Goal: Task Accomplishment & Management: Manage account settings

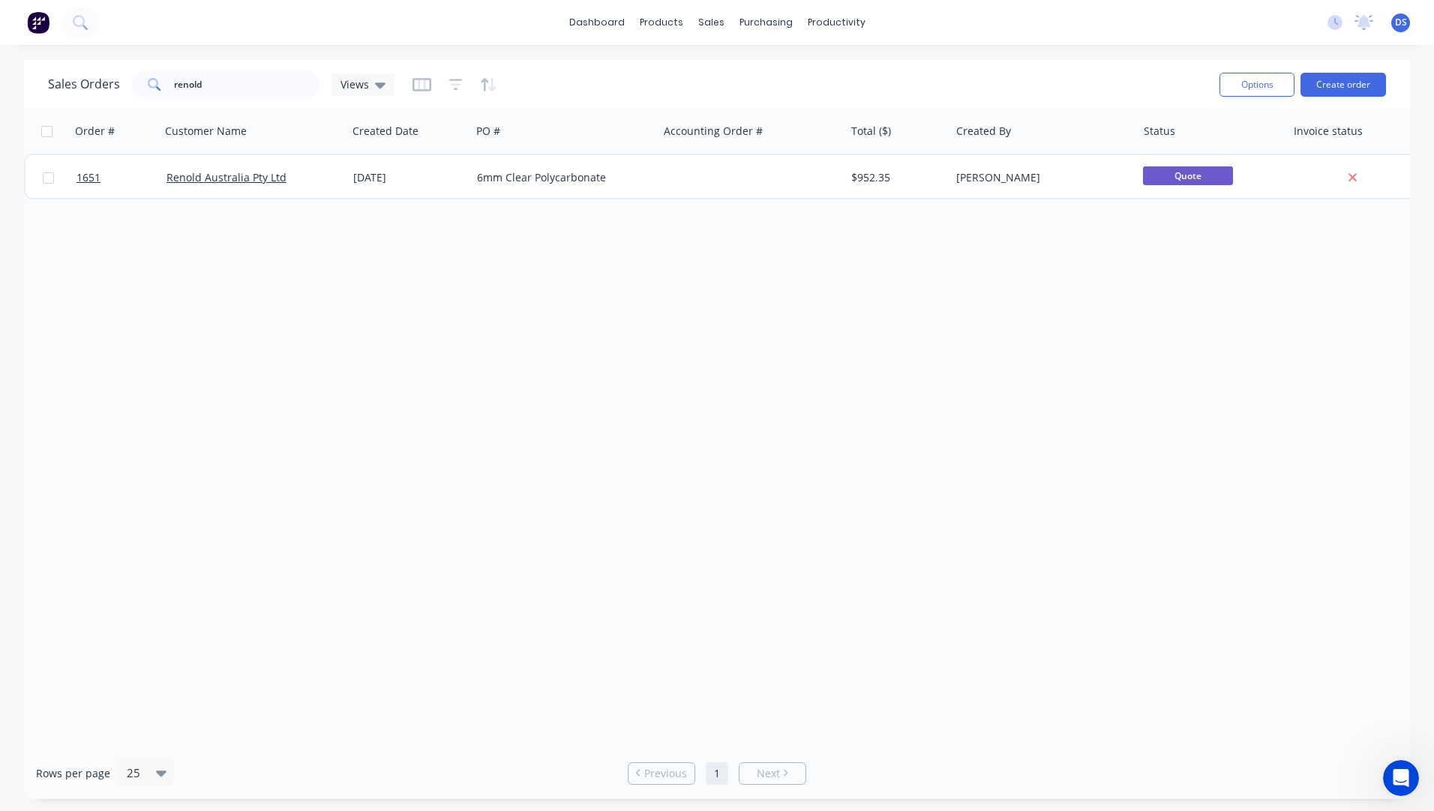
scroll to position [499, 0]
drag, startPoint x: 220, startPoint y: 81, endPoint x: 144, endPoint y: 89, distance: 76.9
click at [144, 89] on div "renold" at bounding box center [225, 85] width 187 height 30
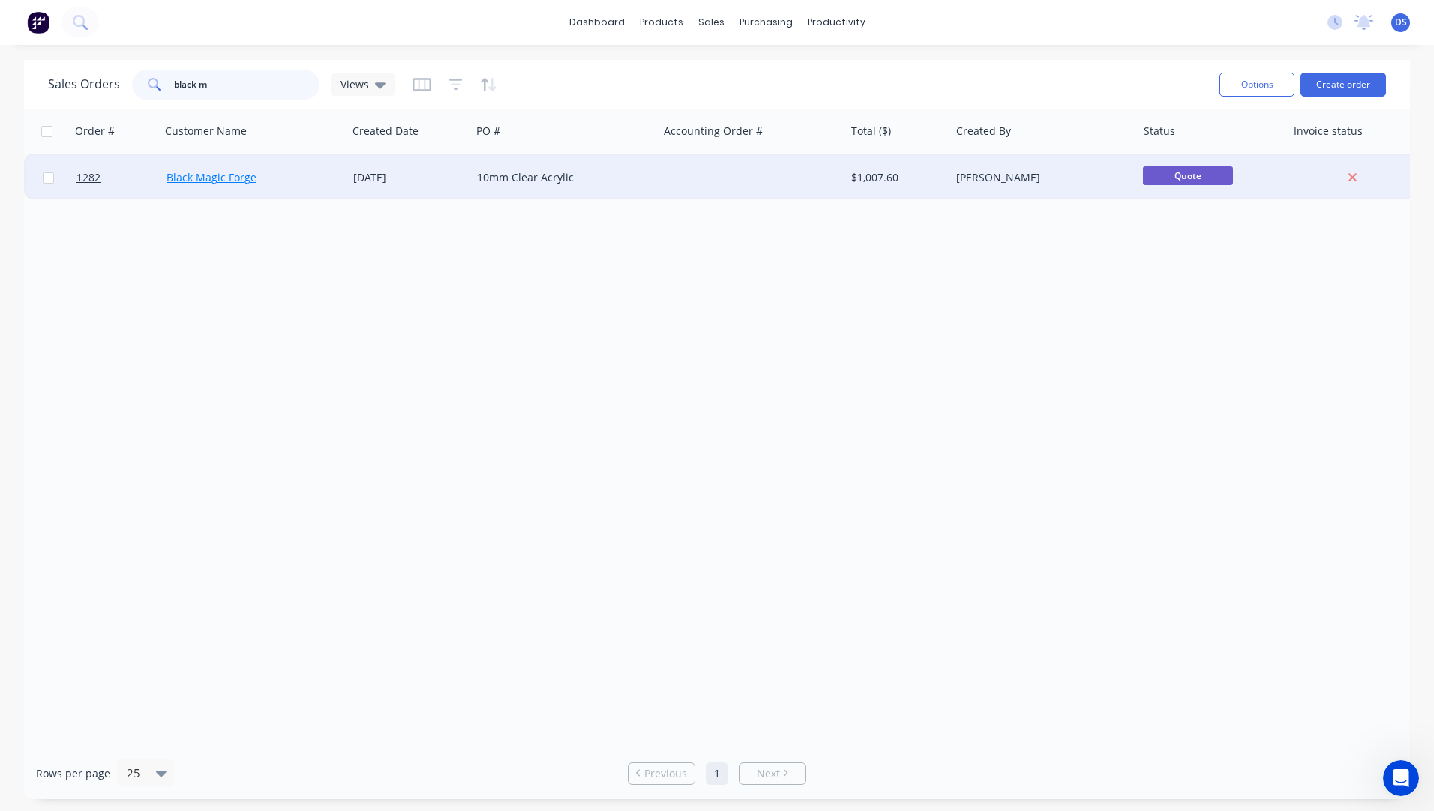
type input "black m"
click at [224, 183] on link "Black Magic Forge" at bounding box center [211, 177] width 90 height 14
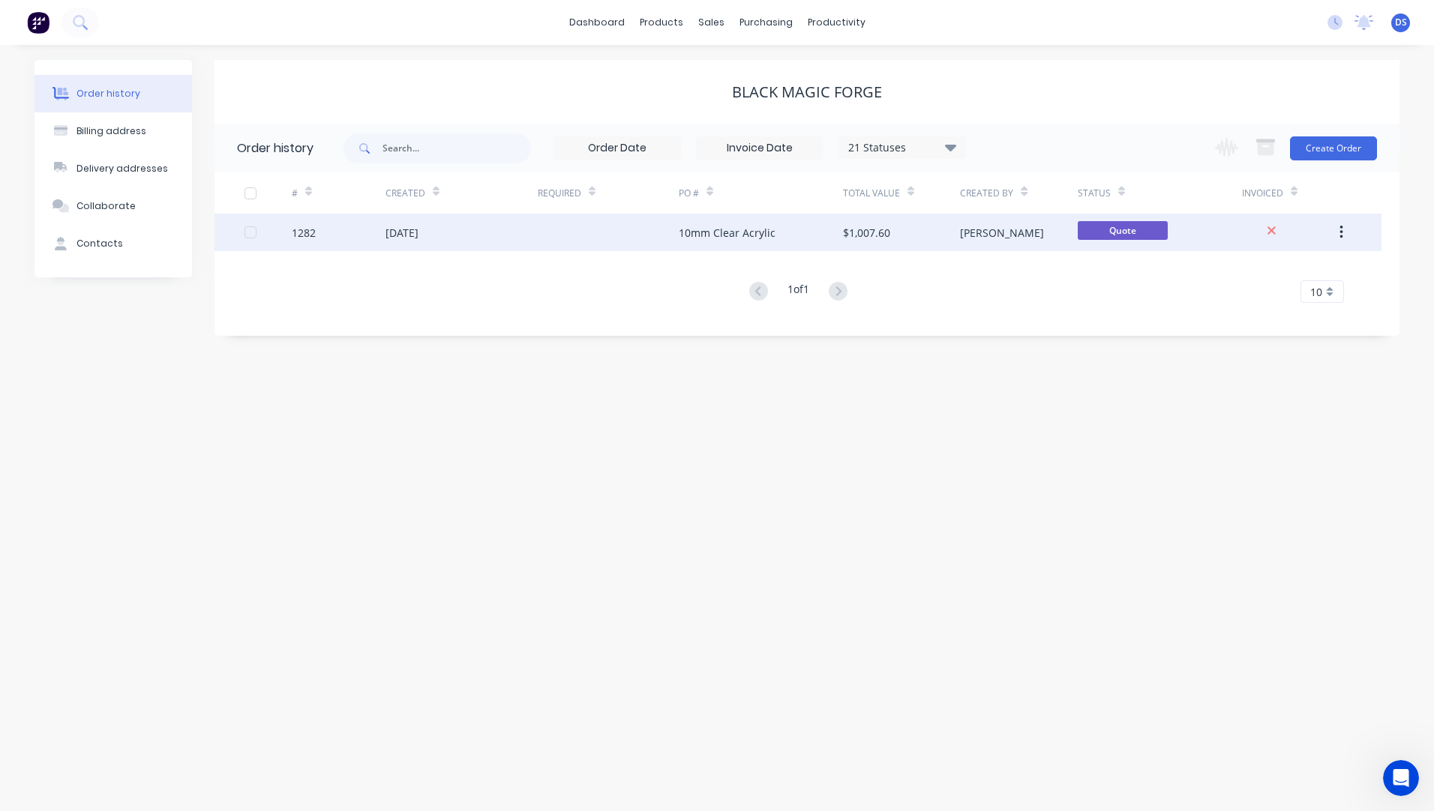
click at [614, 237] on div at bounding box center [608, 232] width 141 height 37
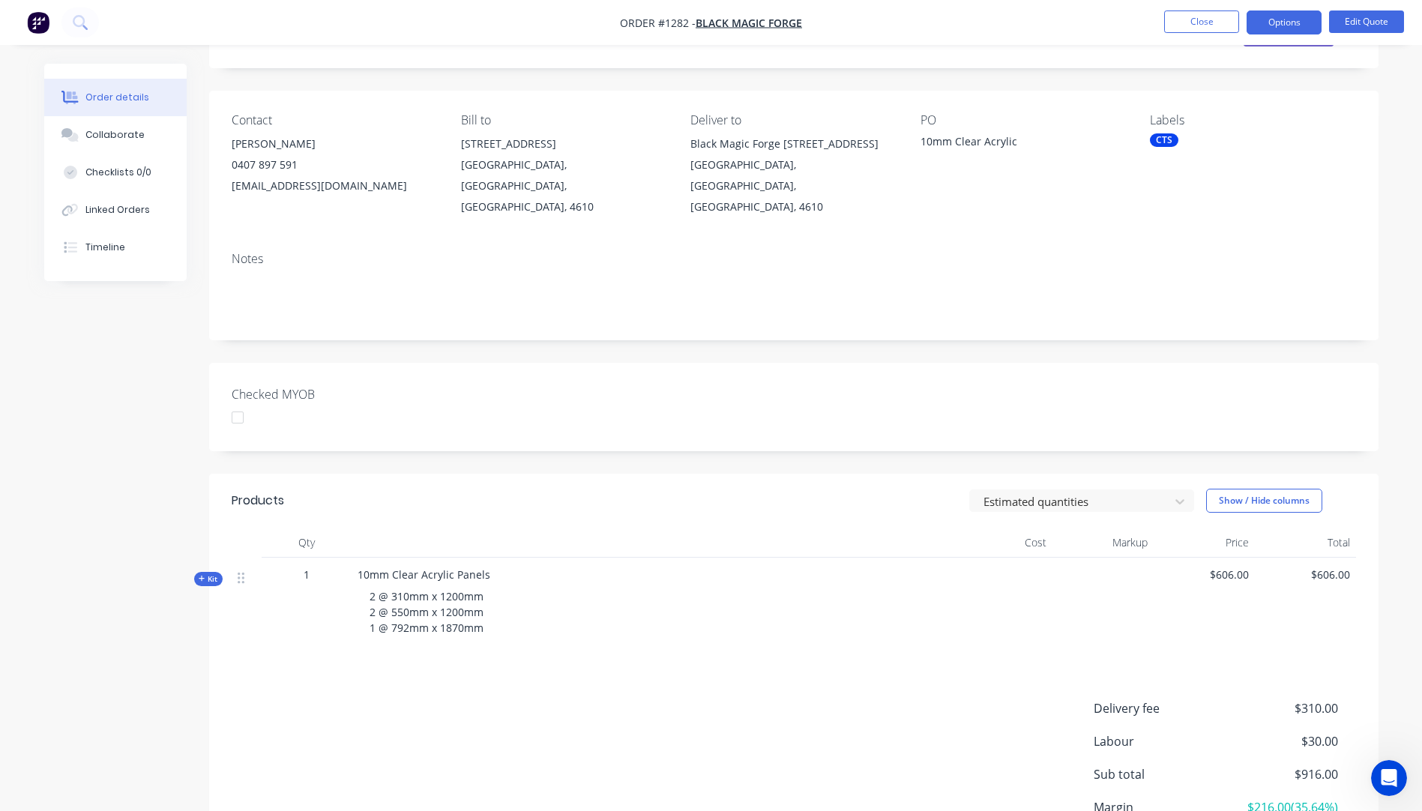
scroll to position [194, 0]
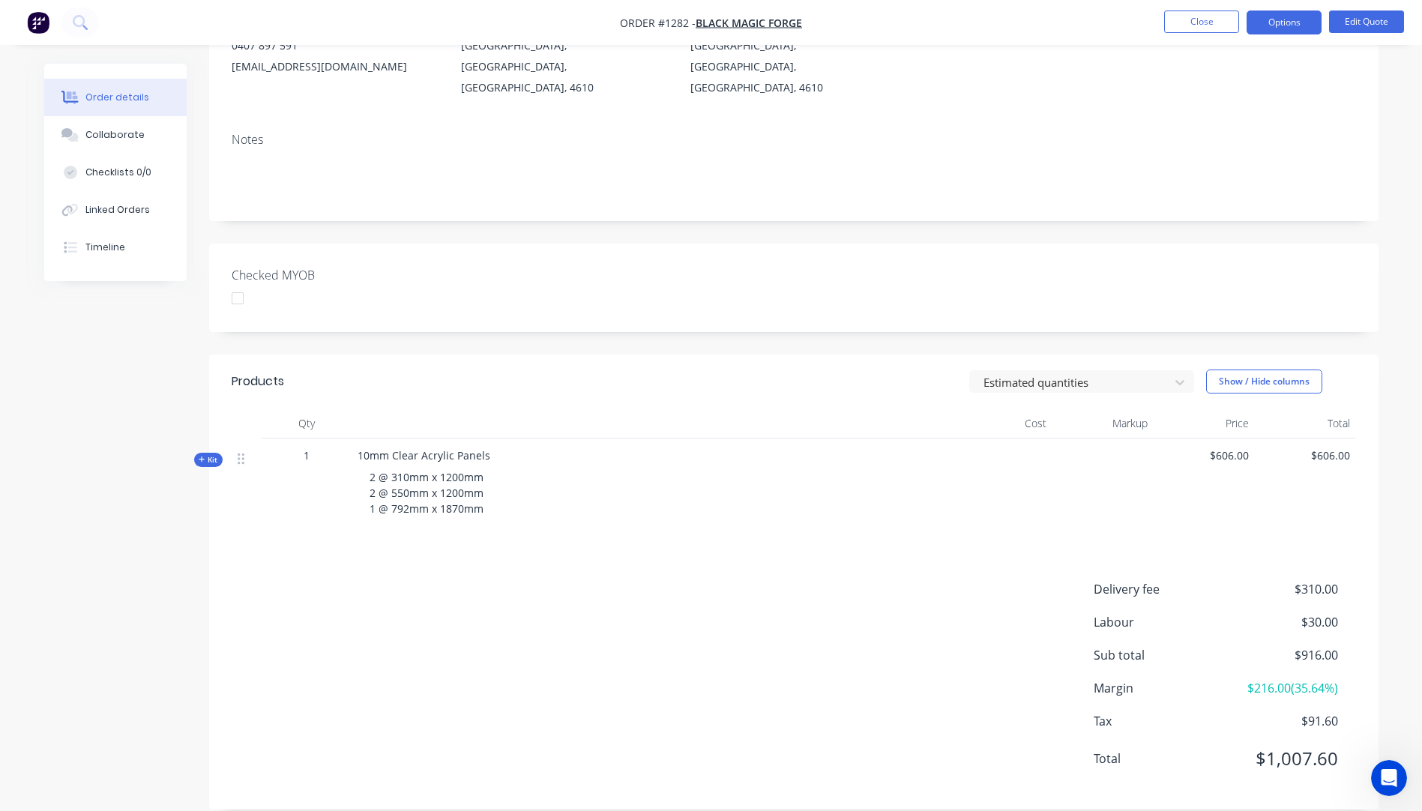
click at [199, 456] on icon "button" at bounding box center [202, 459] width 7 height 7
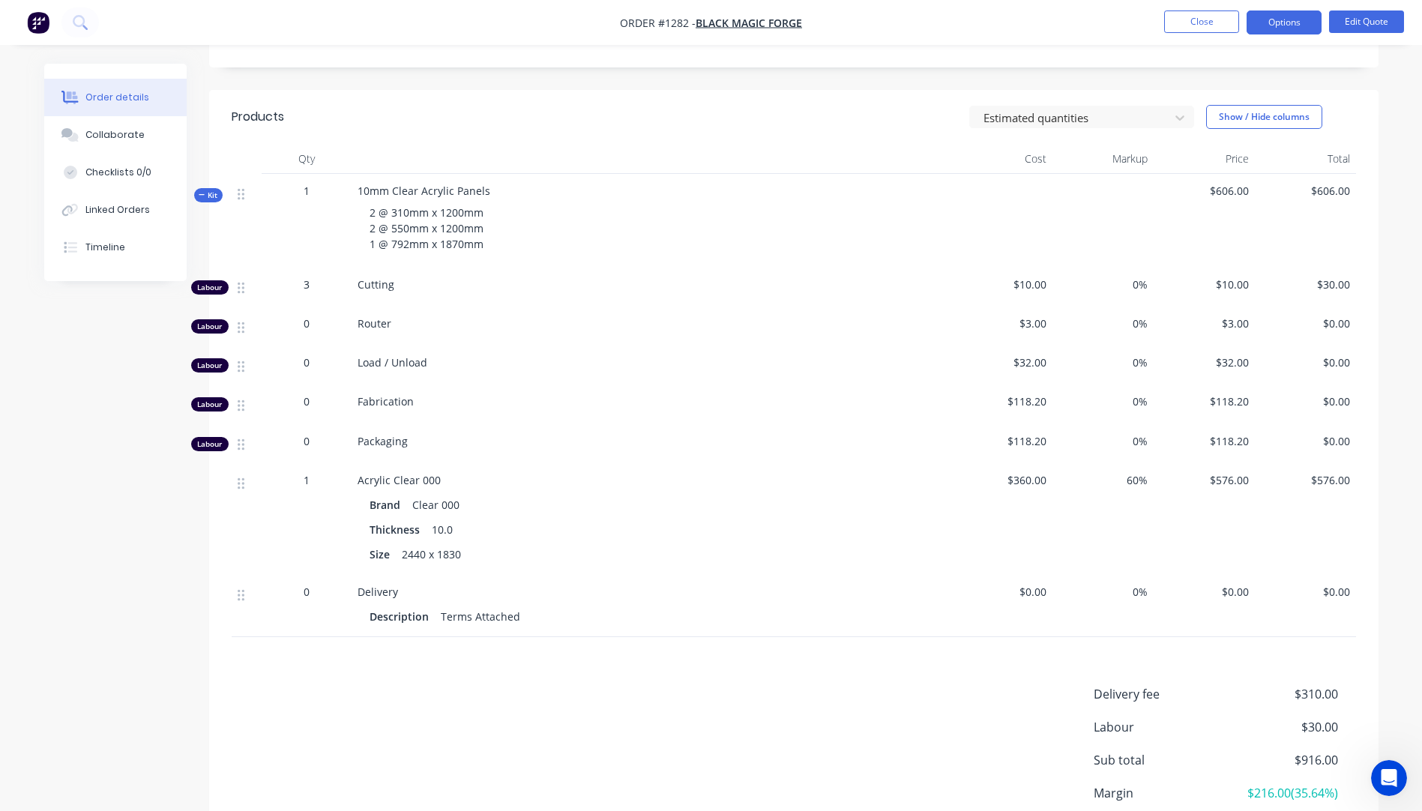
scroll to position [564, 0]
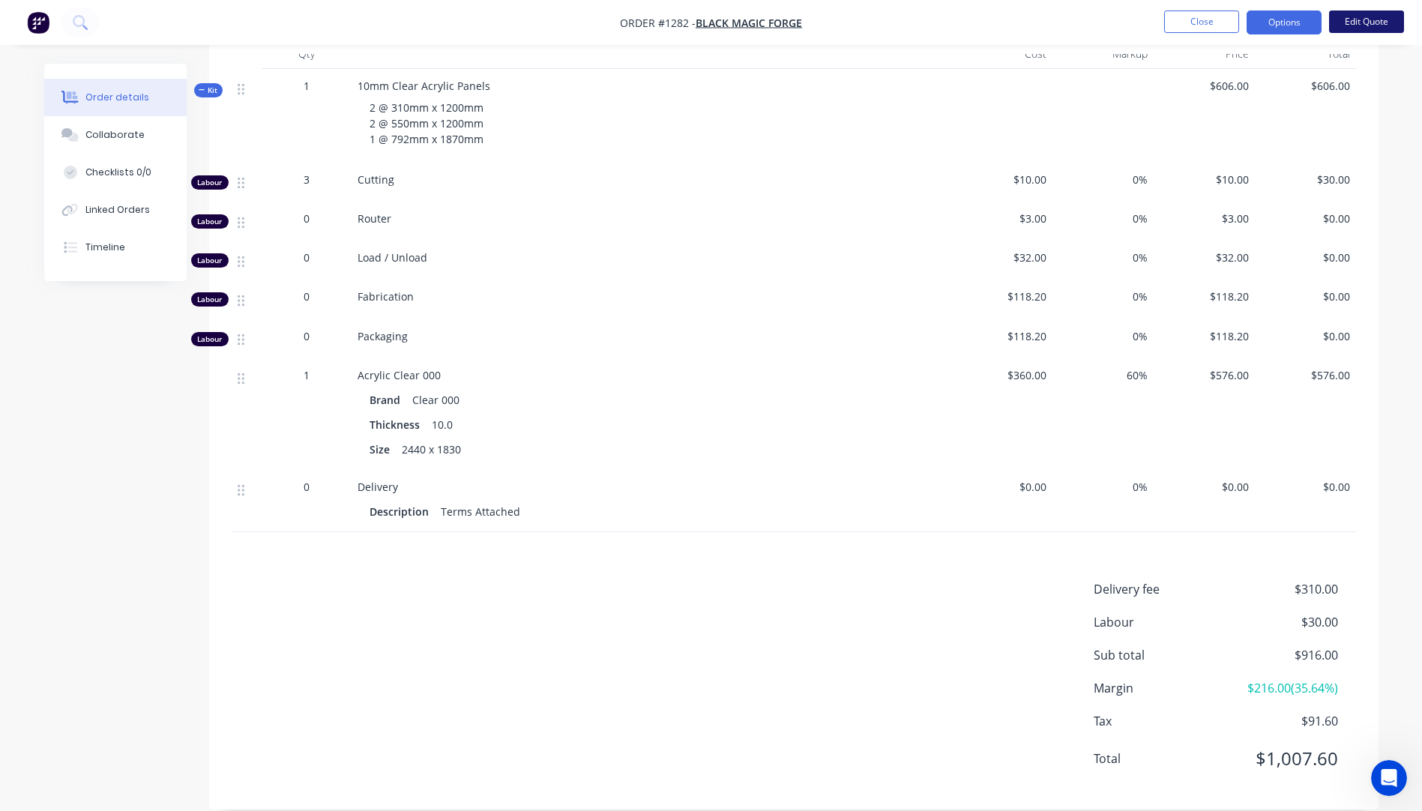
click at [1368, 24] on button "Edit Quote" at bounding box center [1367, 21] width 75 height 22
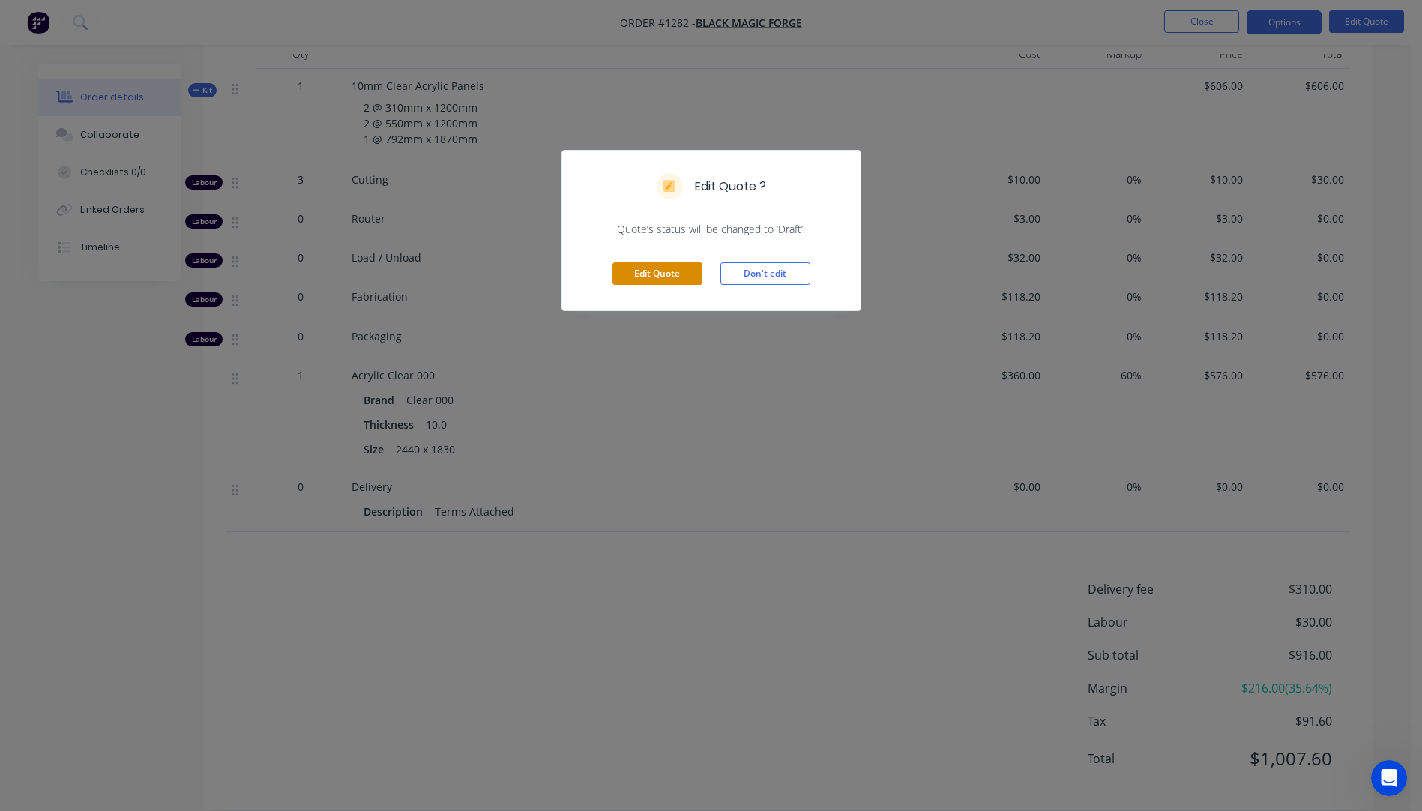
click at [647, 279] on button "Edit Quote" at bounding box center [658, 273] width 90 height 22
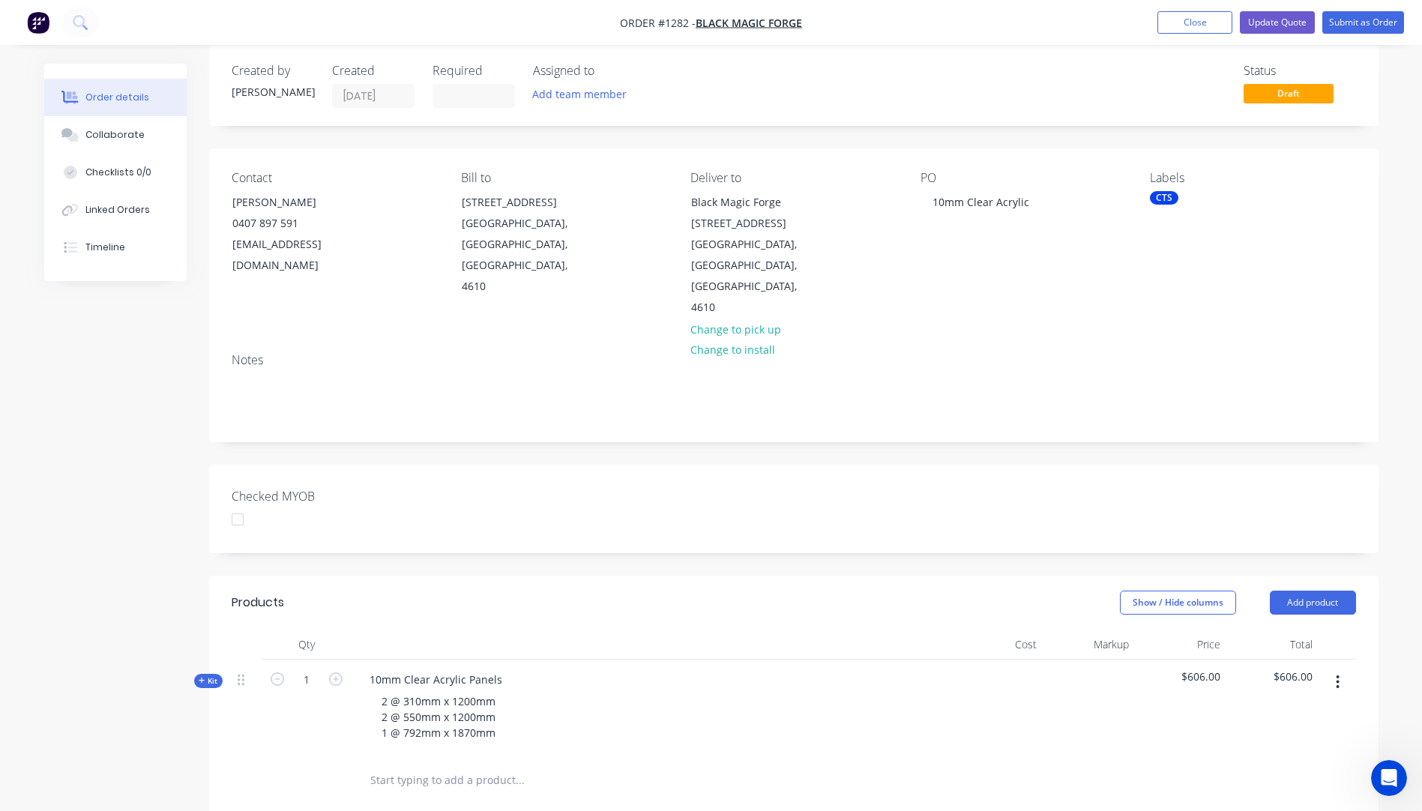
scroll to position [150, 0]
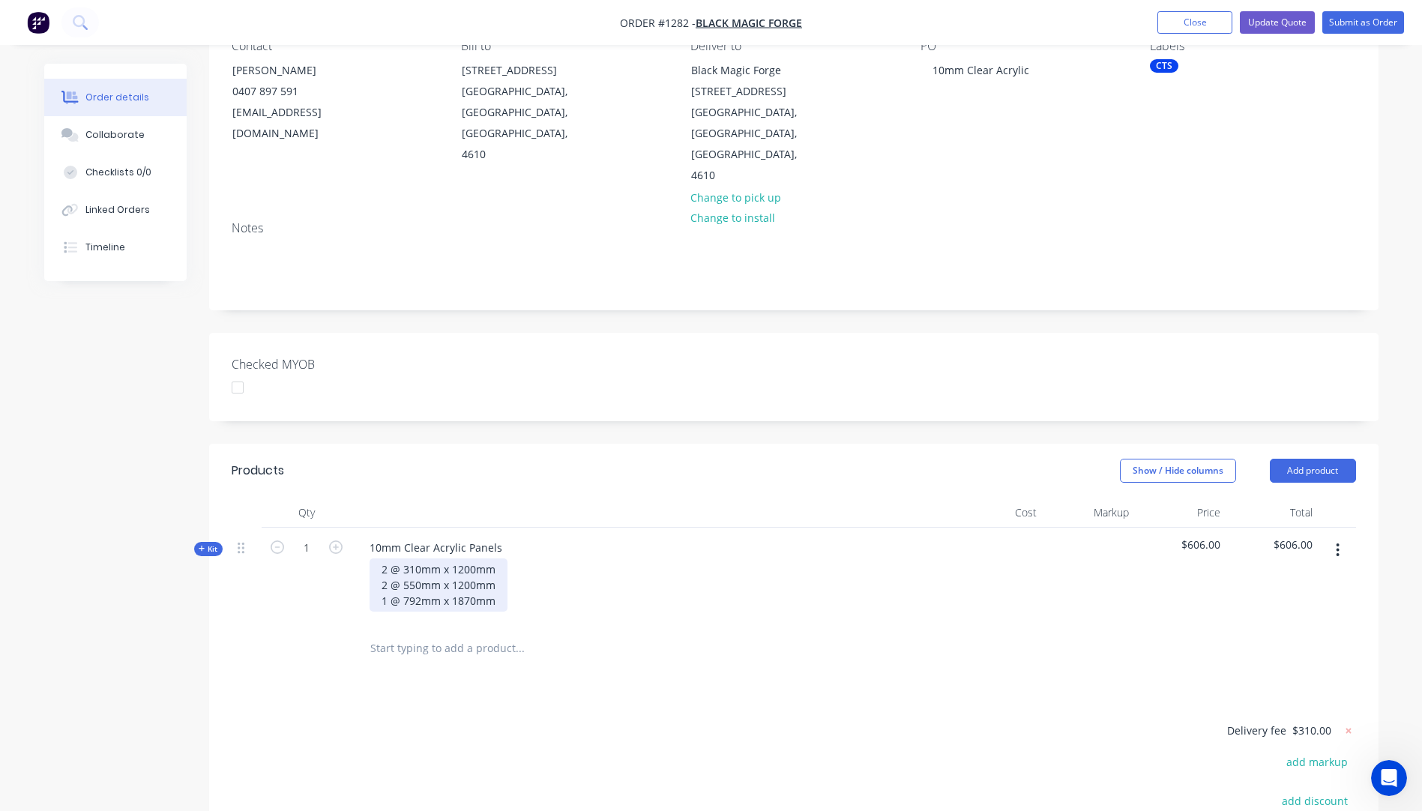
click at [498, 559] on div "2 @ 310mm x 1200mm 2 @ 550mm x 1200mm 1 @ 792mm x 1870mm" at bounding box center [439, 585] width 138 height 53
click at [406, 575] on div "2 @ 310mm x 1200mm 2 @ 550mm x 1200mm 1 @ 792mm x 1870mm 1 @" at bounding box center [439, 593] width 138 height 69
click at [662, 559] on div "2 @ 310mm x 1200mm 2 @ 550mm x 1200mm 1 @ 792mm x 1870mm 1 @ 1220mm x 1573mm" at bounding box center [652, 593] width 588 height 69
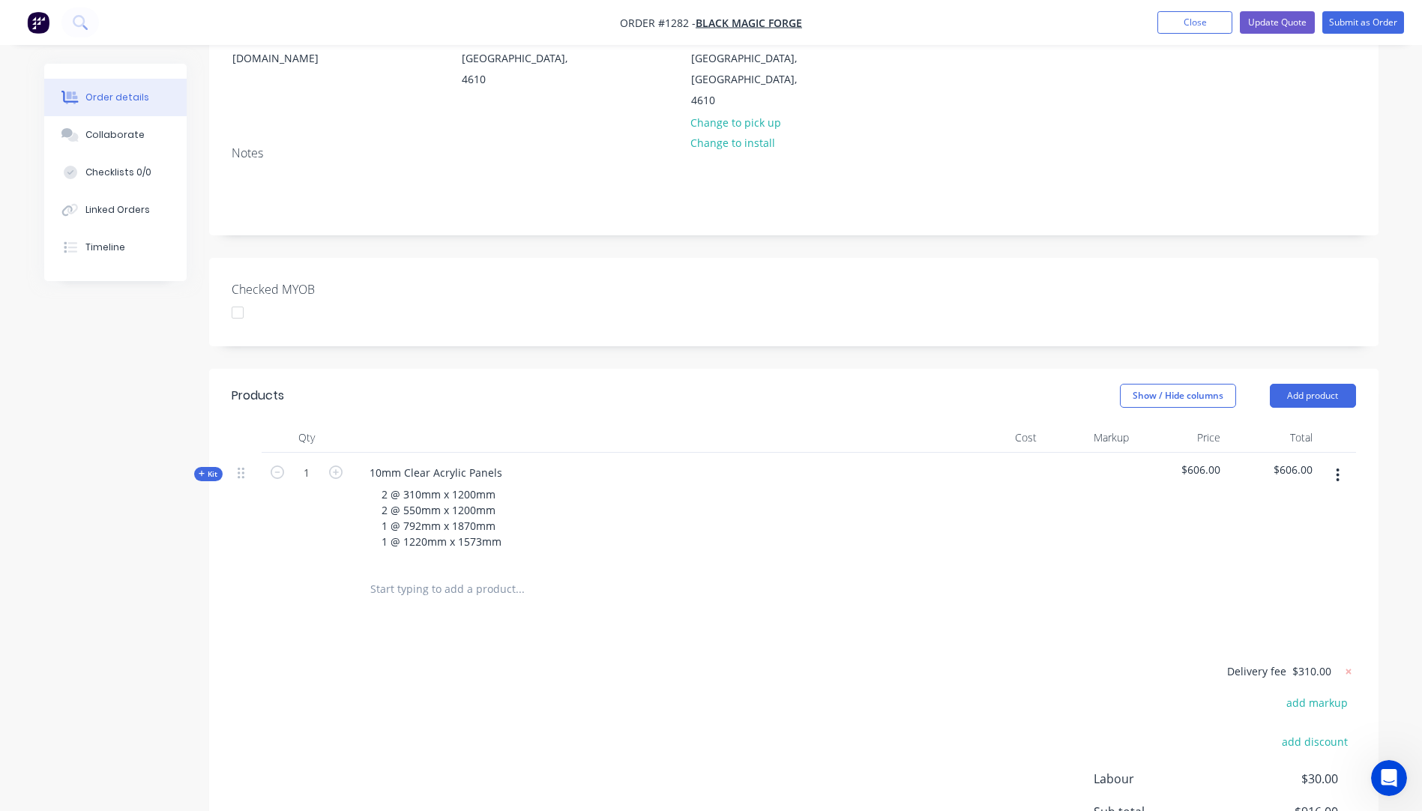
scroll to position [300, 0]
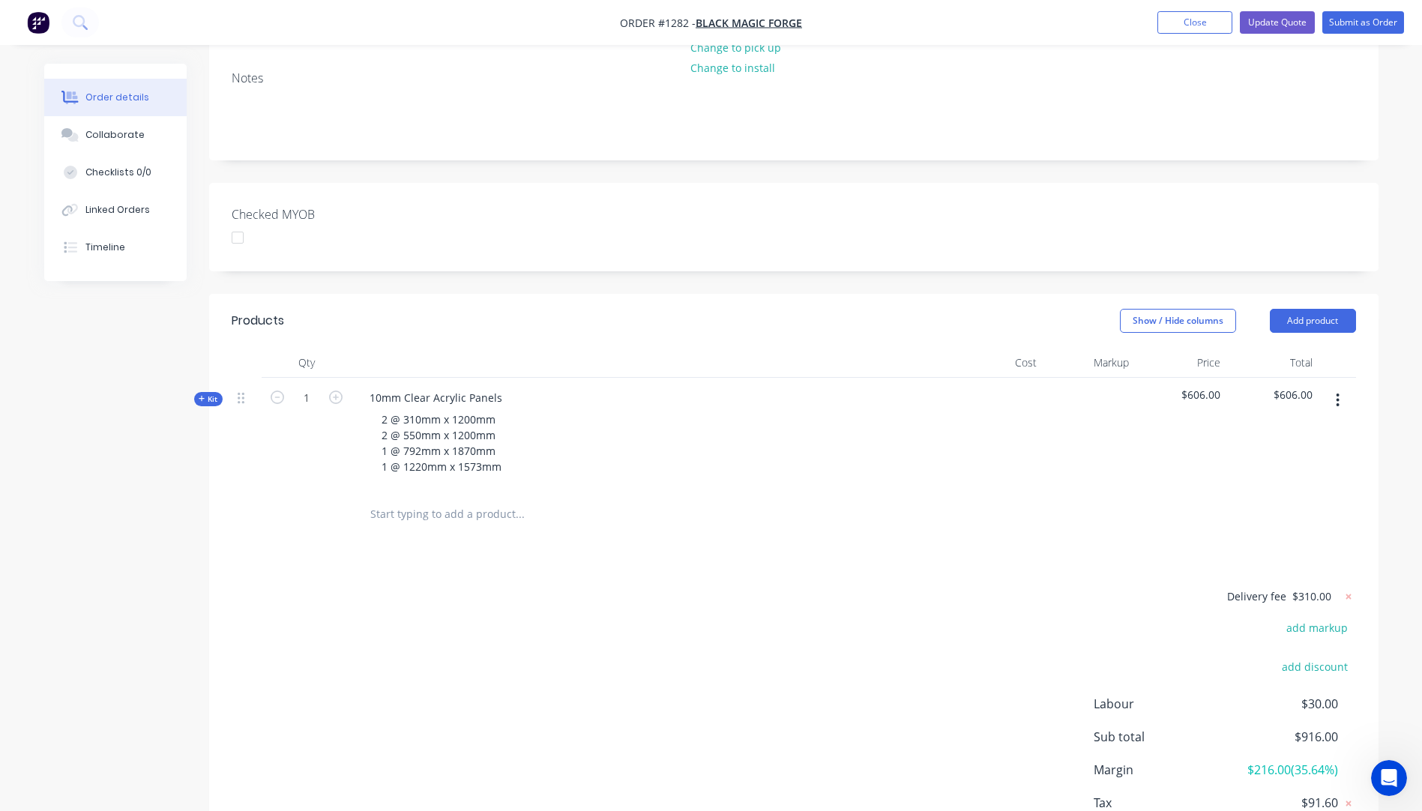
click at [200, 395] on icon "button" at bounding box center [202, 398] width 7 height 7
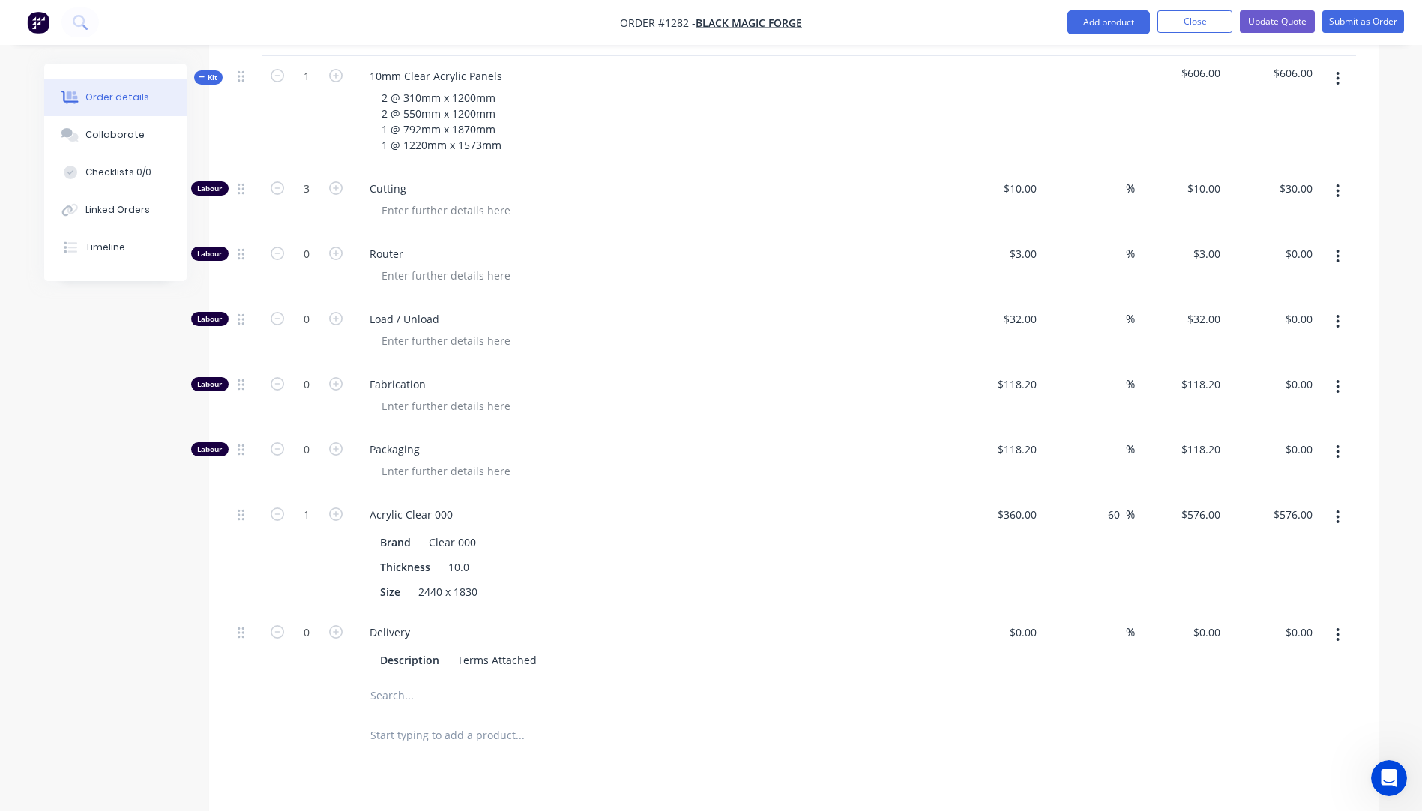
scroll to position [750, 0]
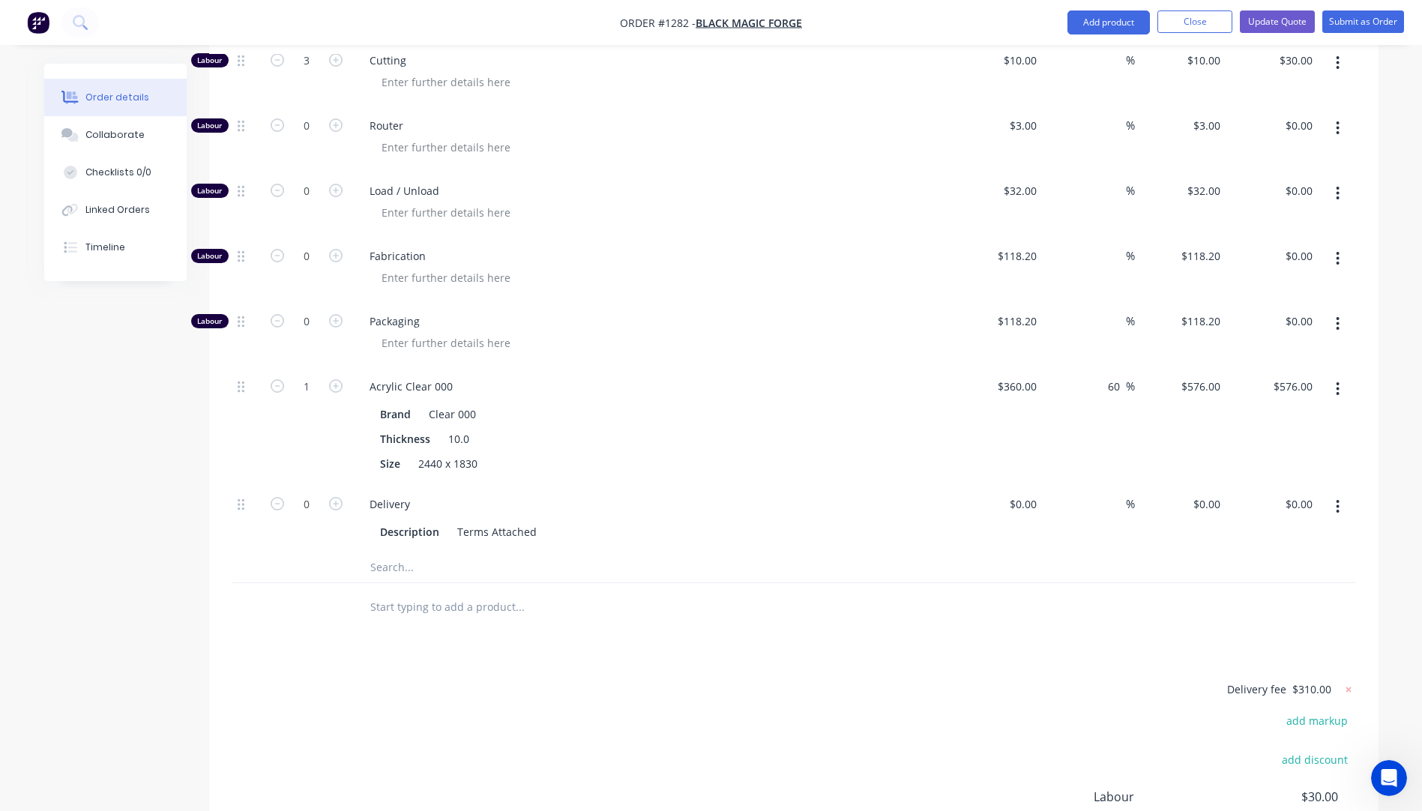
click at [1339, 500] on icon "button" at bounding box center [1338, 506] width 3 height 13
click at [1240, 595] on div "Delete" at bounding box center [1285, 606] width 115 height 22
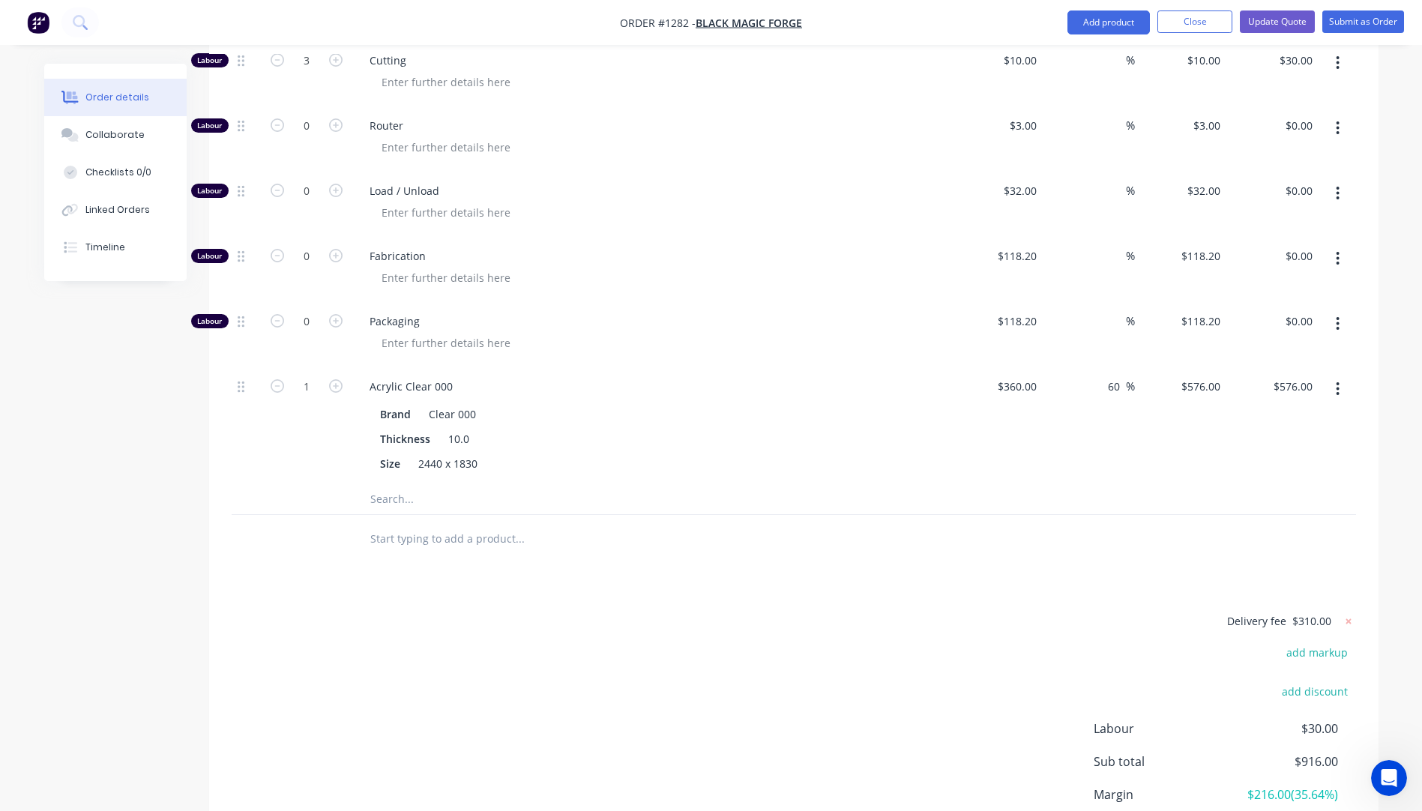
click at [1338, 381] on icon "button" at bounding box center [1338, 389] width 4 height 16
click at [1246, 478] on div "Delete" at bounding box center [1285, 489] width 115 height 22
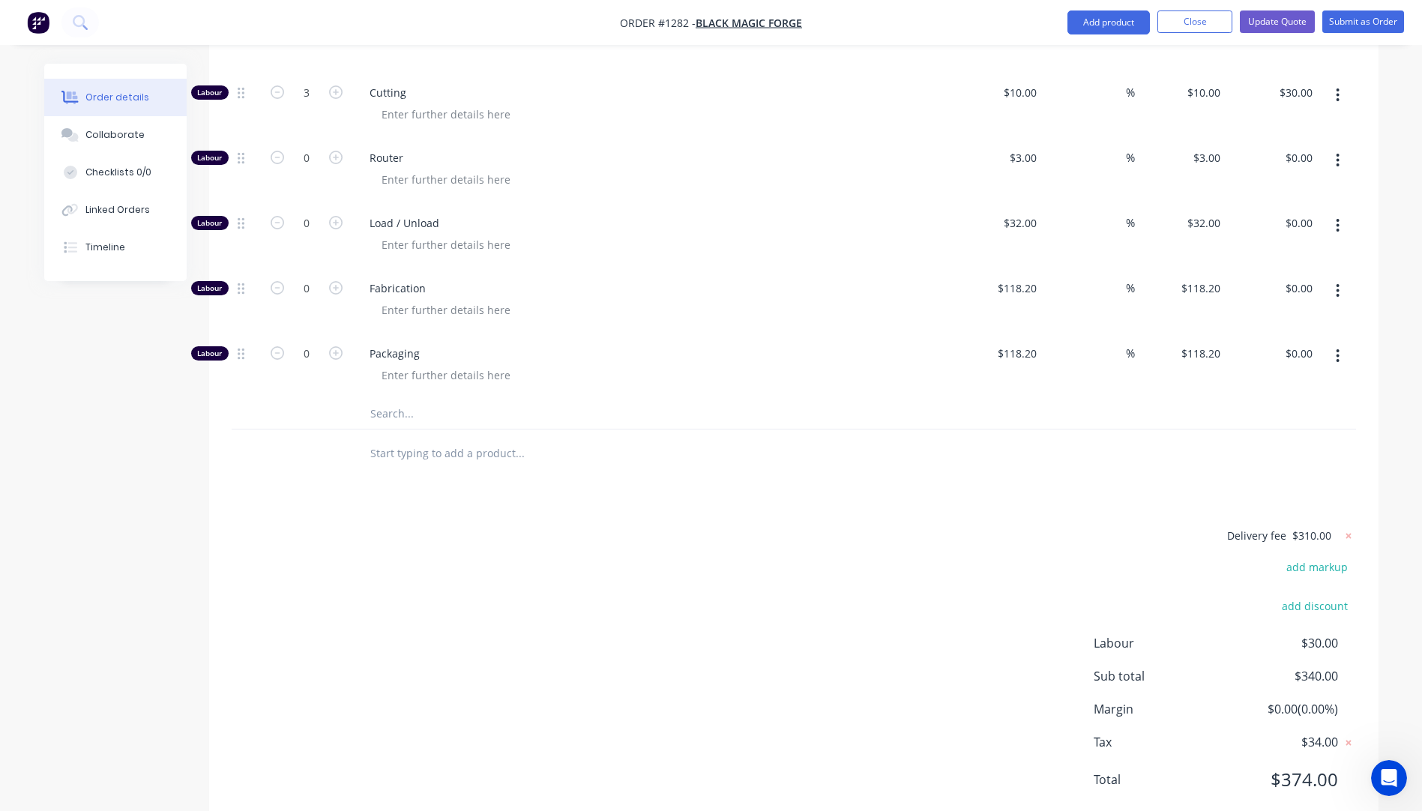
click at [385, 399] on input "text" at bounding box center [520, 414] width 300 height 30
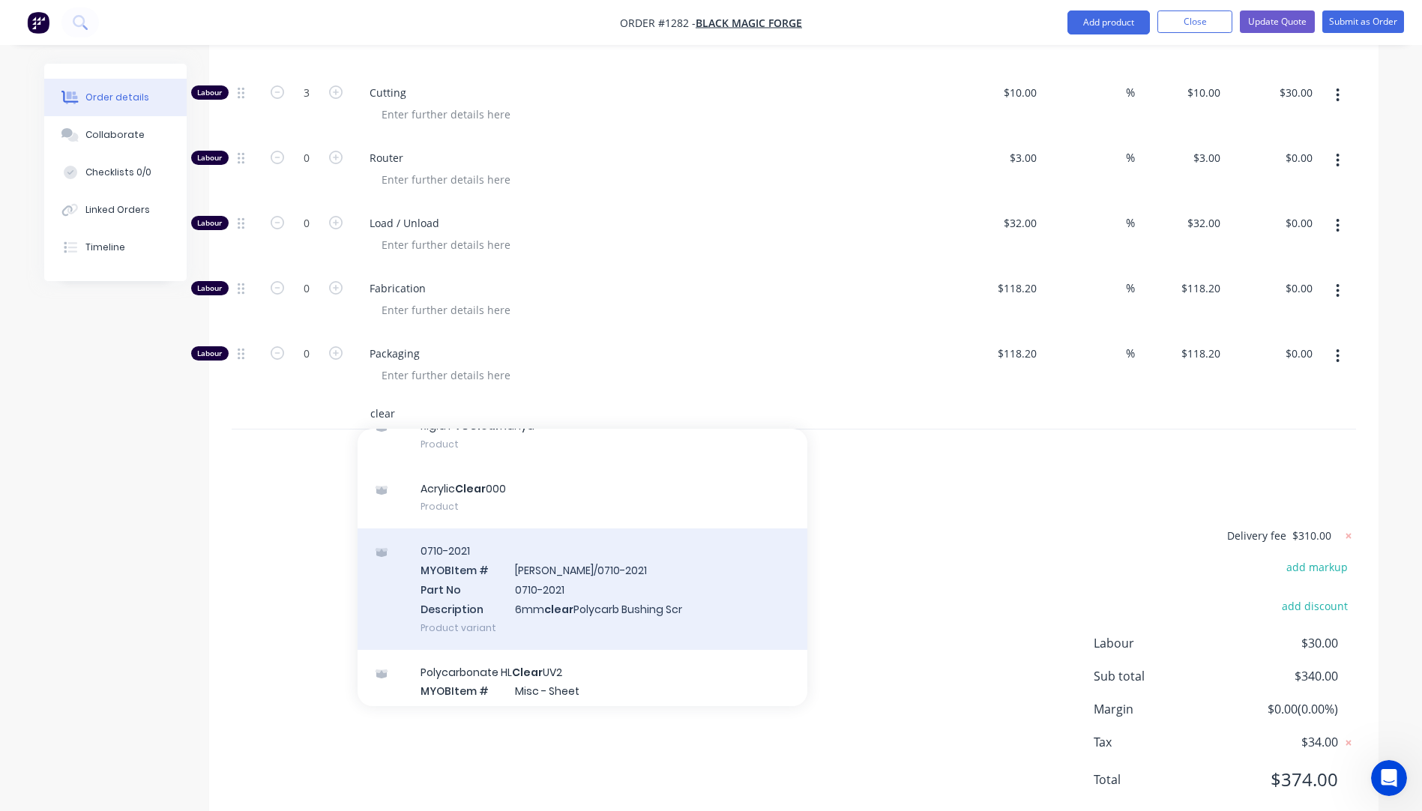
scroll to position [300, 0]
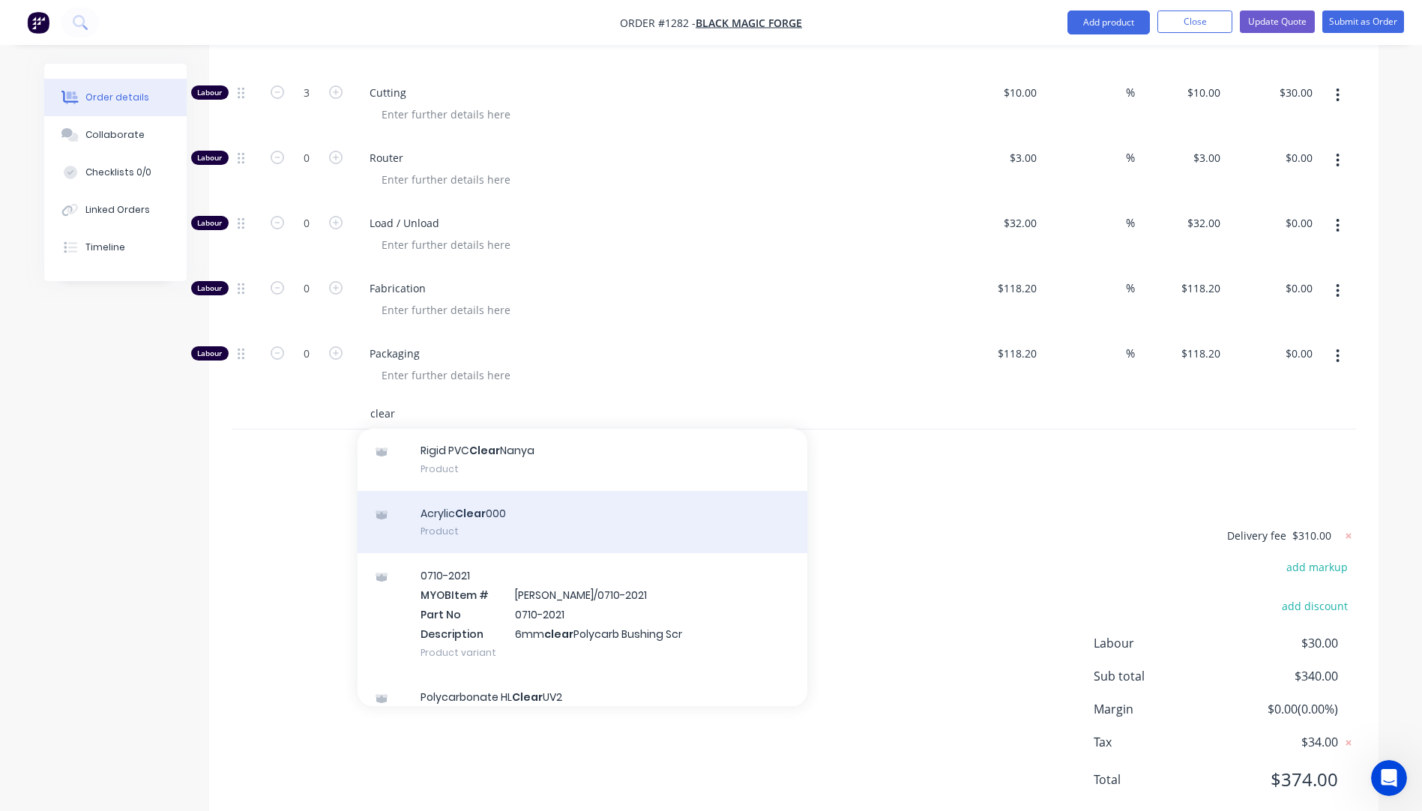
type input "clear"
click at [478, 491] on div "Acrylic Clear 000 Product" at bounding box center [583, 522] width 450 height 63
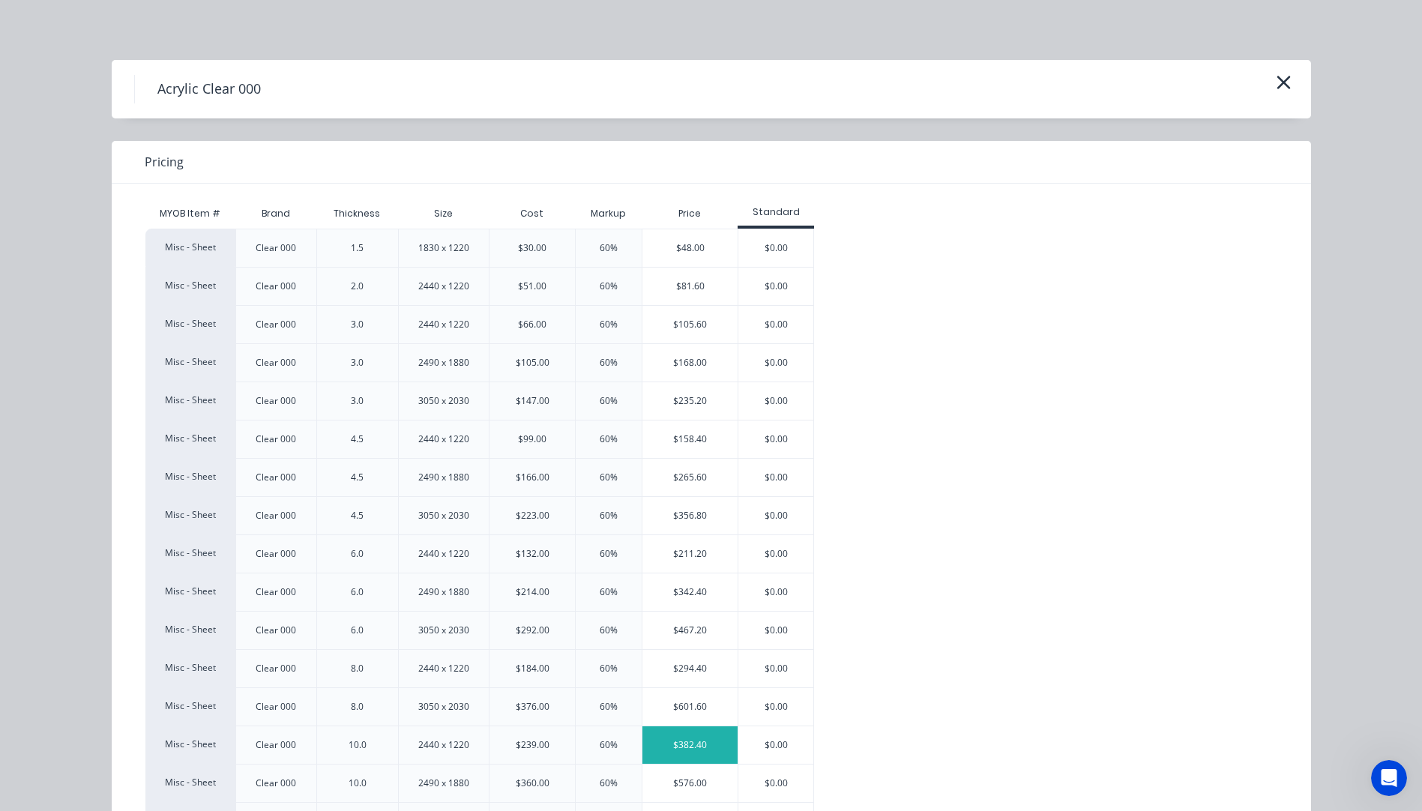
click at [694, 738] on div "$382.40" at bounding box center [690, 745] width 95 height 37
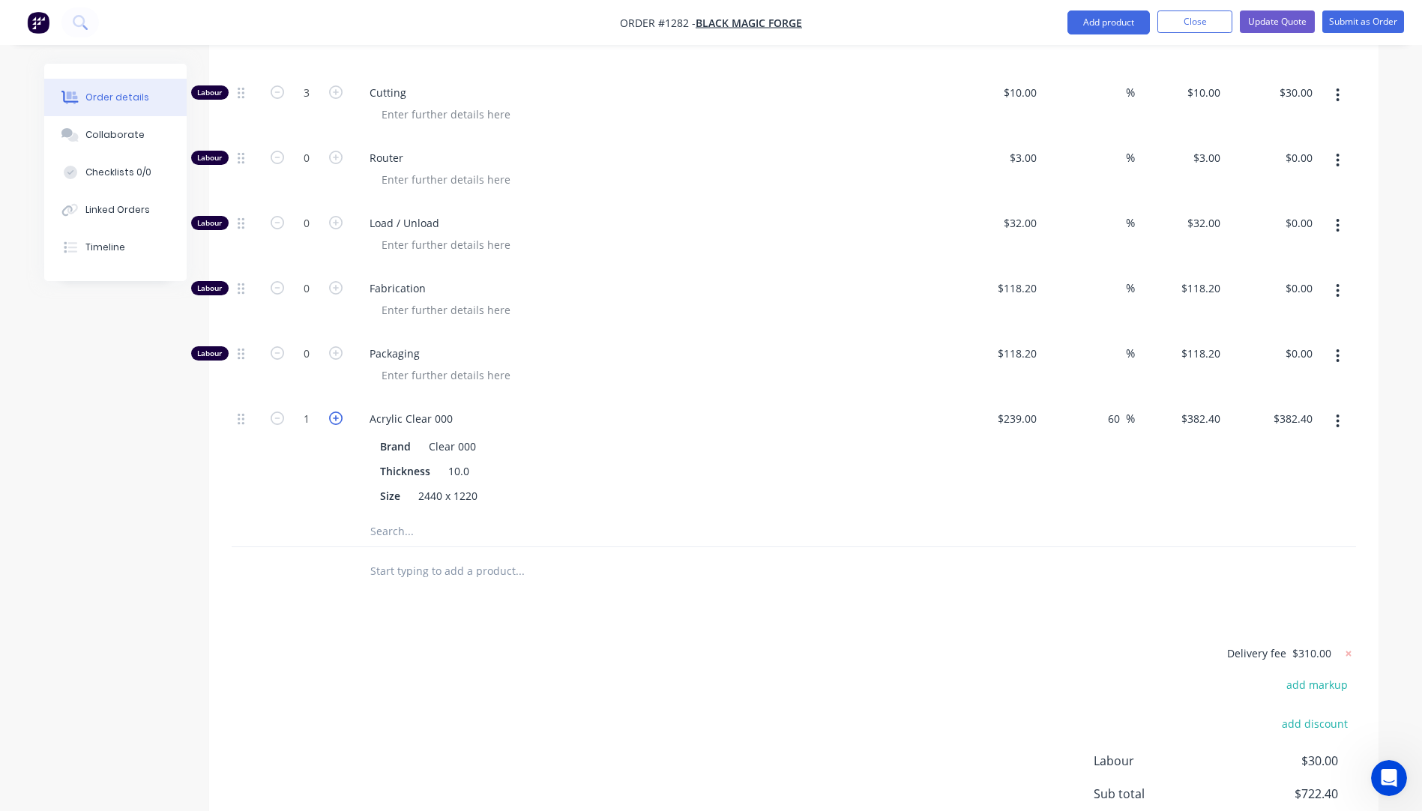
click at [338, 412] on icon "button" at bounding box center [335, 418] width 13 height 13
type input "2"
type input "$764.80"
click at [338, 412] on icon "button" at bounding box center [335, 418] width 13 height 13
type input "3"
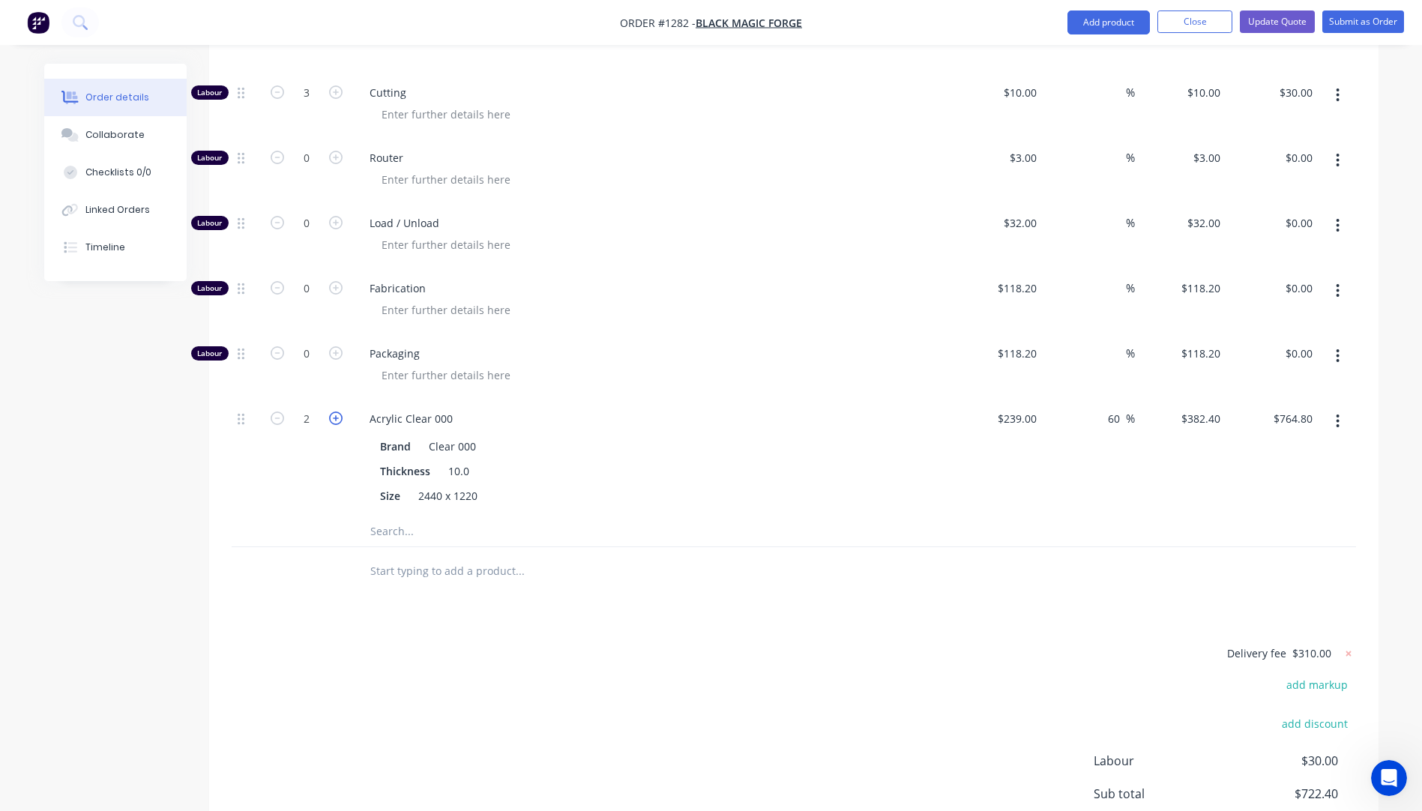
type input "$1,147.20"
click at [277, 412] on icon "button" at bounding box center [277, 418] width 13 height 13
type input "2"
type input "$764.80"
click at [675, 460] on div "Thickness 10.0" at bounding box center [648, 471] width 549 height 22
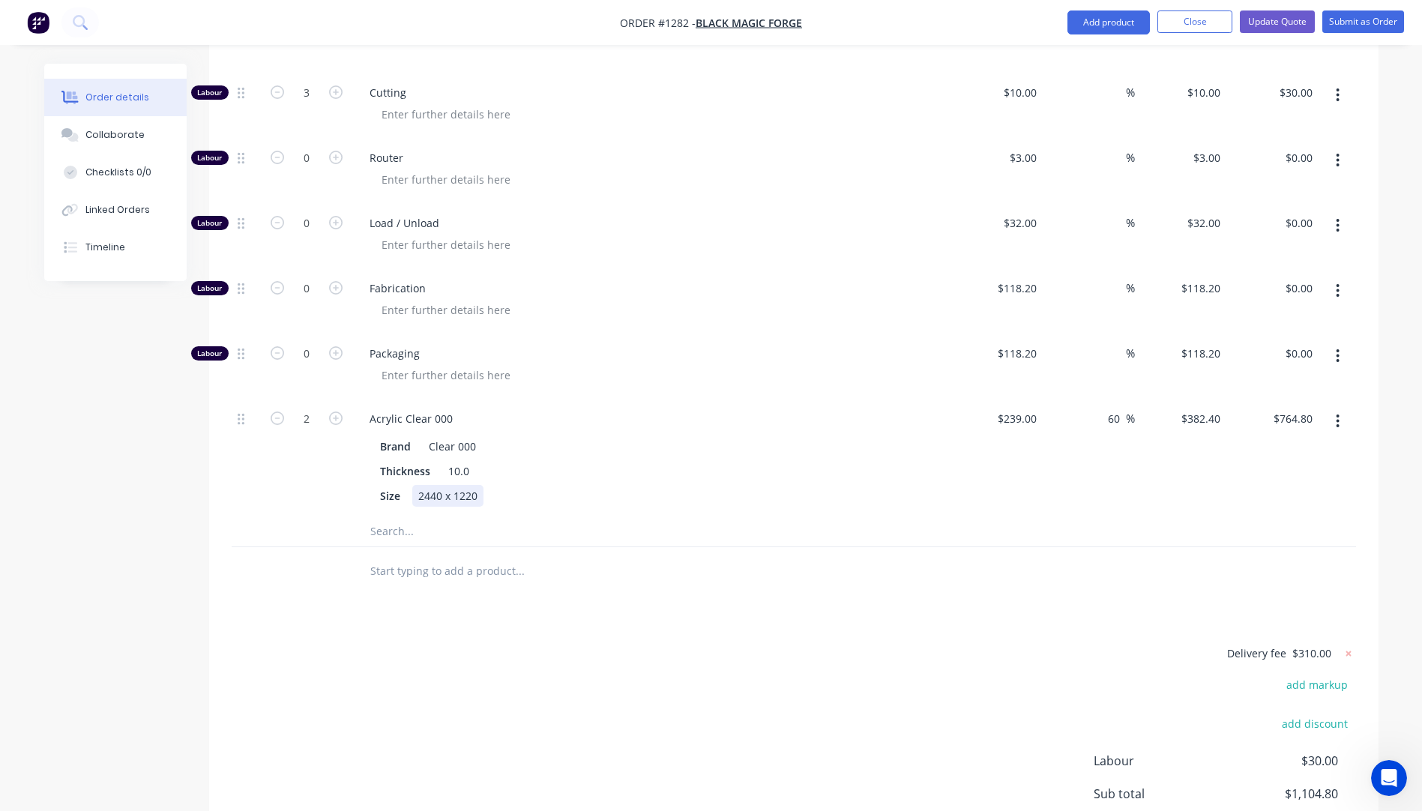
click at [676, 485] on div "Size 2440 x 1220" at bounding box center [648, 496] width 549 height 22
click at [628, 570] on div "Products Show / Hide columns Add product Qty Cost Markup Price Total Kit 1 10mm…" at bounding box center [794, 412] width 1170 height 1072
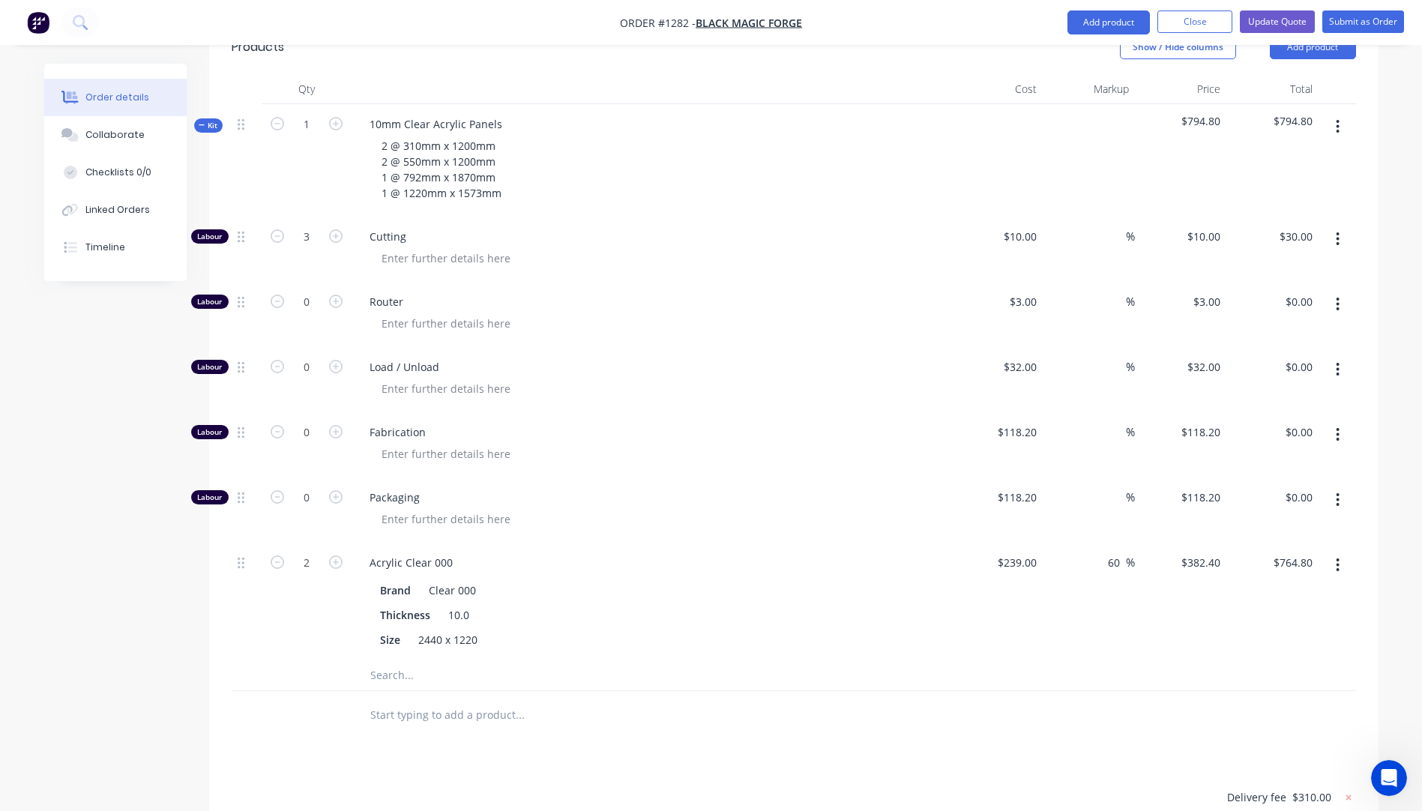
scroll to position [568, 0]
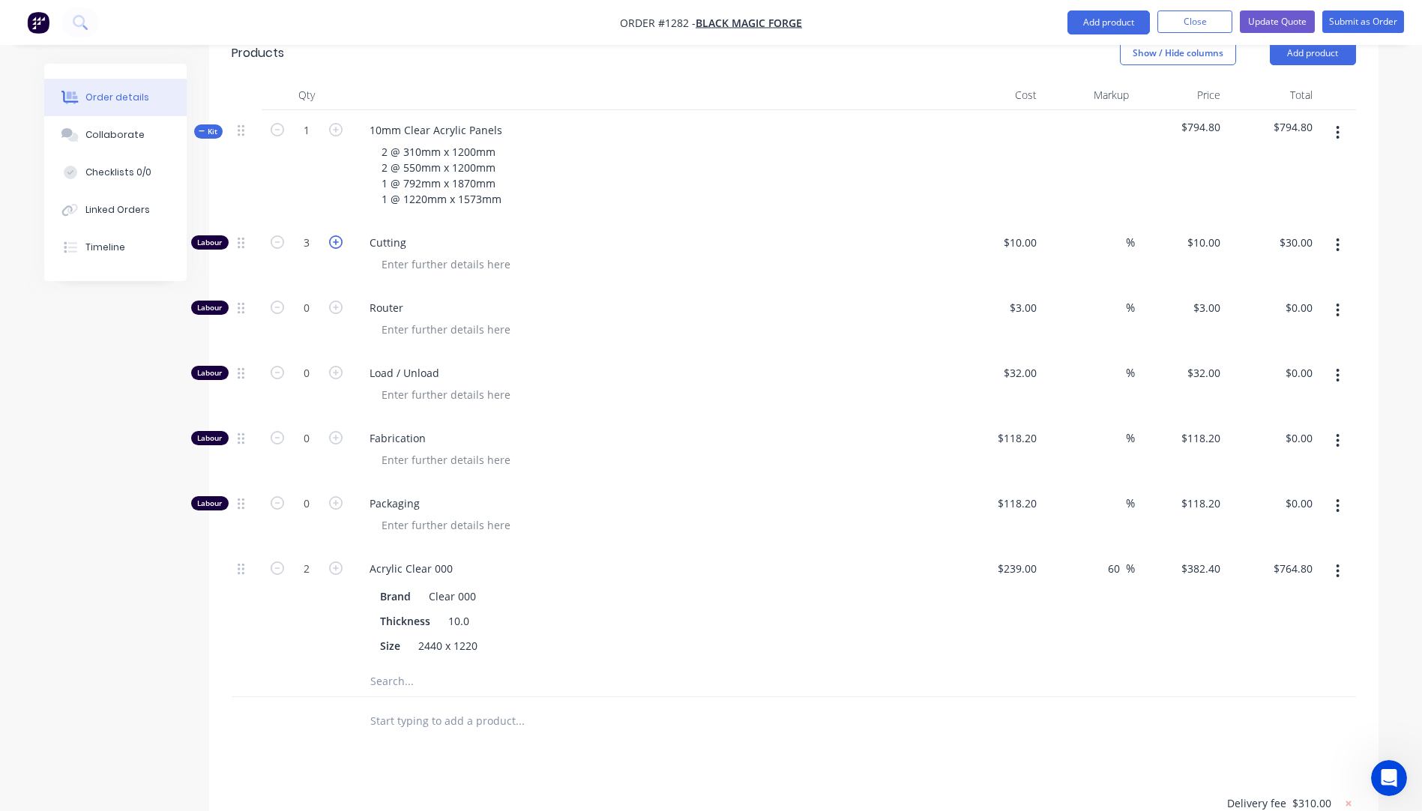
click at [333, 235] on icon "button" at bounding box center [335, 241] width 13 height 13
type input "4"
type input "$40.00"
click at [760, 369] on div "Load / Unload" at bounding box center [652, 385] width 600 height 65
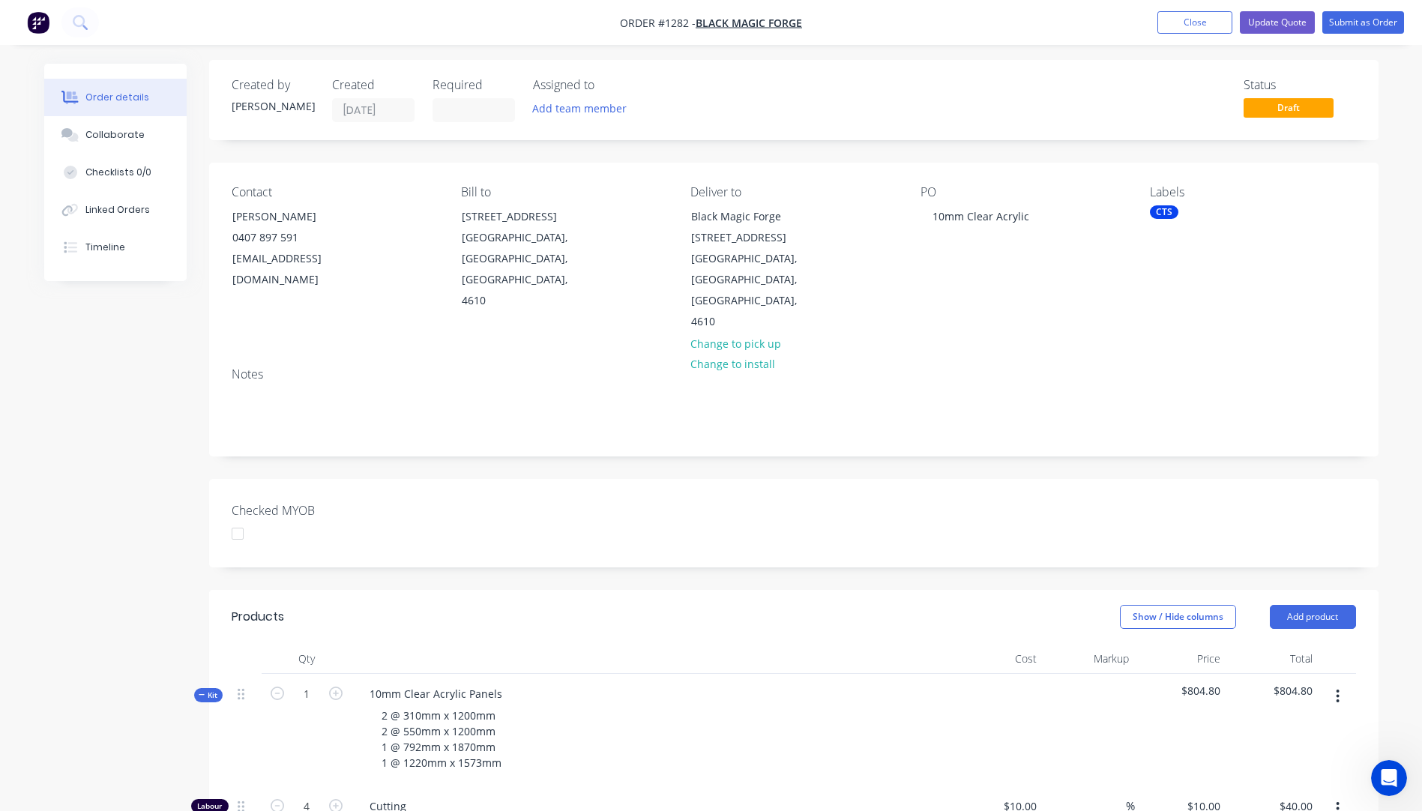
scroll to position [0, 0]
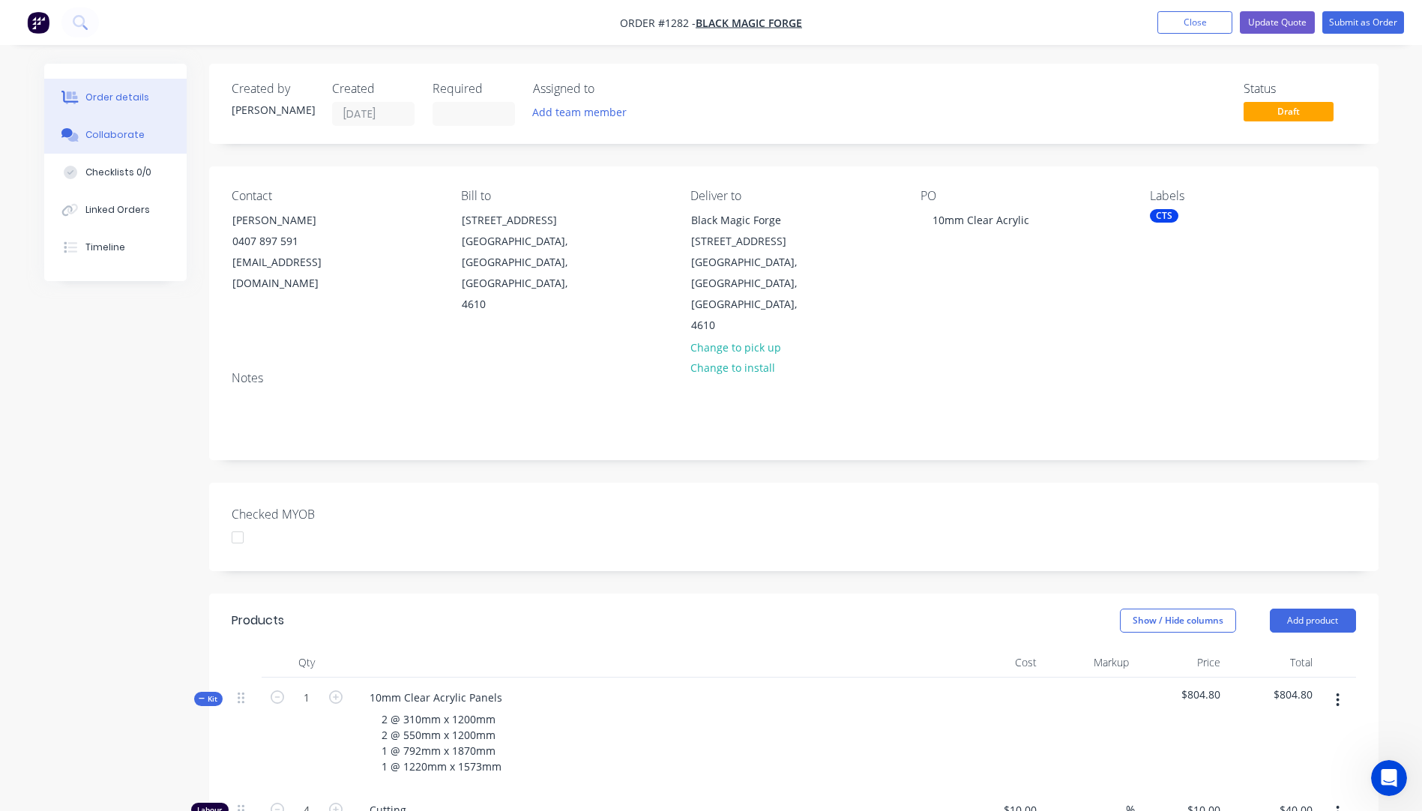
click at [97, 136] on div "Collaborate" at bounding box center [114, 134] width 59 height 13
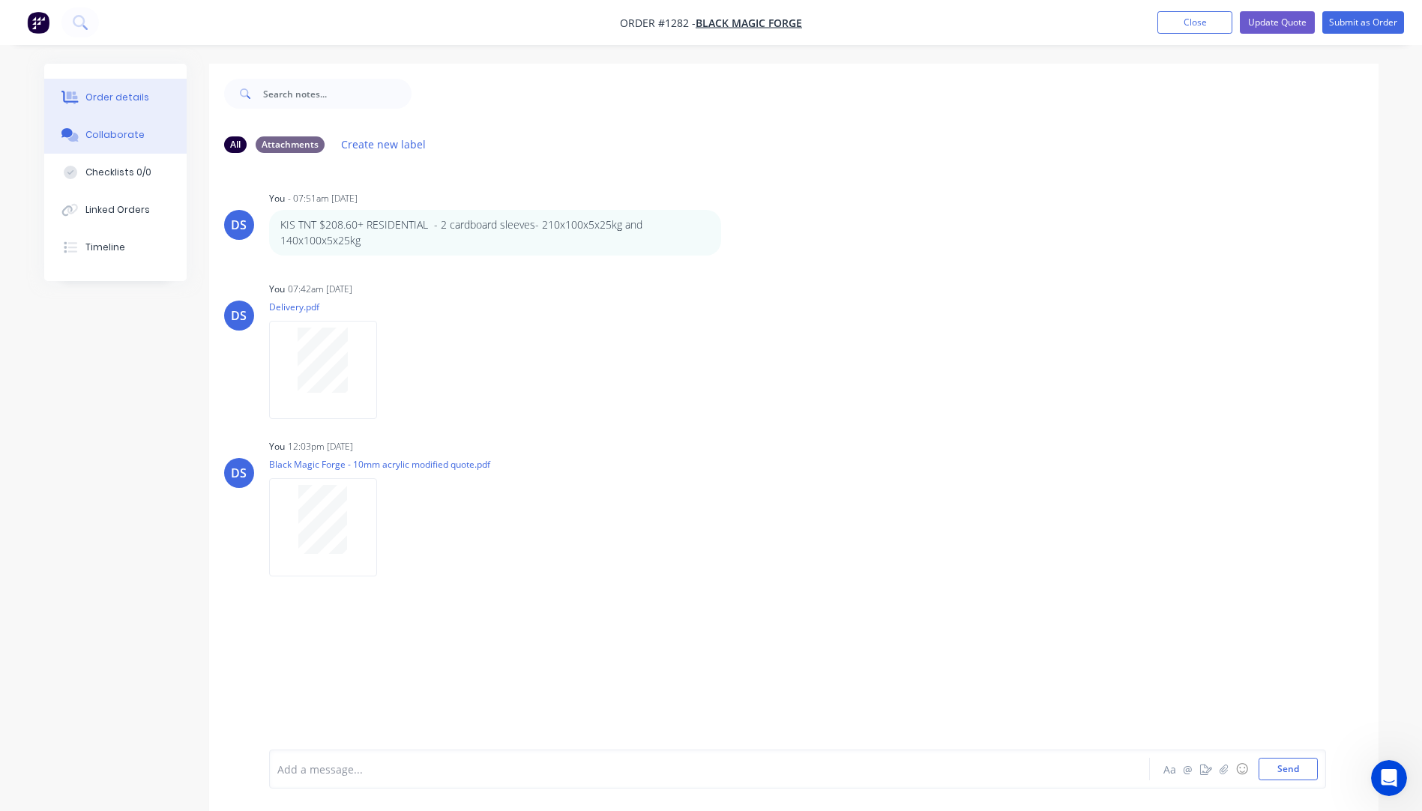
click at [109, 100] on div "Order details" at bounding box center [117, 97] width 64 height 13
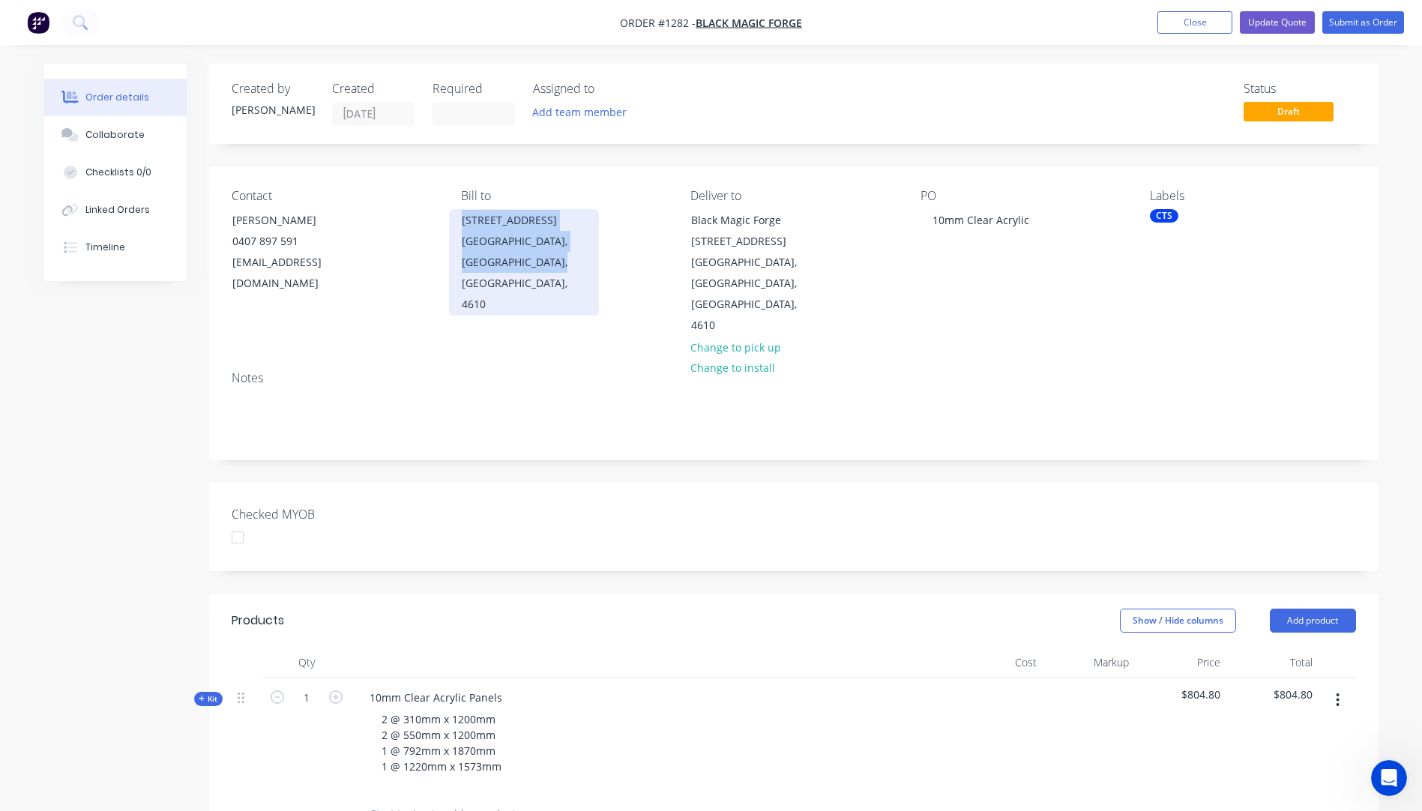
drag, startPoint x: 458, startPoint y: 221, endPoint x: 532, endPoint y: 259, distance: 82.5
click at [532, 259] on div "7 Olive Grove Kingaroy, Queensland, Australia, 4610" at bounding box center [524, 262] width 150 height 106
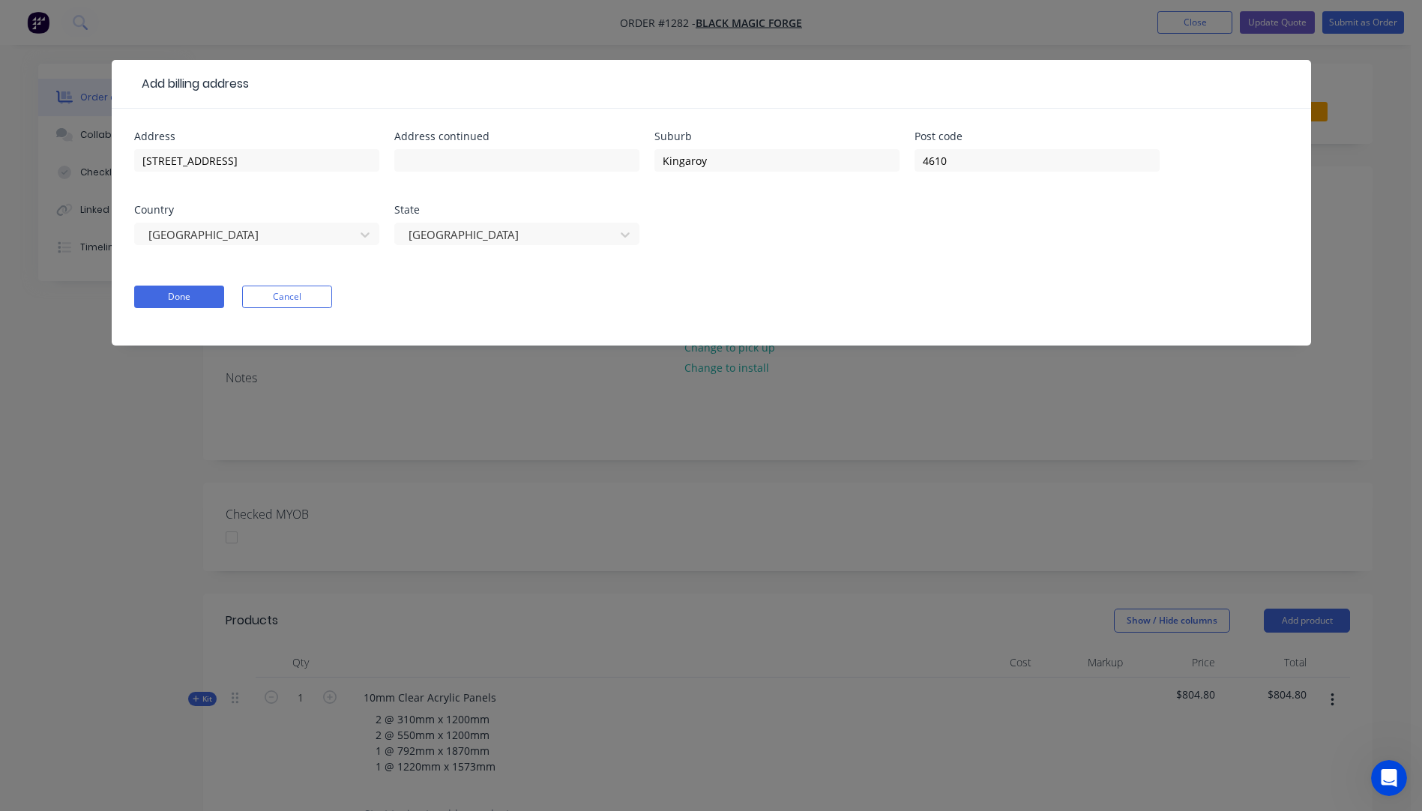
click at [1383, 118] on div "Add billing address Address 7 Olive Grove Address continued Suburb Kingaroy Pos…" at bounding box center [711, 405] width 1422 height 811
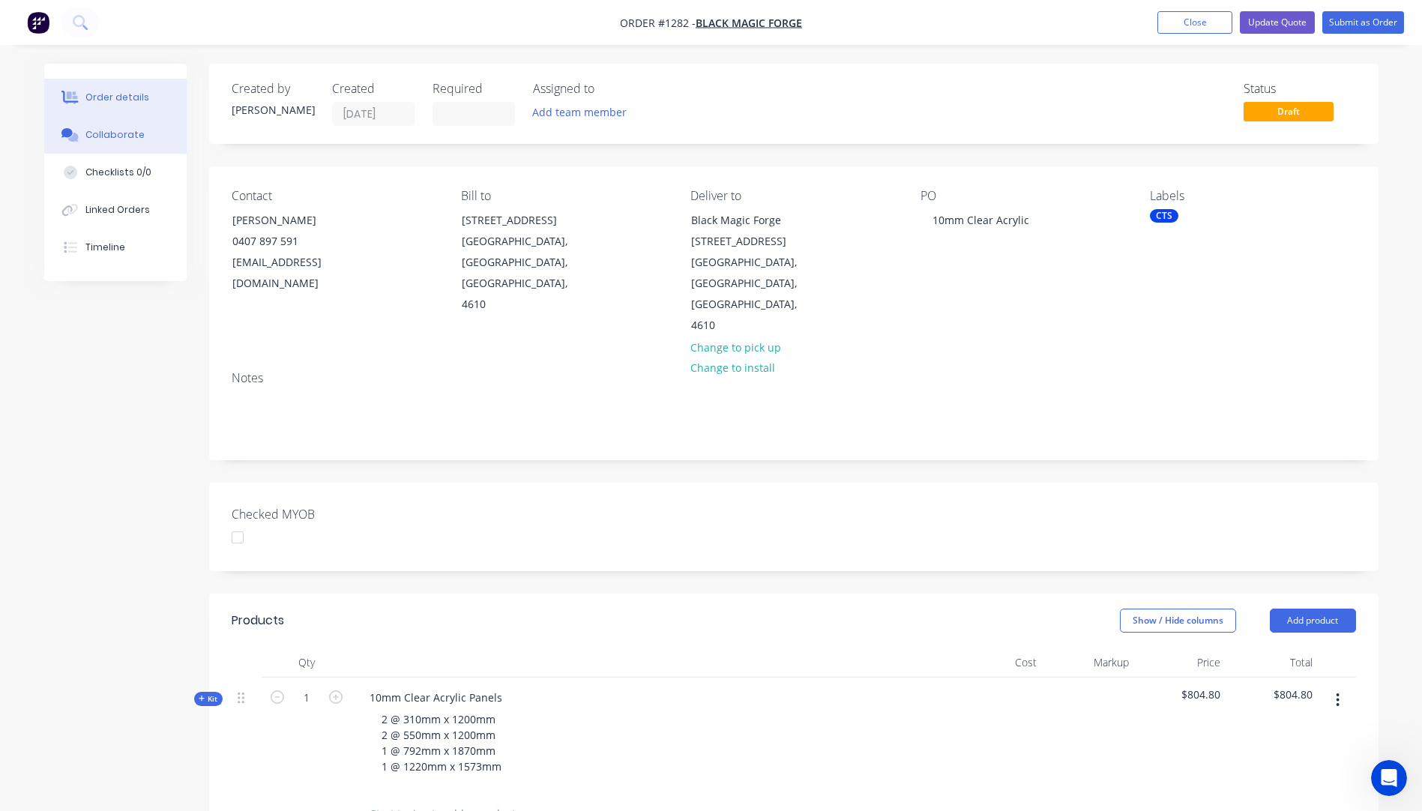
click at [124, 135] on div "Collaborate" at bounding box center [114, 134] width 59 height 13
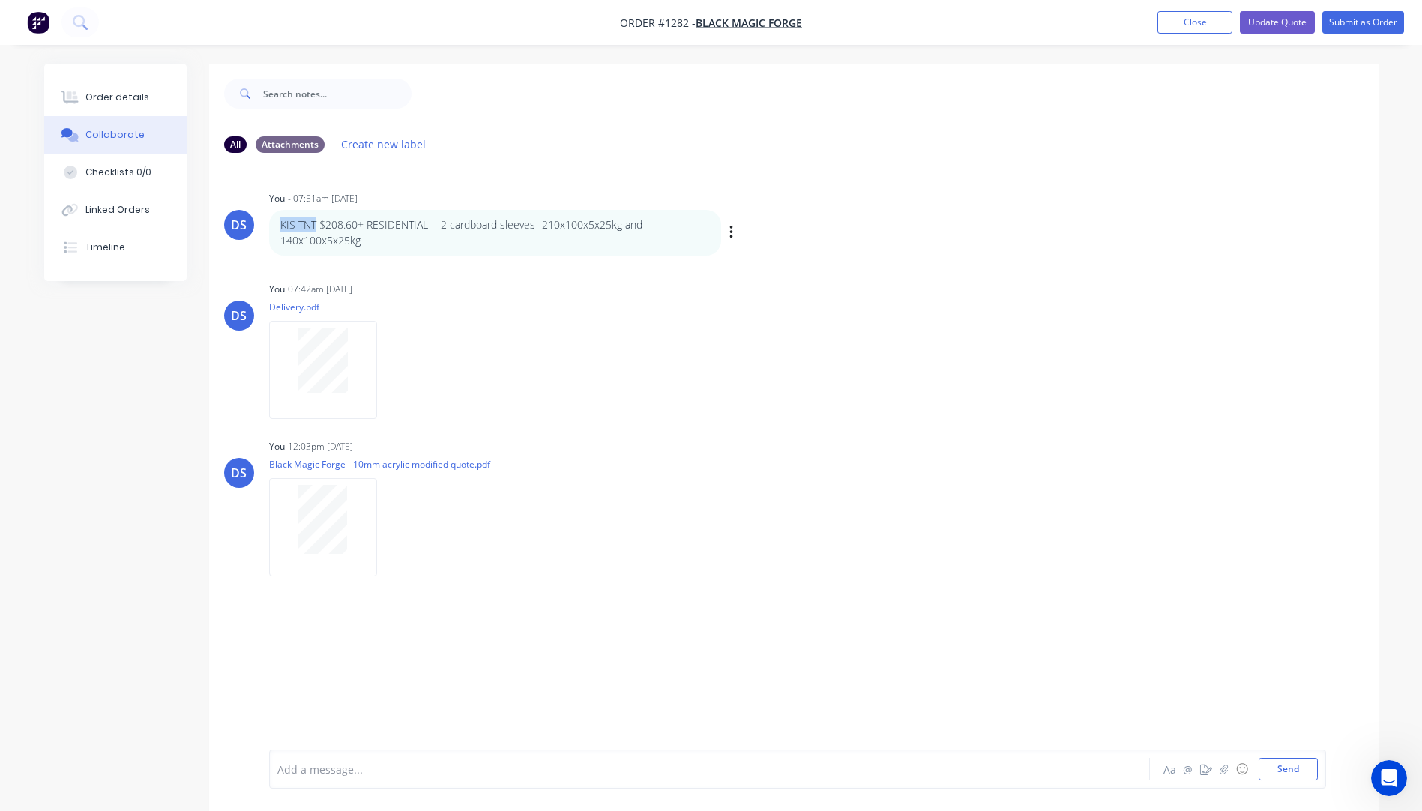
drag, startPoint x: 314, startPoint y: 226, endPoint x: 274, endPoint y: 225, distance: 40.5
click at [274, 225] on div "KIS TNT $208.60+ RESIDENTIAL - 2 cardboard sleeves- 210x100x5x25kg and 140x100x…" at bounding box center [495, 233] width 452 height 46
copy p "KIS TNT"
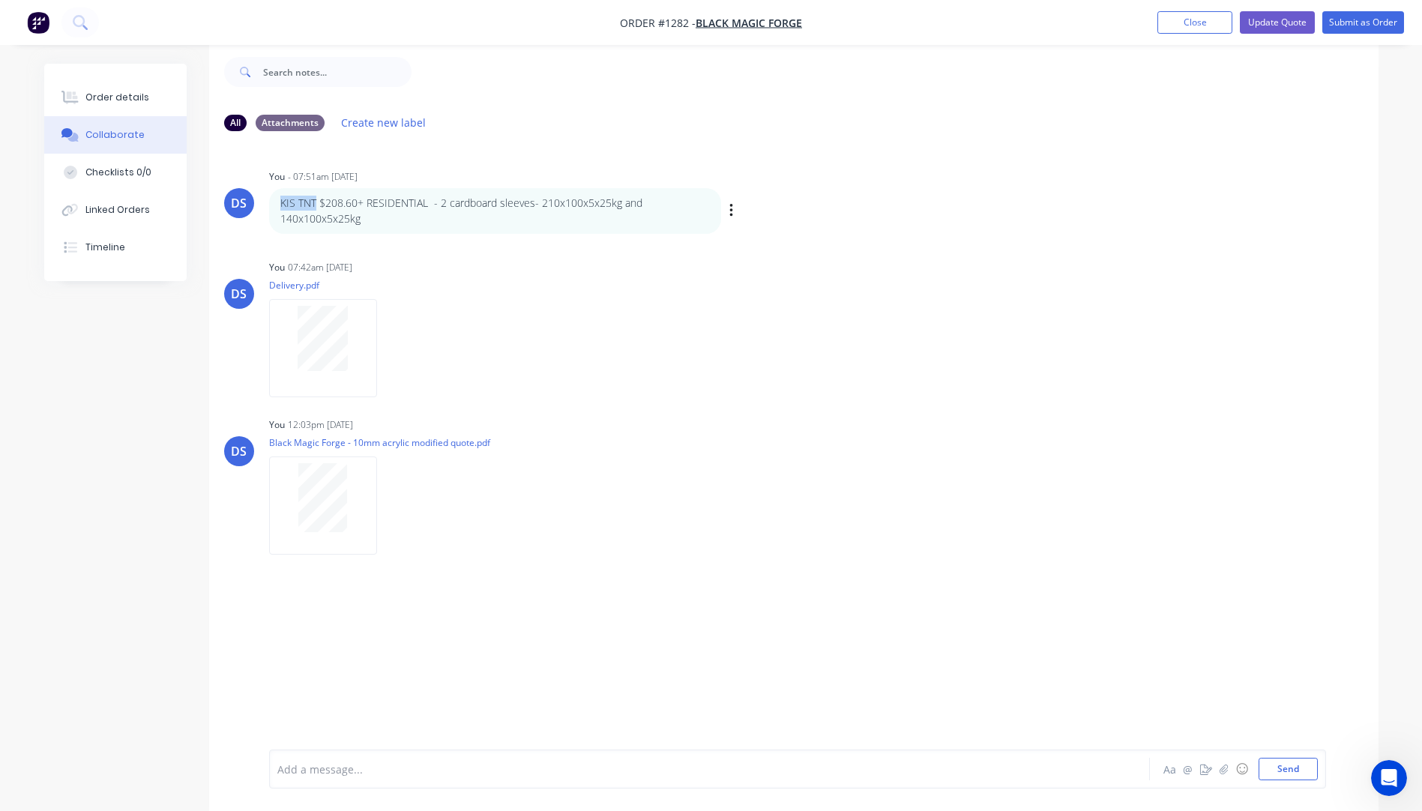
scroll to position [22, 0]
click at [300, 201] on p "KIS TNT $208.60+ RESIDENTIAL - 2 cardboard sleeves- 210x100x5x25kg and 140x100x…" at bounding box center [495, 210] width 430 height 31
click at [298, 202] on p "KIS TNT $208.60+ RESIDENTIAL - 2 cardboard sleeves- 210x100x5x25kg and 140x100x…" at bounding box center [495, 210] width 430 height 31
click at [295, 202] on p "KIS TNT $208.60+ RESIDENTIAL - 2 cardboard sleeves- 210x100x5x25kg and 140x100x…" at bounding box center [495, 210] width 430 height 31
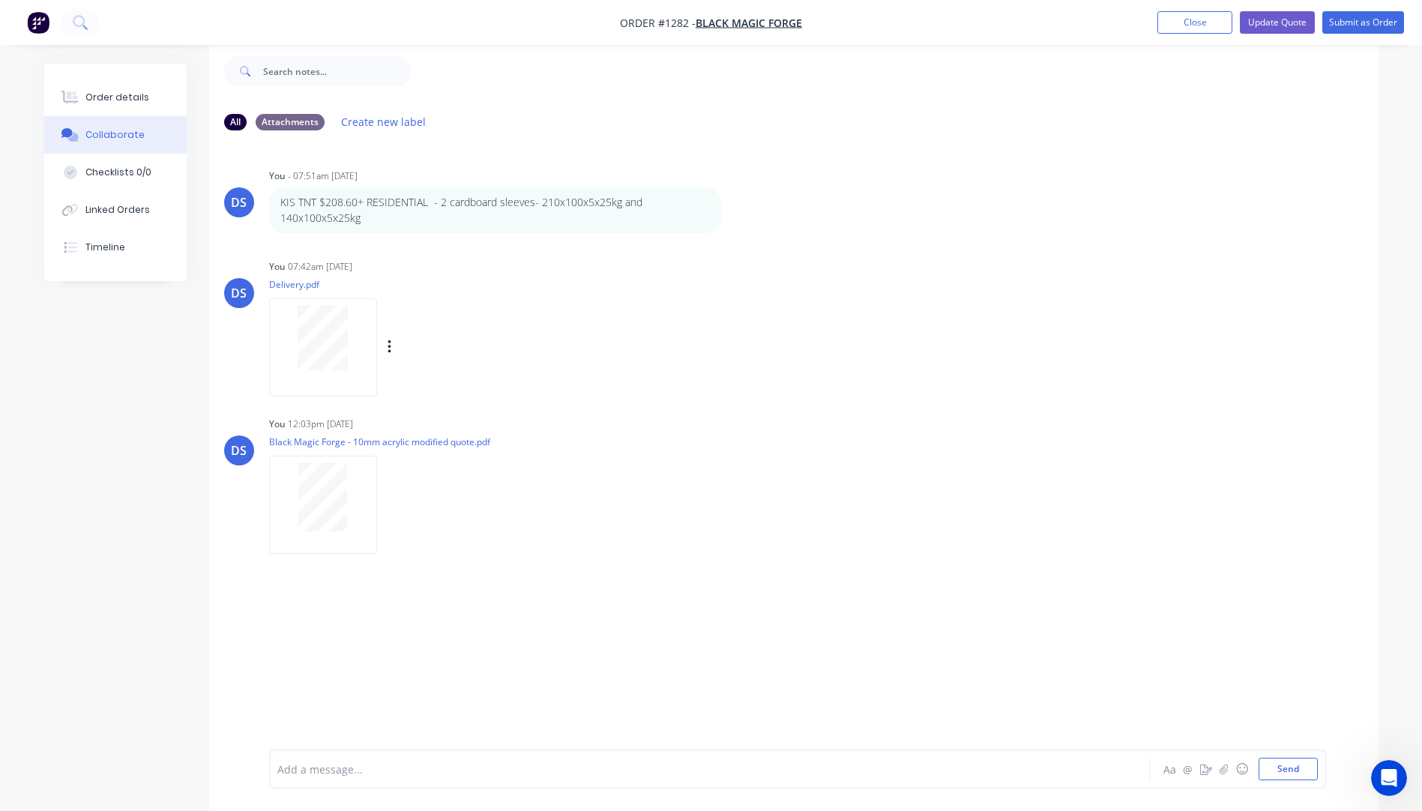
drag, startPoint x: 295, startPoint y: 202, endPoint x: 535, endPoint y: 289, distance: 254.8
click at [535, 289] on div "You 07:42am 09/09/25 Delivery.pdf Labels Download Delete" at bounding box center [503, 323] width 469 height 135
drag, startPoint x: 316, startPoint y: 199, endPoint x: 282, endPoint y: 202, distance: 33.9
click at [282, 202] on p "KIS TNT $208.60+ RESIDENTIAL - 2 cardboard sleeves- 210x100x5x25kg and 140x100x…" at bounding box center [495, 210] width 430 height 31
drag, startPoint x: 282, startPoint y: 202, endPoint x: 302, endPoint y: 199, distance: 20.5
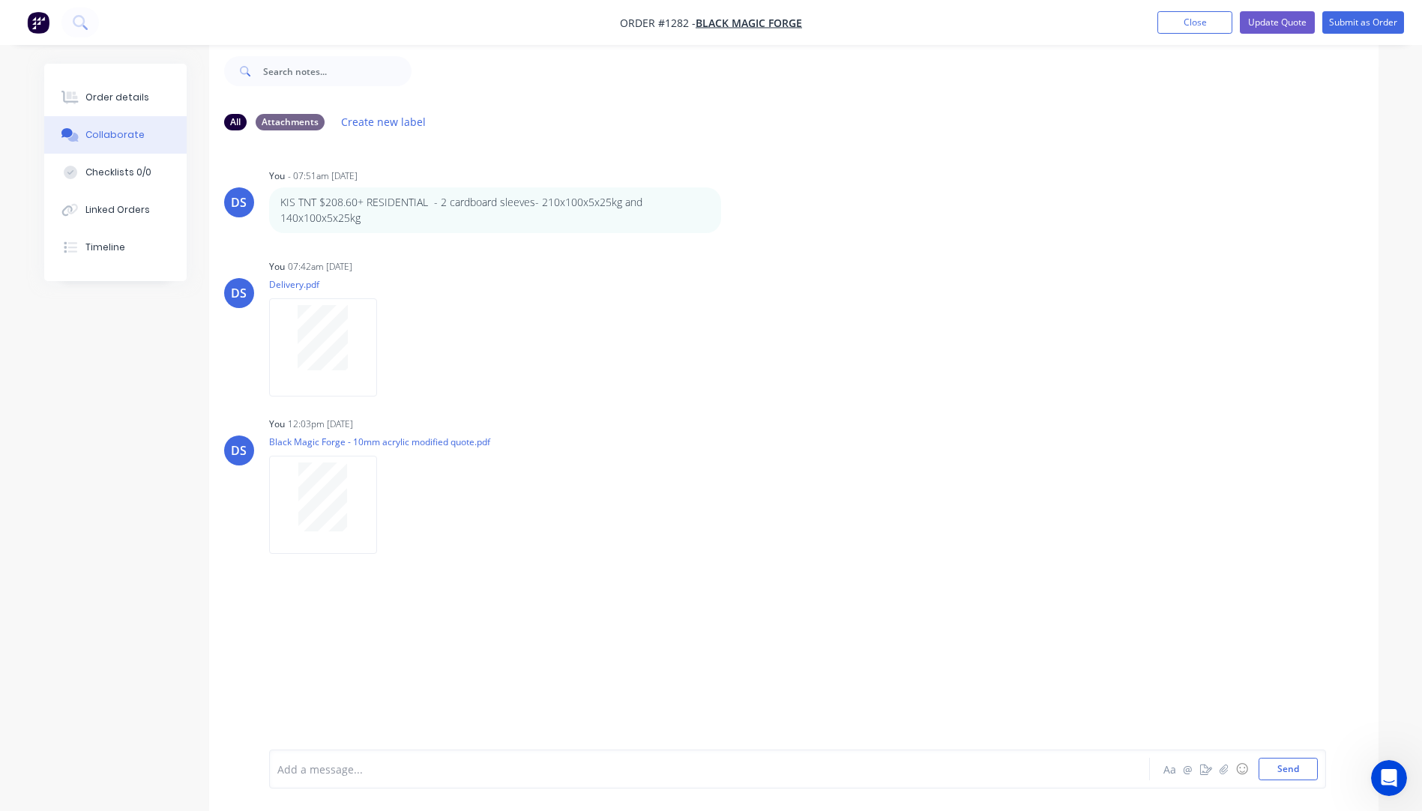
drag, startPoint x: 302, startPoint y: 199, endPoint x: 787, endPoint y: 394, distance: 521.9
click at [805, 406] on div "DS You - 07:51am 26/08/25 KIS TNT $208.60+ RESIDENTIAL - 2 cardboard sleeves- 2…" at bounding box center [794, 434] width 1170 height 585
click at [319, 200] on p "KIS TNT $208.60+ RESIDENTIAL - 2 cardboard sleeves- 210x100x5x25kg and 140x100x…" at bounding box center [495, 210] width 430 height 31
click at [317, 201] on p "KIS TNT $208.60+ RESIDENTIAL - 2 cardboard sleeves- 210x100x5x25kg and 140x100x…" at bounding box center [495, 210] width 430 height 31
click at [97, 103] on div "Order details" at bounding box center [117, 97] width 64 height 13
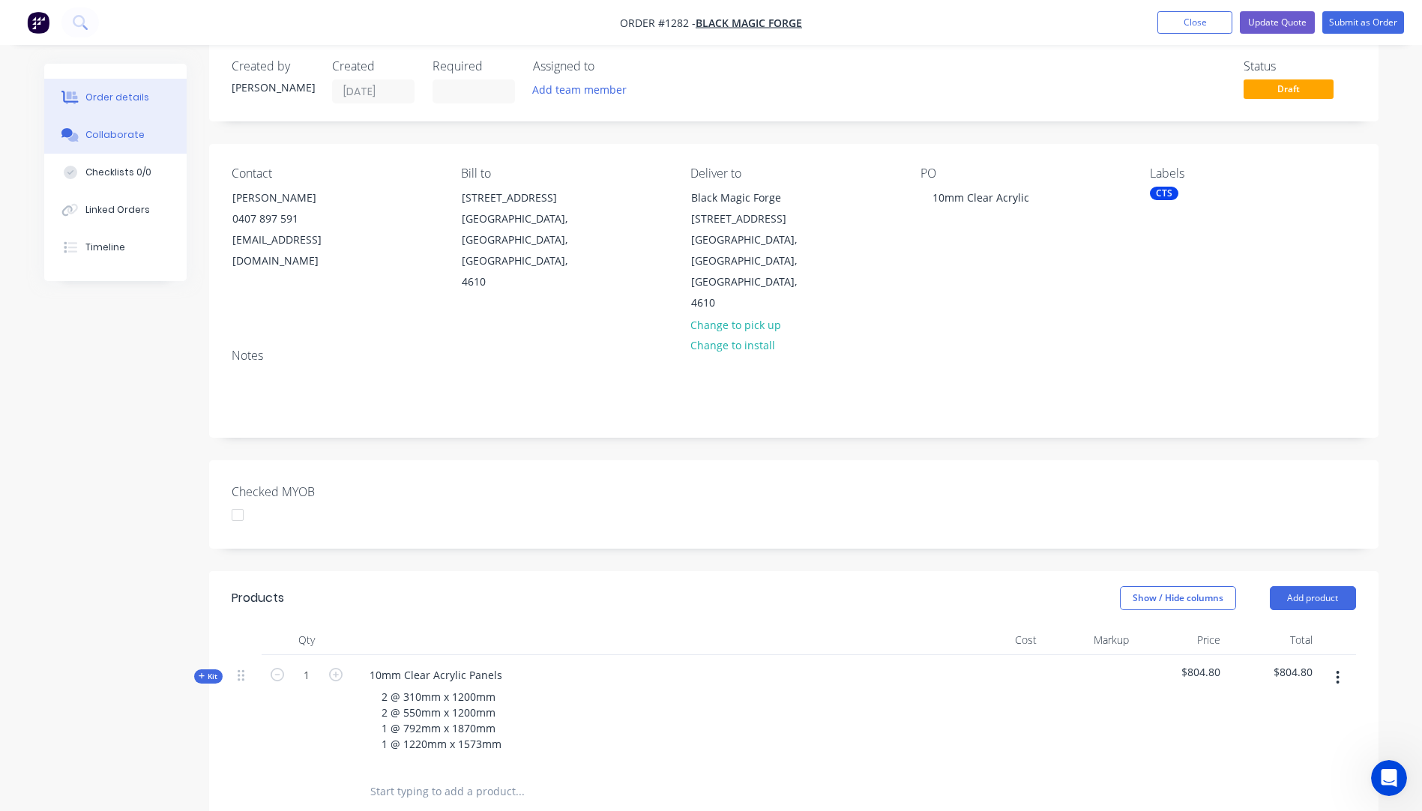
click at [113, 136] on div "Collaborate" at bounding box center [114, 134] width 59 height 13
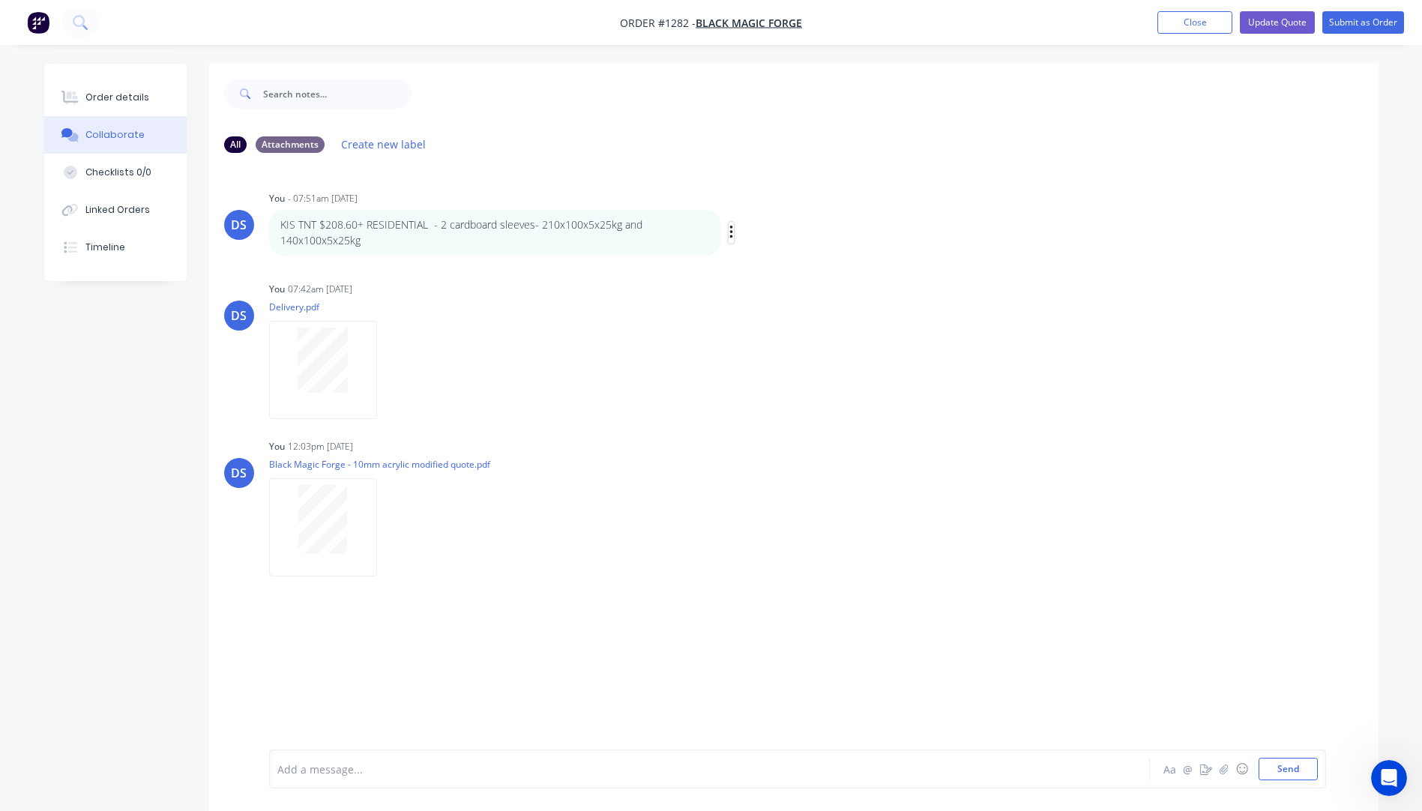
click at [733, 230] on icon "button" at bounding box center [732, 232] width 4 height 17
click at [761, 265] on button "Edit" at bounding box center [786, 259] width 94 height 25
click at [319, 766] on span "KIS TNT $208.60+ RESIDENTIAL - 2 cardboard sleeves- 210x100x5x25kg and 140x100x…" at bounding box center [509, 770] width 463 height 14
click at [364, 770] on span "JMAC Toll $208.60+ RESIDENTIAL - 2 cardboard sleeves- 210x100x5x25kg and 140x10…" at bounding box center [513, 770] width 471 height 14
drag, startPoint x: 738, startPoint y: 771, endPoint x: 449, endPoint y: 771, distance: 288.7
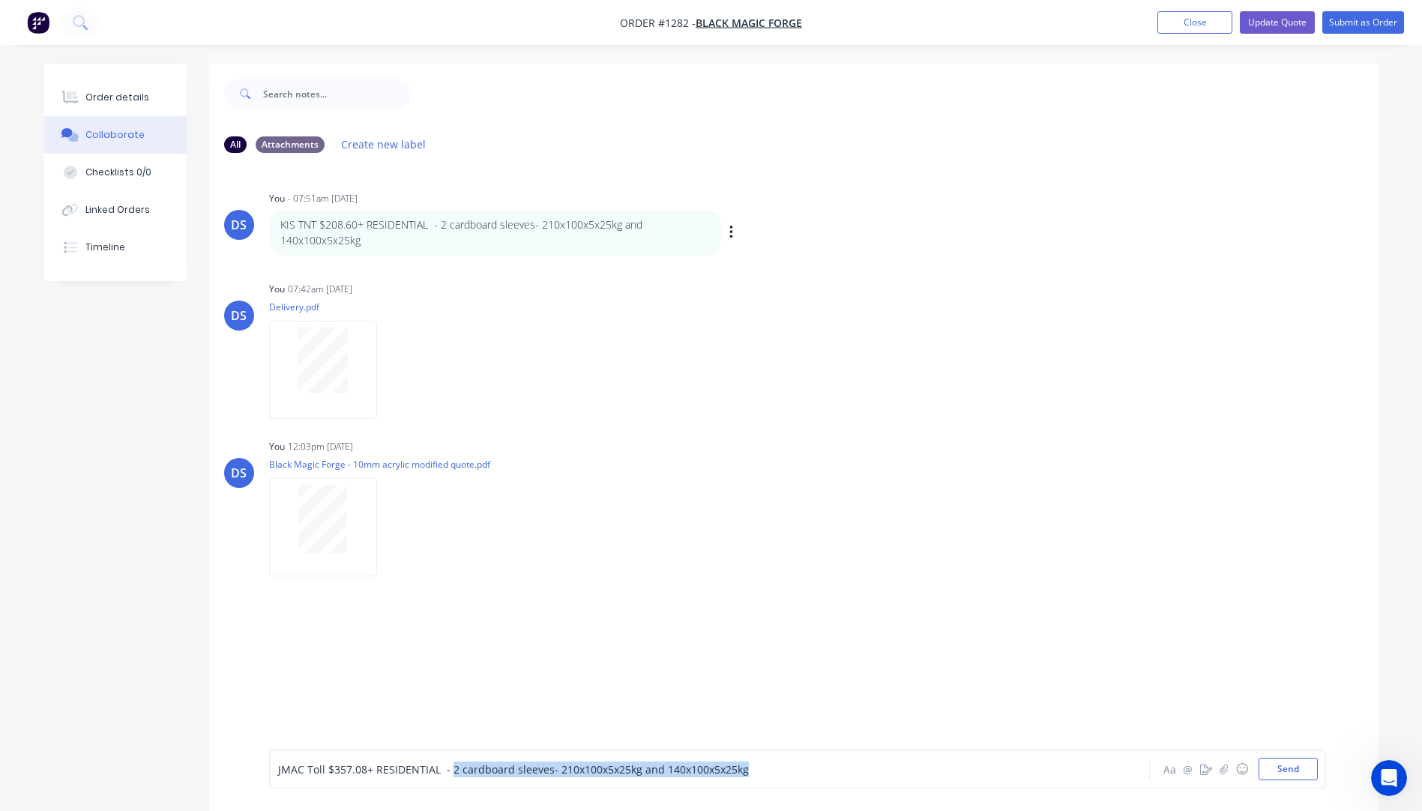
click at [449, 771] on span "JMAC Toll $357.08+ RESIDENTIAL - 2 cardboard sleeves- 210x100x5x25kg and 140x10…" at bounding box center [513, 770] width 471 height 14
click at [1292, 774] on button "Send" at bounding box center [1288, 769] width 59 height 22
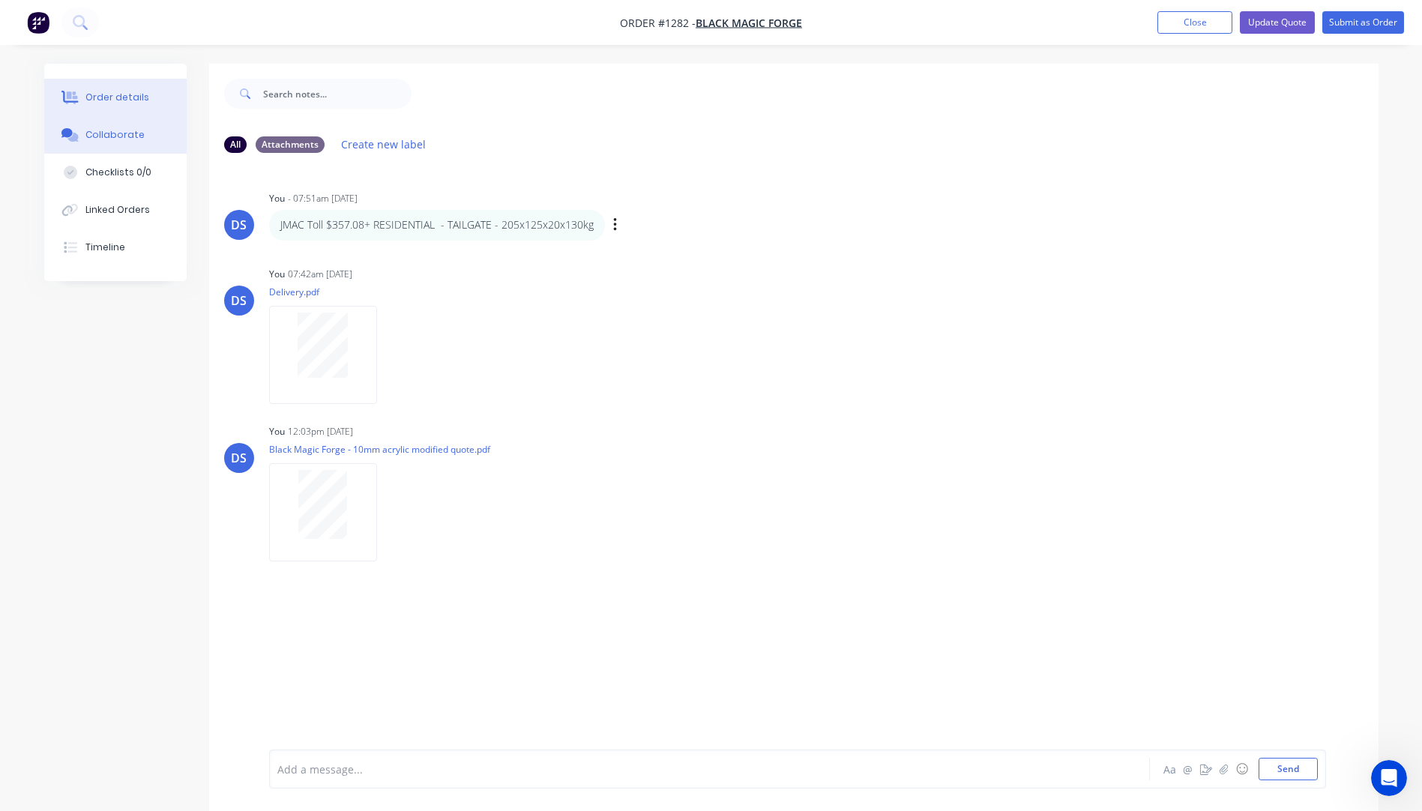
click at [111, 100] on div "Order details" at bounding box center [117, 97] width 64 height 13
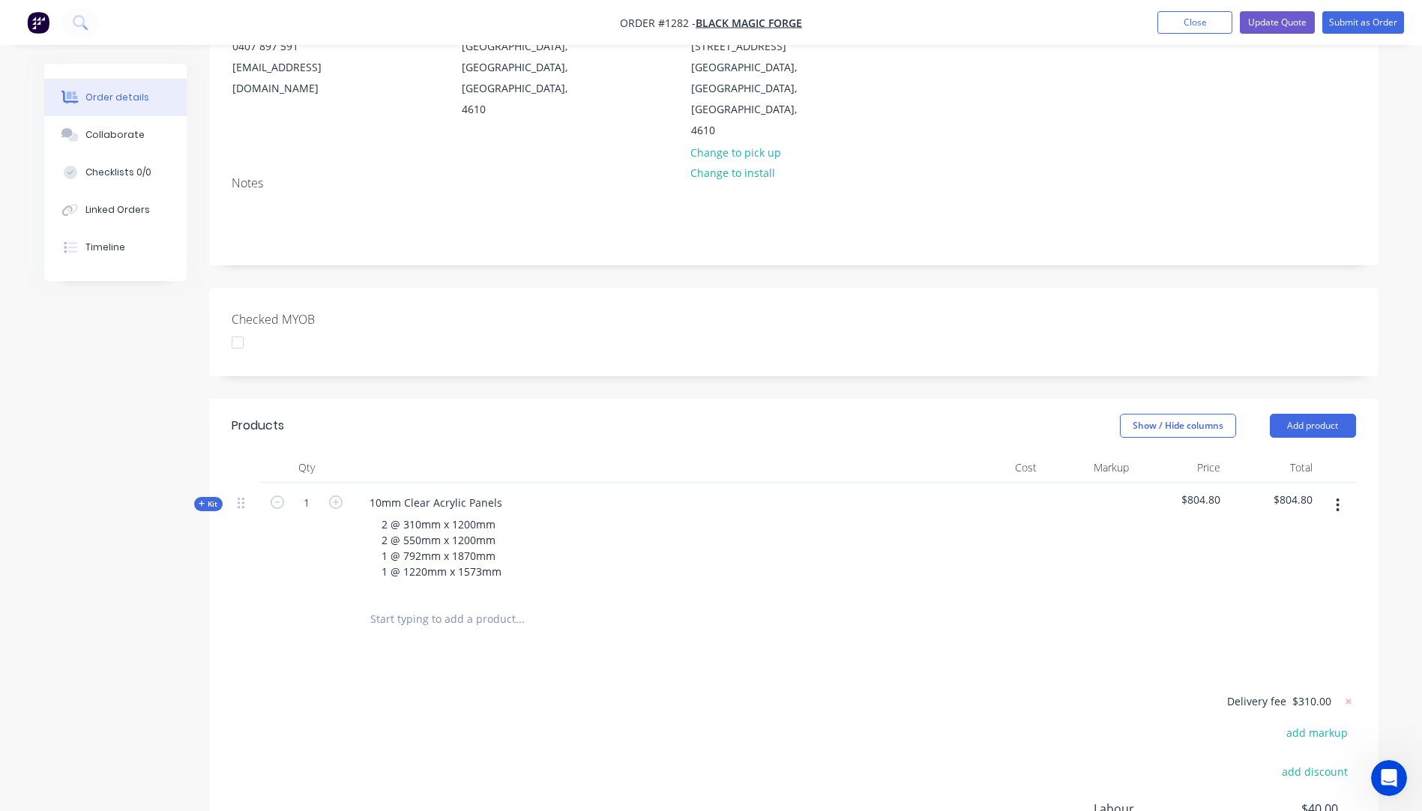
scroll to position [225, 0]
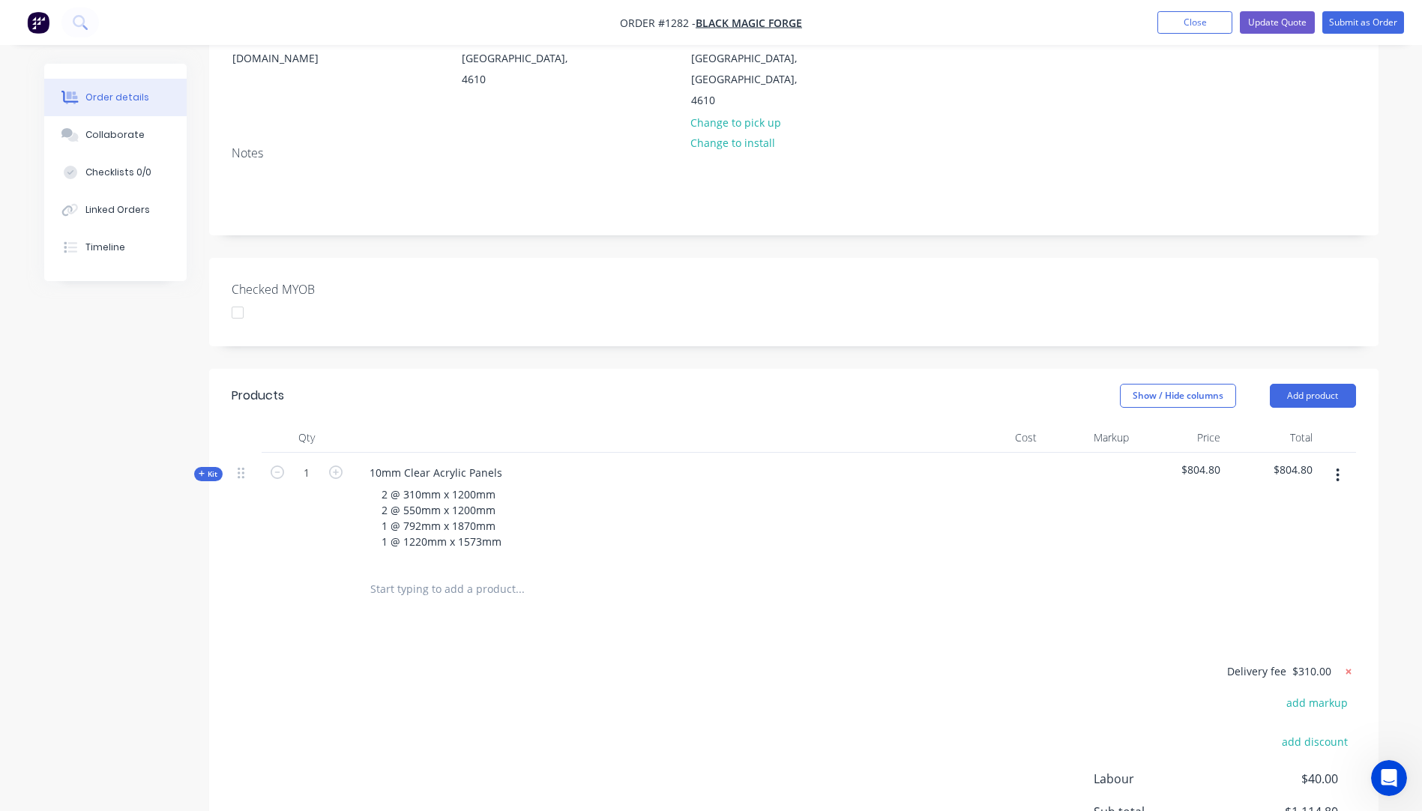
click at [1350, 664] on icon at bounding box center [1349, 671] width 15 height 15
click at [1319, 662] on button "add delivery fee" at bounding box center [1308, 672] width 97 height 20
type input "427"
click at [1138, 662] on div "Delivery fee Delivery fee Delivery fee name (Optional) 427 427 $0 add markup ad…" at bounding box center [794, 805] width 1125 height 286
click at [201, 471] on icon "button" at bounding box center [202, 474] width 6 height 6
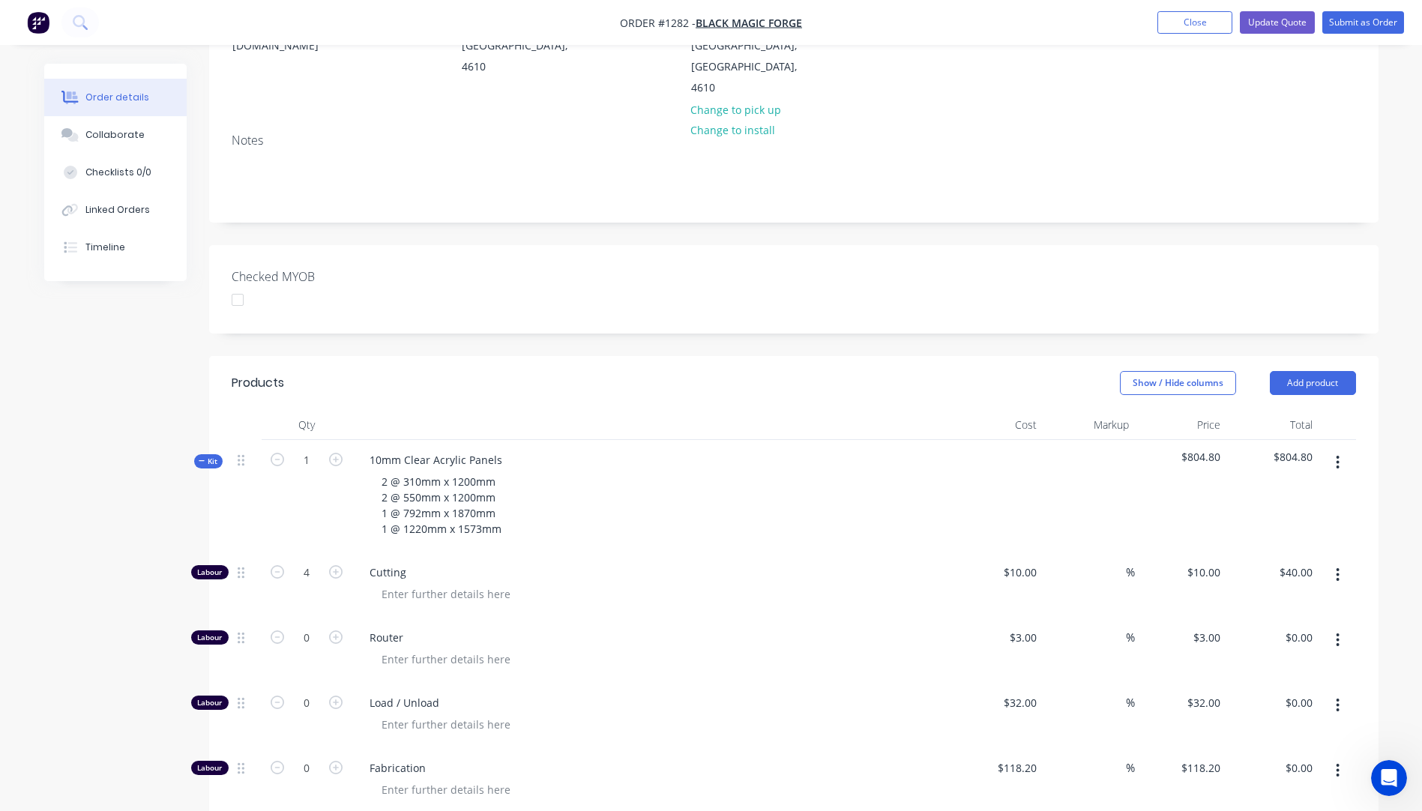
scroll to position [150, 0]
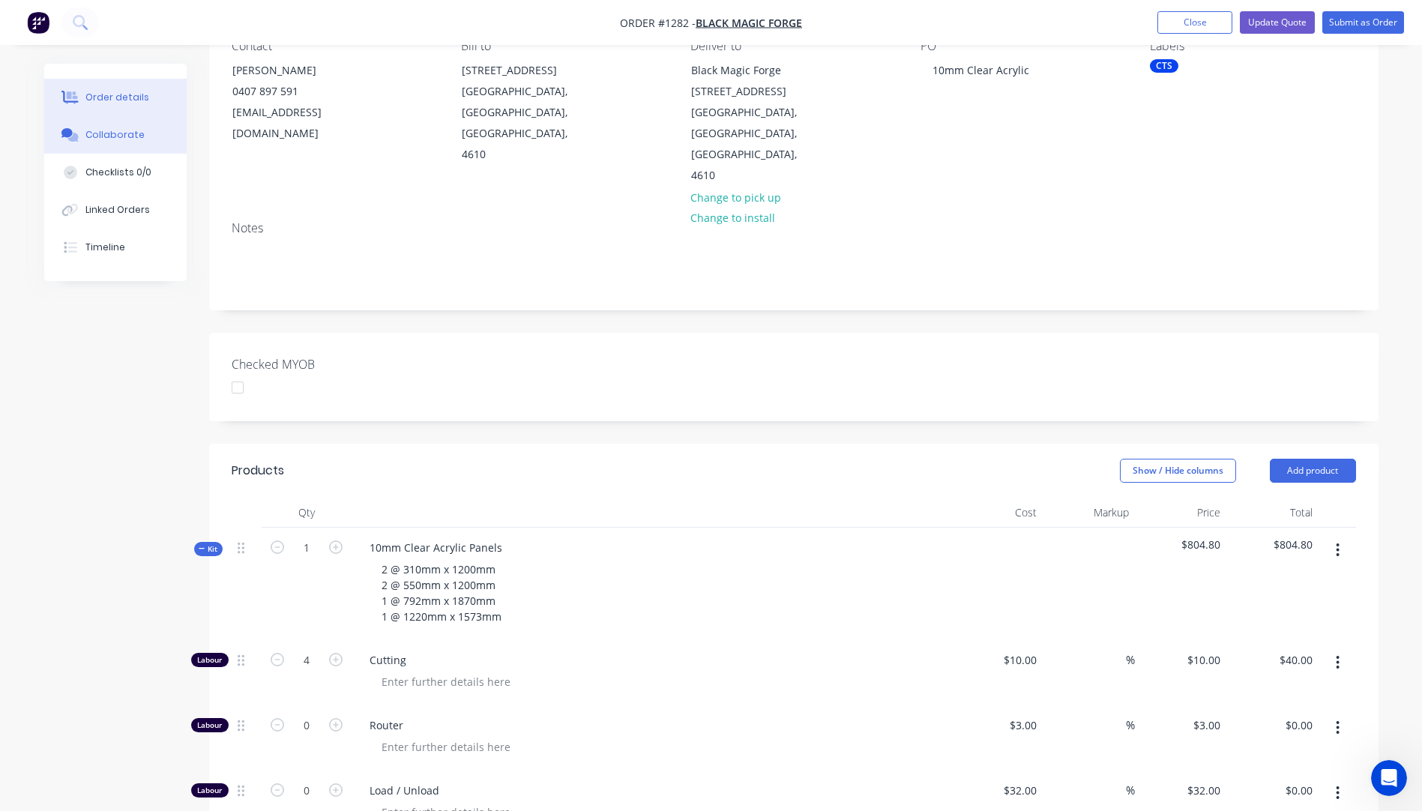
click at [101, 134] on div "Collaborate" at bounding box center [114, 134] width 59 height 13
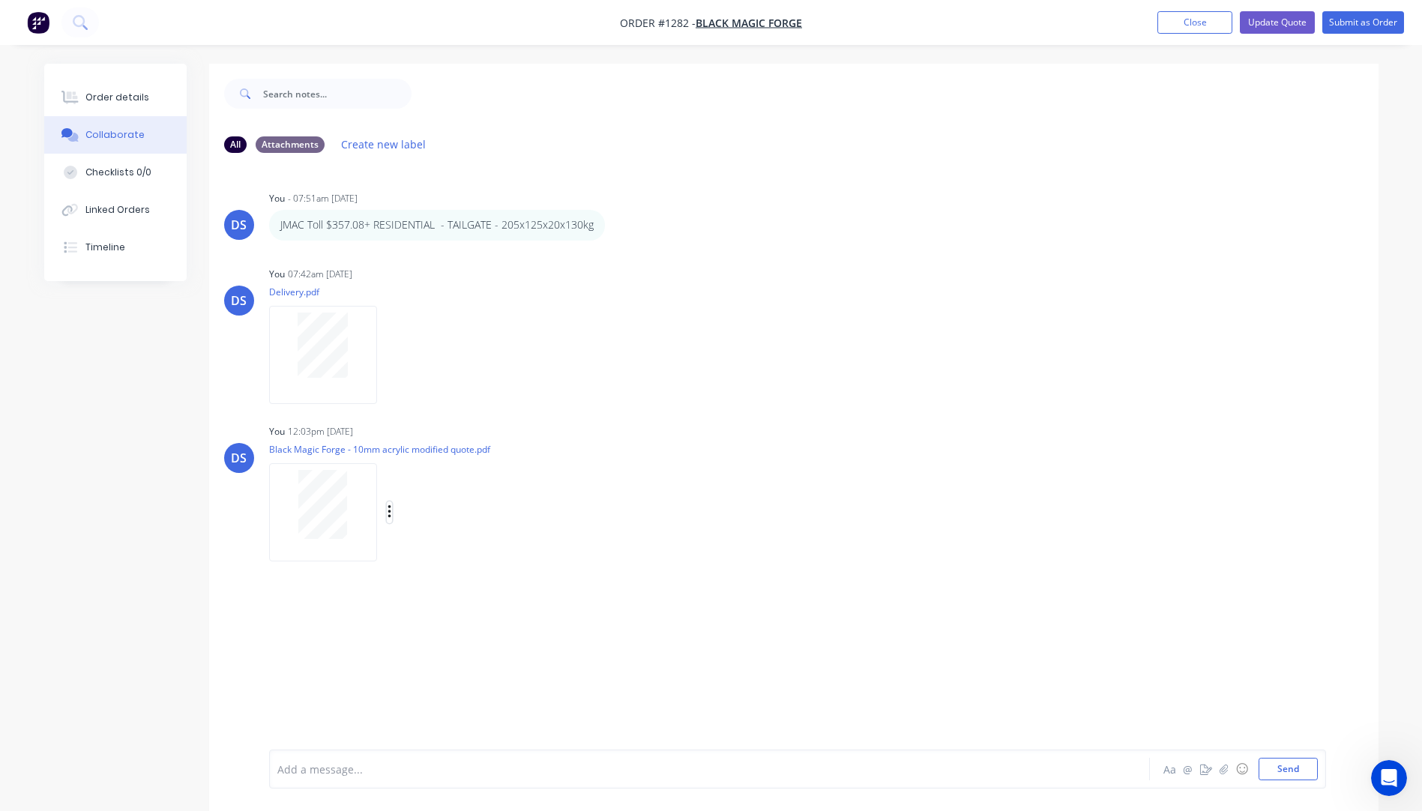
click at [390, 513] on icon "button" at bounding box center [389, 511] width 3 height 13
click at [431, 582] on button "Delete" at bounding box center [487, 586] width 169 height 34
click at [1224, 770] on icon "button" at bounding box center [1223, 769] width 9 height 10
click at [1306, 765] on button "Send" at bounding box center [1288, 769] width 59 height 22
click at [116, 96] on div "Order details" at bounding box center [117, 97] width 64 height 13
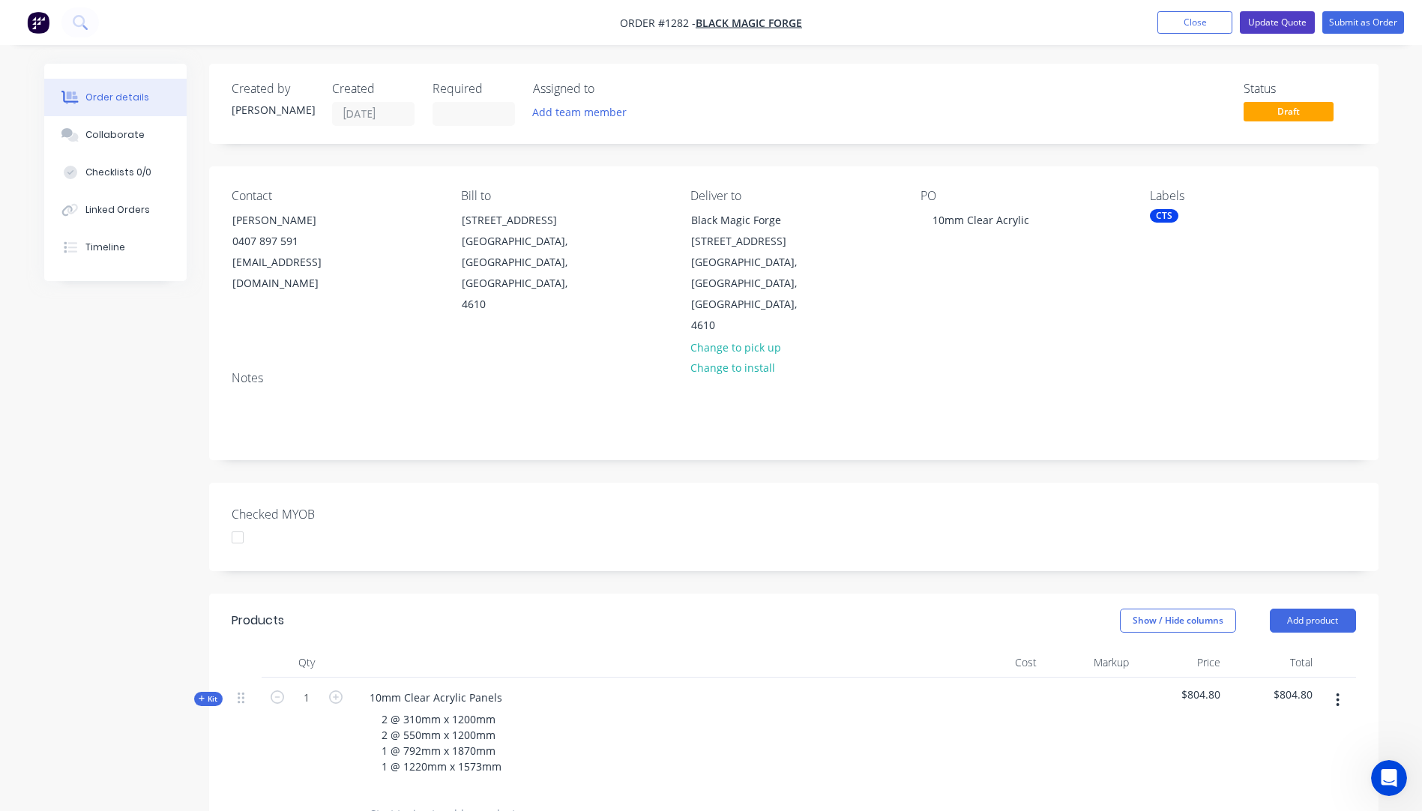
click at [1265, 26] on button "Update Quote" at bounding box center [1277, 22] width 75 height 22
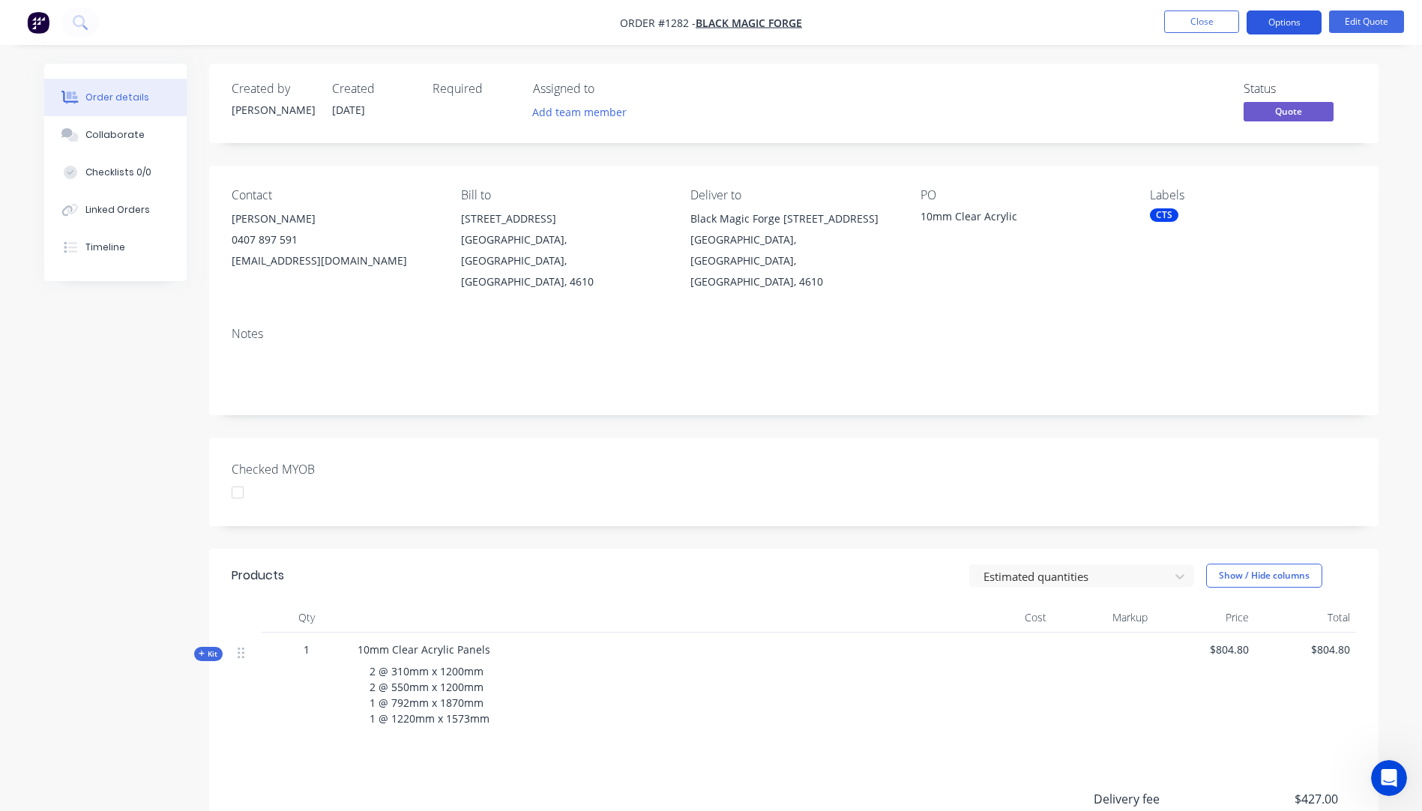
click at [1285, 25] on button "Options" at bounding box center [1284, 22] width 75 height 24
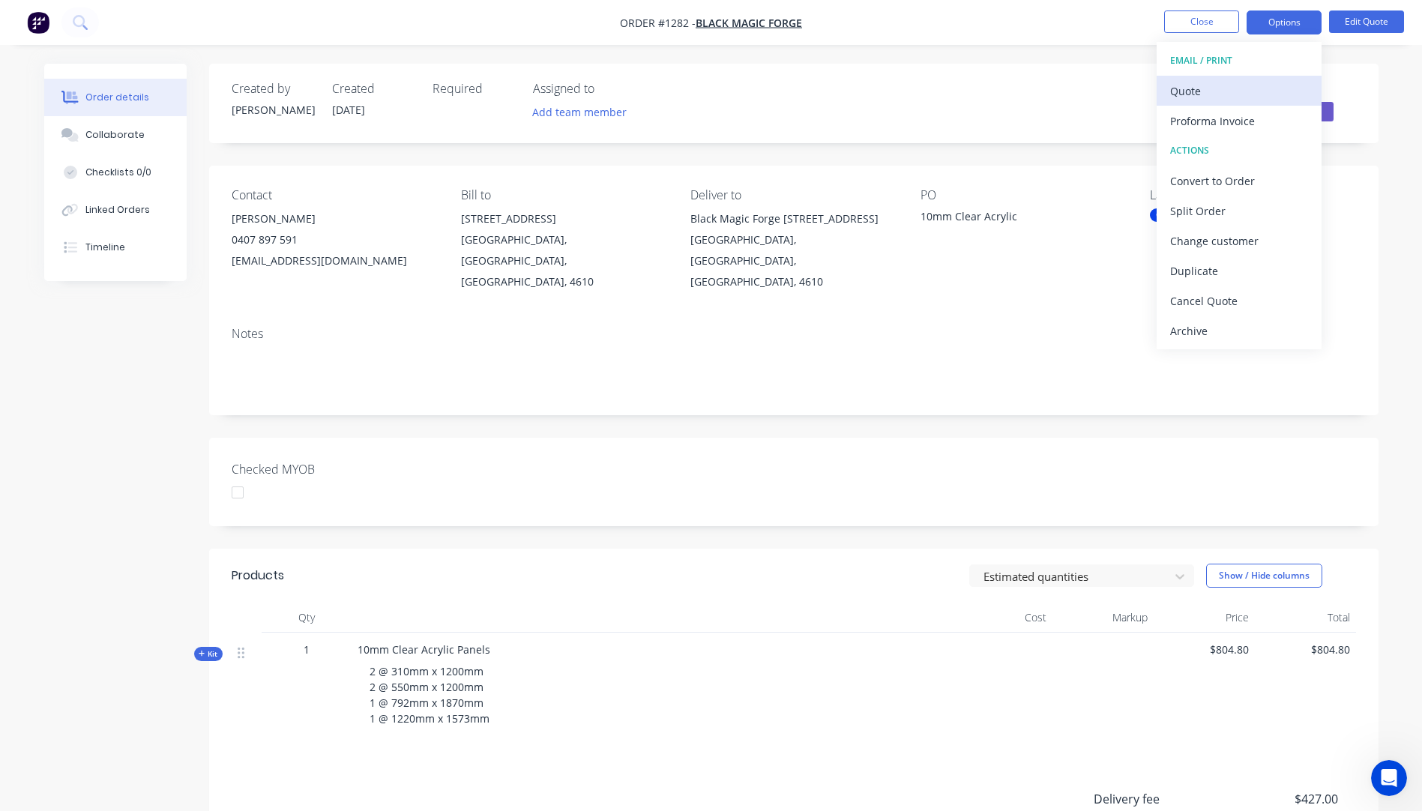
click at [1185, 91] on div "Quote" at bounding box center [1240, 91] width 138 height 22
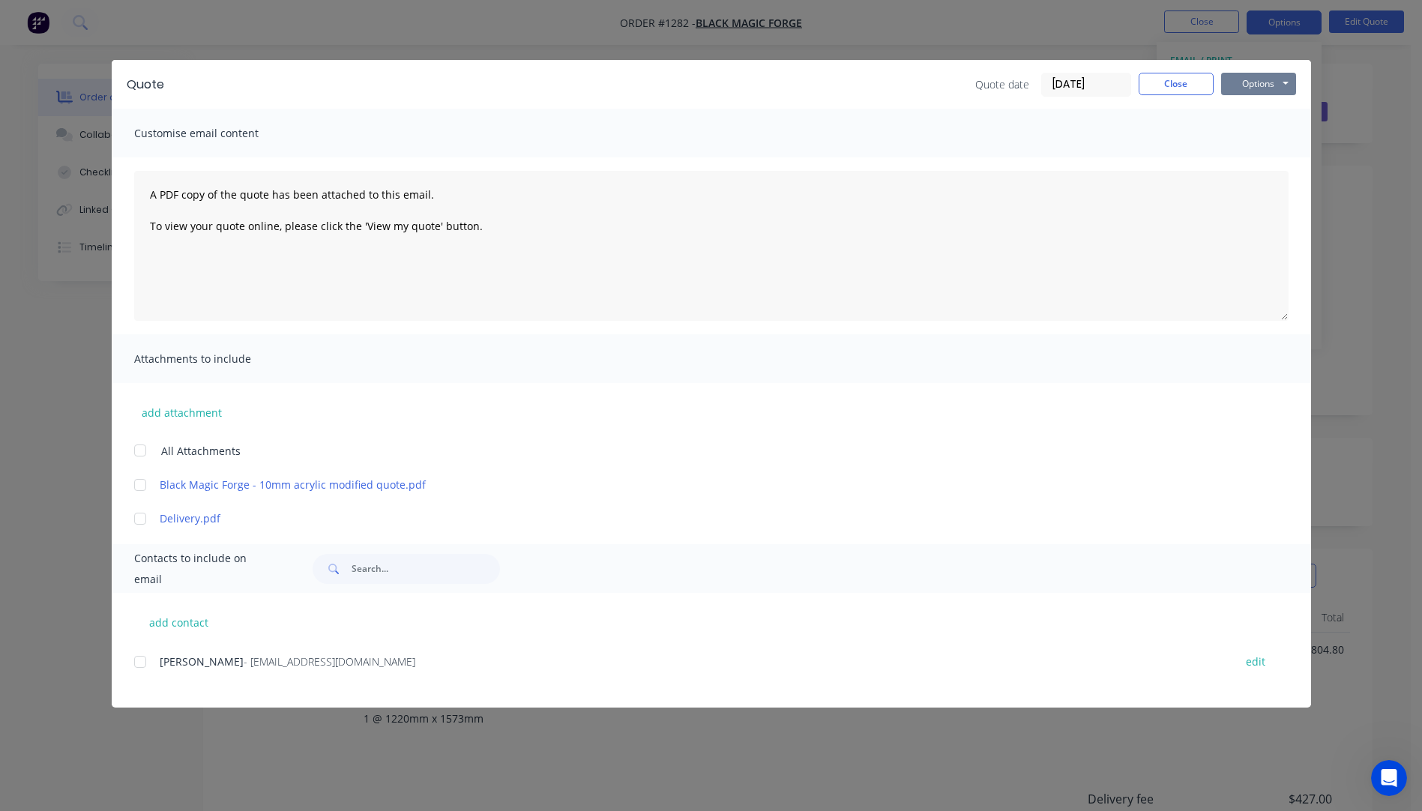
click at [1248, 89] on button "Options" at bounding box center [1259, 84] width 75 height 22
click at [1262, 111] on button "Preview" at bounding box center [1270, 110] width 96 height 25
click at [142, 663] on div at bounding box center [140, 662] width 30 height 30
click at [140, 519] on div at bounding box center [140, 519] width 30 height 30
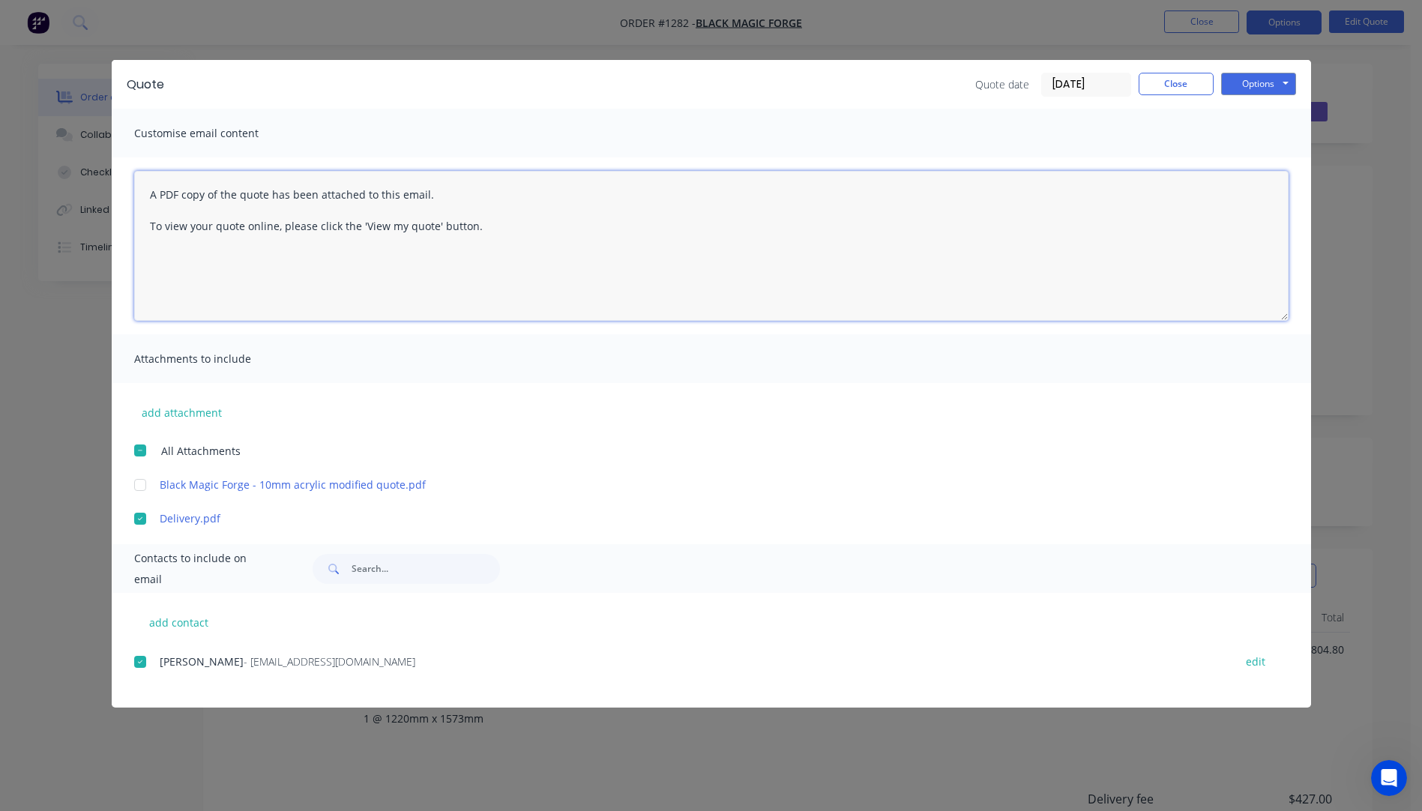
paste textarea "Hi, Please contact us if you have any questions. Regards, Darren sales@allstarp…"
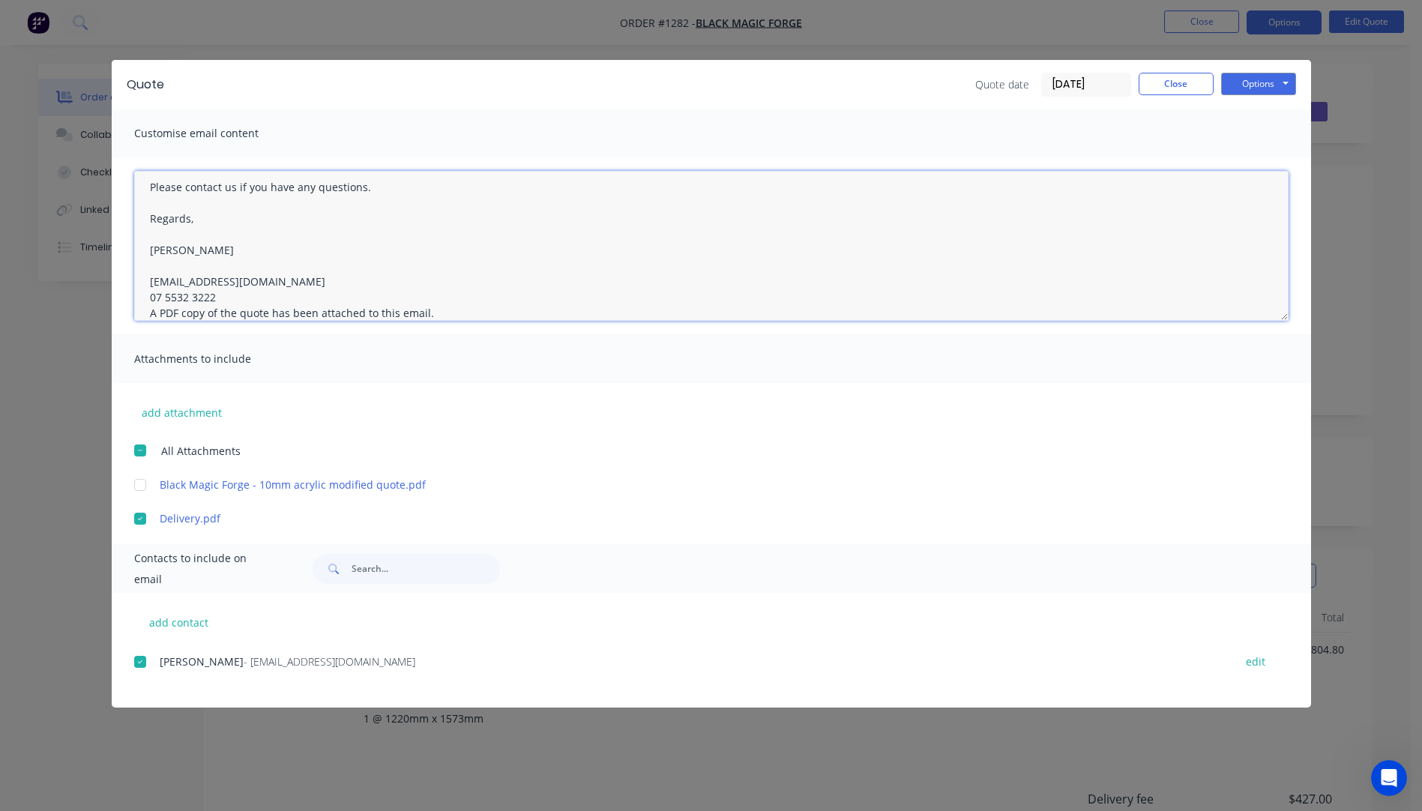
click at [220, 295] on textarea "Hi, Please contact us if you have any questions. Regards, Darren sales@allstarp…" at bounding box center [711, 246] width 1155 height 150
click at [150, 187] on textarea "Hi, Please contact us if you have any questions. Regards, Darren sales@allstarp…" at bounding box center [711, 246] width 1155 height 150
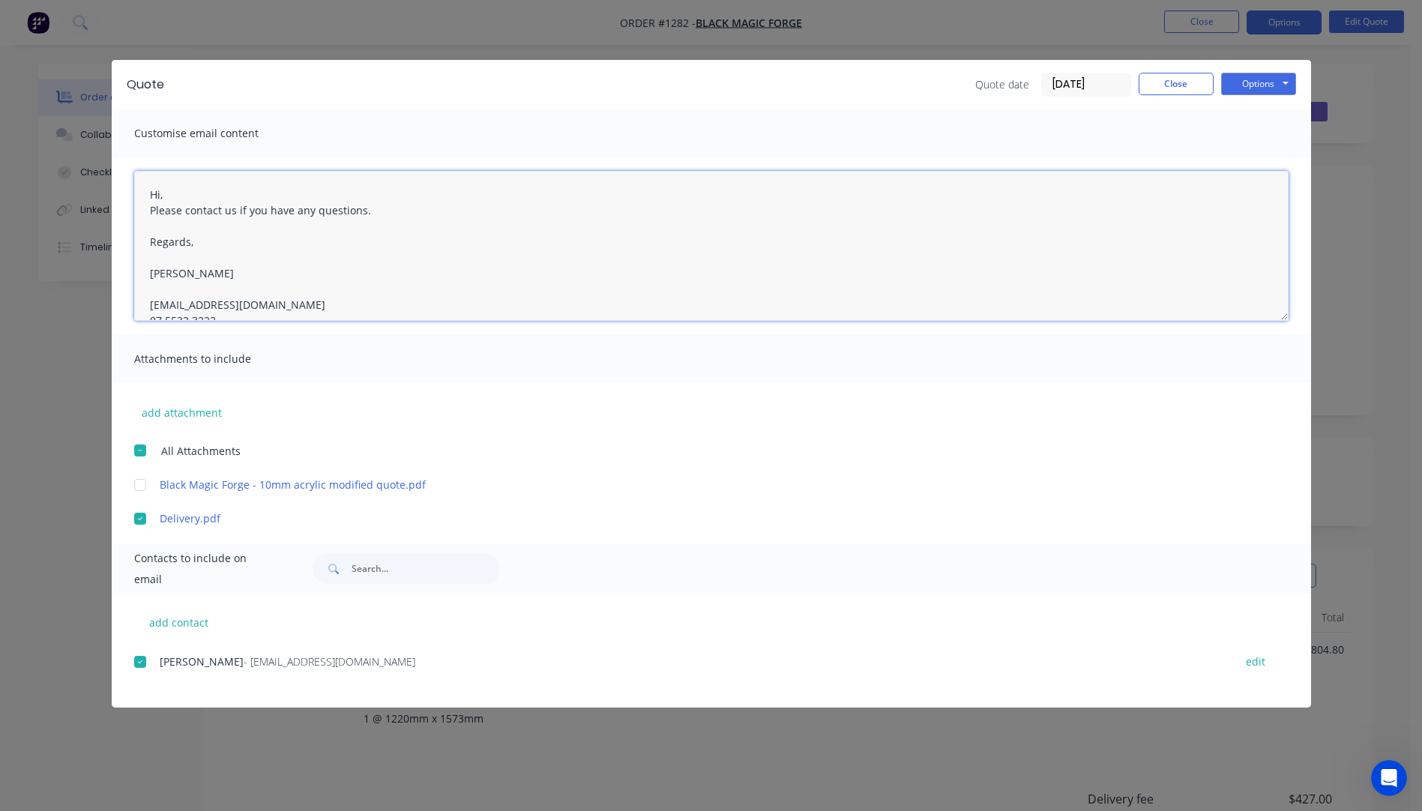
click at [169, 195] on textarea "Hi, Please contact us if you have any questions. Regards, Darren sales@allstarp…" at bounding box center [711, 246] width 1155 height 150
click at [152, 220] on textarea "Hi Dave, Please contact us if you have any questions. Regards, Darren sales@all…" at bounding box center [711, 246] width 1155 height 150
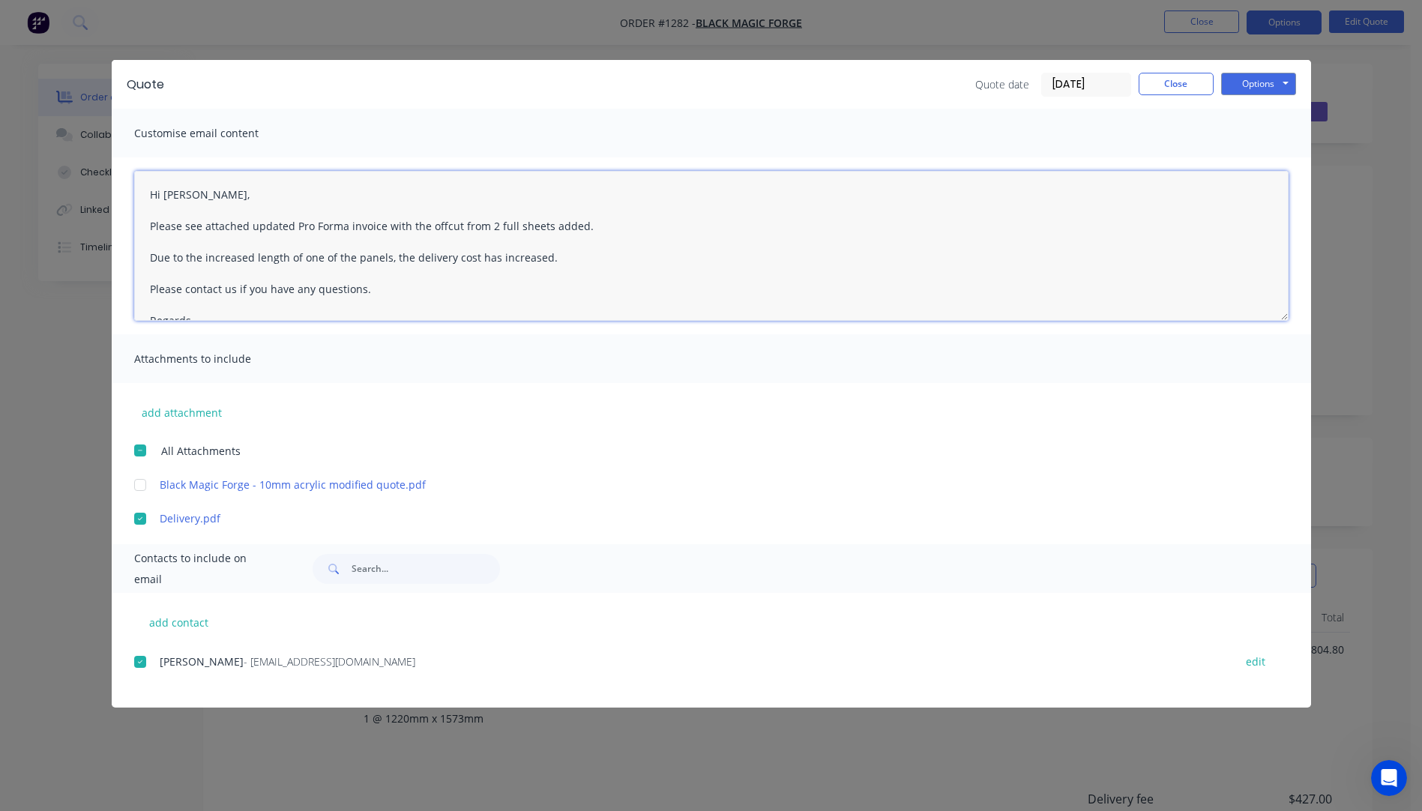
type textarea "Hi Dave, Please see attached updated Pro Forma invoice with the offcut from 2 f…"
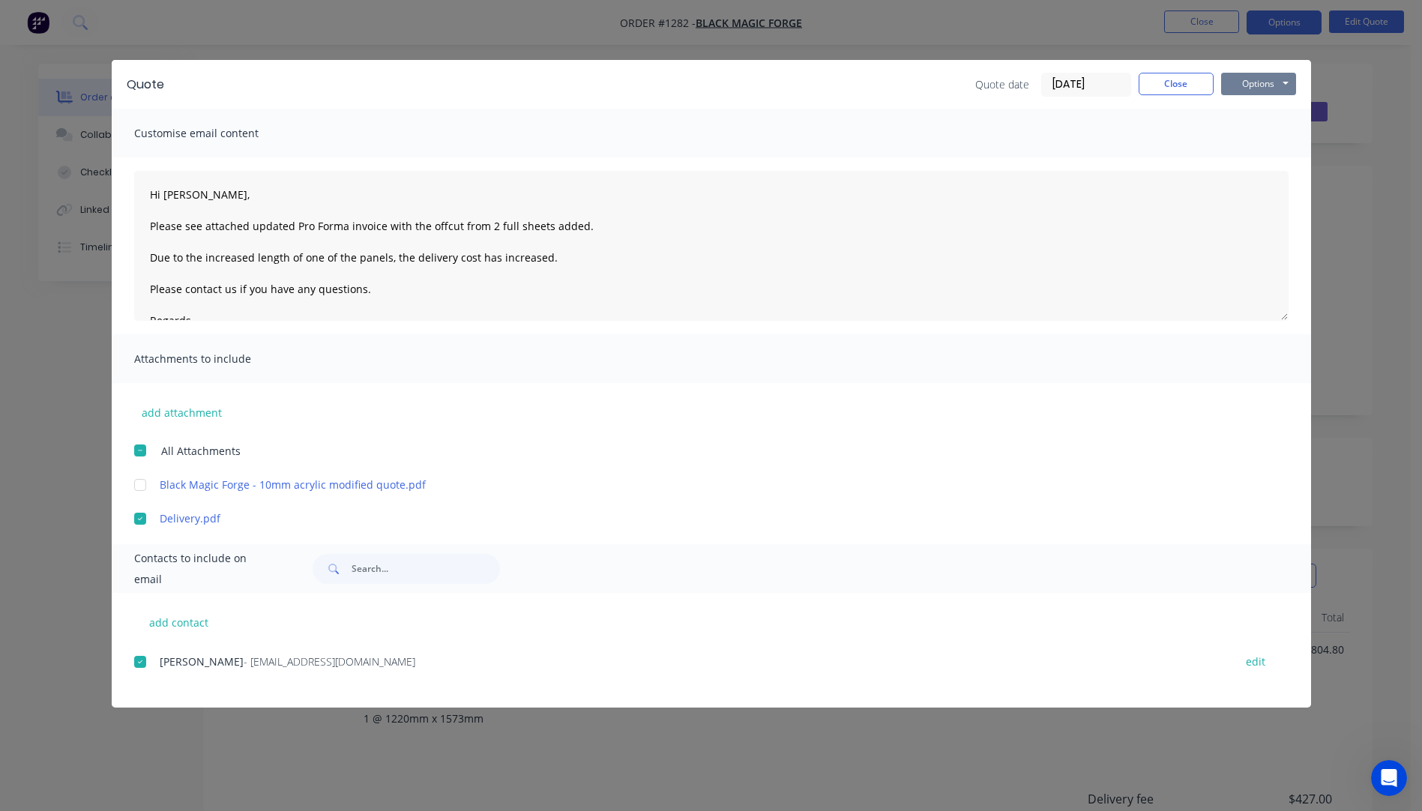
click at [1247, 84] on button "Options" at bounding box center [1259, 84] width 75 height 22
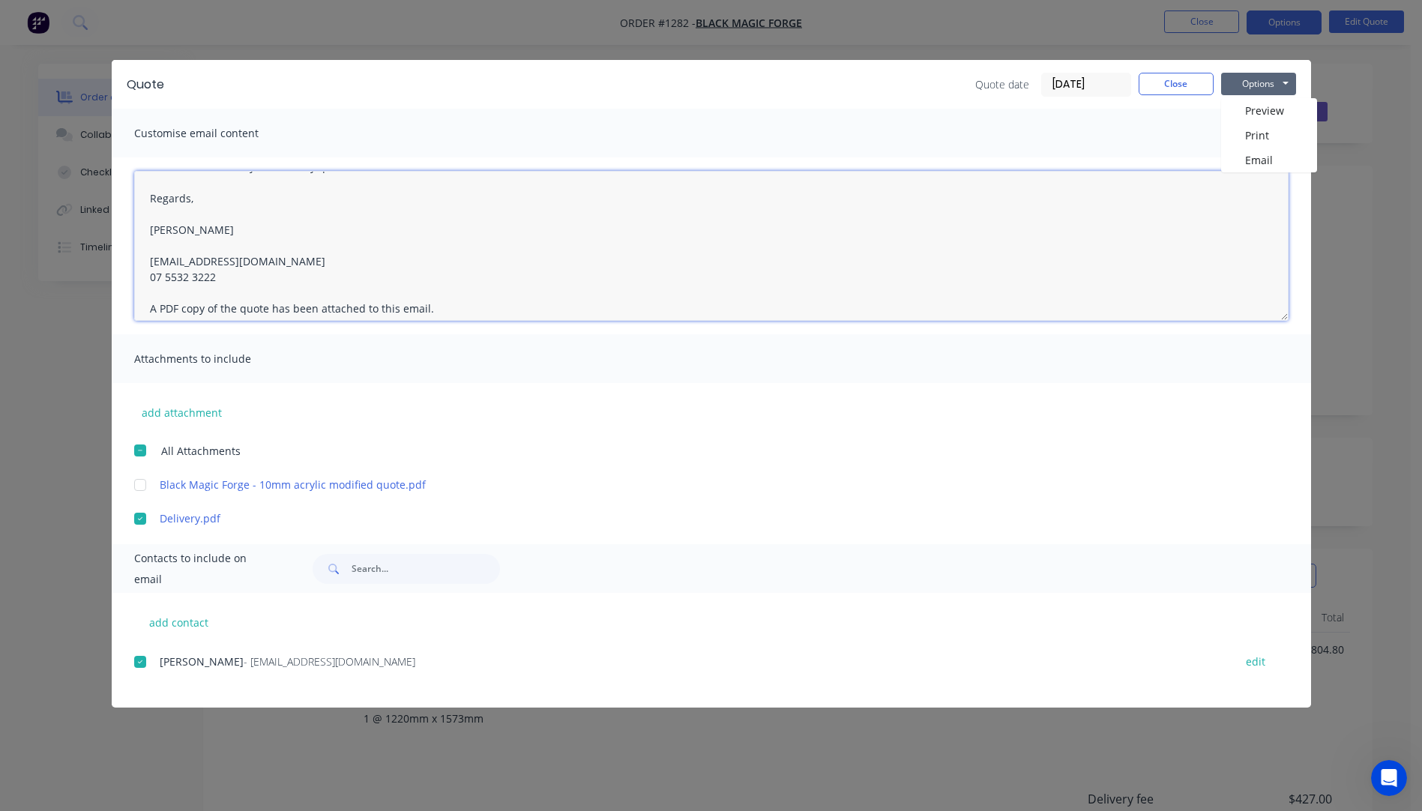
scroll to position [134, 0]
drag, startPoint x: 143, startPoint y: 193, endPoint x: 247, endPoint y: 261, distance: 124.0
click at [247, 261] on textarea "Hi Dave, Please see attached updated Pro Forma invoice with the offcut from 2 f…" at bounding box center [711, 246] width 1155 height 150
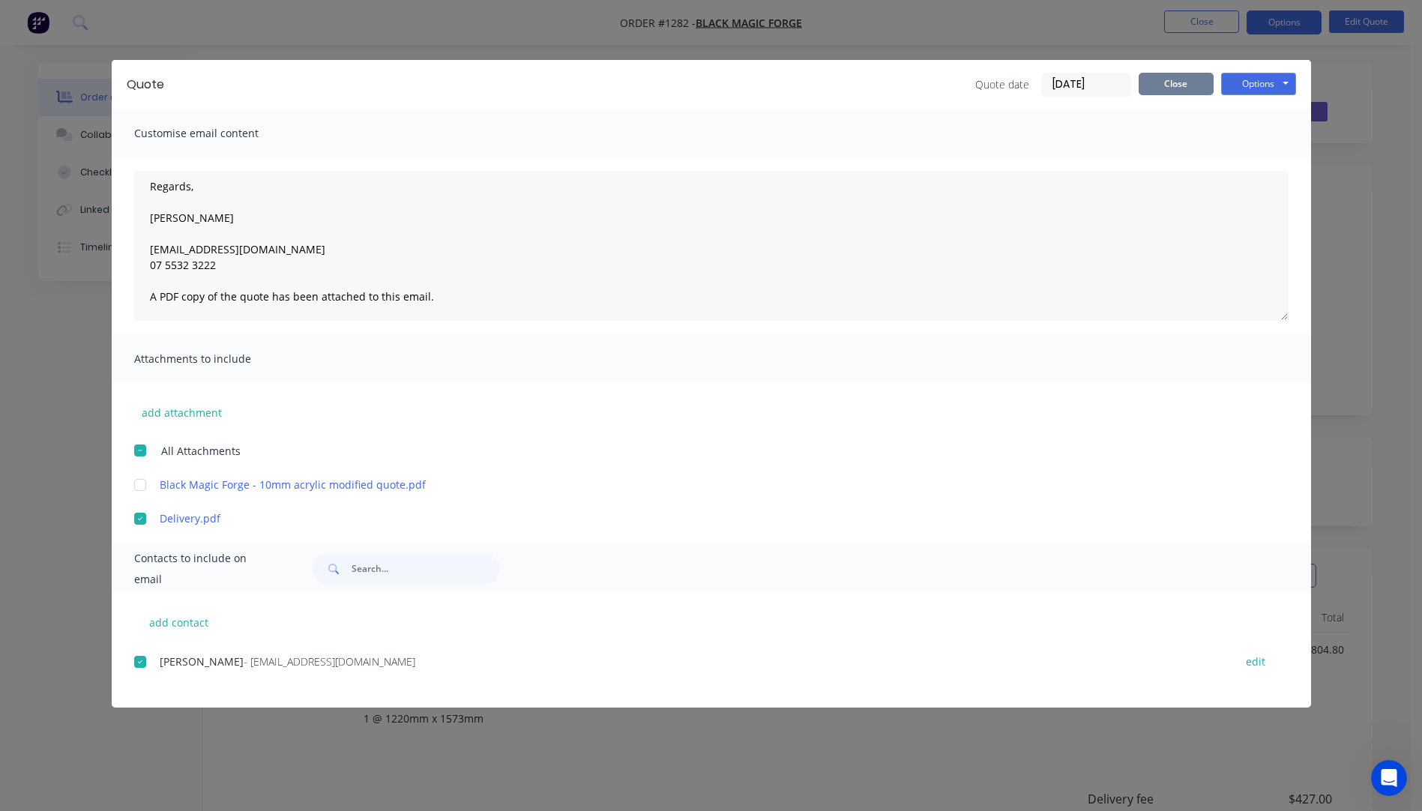
click at [1177, 88] on button "Close" at bounding box center [1176, 84] width 75 height 22
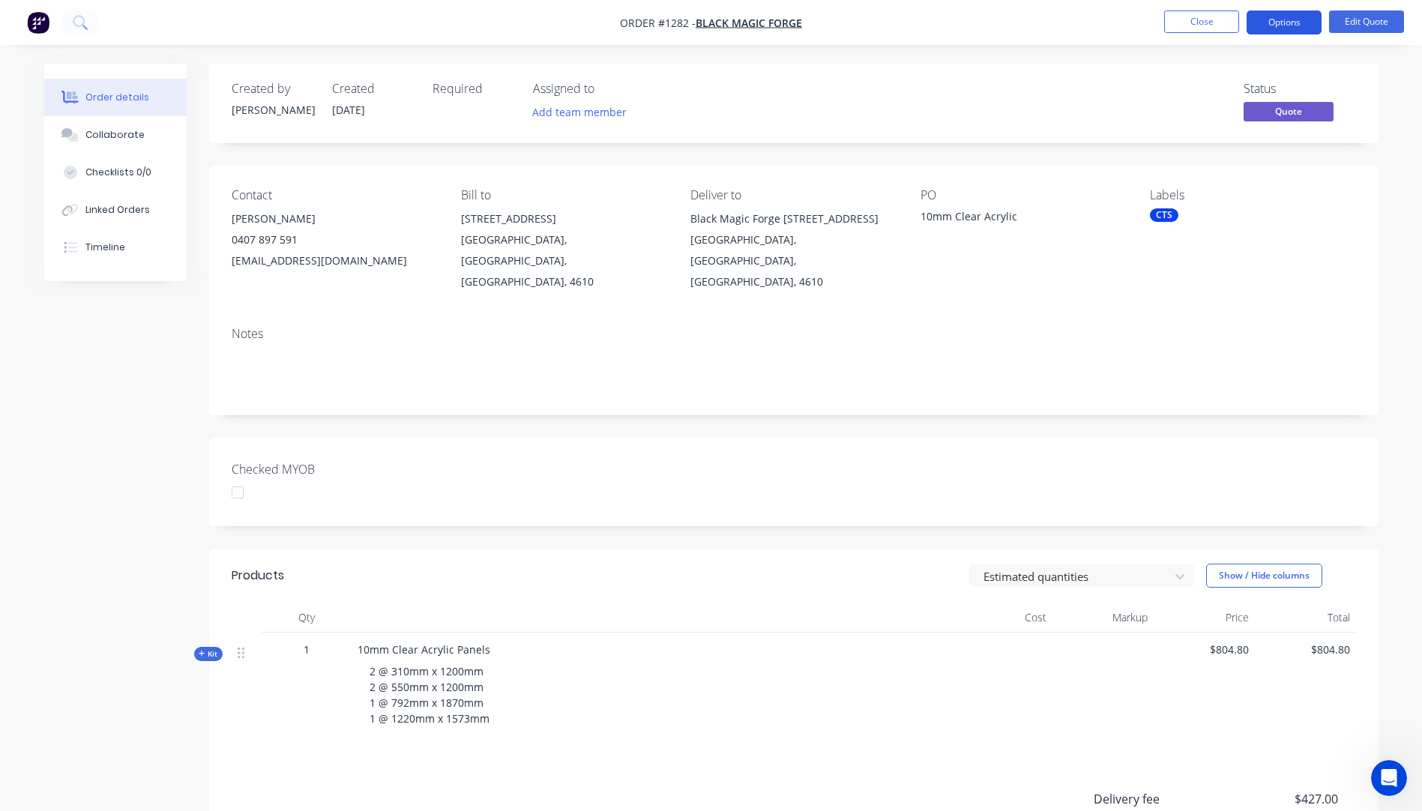
click at [1270, 28] on button "Options" at bounding box center [1284, 22] width 75 height 24
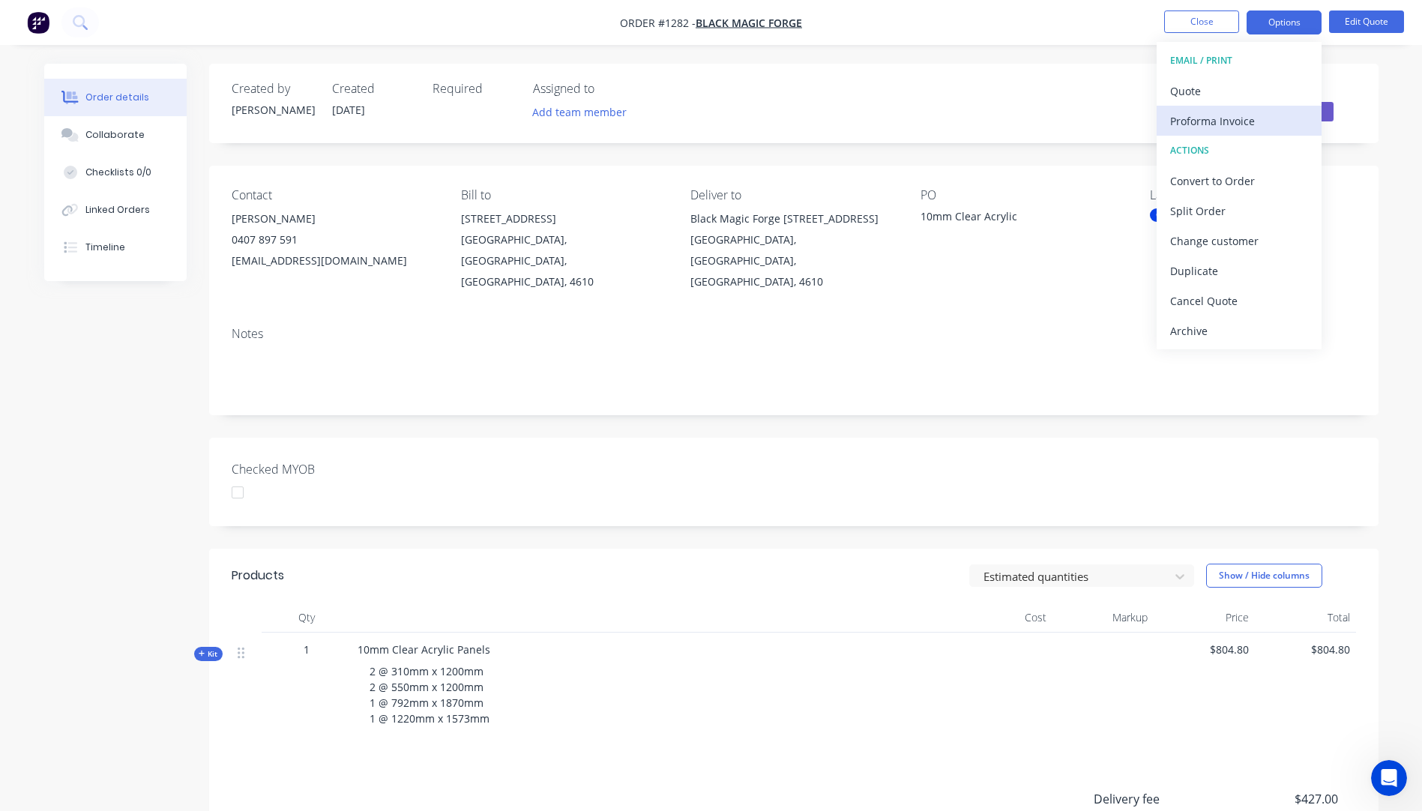
click at [1189, 126] on div "Proforma Invoice" at bounding box center [1240, 121] width 138 height 22
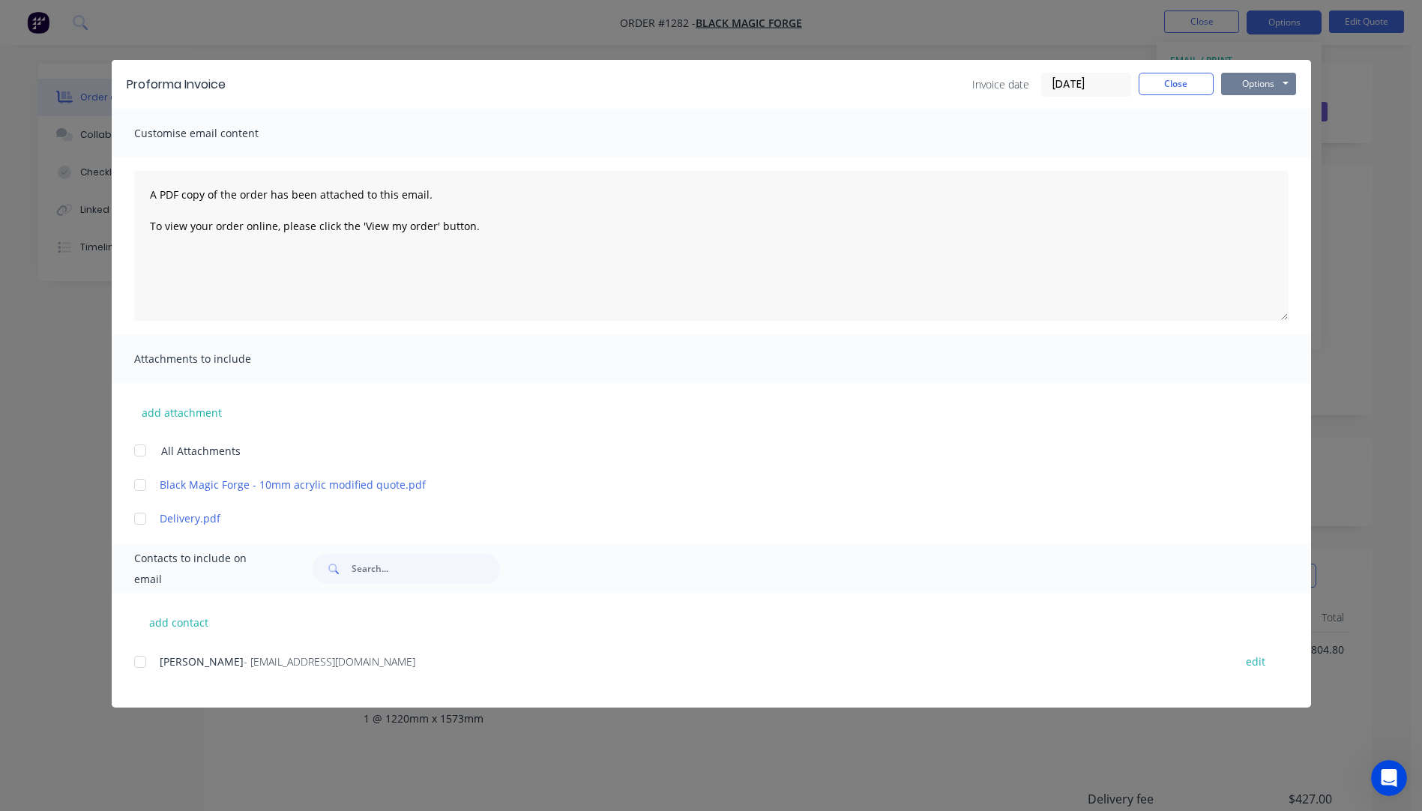
click at [1242, 82] on button "Options" at bounding box center [1259, 84] width 75 height 22
click at [1254, 112] on button "Preview" at bounding box center [1270, 110] width 96 height 25
click at [139, 658] on div at bounding box center [140, 662] width 30 height 30
drag, startPoint x: 144, startPoint y: 518, endPoint x: 97, endPoint y: 189, distance: 332.5
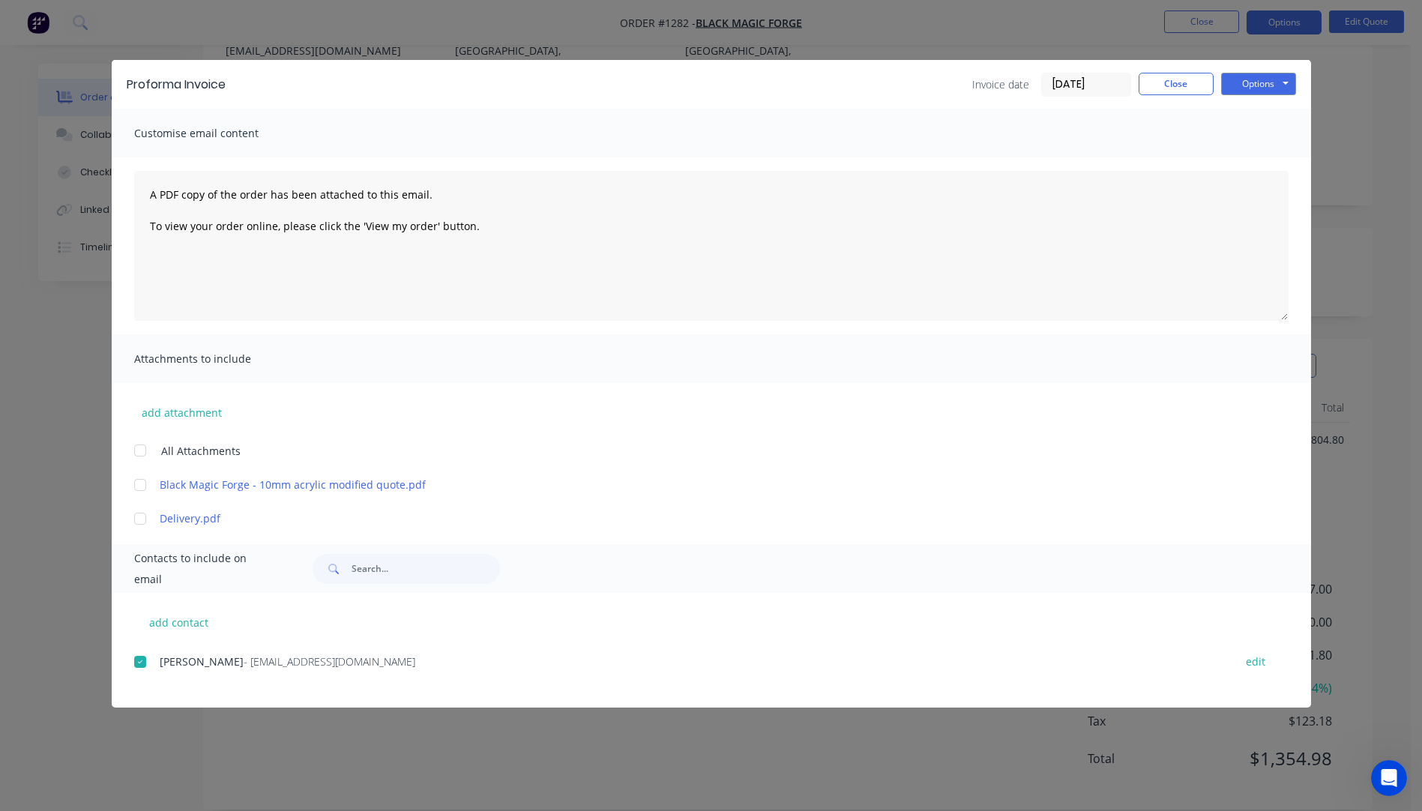
click at [144, 517] on div at bounding box center [140, 519] width 30 height 30
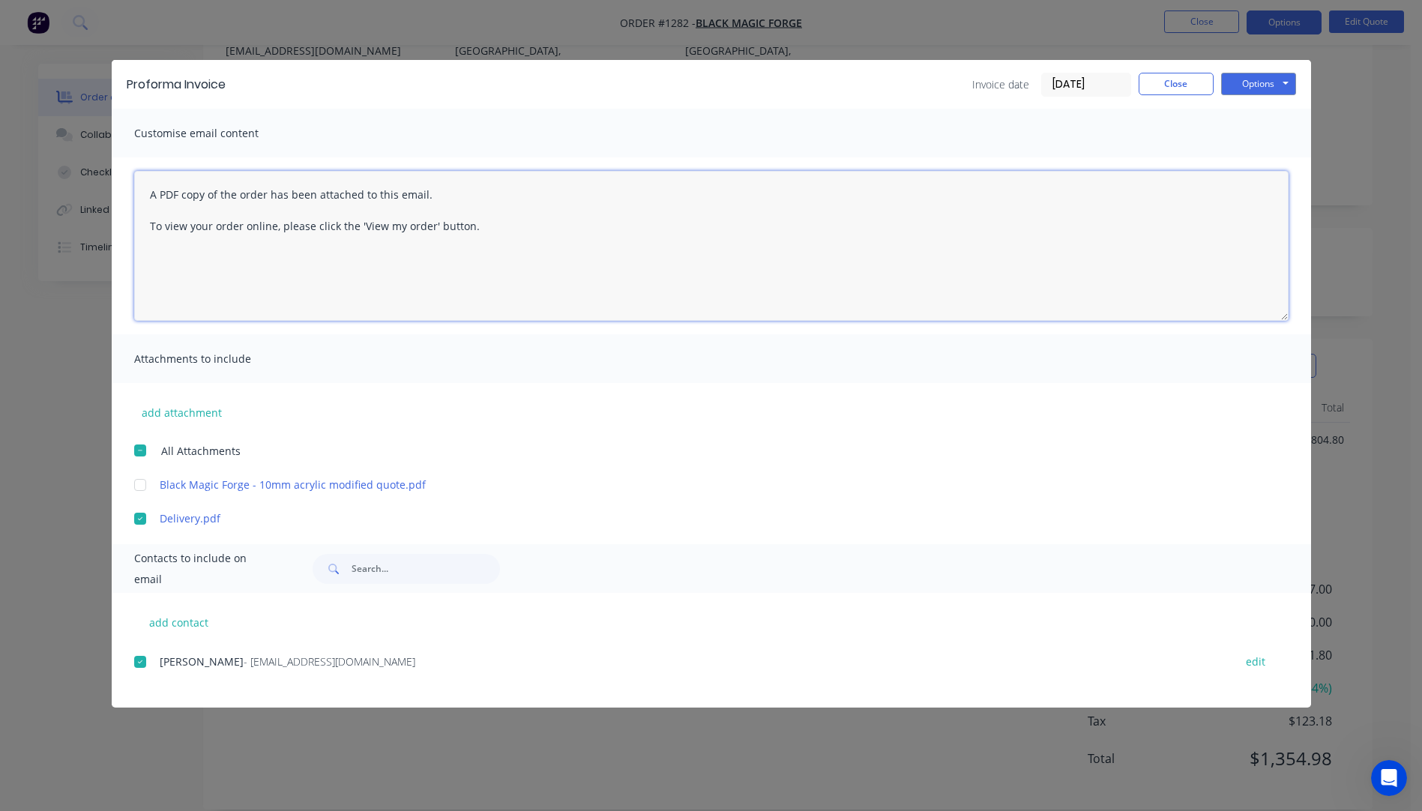
paste textarea "Hi Dave, Please see attached updated Pro Forma invoice with the offcut from 2 f…"
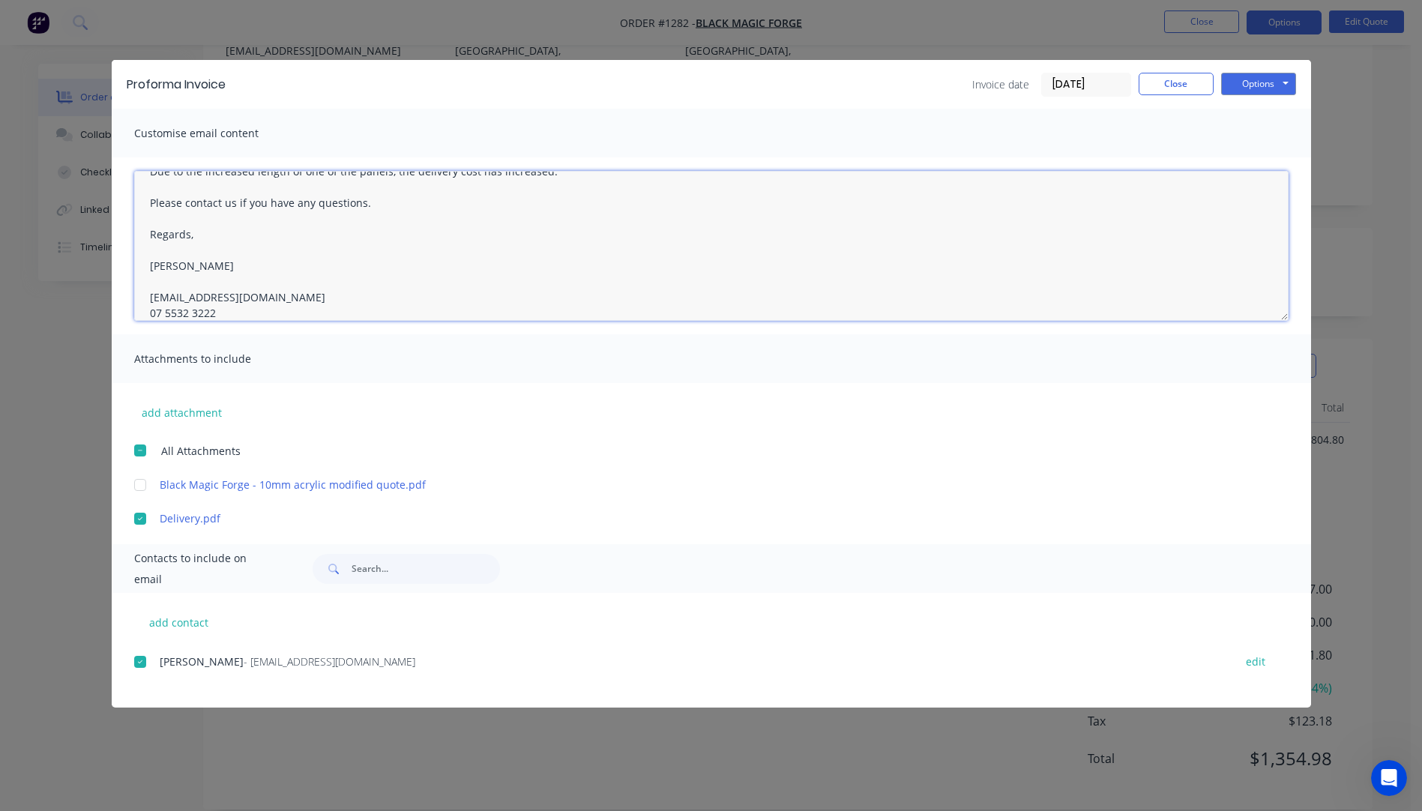
scroll to position [102, 0]
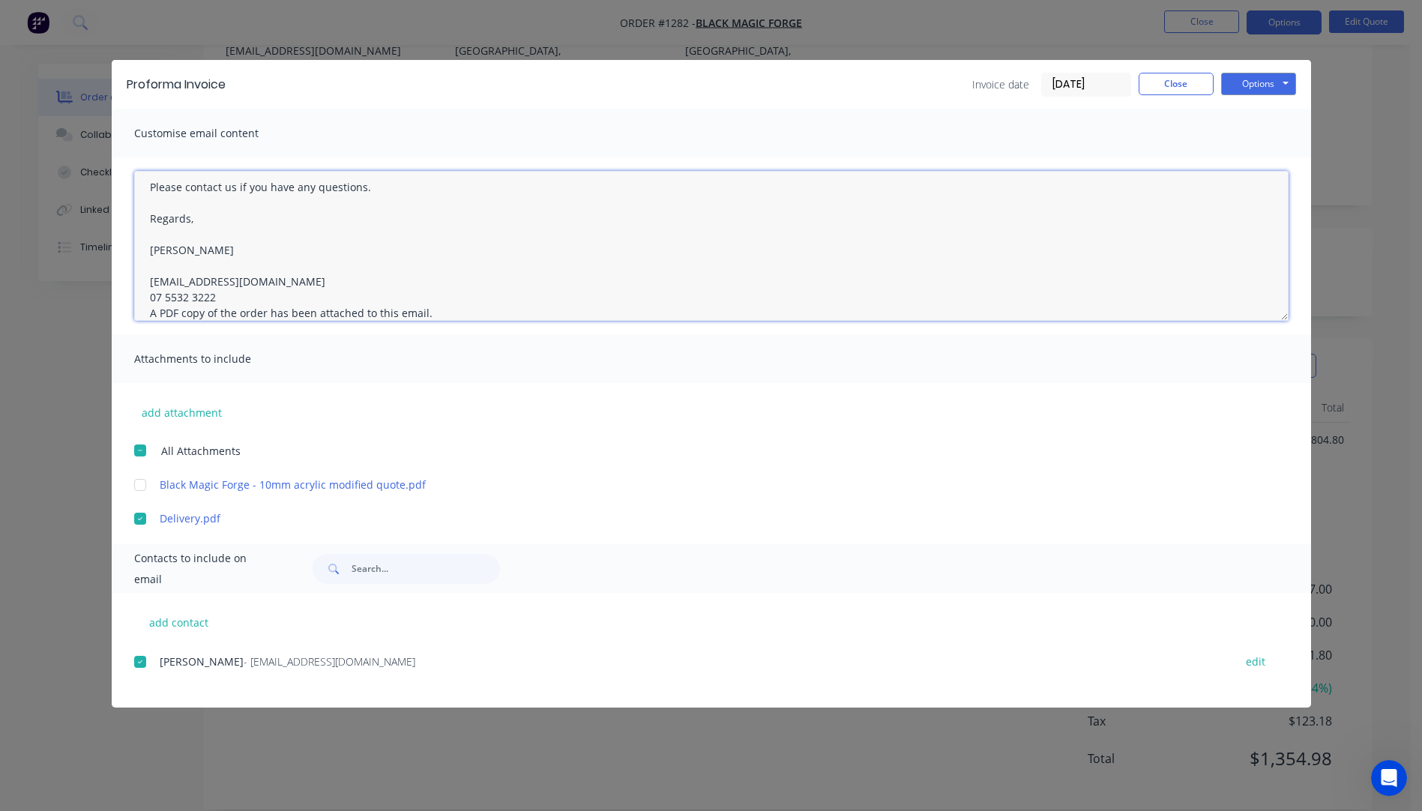
click at [226, 300] on textarea "Hi Dave, Please see attached updated Pro Forma invoice with the offcut from 2 f…" at bounding box center [711, 246] width 1155 height 150
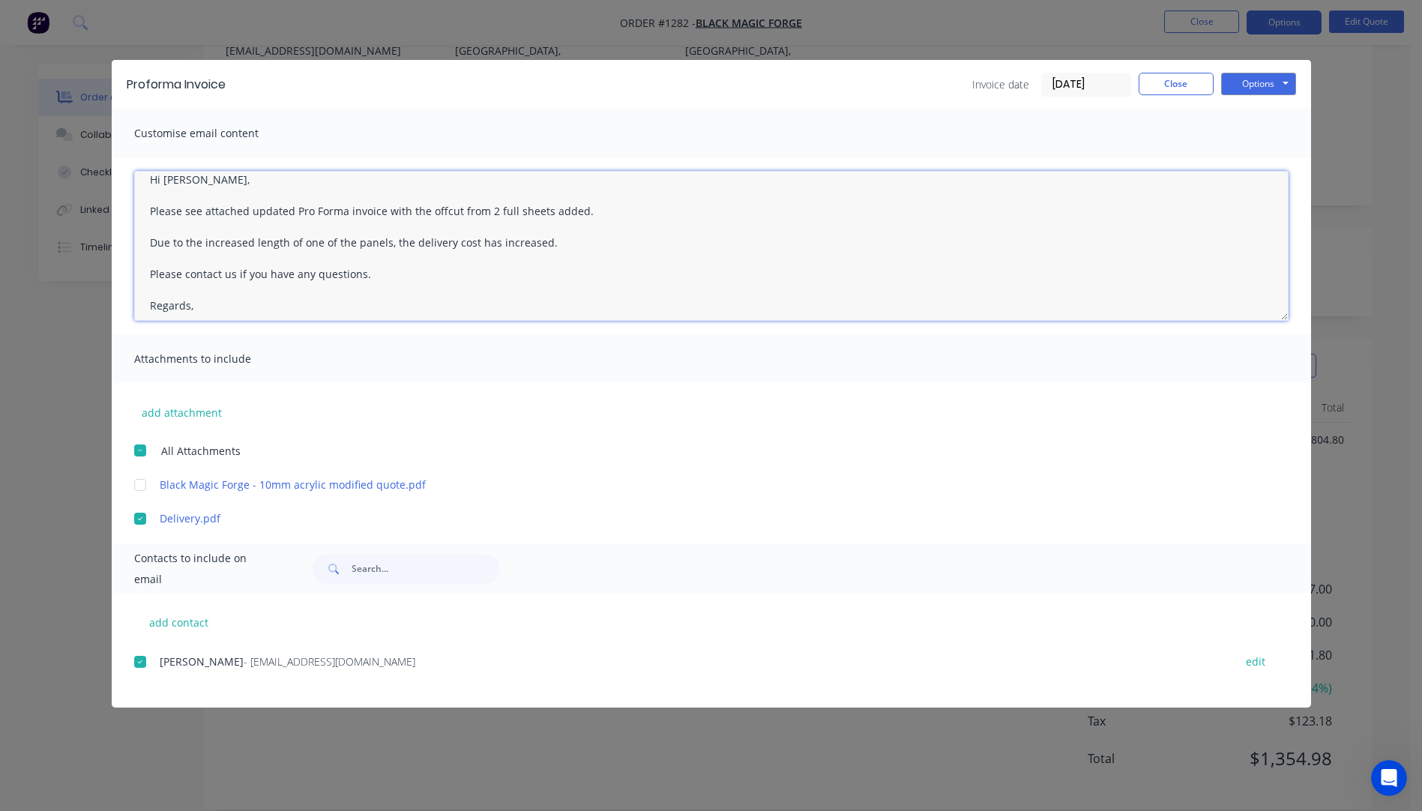
scroll to position [0, 0]
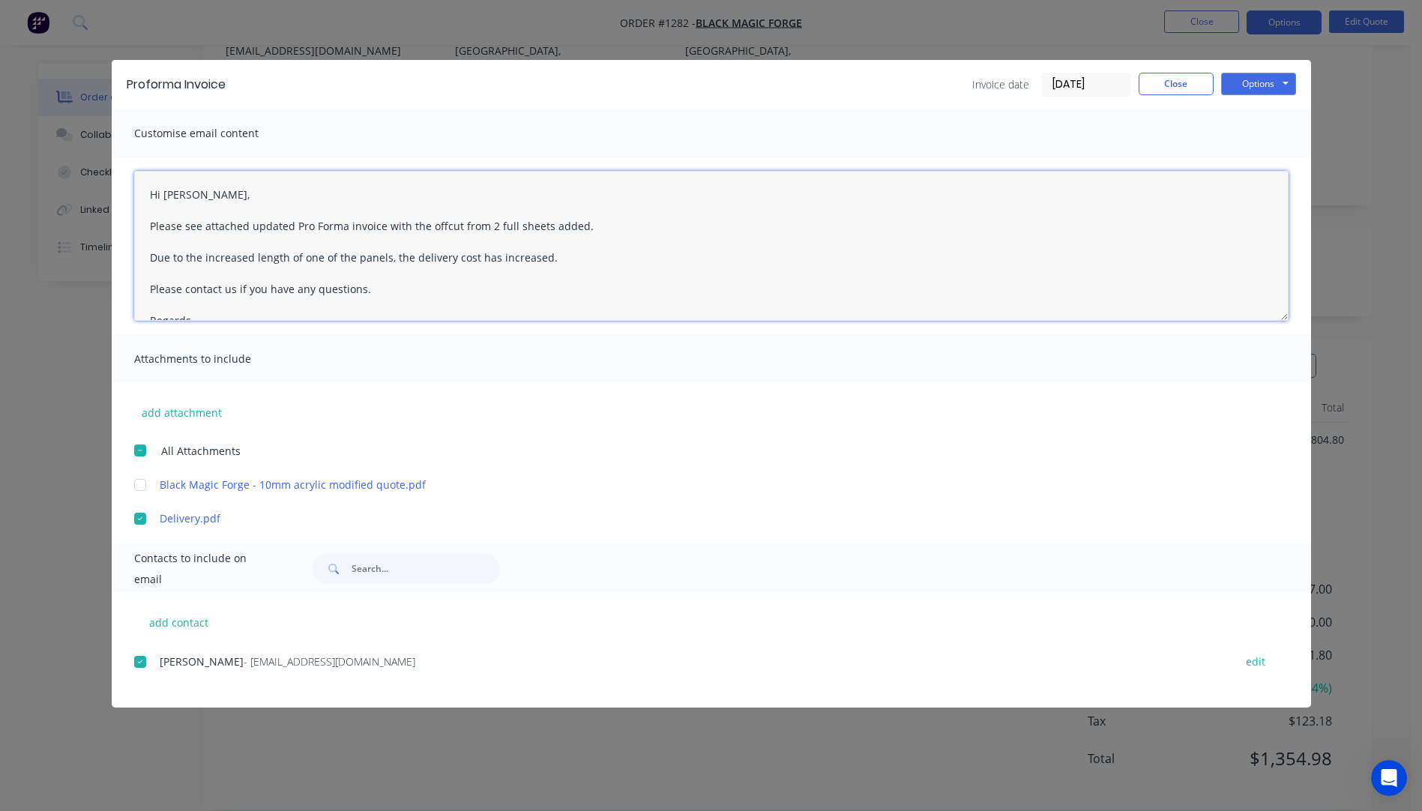
type textarea "Hi Dave, Please see attached updated Pro Forma invoice with the offcut from 2 f…"
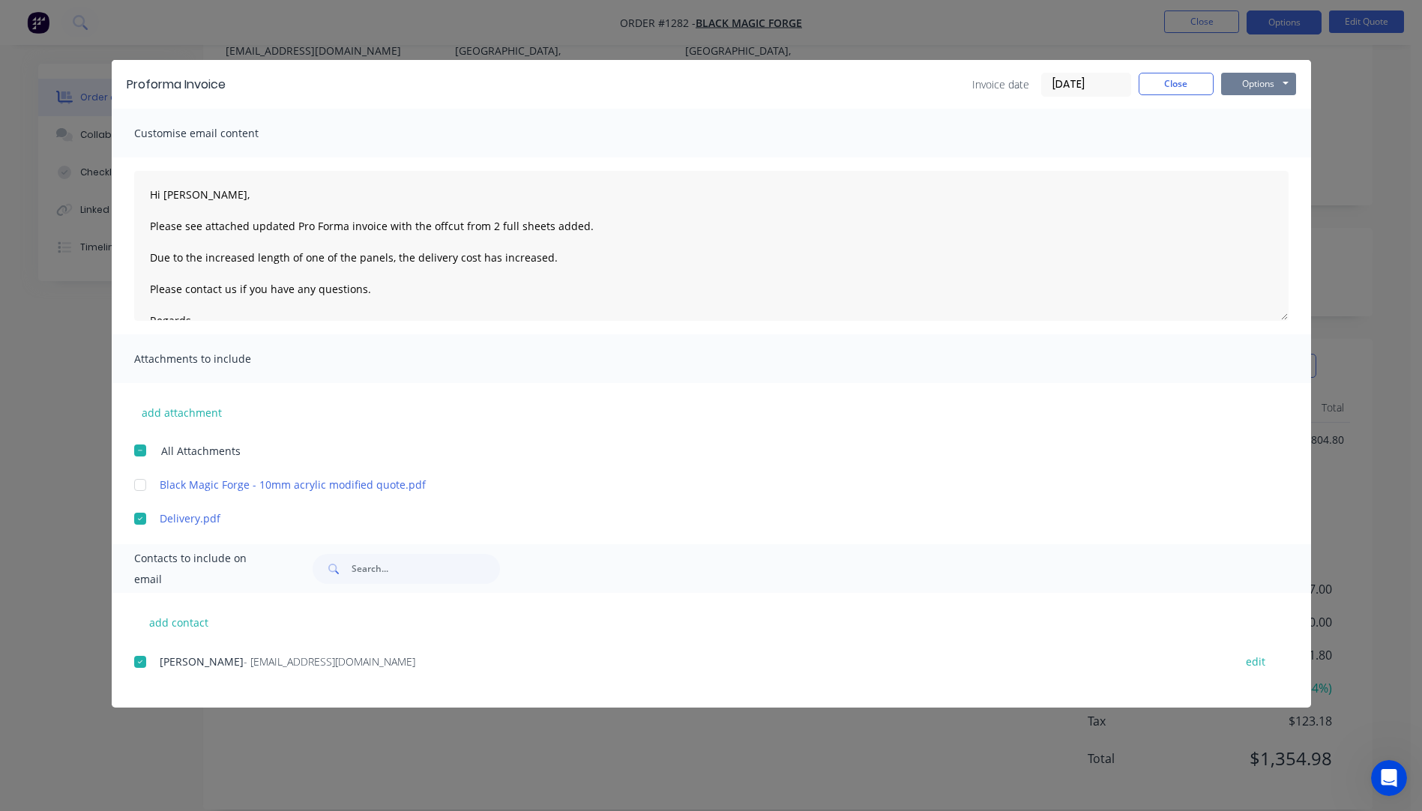
click at [1248, 91] on button "Options" at bounding box center [1259, 84] width 75 height 22
click at [1261, 162] on button "Email" at bounding box center [1270, 160] width 96 height 25
click at [1186, 82] on button "Close" at bounding box center [1176, 84] width 75 height 22
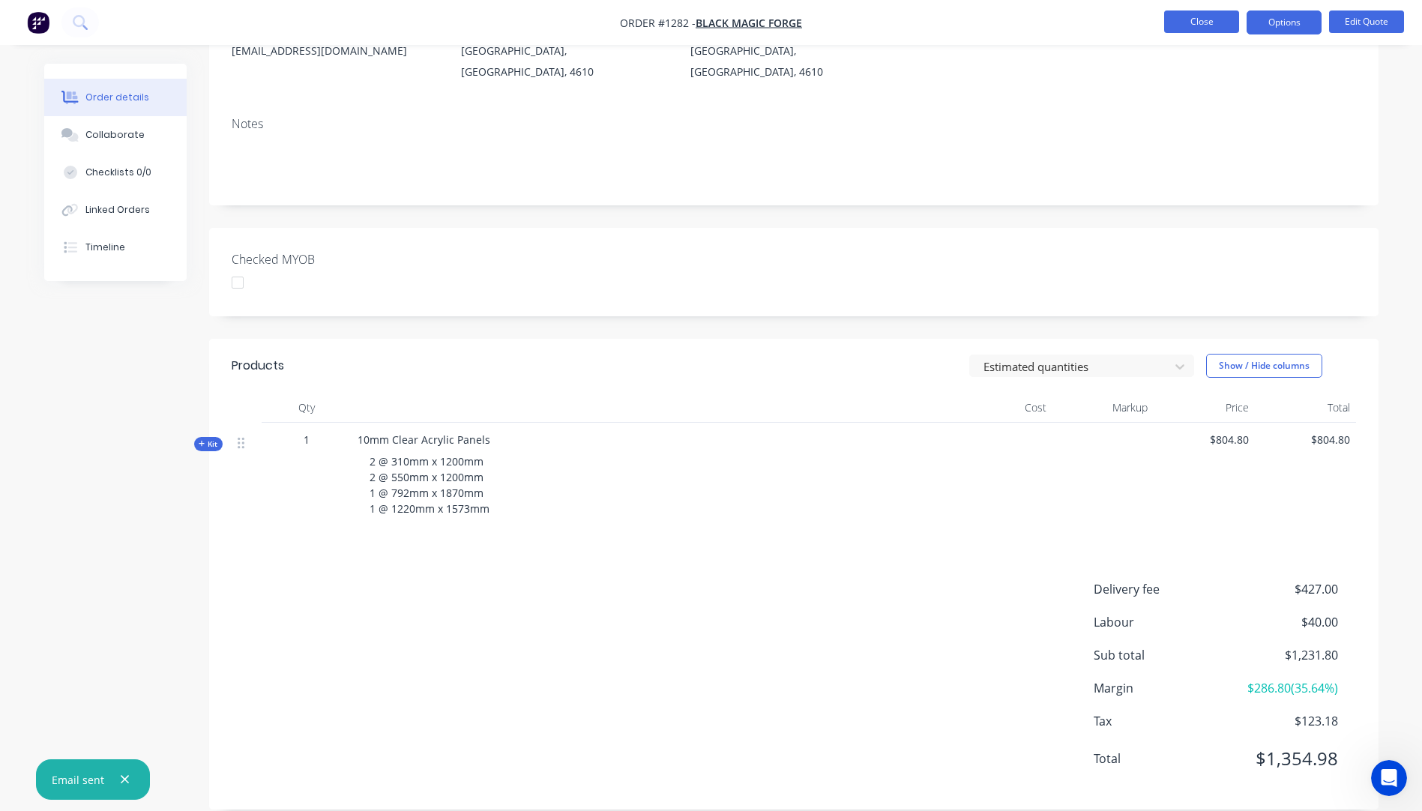
click at [1201, 27] on button "Close" at bounding box center [1202, 21] width 75 height 22
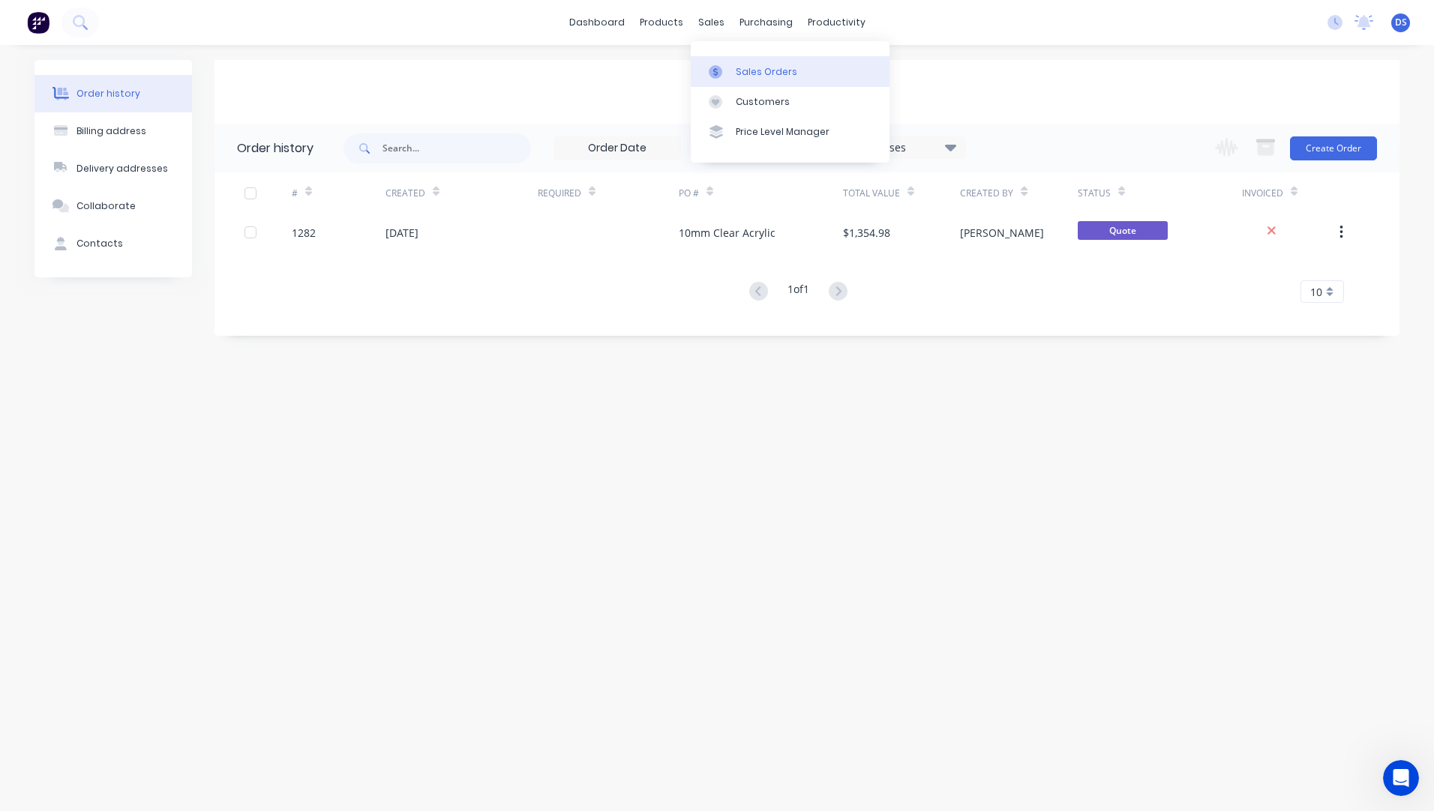
click at [748, 76] on div "Sales Orders" at bounding box center [766, 71] width 61 height 13
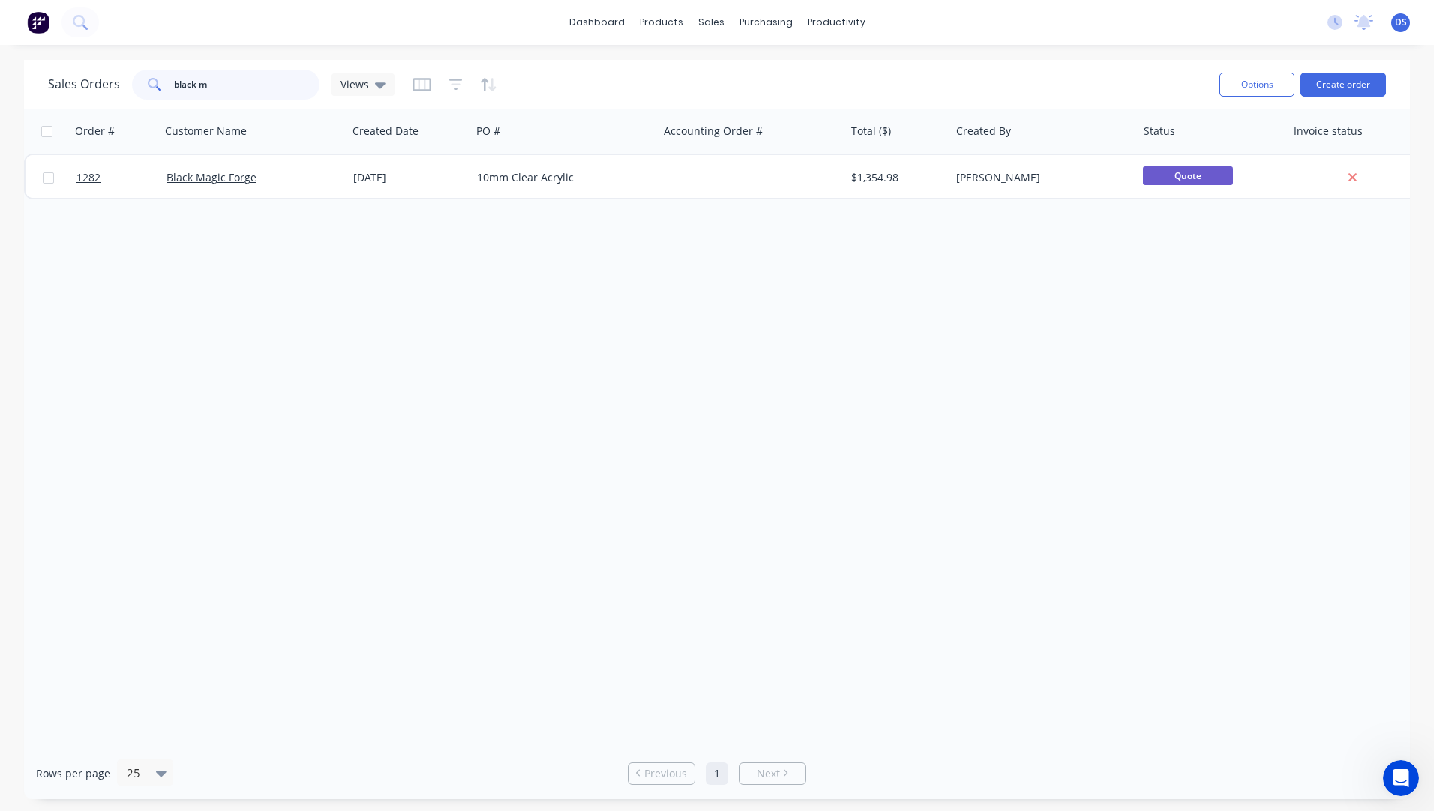
drag, startPoint x: 224, startPoint y: 88, endPoint x: 118, endPoint y: 87, distance: 106.5
click at [118, 87] on div "Sales Orders black m Views" at bounding box center [221, 85] width 346 height 30
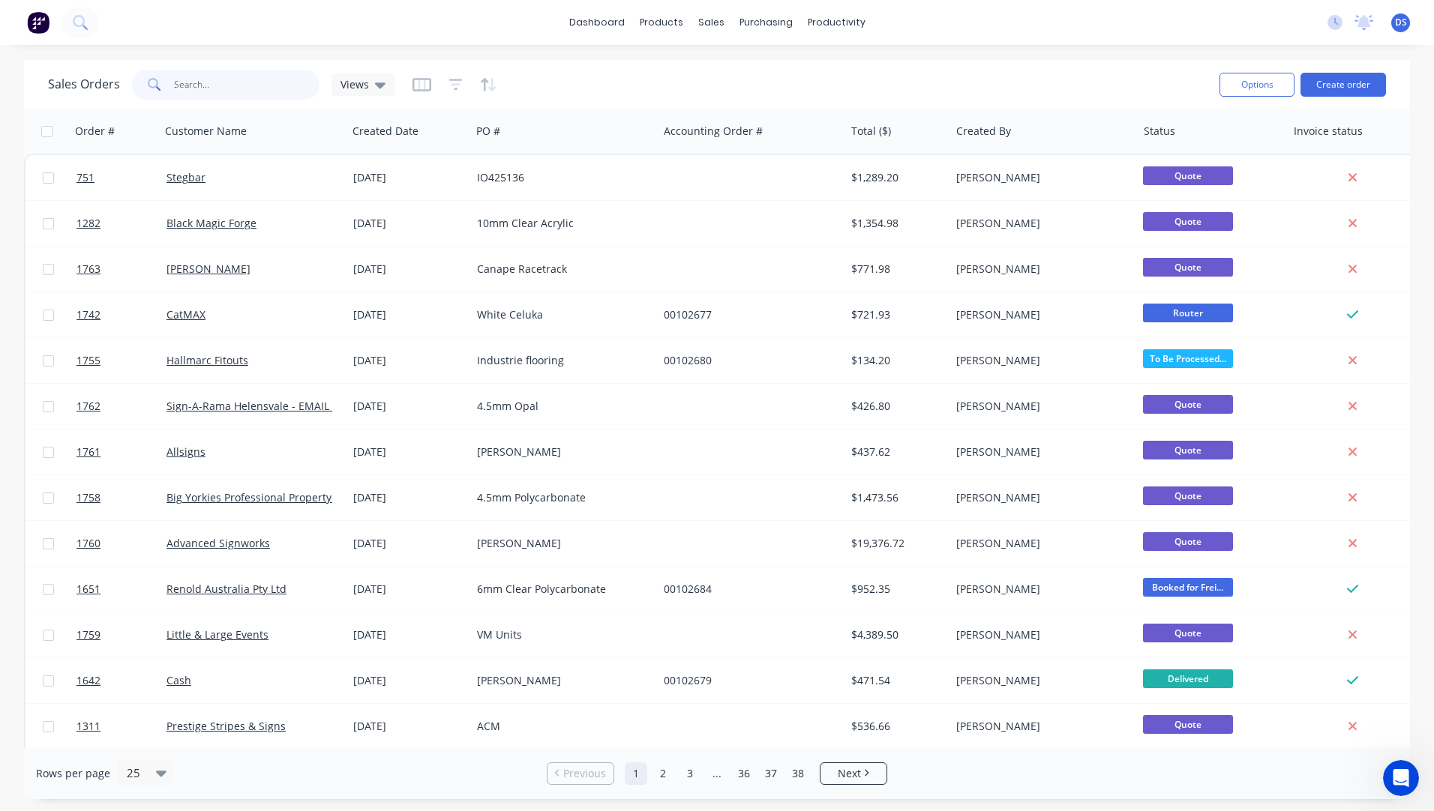
click at [235, 82] on input "text" at bounding box center [247, 85] width 146 height 30
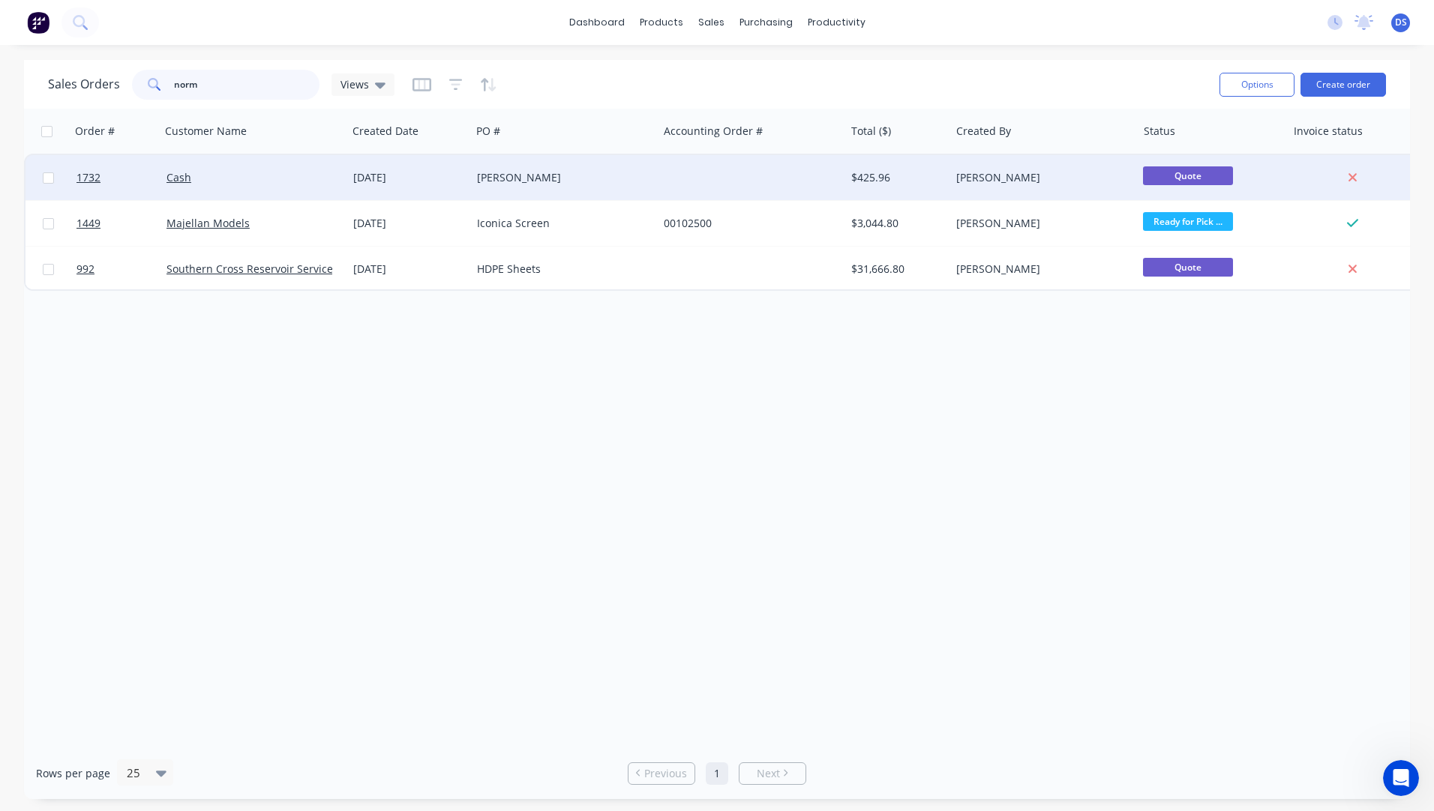
type input "norm"
click at [501, 174] on div "[PERSON_NAME]" at bounding box center [560, 177] width 166 height 15
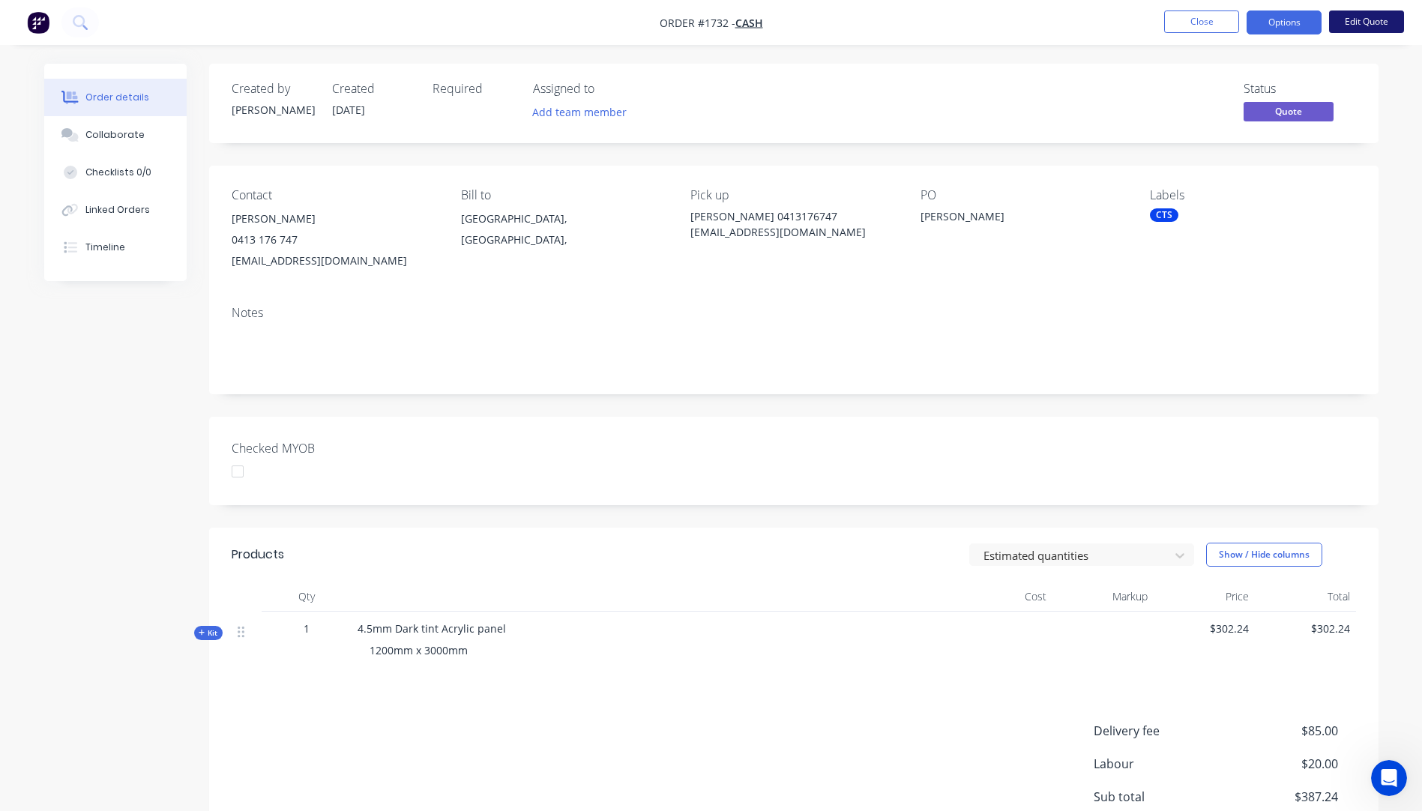
click at [1359, 21] on button "Edit Quote" at bounding box center [1367, 21] width 75 height 22
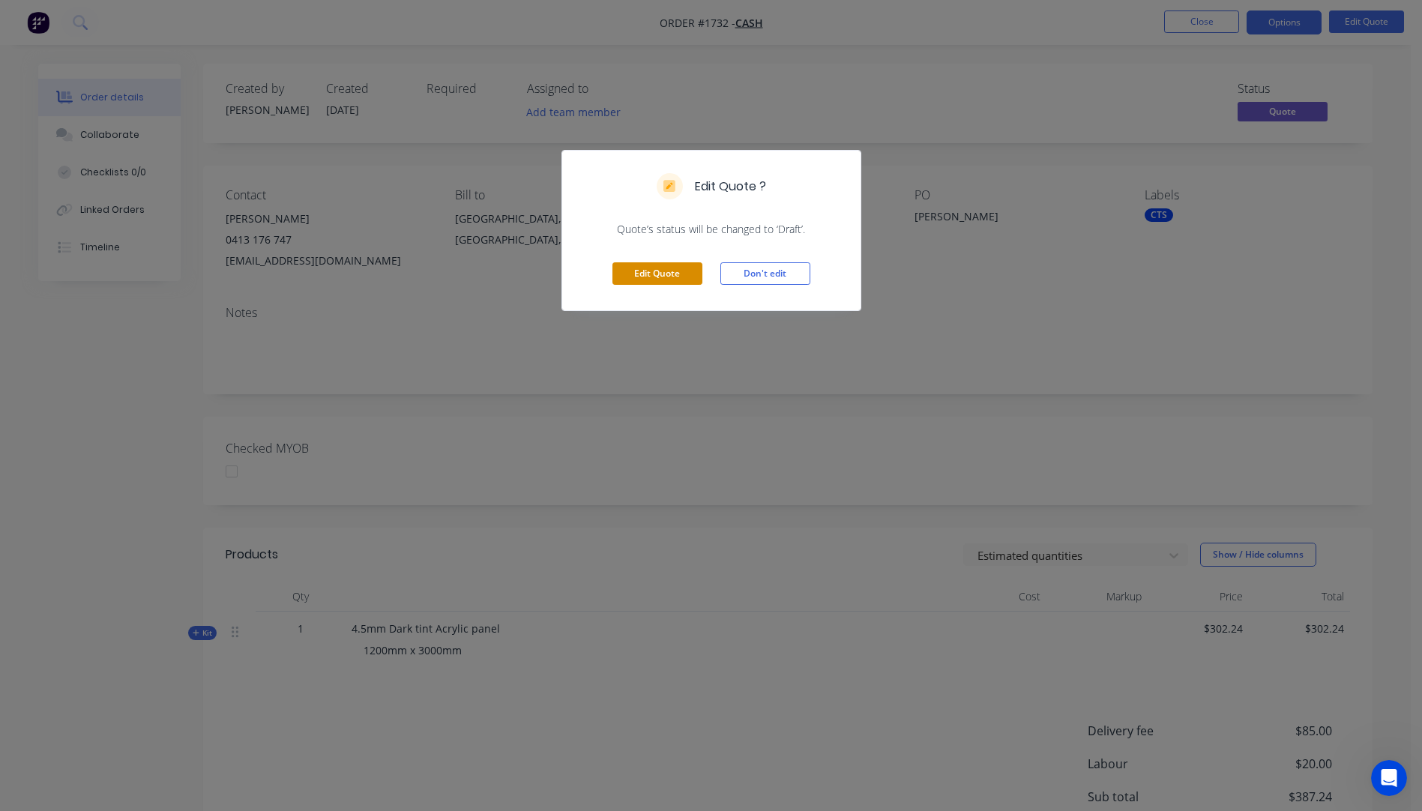
click at [676, 277] on button "Edit Quote" at bounding box center [658, 273] width 90 height 22
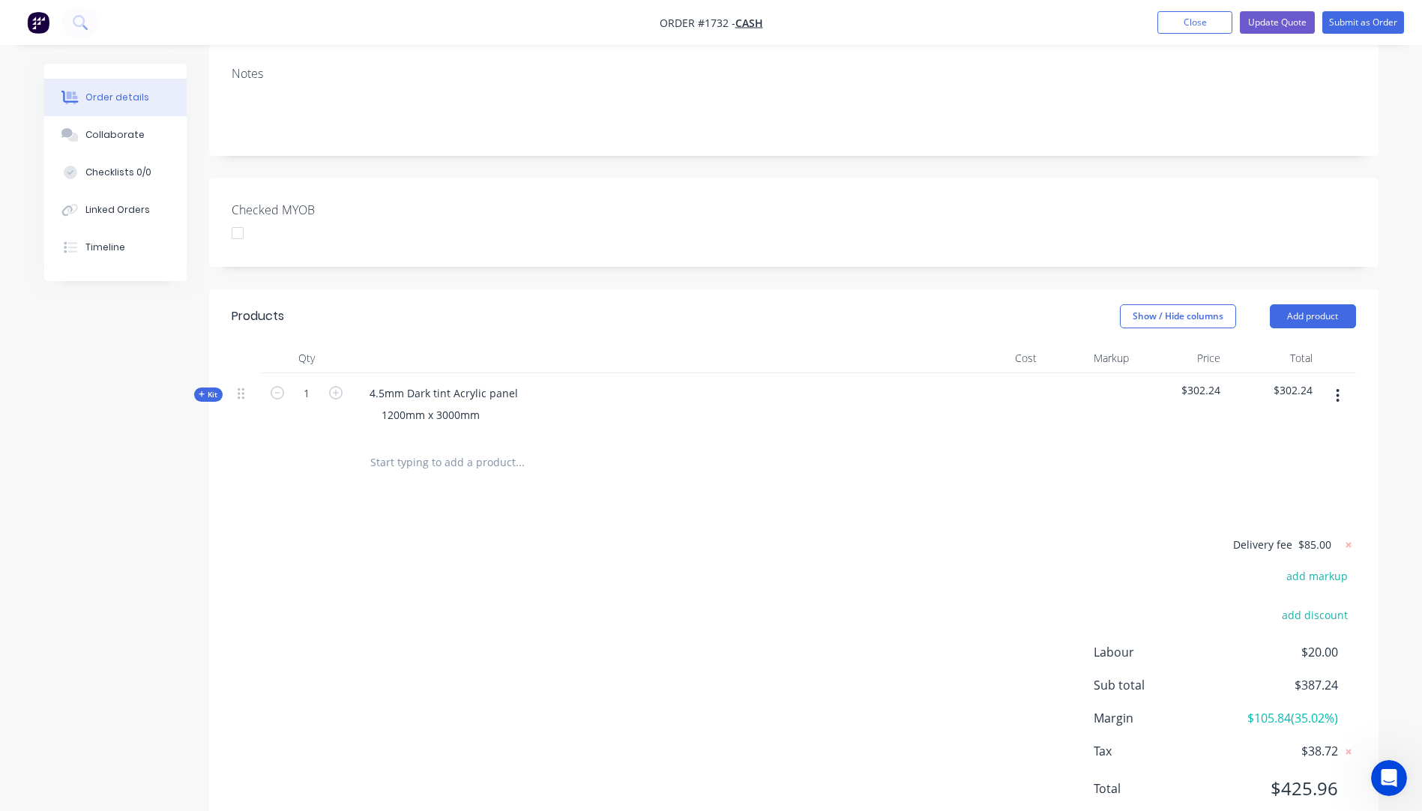
scroll to position [292, 0]
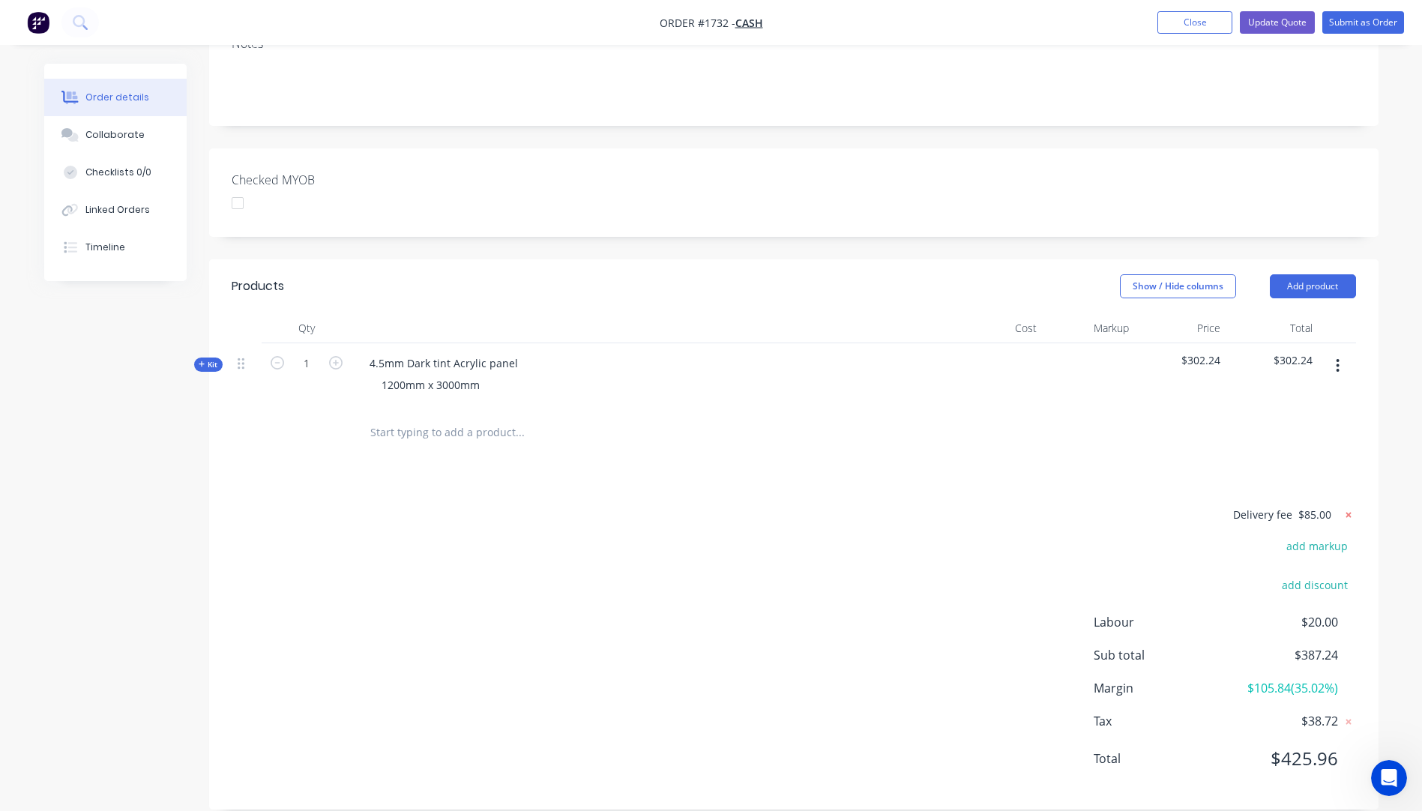
click at [1350, 512] on icon at bounding box center [1348, 514] width 5 height 5
click at [1273, 25] on button "Update Quote" at bounding box center [1277, 22] width 75 height 22
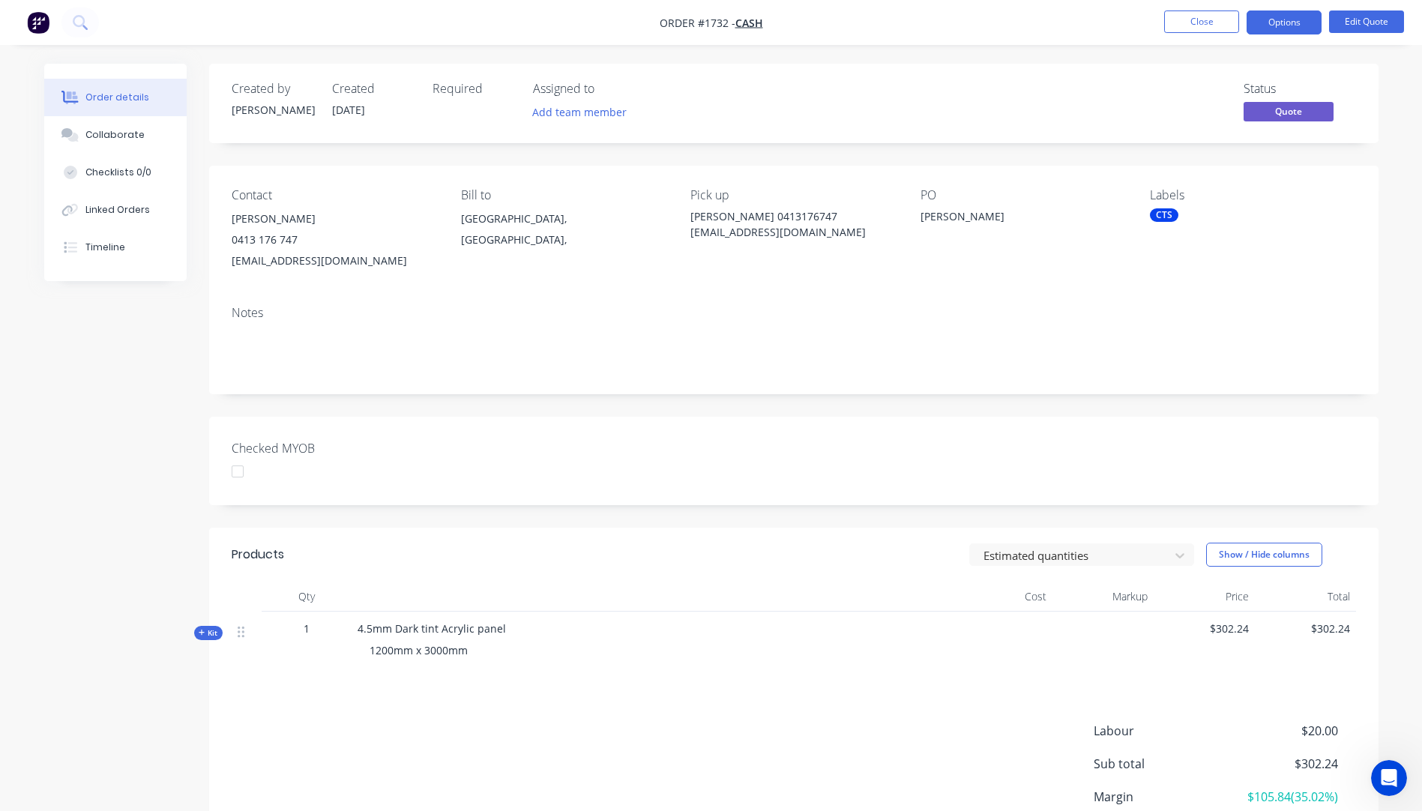
scroll to position [130, 0]
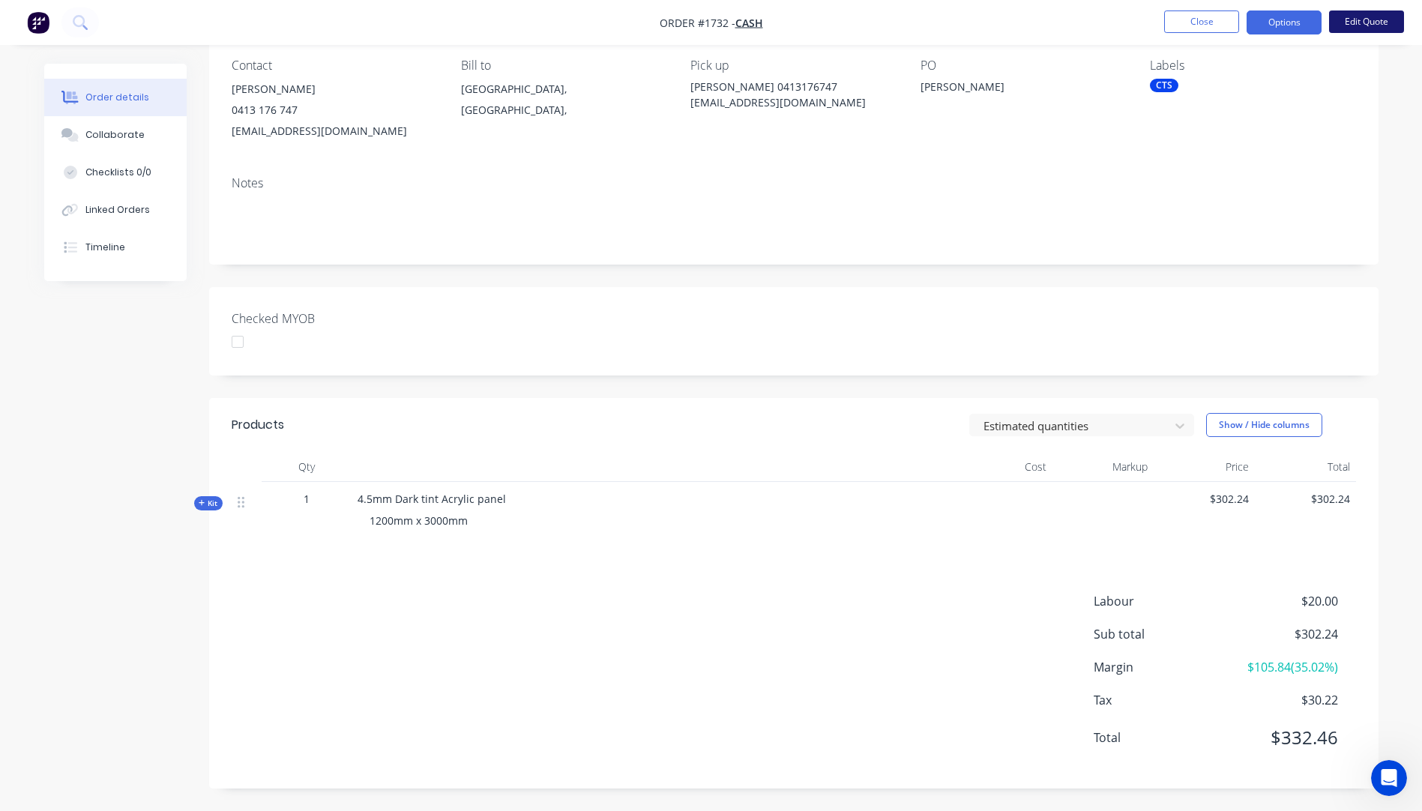
click at [1356, 22] on button "Edit Quote" at bounding box center [1367, 21] width 75 height 22
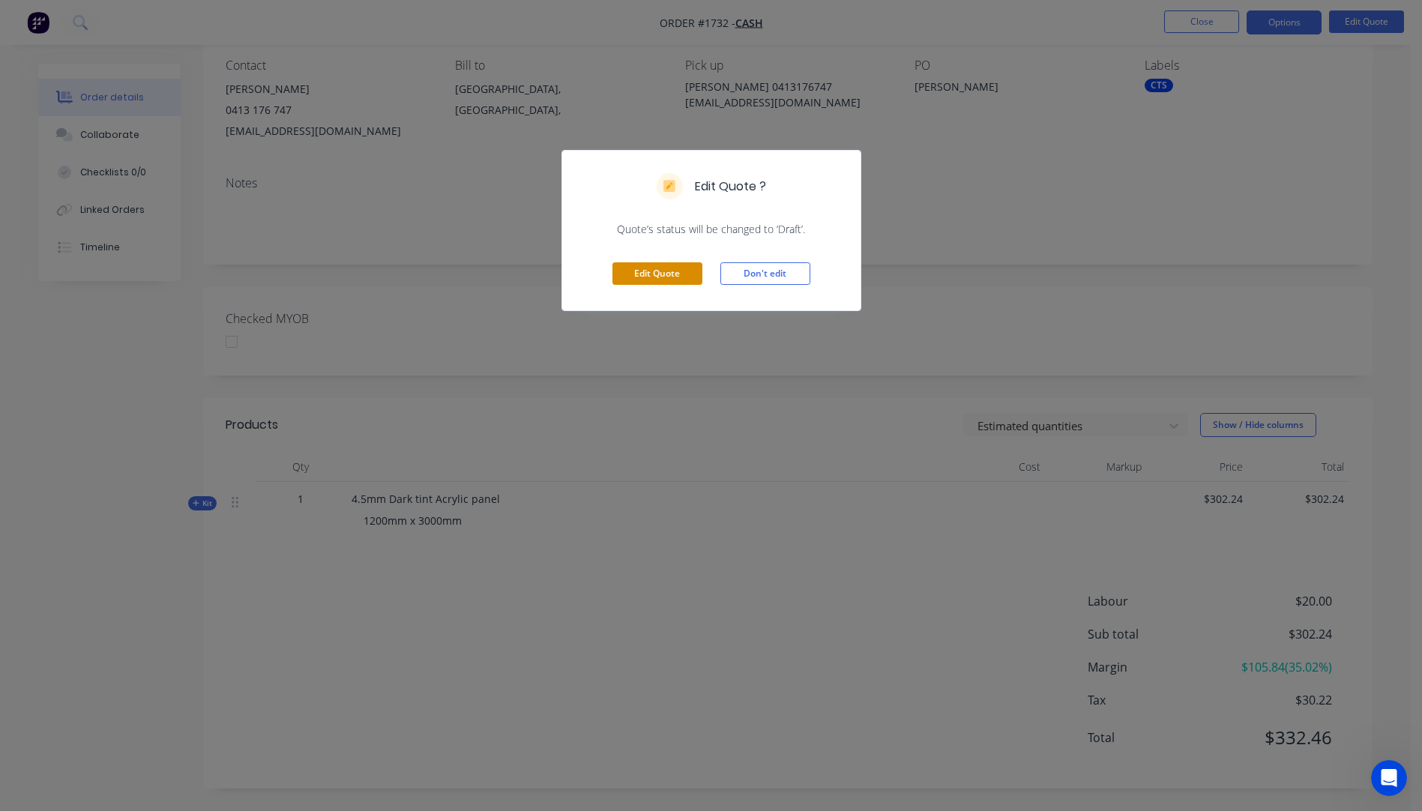
click at [661, 277] on button "Edit Quote" at bounding box center [658, 273] width 90 height 22
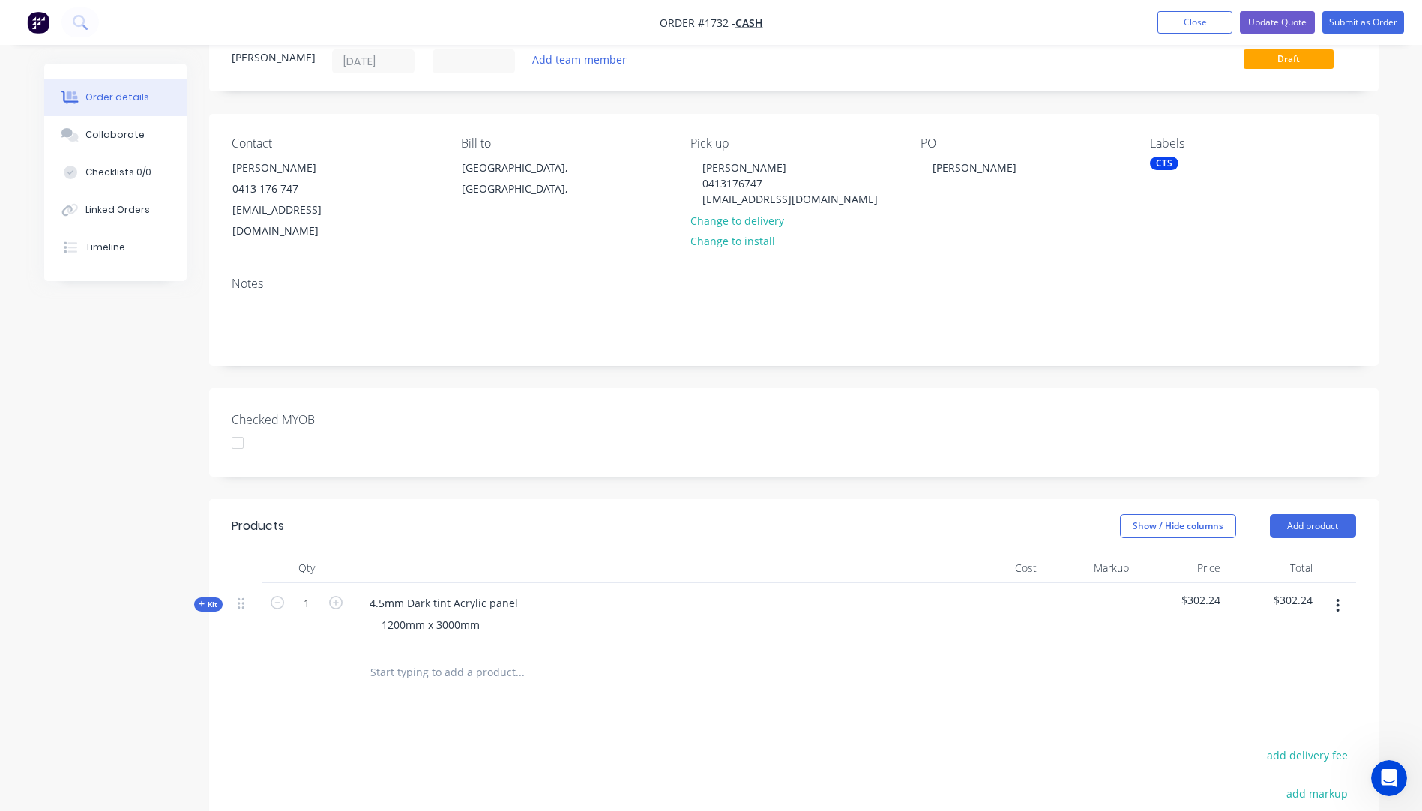
scroll to position [300, 0]
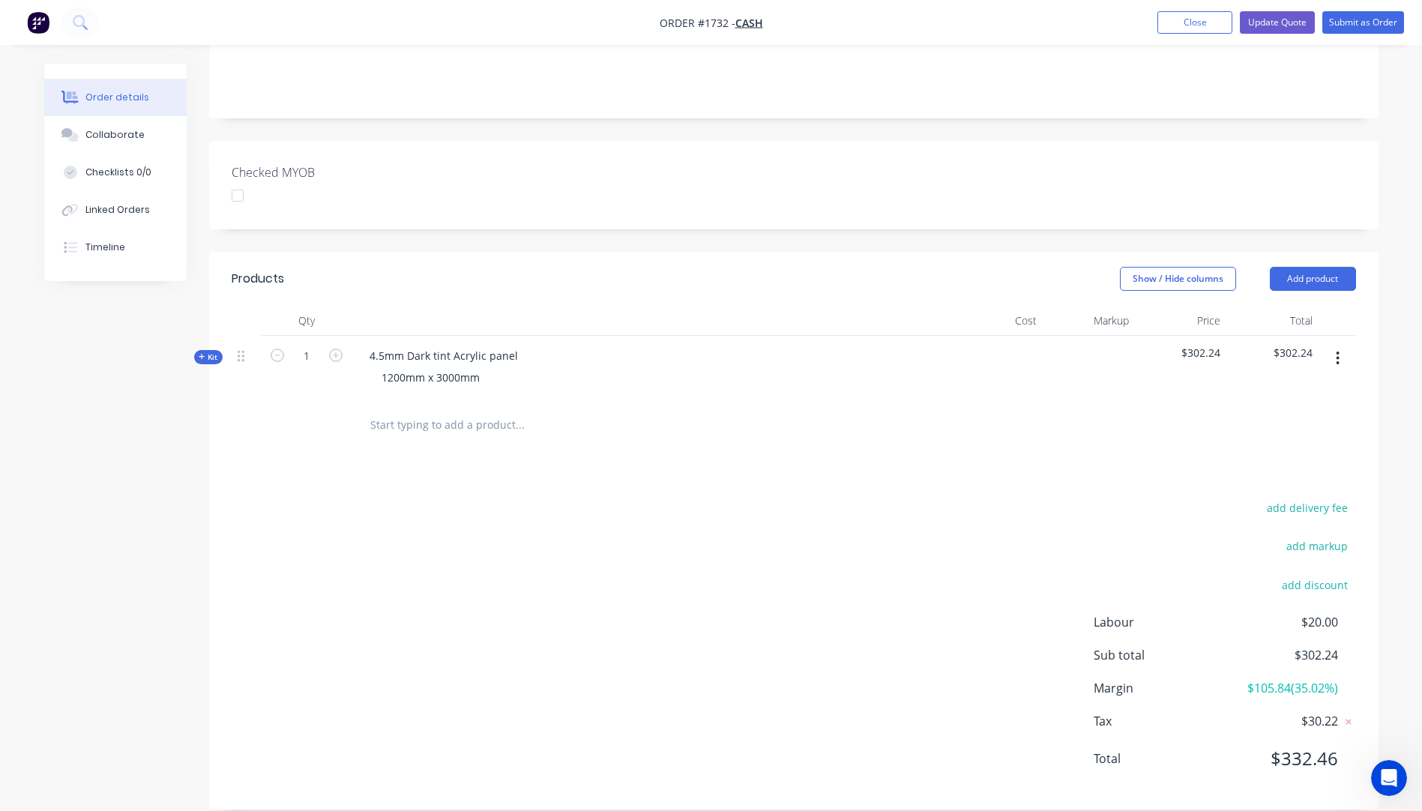
click at [199, 353] on icon "button" at bounding box center [202, 356] width 7 height 7
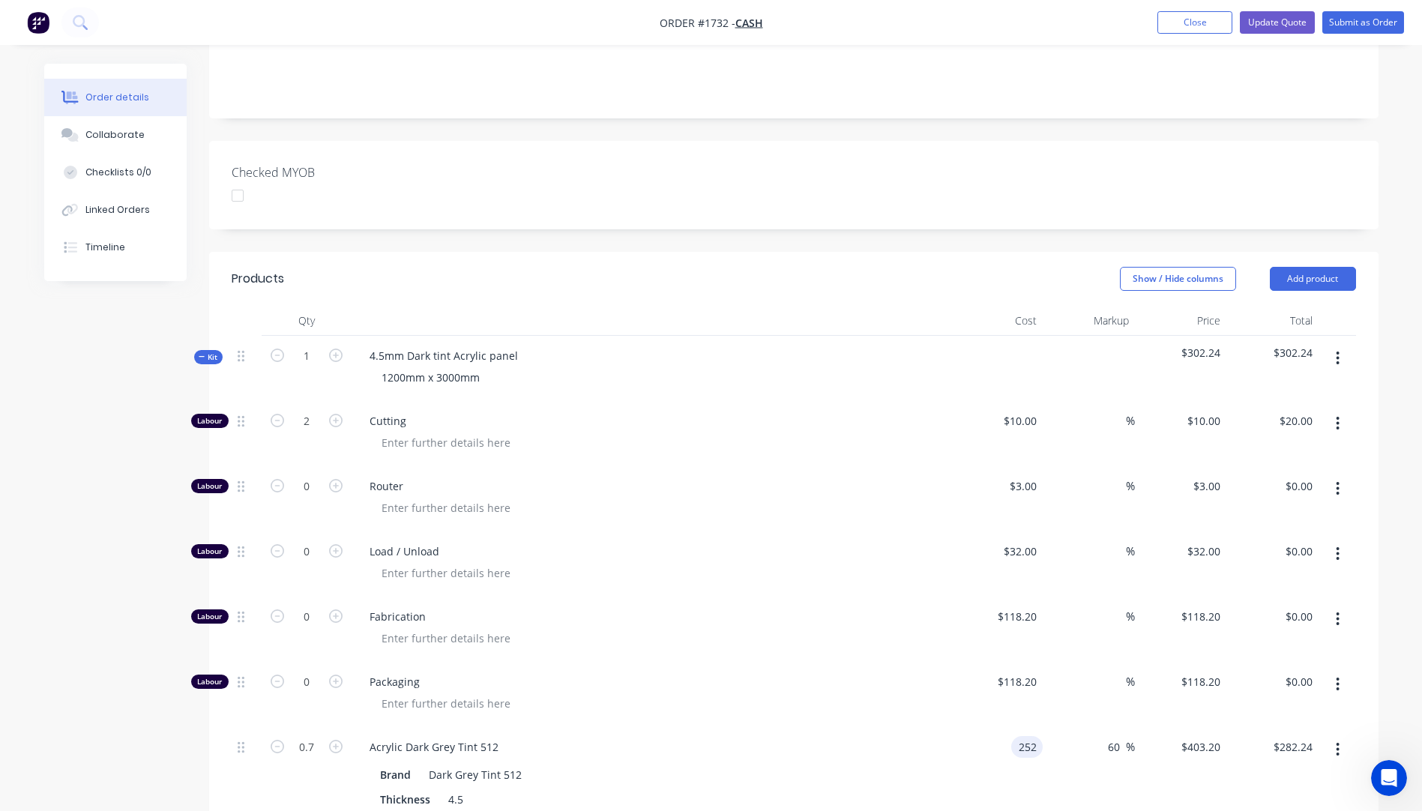
click at [1024, 736] on input "252" at bounding box center [1030, 747] width 25 height 22
type input "$0.00"
click at [856, 693] on div at bounding box center [658, 704] width 576 height 22
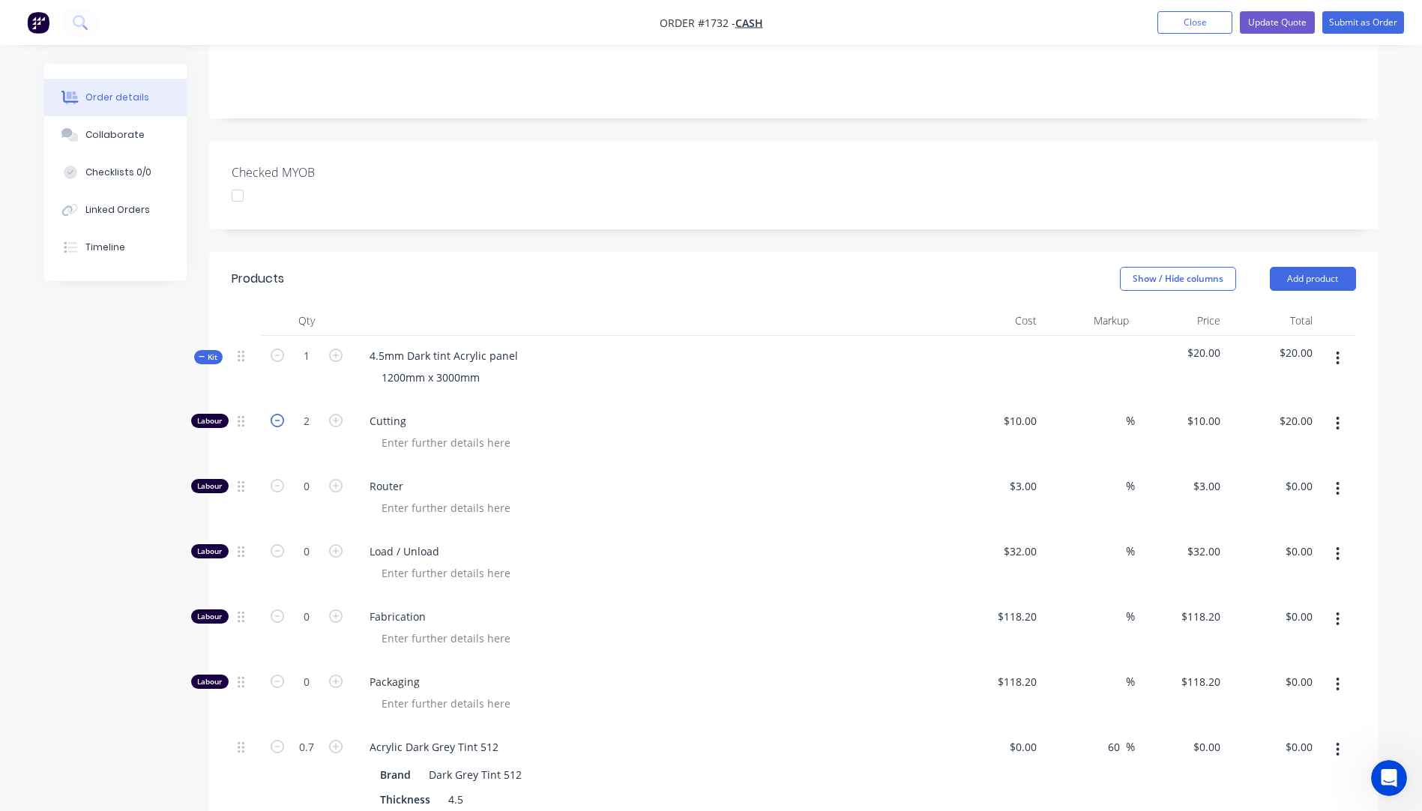
click at [275, 414] on icon "button" at bounding box center [277, 420] width 13 height 13
type input "1"
type input "$10.00"
click at [1022, 410] on div "10 10" at bounding box center [1030, 421] width 25 height 22
type input "$300.00"
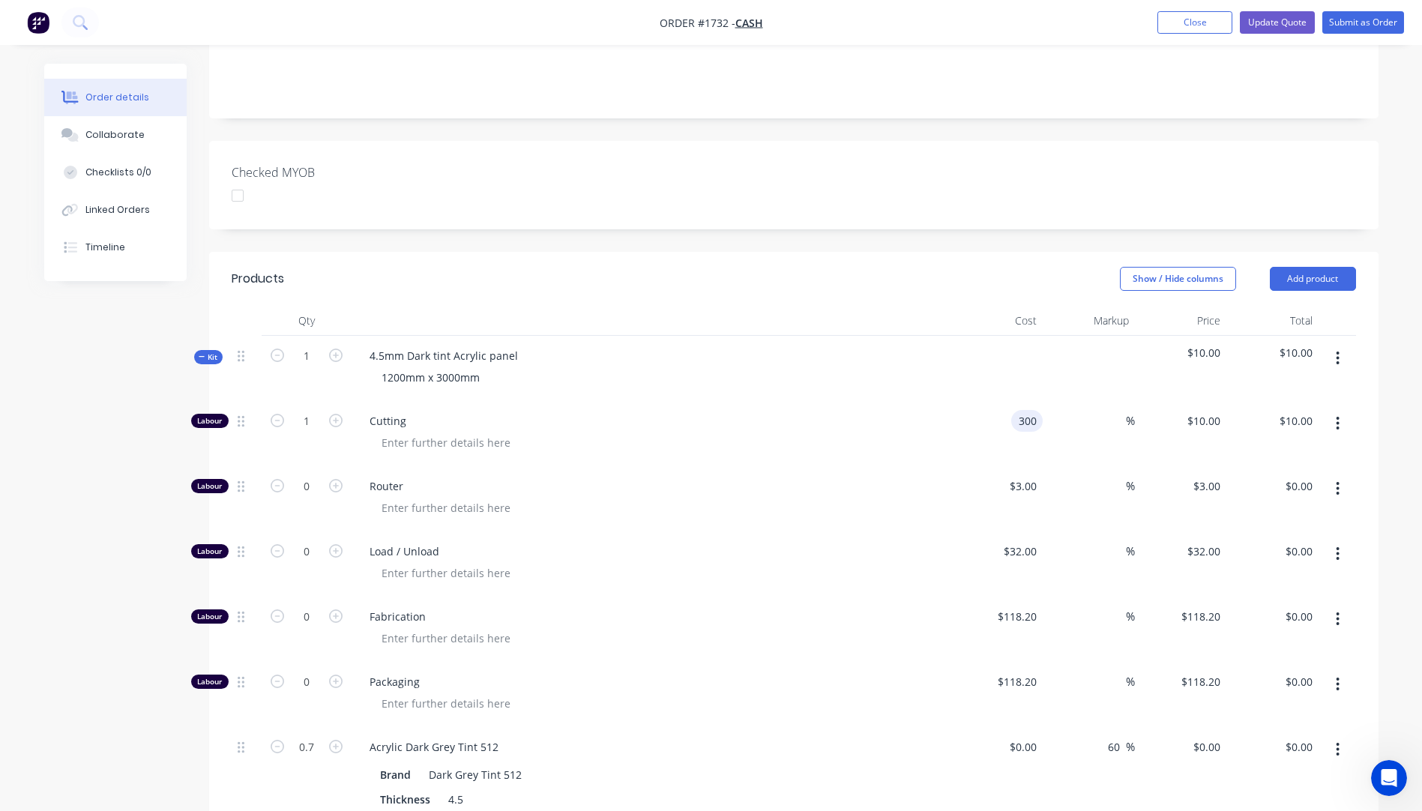
type input "$300.00"
click at [945, 432] on div at bounding box center [658, 443] width 576 height 22
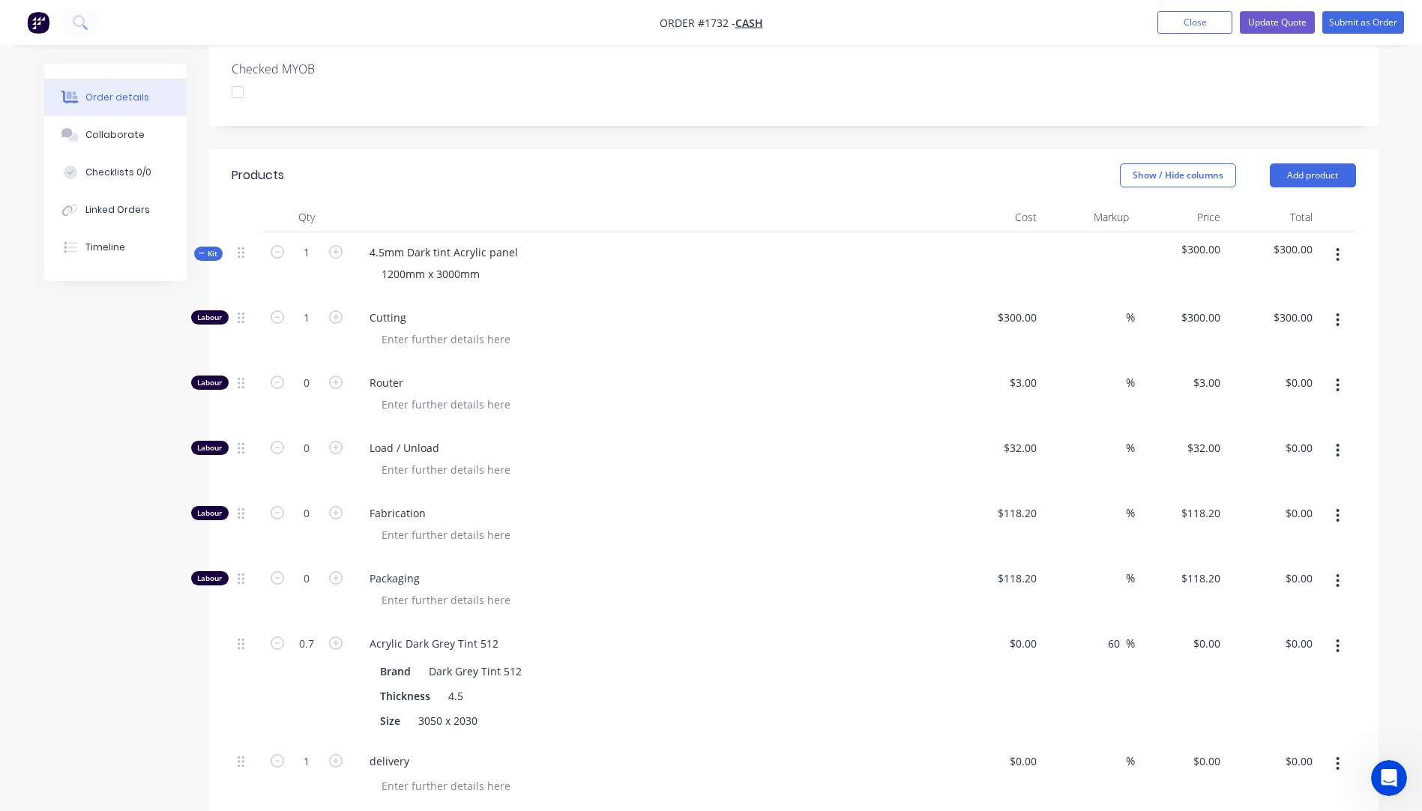
scroll to position [843, 0]
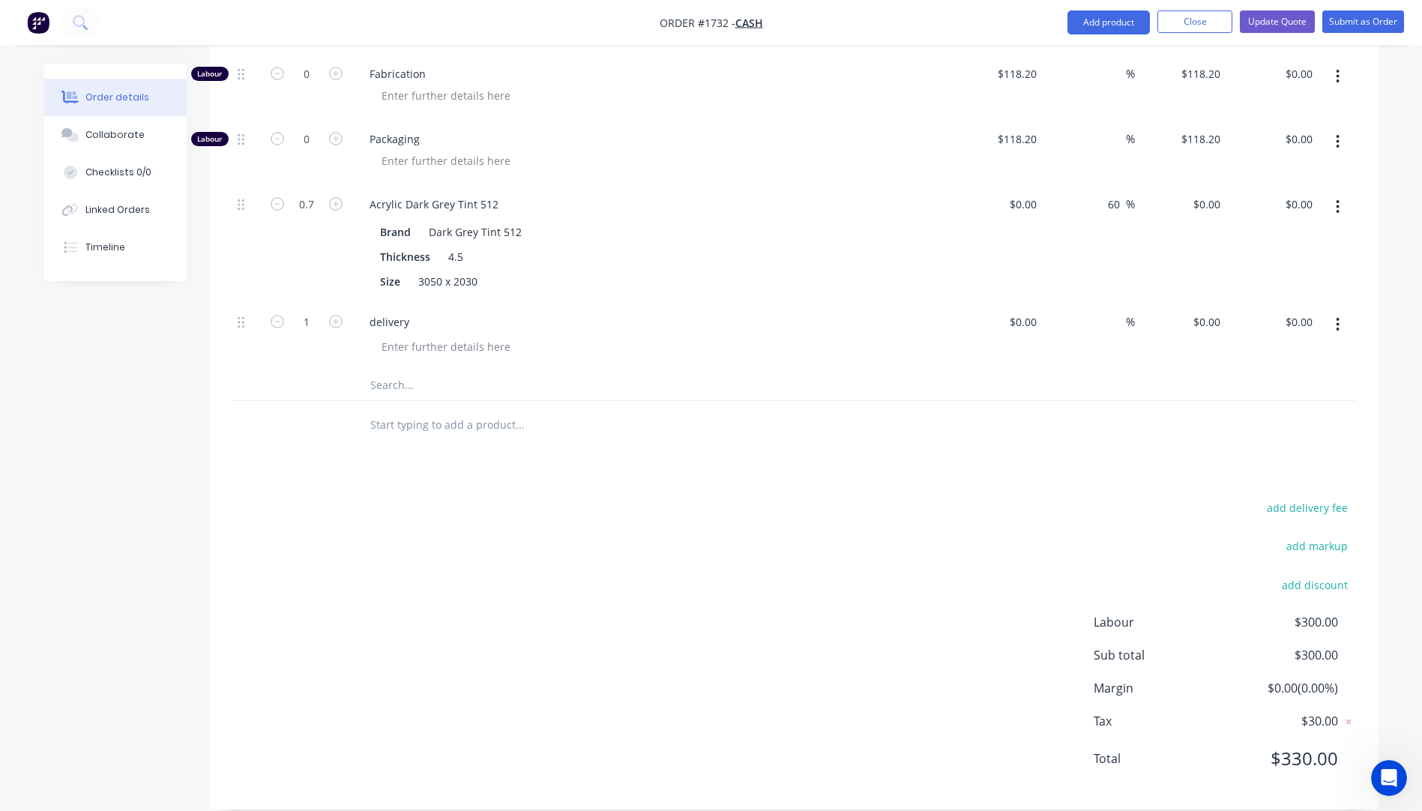
click at [1338, 318] on icon "button" at bounding box center [1338, 324] width 3 height 13
drag, startPoint x: 1240, startPoint y: 404, endPoint x: 1239, endPoint y: 391, distance: 13.6
click at [1239, 409] on button "Delete" at bounding box center [1285, 424] width 142 height 30
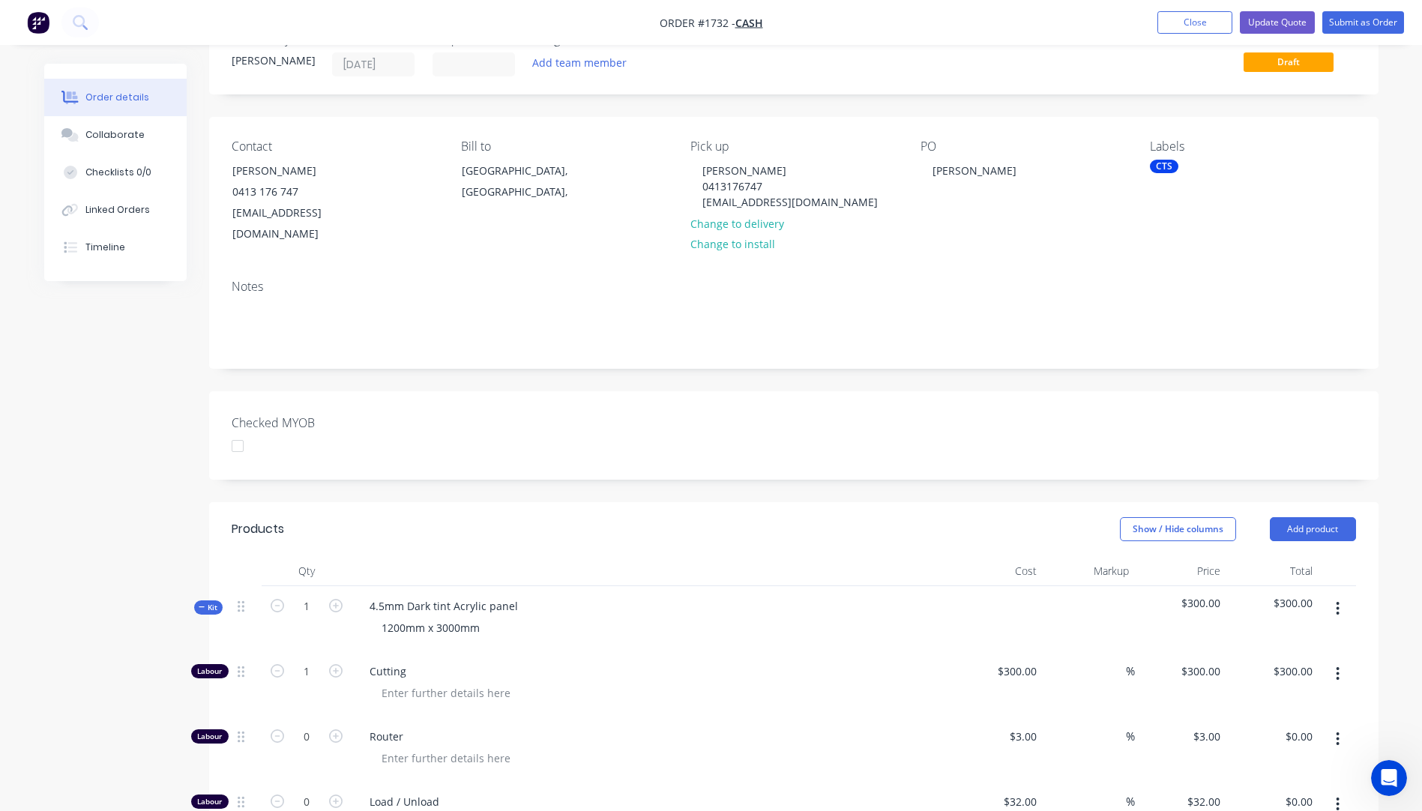
scroll to position [0, 0]
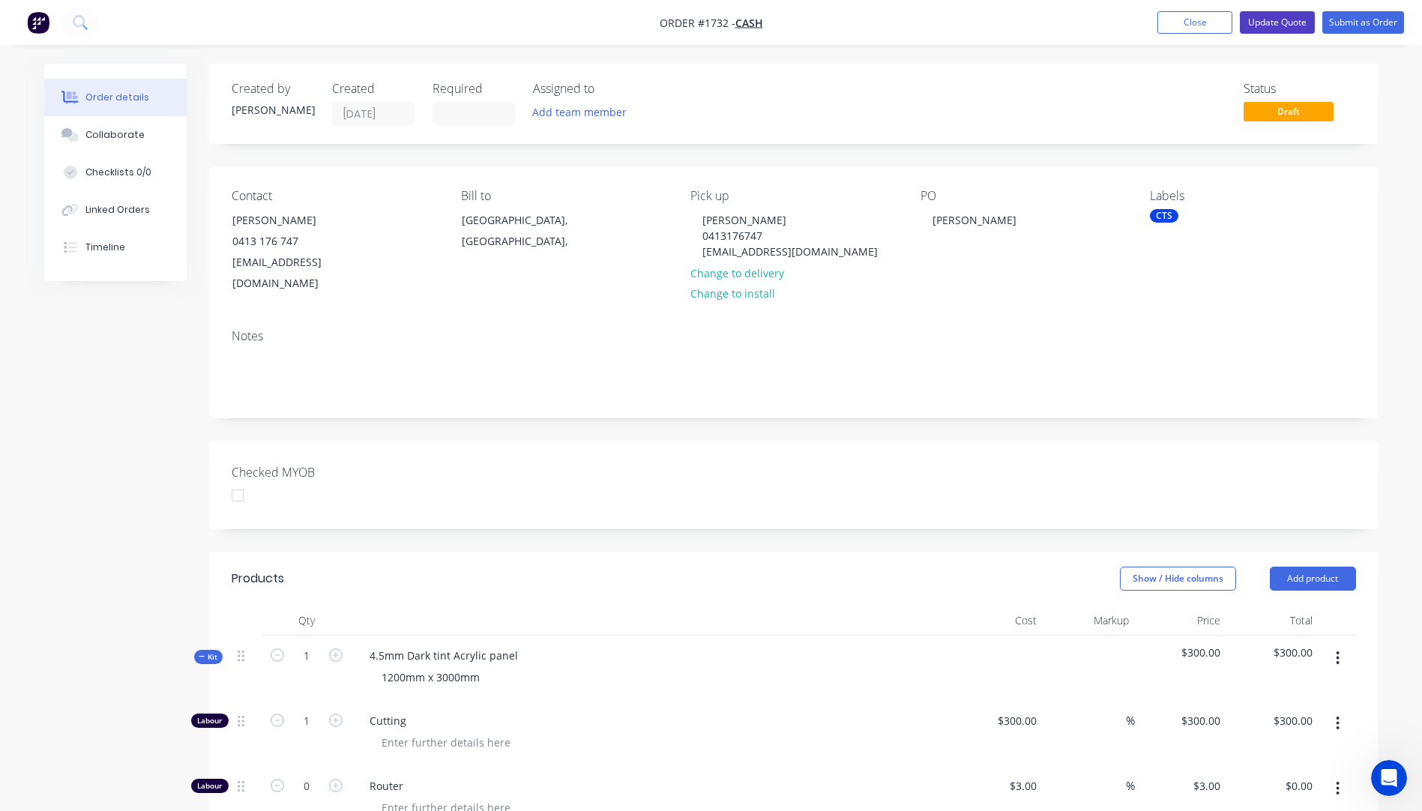
click at [1272, 25] on button "Update Quote" at bounding box center [1277, 22] width 75 height 22
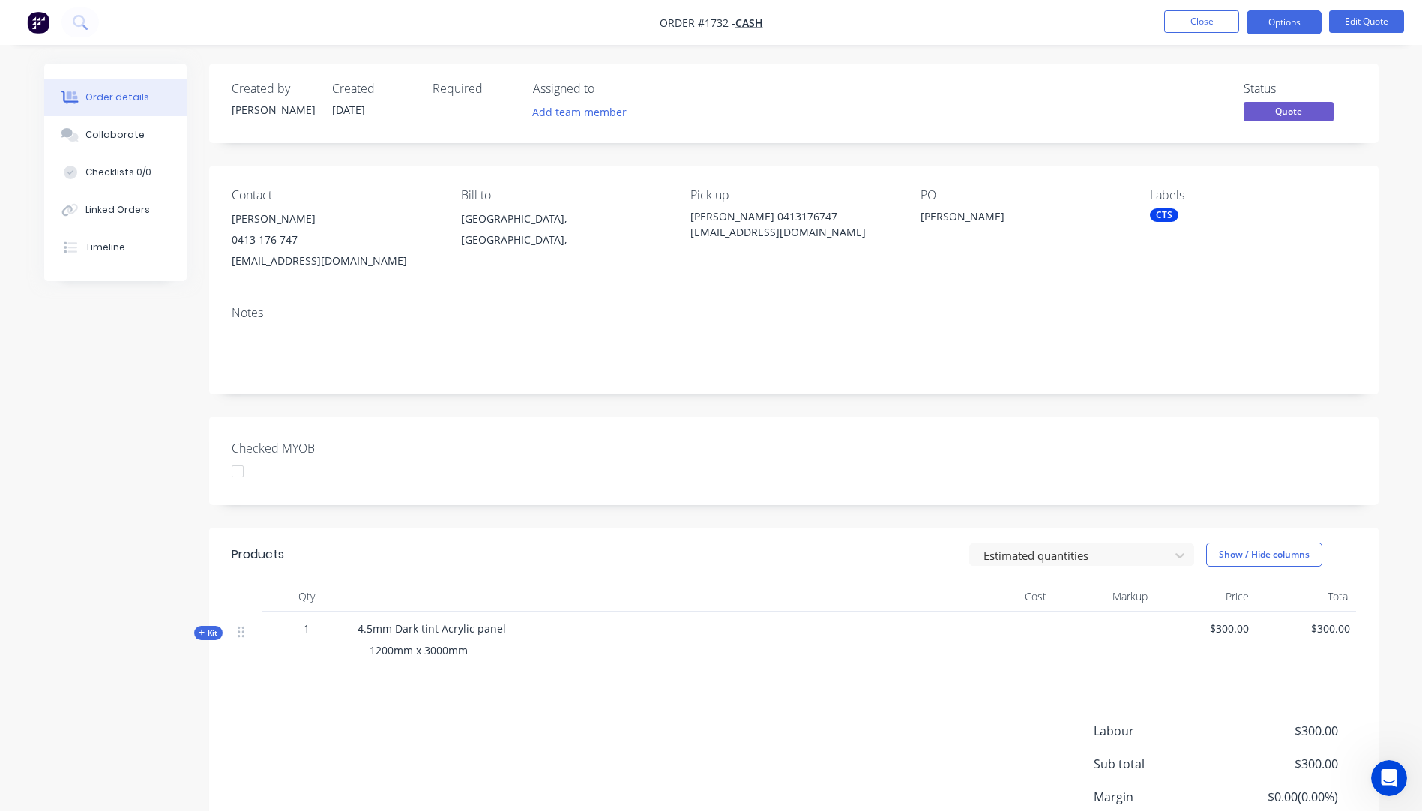
click at [1272, 25] on button "Options" at bounding box center [1284, 22] width 75 height 24
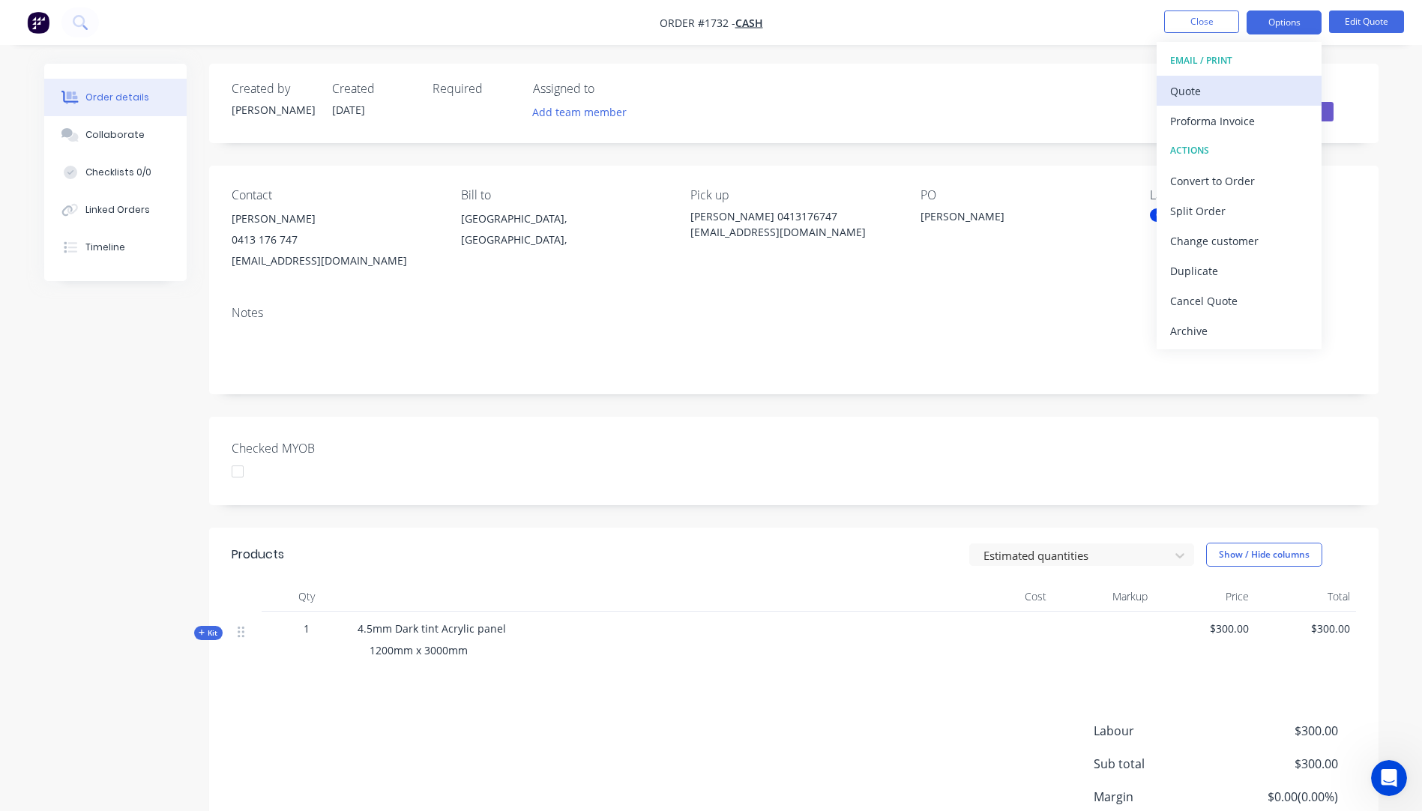
click at [1189, 85] on div "Quote" at bounding box center [1240, 91] width 138 height 22
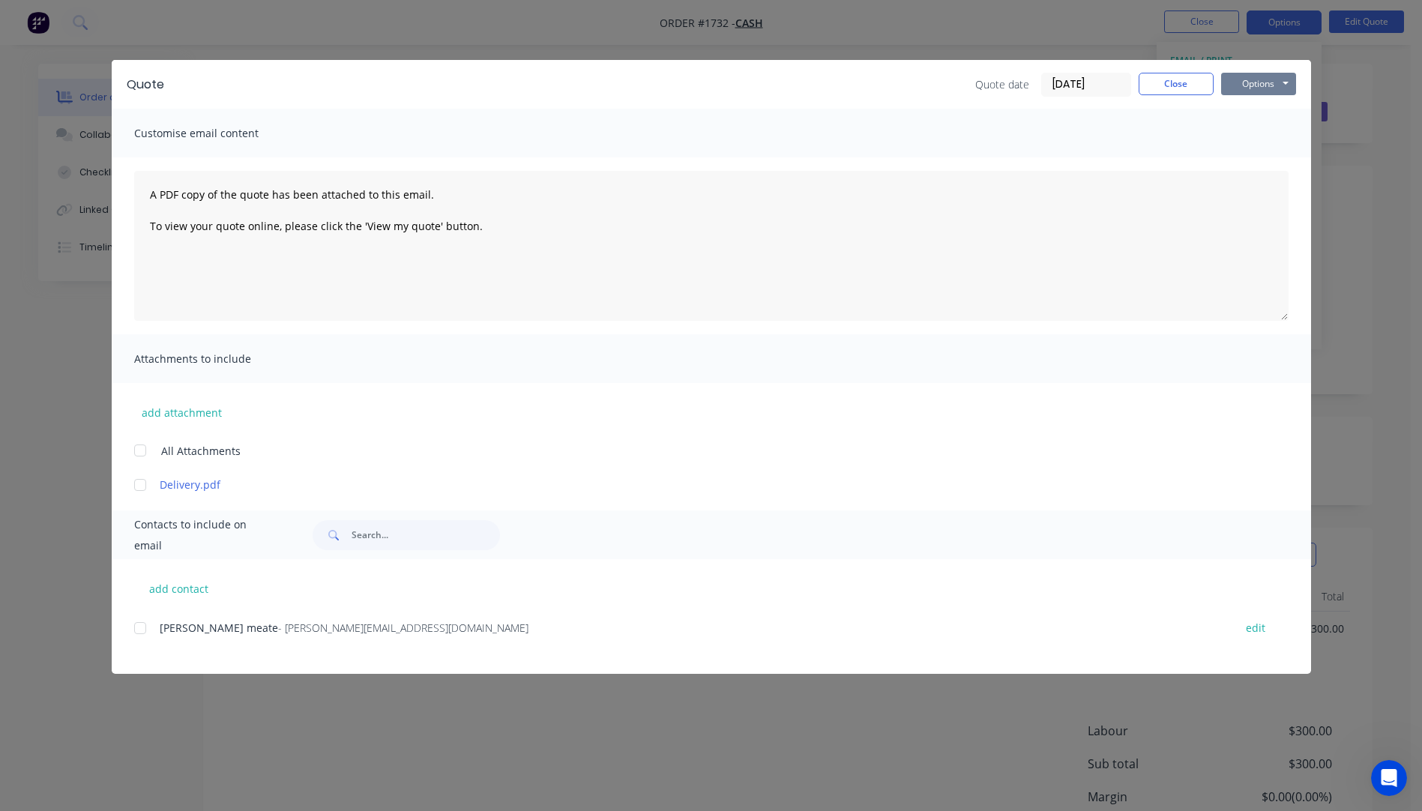
click at [1269, 84] on button "Options" at bounding box center [1259, 84] width 75 height 22
click at [1255, 110] on button "Preview" at bounding box center [1270, 110] width 96 height 25
click at [1161, 83] on button "Close" at bounding box center [1176, 84] width 75 height 22
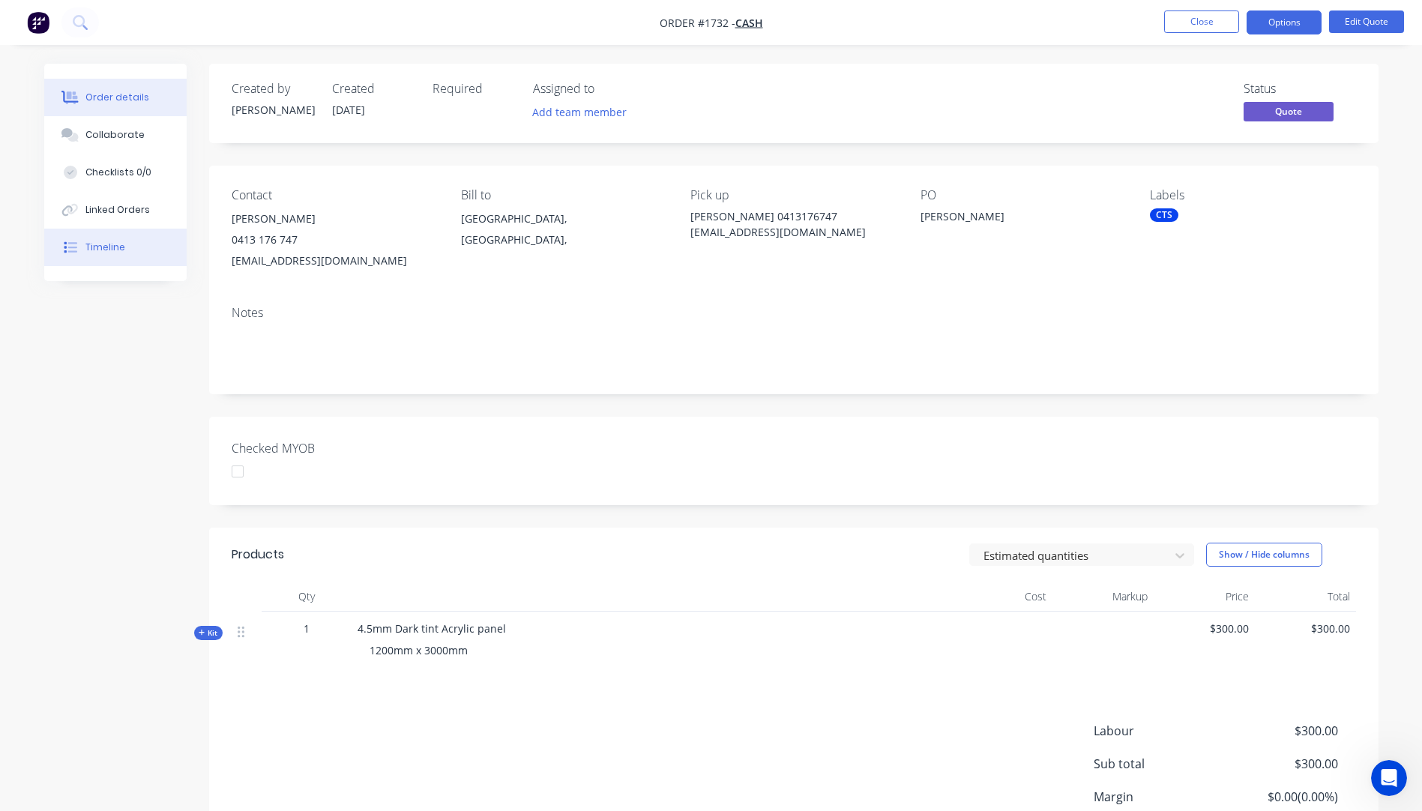
click at [97, 256] on button "Timeline" at bounding box center [115, 247] width 142 height 37
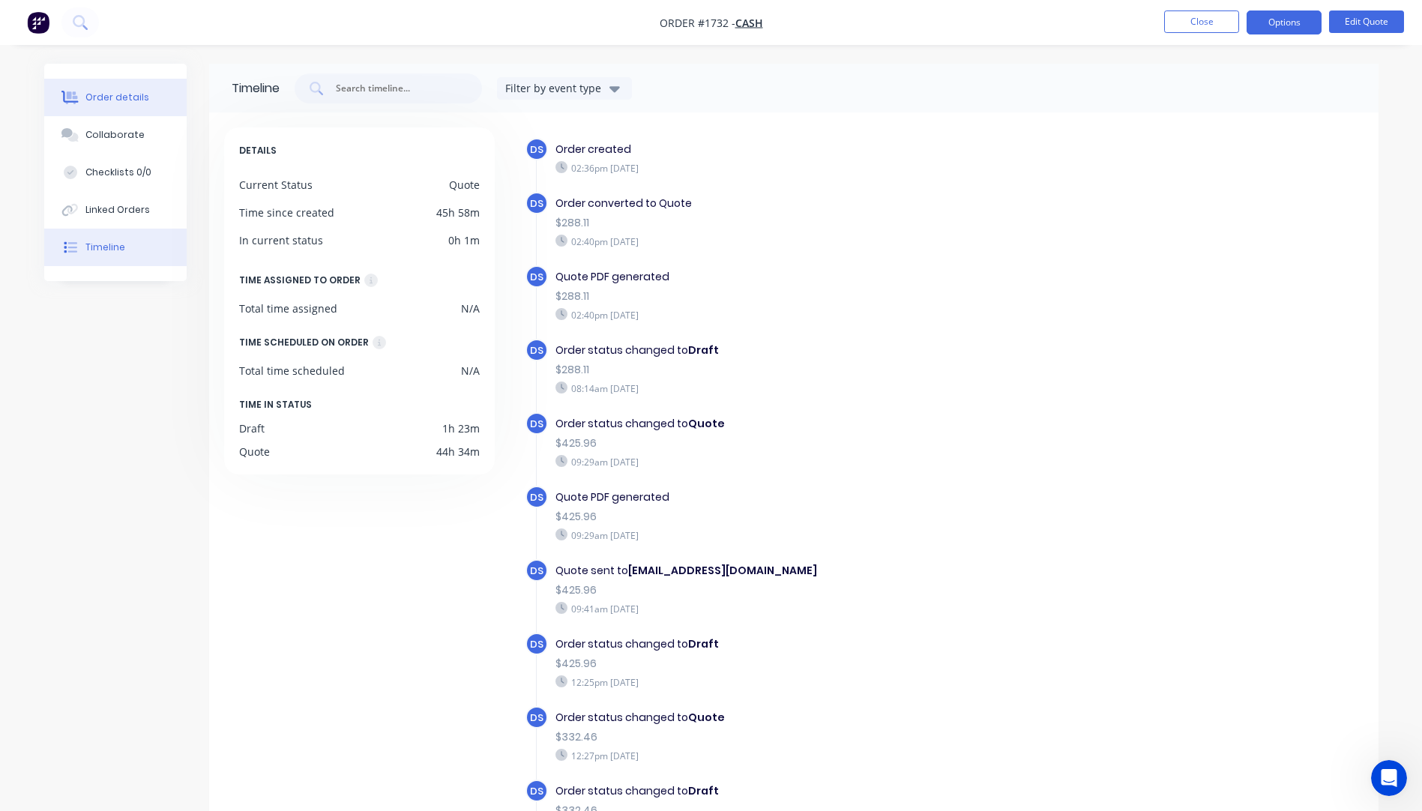
click at [110, 104] on button "Order details" at bounding box center [115, 97] width 142 height 37
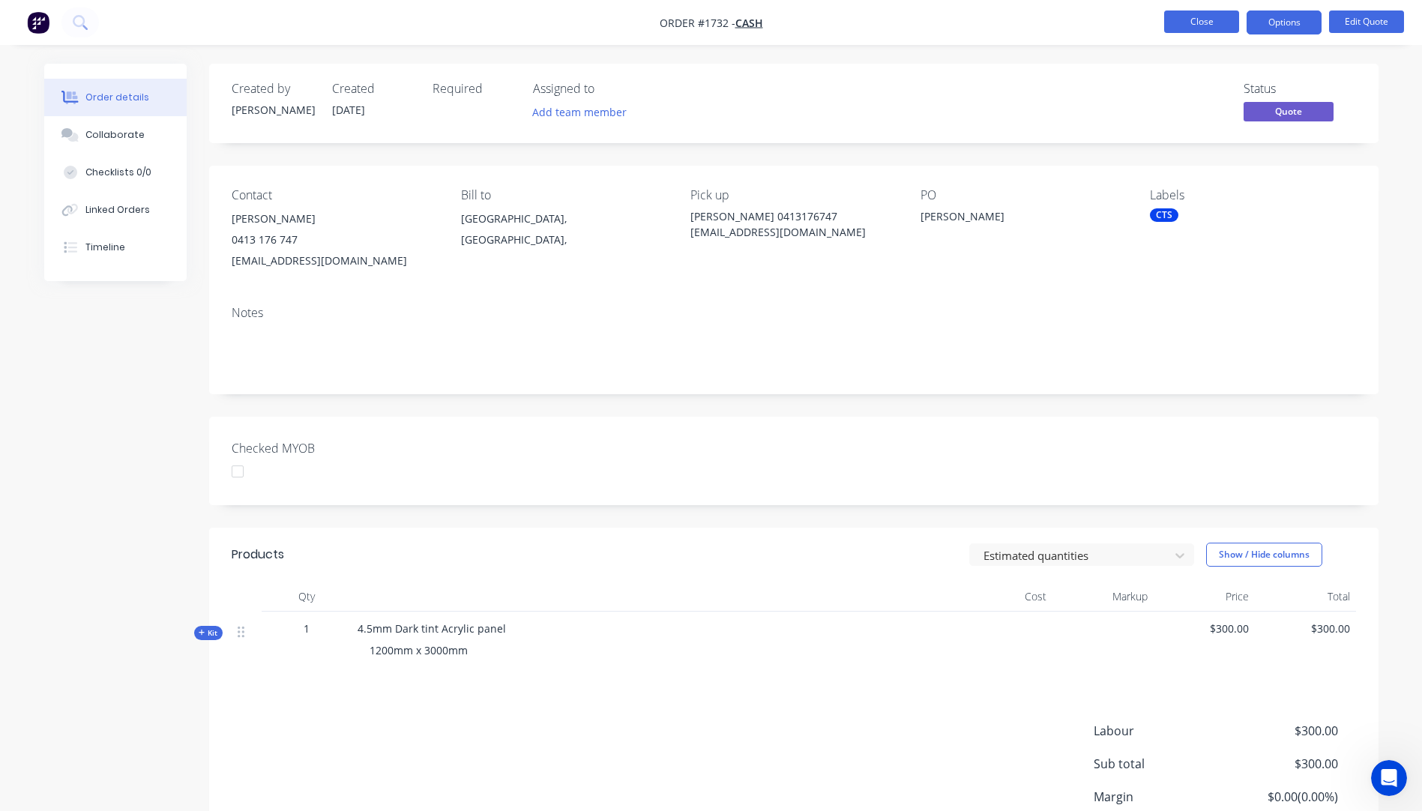
click at [1191, 22] on button "Close" at bounding box center [1202, 21] width 75 height 22
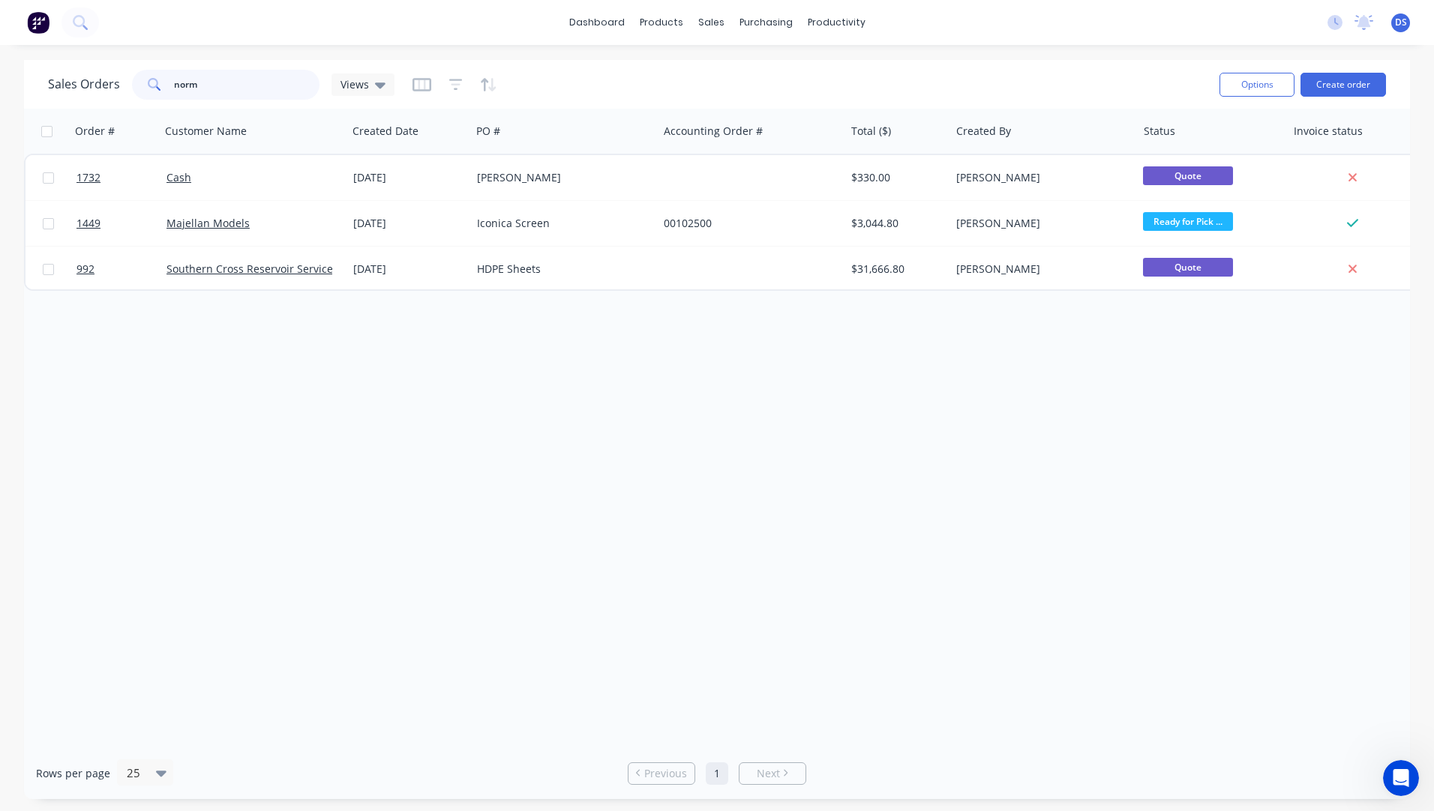
drag, startPoint x: 224, startPoint y: 85, endPoint x: 123, endPoint y: 79, distance: 101.4
click at [123, 79] on div "Sales Orders norm Views" at bounding box center [221, 85] width 346 height 30
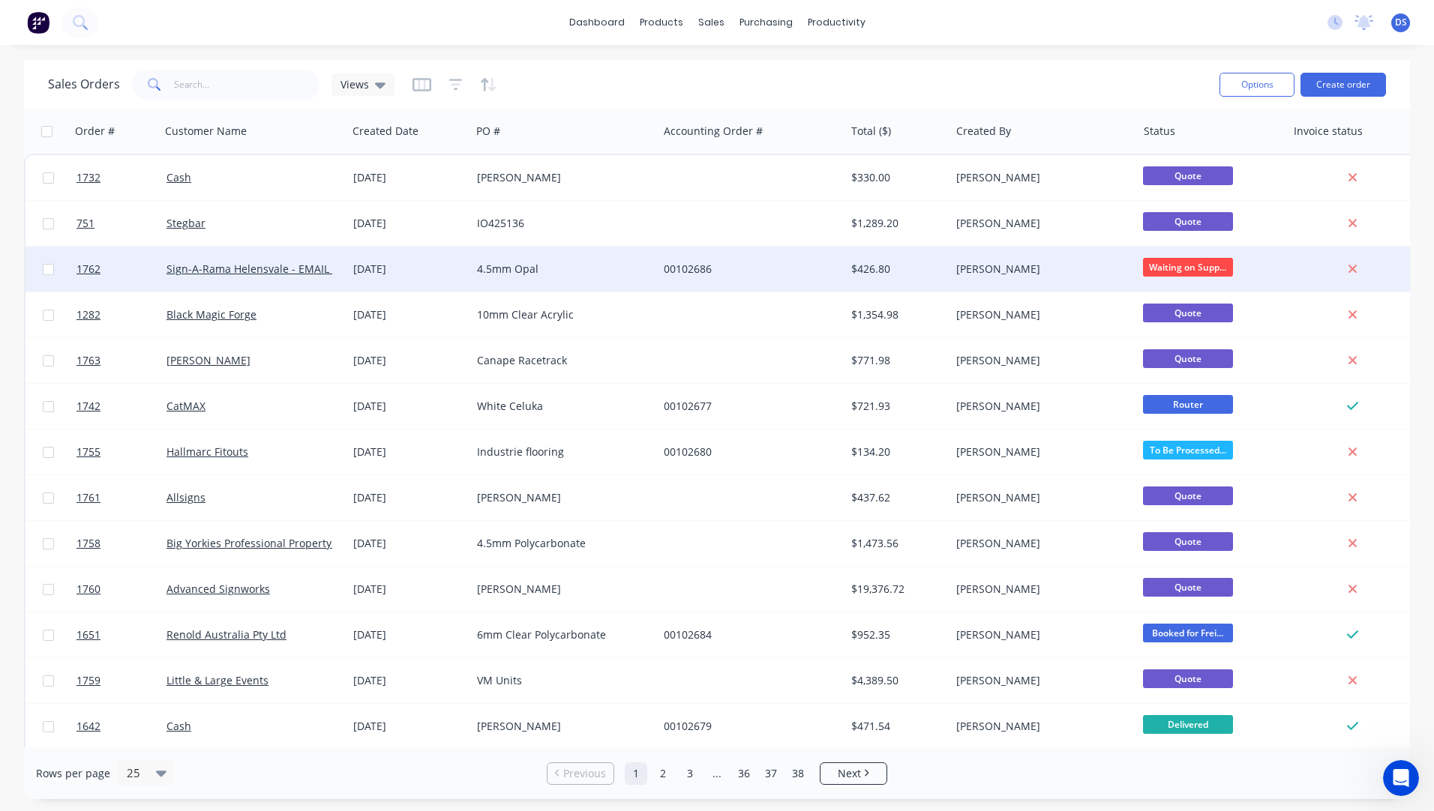
click at [304, 289] on div "Sign-A-Rama Helensvale - EMAIL INVOICES" at bounding box center [253, 269] width 187 height 45
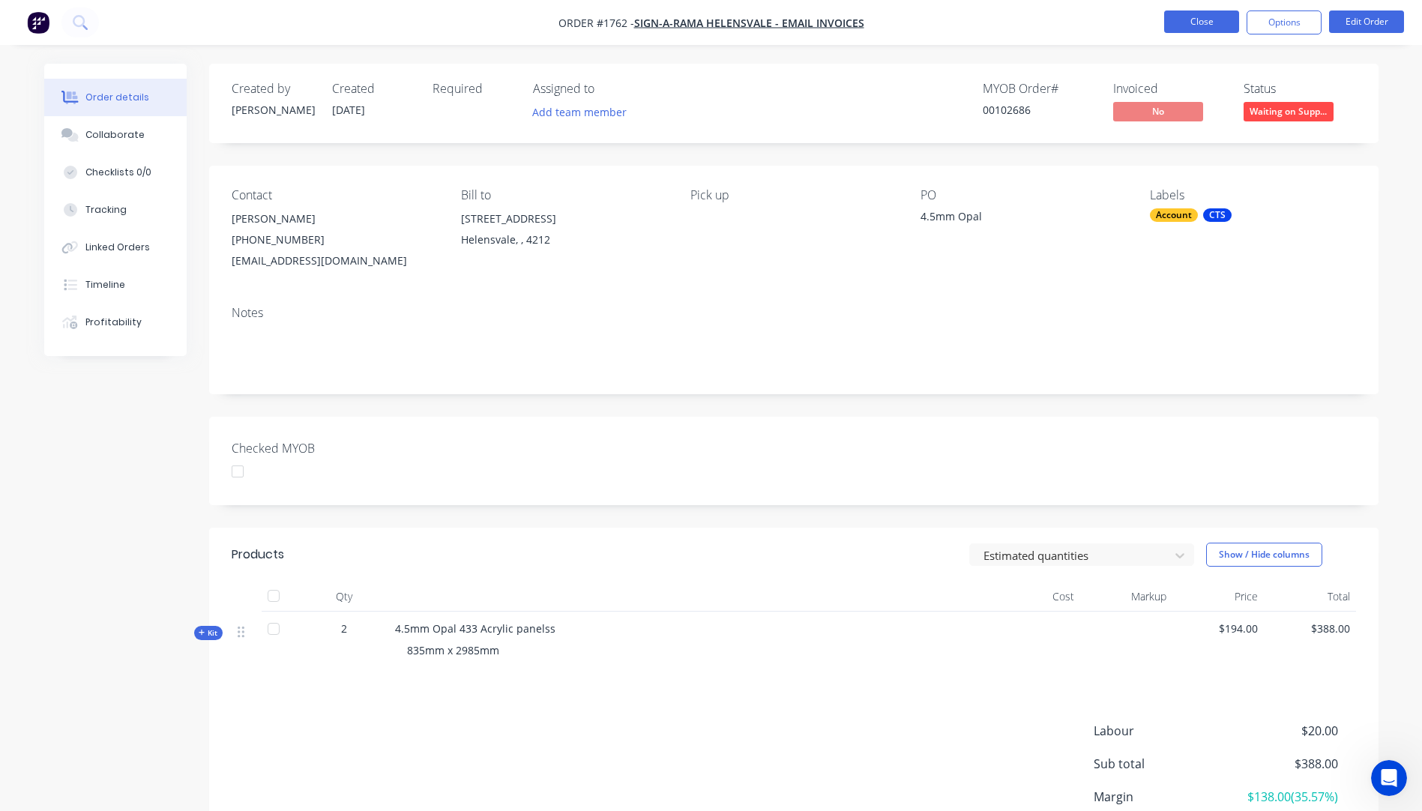
click at [1188, 28] on button "Close" at bounding box center [1202, 21] width 75 height 22
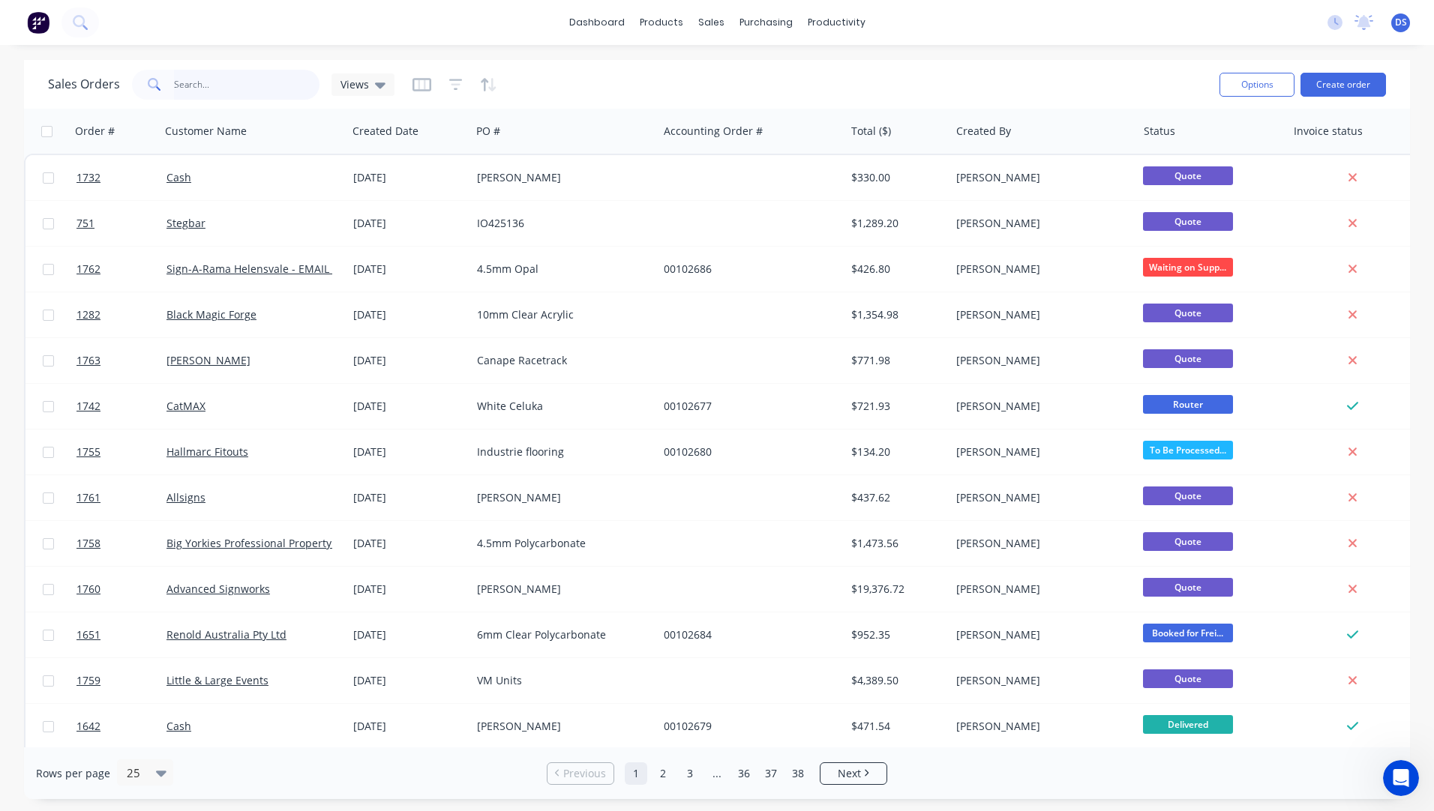
click at [206, 90] on input "text" at bounding box center [247, 85] width 146 height 30
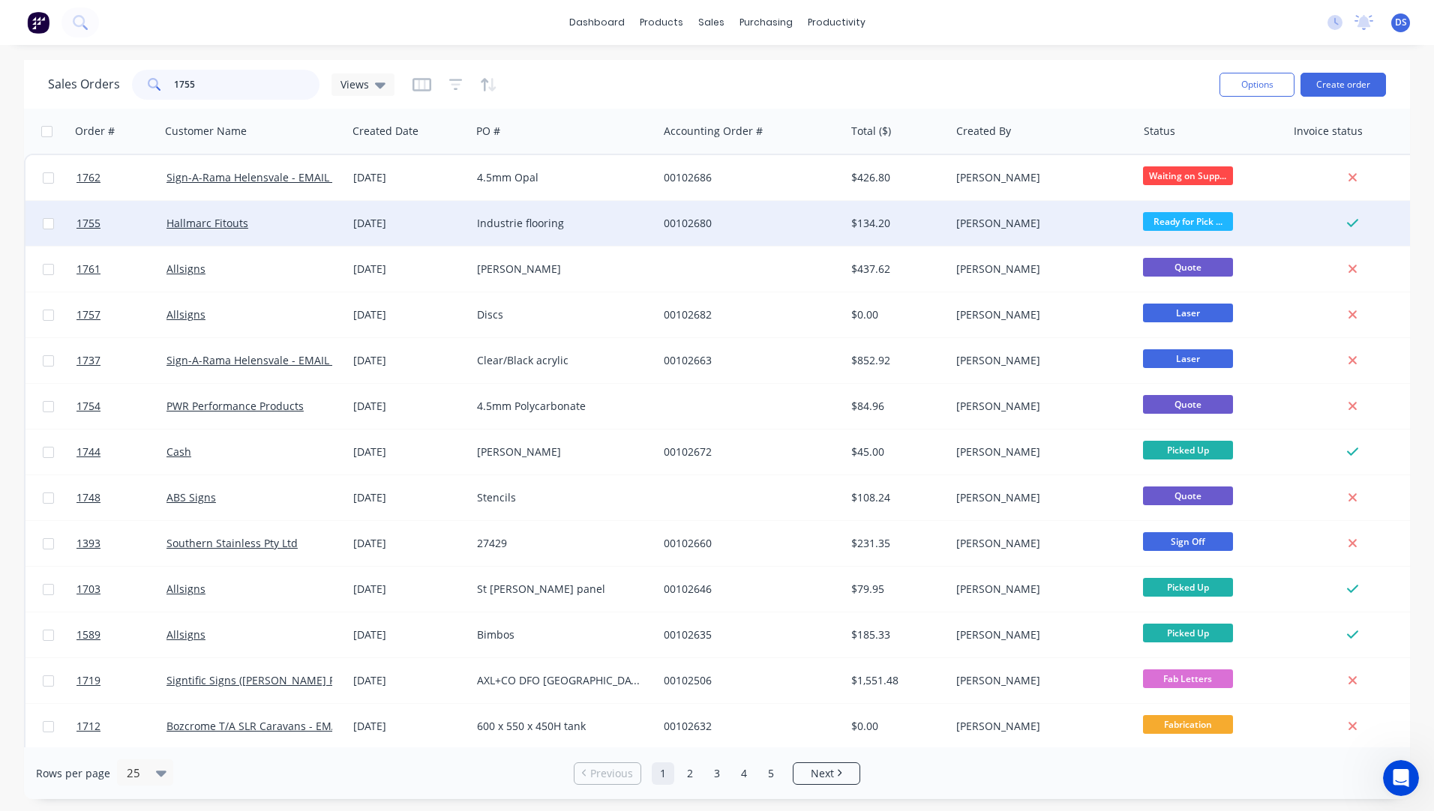
type input "1755"
click at [529, 226] on div "Industrie flooring" at bounding box center [560, 223] width 166 height 15
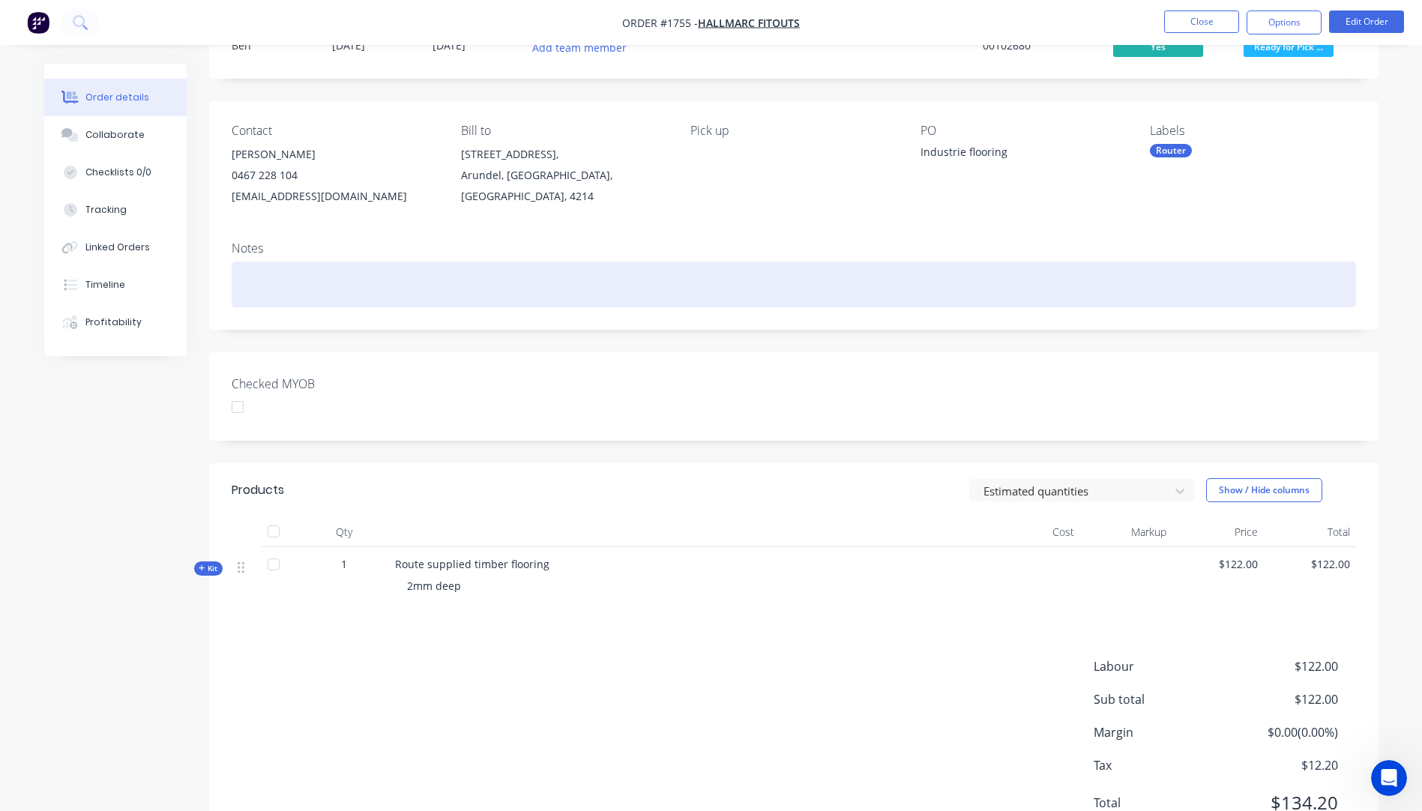
scroll to position [130, 0]
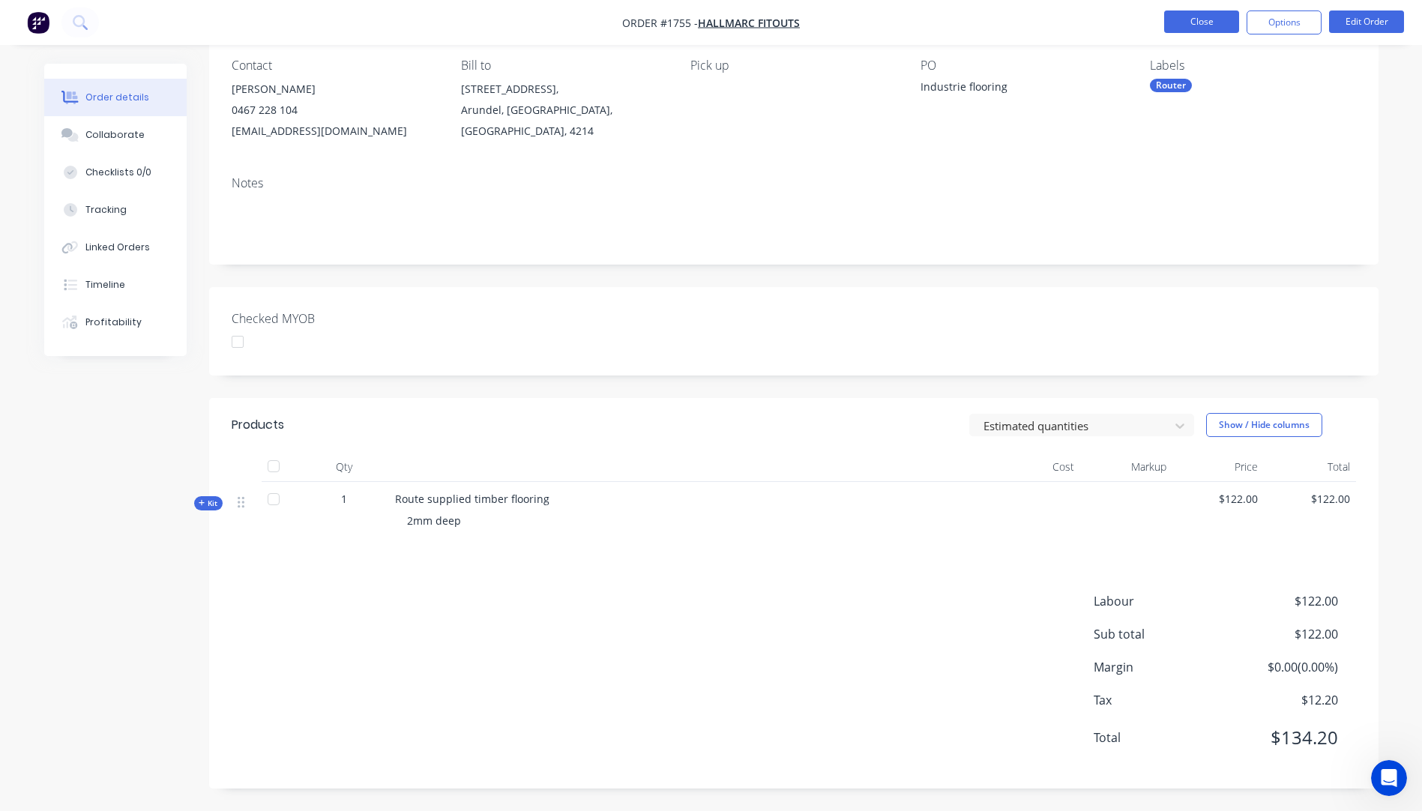
click at [1213, 26] on button "Close" at bounding box center [1202, 21] width 75 height 22
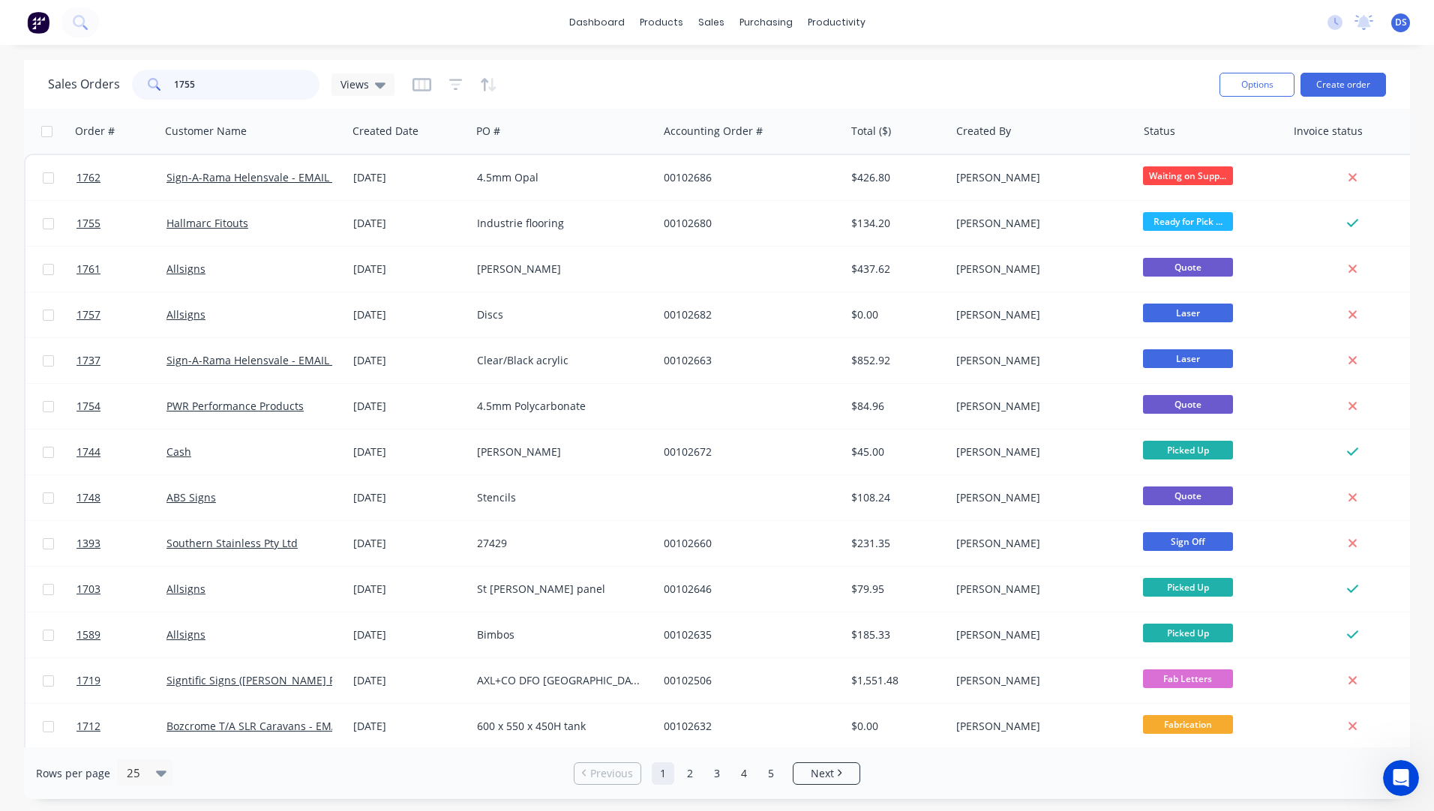
drag, startPoint x: 262, startPoint y: 82, endPoint x: 171, endPoint y: 88, distance: 91.6
click at [171, 88] on div "1755" at bounding box center [225, 85] width 187 height 30
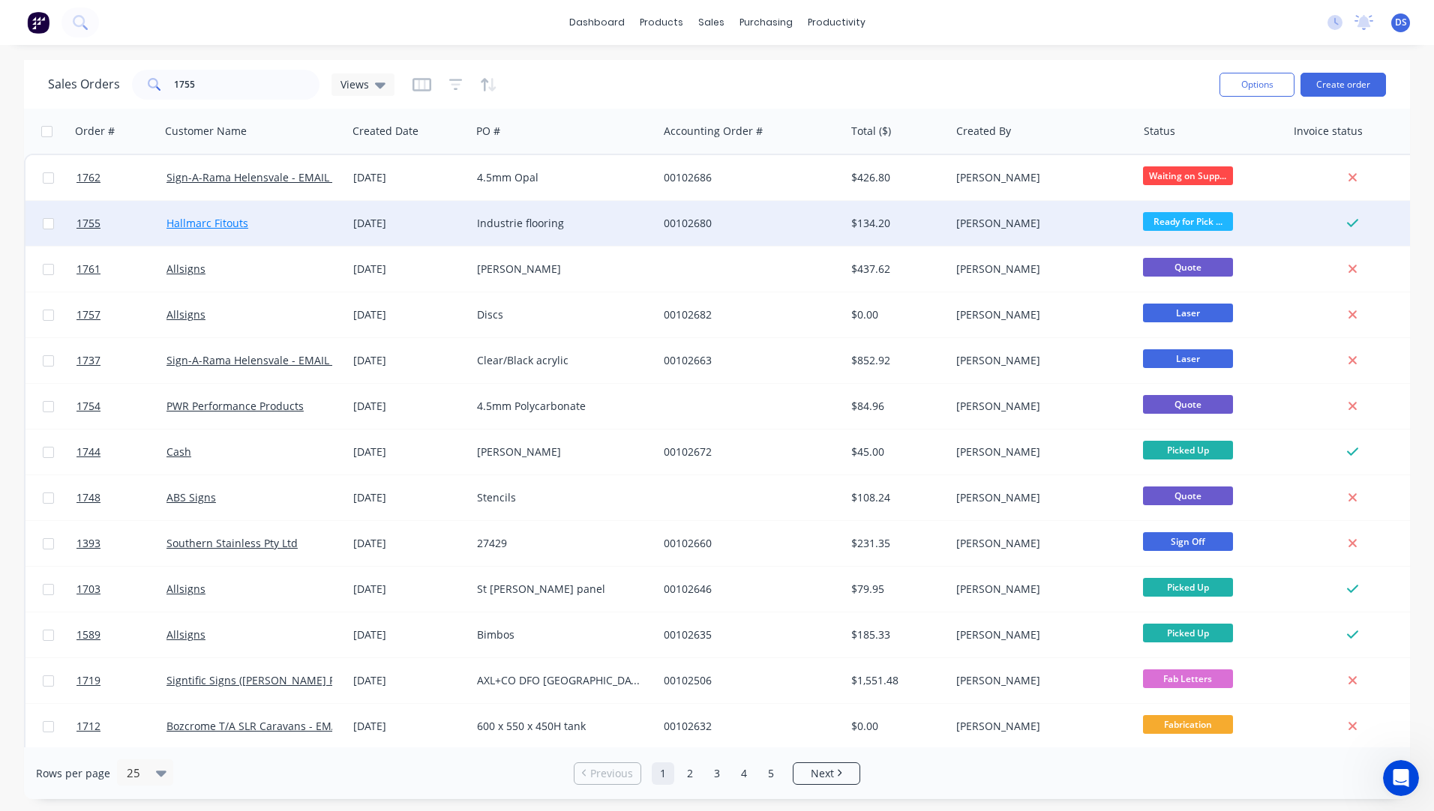
click at [199, 227] on link "Hallmarc Fitouts" at bounding box center [207, 223] width 82 height 14
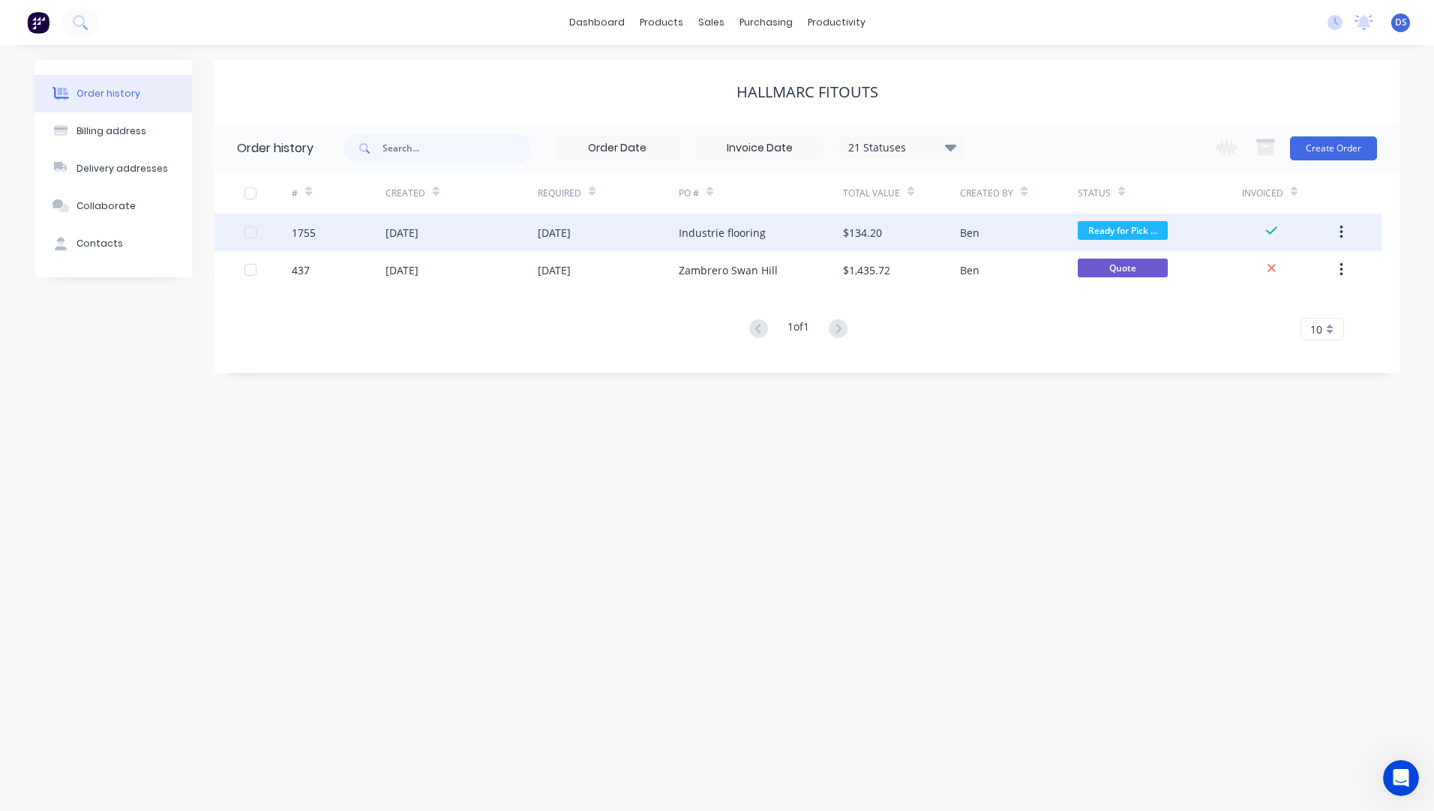
click at [712, 240] on div "Industrie flooring" at bounding box center [722, 233] width 87 height 16
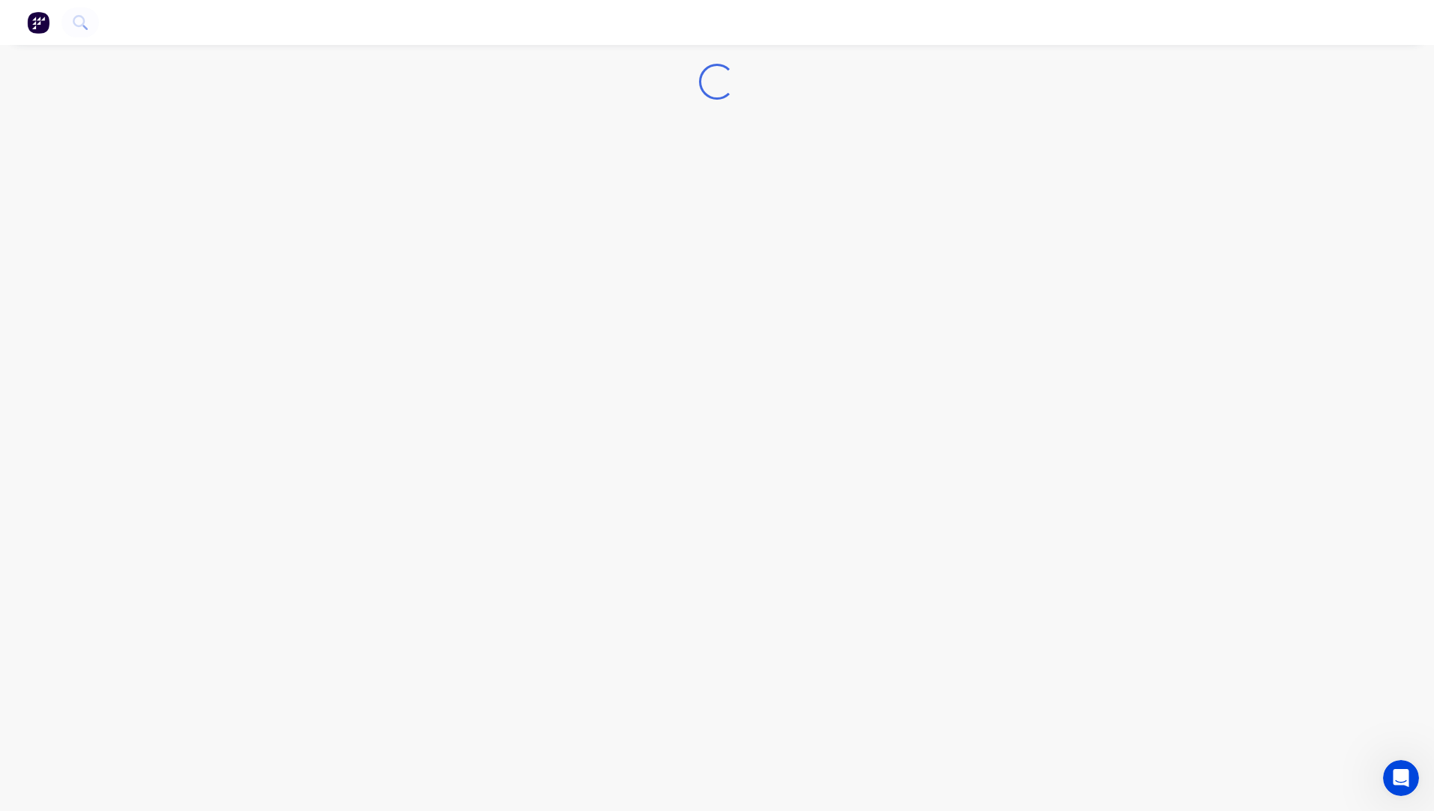
click at [712, 240] on div "Loading..." at bounding box center [717, 405] width 1434 height 811
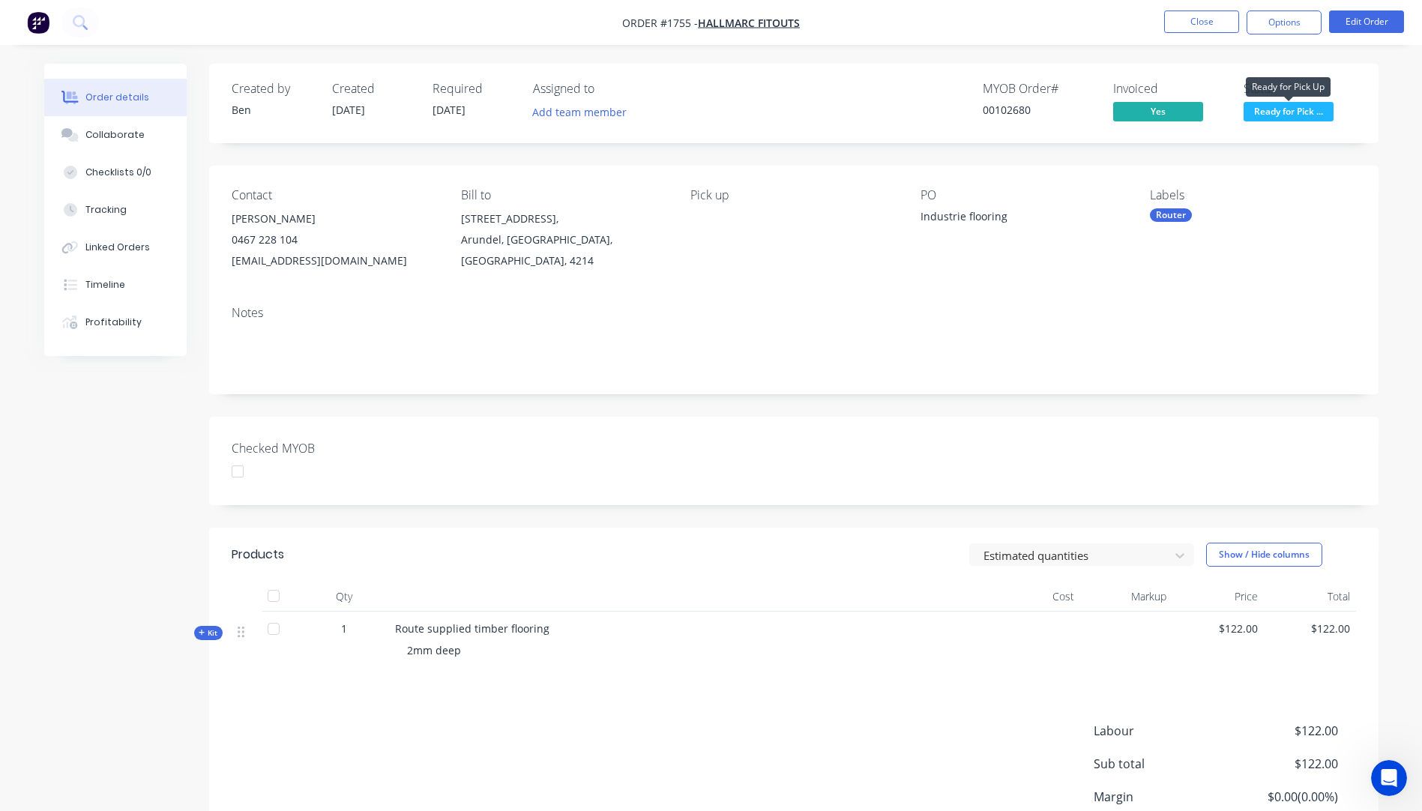
click at [1268, 110] on span "Ready for Pick ..." at bounding box center [1289, 111] width 90 height 19
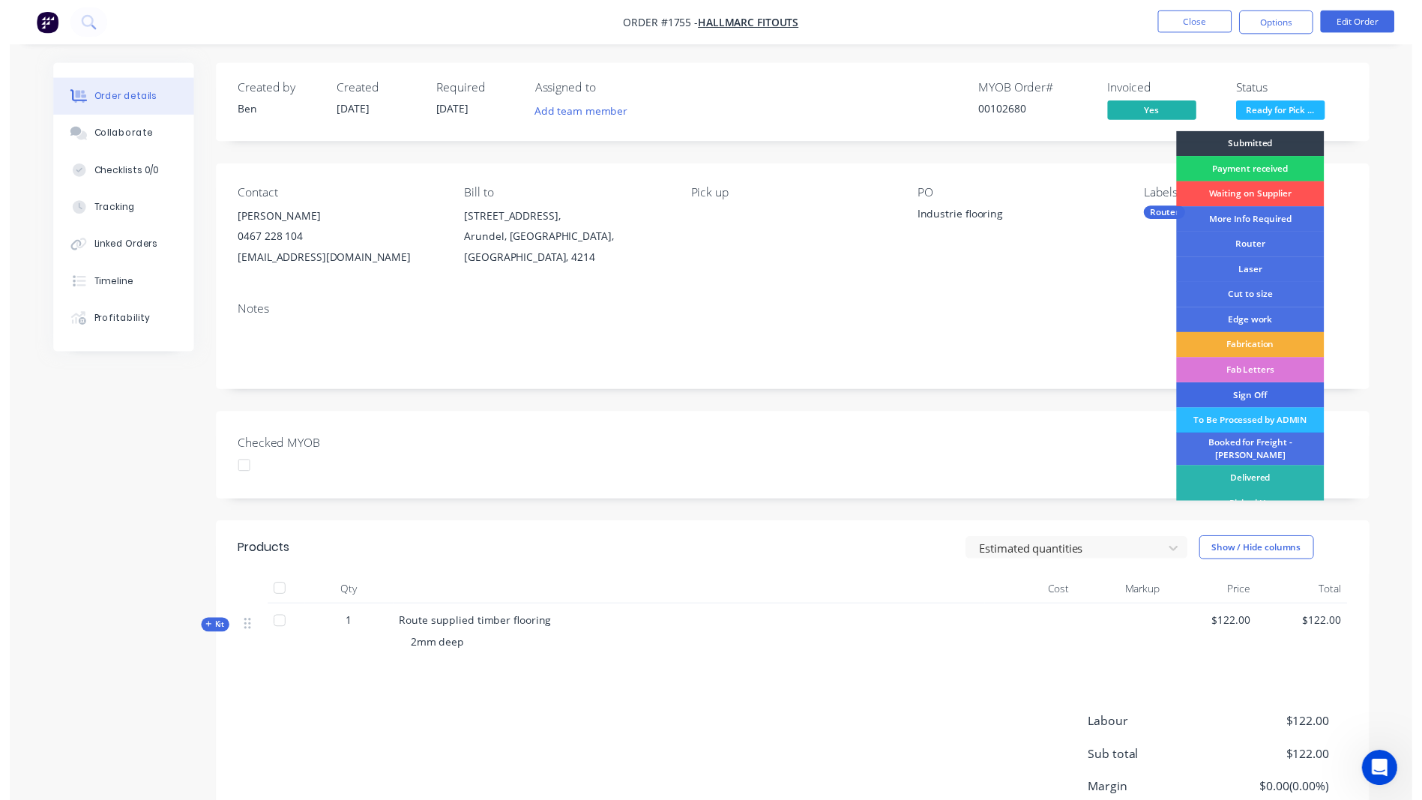
scroll to position [7, 0]
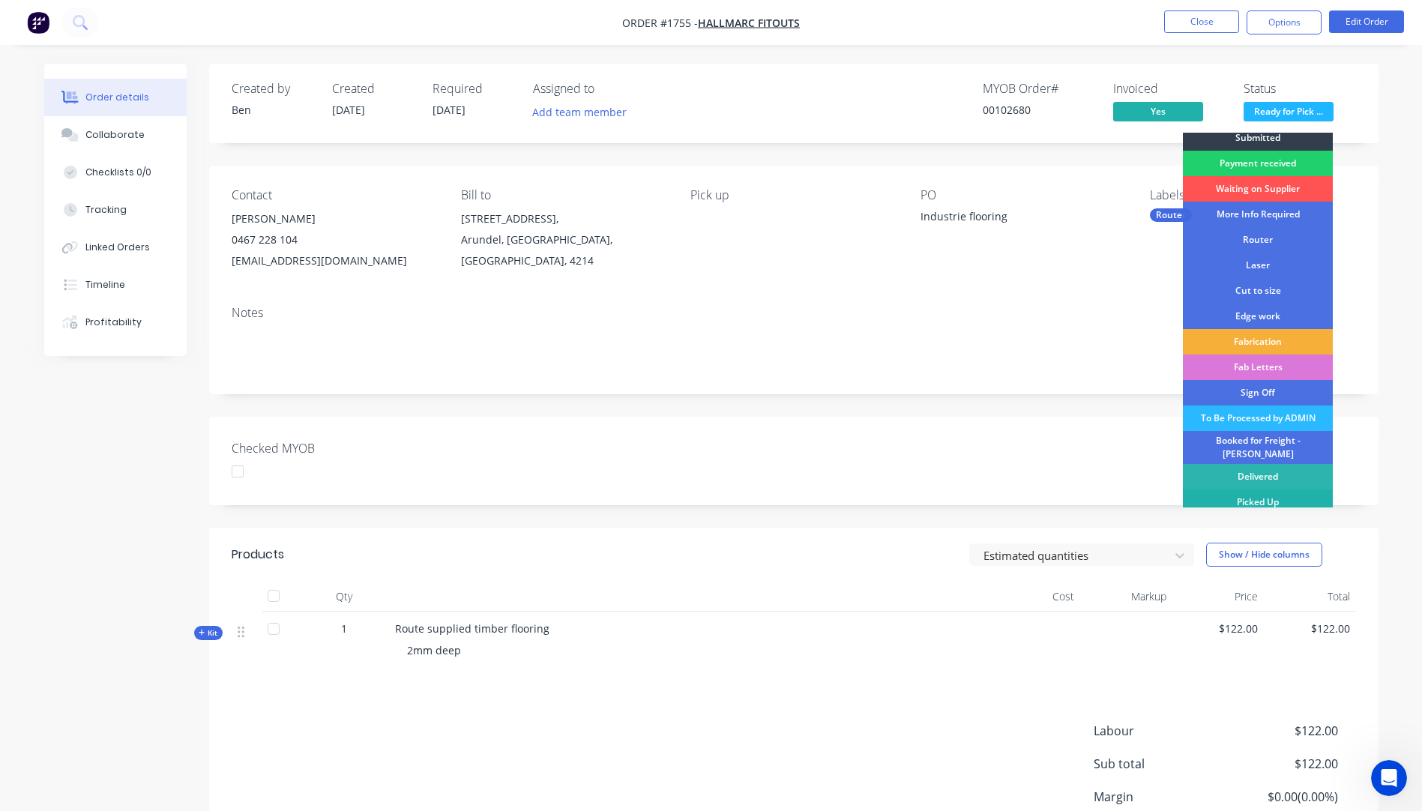
click at [1257, 495] on div "Picked Up" at bounding box center [1258, 502] width 150 height 25
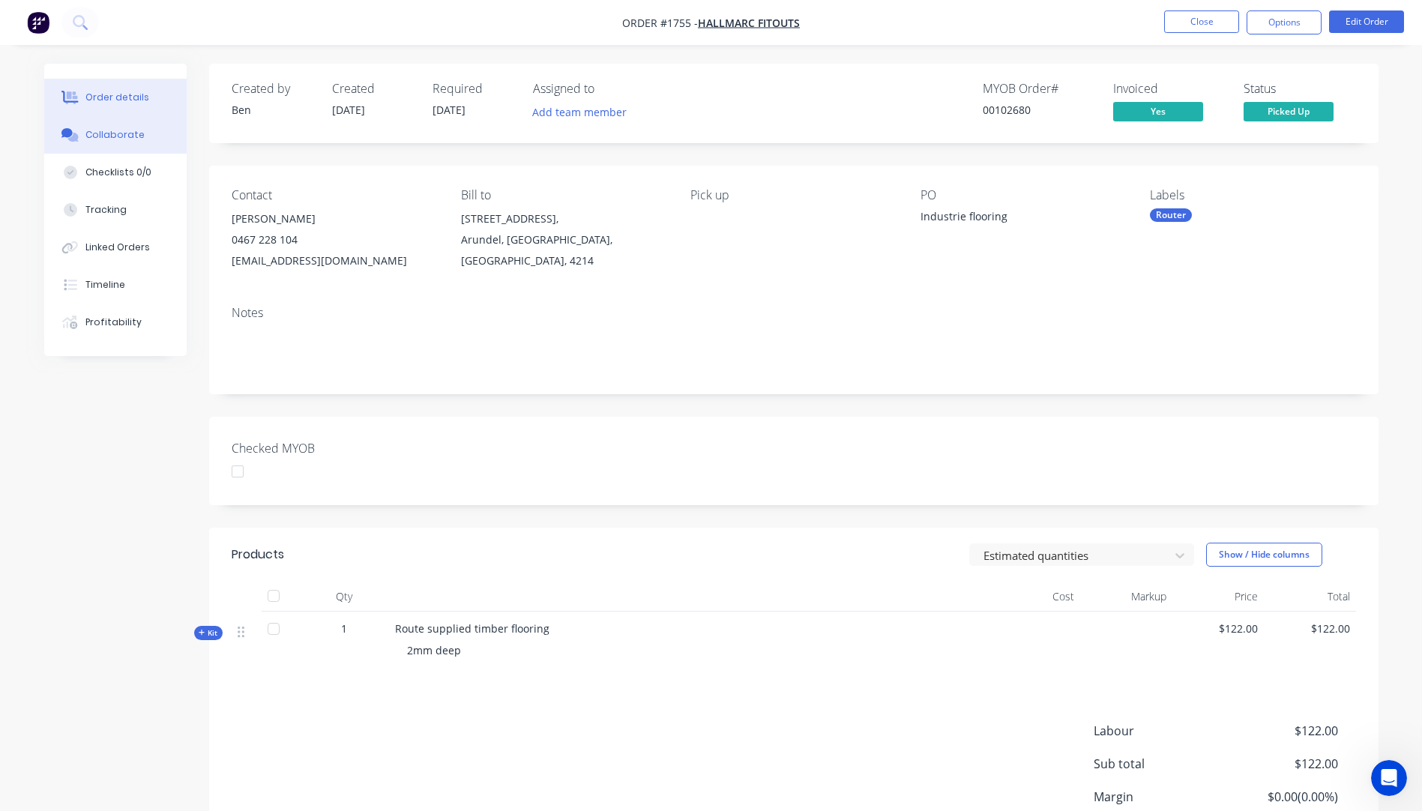
click at [109, 136] on div "Collaborate" at bounding box center [114, 134] width 59 height 13
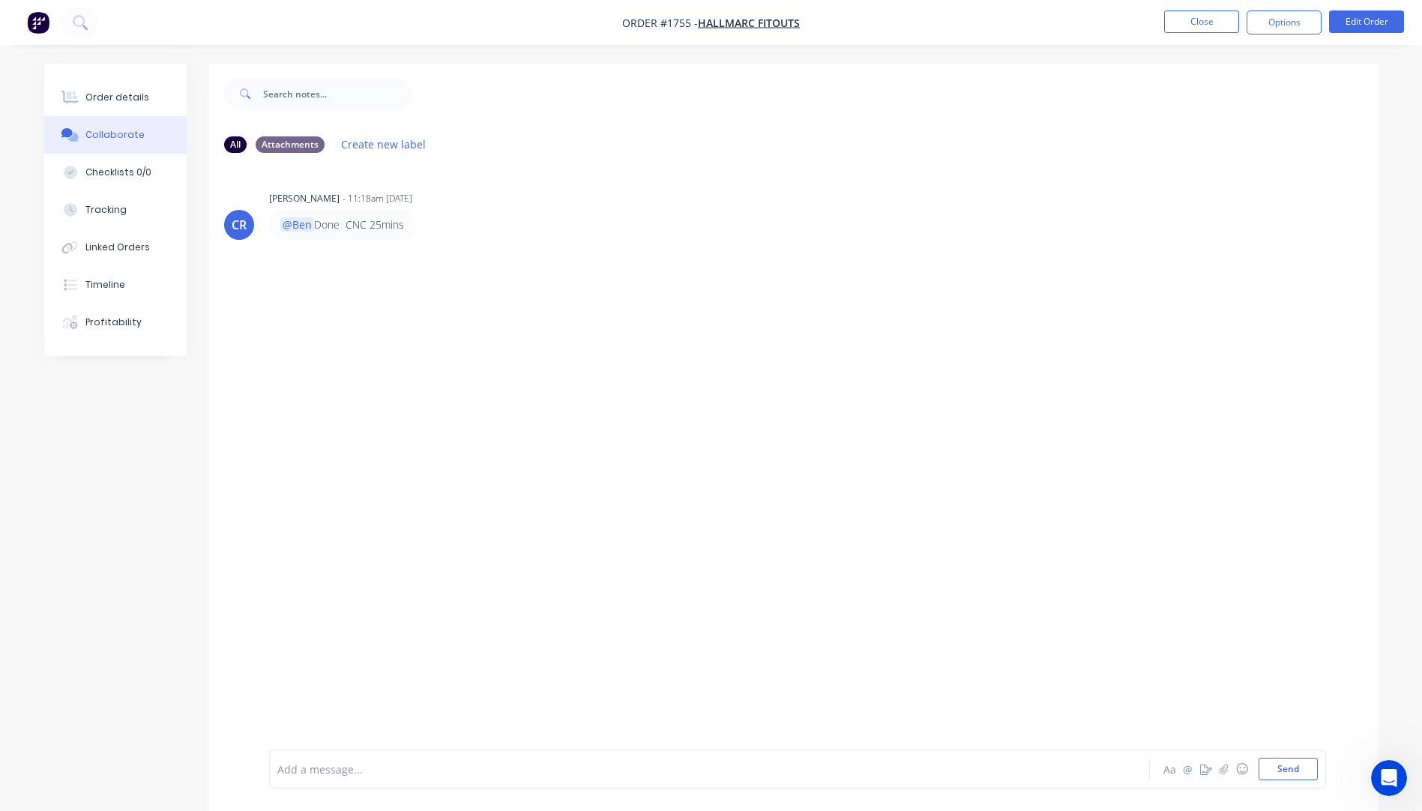
click at [355, 767] on div at bounding box center [668, 770] width 780 height 16
click at [1246, 773] on button "☺" at bounding box center [1243, 769] width 18 height 18
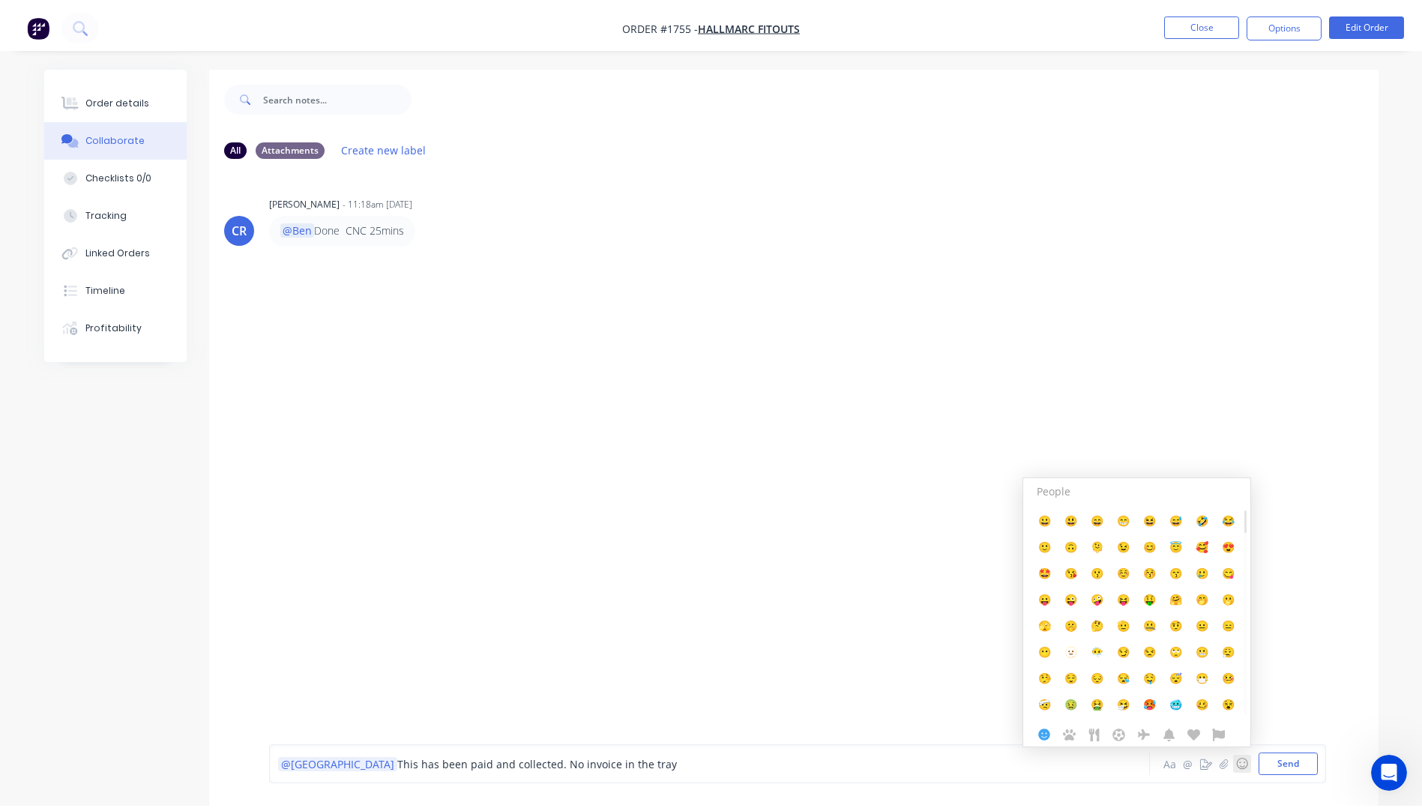
scroll to position [22, 0]
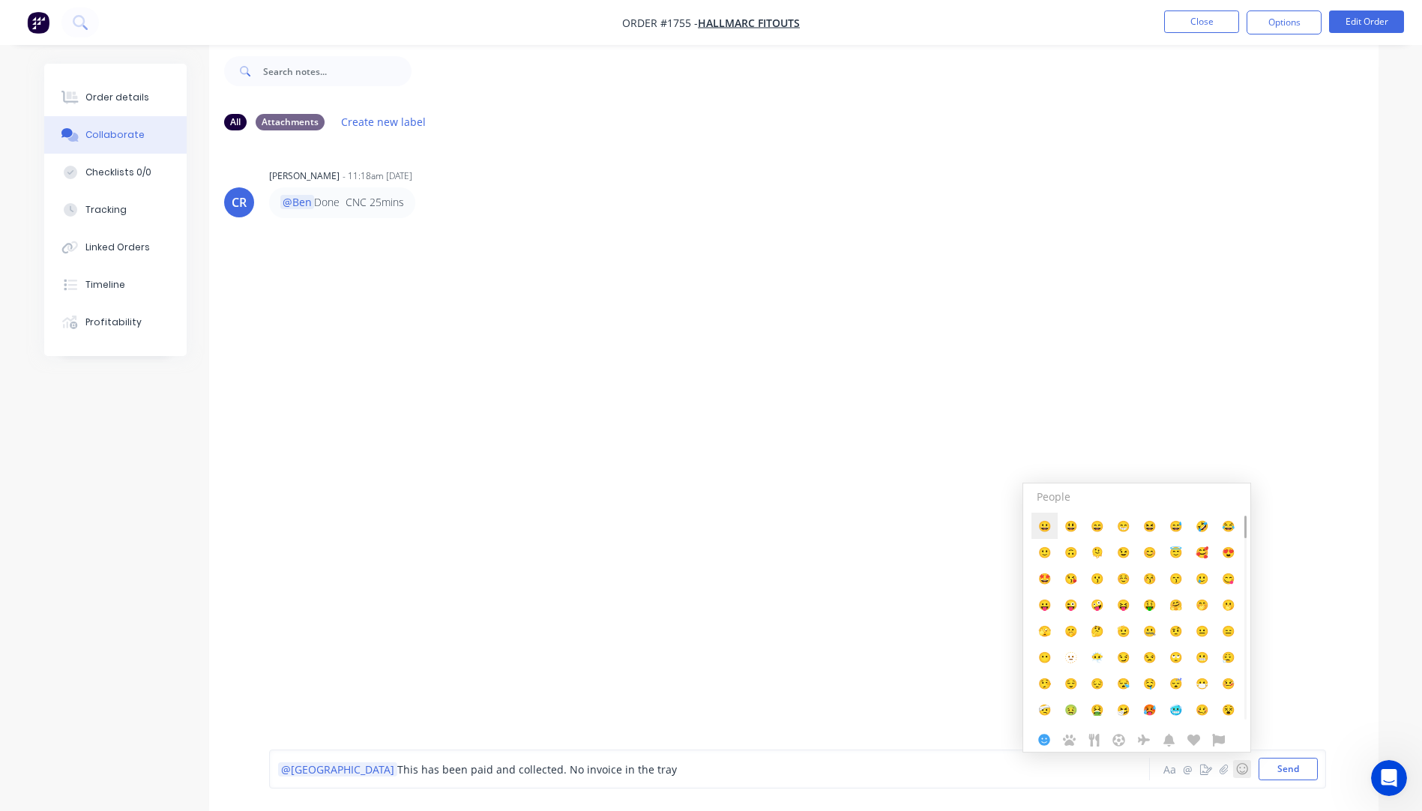
click at [1047, 534] on button "😀" at bounding box center [1045, 526] width 26 height 26
click at [1288, 770] on button "Send" at bounding box center [1288, 769] width 59 height 22
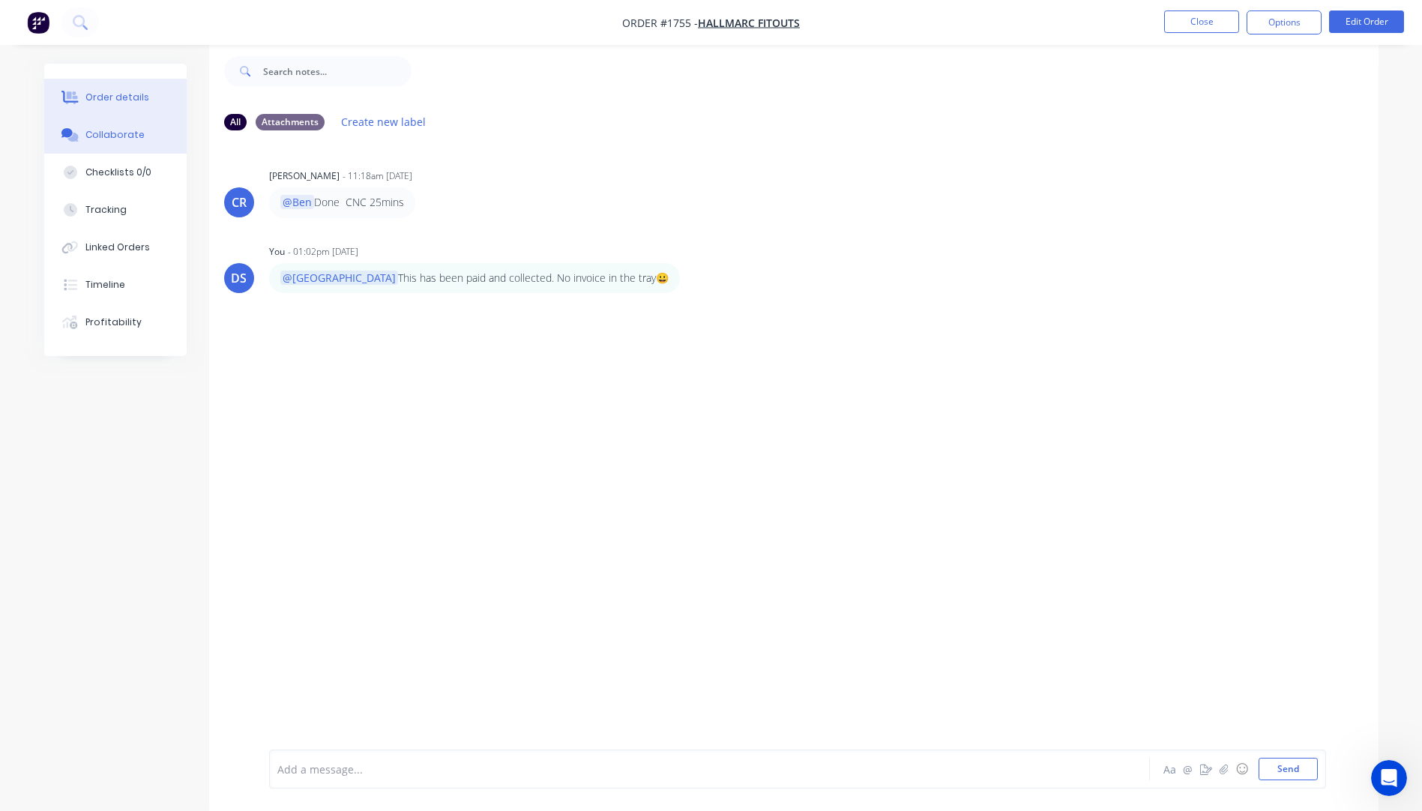
click at [136, 100] on div "Order details" at bounding box center [117, 97] width 64 height 13
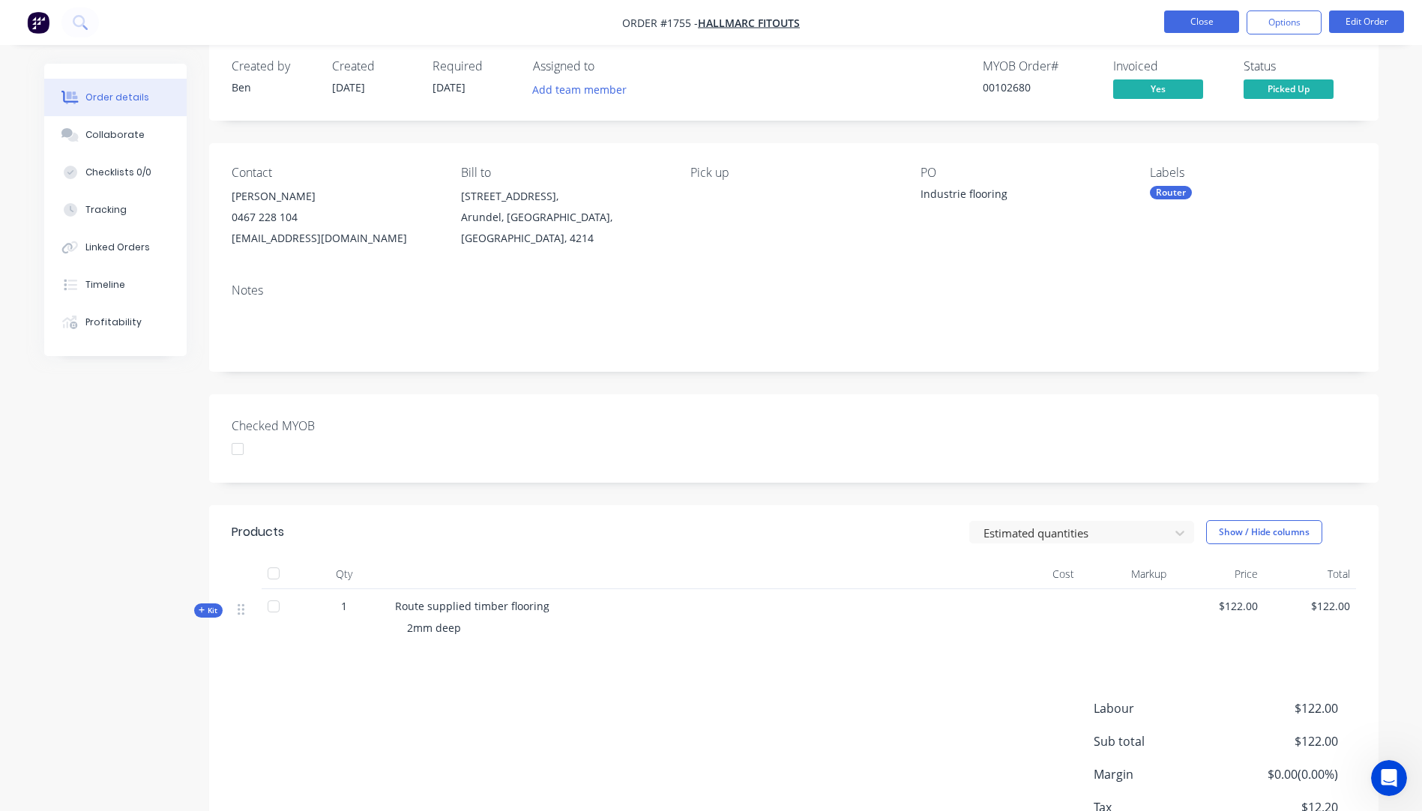
click at [1186, 25] on button "Close" at bounding box center [1202, 21] width 75 height 22
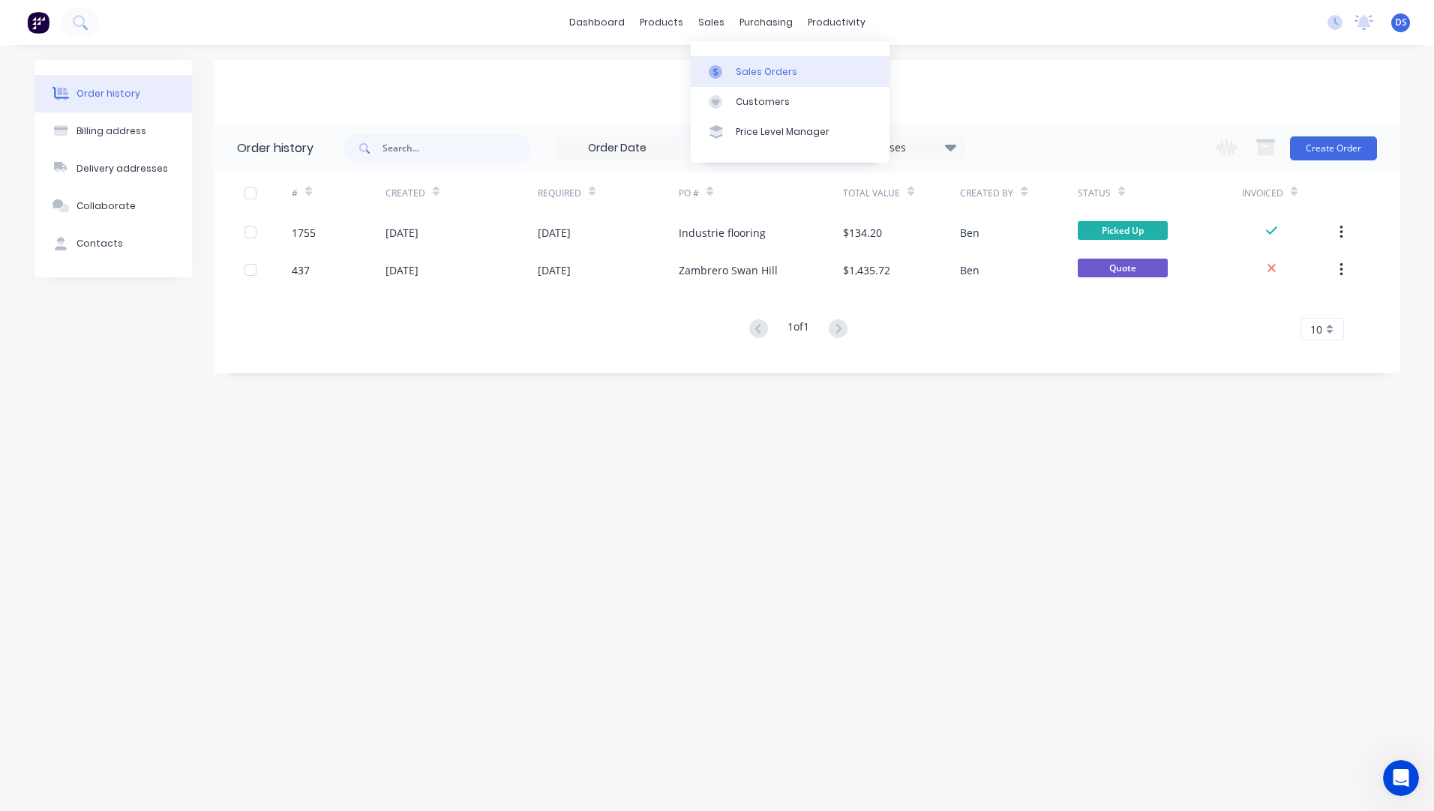
click at [742, 72] on div "Sales Orders" at bounding box center [766, 71] width 61 height 13
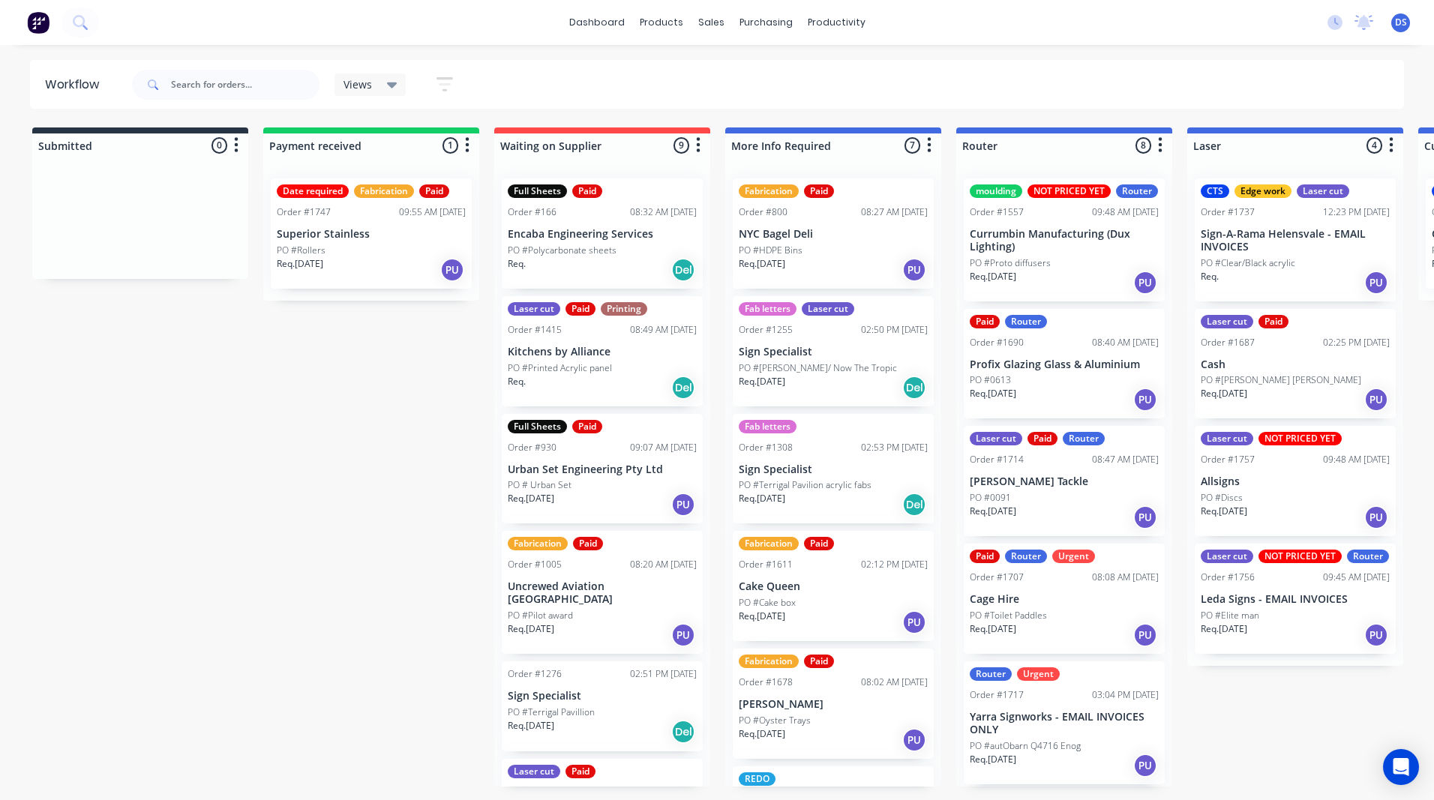
scroll to position [0, 2049]
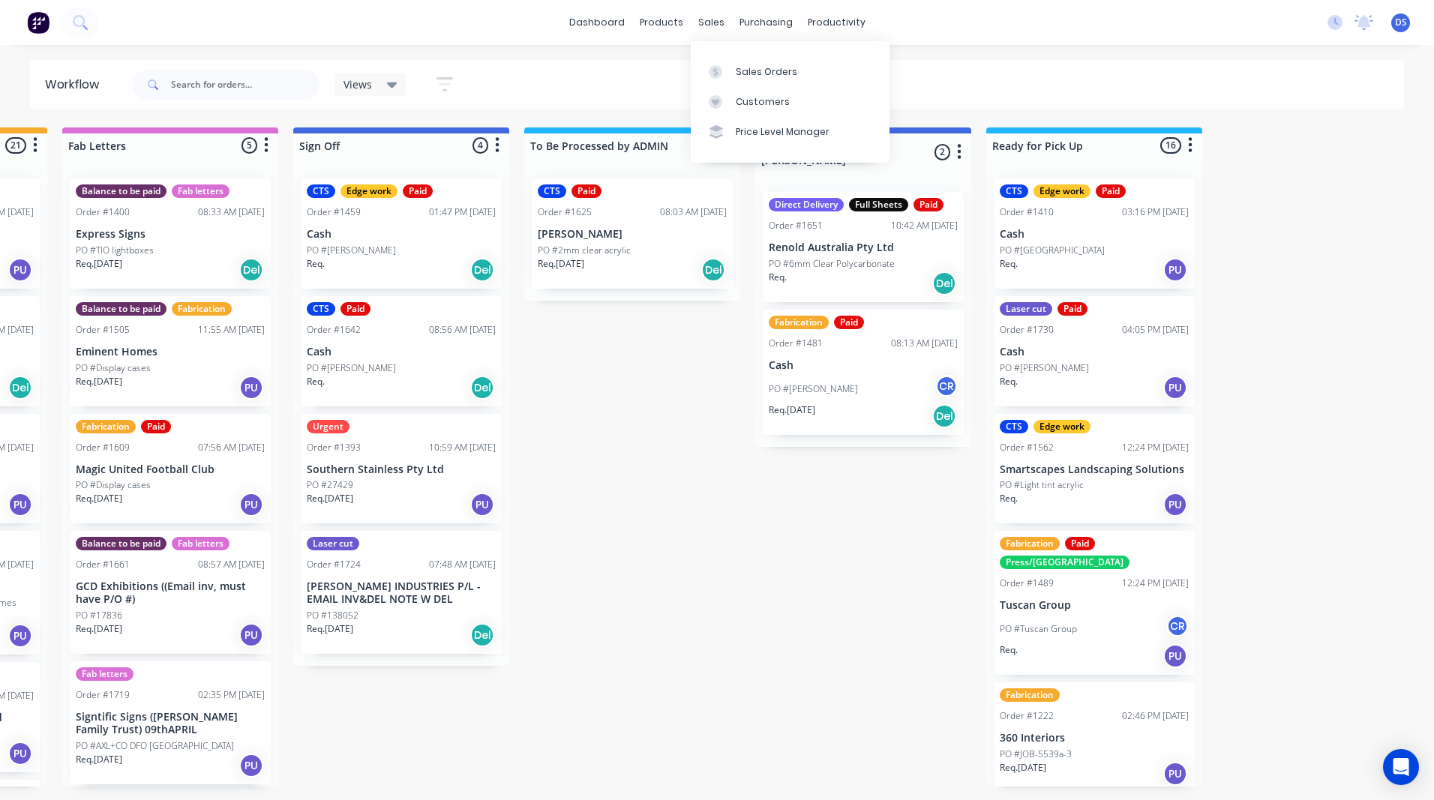
click at [717, 28] on div "sales" at bounding box center [711, 22] width 41 height 22
click at [745, 70] on div "Sales Orders" at bounding box center [766, 71] width 61 height 13
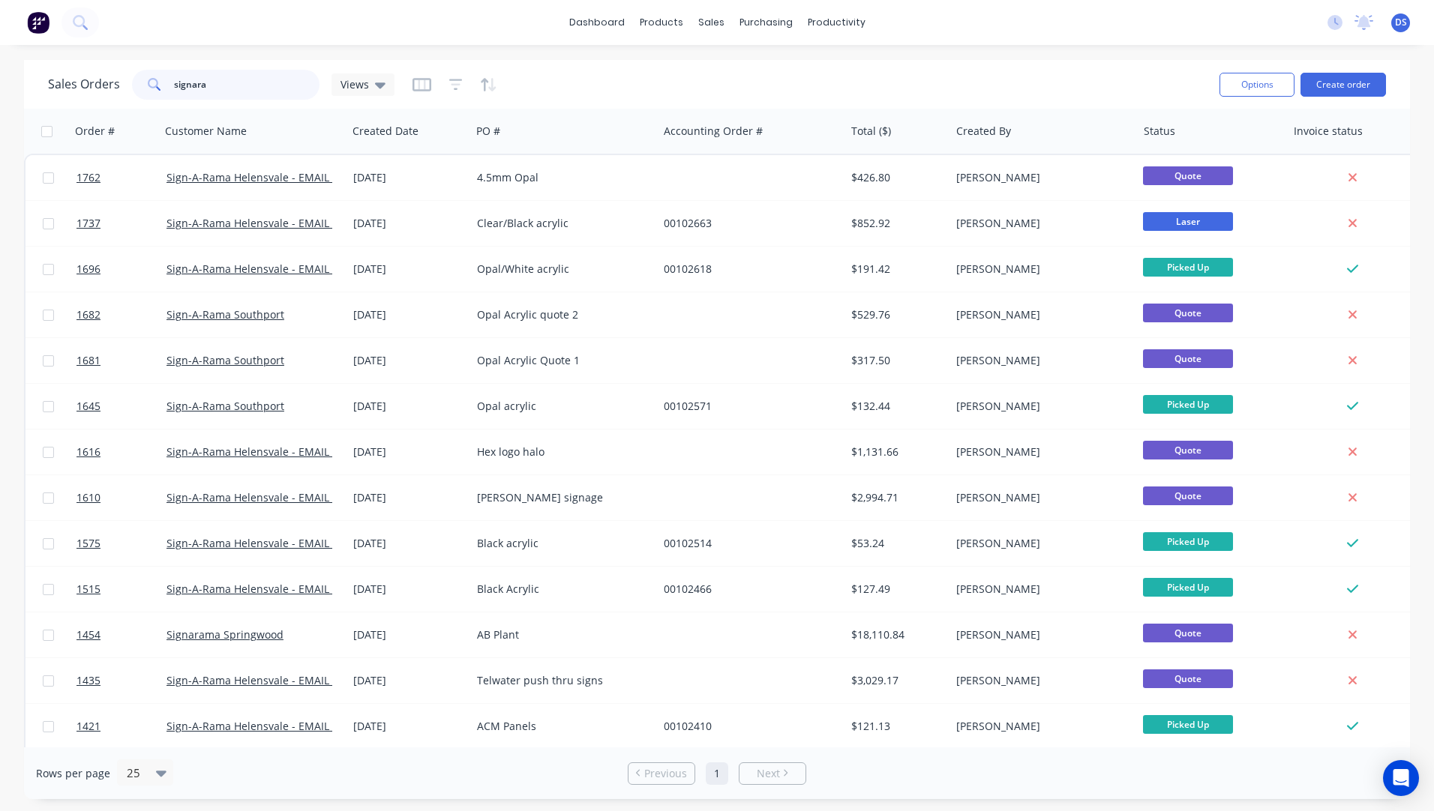
drag, startPoint x: 240, startPoint y: 85, endPoint x: 185, endPoint y: 80, distance: 54.9
click at [182, 82] on input "signara" at bounding box center [247, 85] width 146 height 30
drag, startPoint x: 227, startPoint y: 88, endPoint x: 180, endPoint y: 85, distance: 47.3
click at [180, 85] on input "signara" at bounding box center [247, 85] width 146 height 30
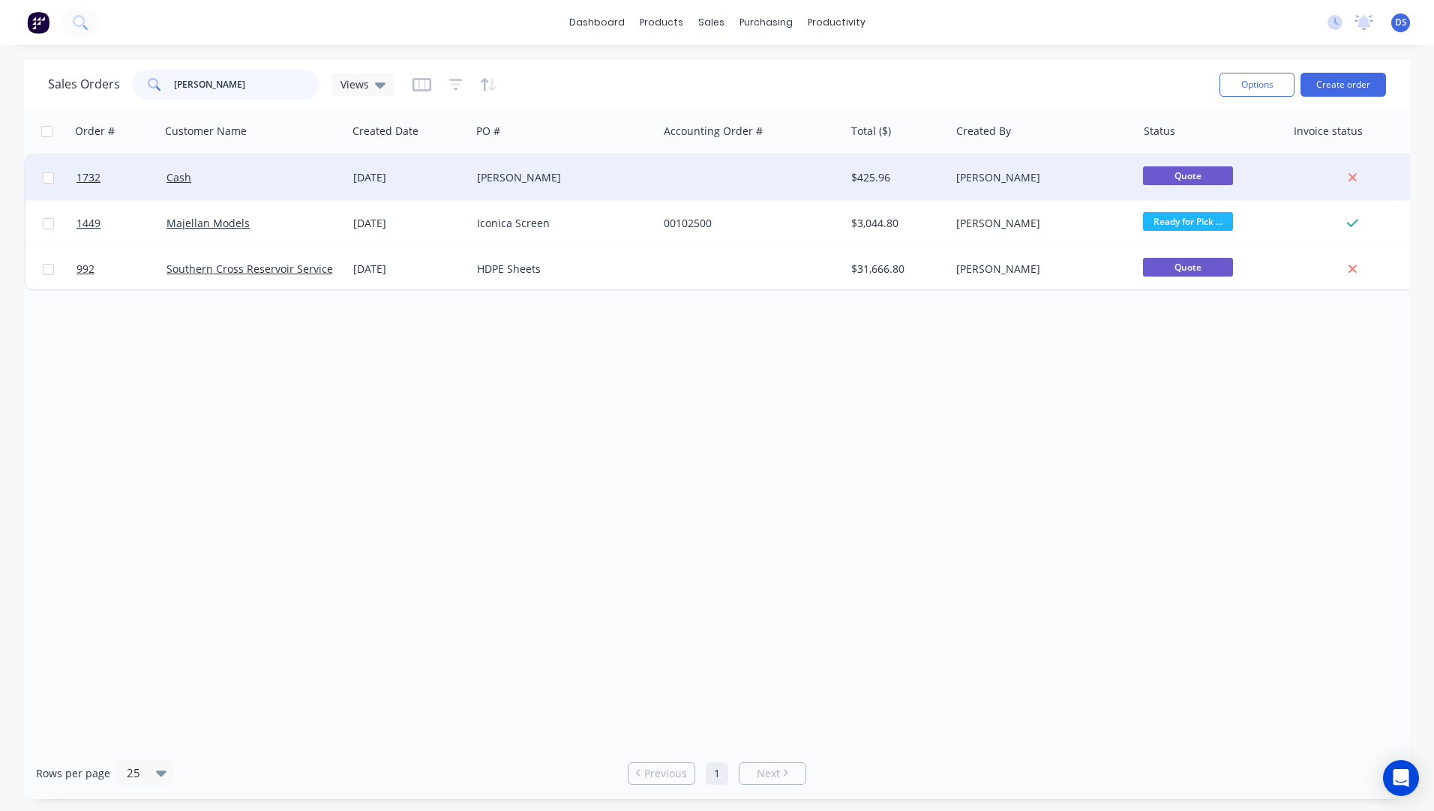
type input "[PERSON_NAME]"
click at [488, 183] on div "[PERSON_NAME]" at bounding box center [560, 177] width 166 height 15
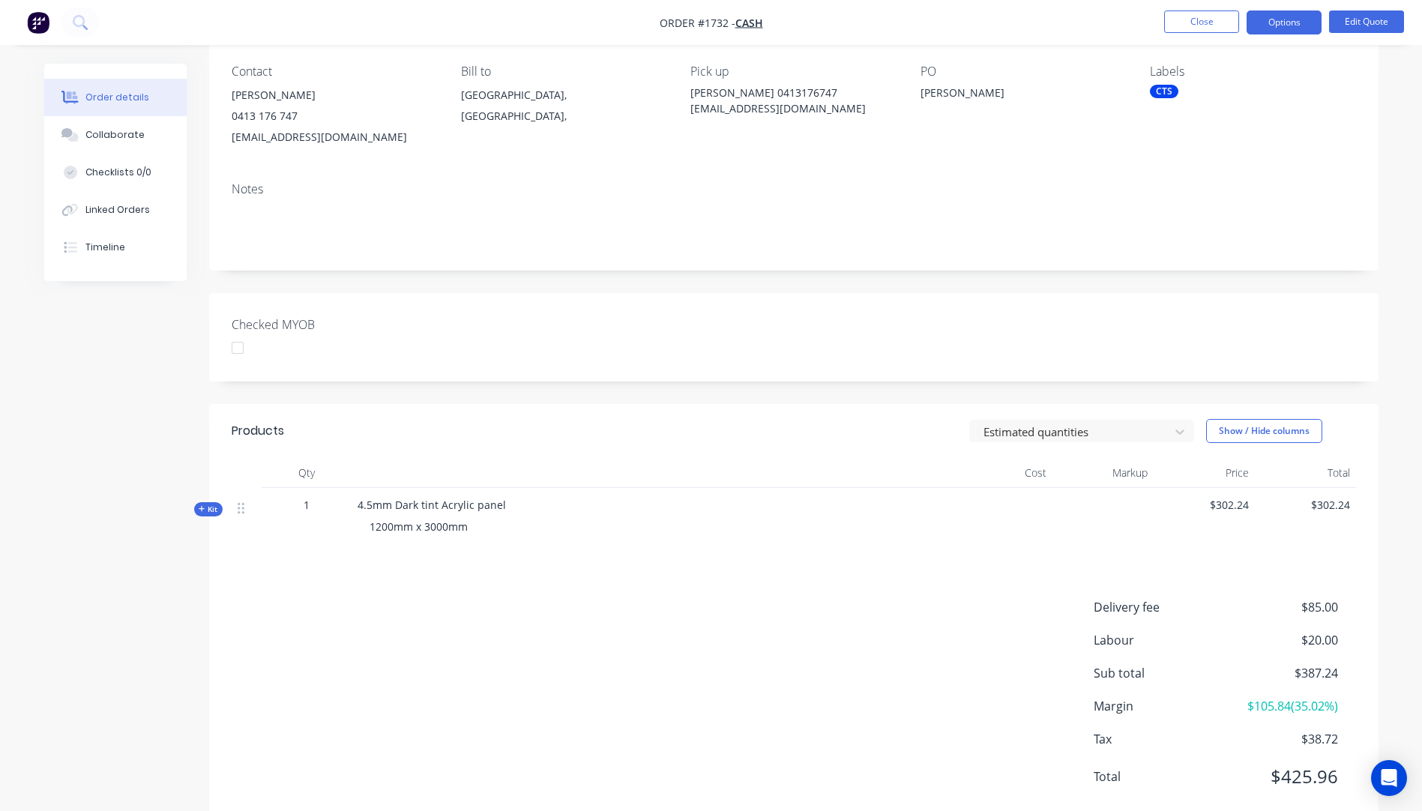
scroll to position [150, 0]
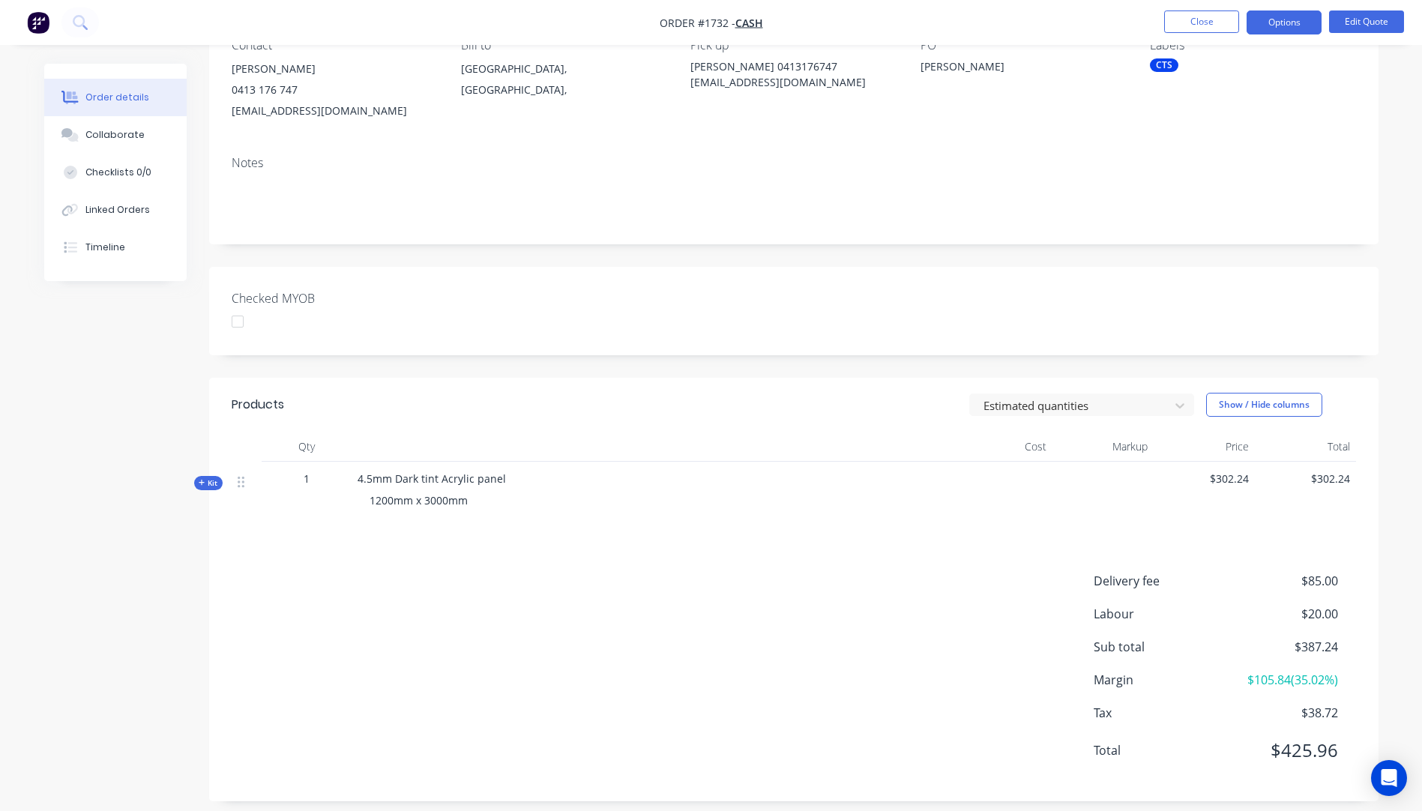
click at [200, 482] on icon "button" at bounding box center [202, 482] width 7 height 7
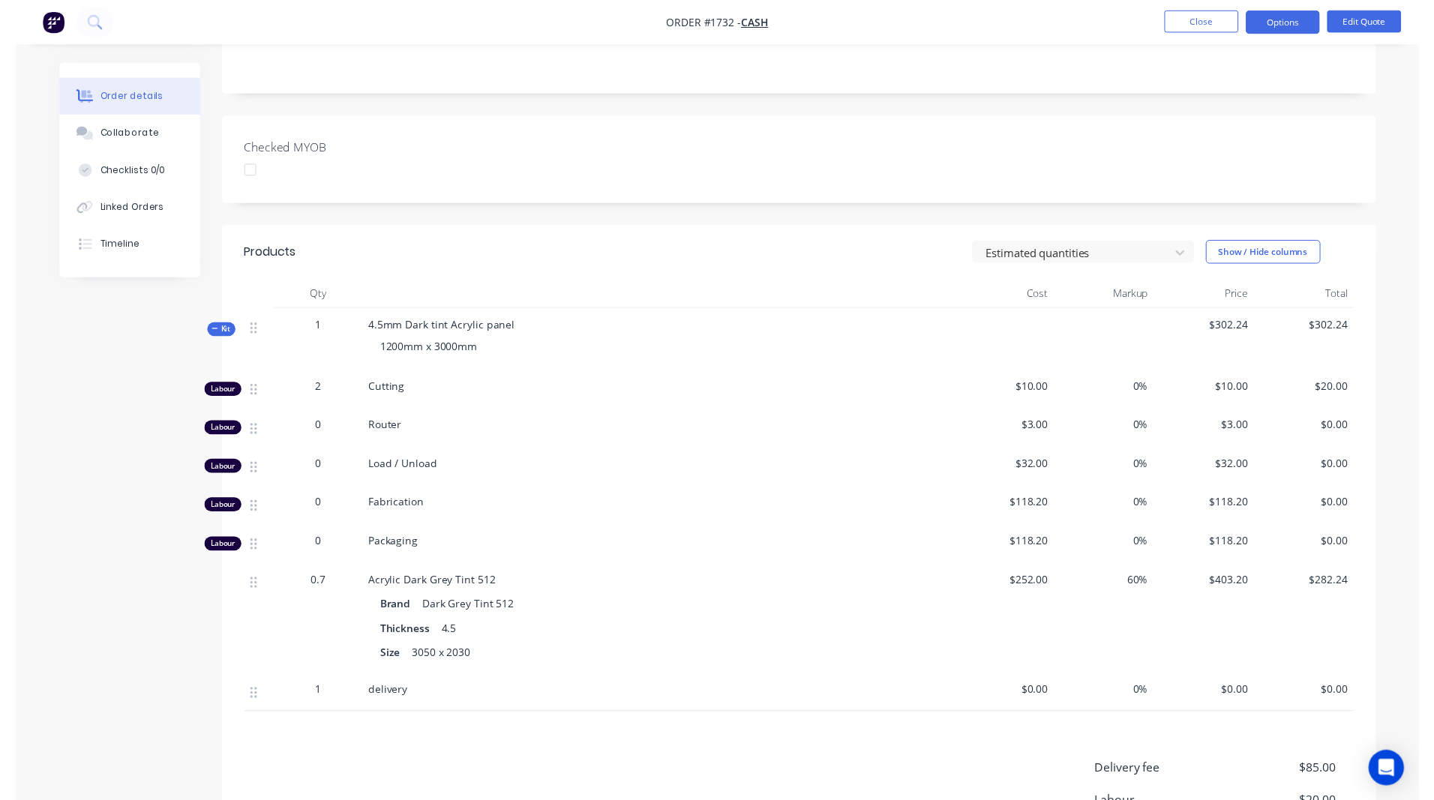
scroll to position [0, 0]
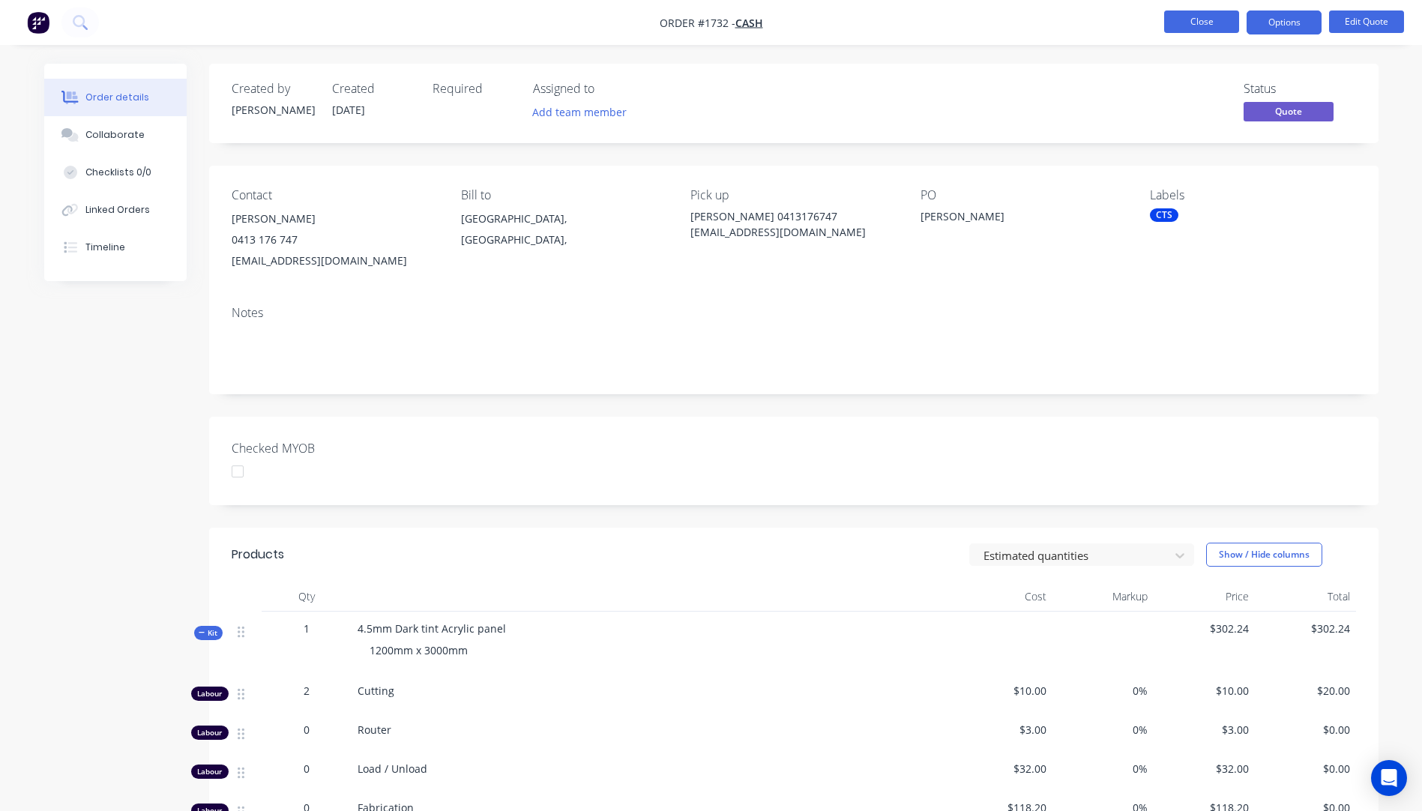
click at [1216, 20] on button "Close" at bounding box center [1202, 21] width 75 height 22
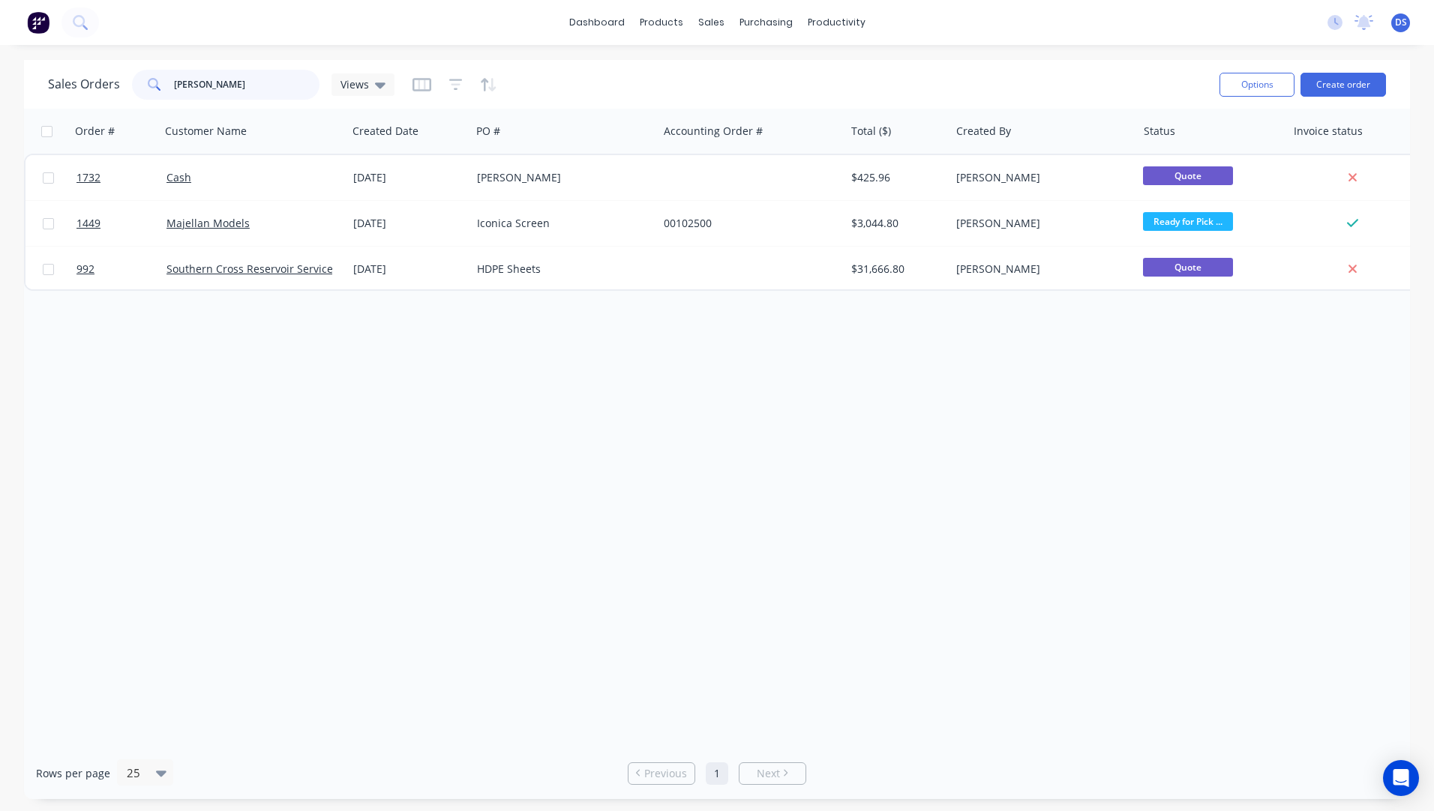
drag, startPoint x: 208, startPoint y: 83, endPoint x: 121, endPoint y: 78, distance: 87.1
click at [121, 78] on div "Sales Orders norma Views" at bounding box center [221, 85] width 346 height 30
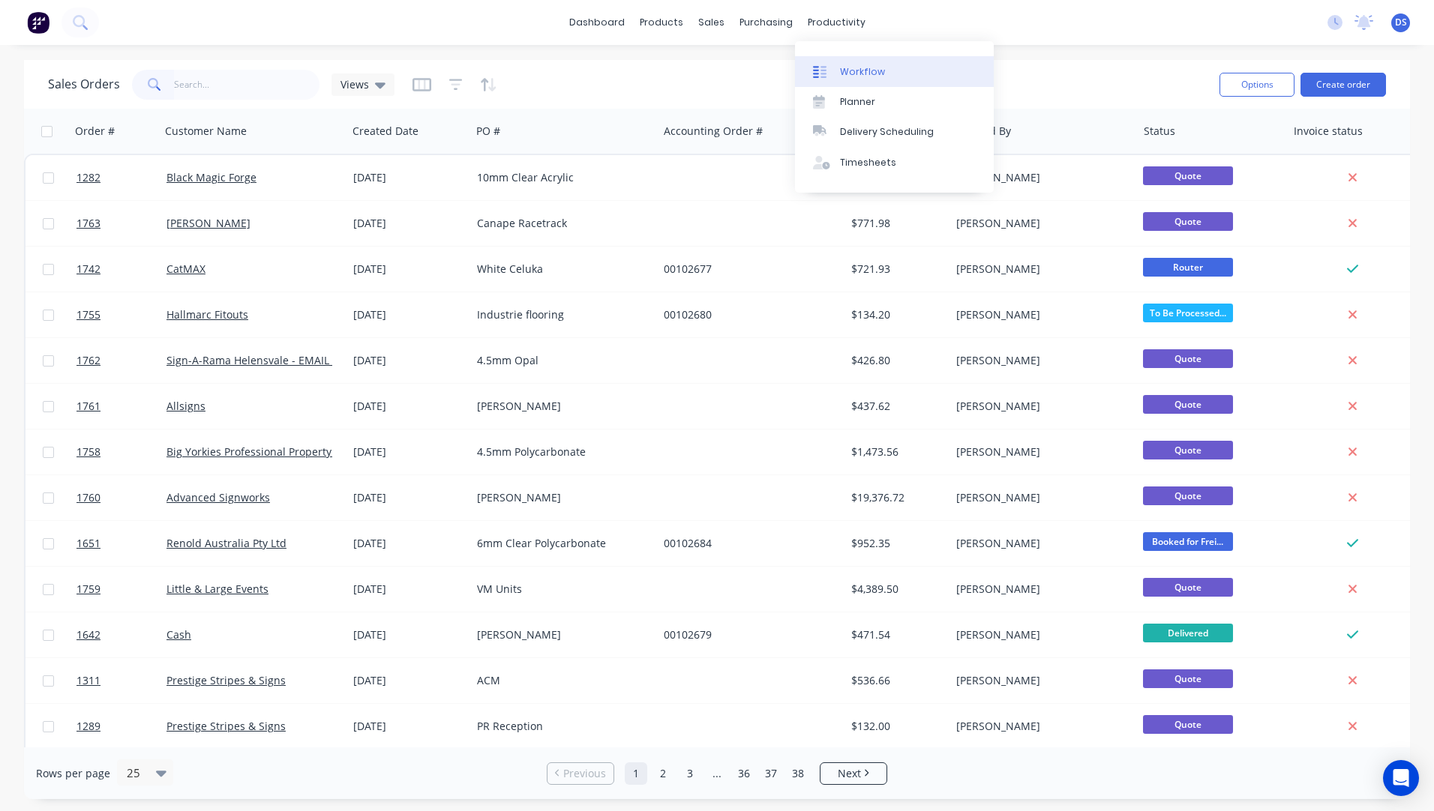
click at [855, 70] on div "Workflow" at bounding box center [862, 71] width 45 height 13
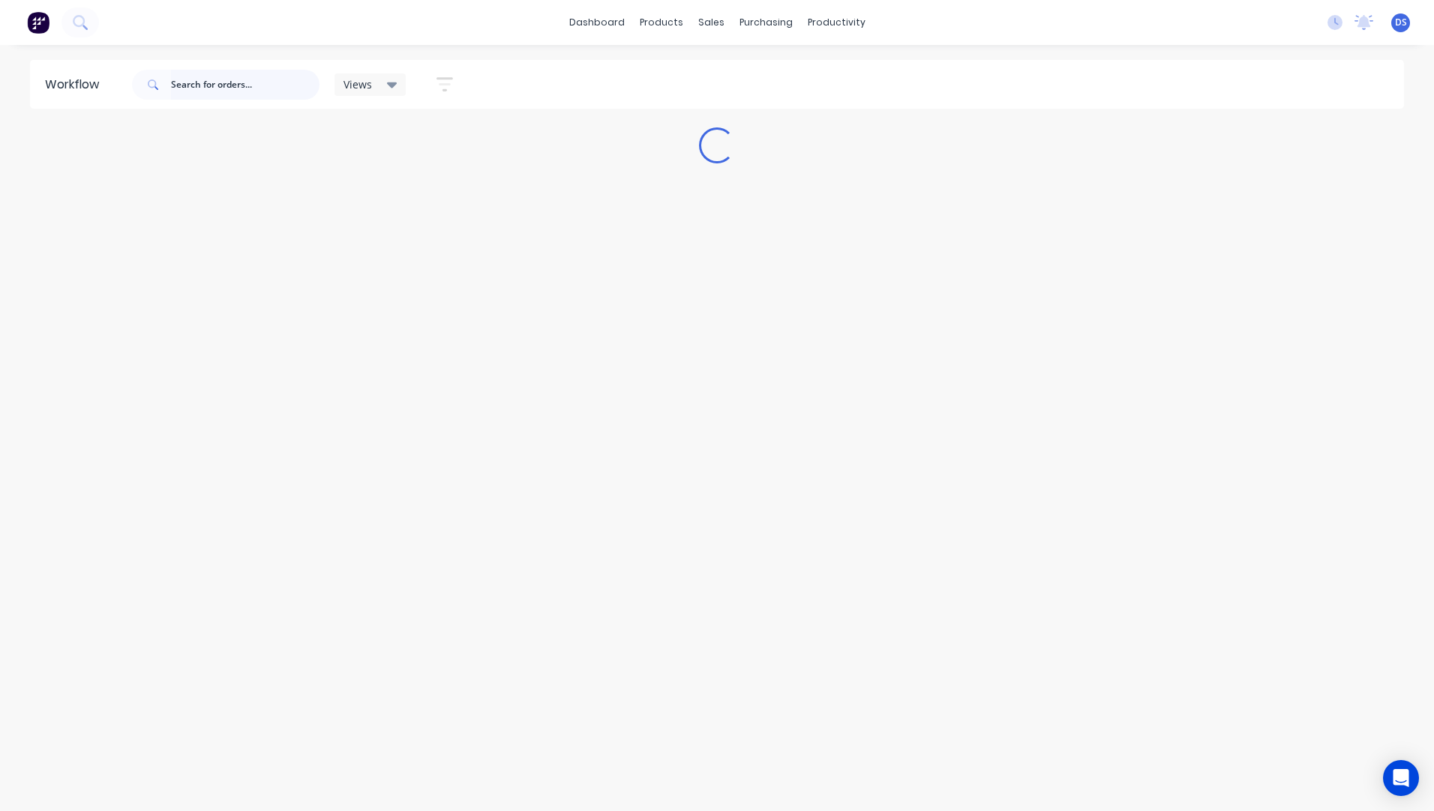
click at [209, 85] on input "text" at bounding box center [245, 85] width 148 height 30
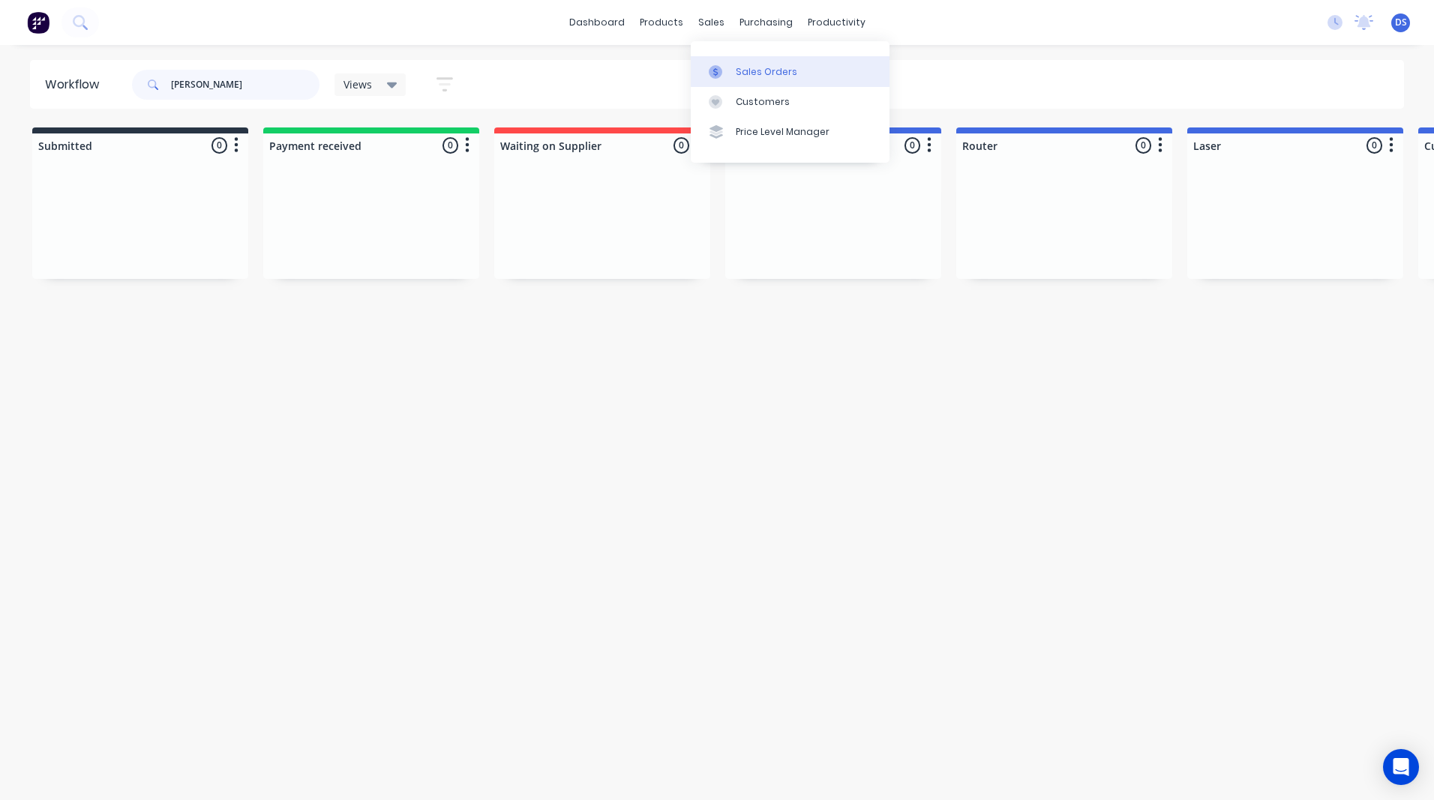
type input "brad"
click at [760, 82] on link "Sales Orders" at bounding box center [790, 71] width 199 height 30
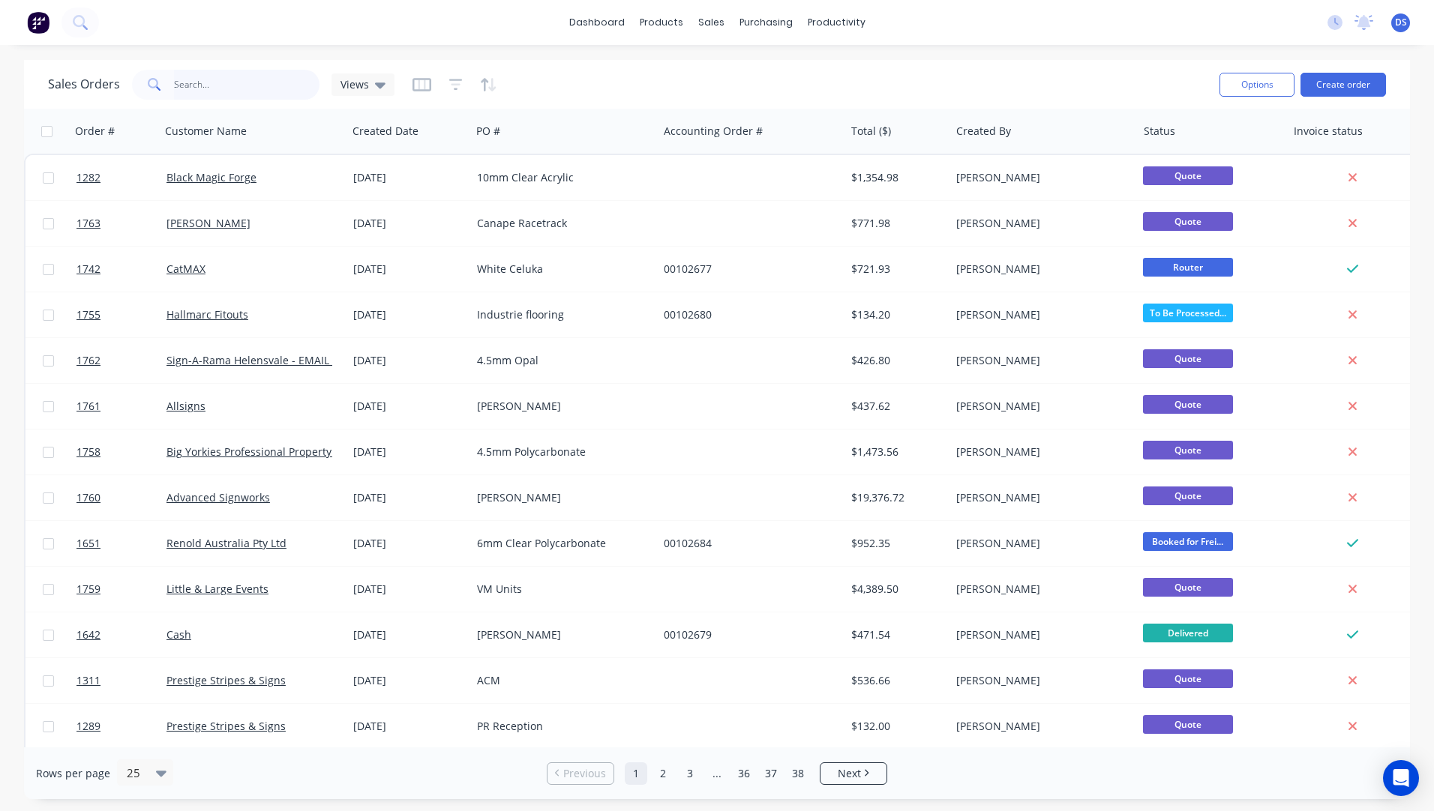
click at [223, 93] on input "text" at bounding box center [247, 85] width 146 height 30
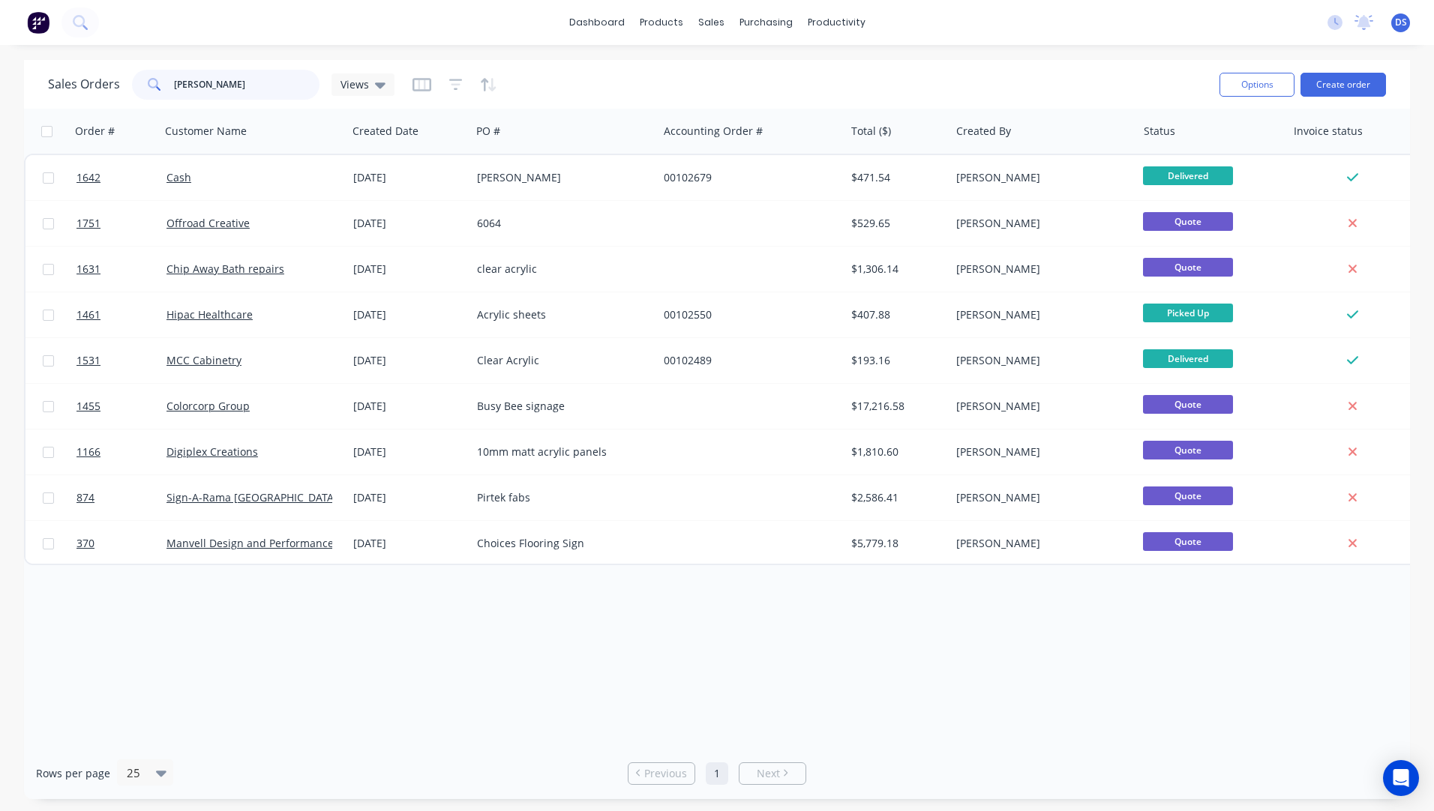
type input "brad"
drag, startPoint x: 239, startPoint y: 82, endPoint x: 117, endPoint y: 84, distance: 122.2
click at [117, 84] on div "Sales Orders brad Views" at bounding box center [221, 85] width 346 height 30
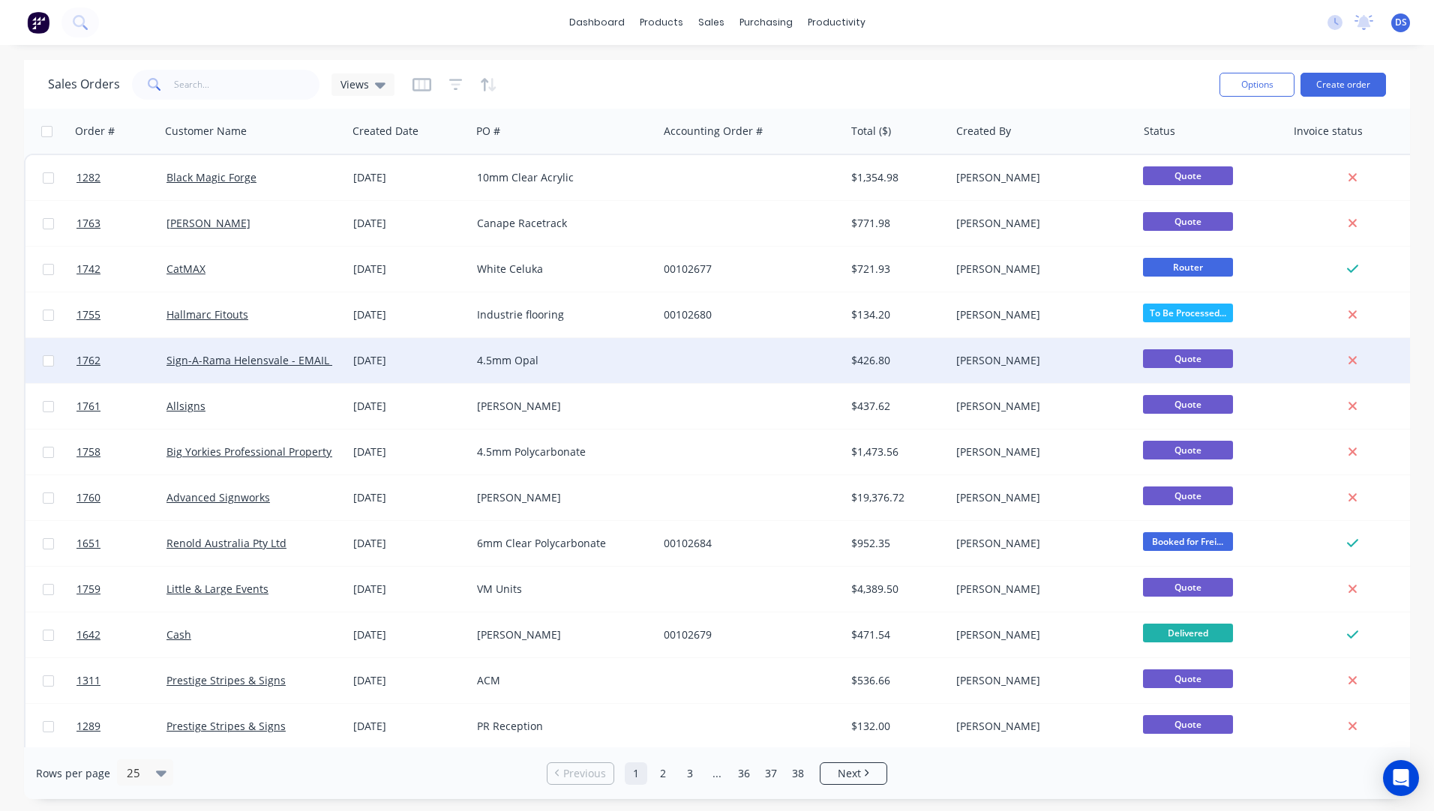
click at [387, 367] on div "[DATE]" at bounding box center [409, 360] width 112 height 15
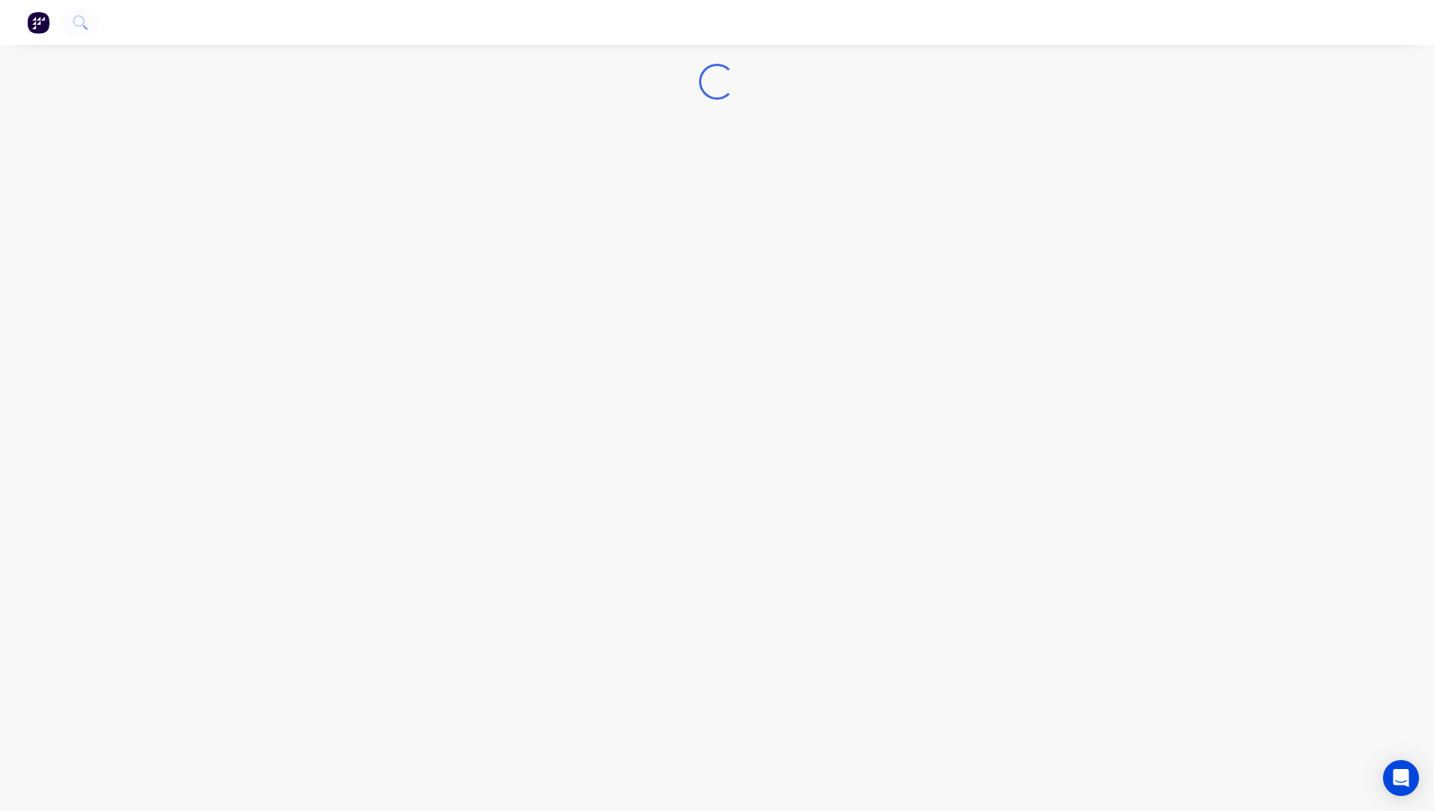
drag, startPoint x: 387, startPoint y: 367, endPoint x: 559, endPoint y: 313, distance: 180.5
click at [559, 313] on div "Loading..." at bounding box center [717, 405] width 1434 height 811
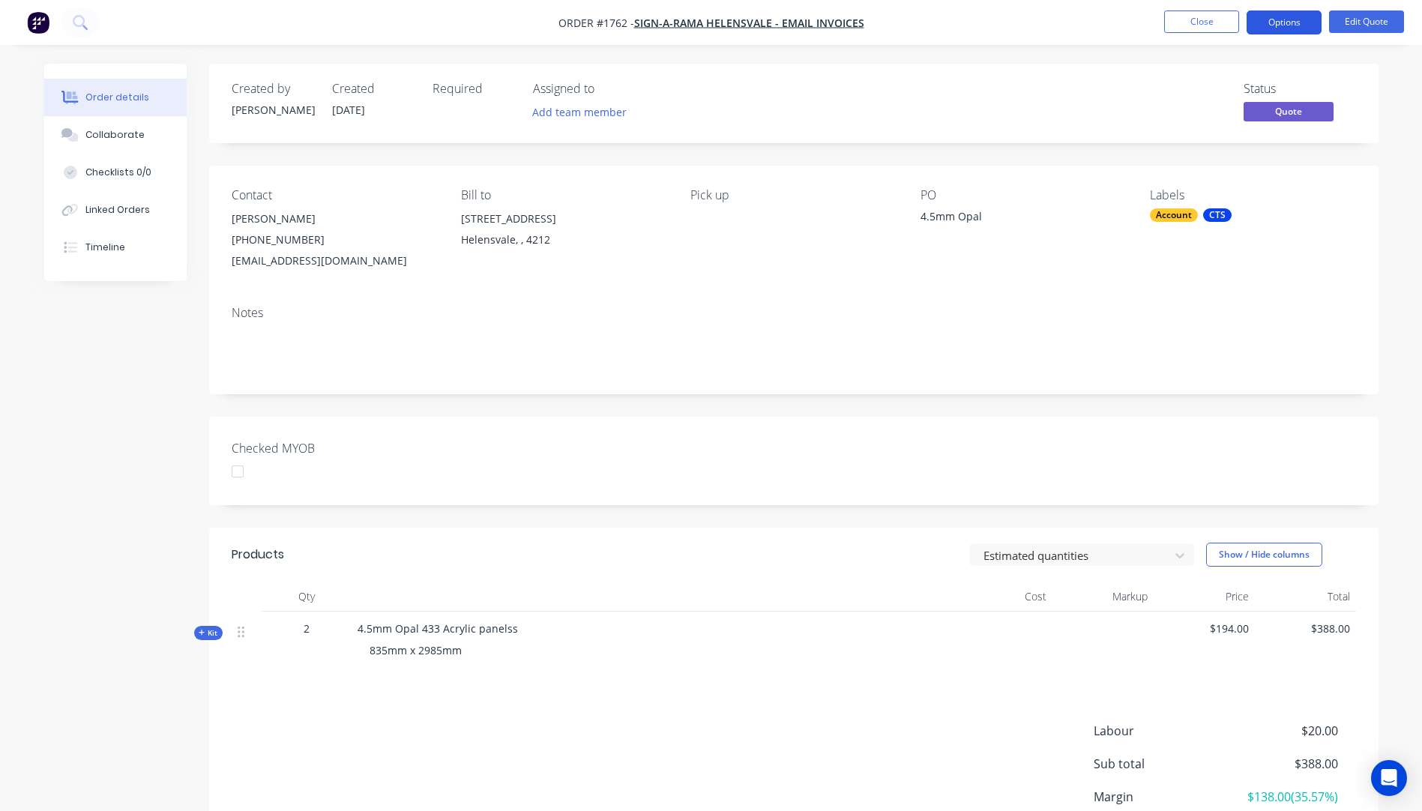
click at [1278, 21] on button "Options" at bounding box center [1284, 22] width 75 height 24
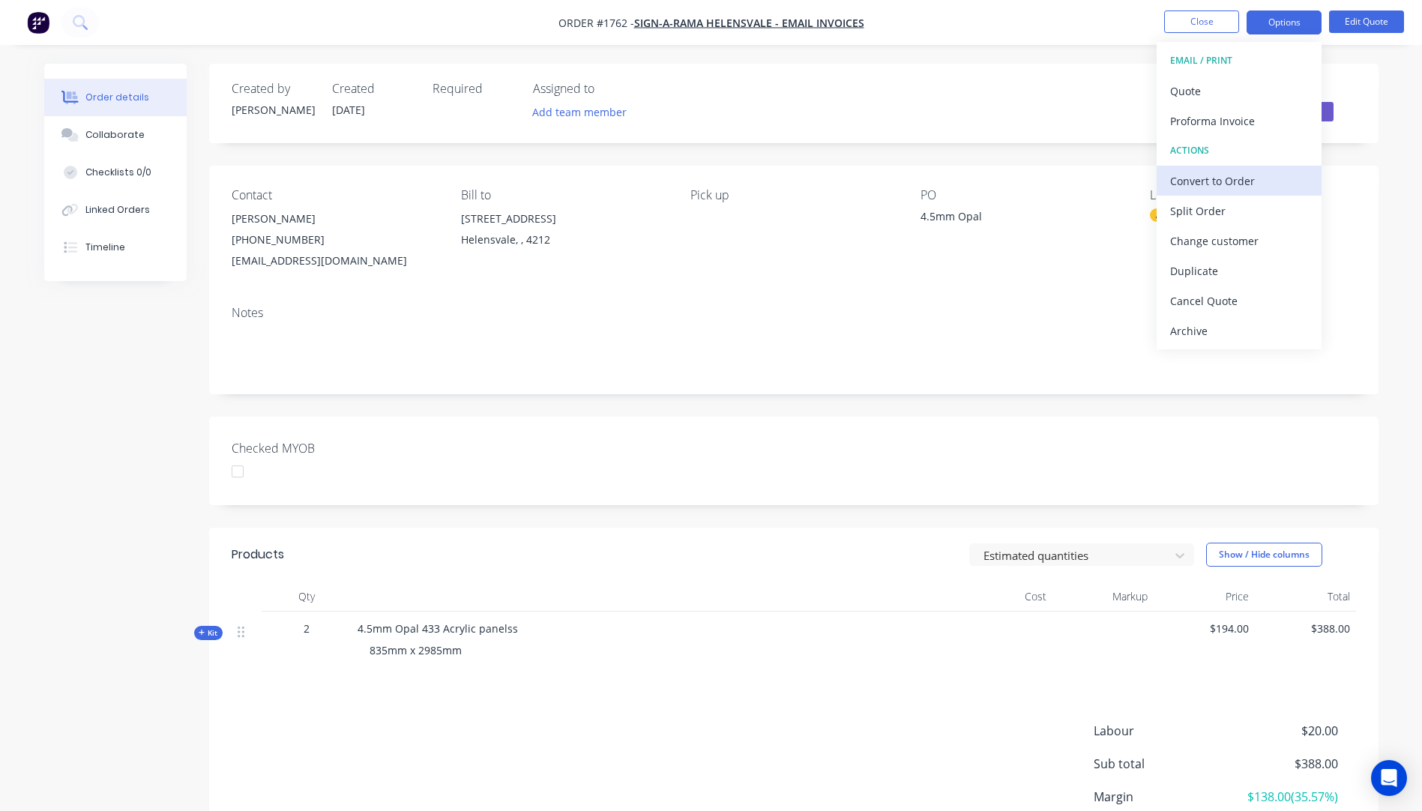
click at [1198, 184] on div "Convert to Order" at bounding box center [1240, 181] width 138 height 22
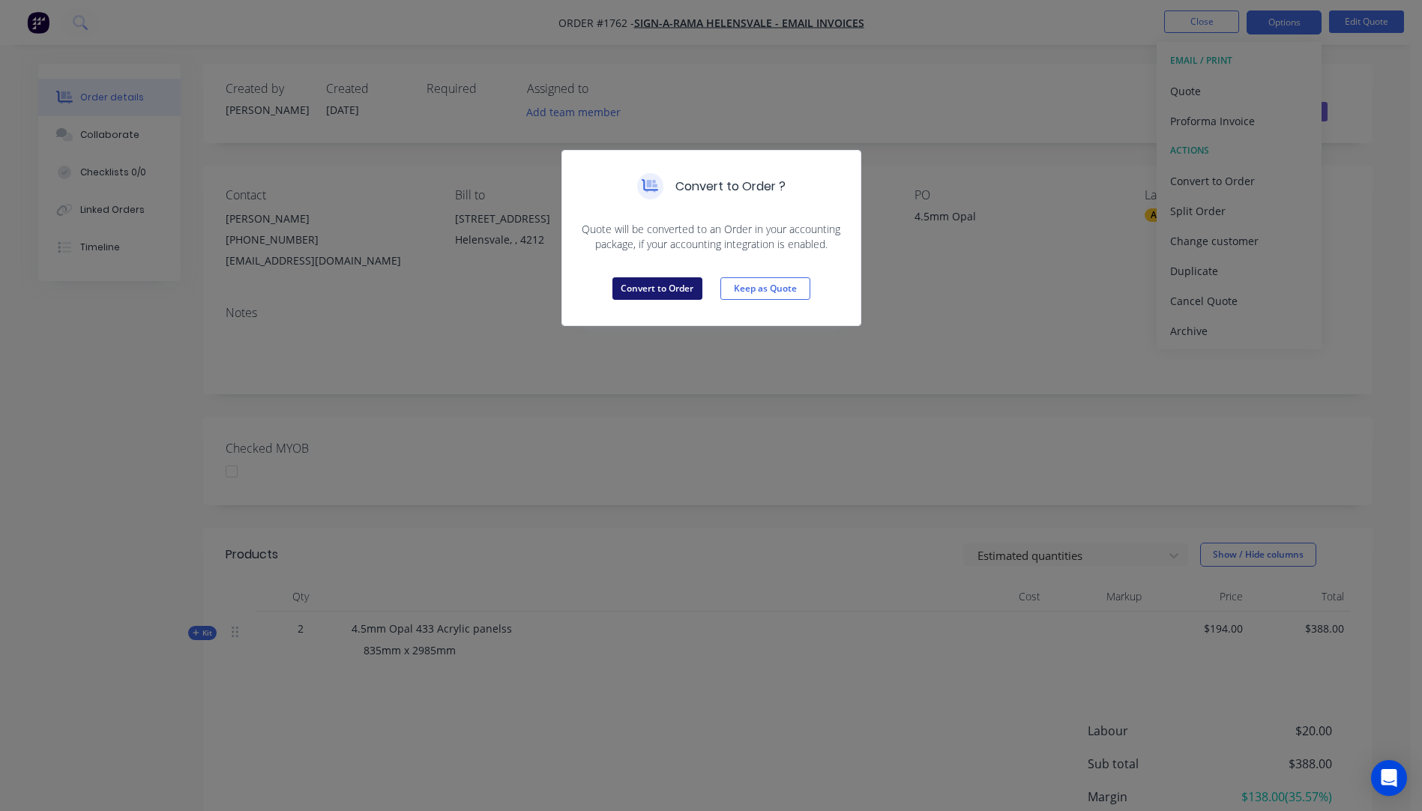
click at [653, 284] on button "Convert to Order" at bounding box center [658, 288] width 90 height 22
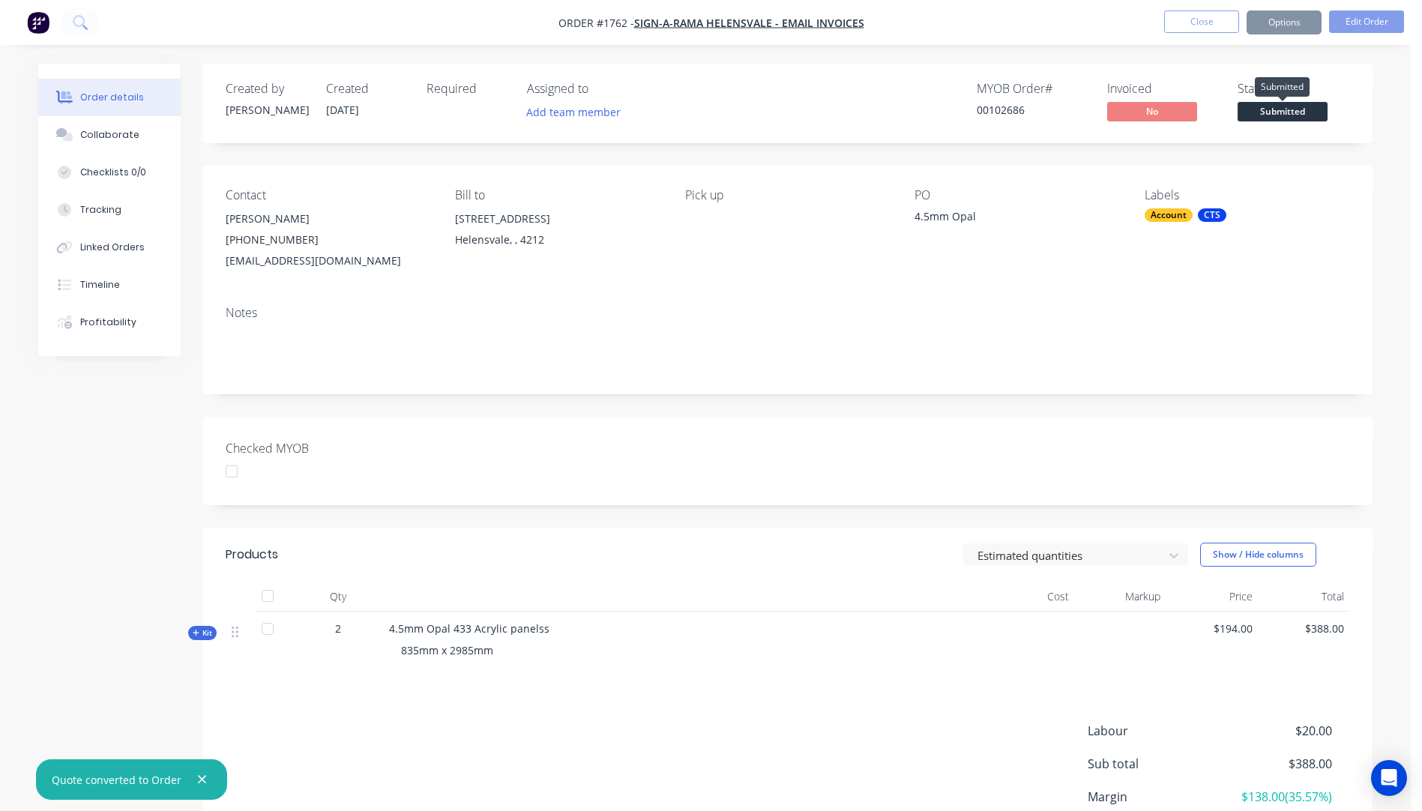
click at [1278, 111] on span "Submitted" at bounding box center [1283, 111] width 90 height 19
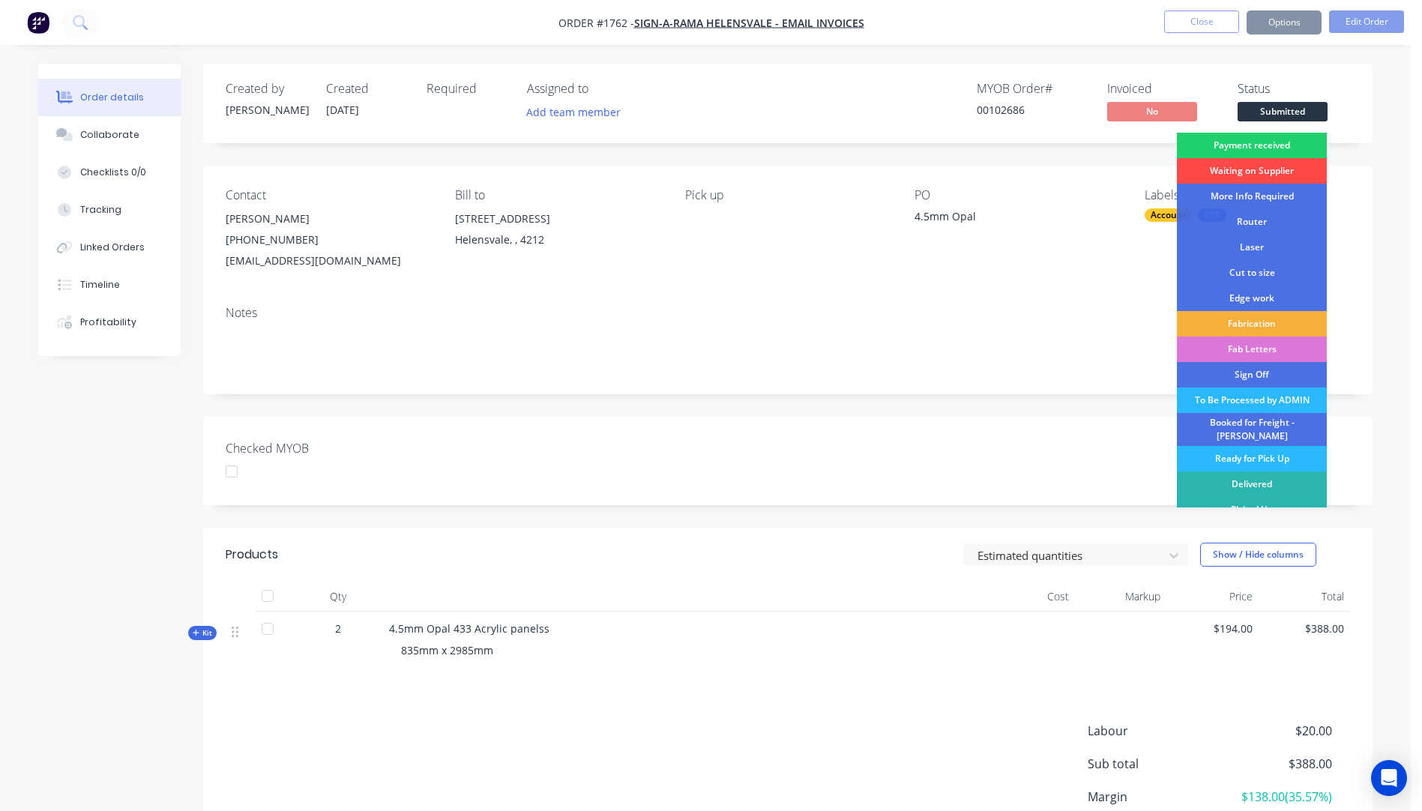
click at [1246, 169] on div "Waiting on Supplier" at bounding box center [1252, 170] width 150 height 25
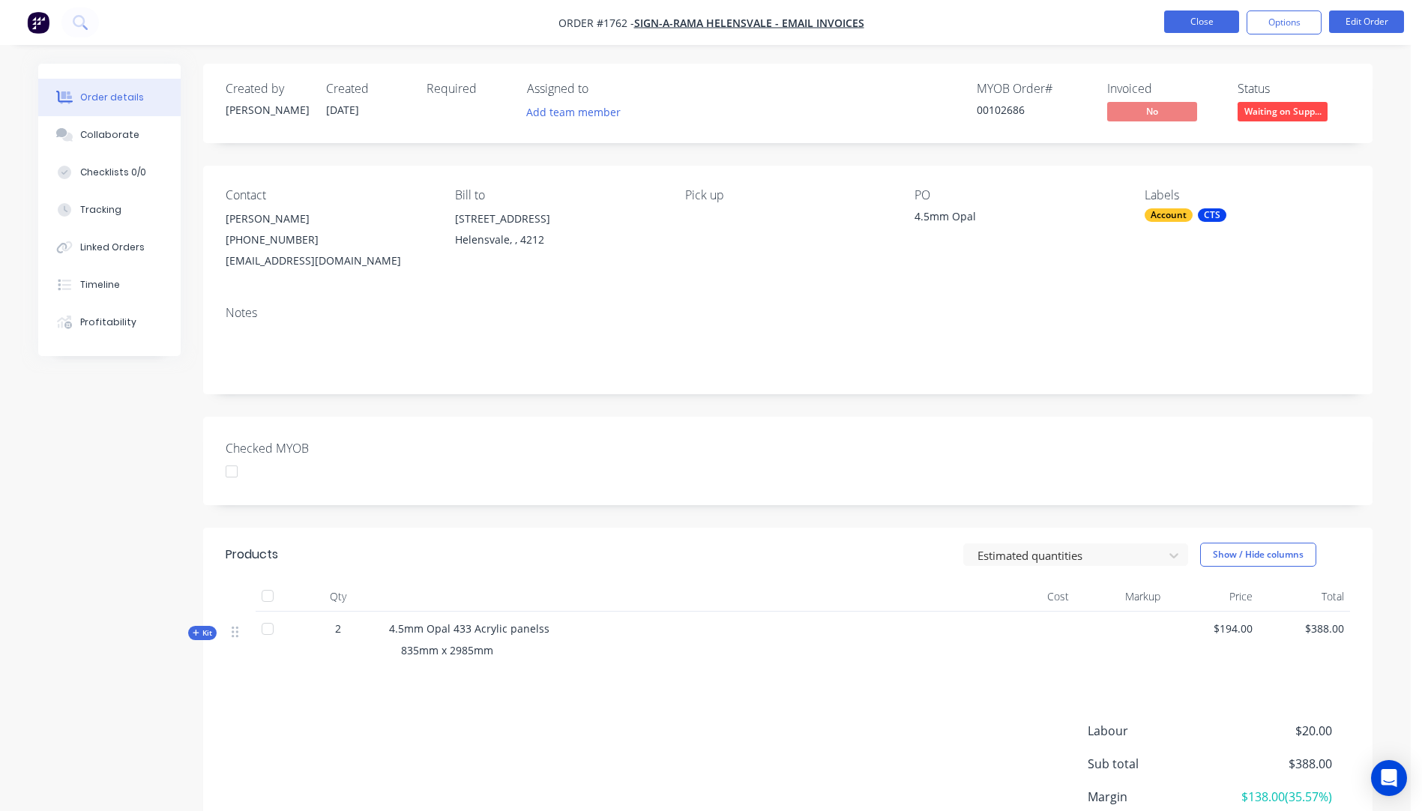
click at [1206, 24] on button "Close" at bounding box center [1202, 21] width 75 height 22
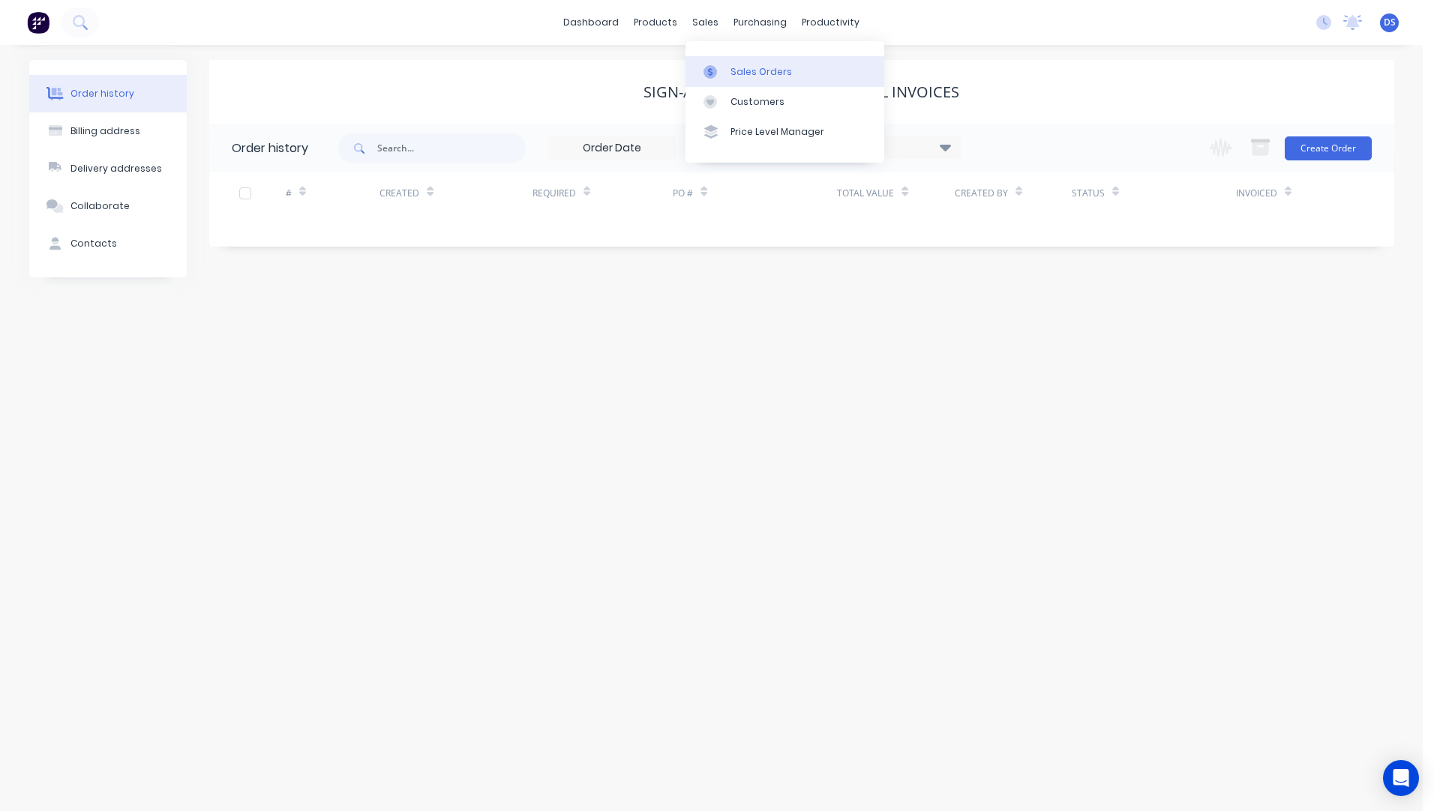
click at [739, 71] on div "Sales Orders" at bounding box center [760, 71] width 61 height 13
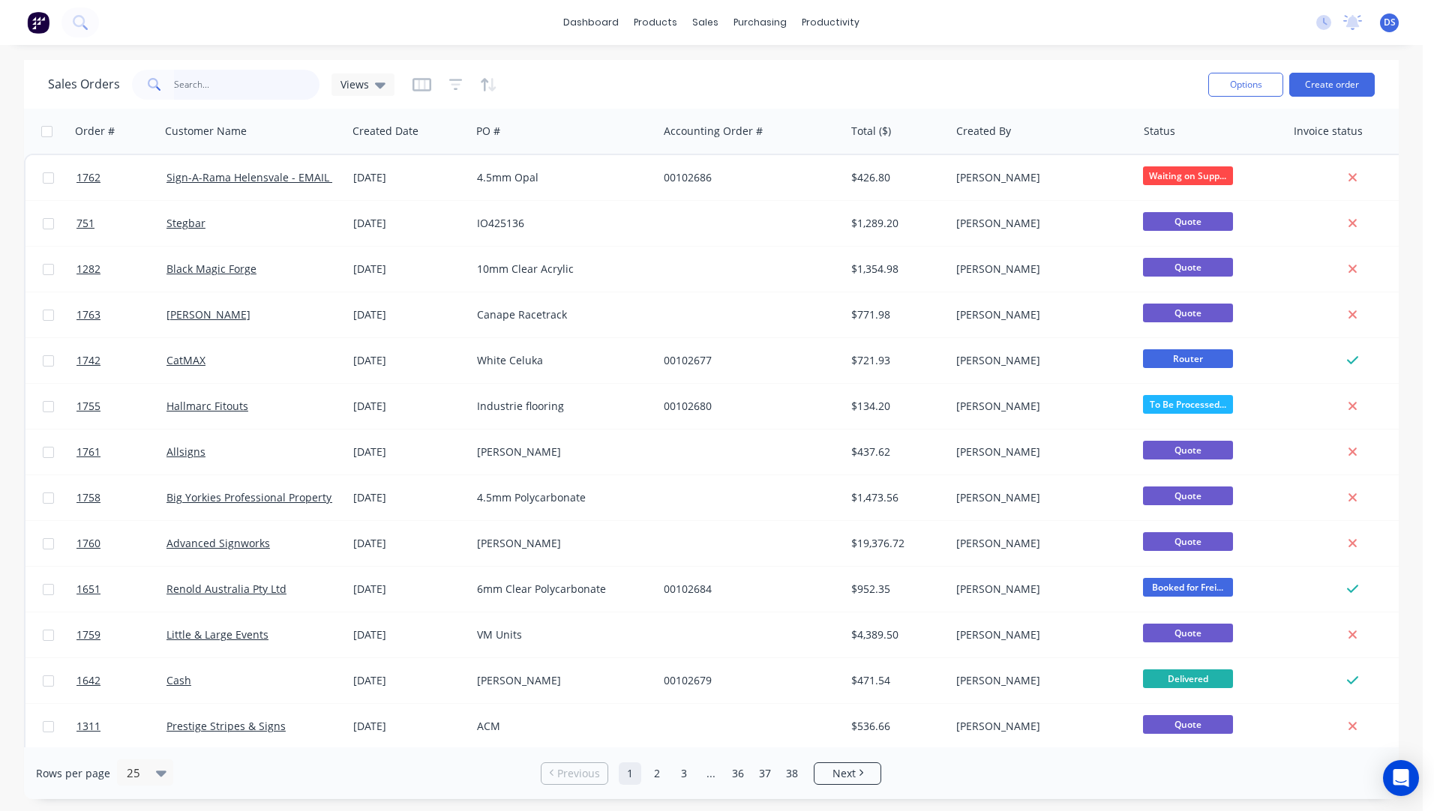
click at [210, 86] on input "text" at bounding box center [247, 85] width 146 height 30
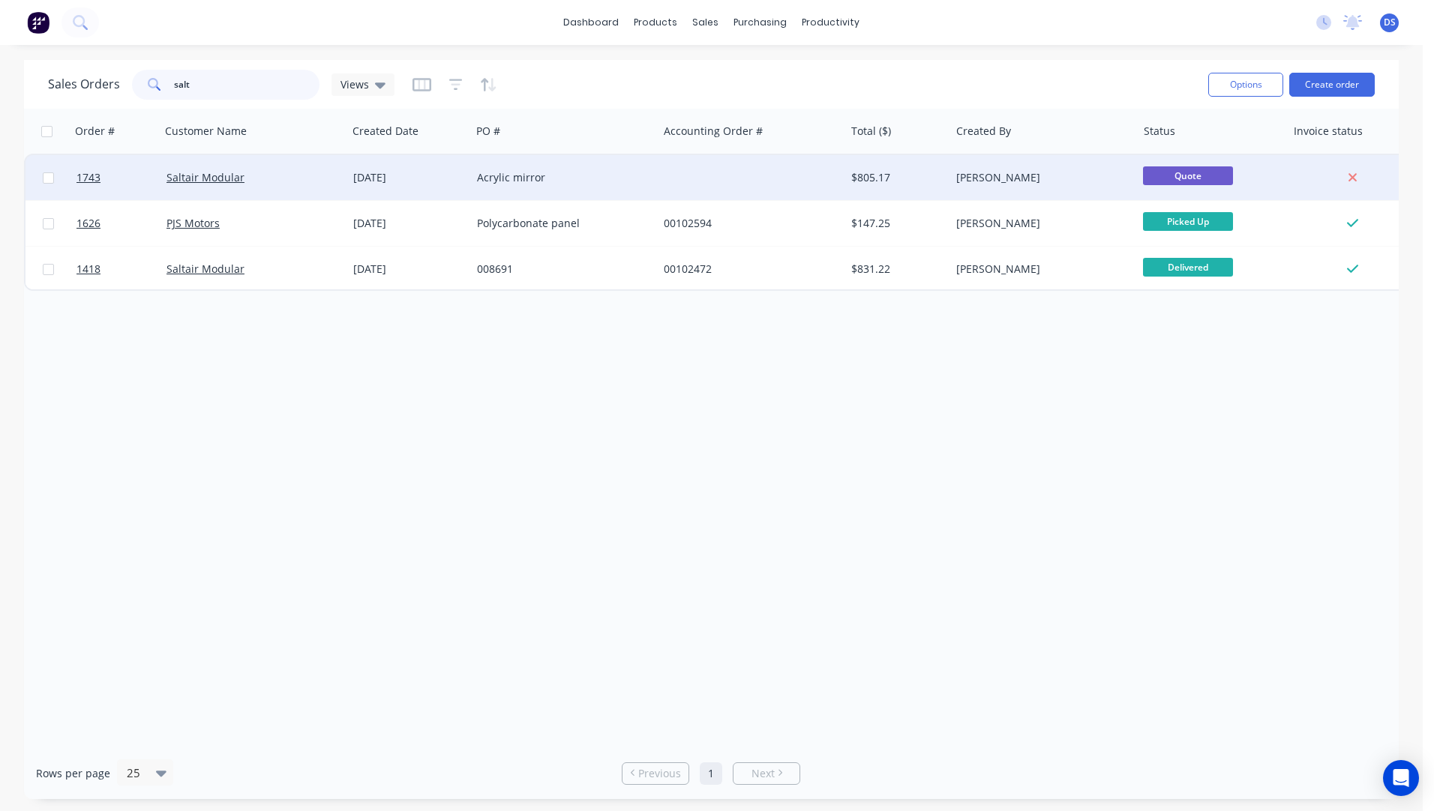
type input "salt"
click at [385, 178] on div "[DATE]" at bounding box center [409, 177] width 112 height 15
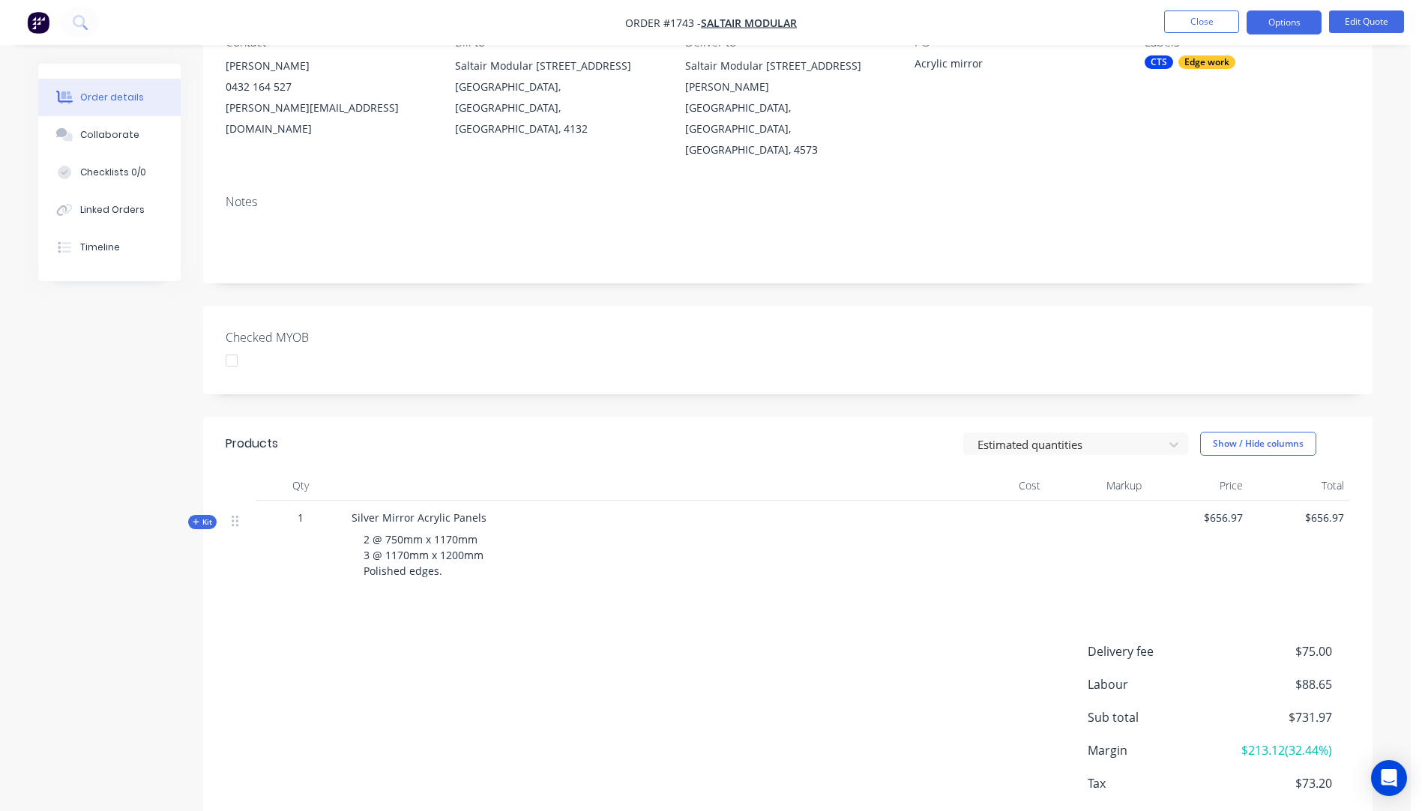
scroll to position [119, 0]
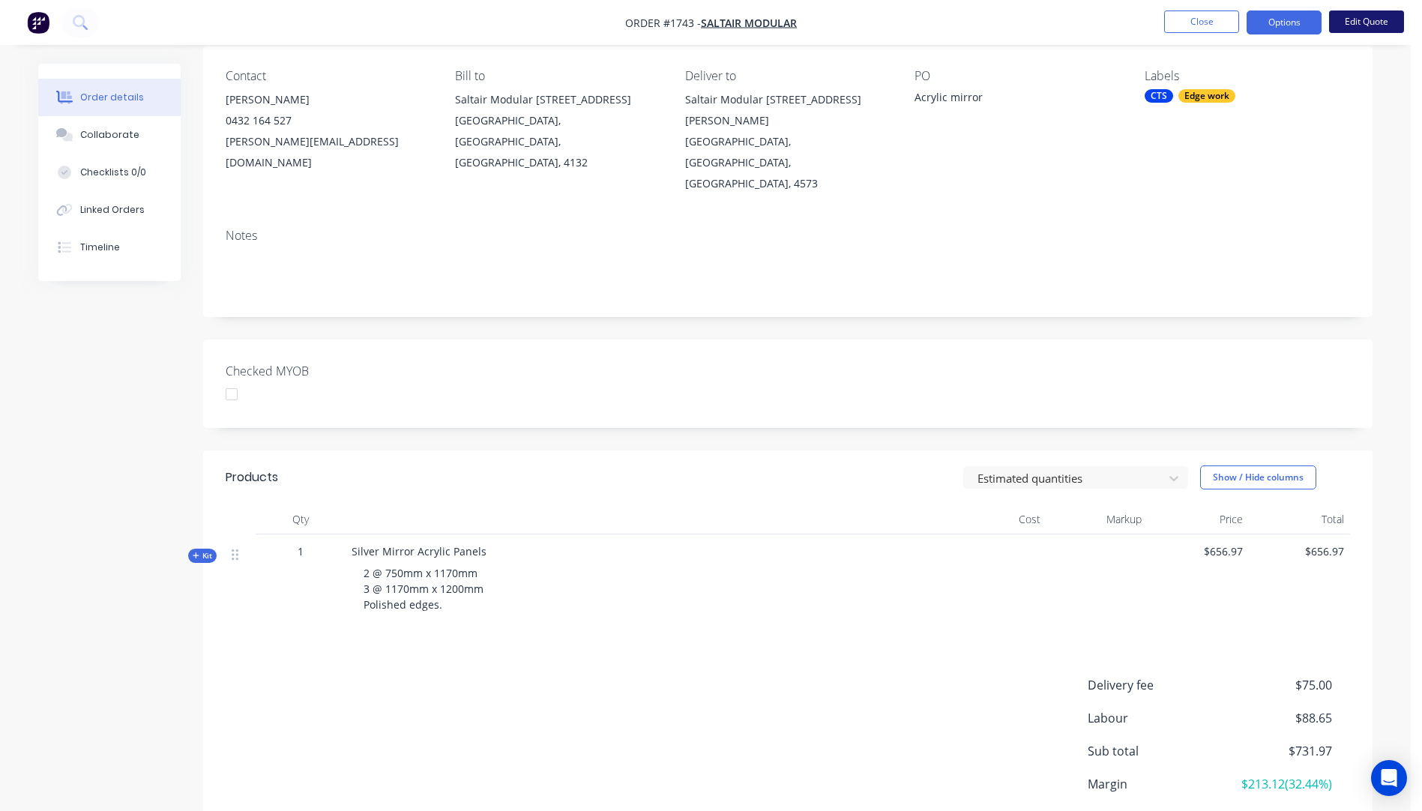
click at [1353, 27] on button "Edit Quote" at bounding box center [1367, 21] width 75 height 22
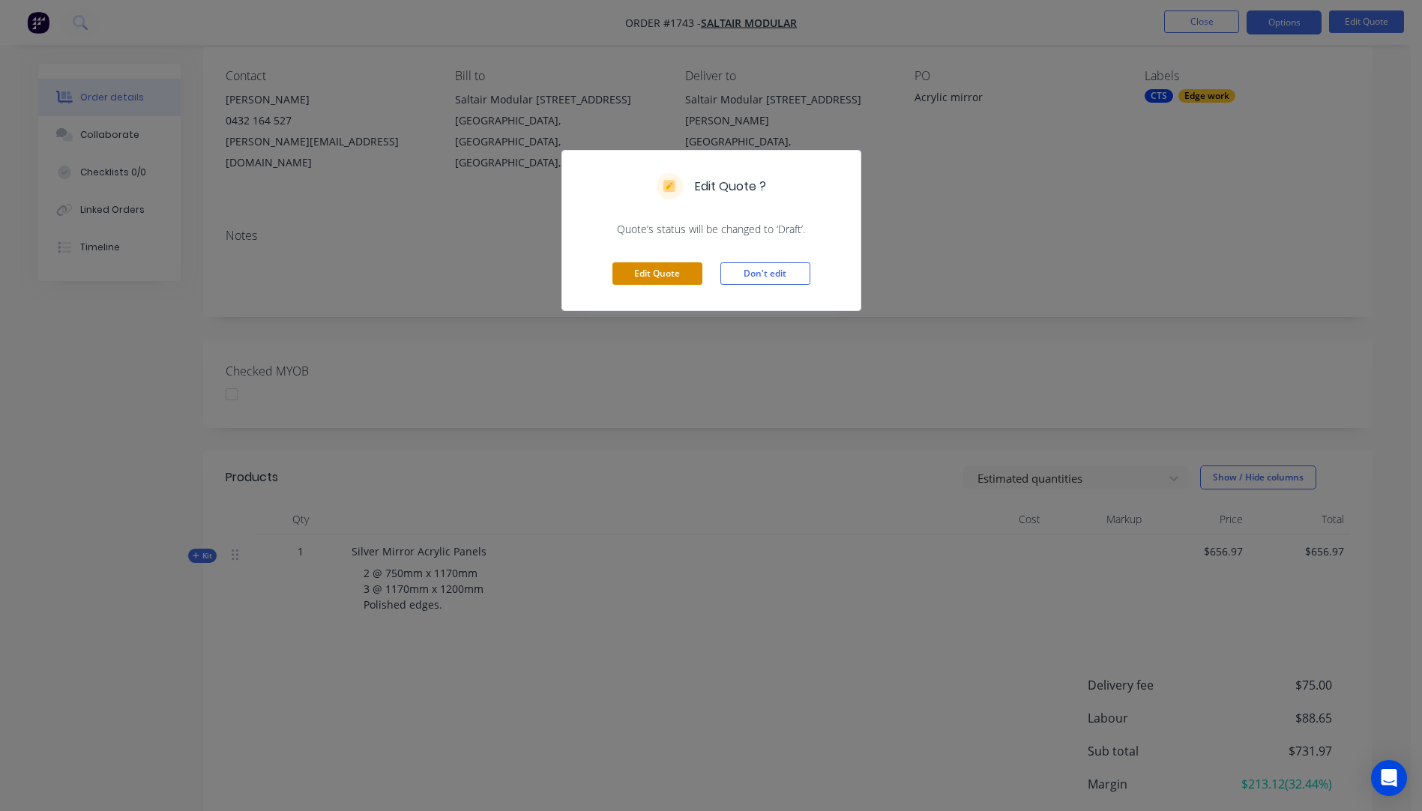
click at [649, 278] on button "Edit Quote" at bounding box center [658, 273] width 90 height 22
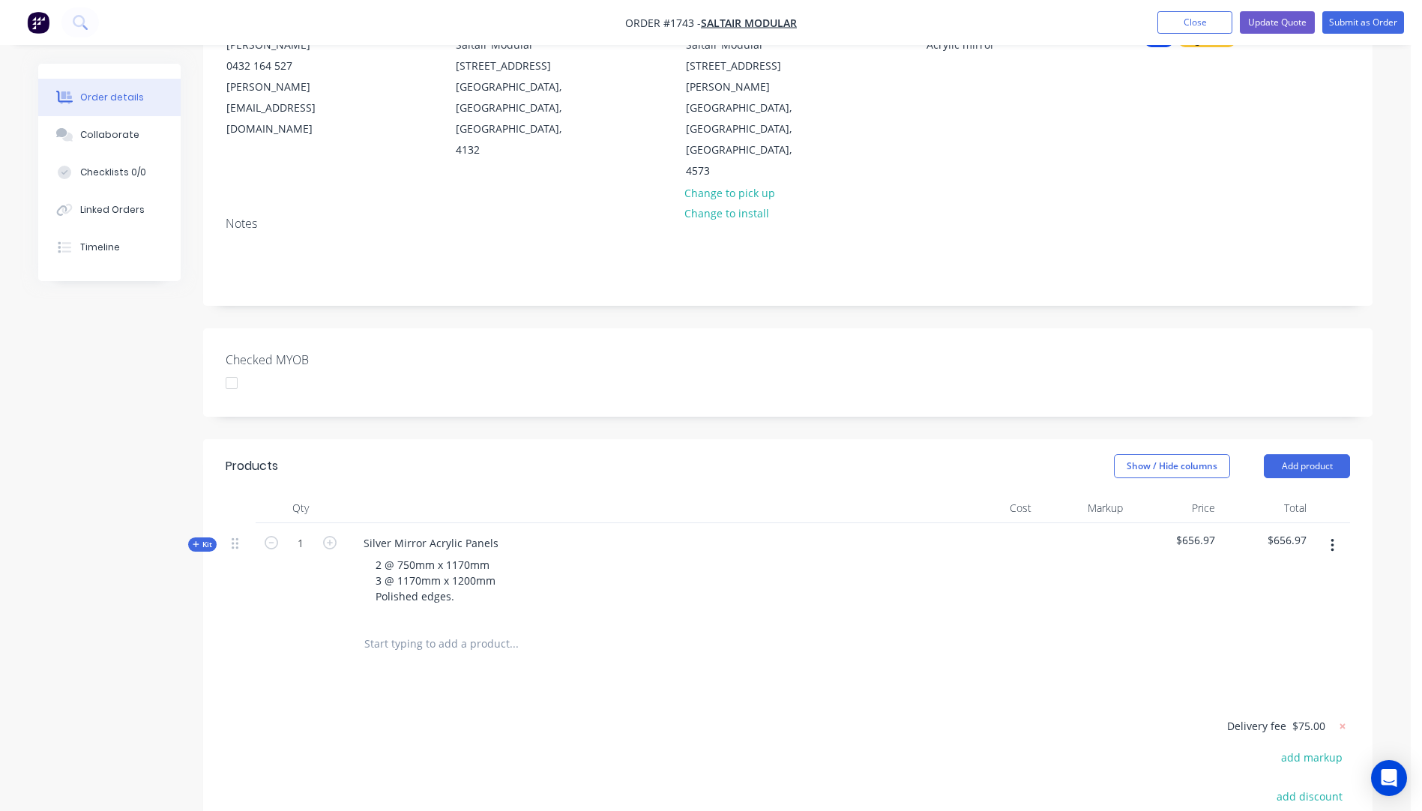
scroll to position [366, 0]
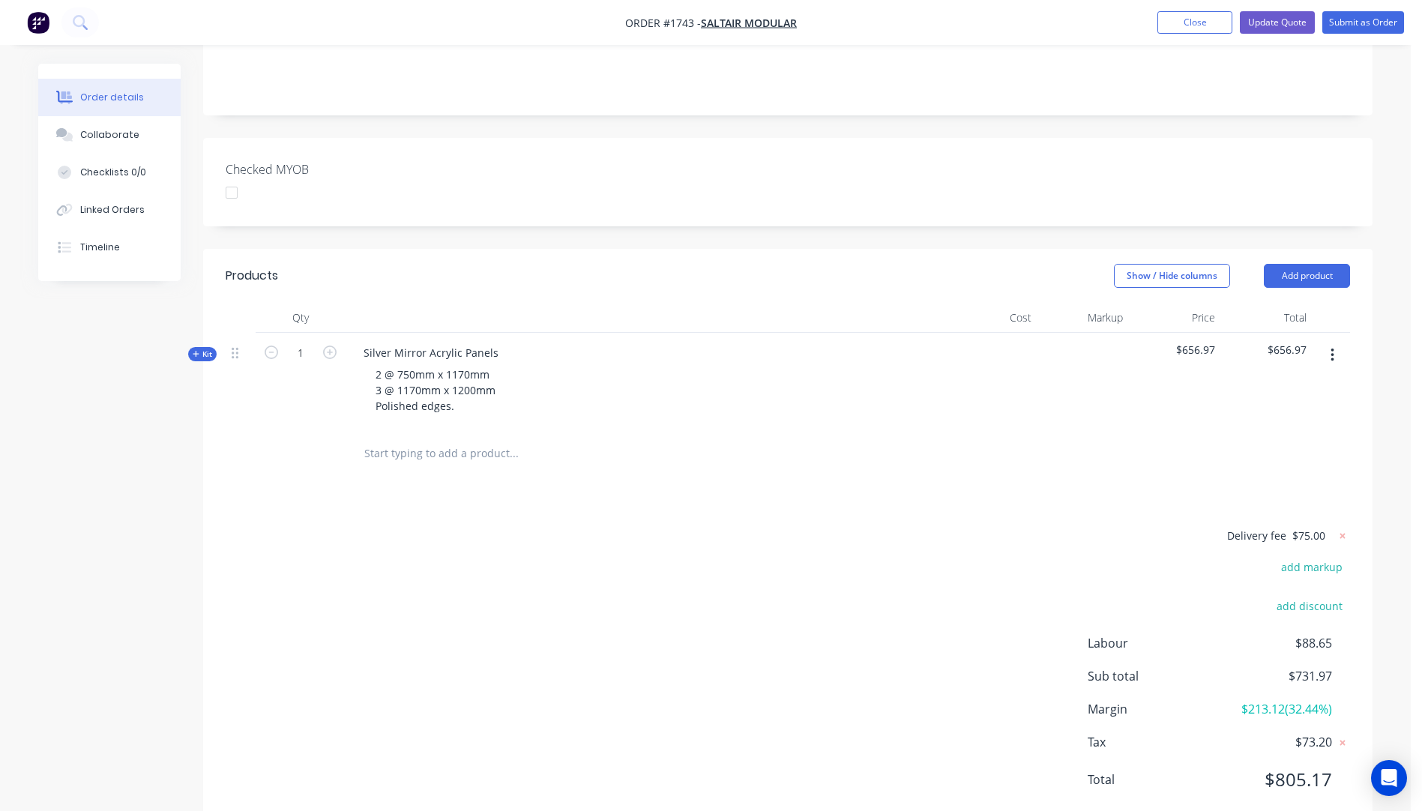
click at [199, 350] on icon "button" at bounding box center [196, 353] width 7 height 7
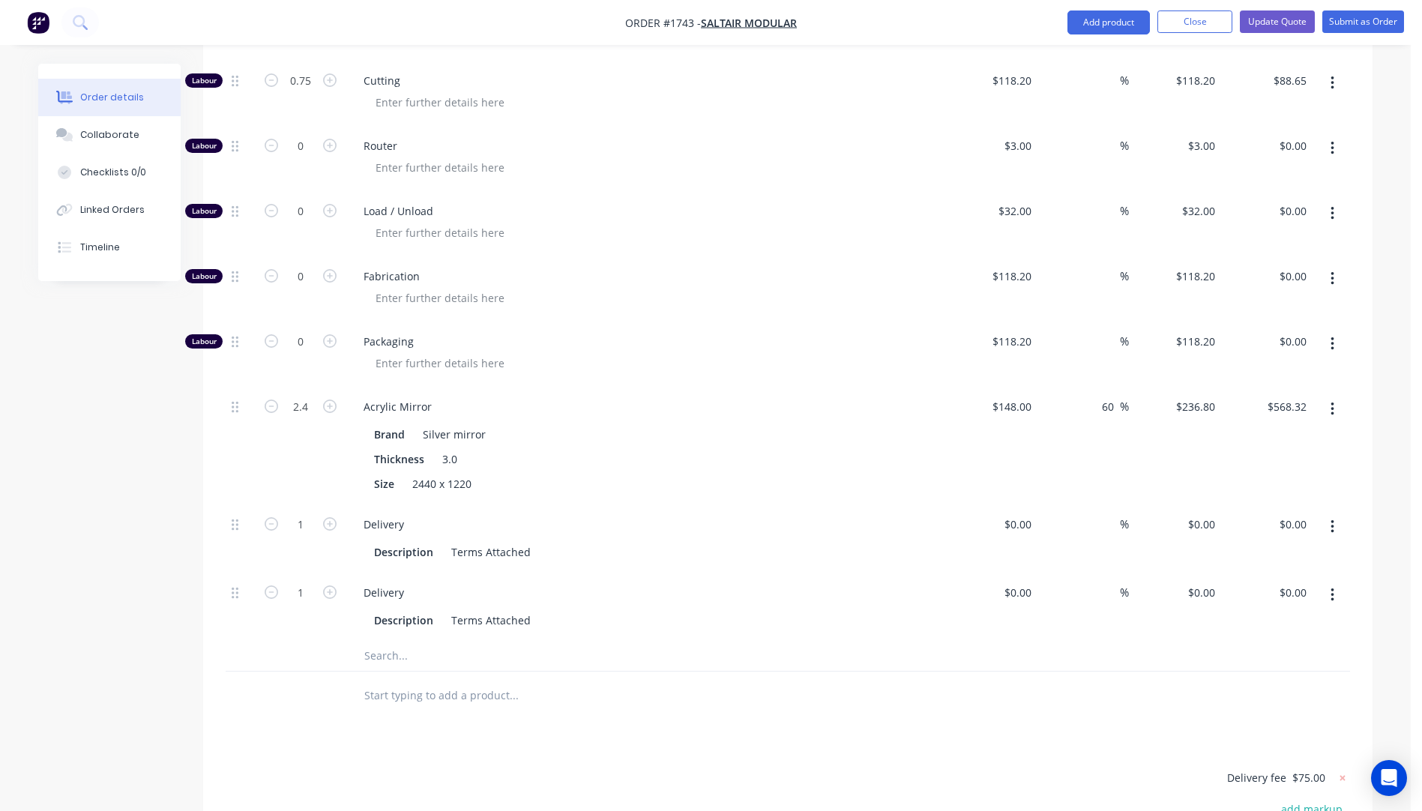
scroll to position [816, 0]
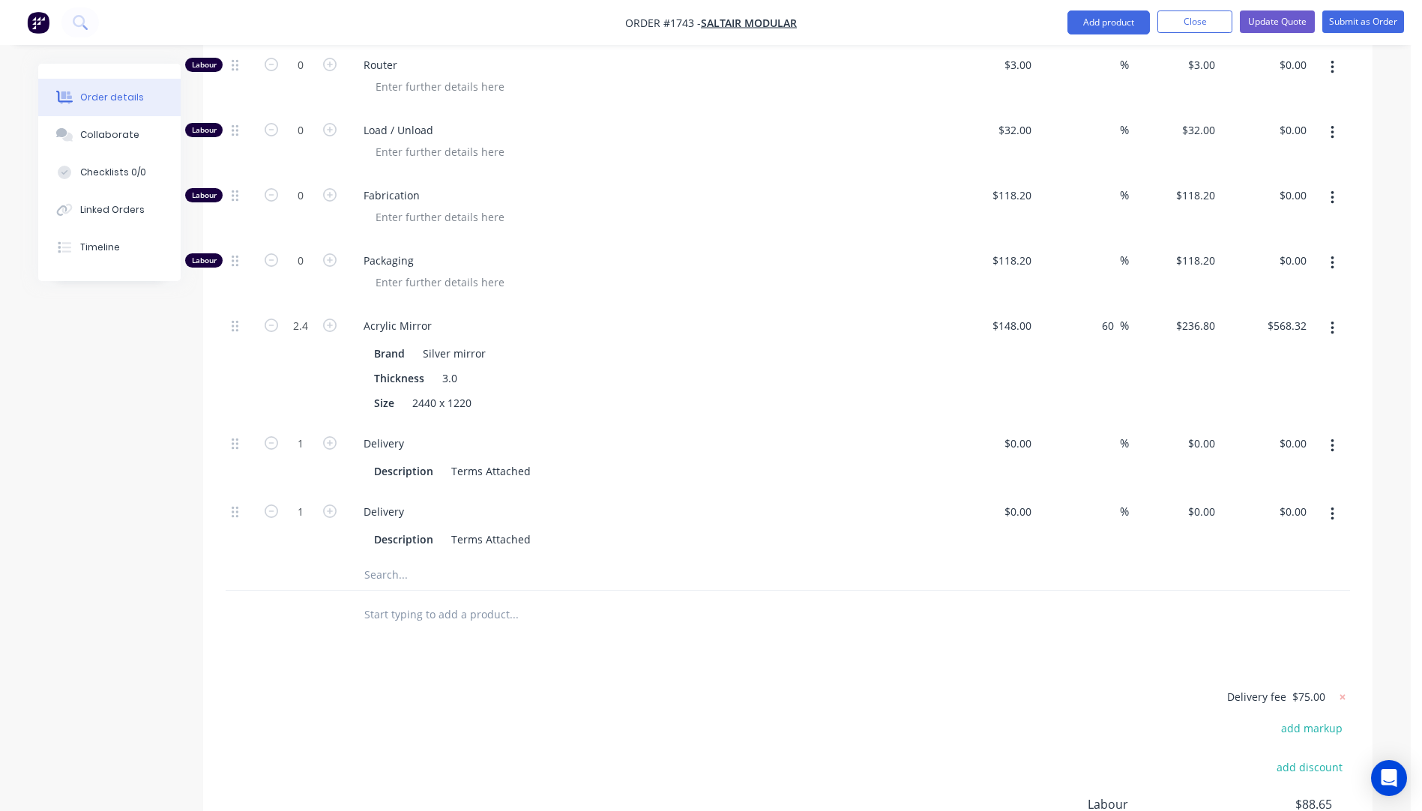
click at [1331, 506] on icon "button" at bounding box center [1333, 514] width 4 height 16
click at [1234, 603] on div "Delete" at bounding box center [1279, 614] width 115 height 22
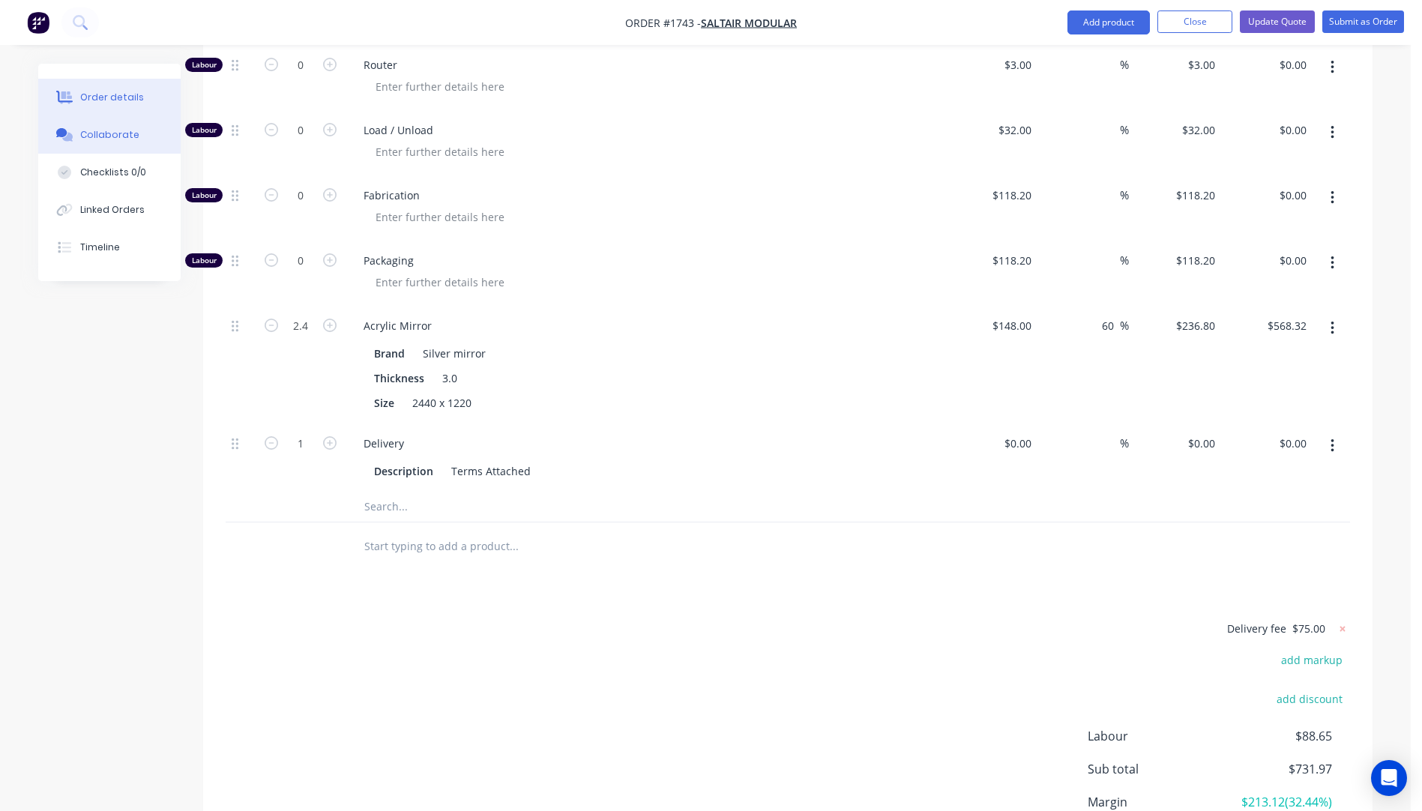
click at [124, 143] on button "Collaborate" at bounding box center [109, 134] width 142 height 37
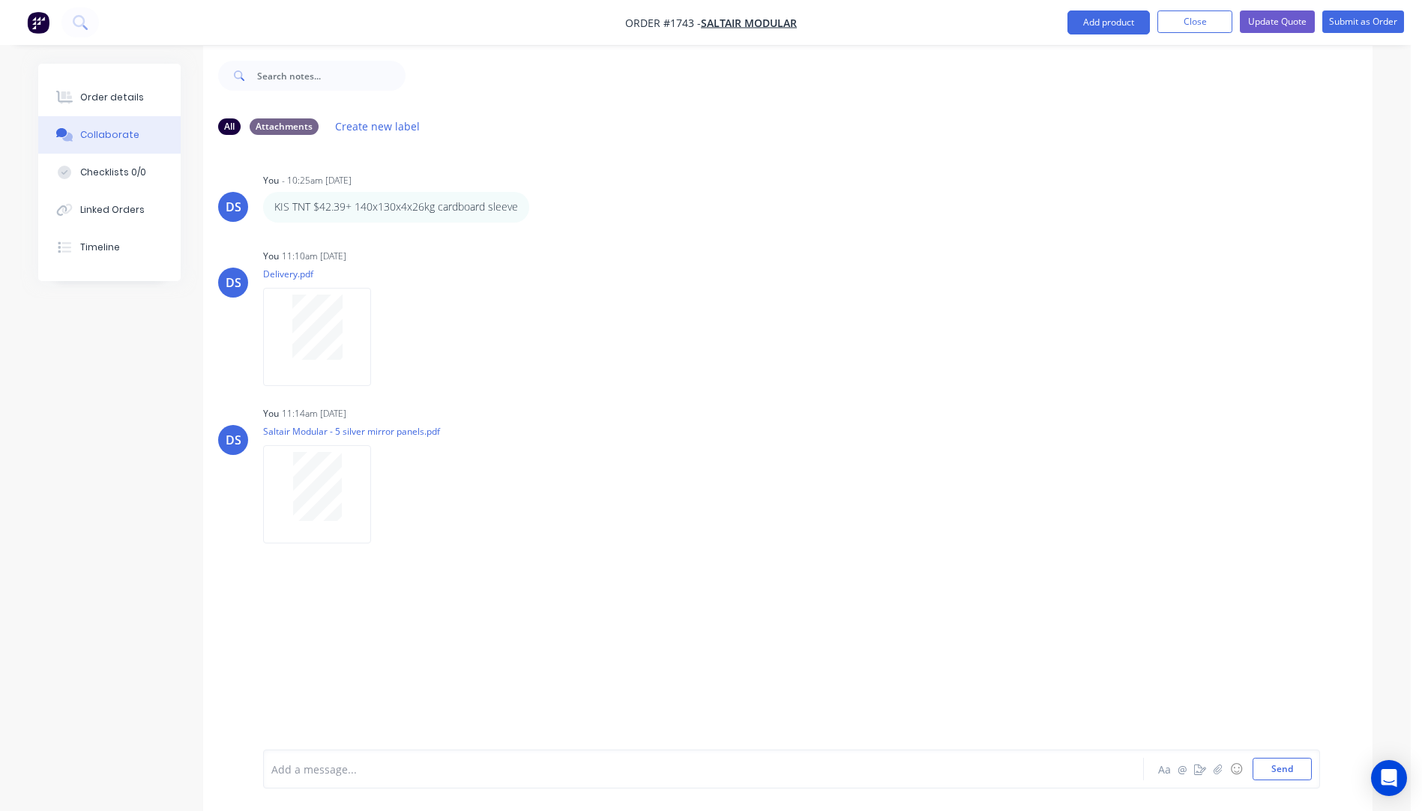
scroll to position [22, 0]
click at [103, 95] on div "Order details" at bounding box center [112, 97] width 64 height 13
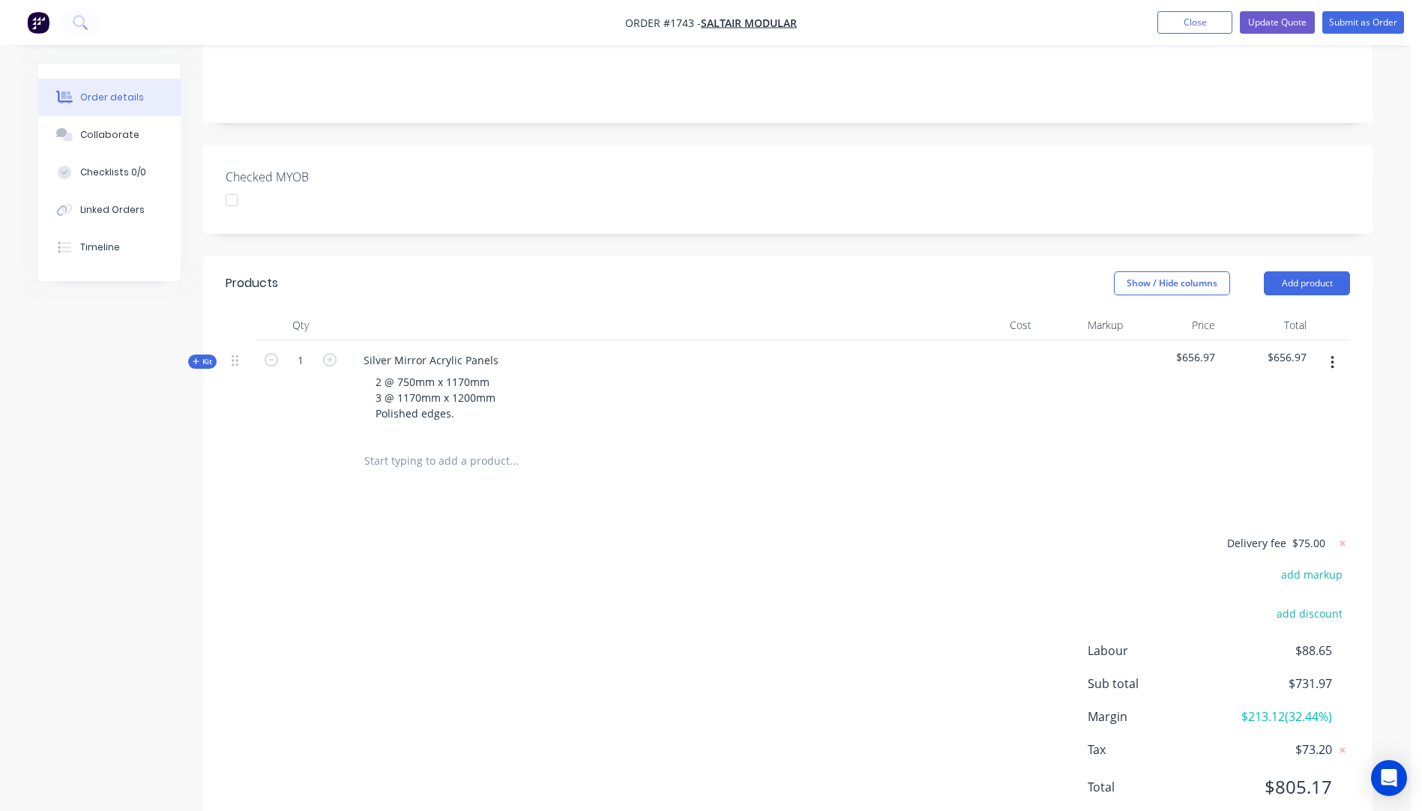
scroll to position [366, 0]
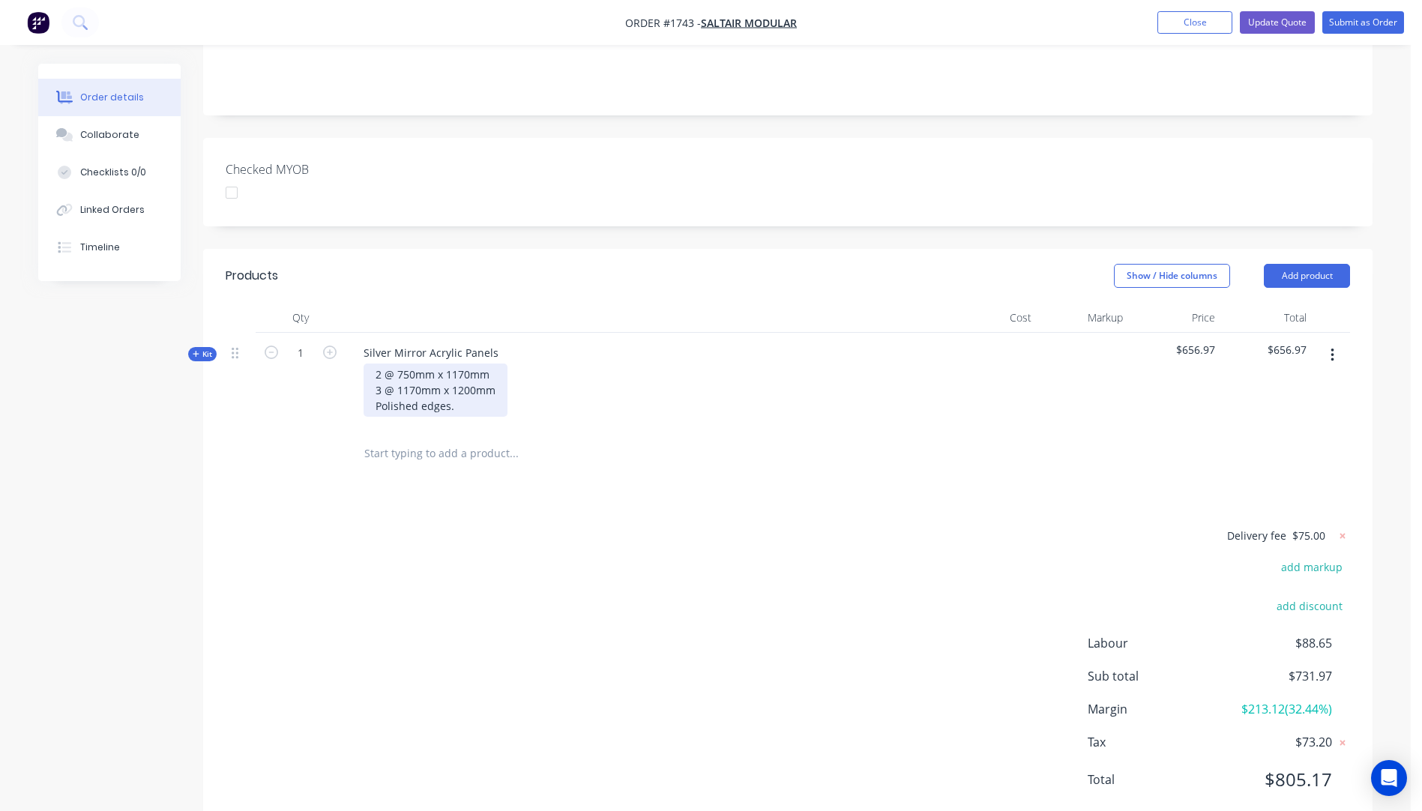
click at [416, 364] on div "2 @ 750mm x 1170mm 3 @ 1170mm x 1200mm Polished edges." at bounding box center [436, 390] width 144 height 53
click at [474, 364] on div "2 @ 1170mm x 1170mm 3 @ 1170mm x 1200mm Polished edges." at bounding box center [436, 390] width 144 height 53
click at [475, 364] on div "2 @ 1170mm x 1182mm 3 @ 1170mm x 1200mm Polished edges." at bounding box center [436, 390] width 144 height 53
click at [382, 364] on div "2 @ 1170mm x 1182mm 3 @ 1170mm x 1185mm Polished edges." at bounding box center [436, 390] width 144 height 53
click at [499, 364] on div "2 @ 1170mm x 1182mm 1 @ 1170mm x 1185mm Polished edges." at bounding box center [436, 390] width 144 height 53
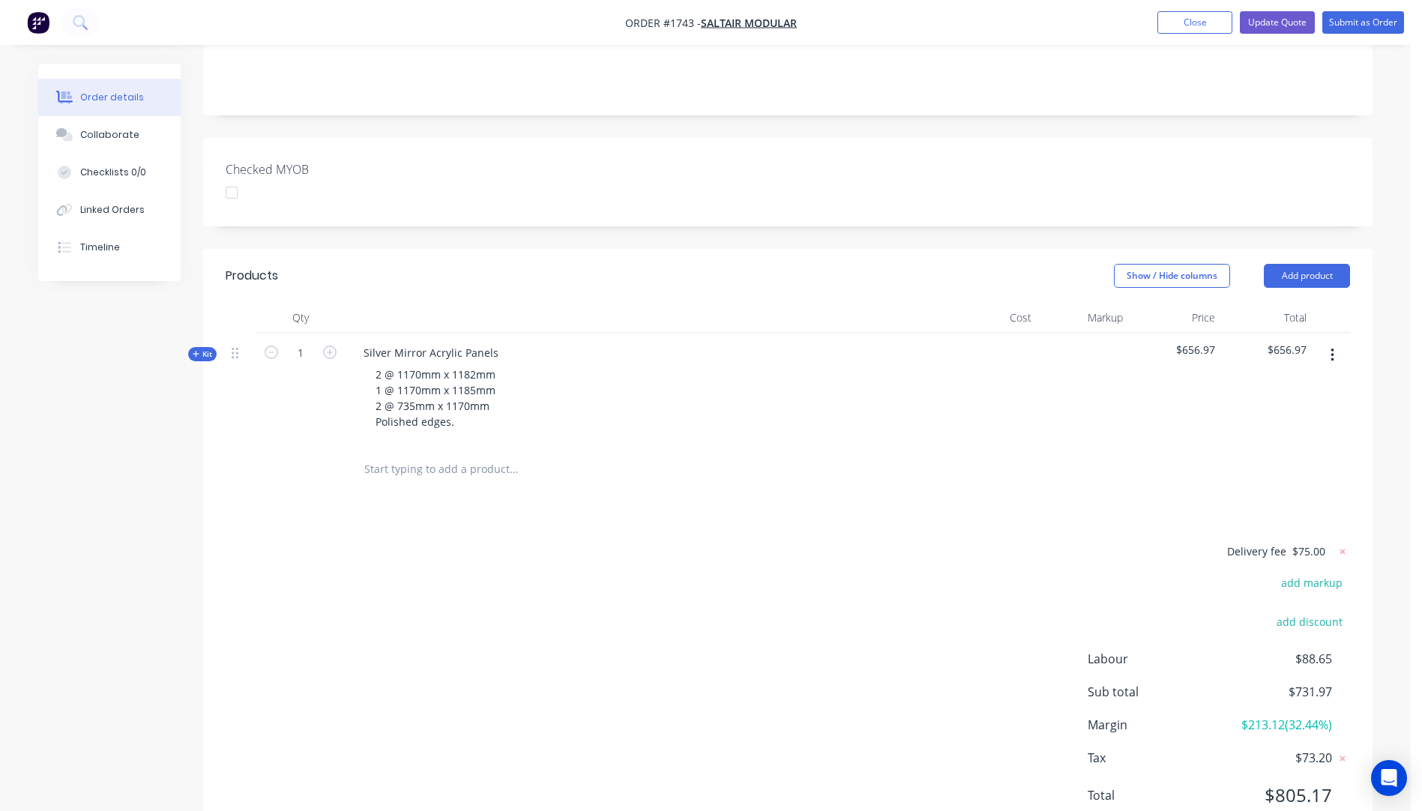
click at [533, 375] on div "2 @ 1170mm x 1182mm 1 @ 1170mm x 1185mm 2 @ 735mm x 1170mm Polished edges." at bounding box center [646, 398] width 588 height 69
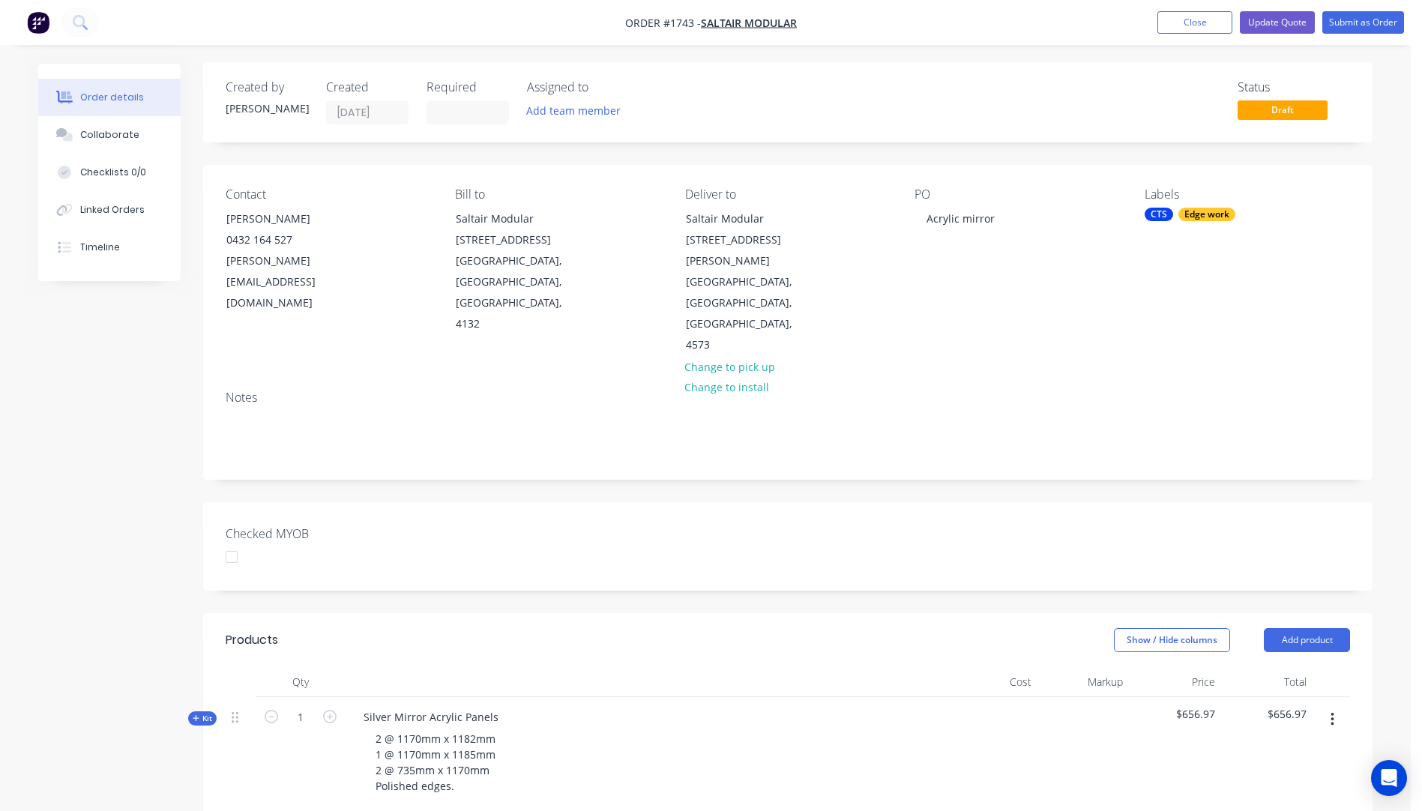
scroll to position [0, 0]
click at [117, 138] on div "Collaborate" at bounding box center [109, 134] width 59 height 13
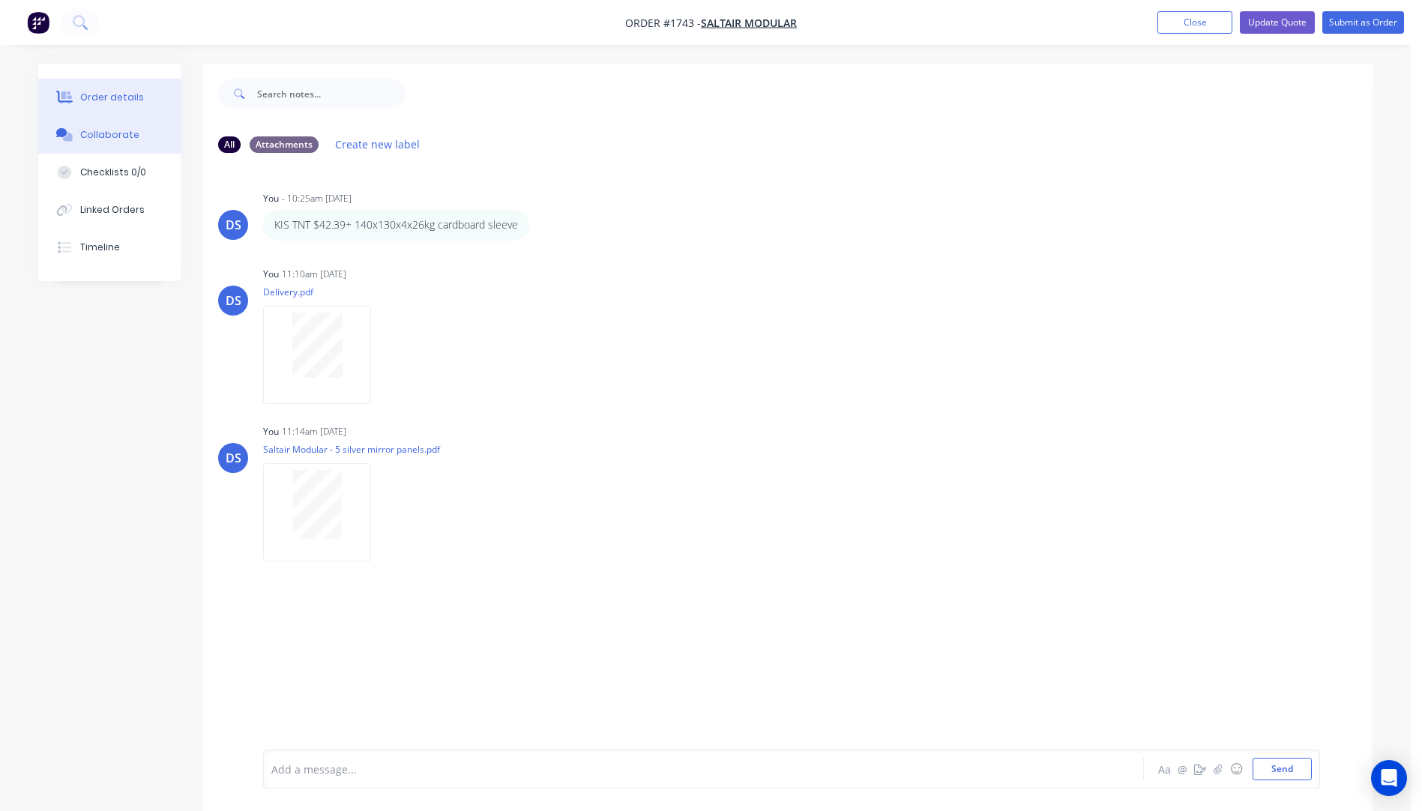
click at [117, 97] on div "Order details" at bounding box center [112, 97] width 64 height 13
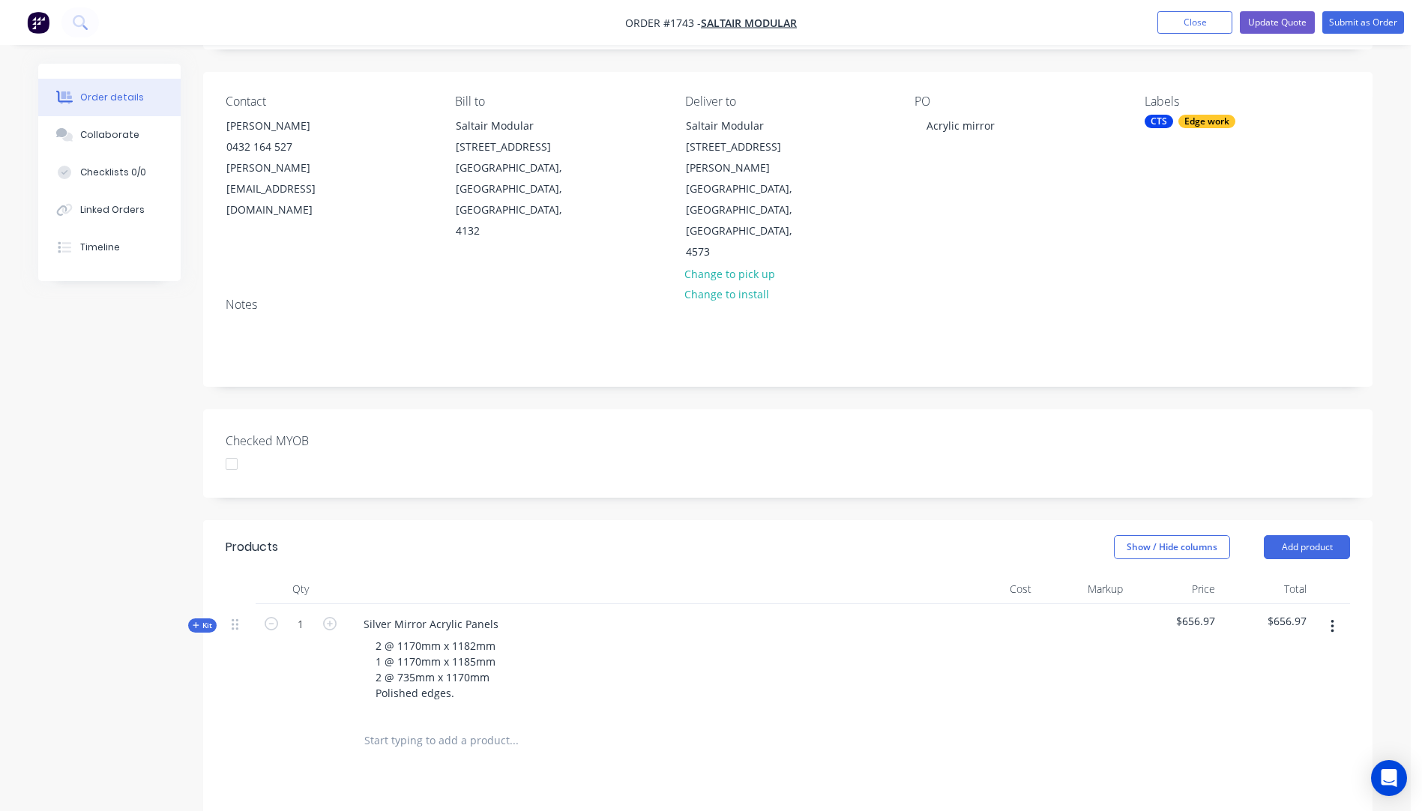
scroll to position [300, 0]
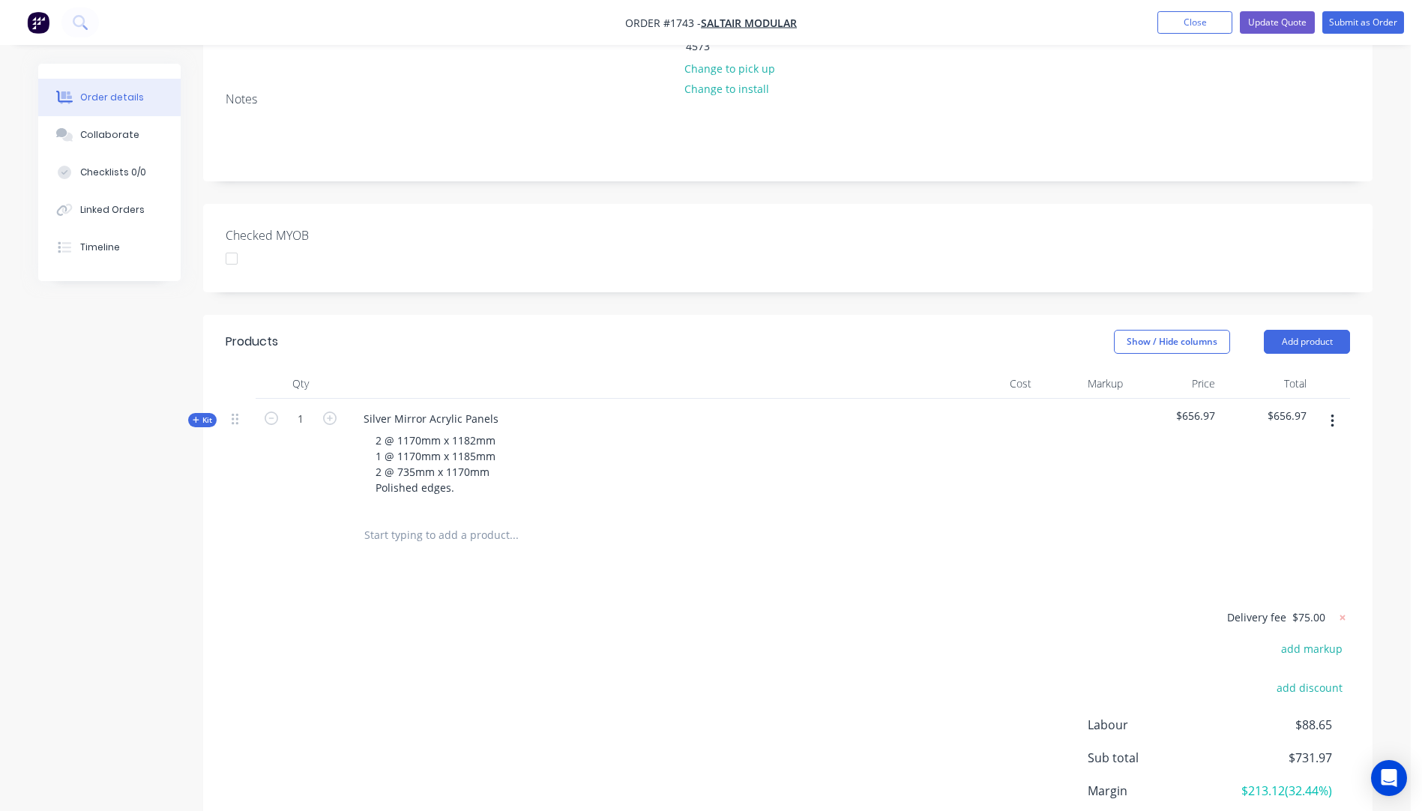
click at [197, 416] on icon "button" at bounding box center [196, 419] width 7 height 7
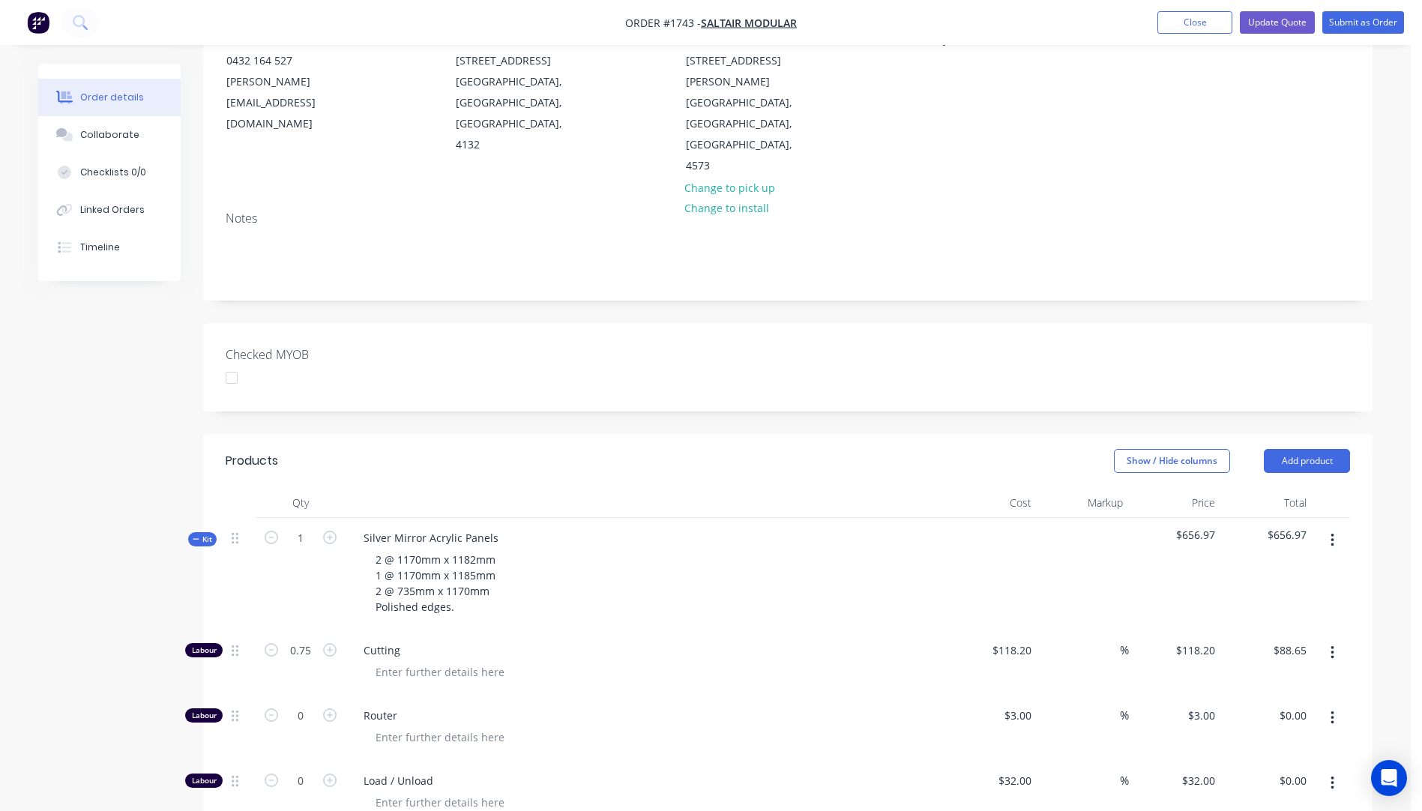
scroll to position [225, 0]
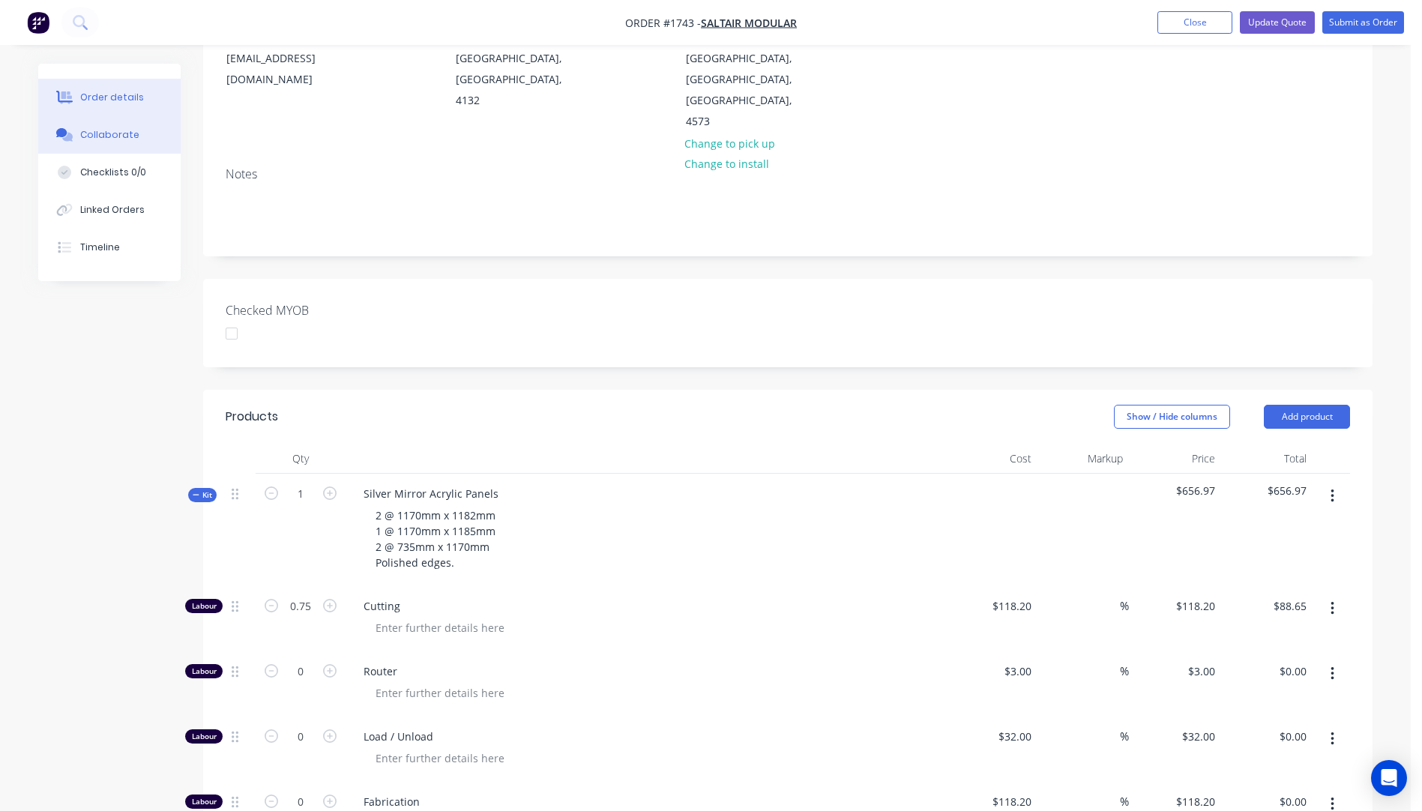
click at [89, 143] on button "Collaborate" at bounding box center [109, 134] width 142 height 37
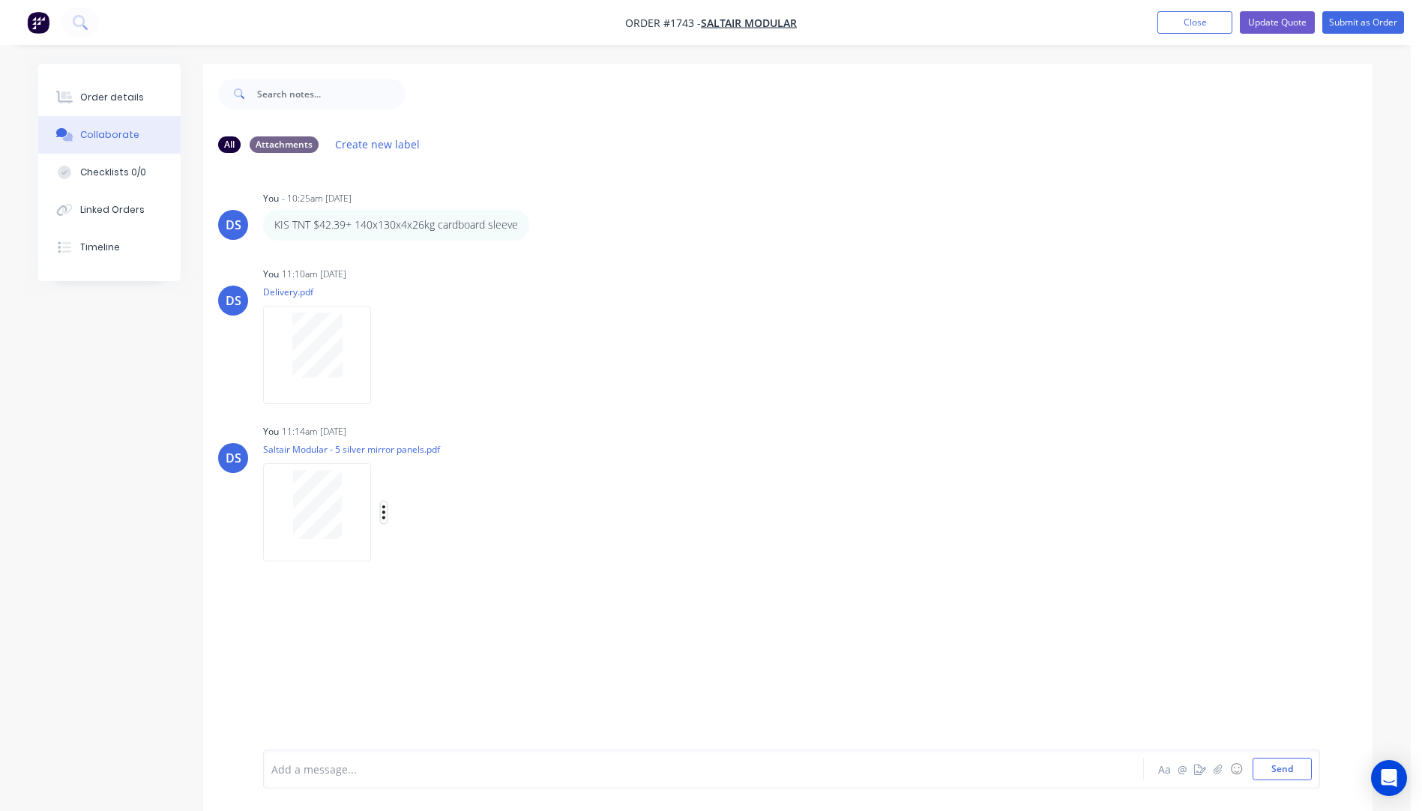
click at [382, 508] on icon "button" at bounding box center [384, 512] width 4 height 17
click at [427, 586] on button "Delete" at bounding box center [482, 586] width 169 height 34
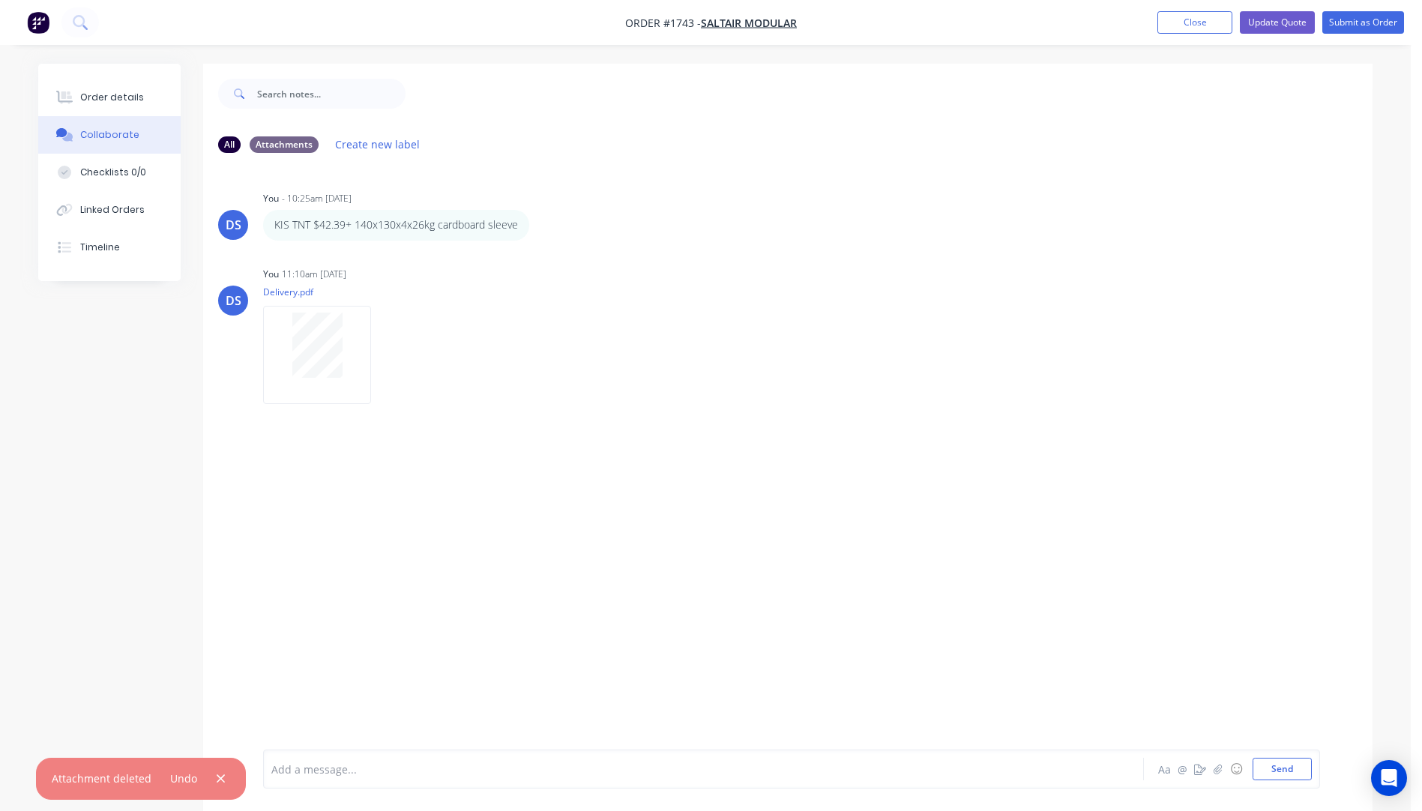
click at [207, 781] on div "Undo" at bounding box center [190, 779] width 79 height 20
click at [216, 779] on icon "button" at bounding box center [221, 778] width 10 height 13
click at [1220, 771] on icon "button" at bounding box center [1218, 769] width 9 height 10
click at [1285, 775] on button "Send" at bounding box center [1282, 769] width 59 height 22
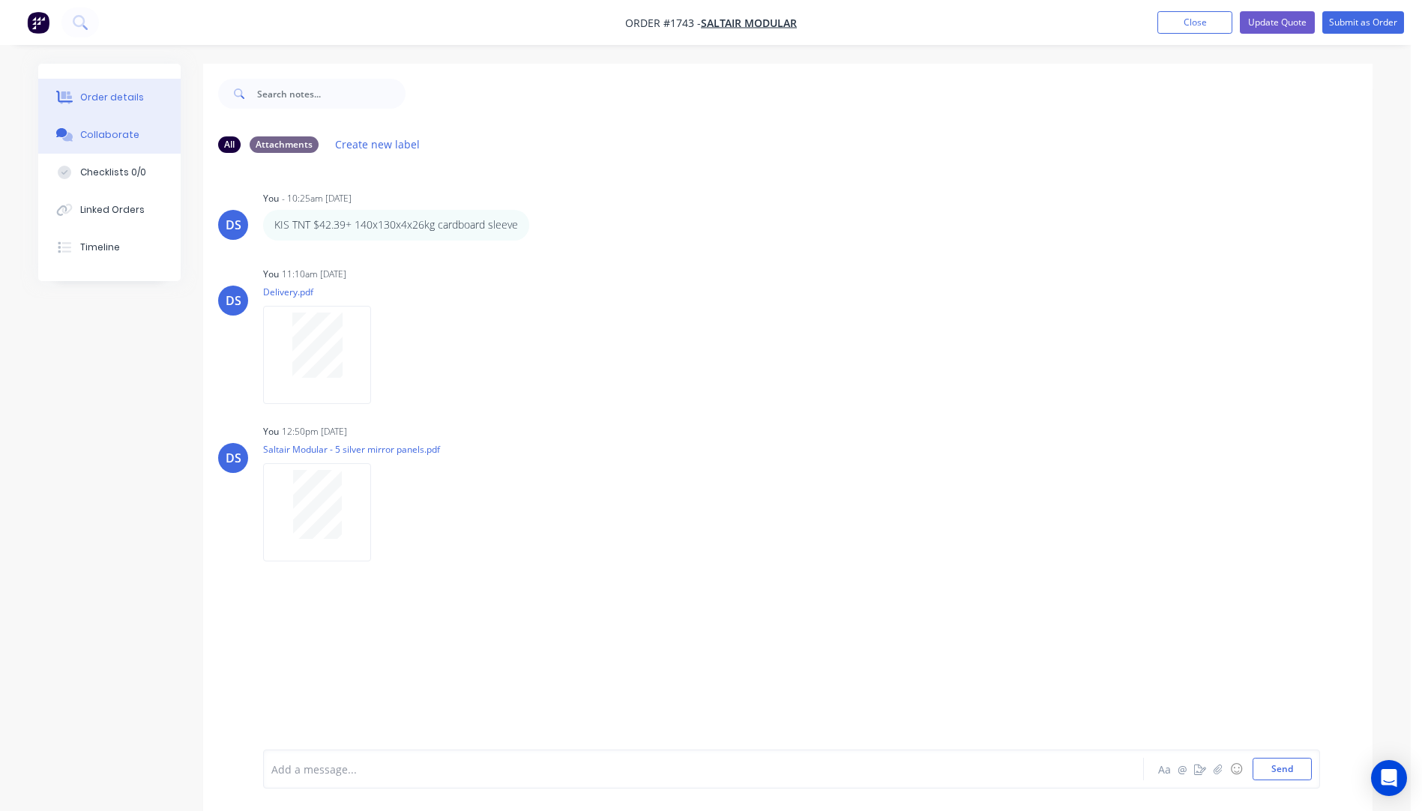
click at [125, 97] on div "Order details" at bounding box center [112, 97] width 64 height 13
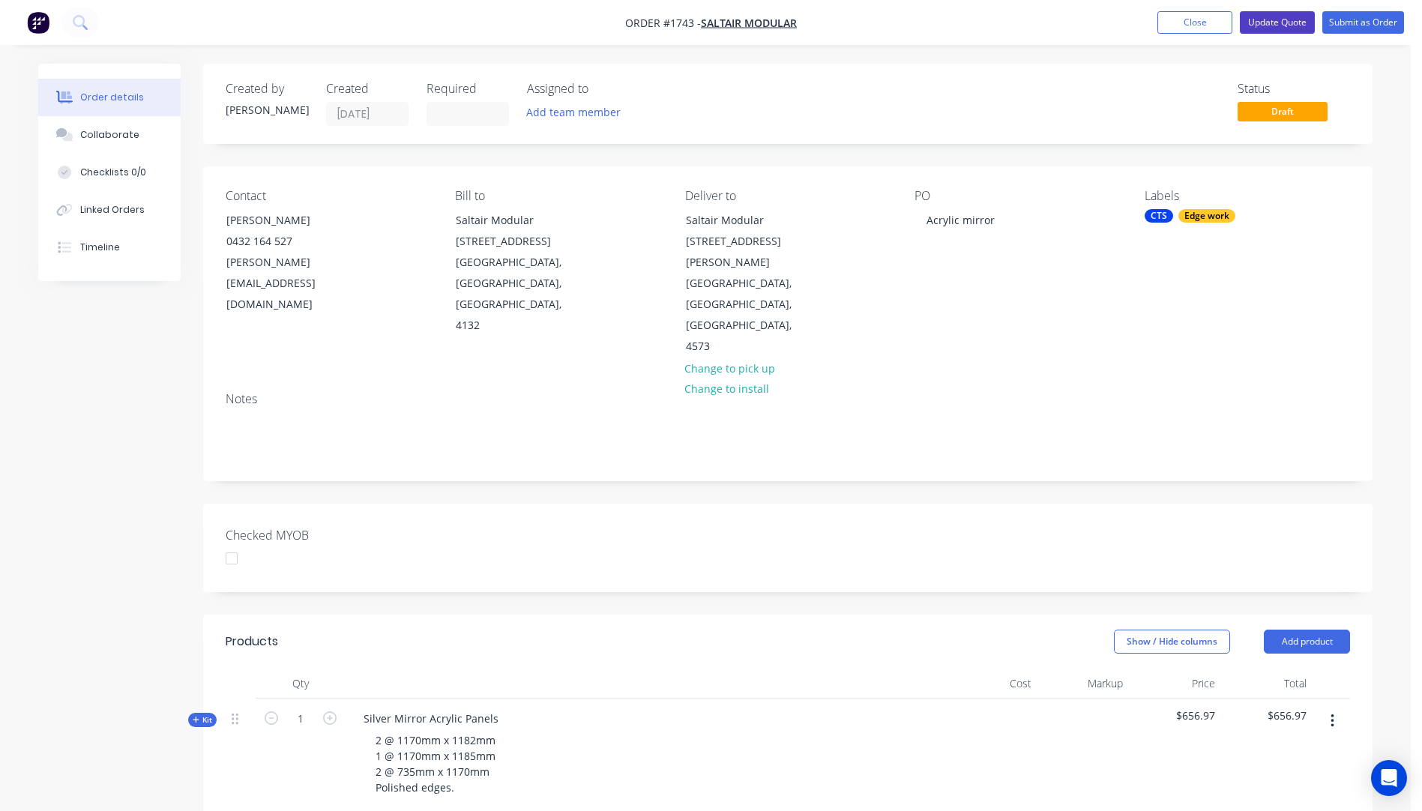
click at [1270, 26] on button "Update Quote" at bounding box center [1277, 22] width 75 height 22
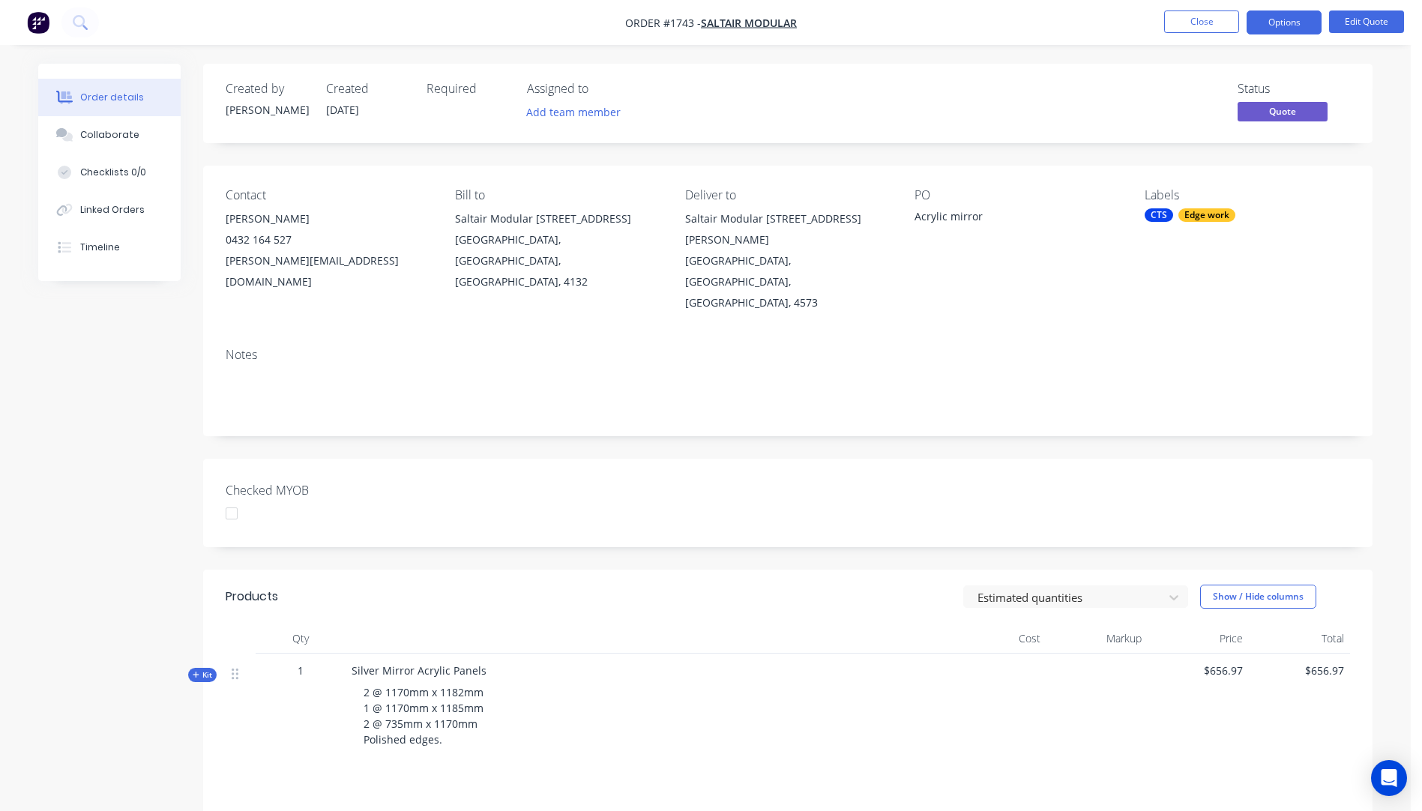
click at [1270, 26] on button "Options" at bounding box center [1284, 22] width 75 height 24
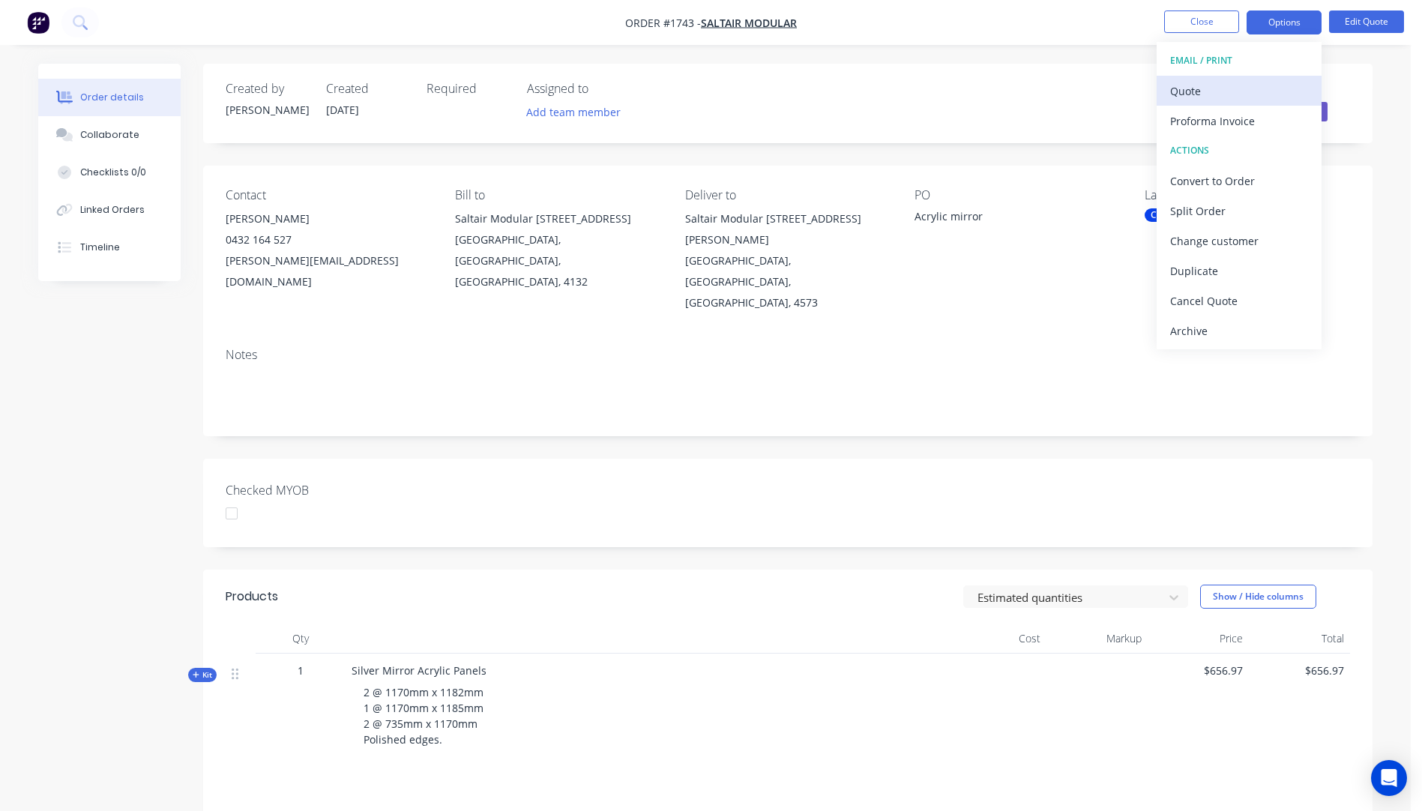
click at [1208, 91] on div "Quote" at bounding box center [1240, 91] width 138 height 22
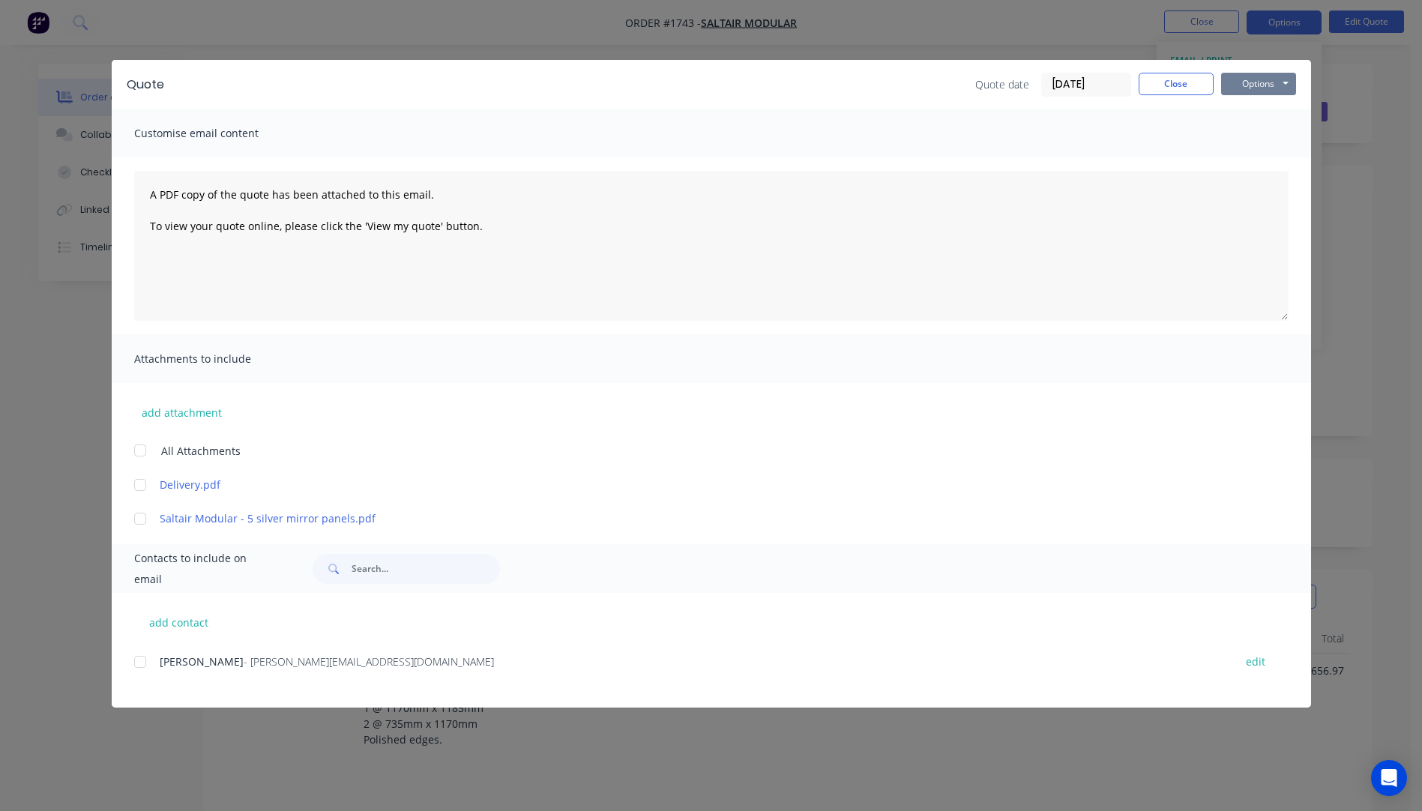
click at [1258, 81] on button "Options" at bounding box center [1259, 84] width 75 height 22
click at [1264, 118] on button "Preview" at bounding box center [1270, 110] width 96 height 25
click at [143, 663] on div at bounding box center [140, 662] width 30 height 30
click at [142, 485] on div at bounding box center [140, 485] width 30 height 30
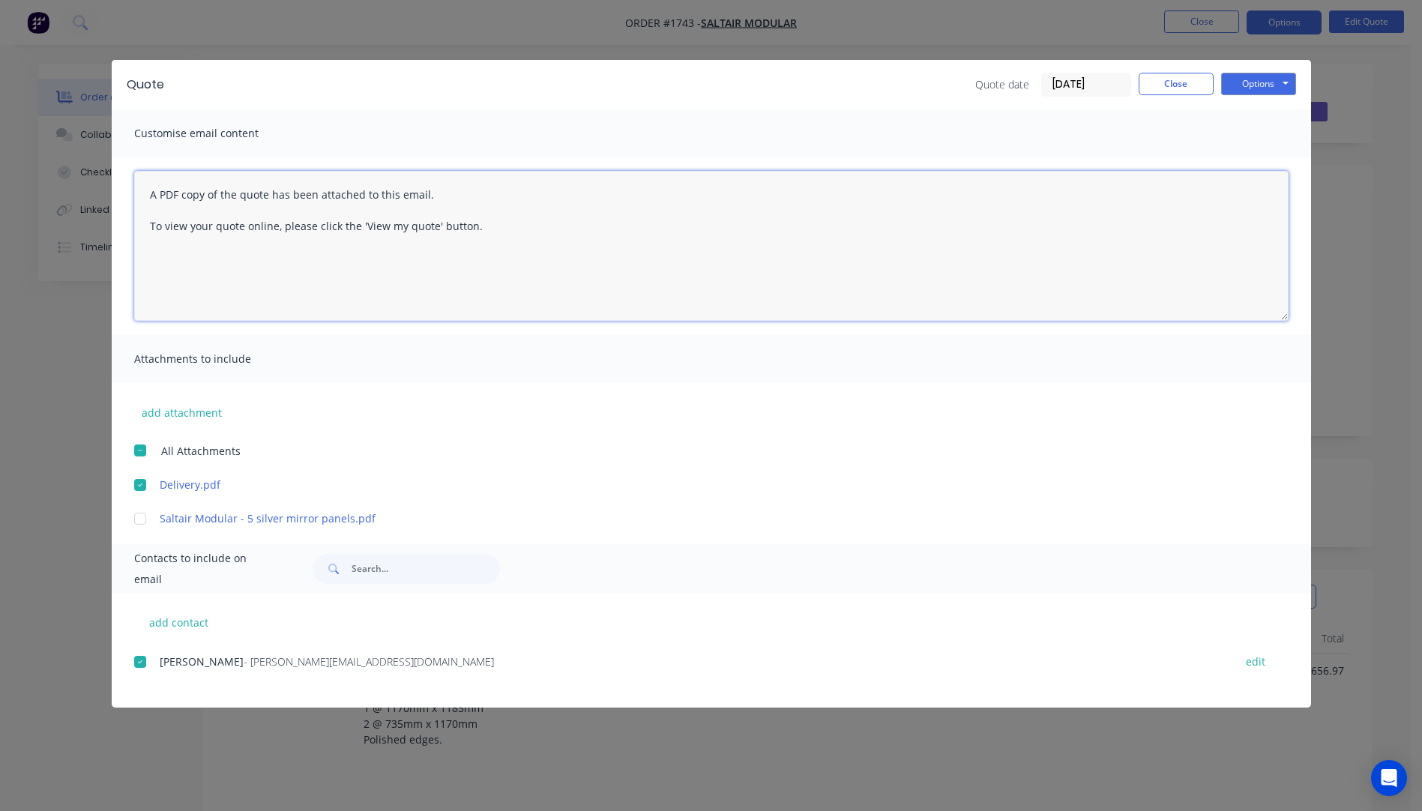
paste textarea "Hi, Please contact us if you have any questions. Regards, Darren sales@allstarp…"
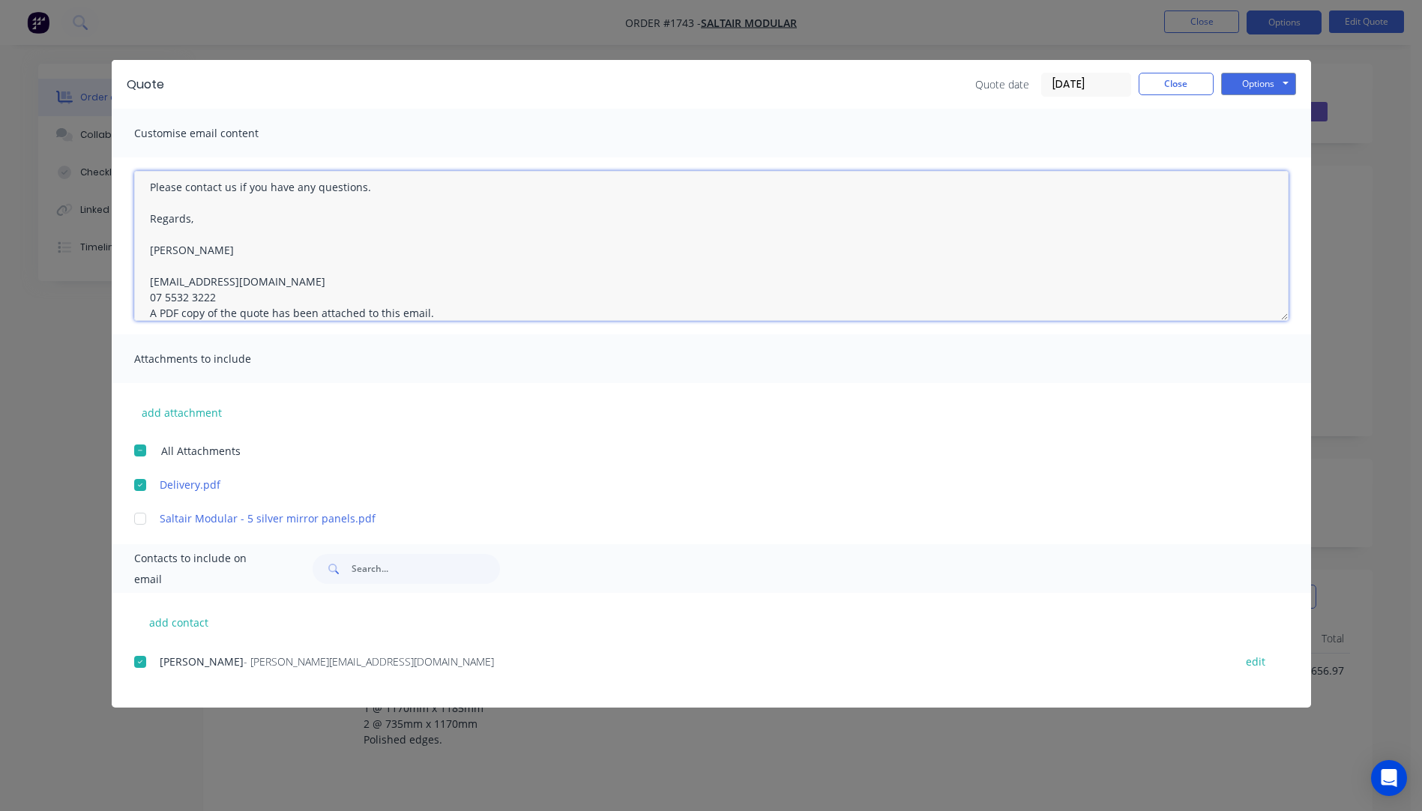
click at [214, 299] on textarea "Hi, Please contact us if you have any questions. Regards, Darren sales@allstarp…" at bounding box center [711, 246] width 1155 height 150
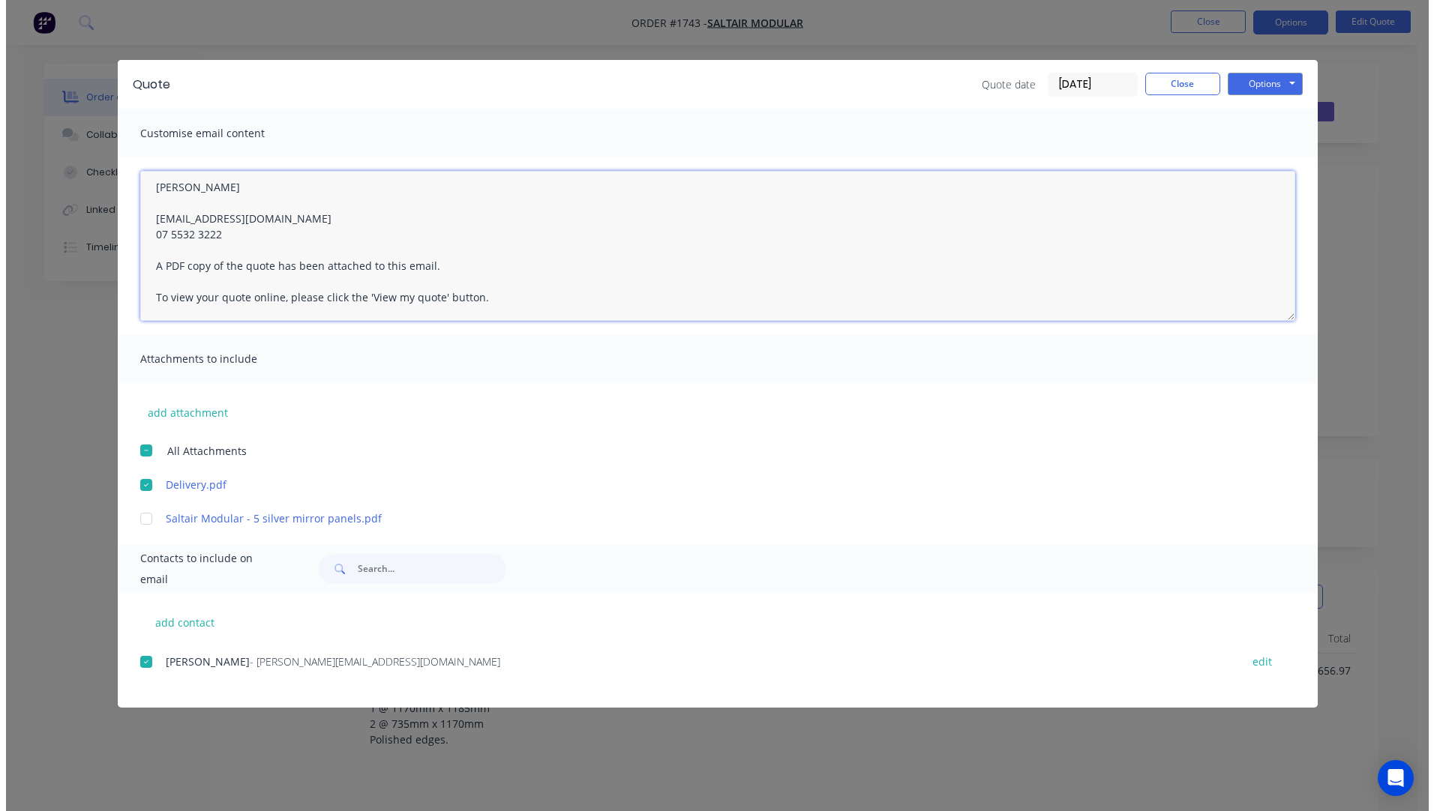
scroll to position [0, 0]
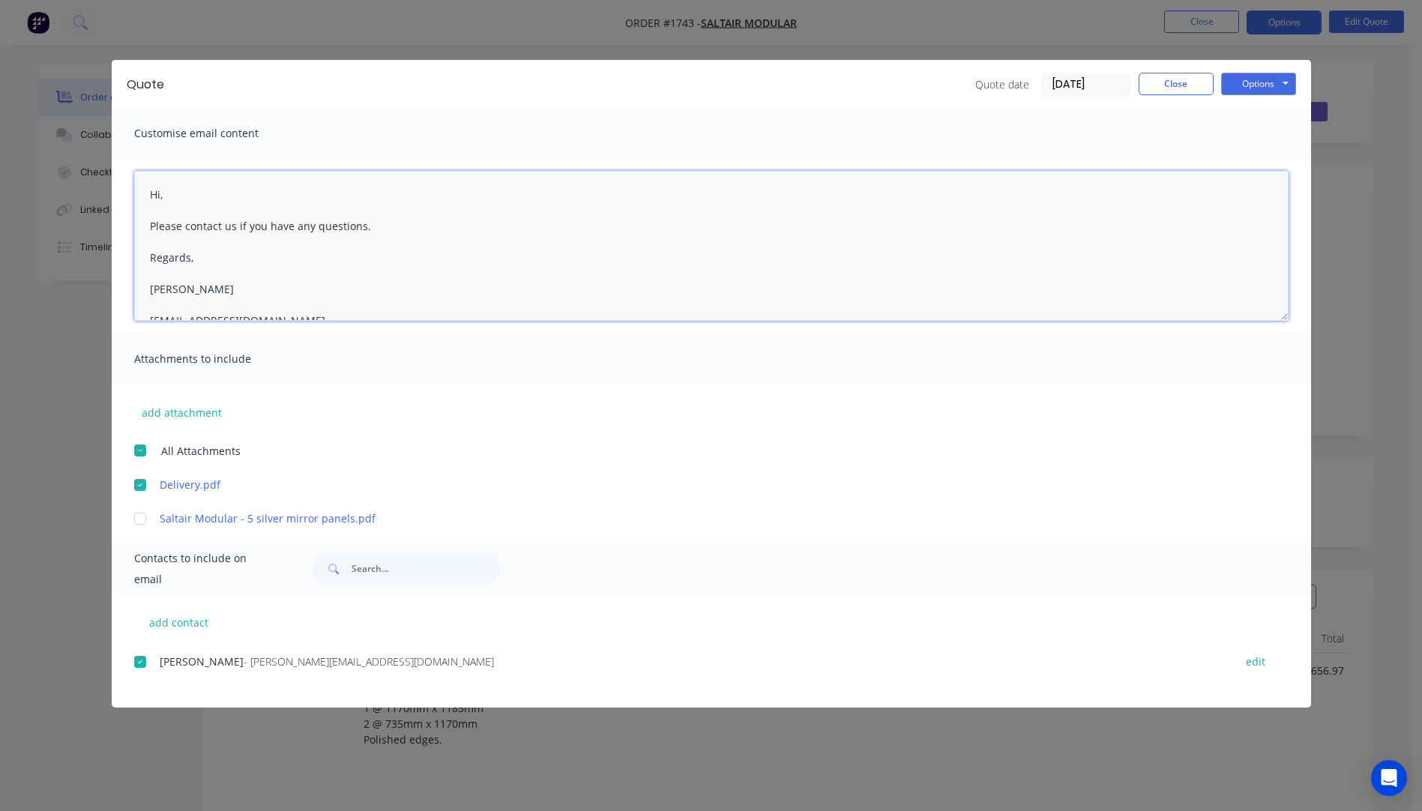
click at [172, 198] on textarea "Hi, Please contact us if you have any questions. Regards, Darren sales@allstarp…" at bounding box center [711, 246] width 1155 height 150
type textarea "Hi Jim, Please see attached modified quote. Please contact us if you have any q…"
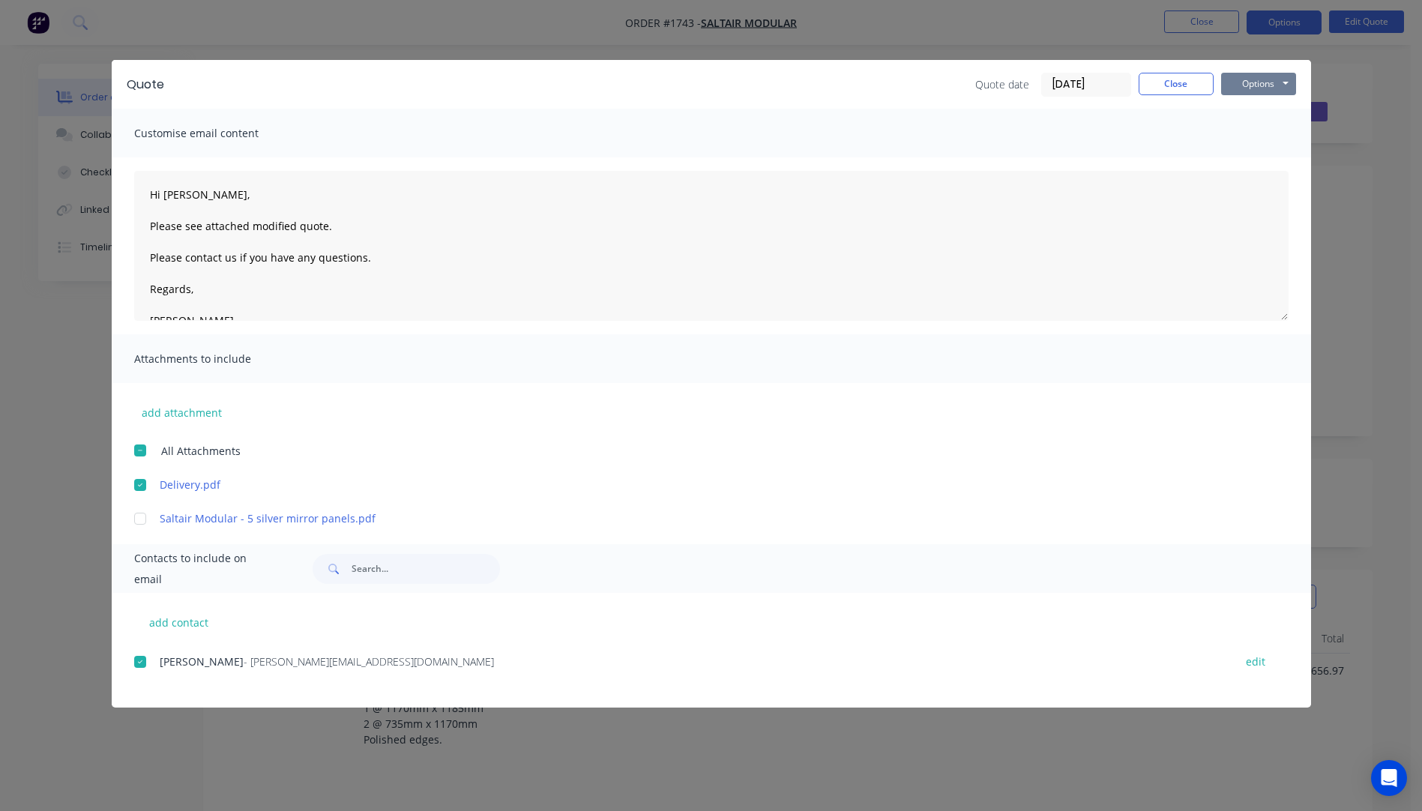
click at [1255, 82] on button "Options" at bounding box center [1259, 84] width 75 height 22
click at [1255, 160] on button "Email" at bounding box center [1270, 160] width 96 height 25
click at [1180, 88] on button "Close" at bounding box center [1176, 84] width 75 height 22
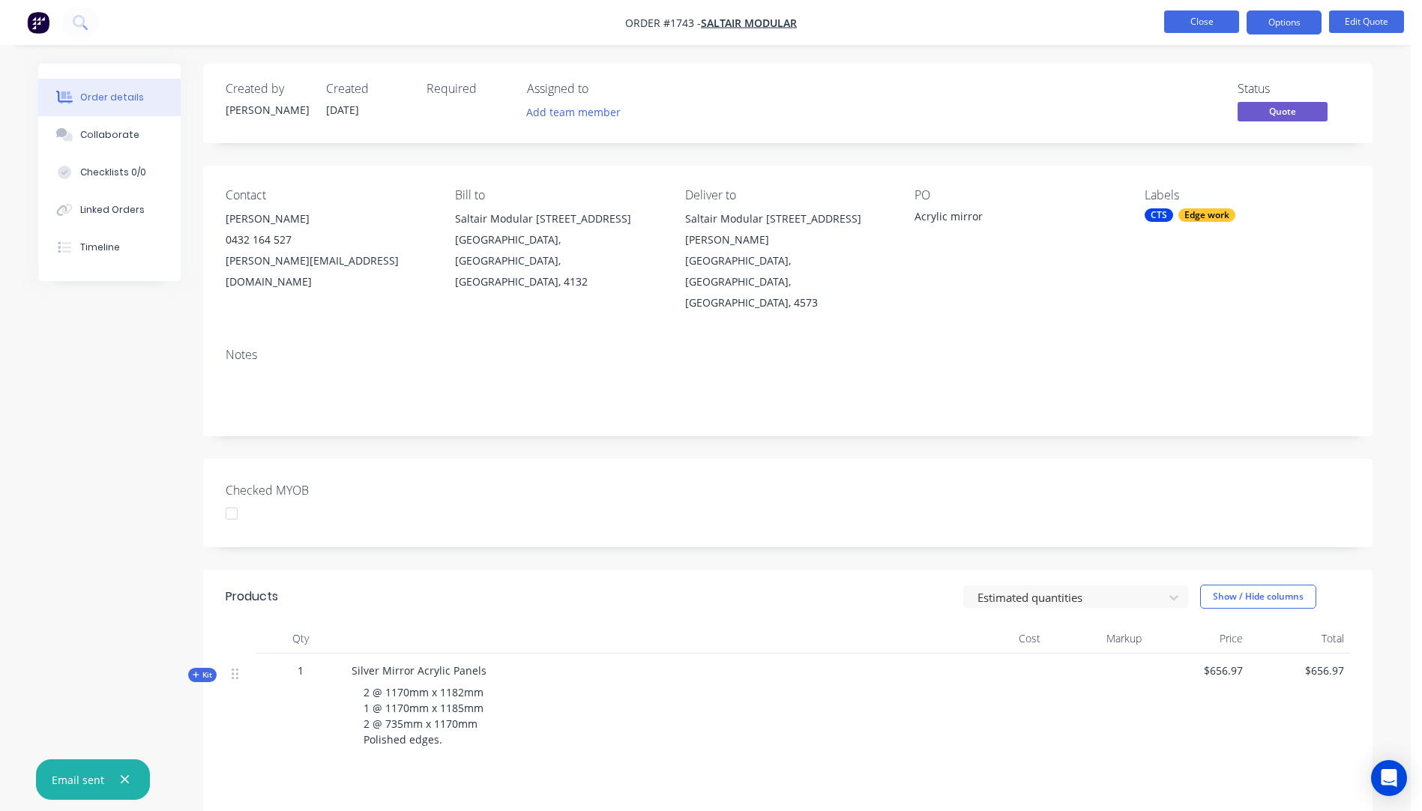
click at [1202, 31] on button "Close" at bounding box center [1202, 21] width 75 height 22
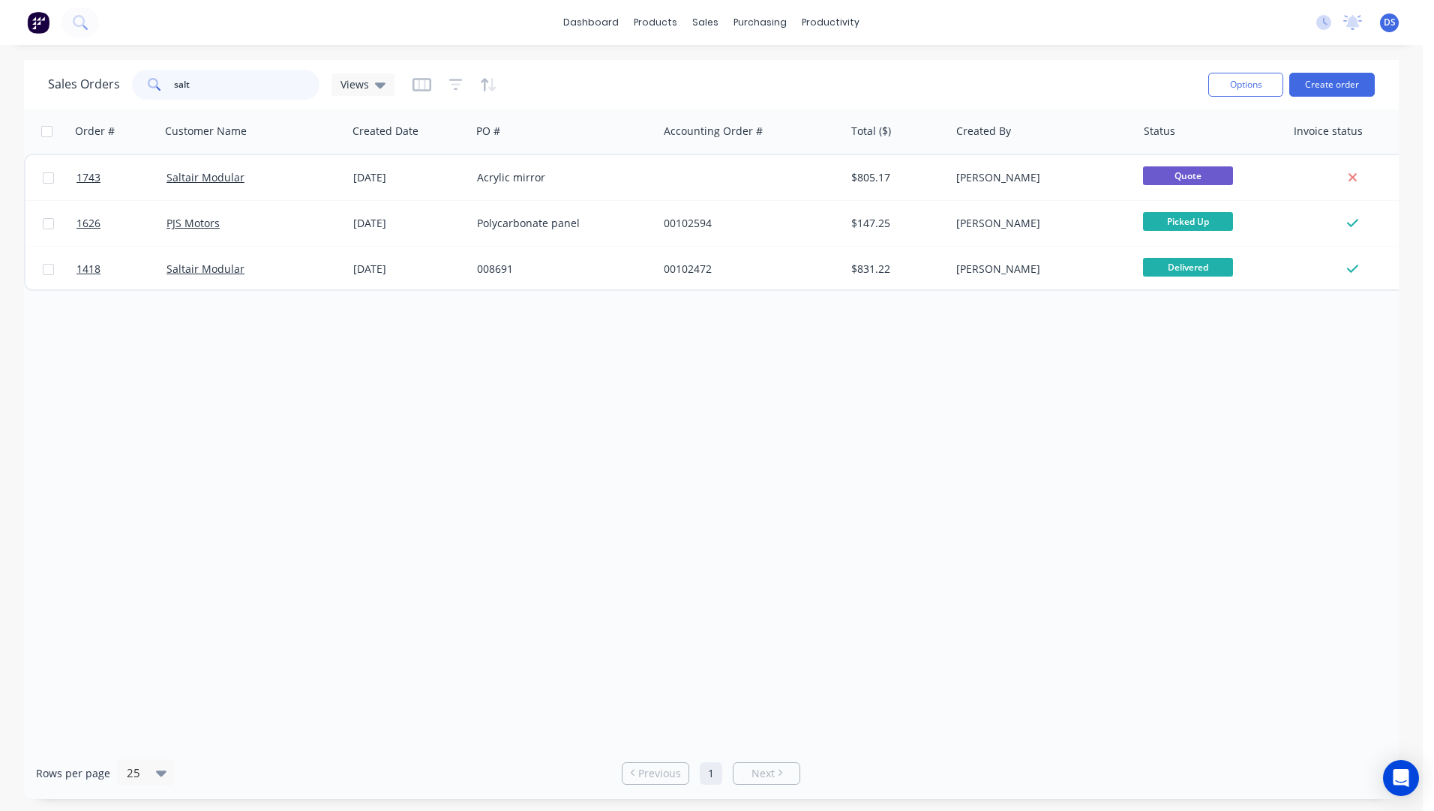
drag, startPoint x: 205, startPoint y: 87, endPoint x: 134, endPoint y: 87, distance: 71.2
click at [134, 87] on div "salt" at bounding box center [225, 85] width 187 height 30
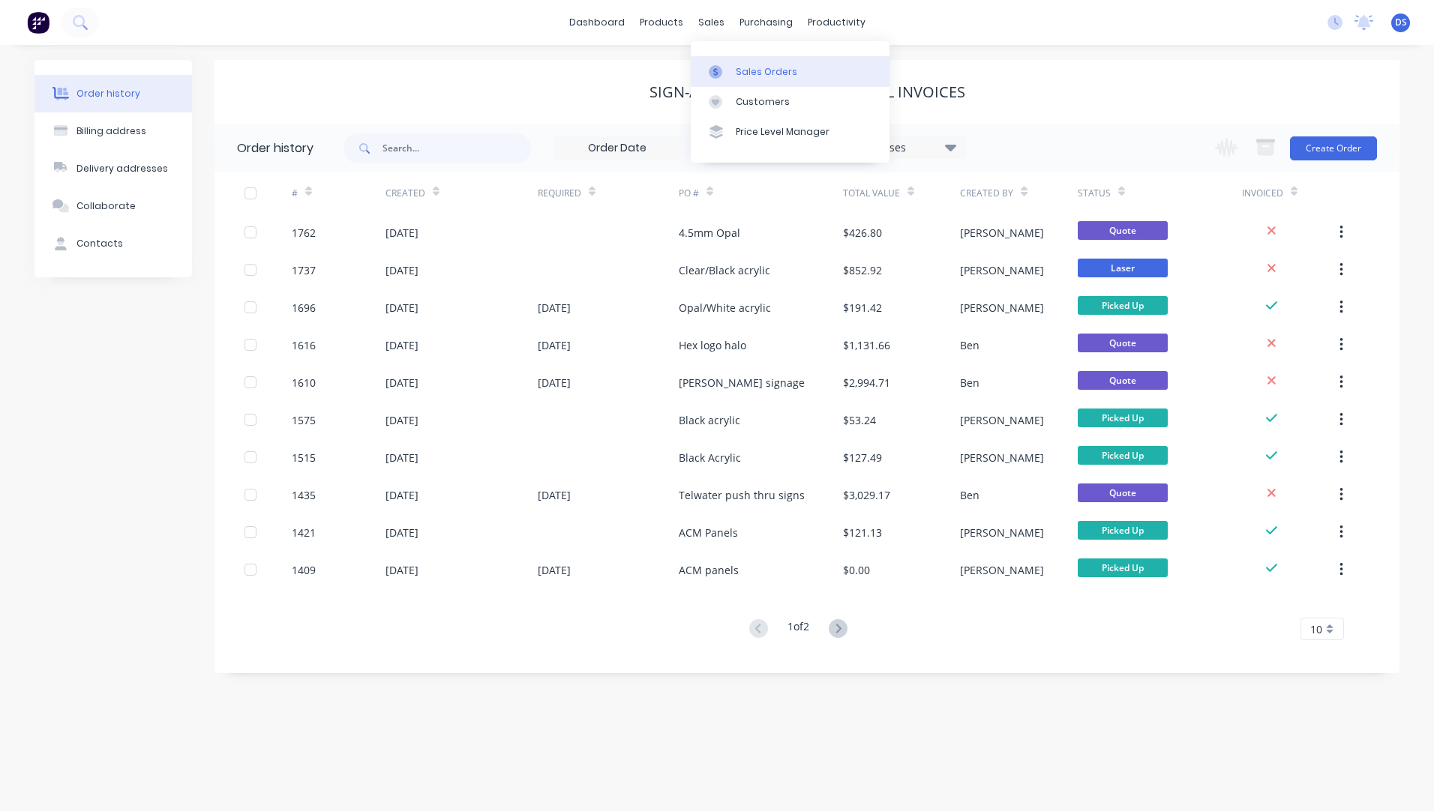
click at [742, 70] on div "Sales Orders" at bounding box center [766, 71] width 61 height 13
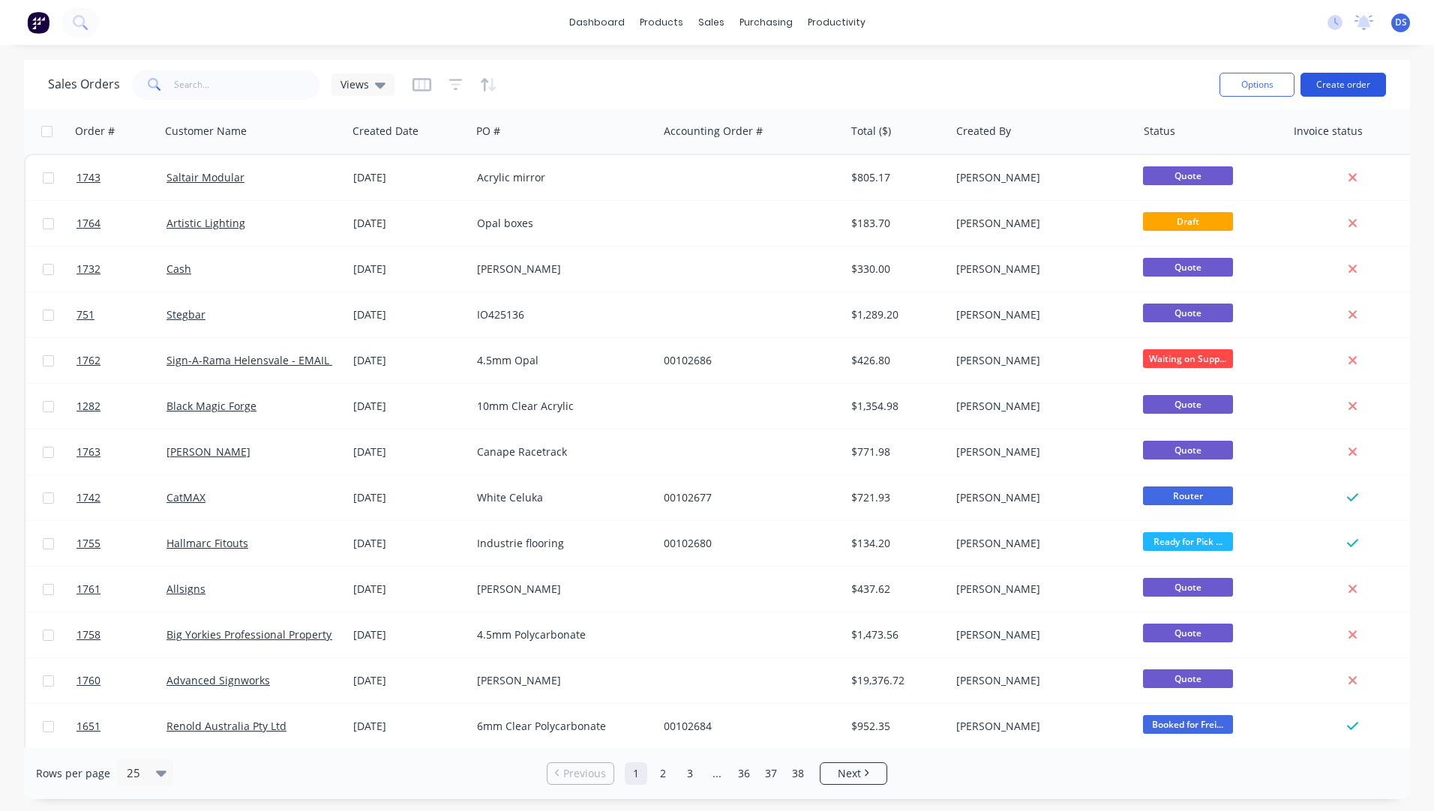
click at [1350, 76] on button "Create order" at bounding box center [1342, 85] width 85 height 24
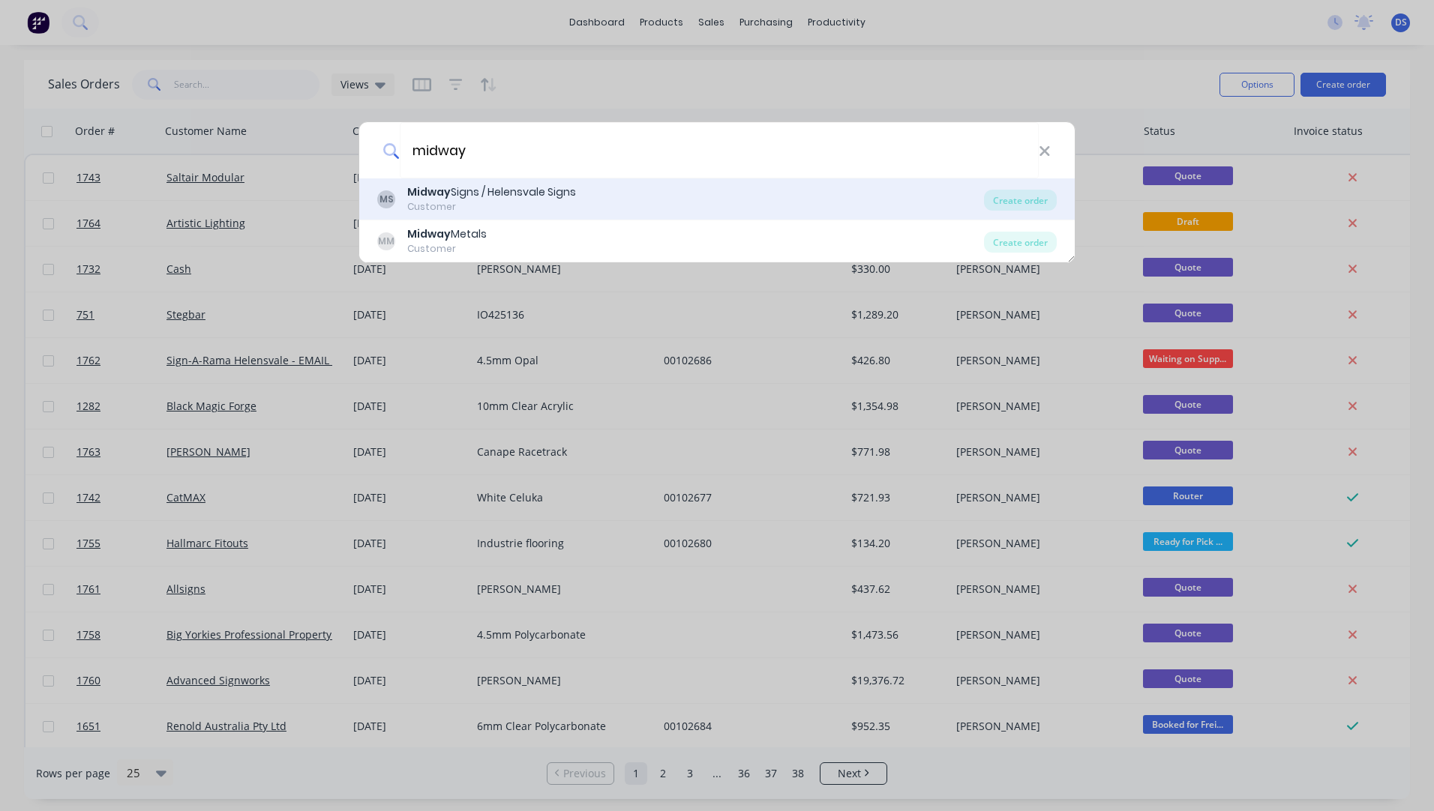
type input "midway"
click at [466, 198] on div "Midway Signs / Helensvale Signs" at bounding box center [491, 192] width 169 height 16
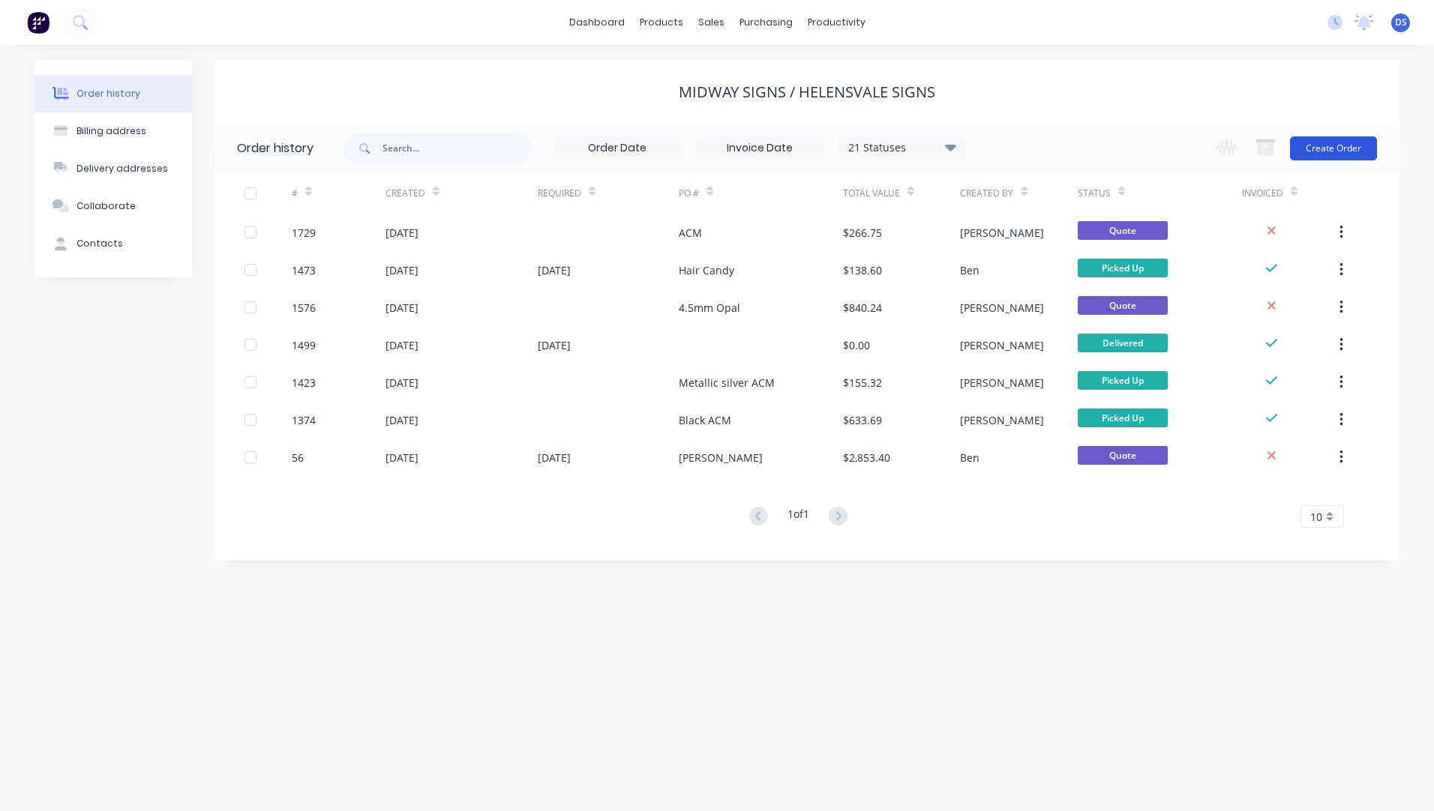
click at [1338, 151] on button "Create Order" at bounding box center [1333, 148] width 87 height 24
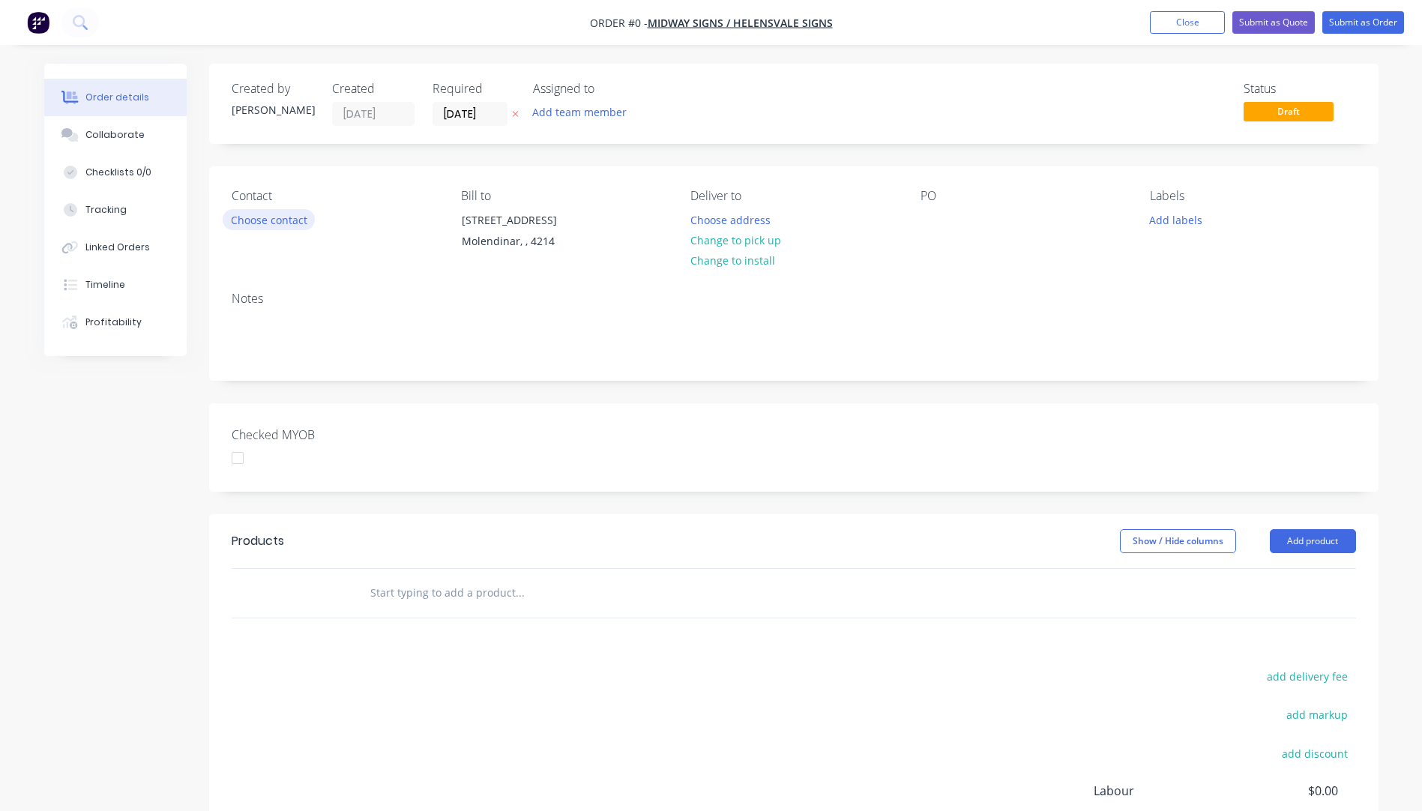
click at [286, 224] on button "Choose contact" at bounding box center [269, 219] width 92 height 20
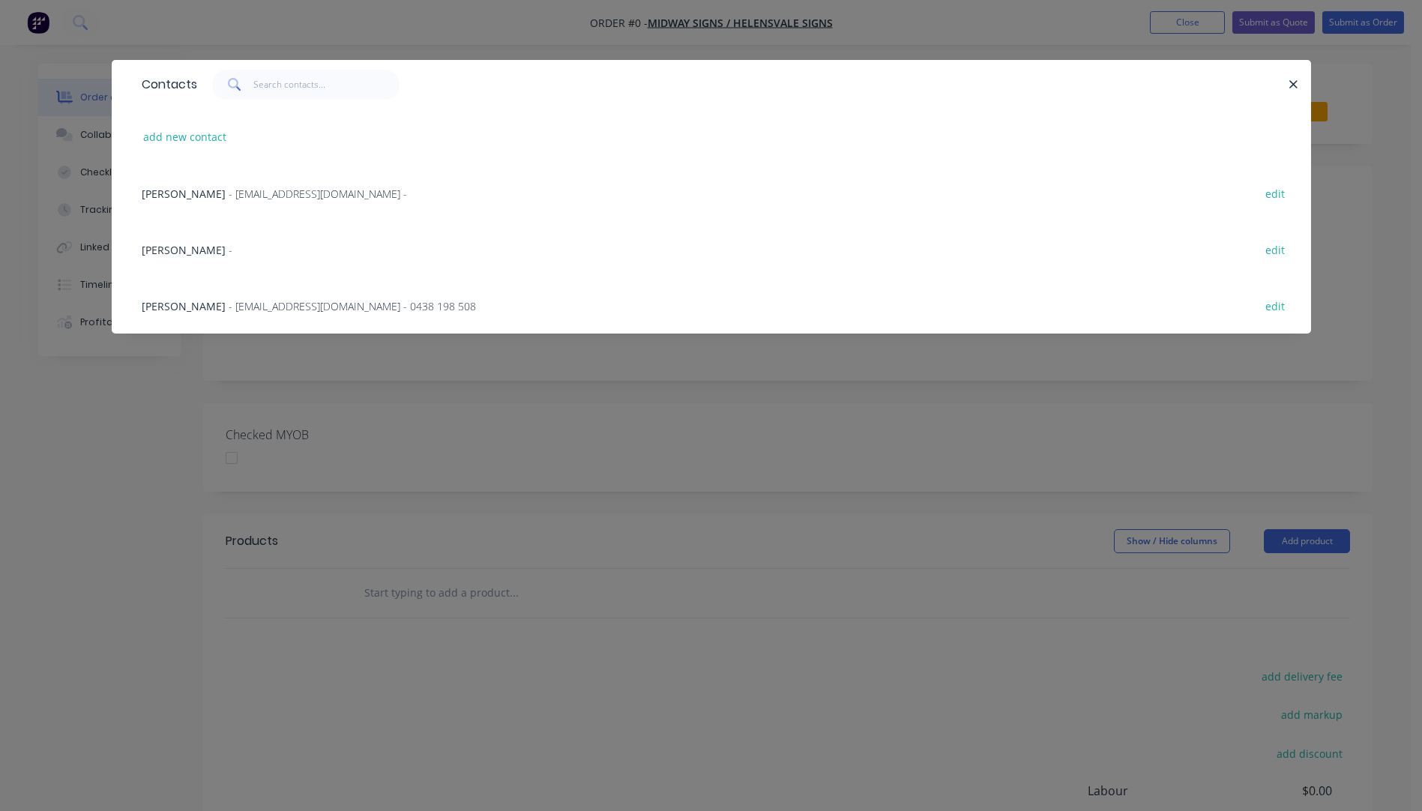
click at [182, 306] on span "Dean Walker" at bounding box center [184, 306] width 84 height 14
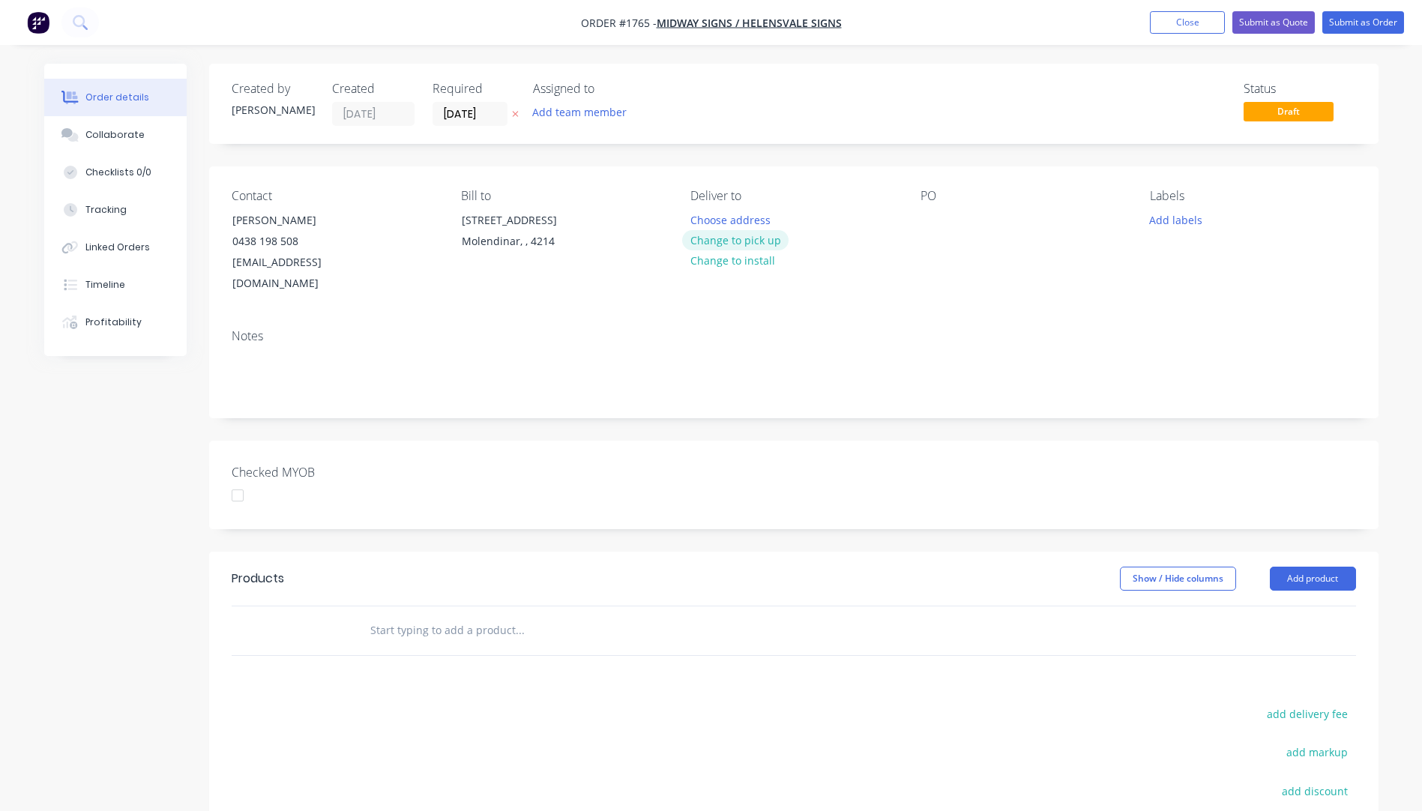
click at [738, 238] on button "Change to pick up" at bounding box center [735, 240] width 106 height 20
click at [928, 221] on div at bounding box center [933, 220] width 24 height 22
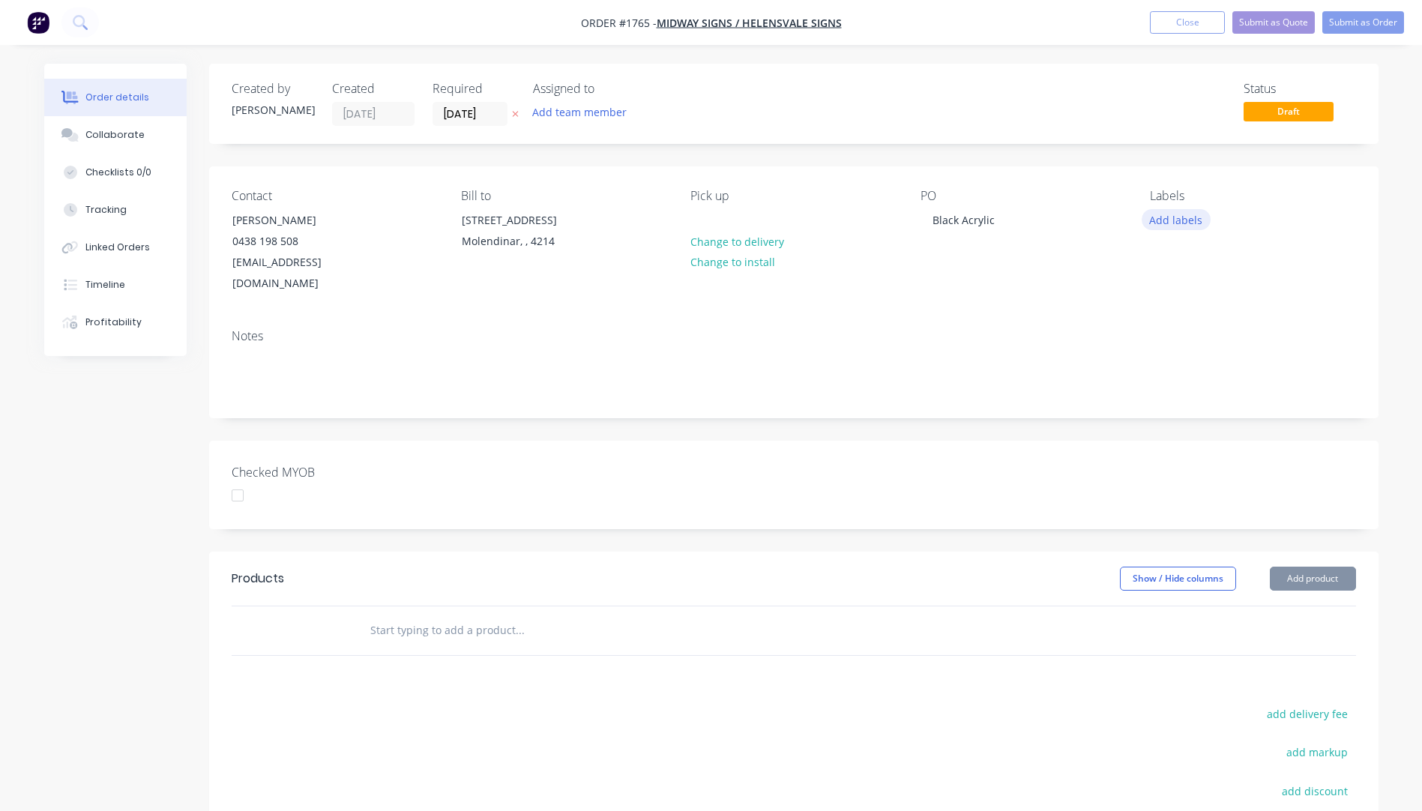
click at [1183, 223] on button "Add labels" at bounding box center [1176, 219] width 69 height 20
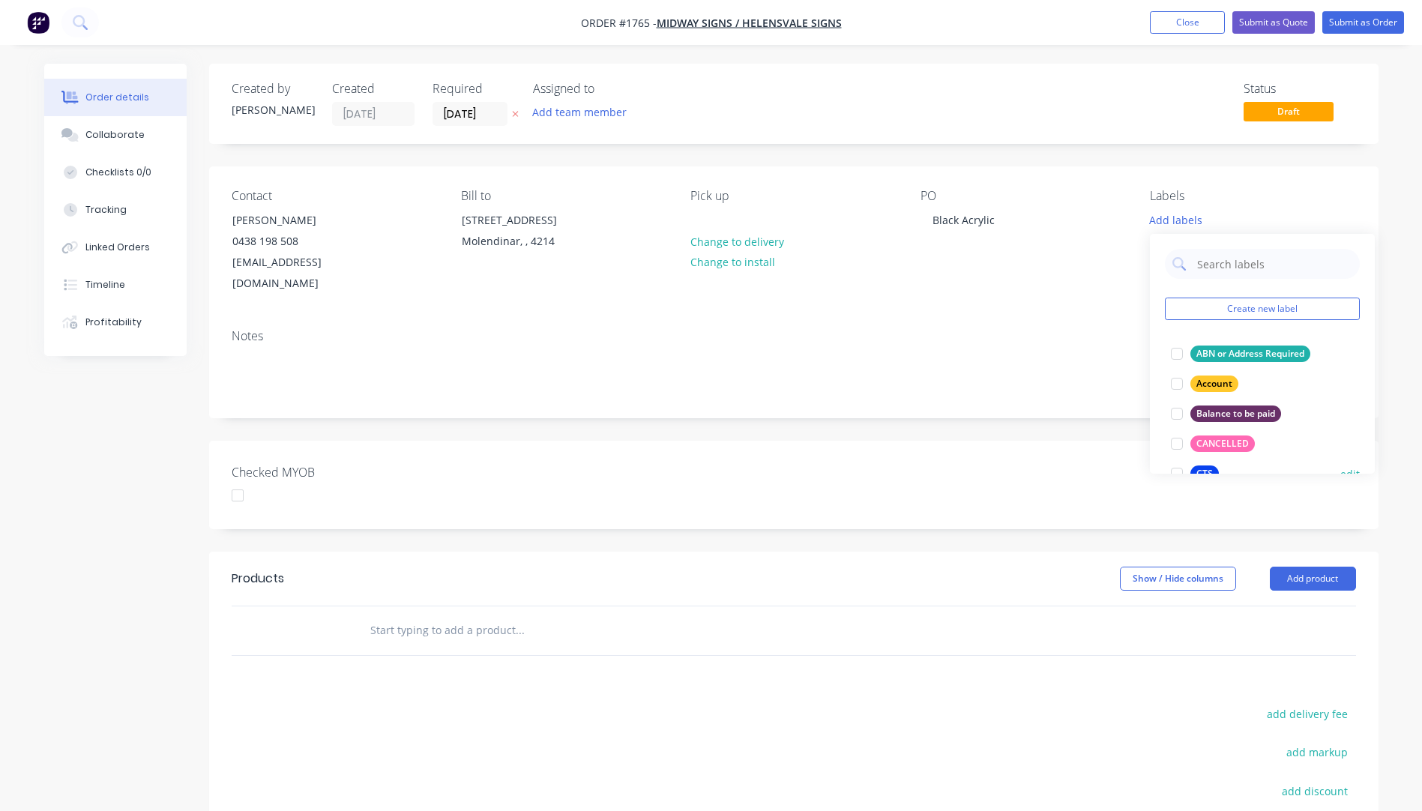
click at [1198, 466] on div "CTS" at bounding box center [1205, 474] width 28 height 16
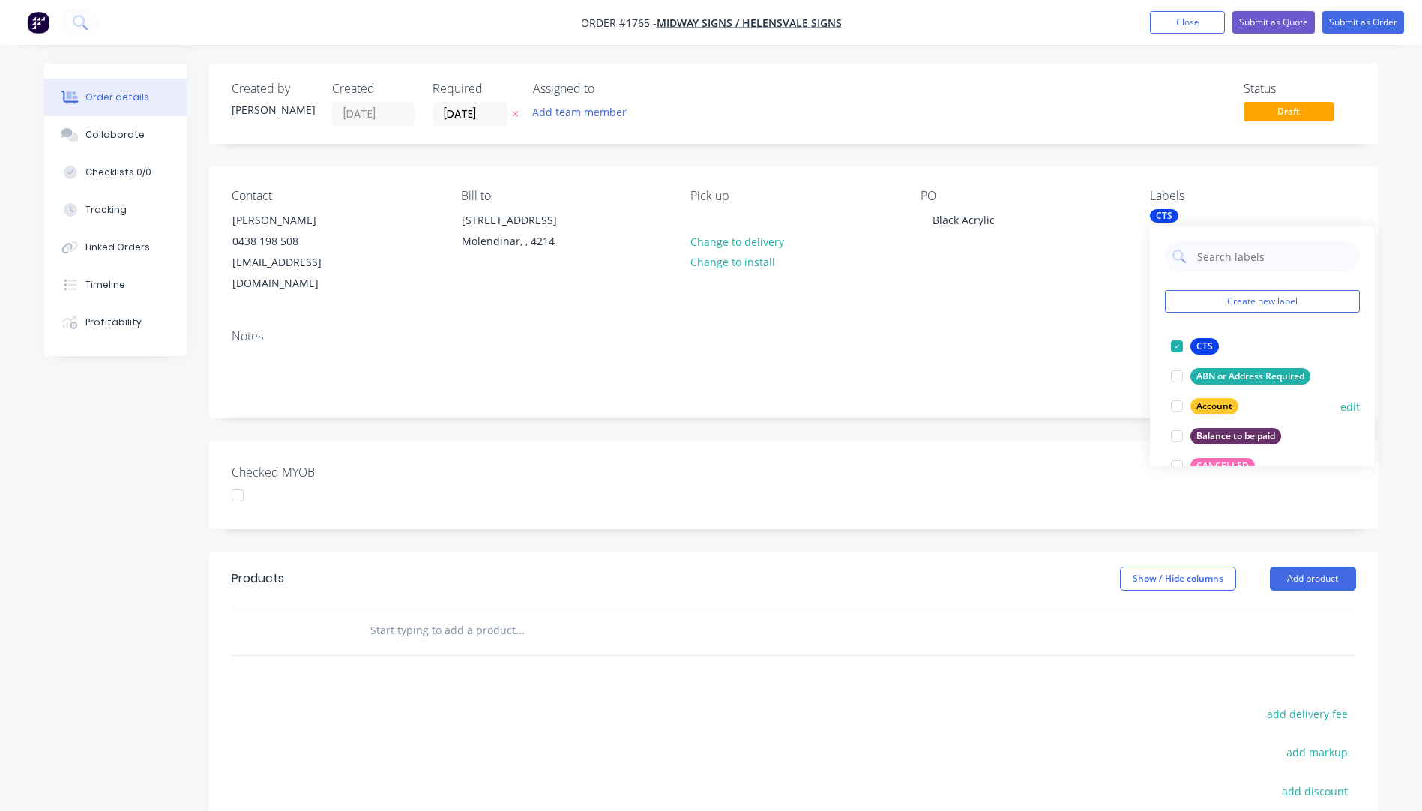
click at [1217, 400] on div "Account" at bounding box center [1215, 406] width 48 height 16
click at [1139, 329] on div "Notes" at bounding box center [794, 336] width 1125 height 14
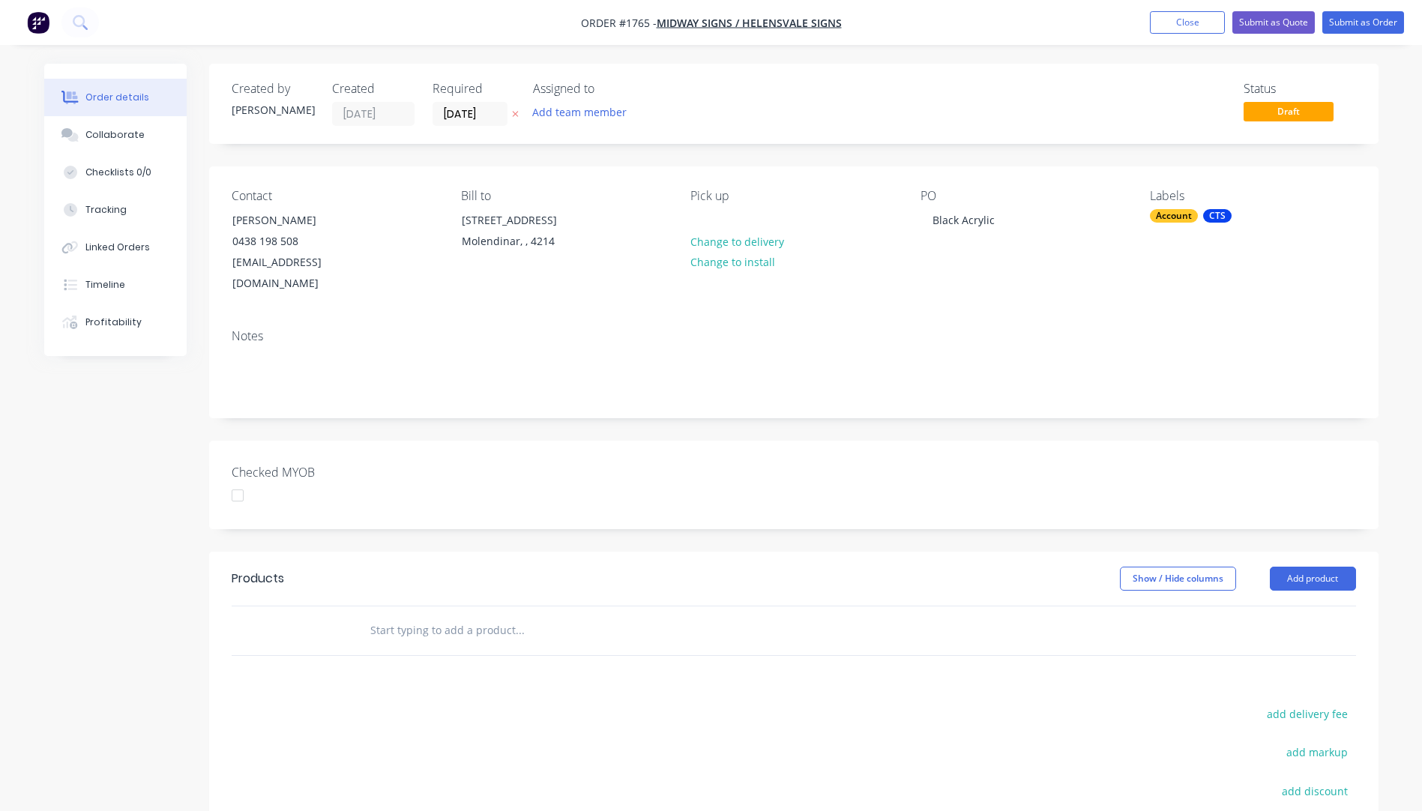
click at [1175, 216] on div "Account" at bounding box center [1174, 215] width 48 height 13
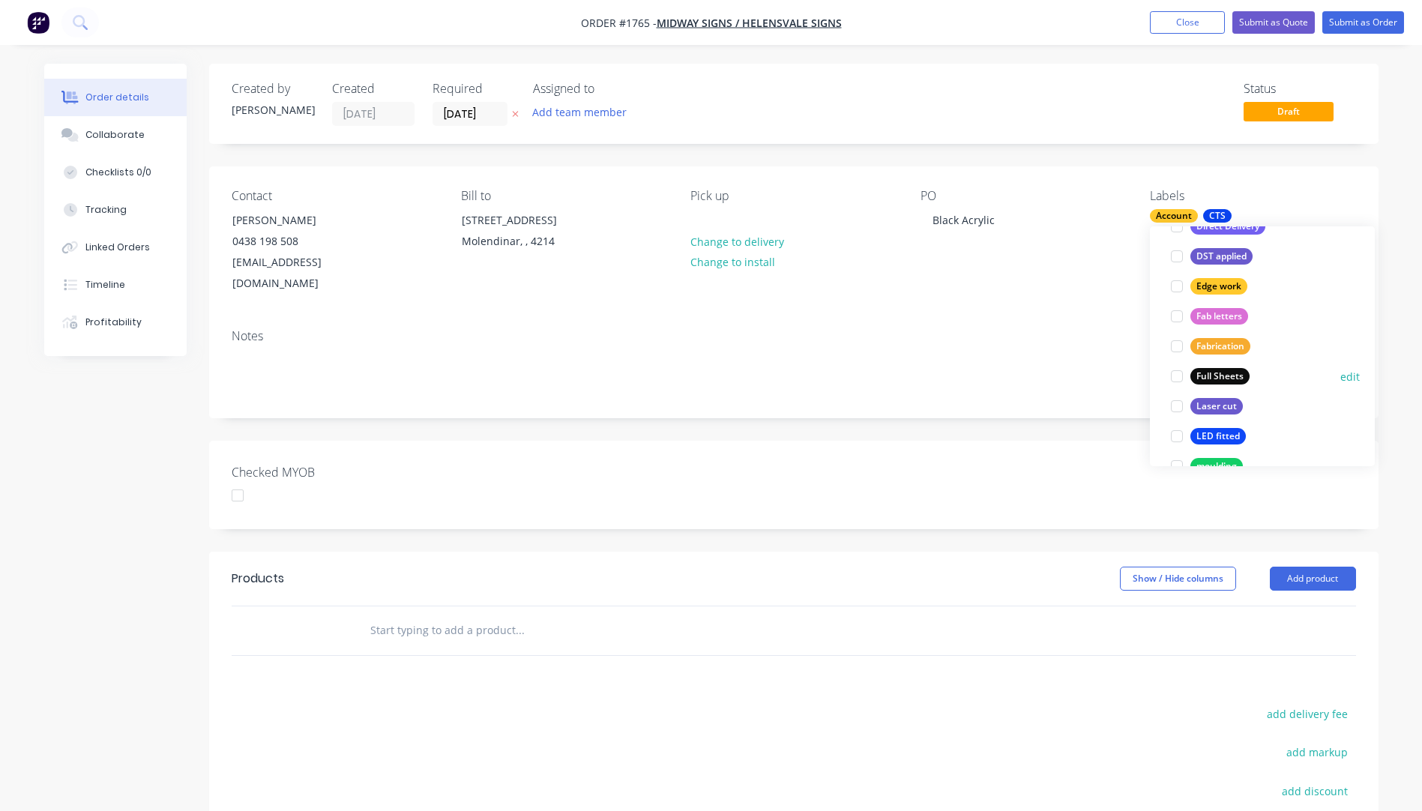
click at [1237, 371] on div "Full Sheets" at bounding box center [1220, 376] width 59 height 16
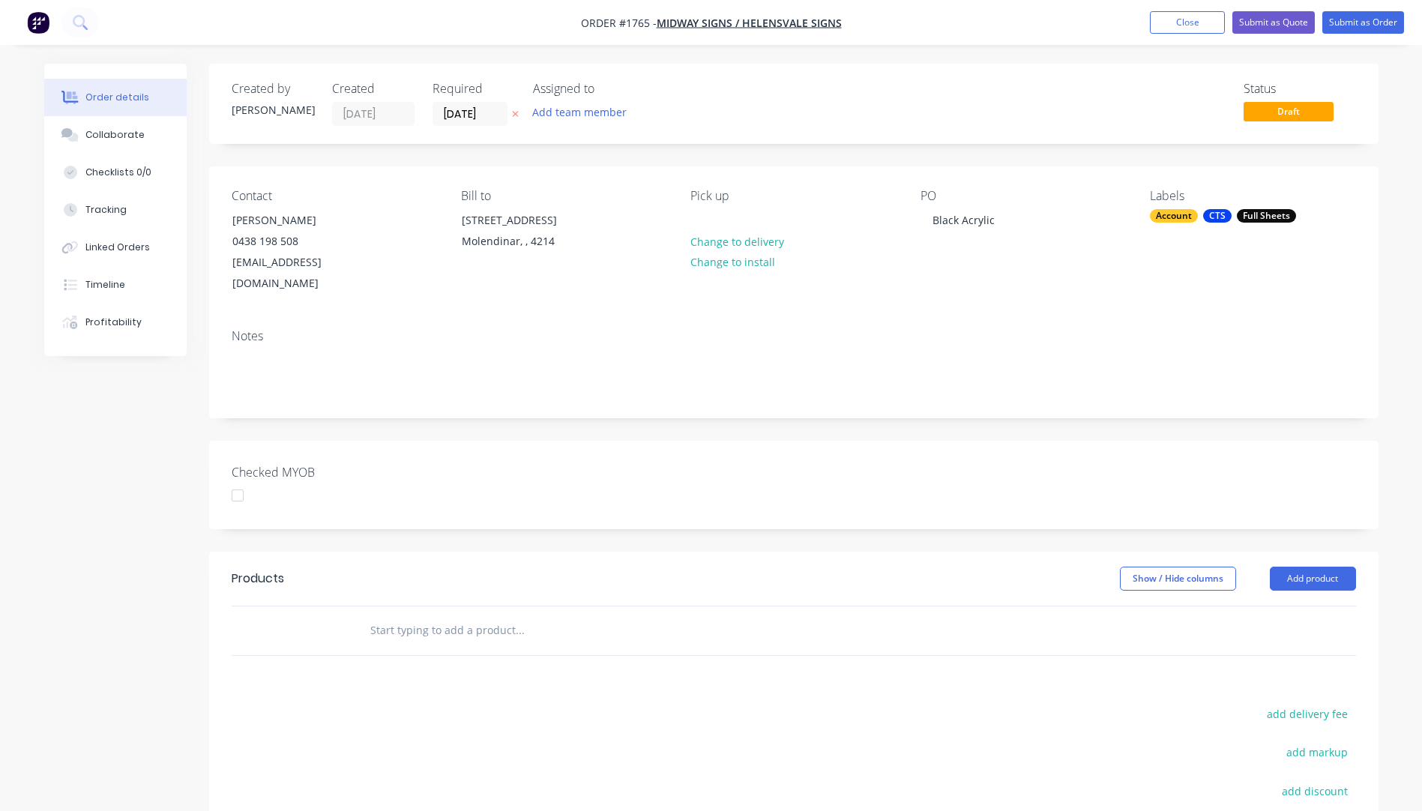
drag, startPoint x: 1030, startPoint y: 277, endPoint x: 1045, endPoint y: 283, distance: 16.4
click at [1043, 282] on div "Contact Dean Walker 0438 198 508 midsigns@bigpond.net.au Bill to Unit 4, 54 Exp…" at bounding box center [794, 241] width 1170 height 151
click at [1313, 567] on button "Add product" at bounding box center [1313, 579] width 86 height 24
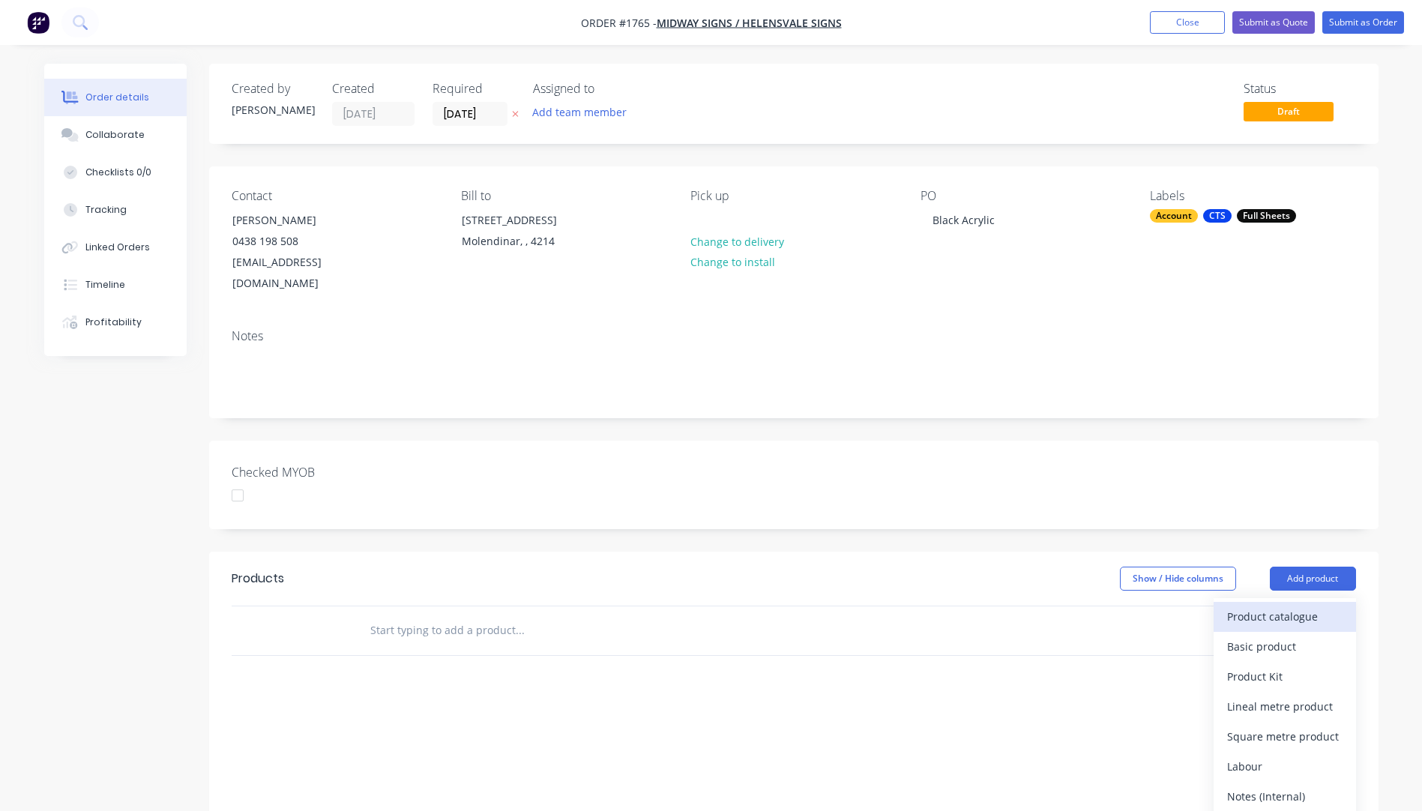
click at [1291, 606] on div "Product catalogue" at bounding box center [1285, 617] width 115 height 22
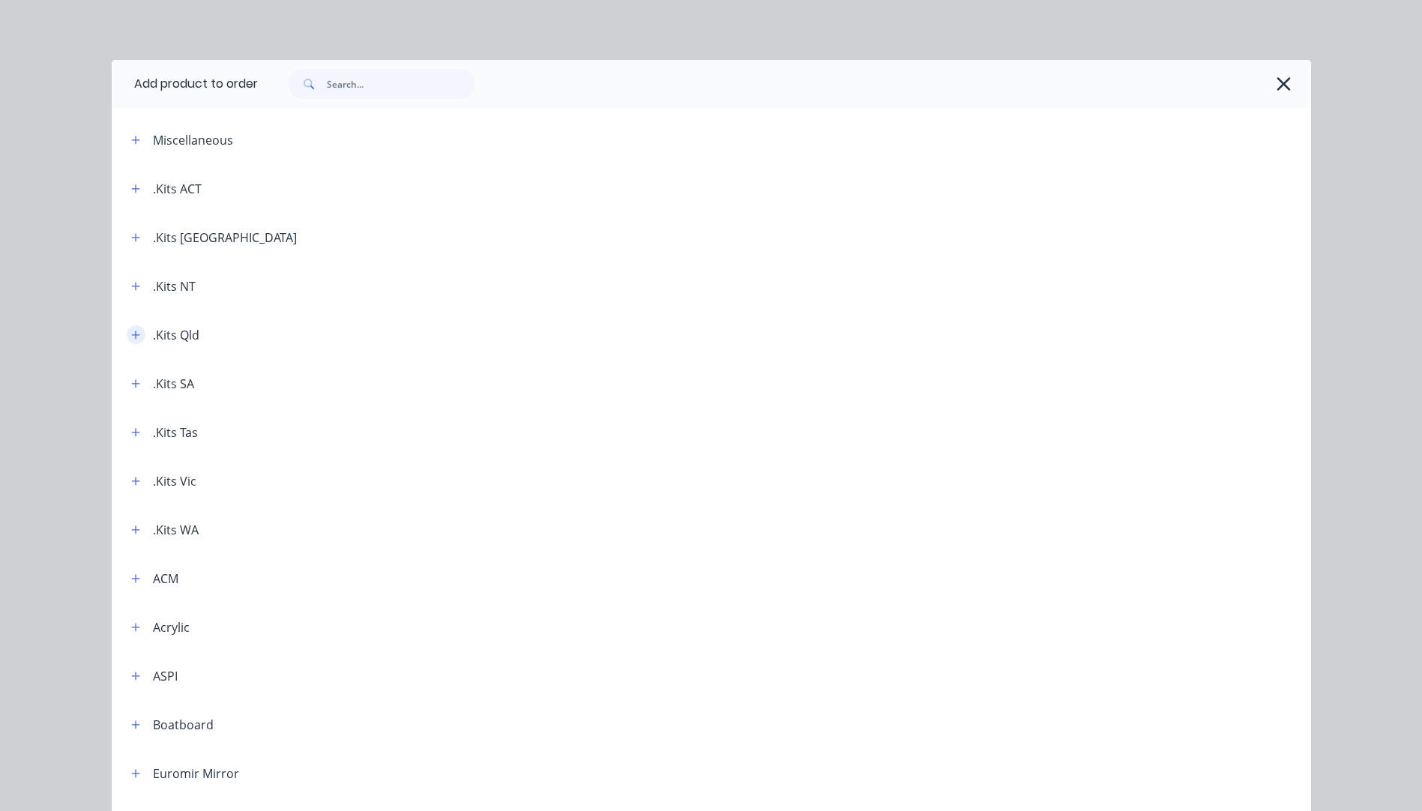
click at [132, 336] on icon "button" at bounding box center [135, 335] width 9 height 10
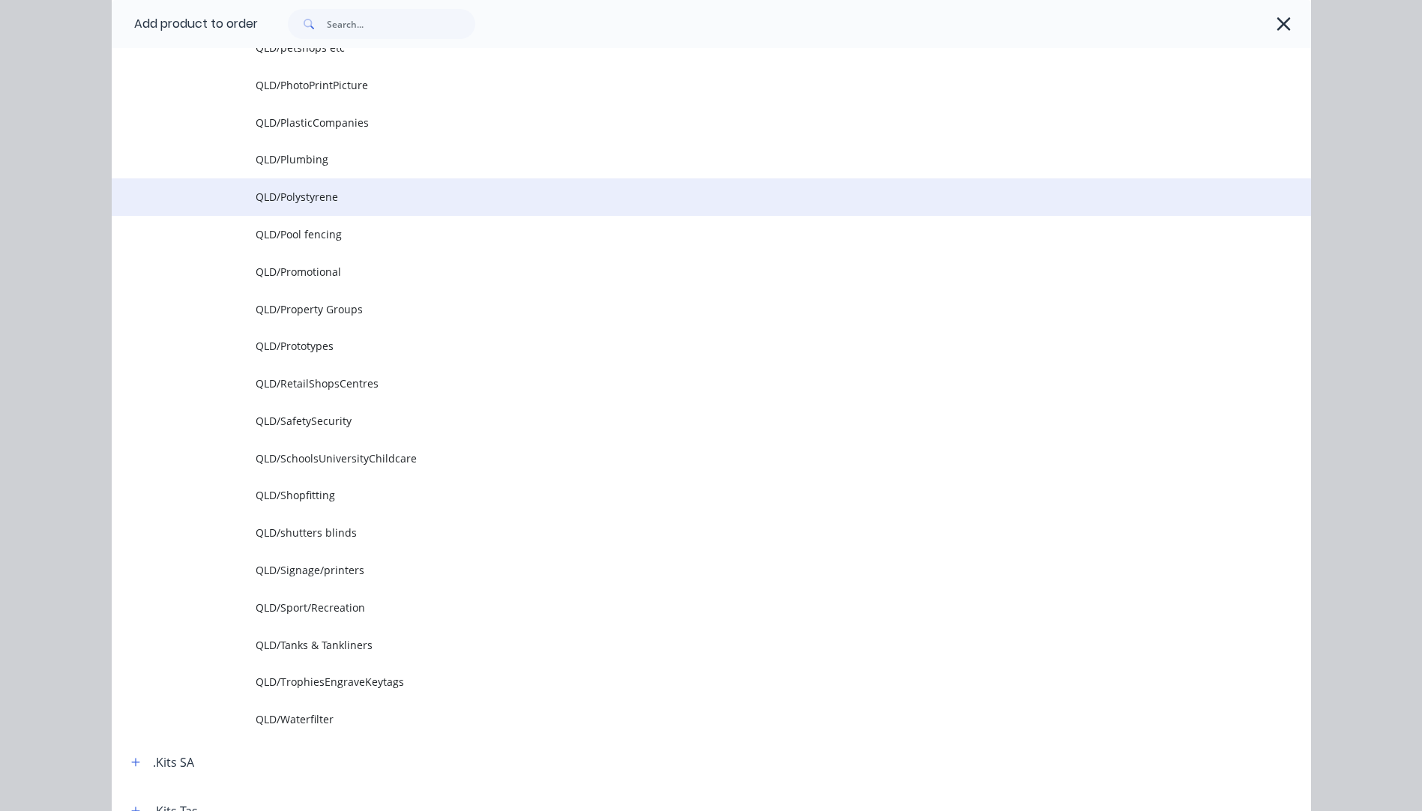
scroll to position [1800, 0]
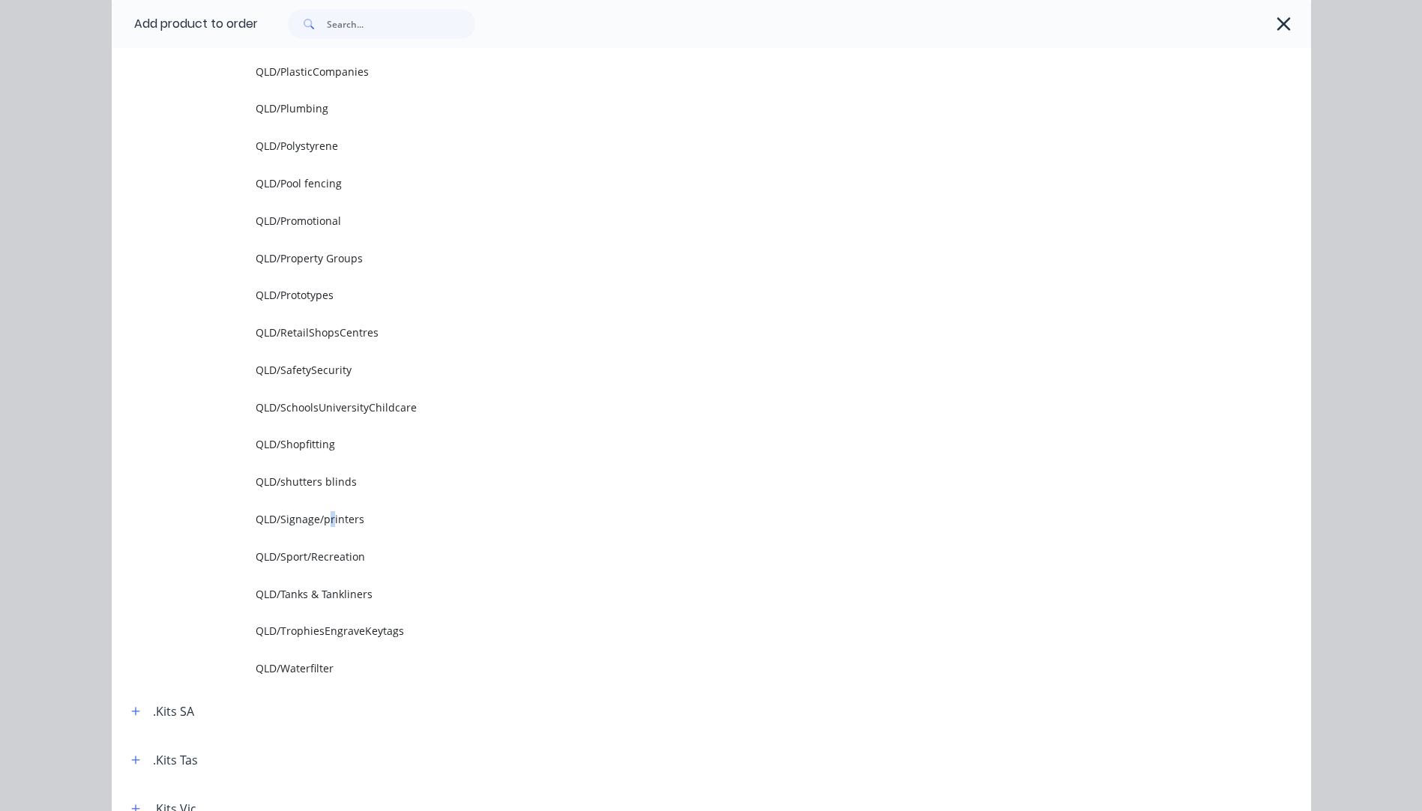
click at [325, 521] on span "QLD/Signage/printers" at bounding box center [678, 519] width 844 height 16
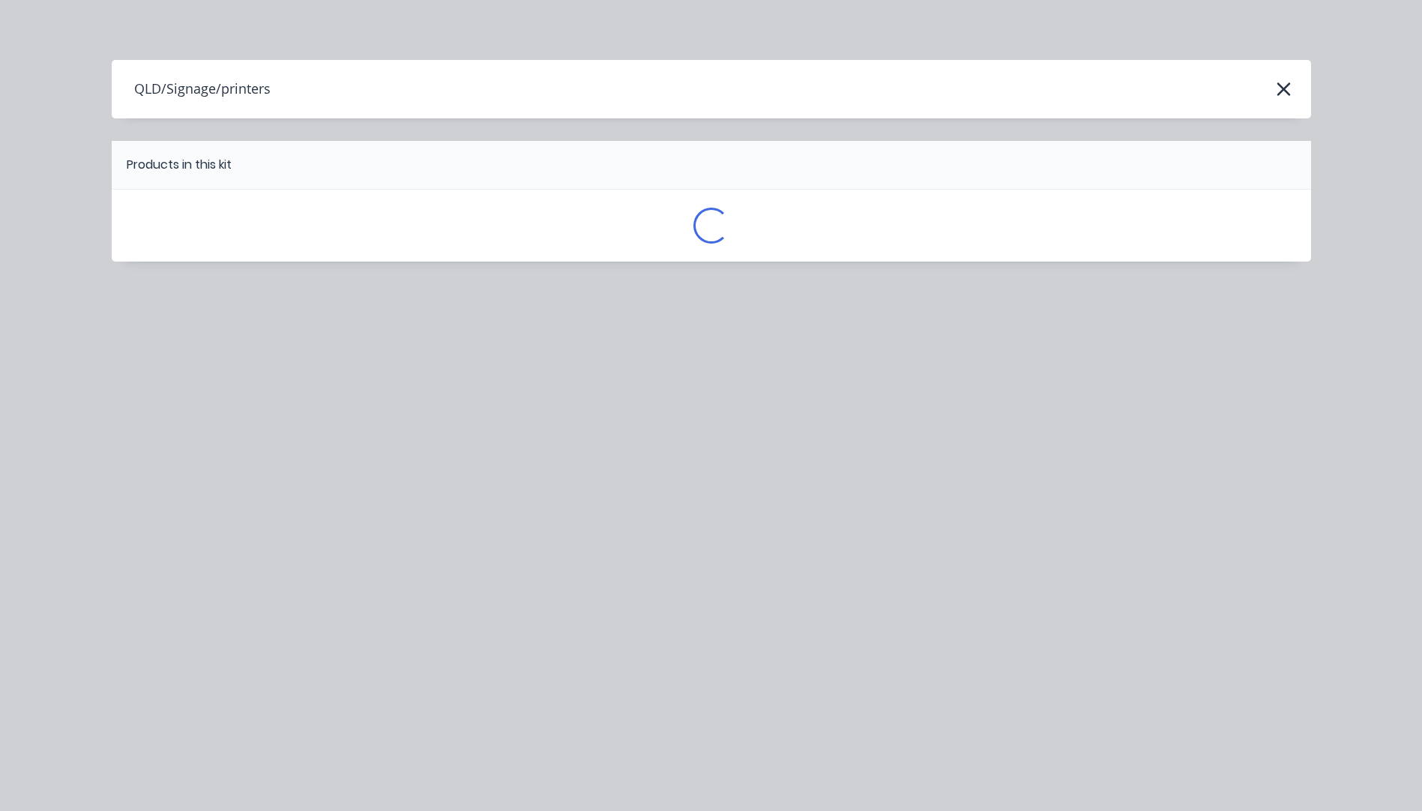
scroll to position [0, 0]
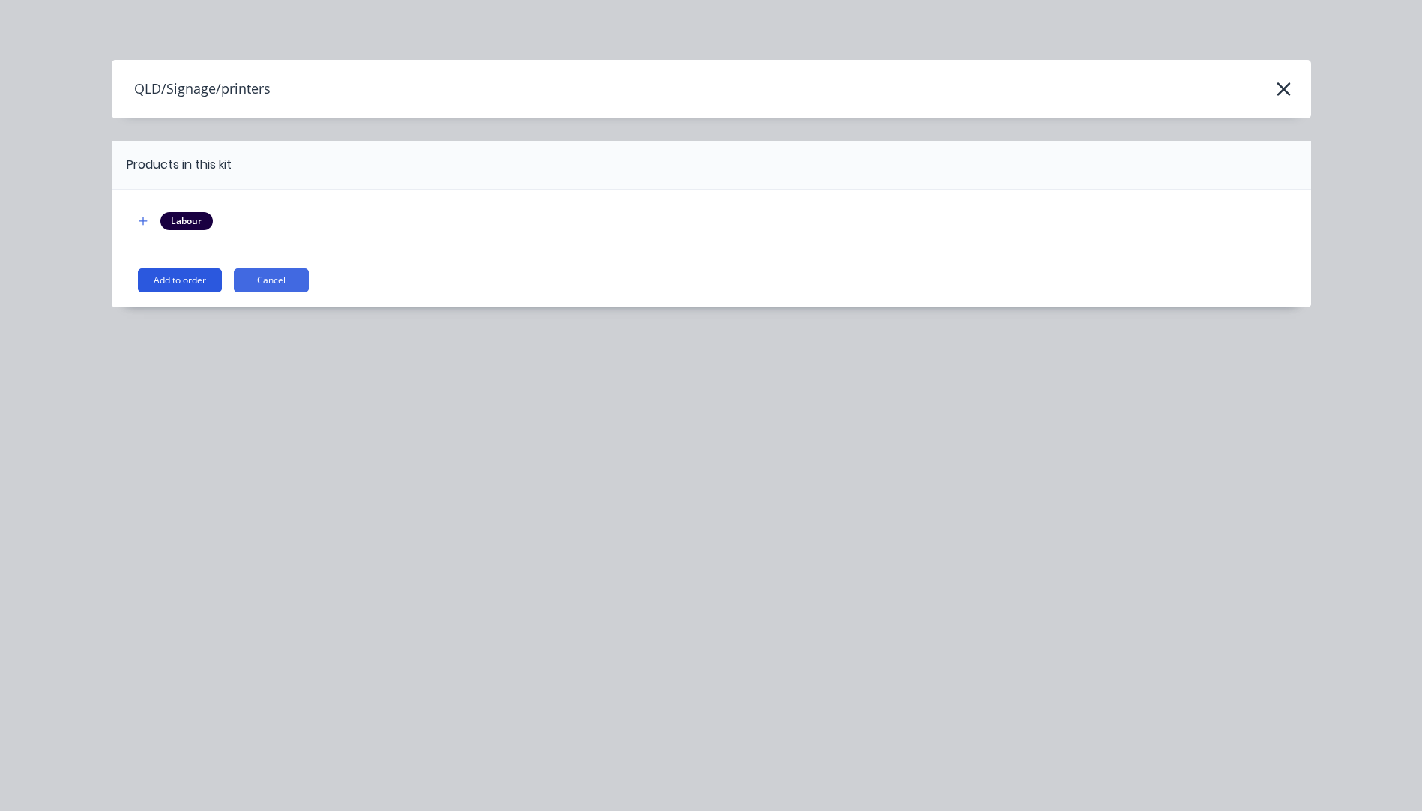
click at [185, 287] on button "Add to order" at bounding box center [180, 280] width 84 height 24
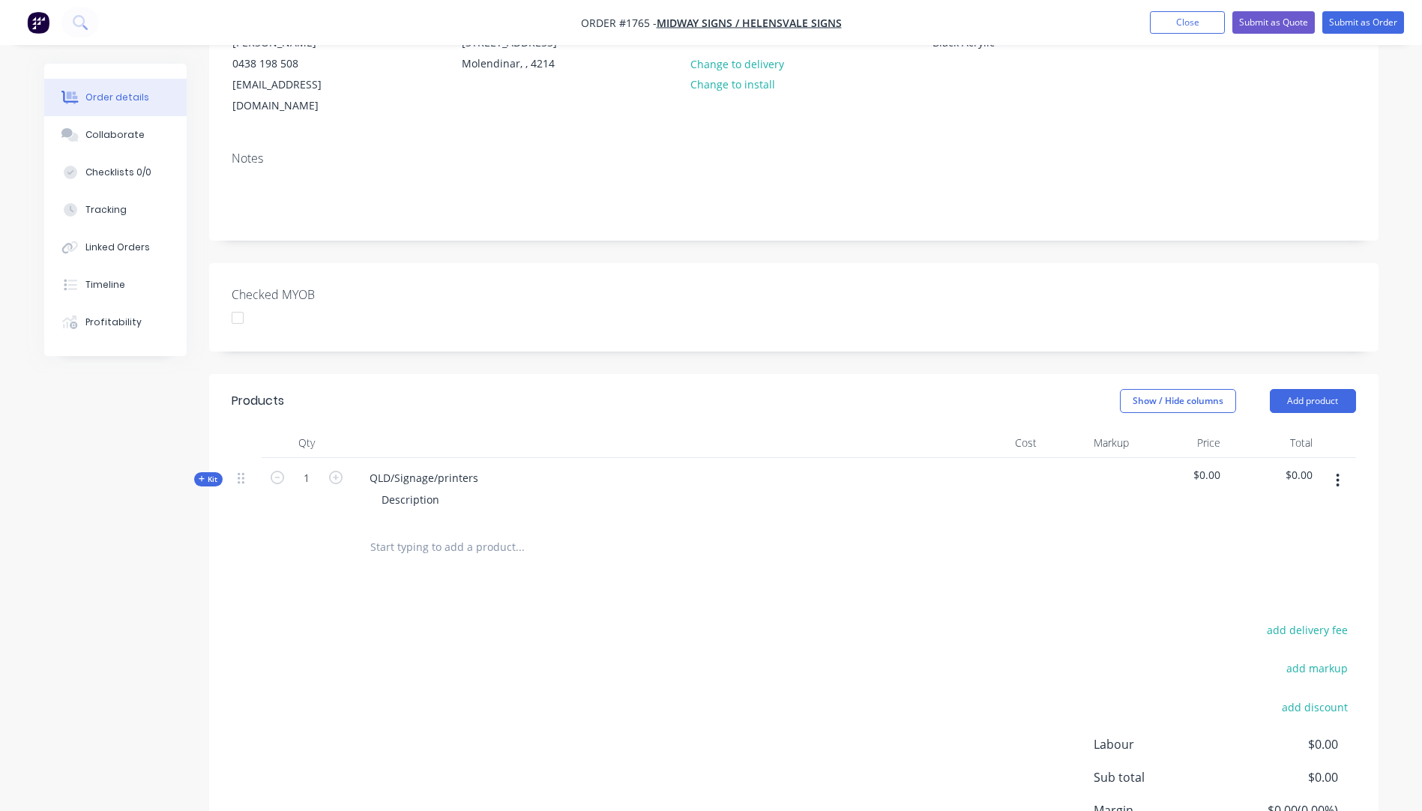
scroll to position [225, 0]
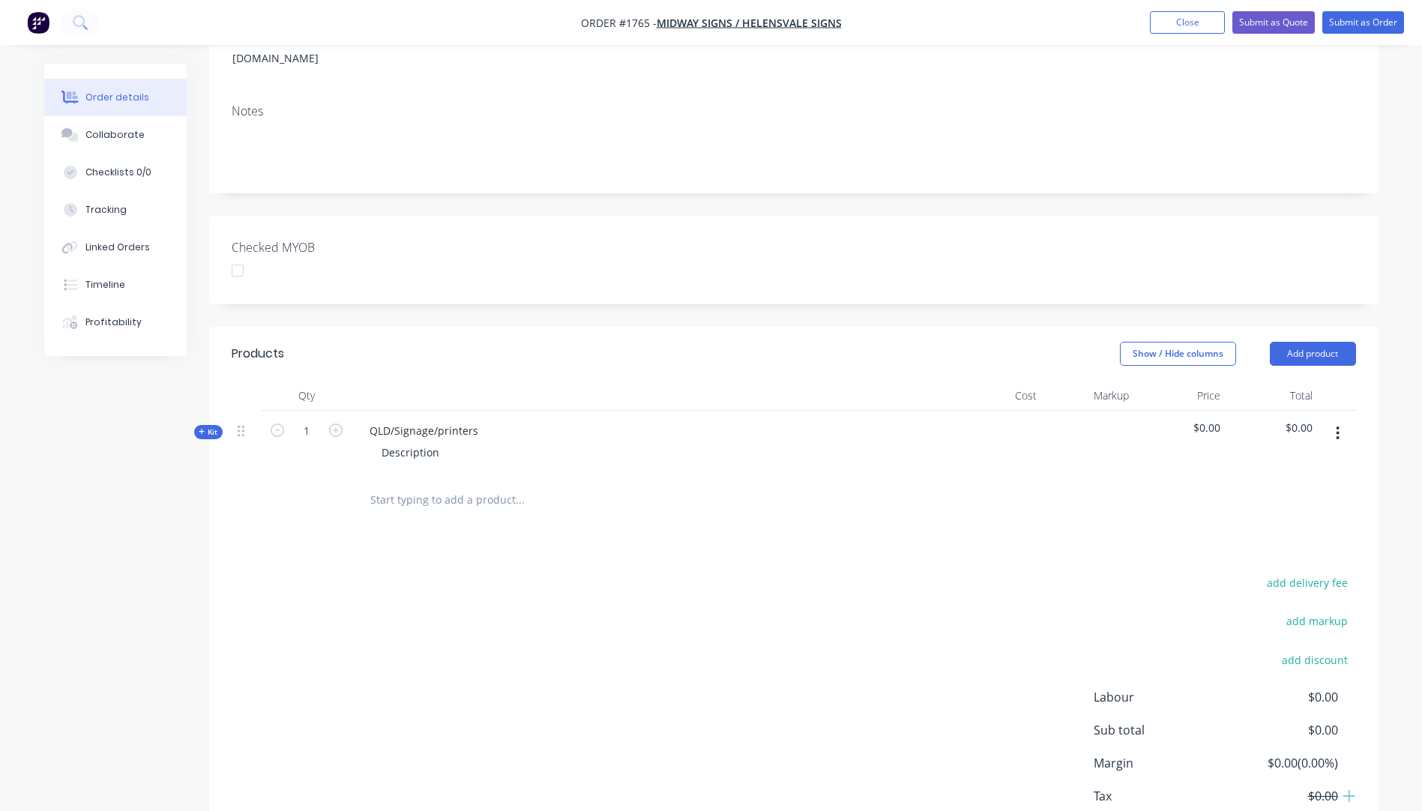
click at [203, 428] on icon "button" at bounding box center [202, 431] width 7 height 7
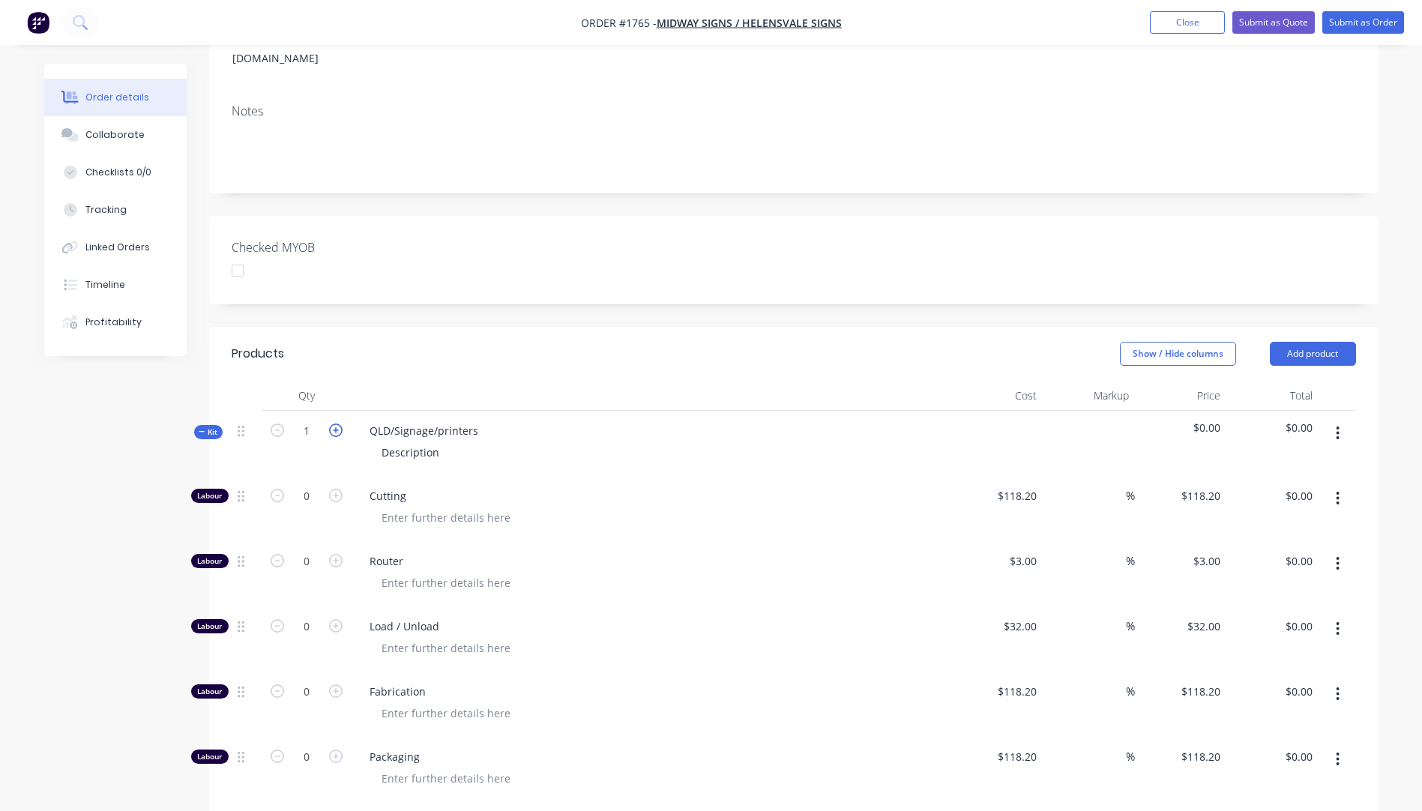
click at [338, 424] on icon "button" at bounding box center [335, 430] width 13 height 13
type input "2"
drag, startPoint x: 484, startPoint y: 412, endPoint x: 370, endPoint y: 413, distance: 114.0
click at [370, 420] on div "QLD/Signage/printers" at bounding box center [424, 431] width 133 height 22
drag, startPoint x: 380, startPoint y: 437, endPoint x: 360, endPoint y: 437, distance: 20.2
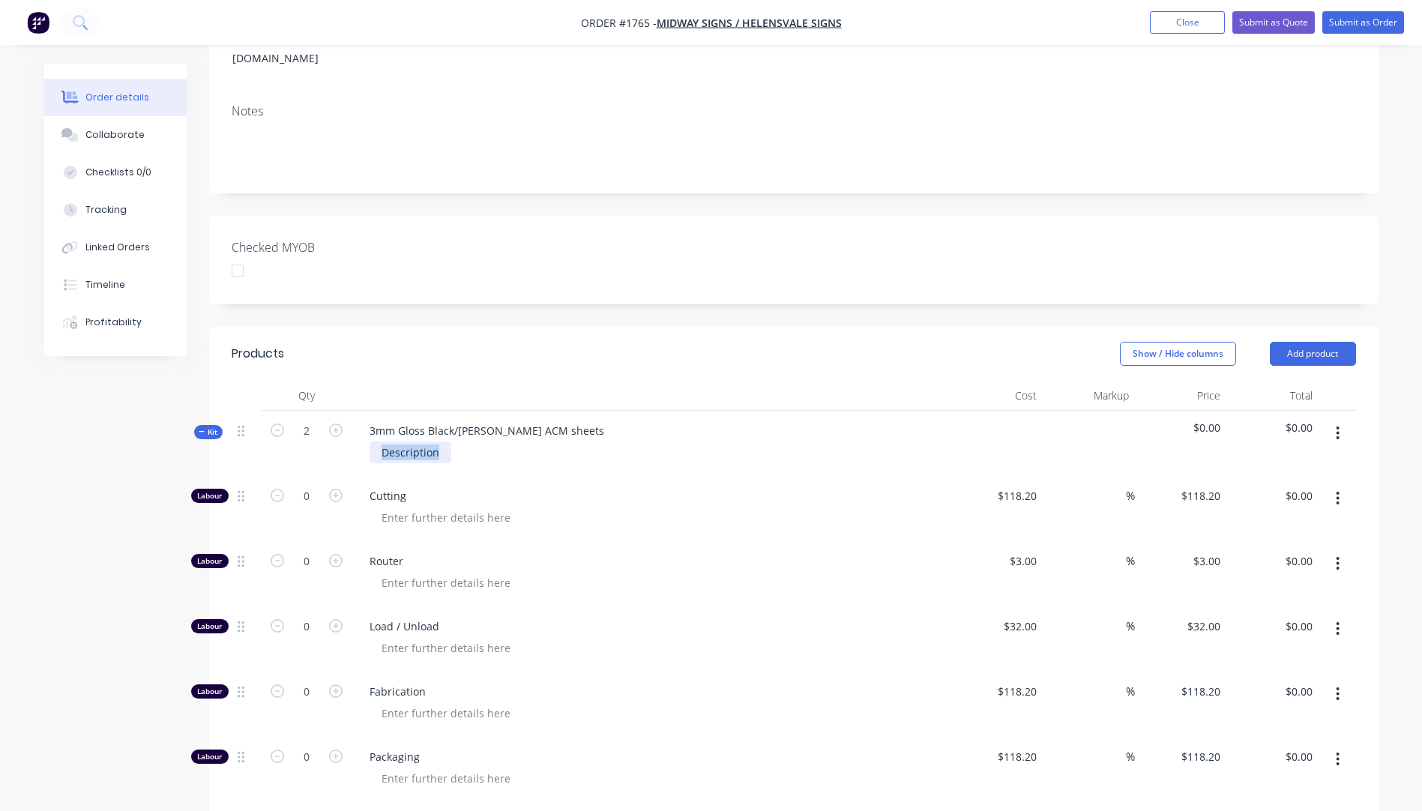
click at [360, 442] on div "Description" at bounding box center [652, 453] width 588 height 22
click at [577, 484] on div "Cutting" at bounding box center [652, 508] width 600 height 65
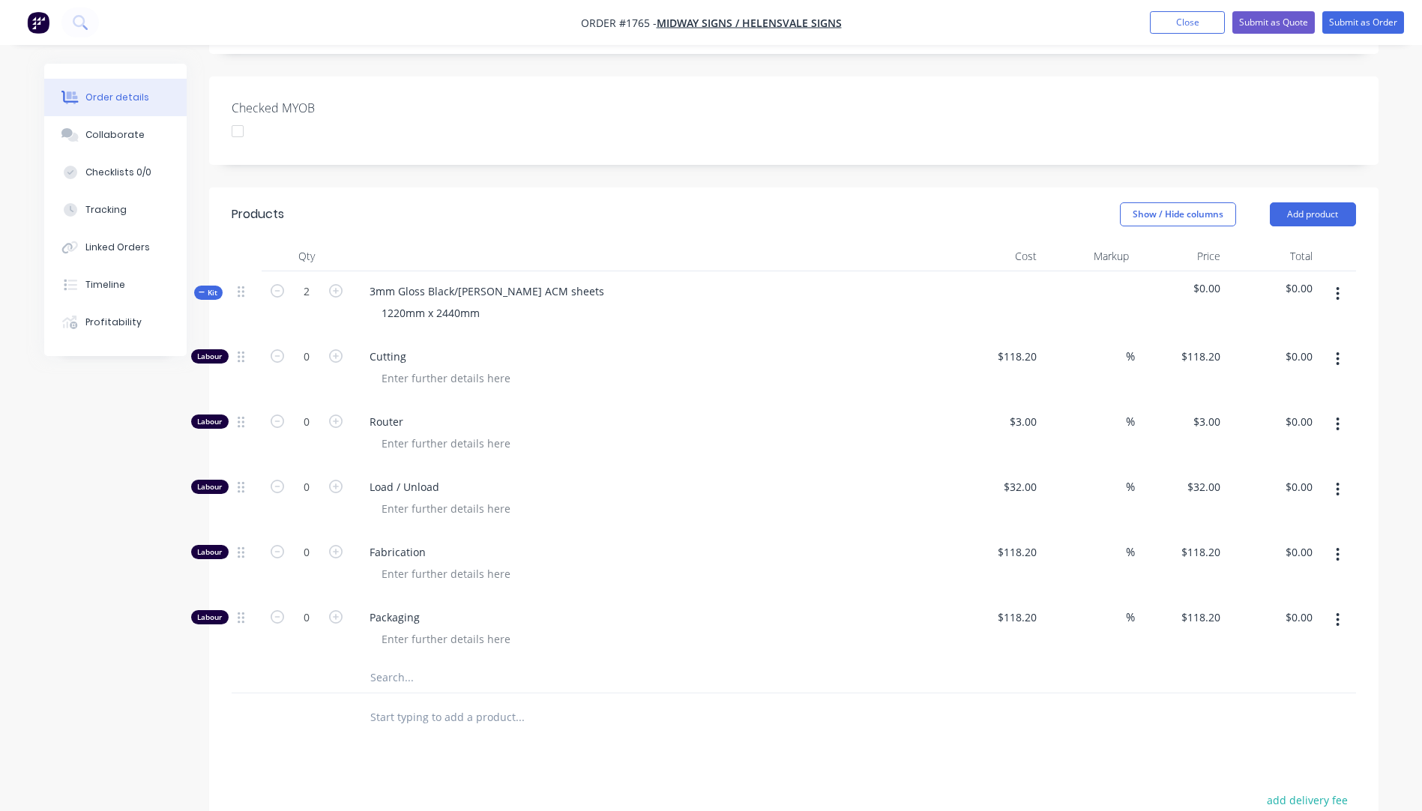
scroll to position [375, 0]
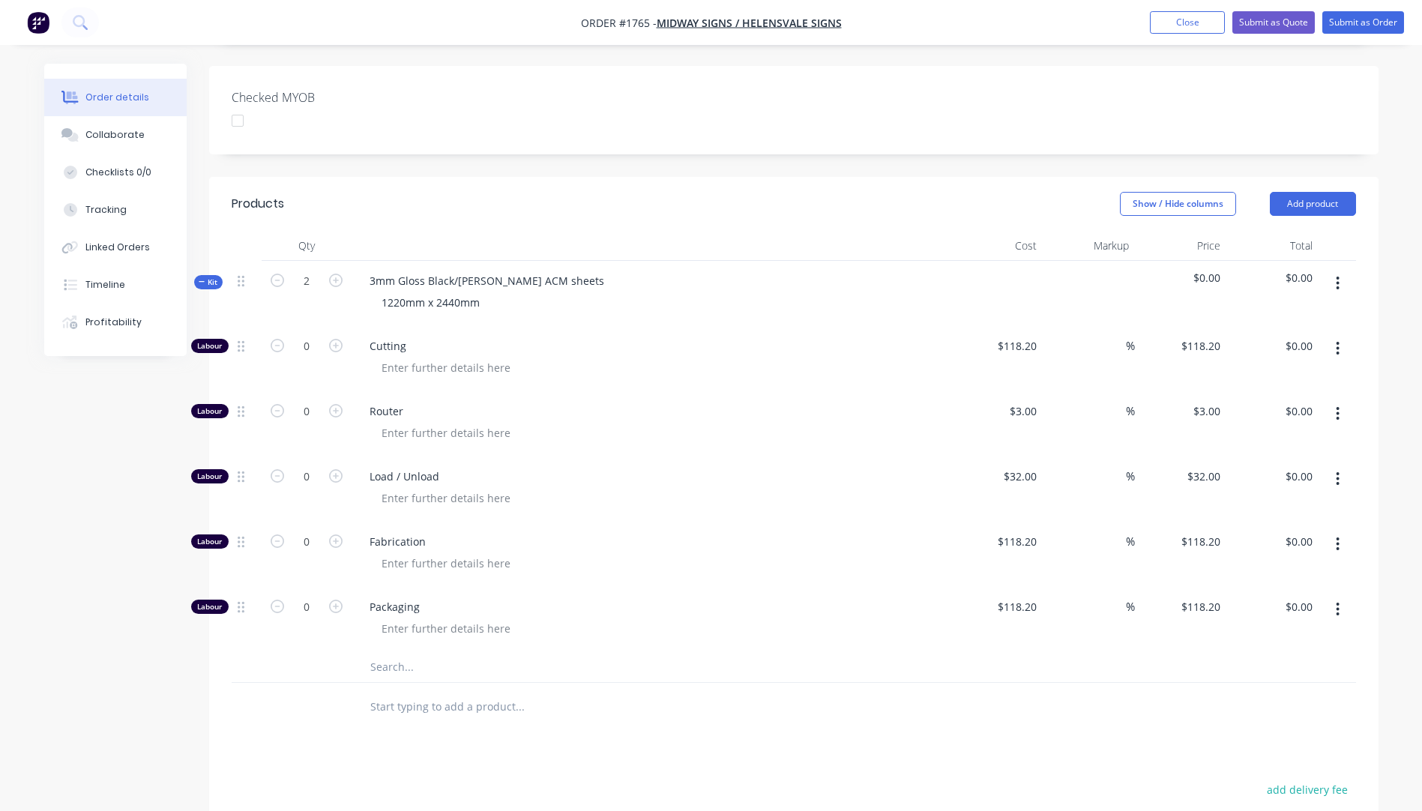
click at [400, 652] on input "text" at bounding box center [520, 667] width 300 height 30
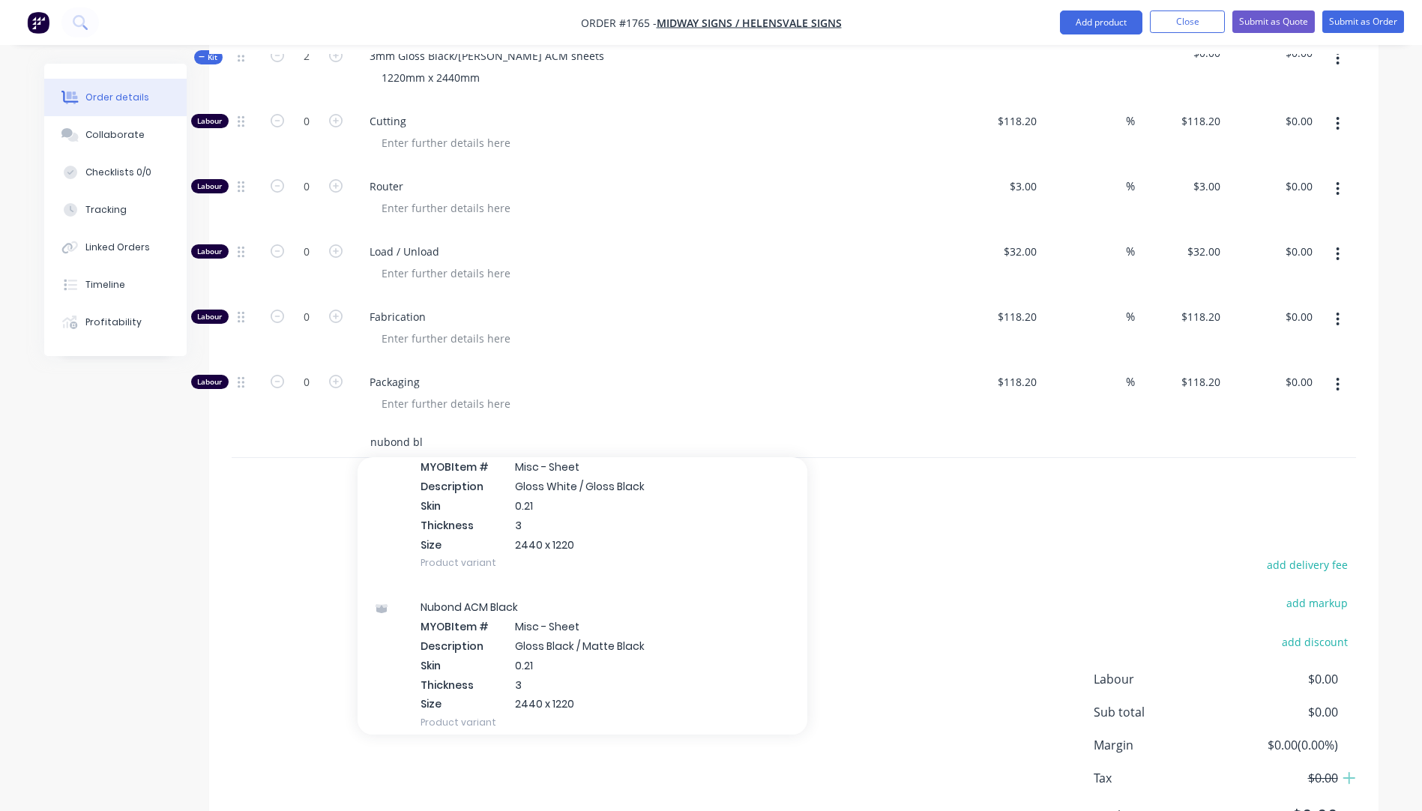
scroll to position [75, 0]
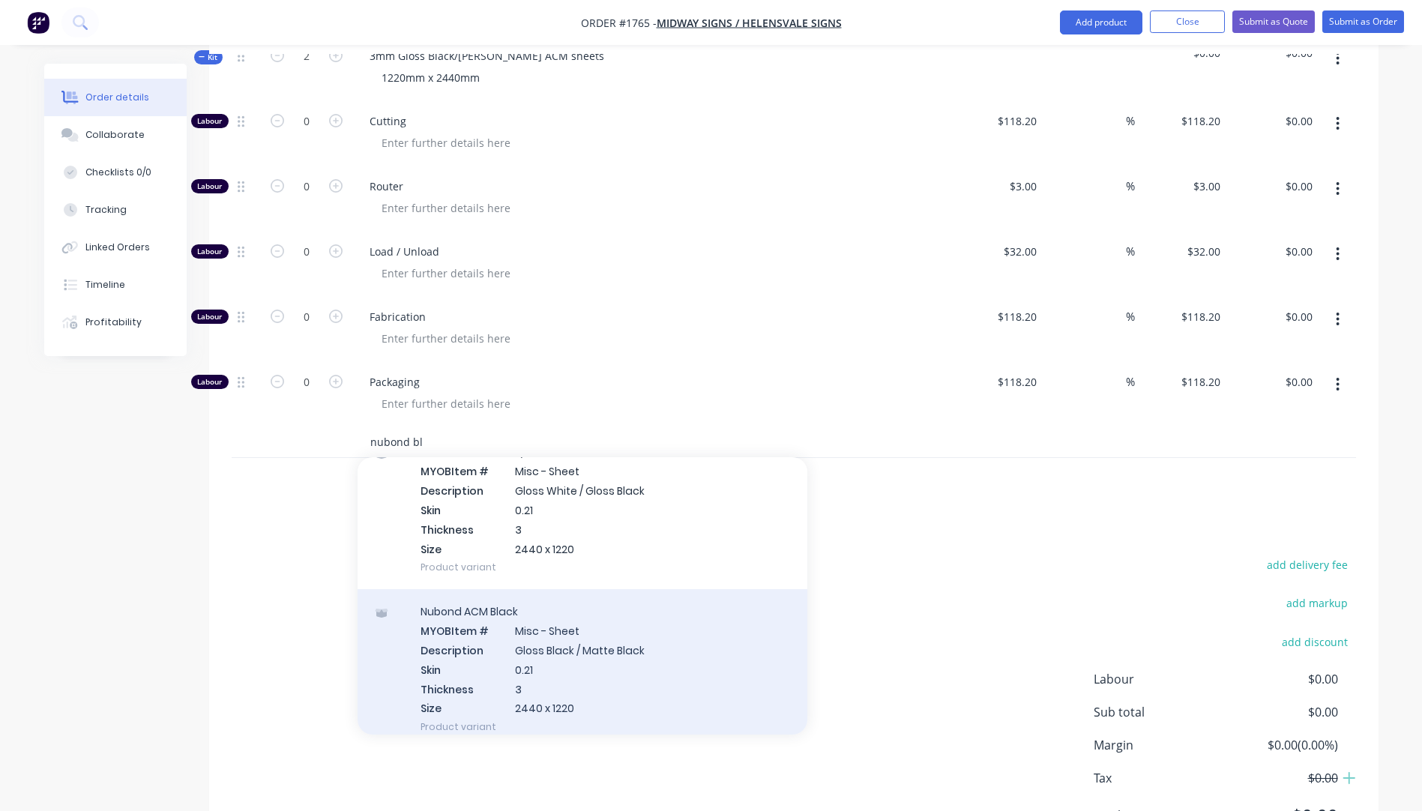
type input "nubond bl"
click at [559, 636] on div "Nubond ACM Black MYOB Item # Misc - Sheet Description Gloss Black / Matte Black…" at bounding box center [583, 669] width 450 height 160
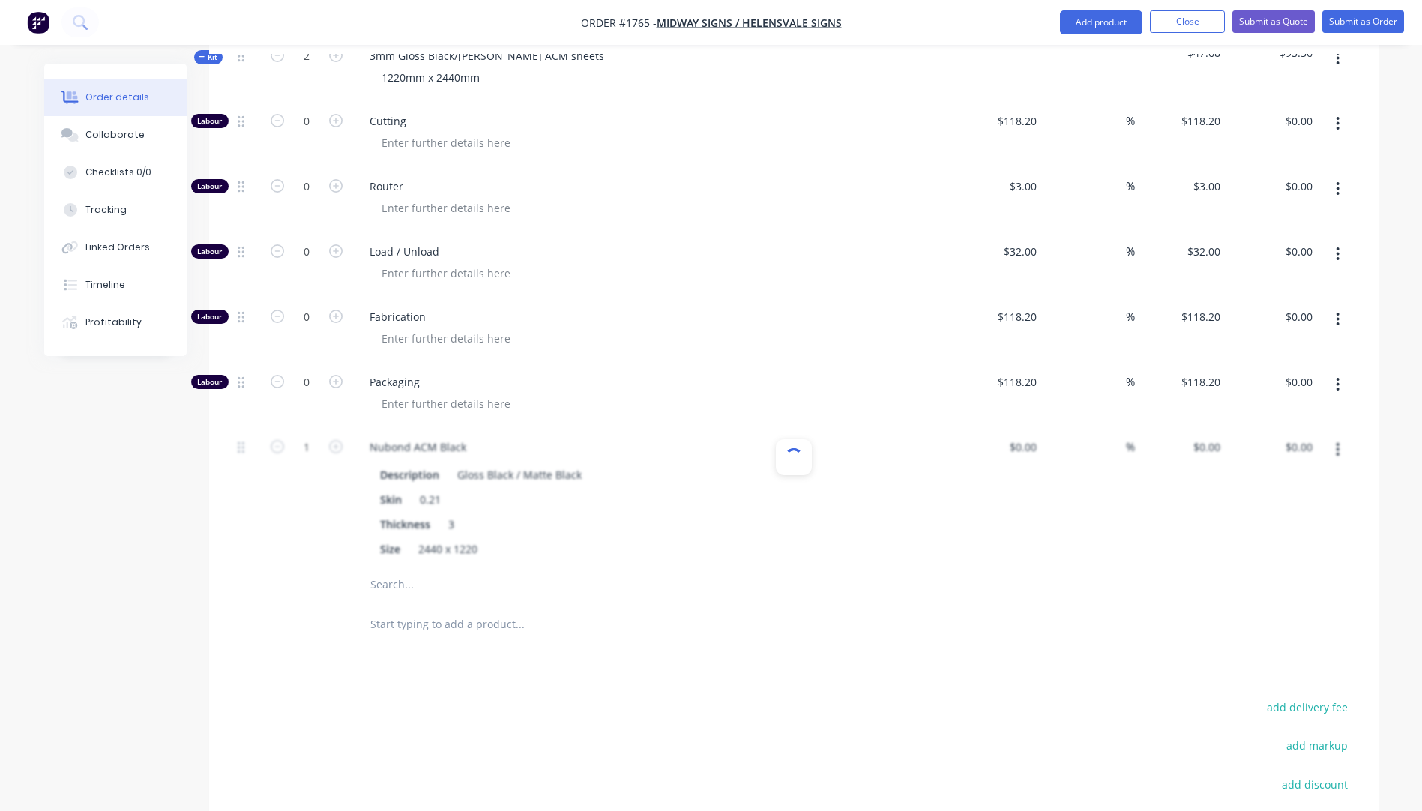
type input "$59.60"
type input "60"
type input "$95.36"
click at [339, 440] on icon "button" at bounding box center [335, 446] width 13 height 13
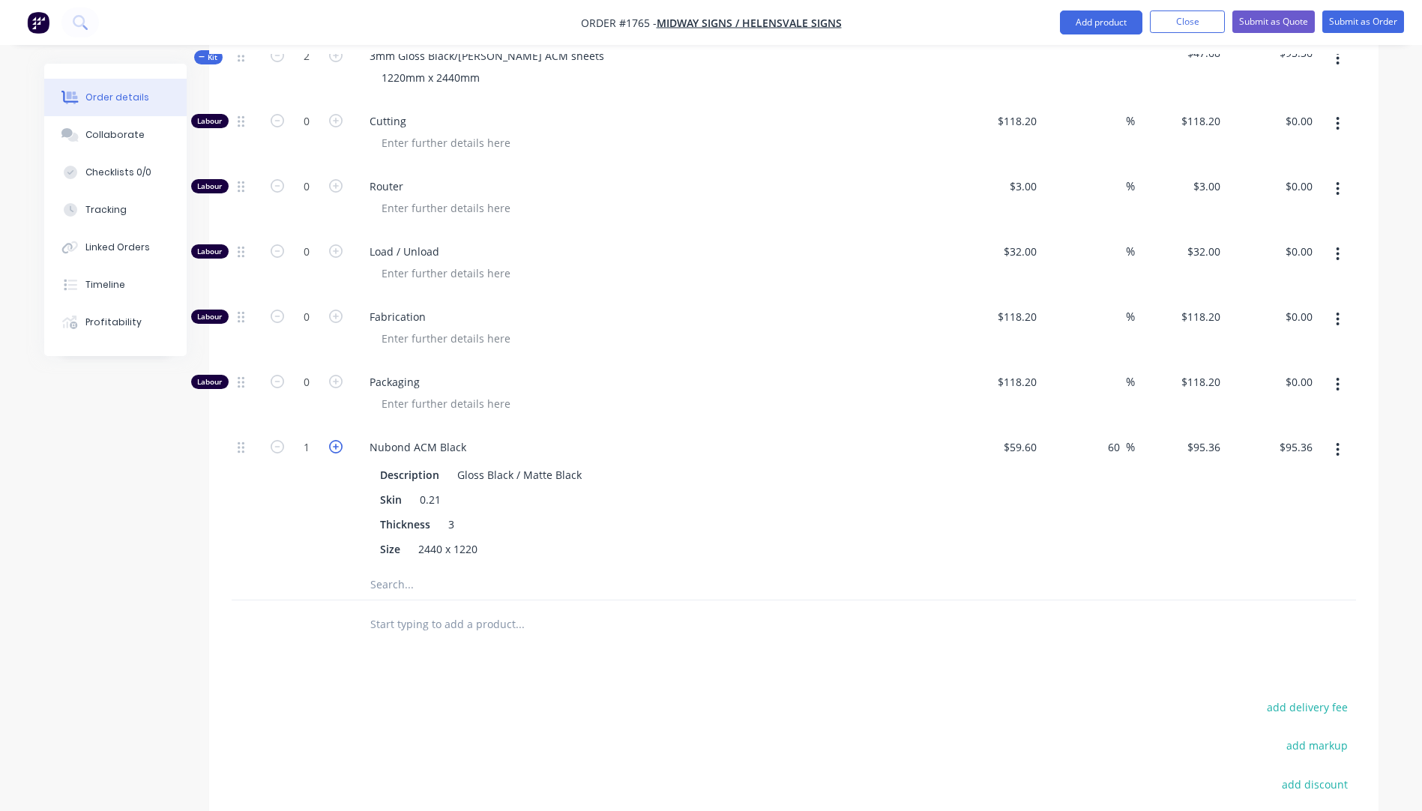
type input "2"
type input "$190.72"
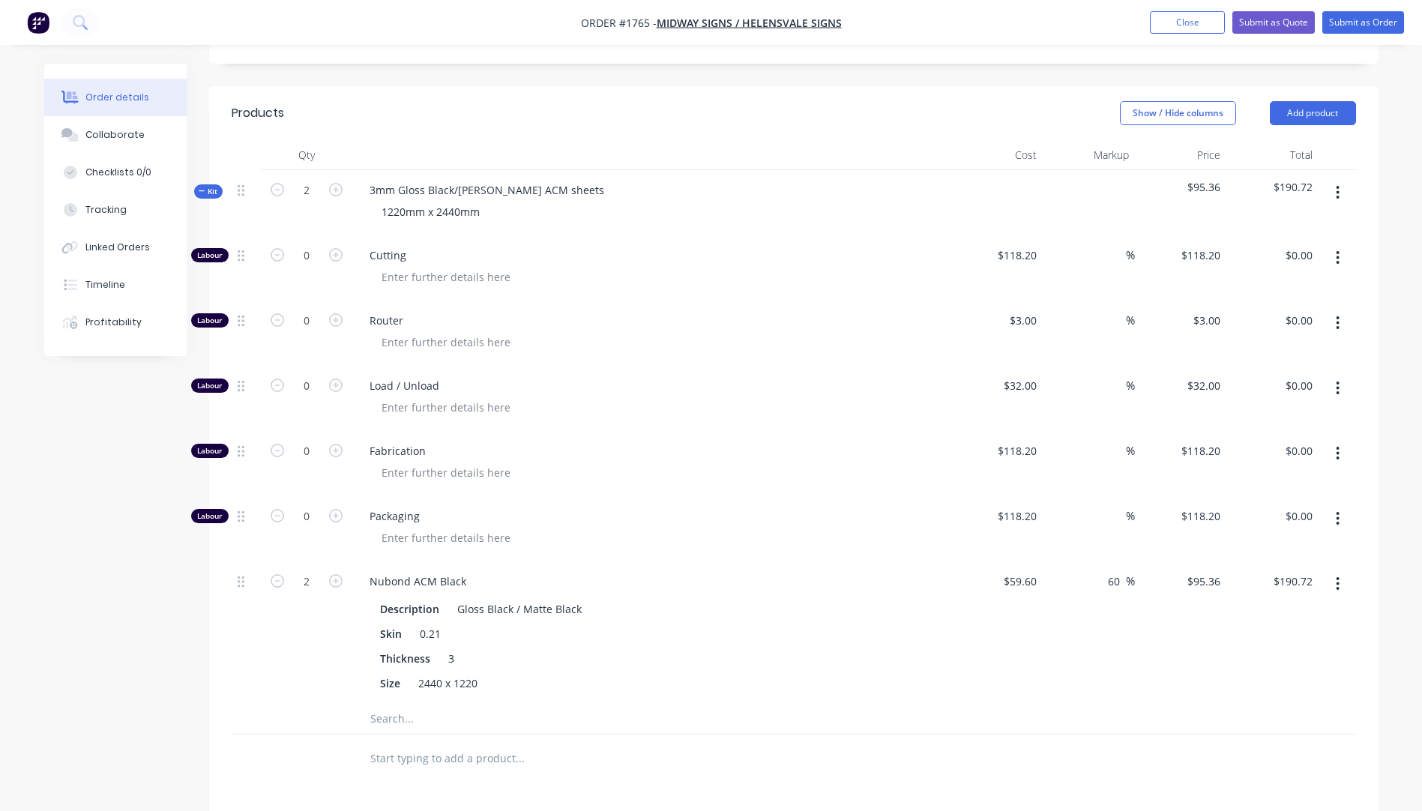
scroll to position [450, 0]
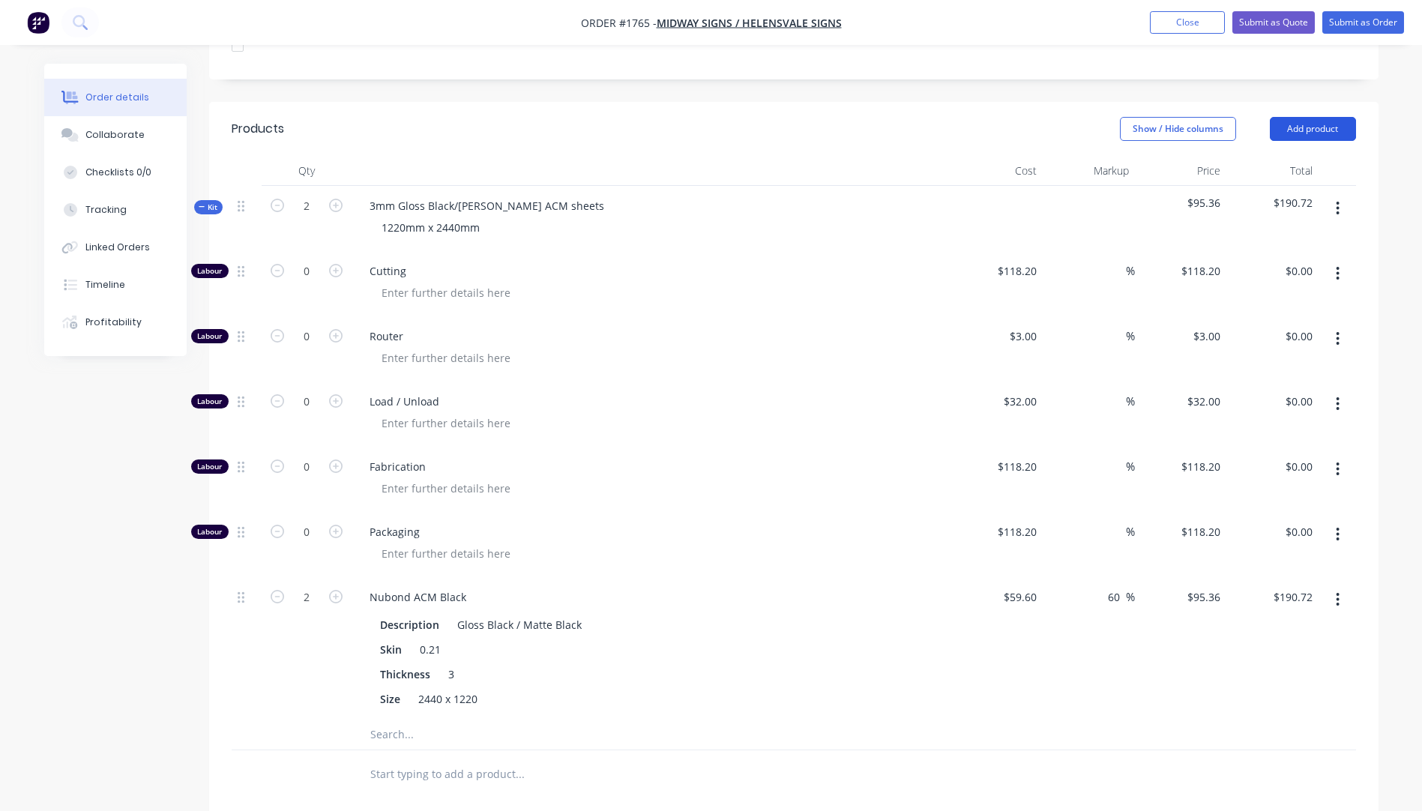
click at [1290, 117] on button "Add product" at bounding box center [1313, 129] width 86 height 24
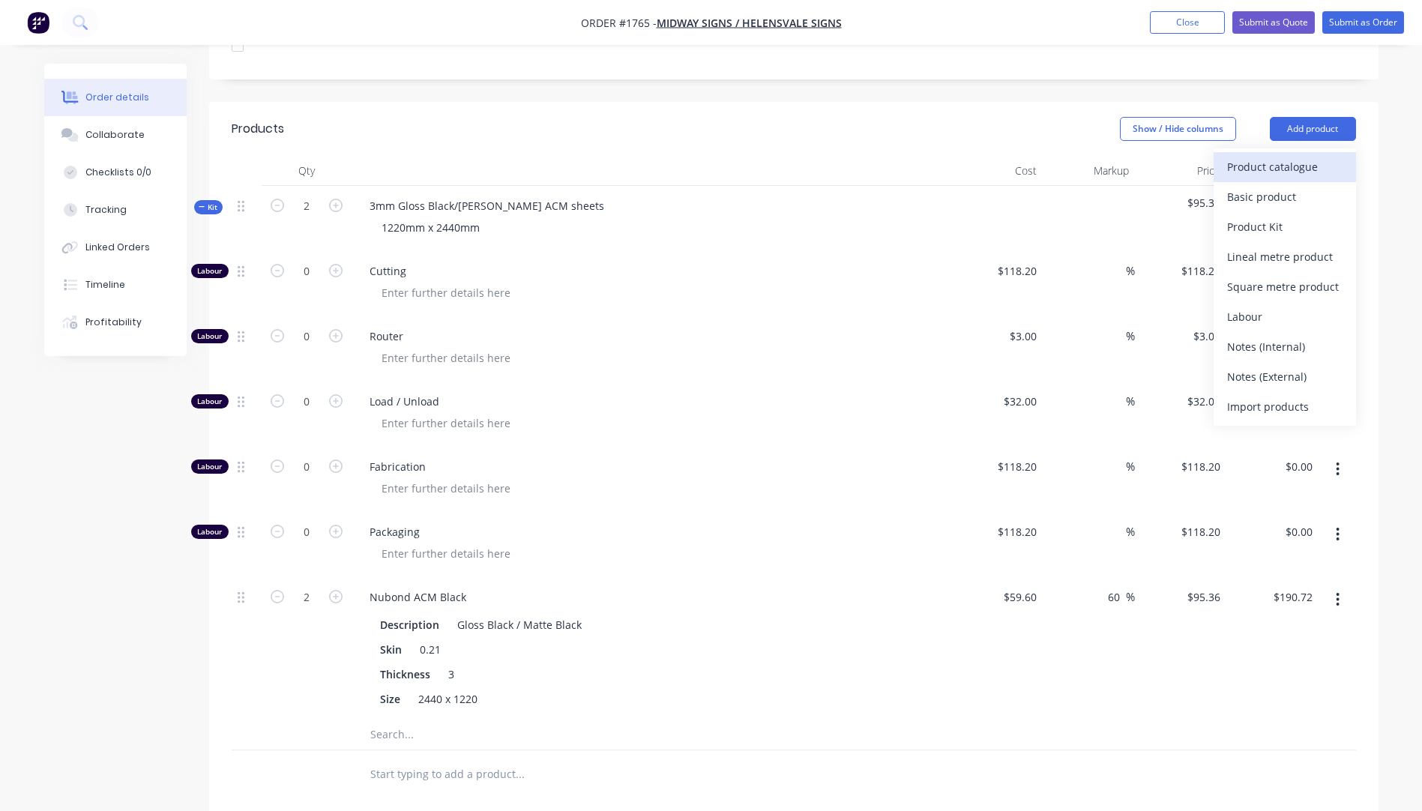
click at [1269, 156] on div "Product catalogue" at bounding box center [1285, 167] width 115 height 22
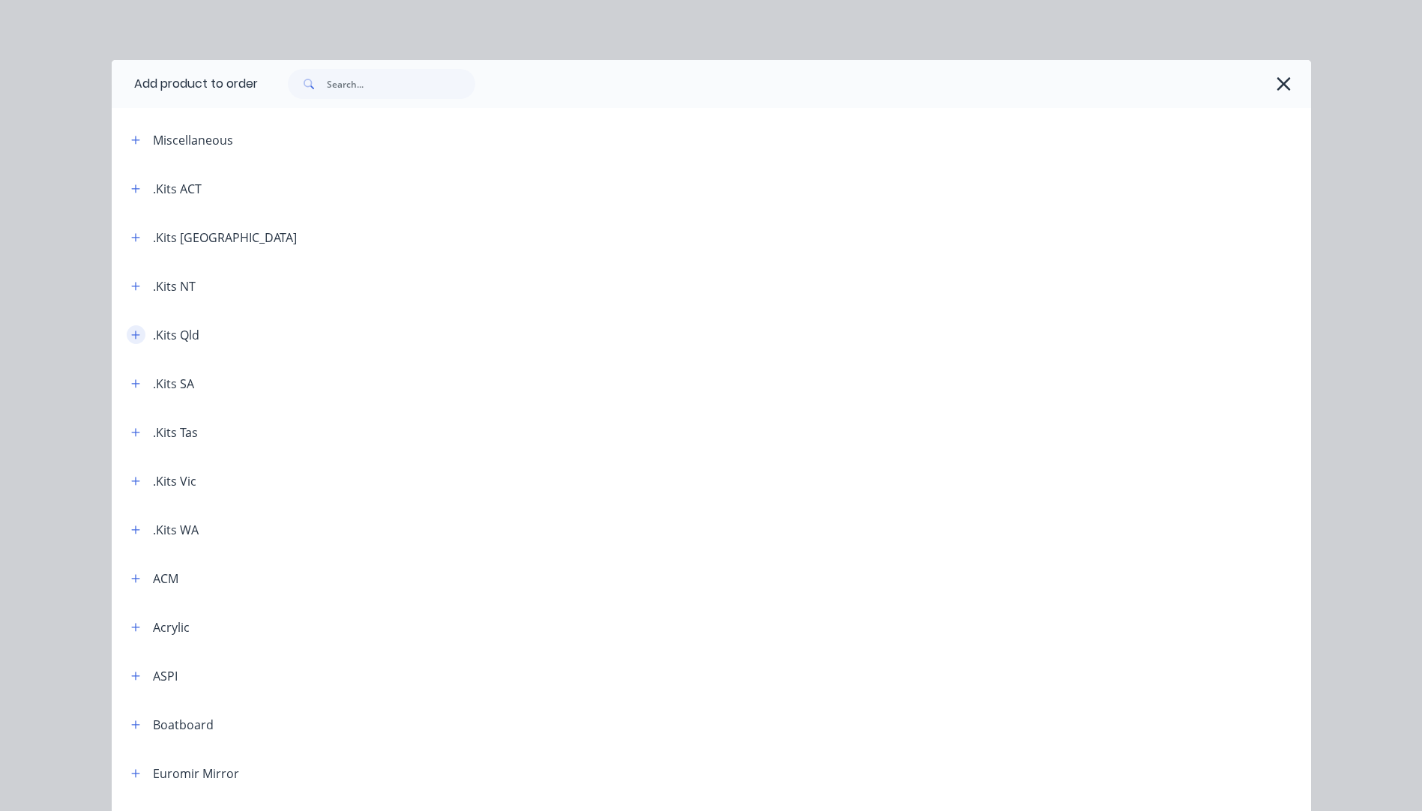
click at [132, 337] on icon "button" at bounding box center [135, 335] width 9 height 10
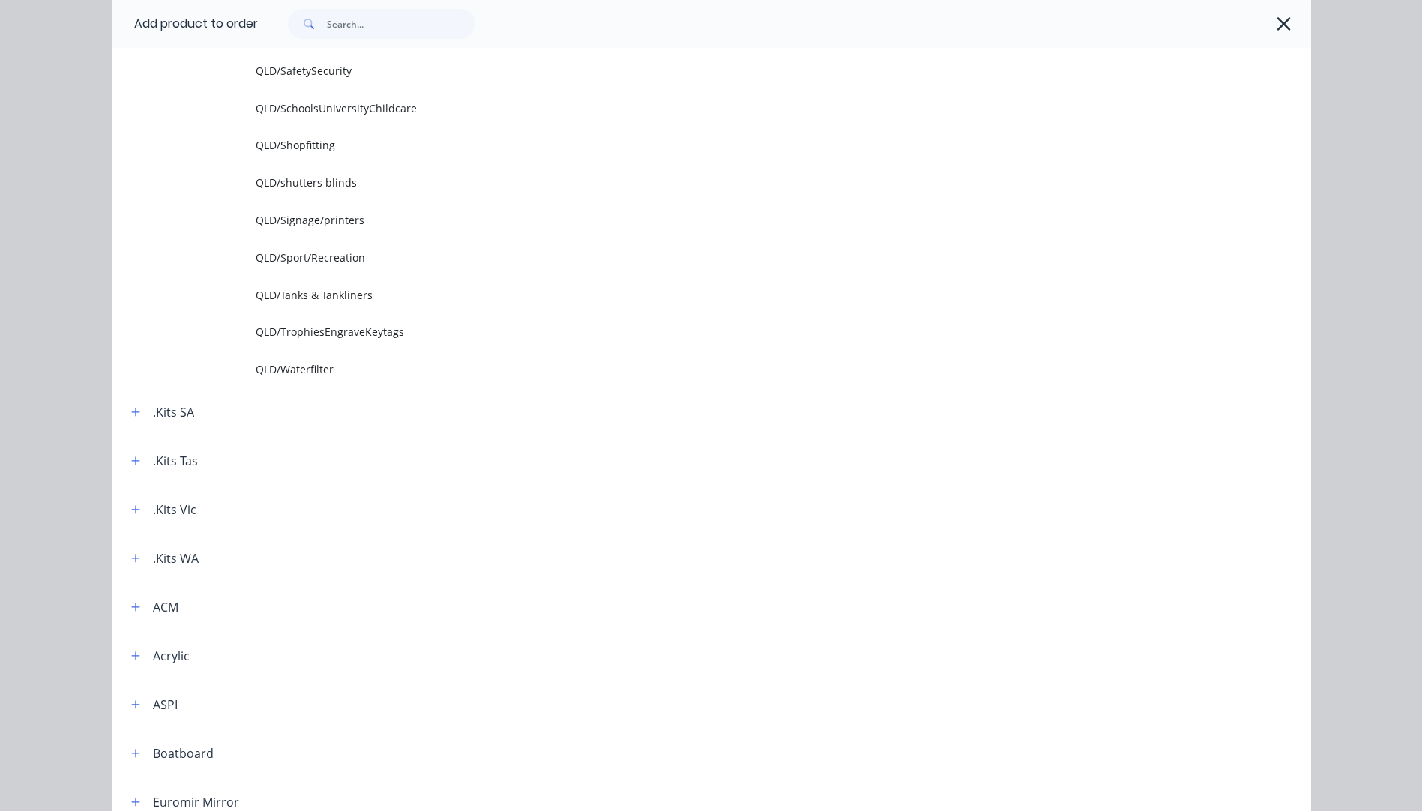
scroll to position [1950, 0]
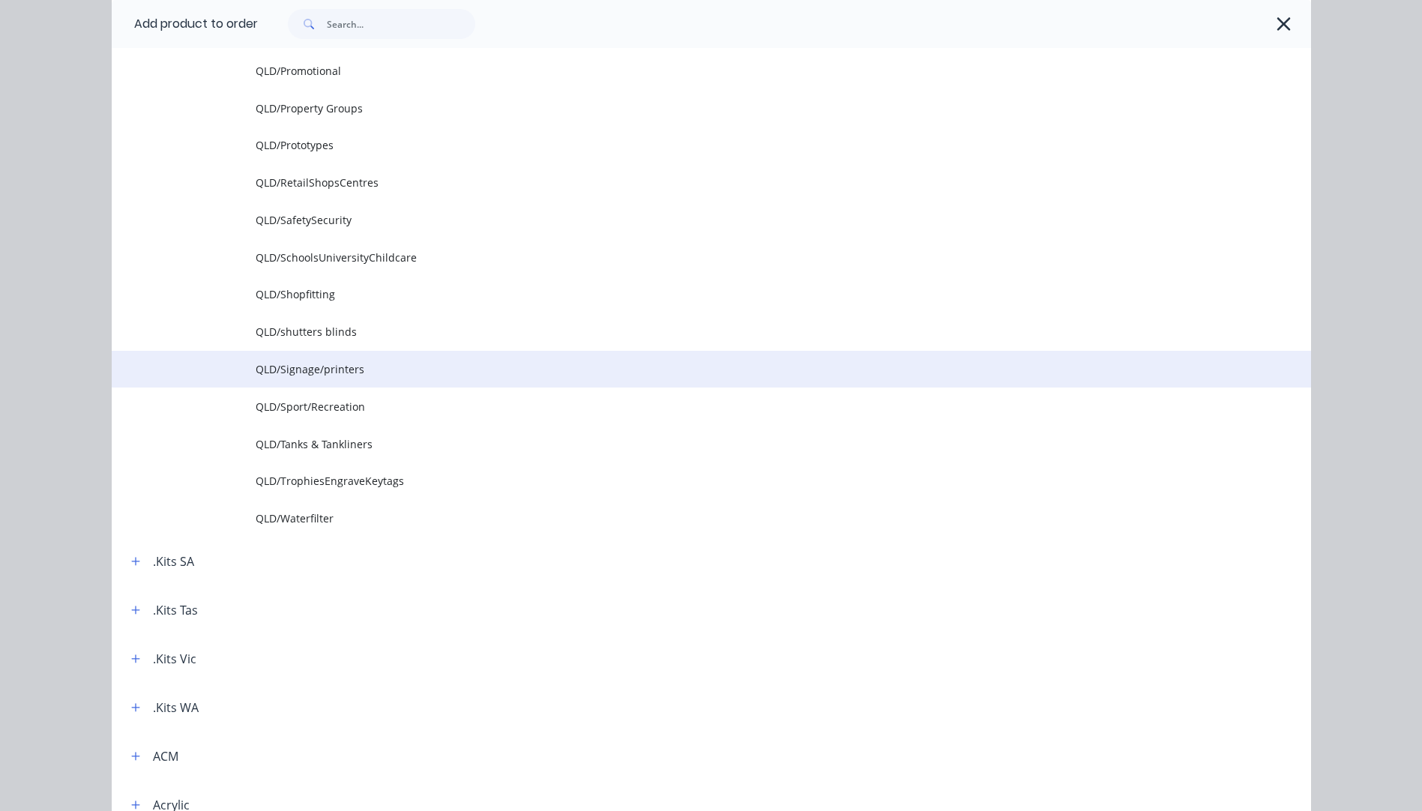
click at [325, 374] on span "QLD/Signage/printers" at bounding box center [678, 369] width 844 height 16
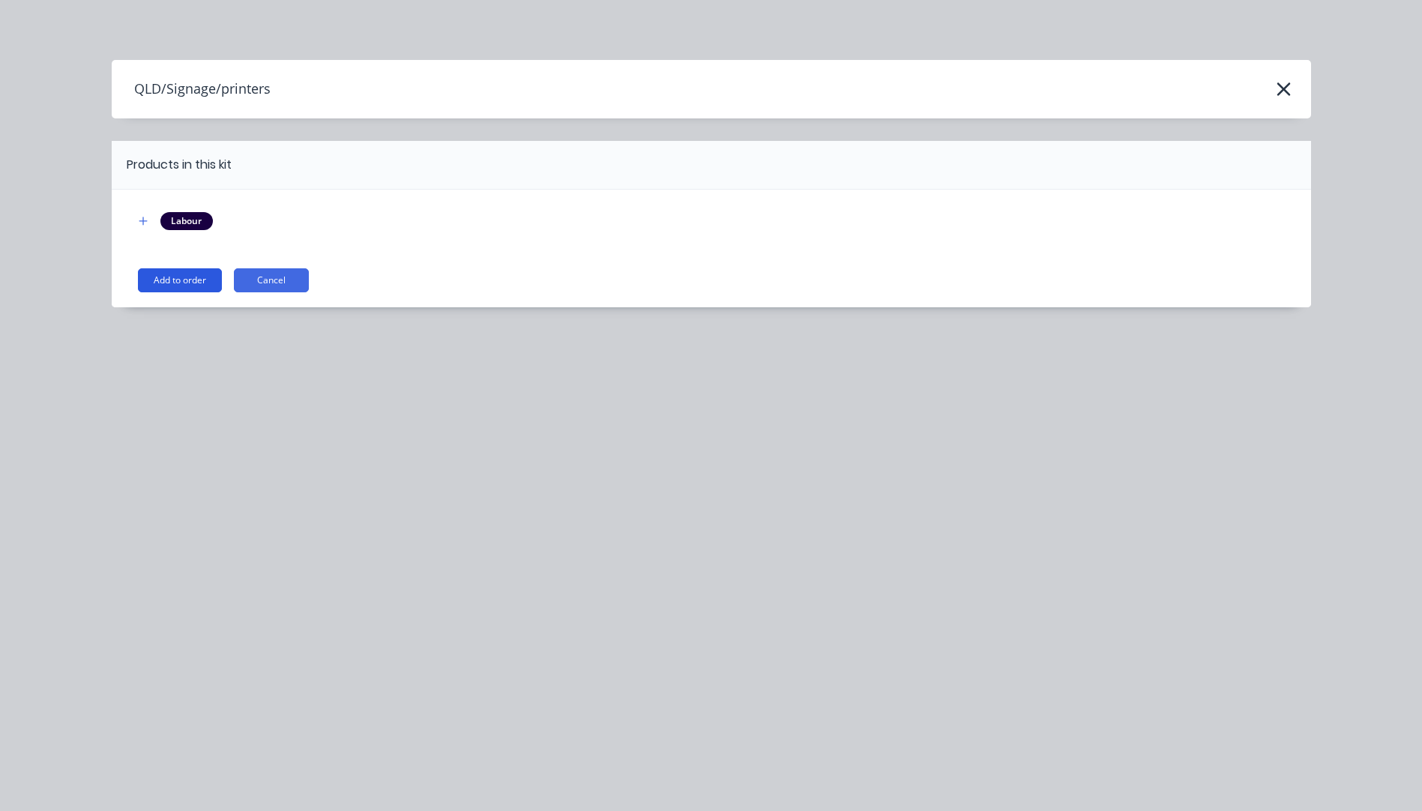
click at [199, 281] on button "Add to order" at bounding box center [180, 280] width 84 height 24
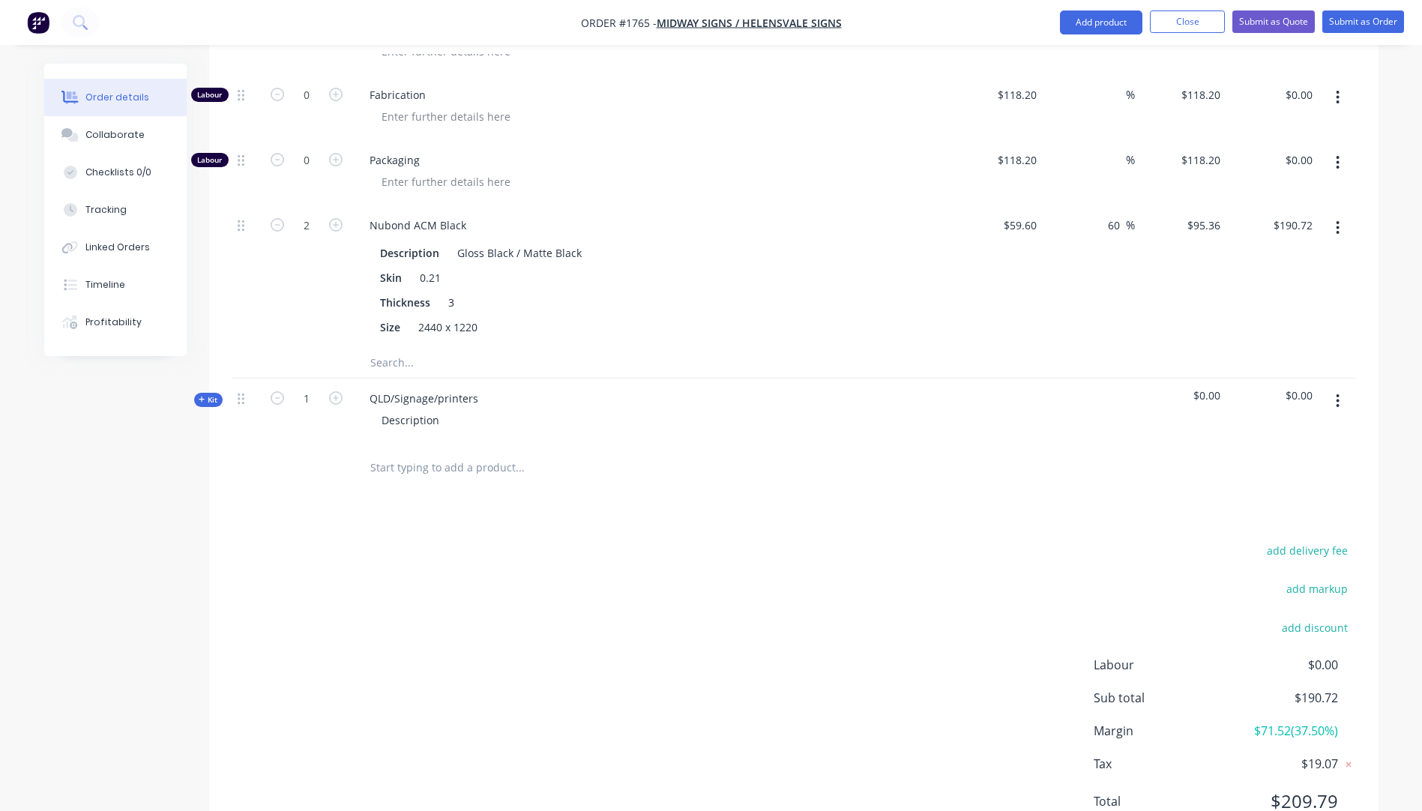
scroll to position [825, 0]
click at [199, 393] on icon "button" at bounding box center [202, 396] width 7 height 7
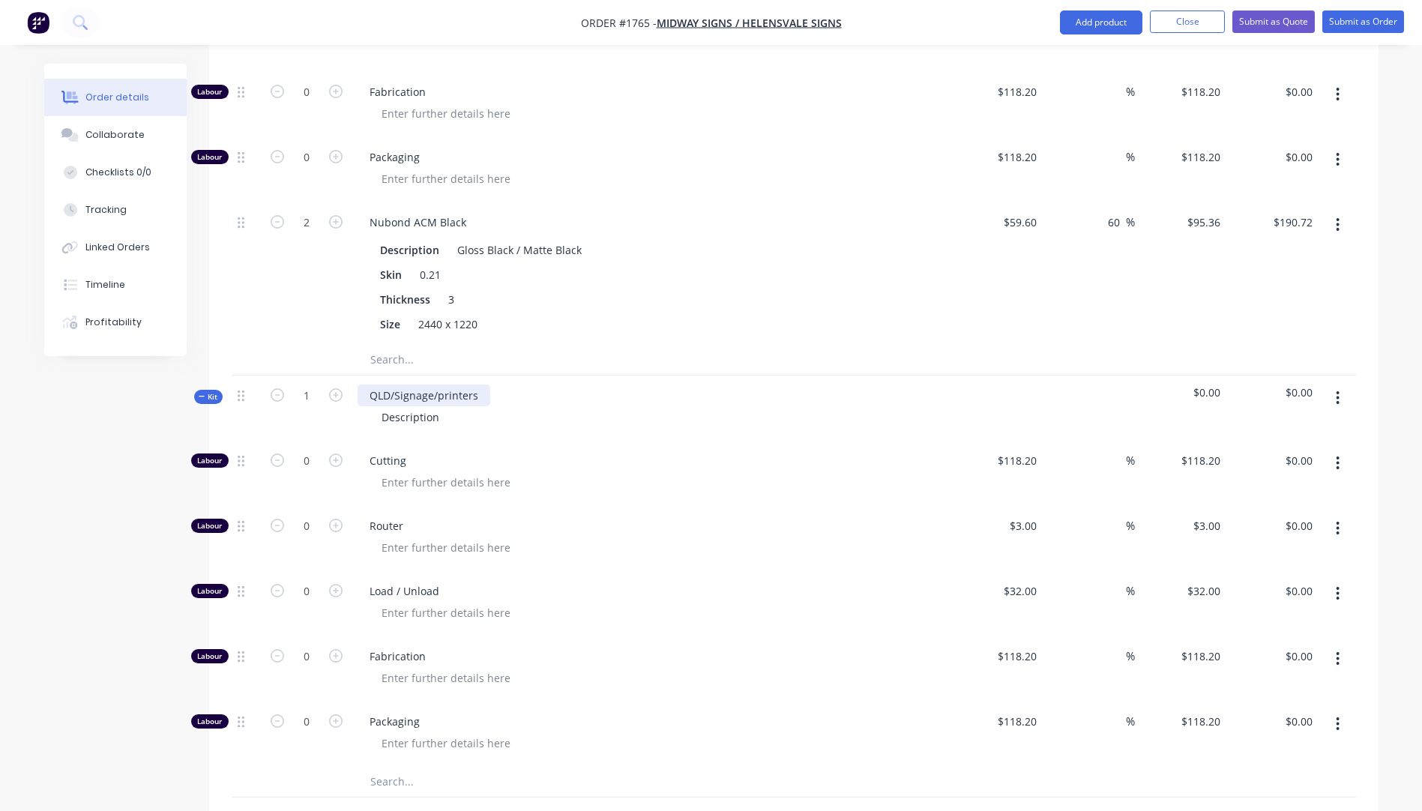
drag, startPoint x: 473, startPoint y: 373, endPoint x: 561, endPoint y: 415, distance: 97.3
click at [508, 378] on div "QLD/Signage/printers Description" at bounding box center [652, 408] width 600 height 65
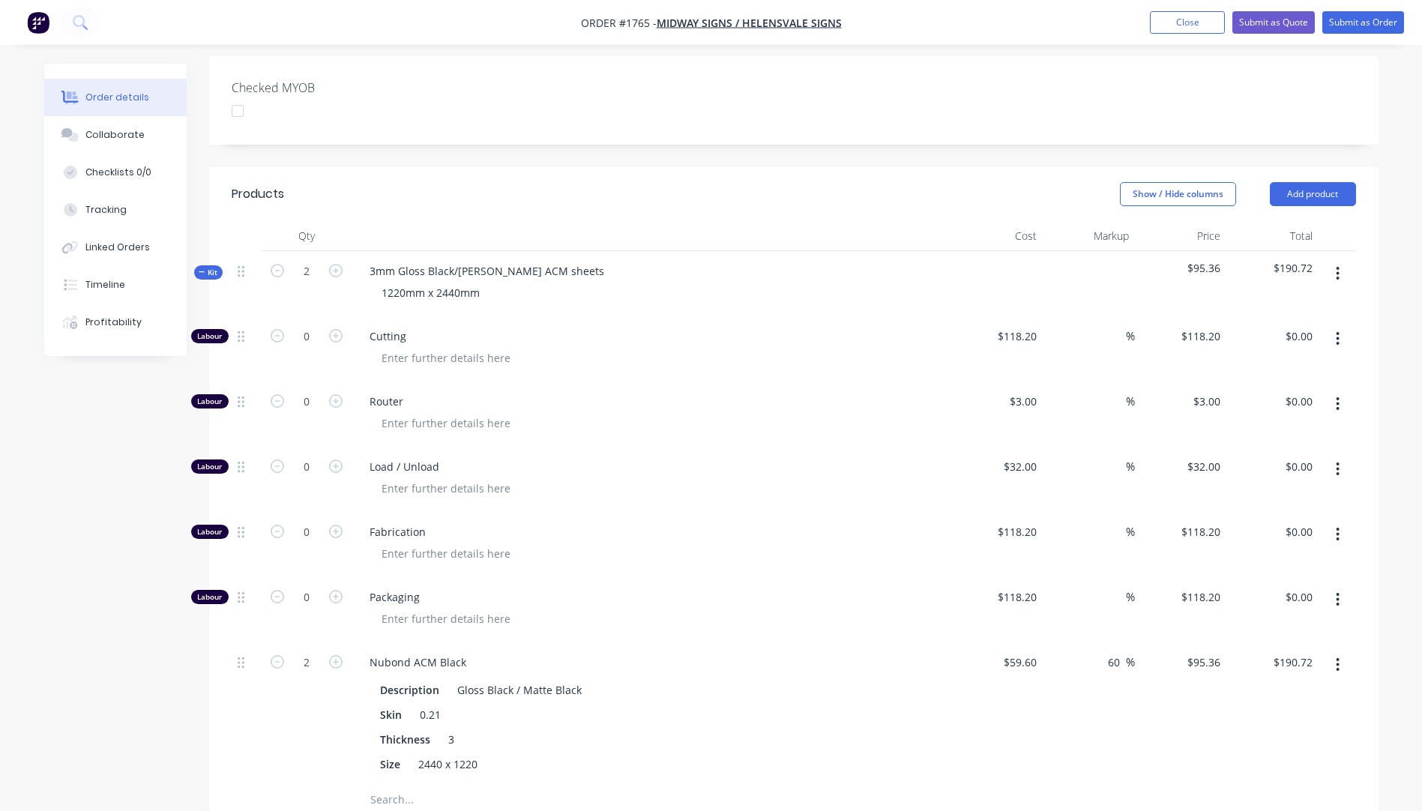
scroll to position [300, 0]
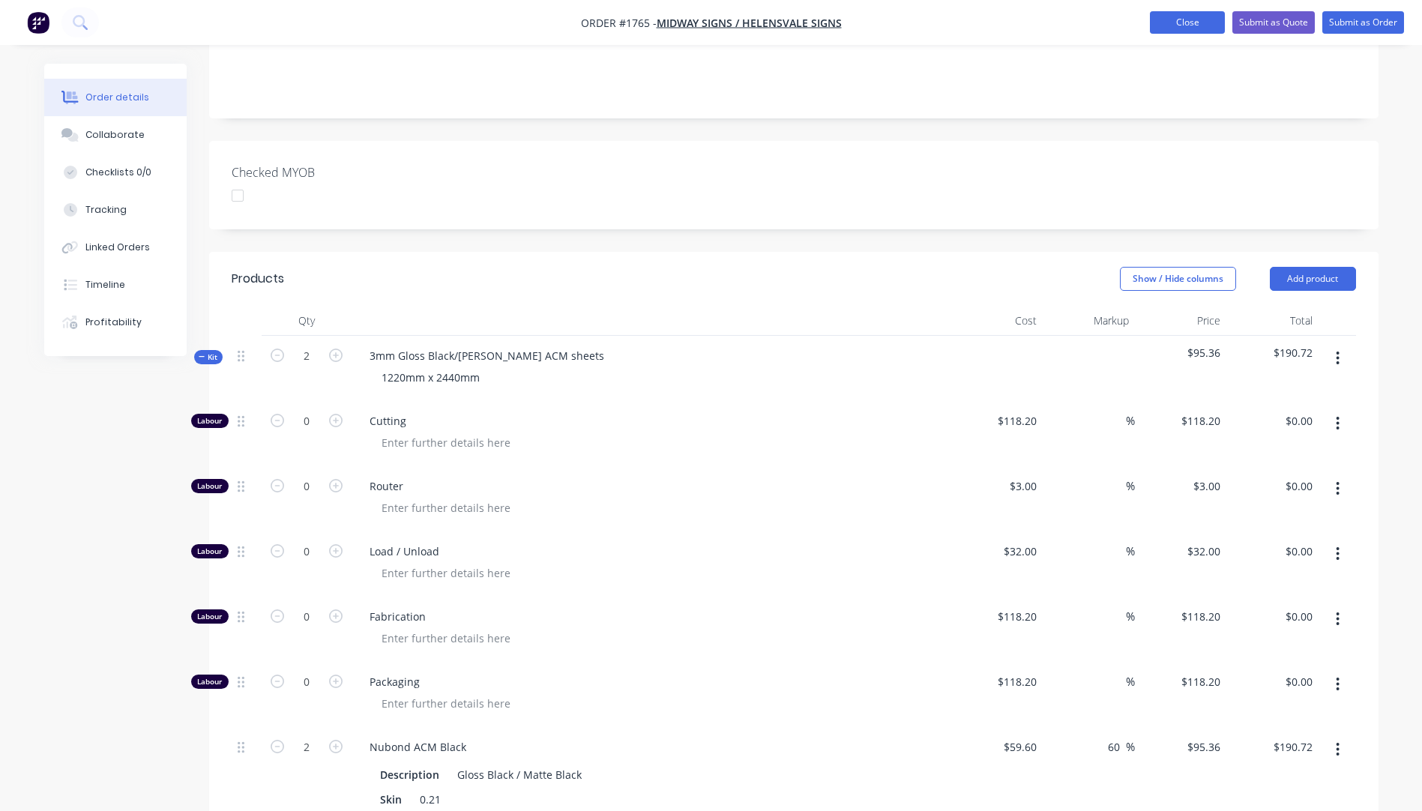
click at [1184, 32] on button "Close" at bounding box center [1187, 22] width 75 height 22
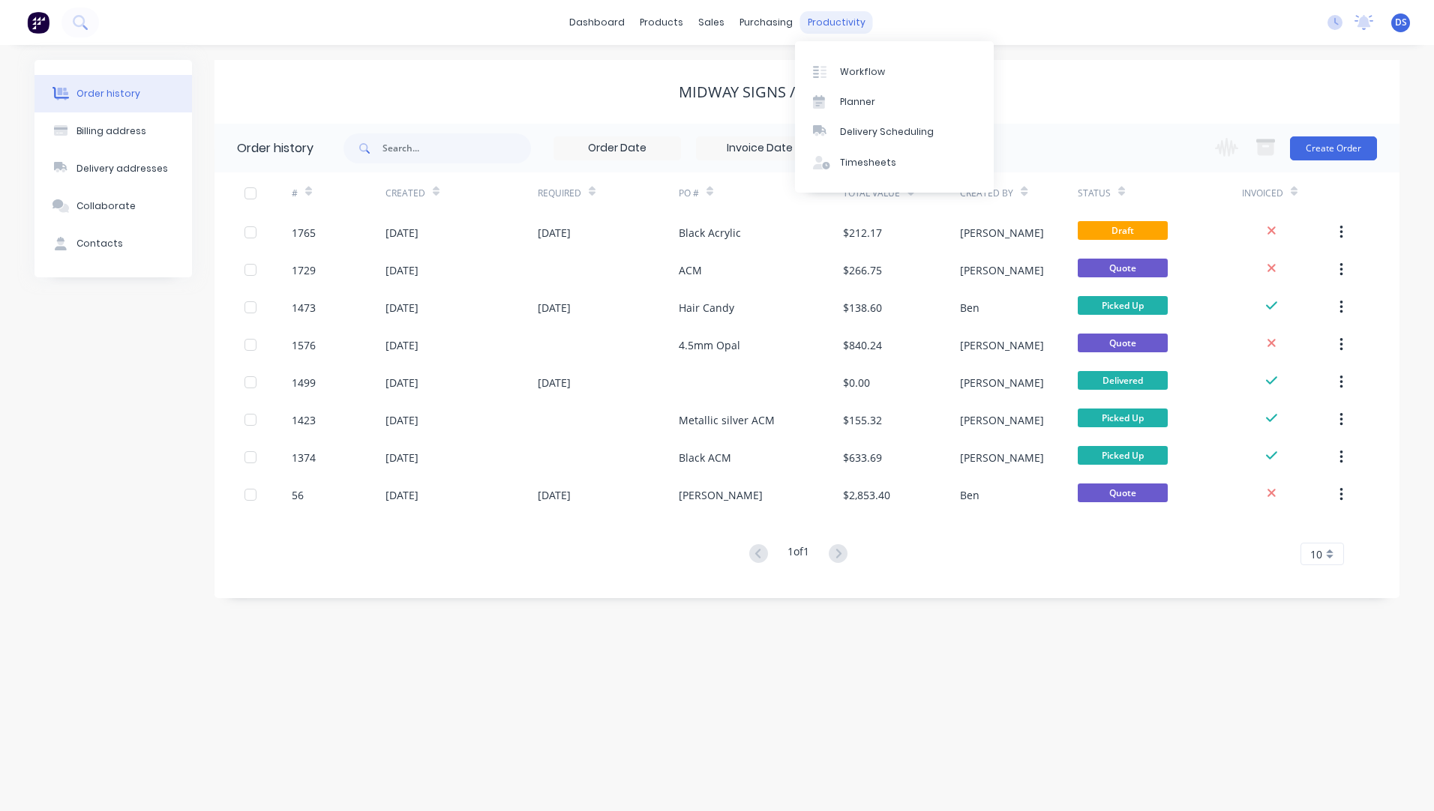
click at [834, 22] on div "productivity" at bounding box center [836, 22] width 73 height 22
click at [859, 72] on div "Workflow" at bounding box center [862, 71] width 45 height 13
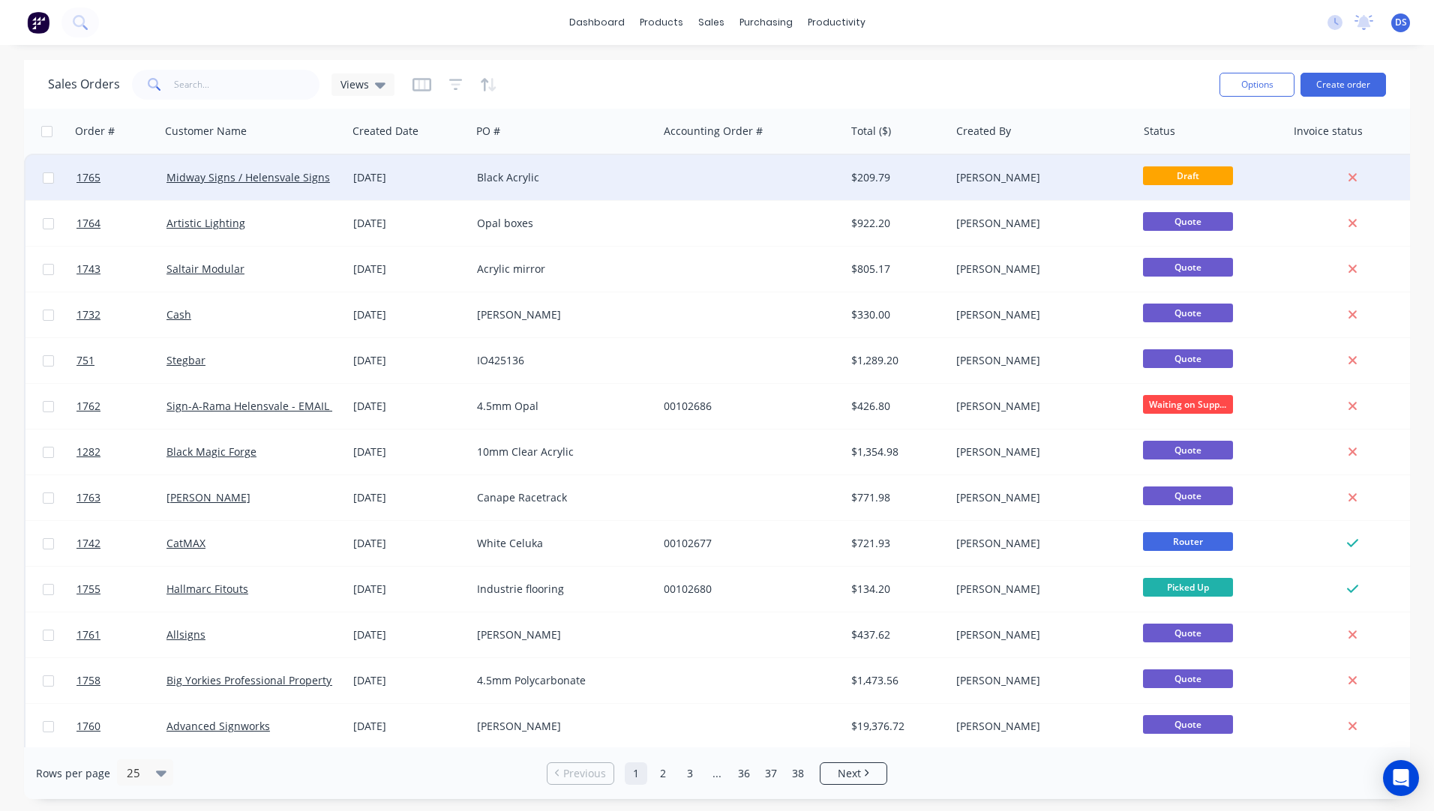
click at [499, 184] on div "Black Acrylic" at bounding box center [560, 177] width 166 height 15
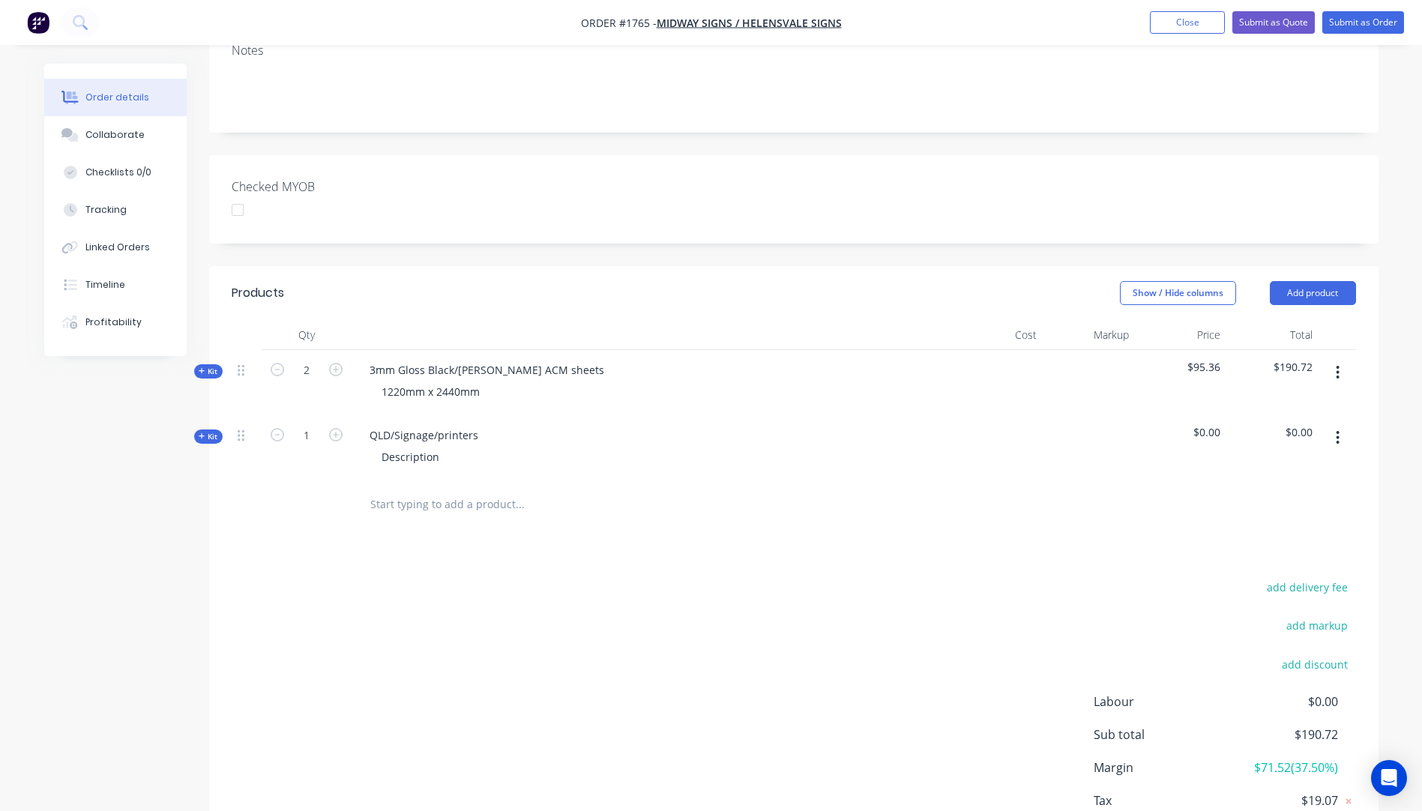
scroll to position [300, 0]
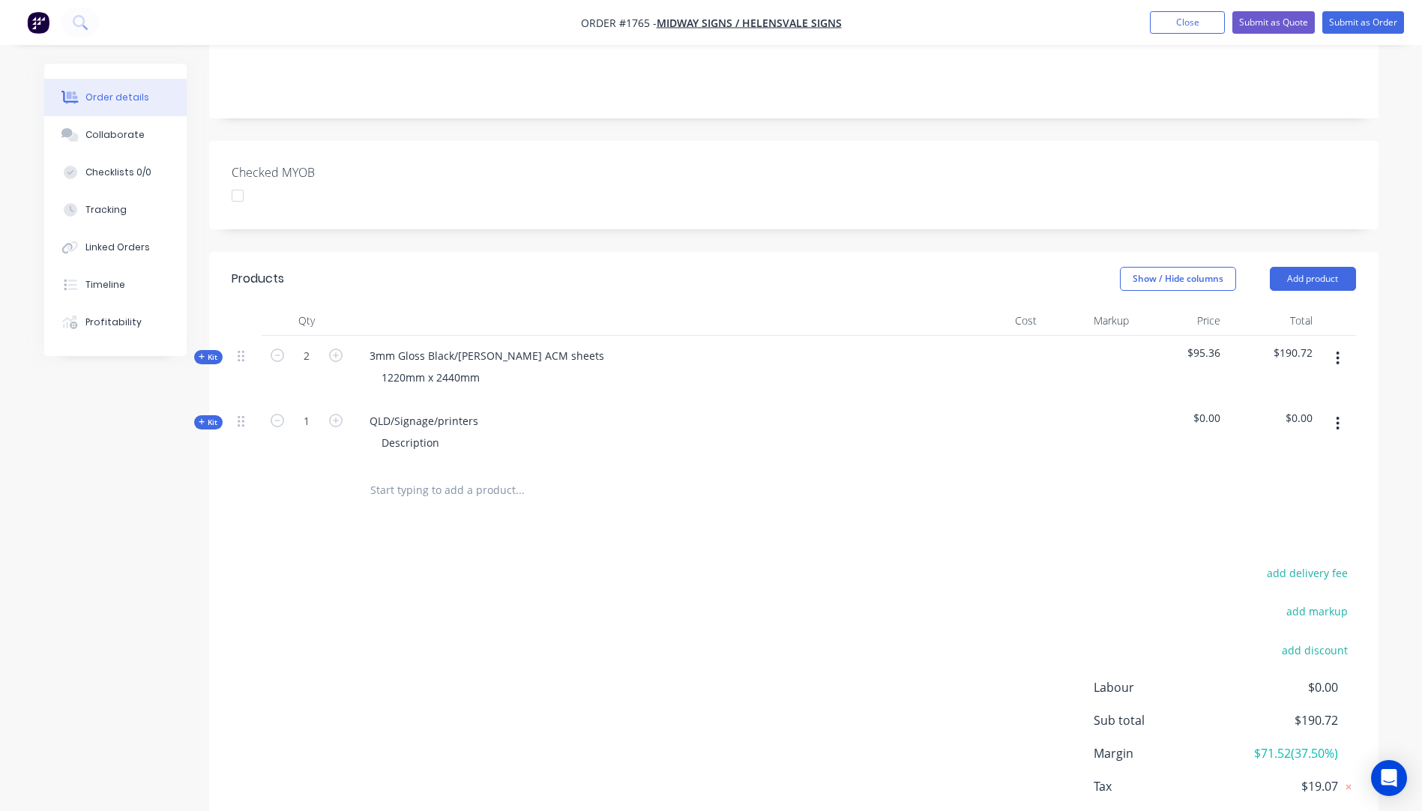
click at [204, 418] on icon "button" at bounding box center [202, 421] width 7 height 7
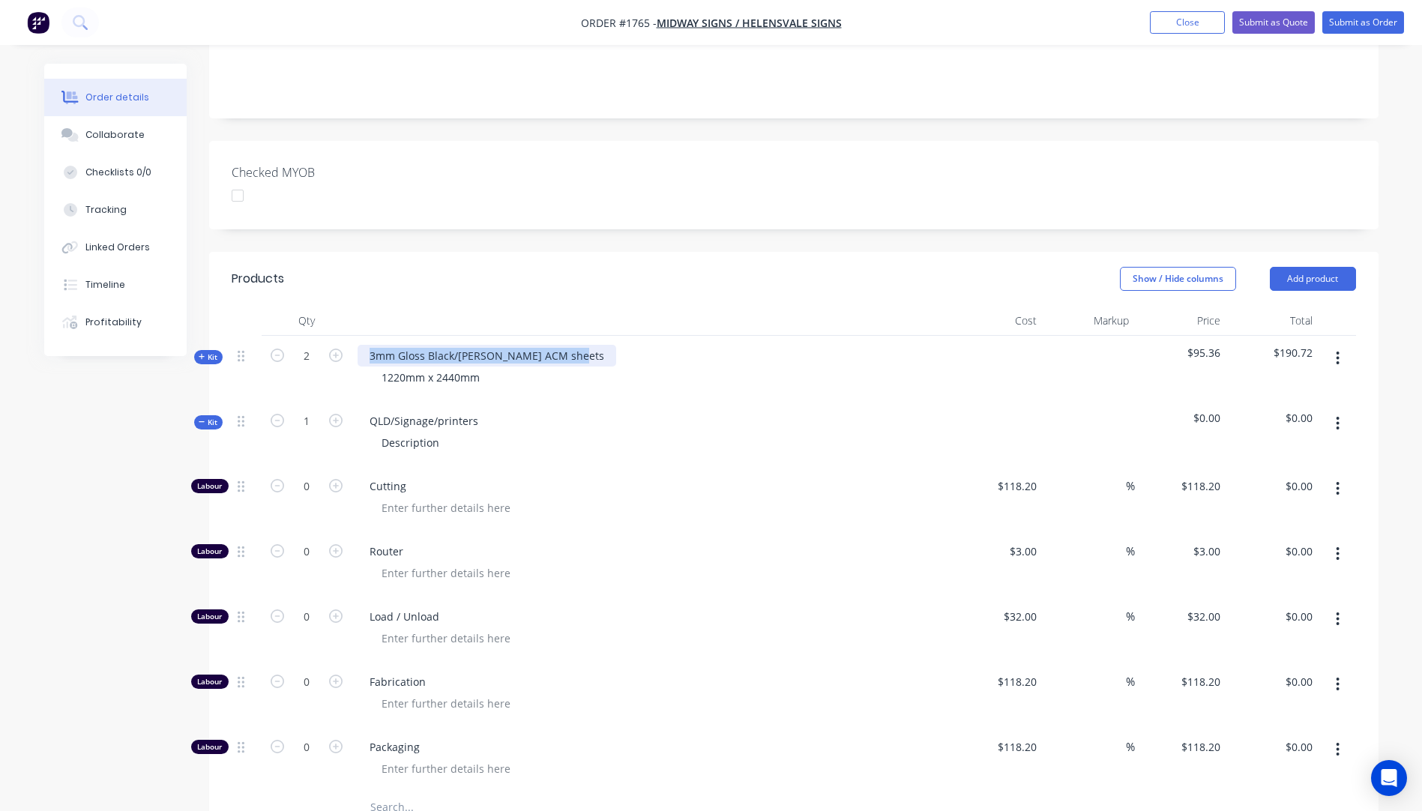
drag, startPoint x: 571, startPoint y: 336, endPoint x: 369, endPoint y: 338, distance: 201.7
click at [369, 345] on div "3mm Gloss Black/[PERSON_NAME] ACM sheets" at bounding box center [487, 356] width 259 height 22
copy div "3mm Gloss Black/[PERSON_NAME] ACM sheets"
drag, startPoint x: 475, startPoint y: 400, endPoint x: 373, endPoint y: 400, distance: 102.0
click at [373, 410] on div "QLD/Signage/printers" at bounding box center [424, 421] width 133 height 22
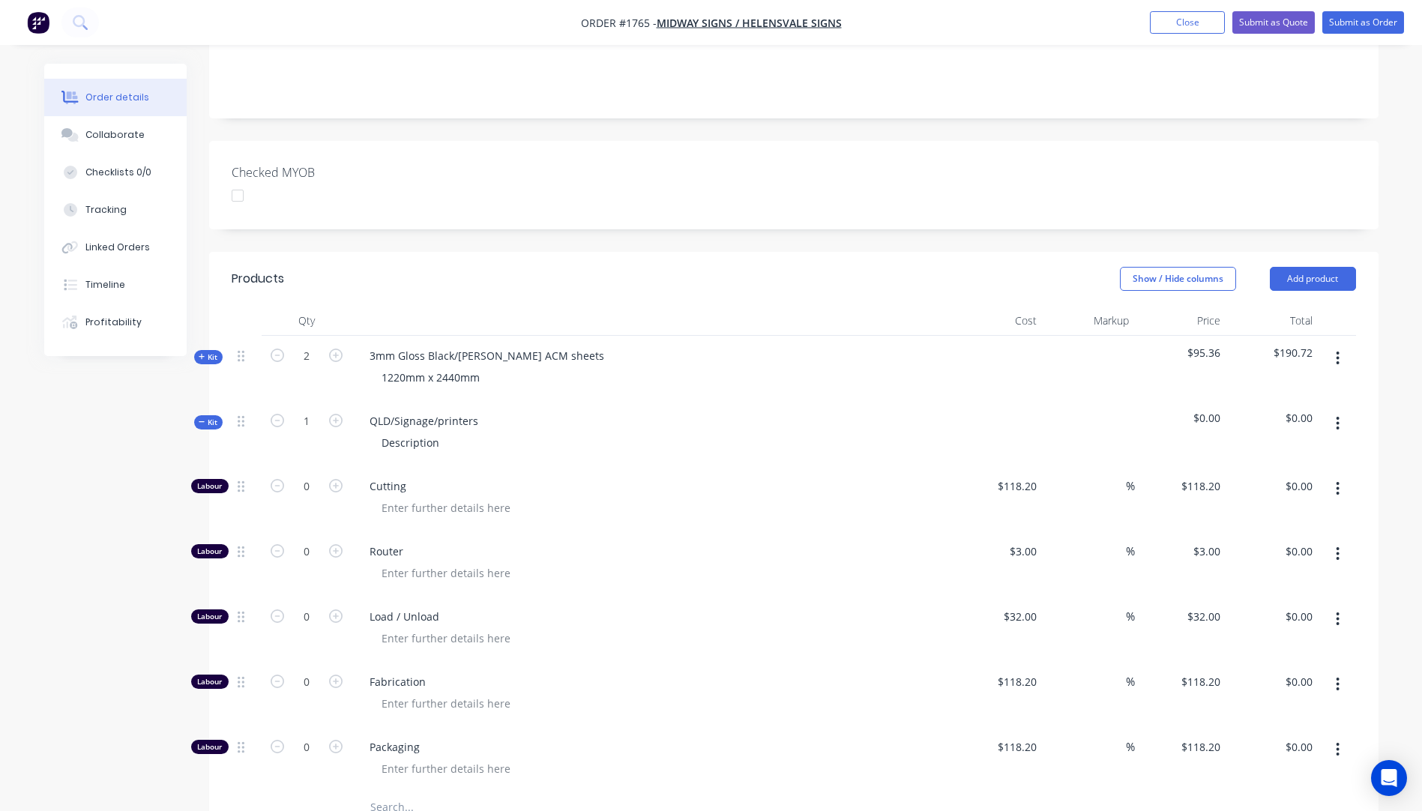
drag, startPoint x: 373, startPoint y: 400, endPoint x: 657, endPoint y: 372, distance: 284.8
click at [657, 372] on div "3mm Gloss Black/[PERSON_NAME] ACM sheets 1220mm x 2440mm" at bounding box center [652, 368] width 600 height 65
drag, startPoint x: 481, startPoint y: 397, endPoint x: 362, endPoint y: 403, distance: 118.6
click at [362, 410] on div "QLD/Signage/printers" at bounding box center [424, 421] width 133 height 22
paste div
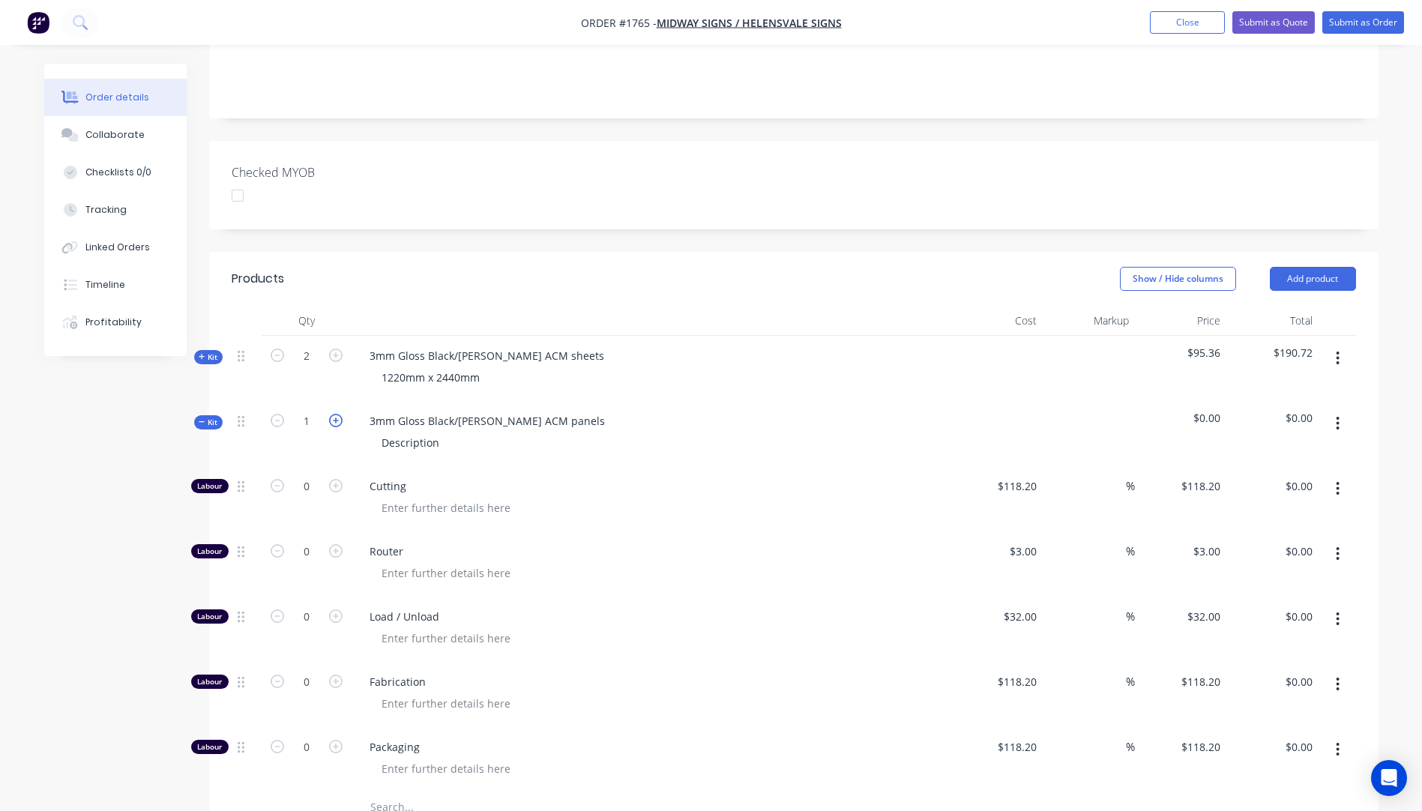
click at [334, 414] on icon "button" at bounding box center [335, 420] width 13 height 13
type input "2"
drag, startPoint x: 440, startPoint y: 417, endPoint x: 374, endPoint y: 427, distance: 66.8
click at [374, 432] on div "Description" at bounding box center [411, 443] width 82 height 22
click at [569, 435] on div "3mm Gloss Black/[PERSON_NAME] ACM panels 280mm x 950mm" at bounding box center [652, 433] width 600 height 65
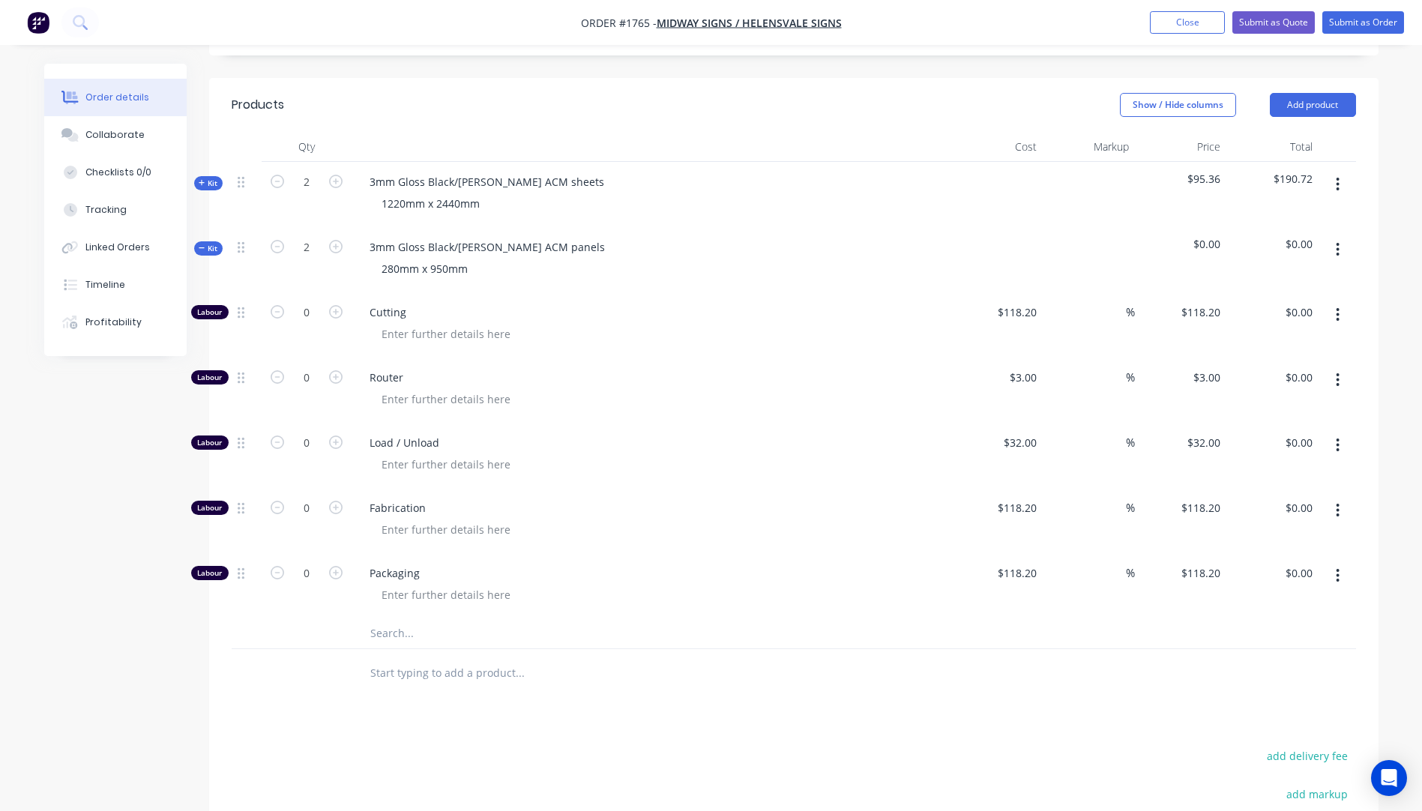
scroll to position [525, 0]
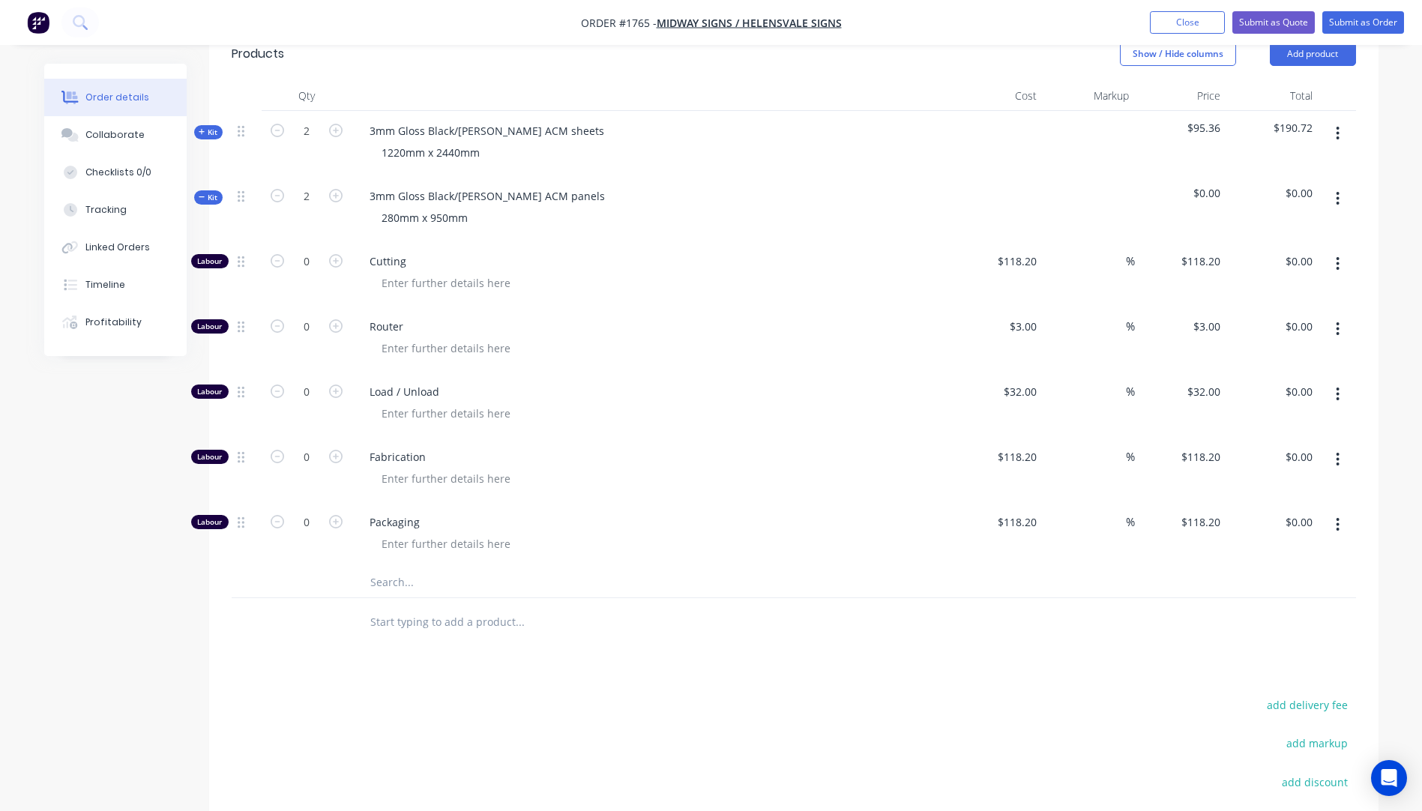
click at [395, 568] on input "text" at bounding box center [520, 583] width 300 height 30
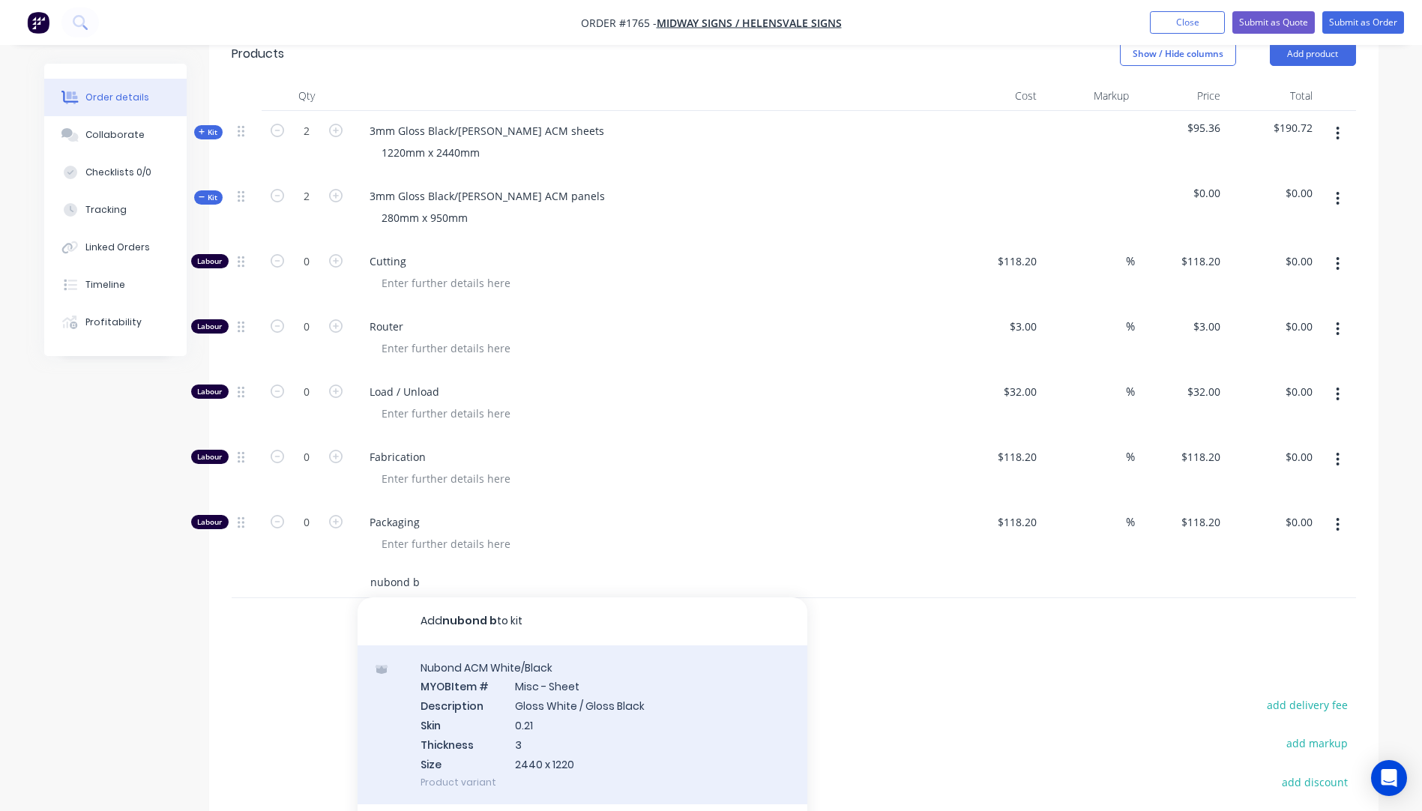
scroll to position [150, 0]
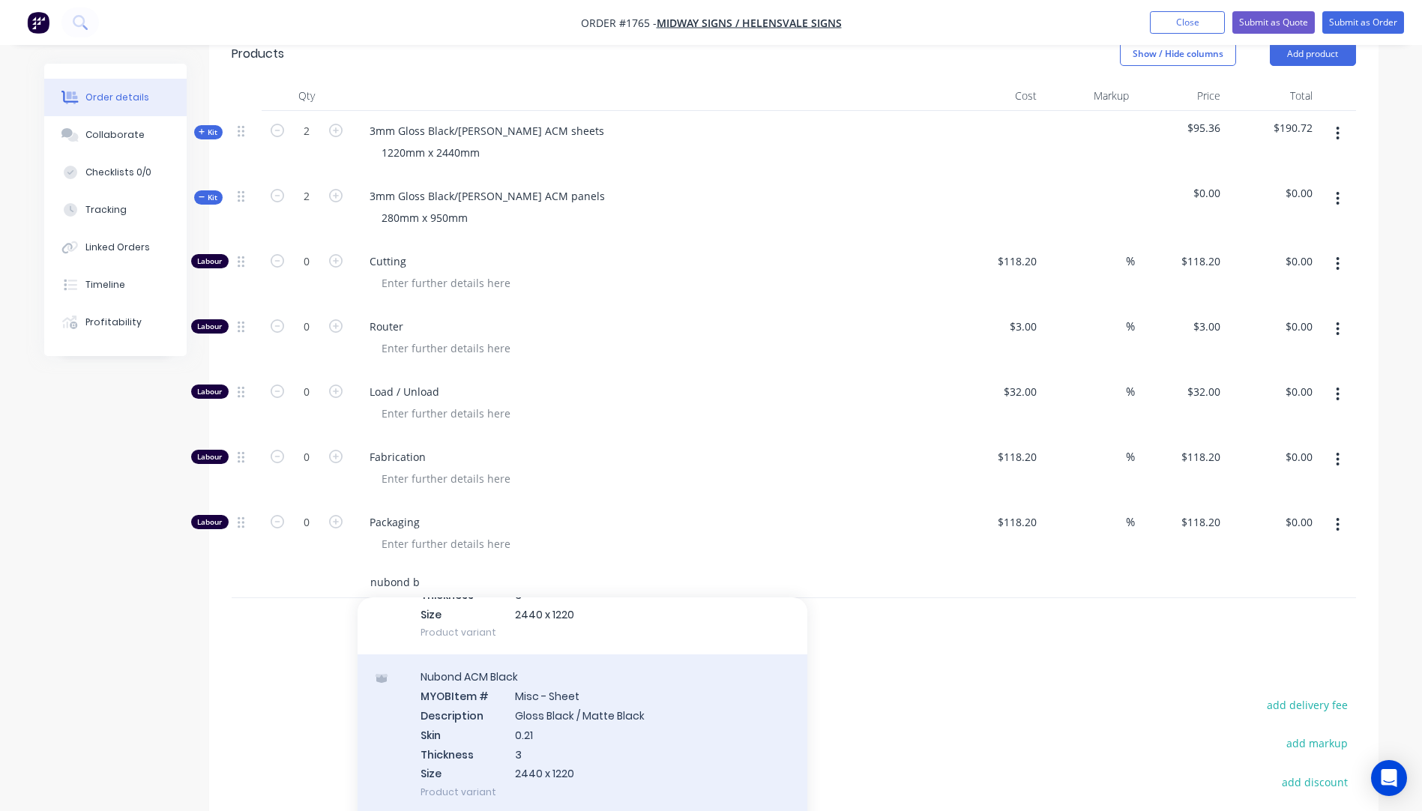
type input "nubond b"
click at [554, 698] on div "Nubond ACM Black MYOB Item # Misc - Sheet Description Gloss Black / Matte Black…" at bounding box center [583, 735] width 450 height 160
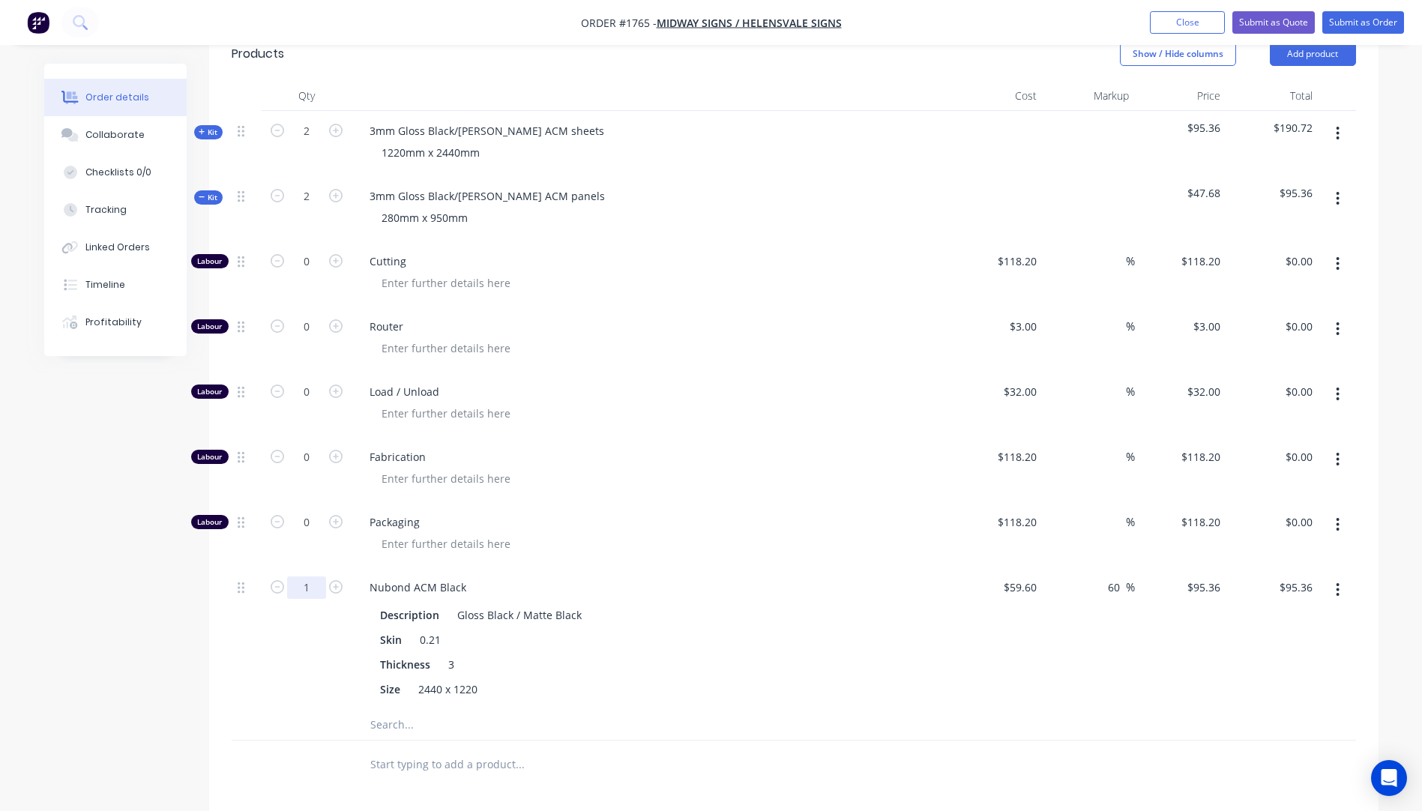
click at [311, 577] on input "1" at bounding box center [306, 588] width 39 height 22
type input "0.25"
type input "$23.84"
click at [297, 634] on div "0.25" at bounding box center [307, 639] width 90 height 142
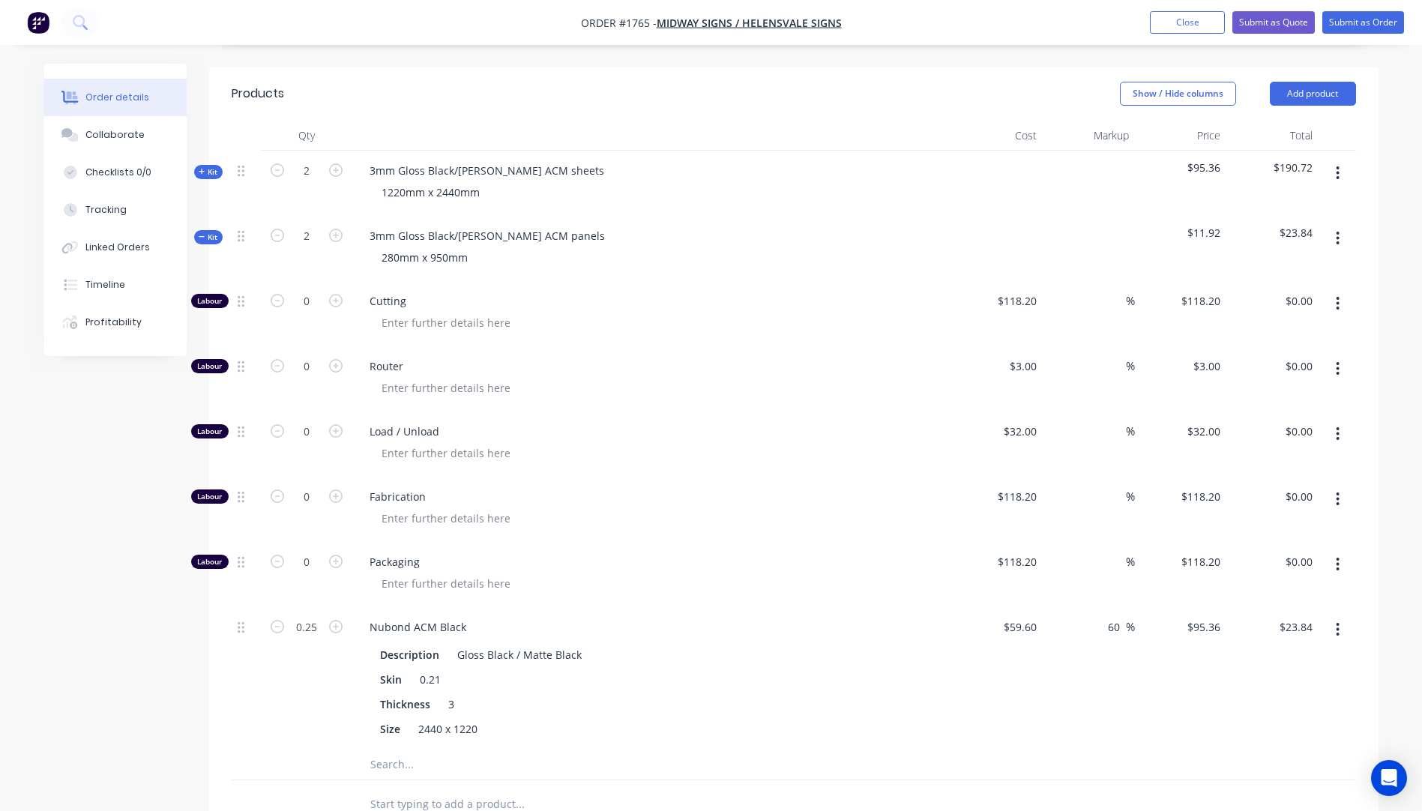
scroll to position [450, 0]
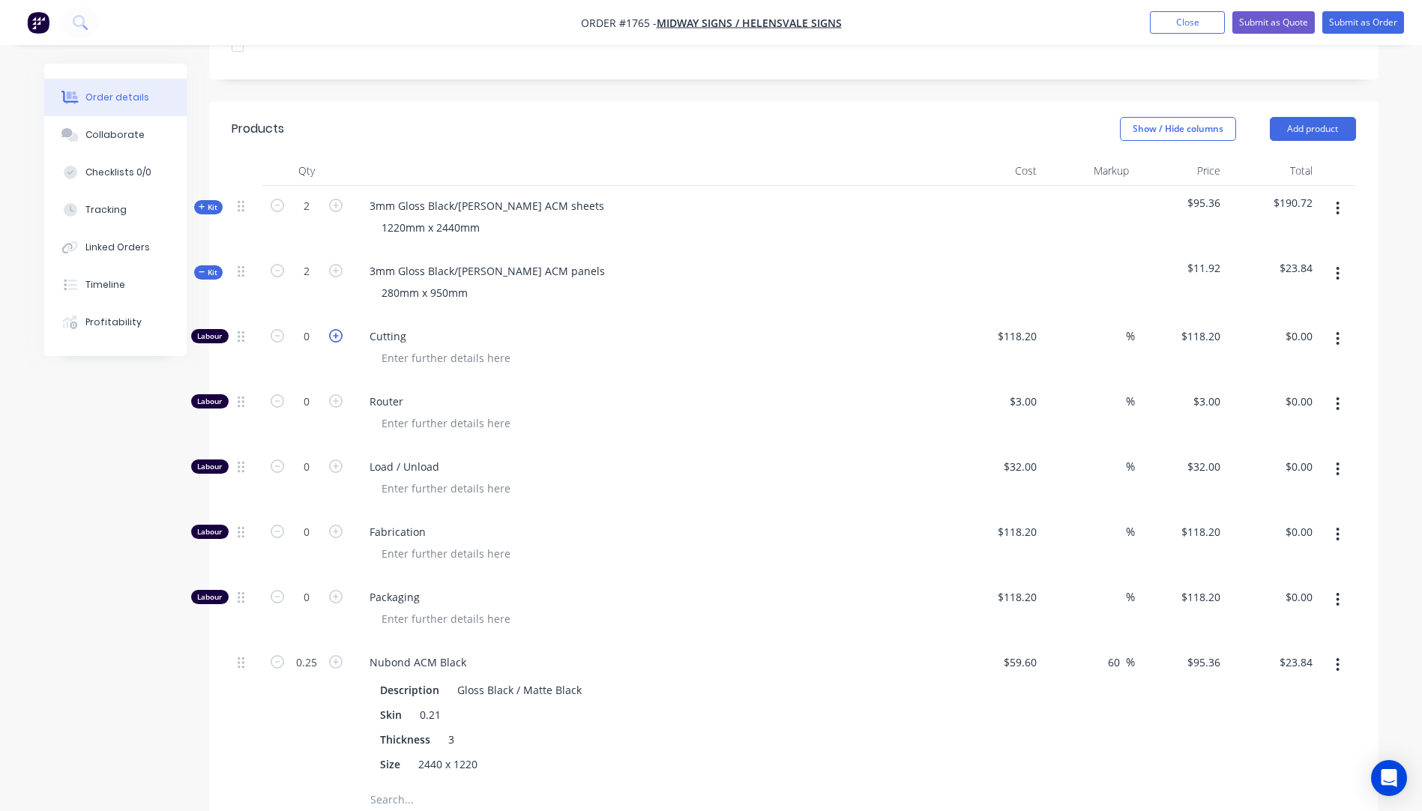
click at [331, 329] on icon "button" at bounding box center [335, 335] width 13 height 13
type input "1"
type input "$118.20"
click at [1015, 325] on input "118.2" at bounding box center [1026, 336] width 34 height 22
type input "$10.00"
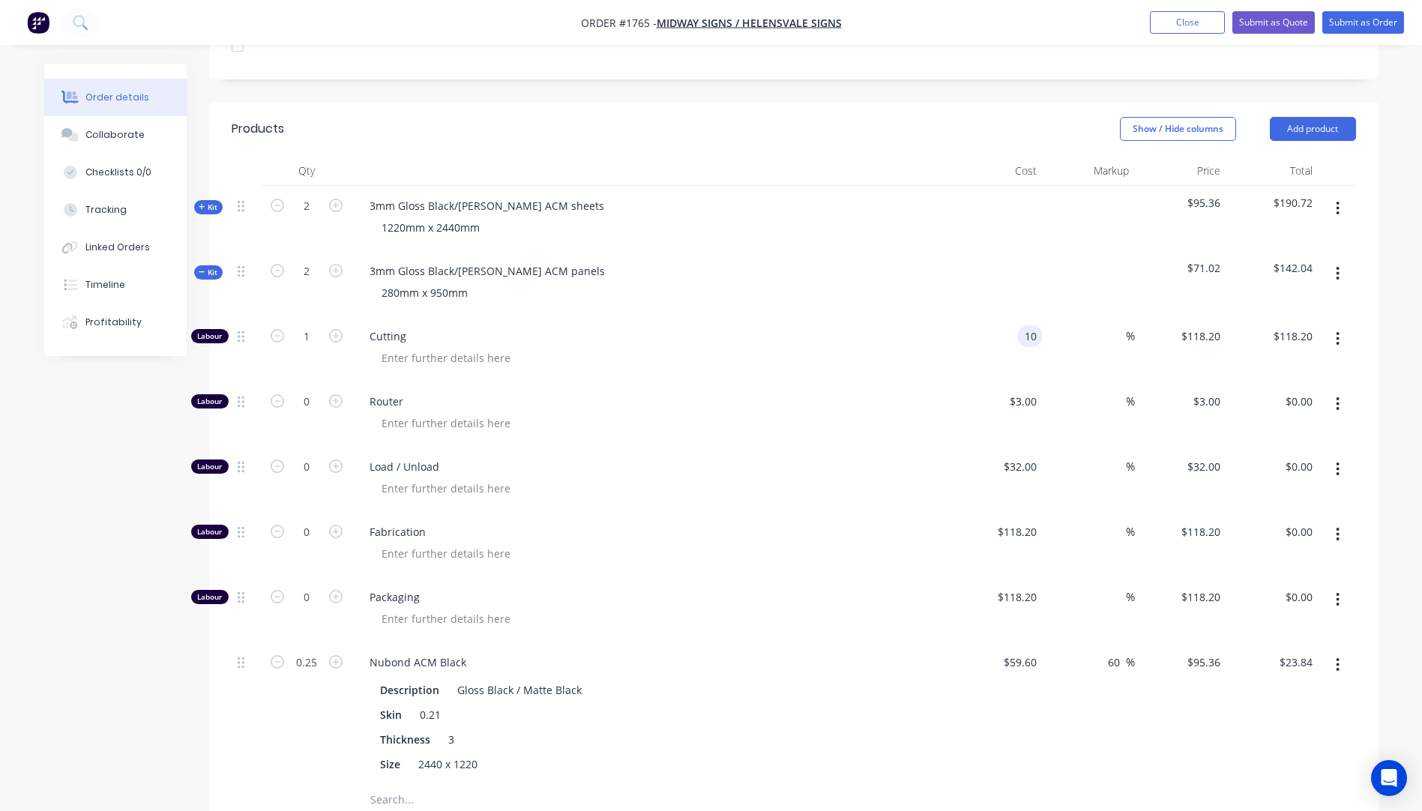
type input "$10.00"
click at [868, 382] on div "Router" at bounding box center [652, 414] width 600 height 65
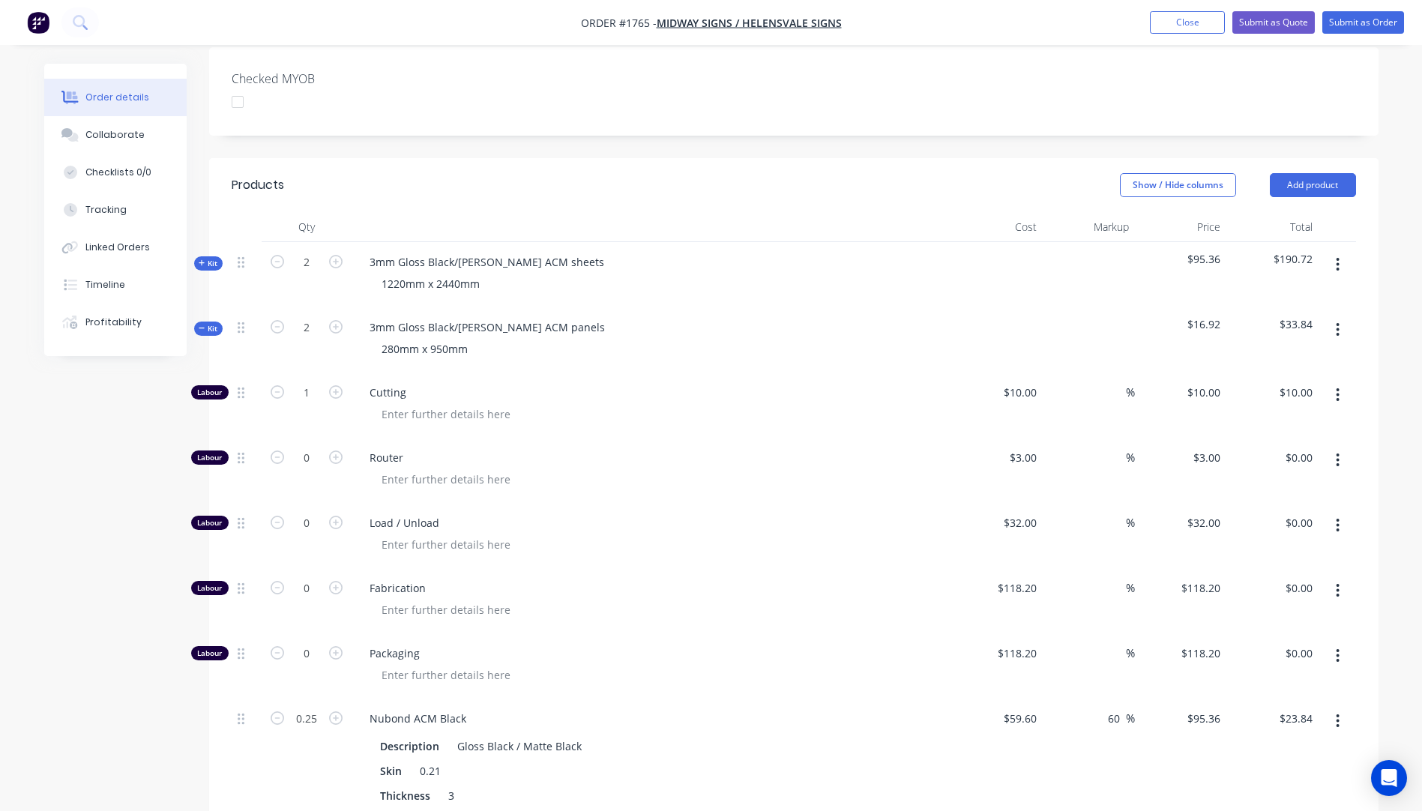
scroll to position [300, 0]
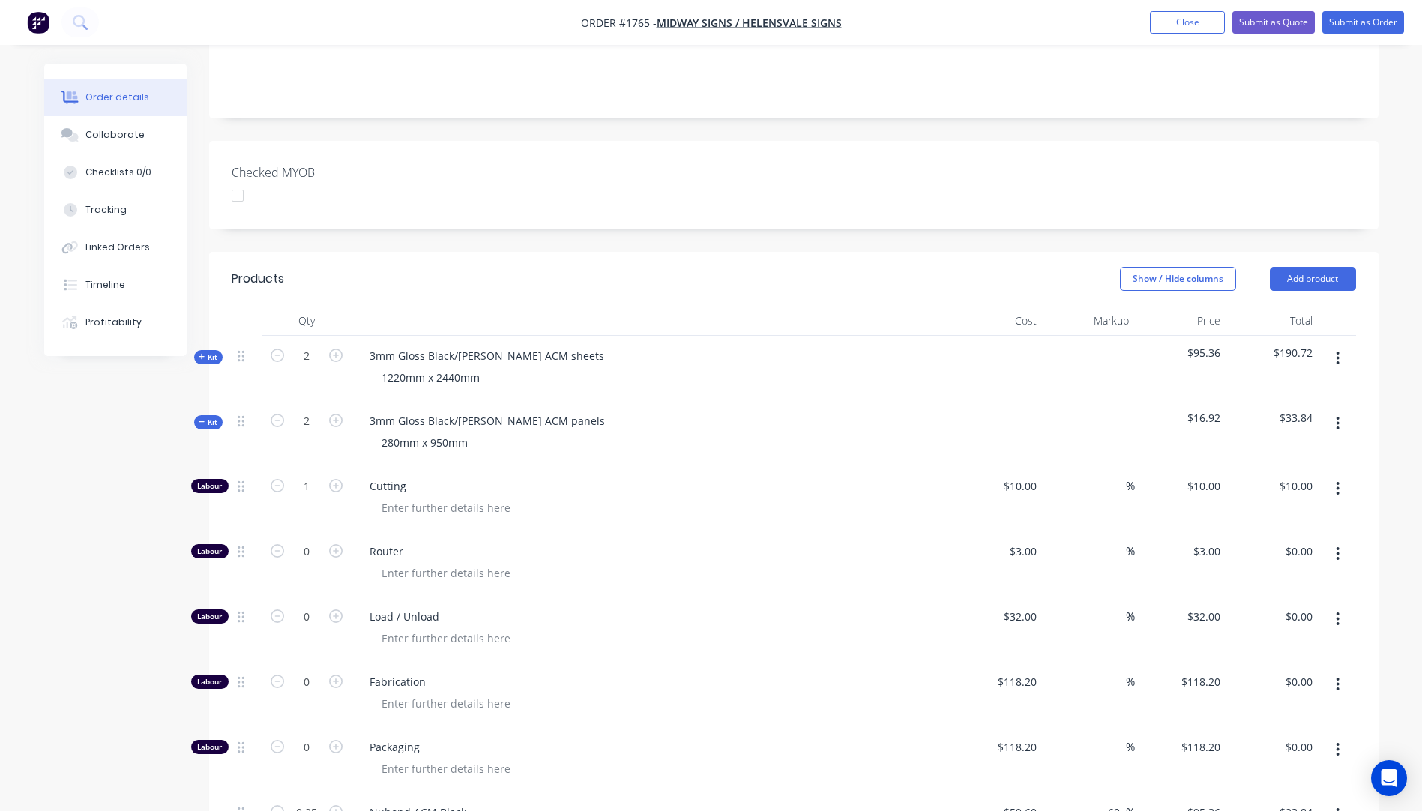
click at [199, 353] on icon "button" at bounding box center [202, 356] width 7 height 7
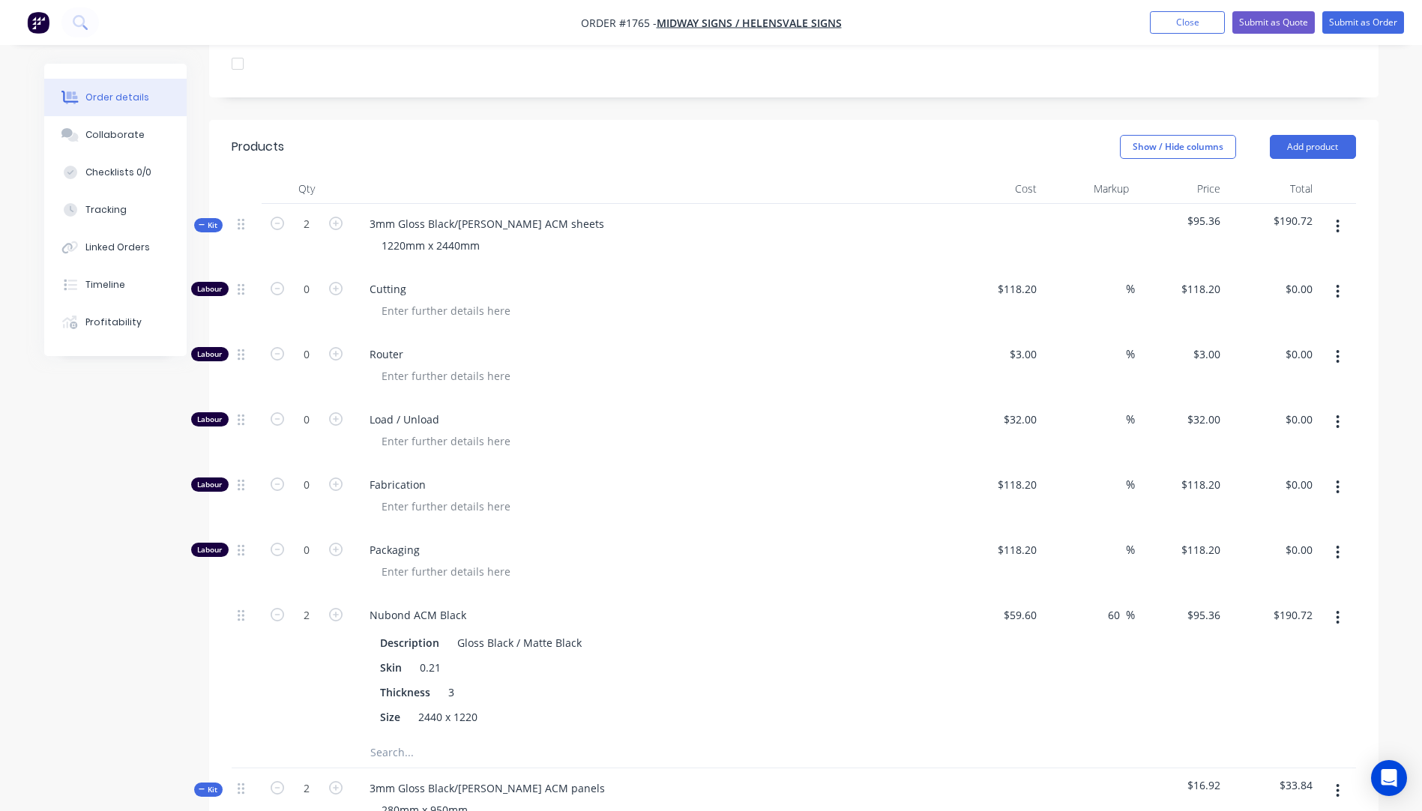
scroll to position [450, 0]
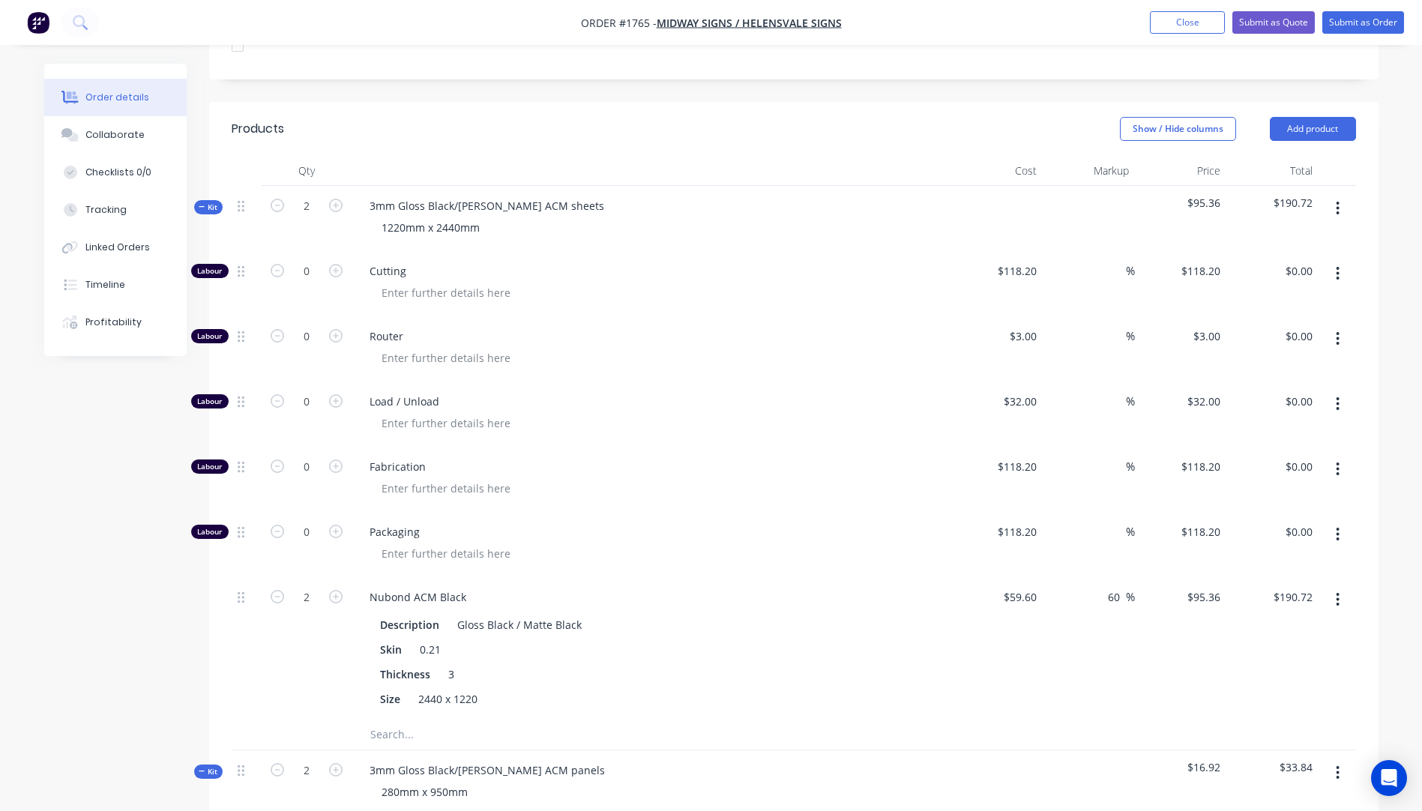
click at [1340, 265] on icon "button" at bounding box center [1338, 273] width 4 height 16
click at [1240, 362] on div "Delete" at bounding box center [1285, 373] width 115 height 22
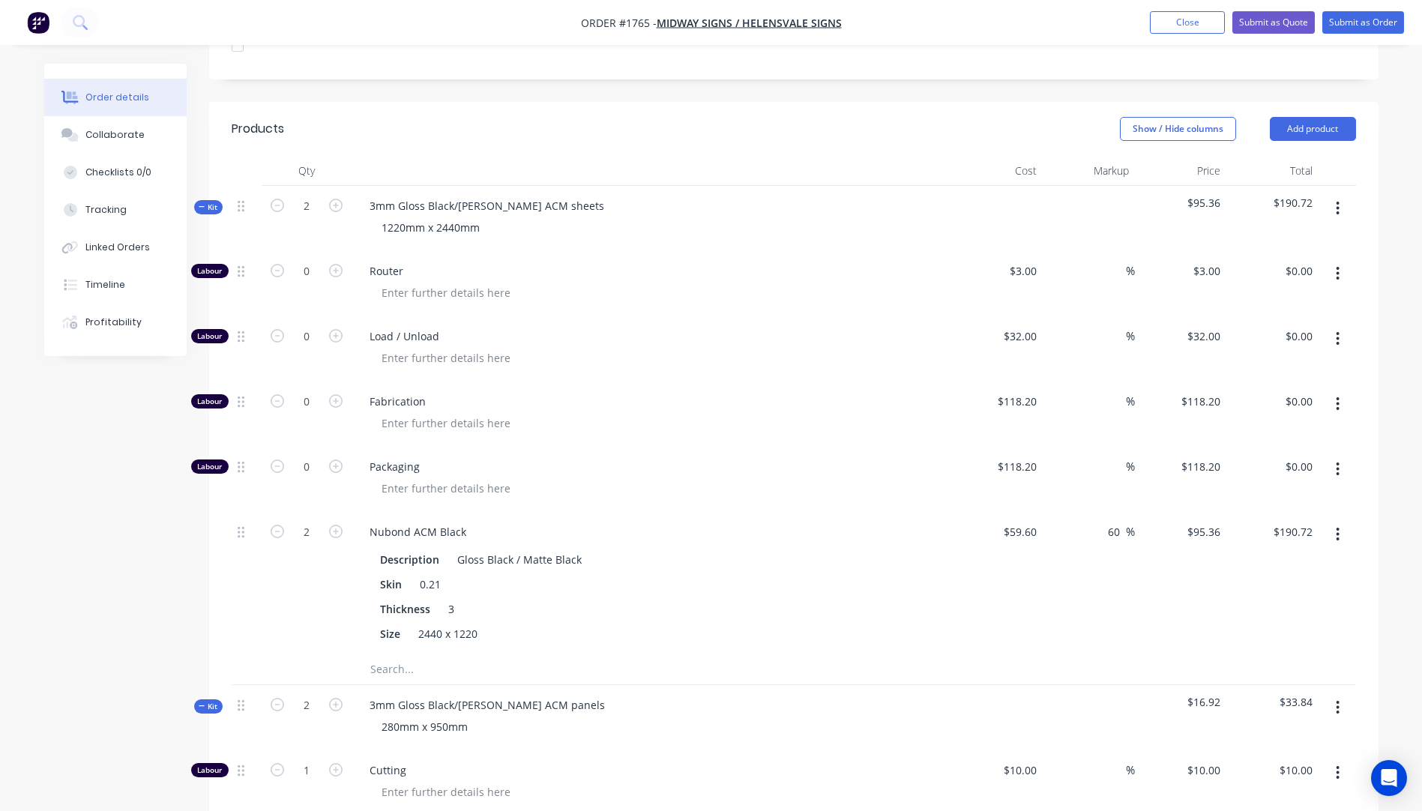
click at [1339, 265] on icon "button" at bounding box center [1338, 273] width 4 height 16
click at [1270, 362] on div "Delete" at bounding box center [1285, 373] width 115 height 22
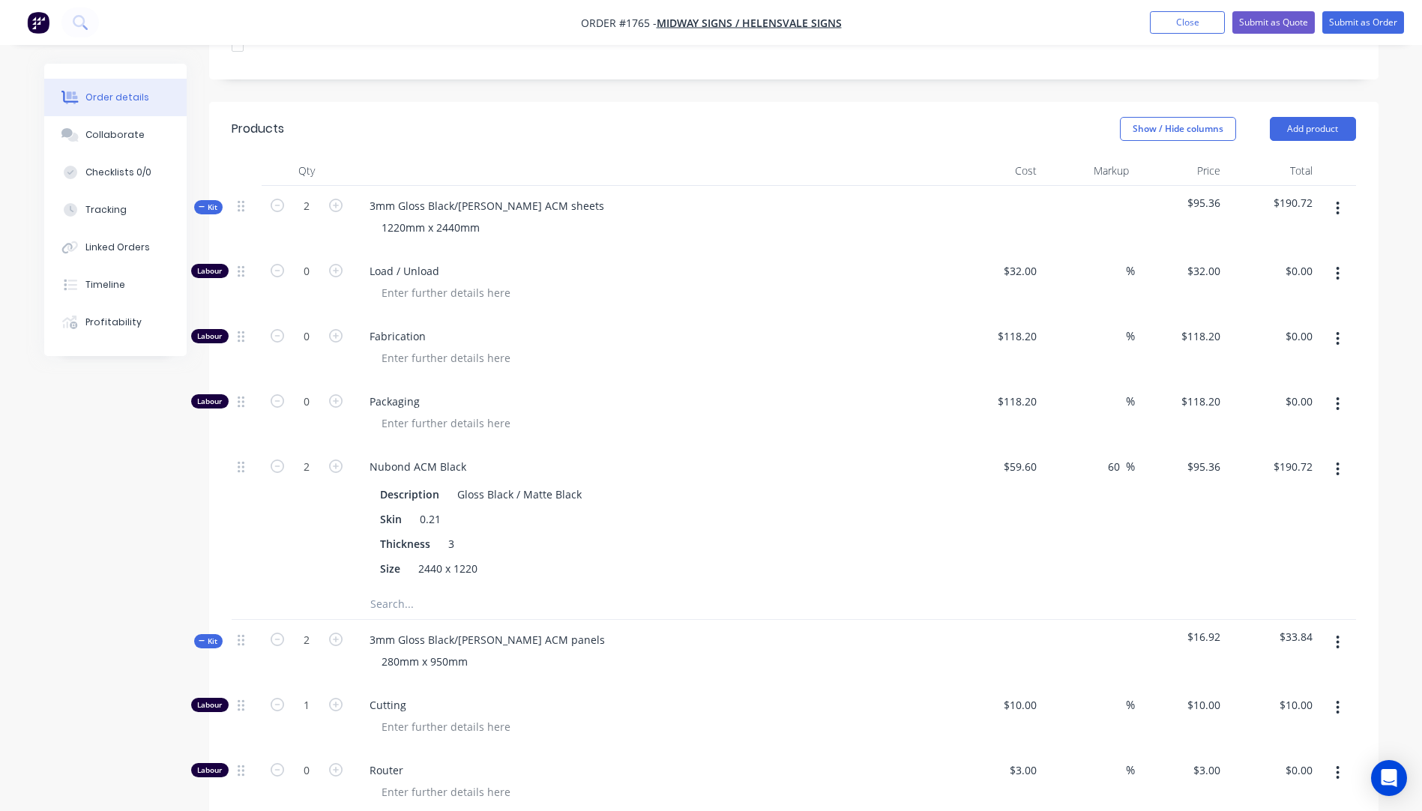
click at [1336, 265] on icon "button" at bounding box center [1338, 273] width 4 height 16
click at [1245, 362] on div "Delete" at bounding box center [1285, 373] width 115 height 22
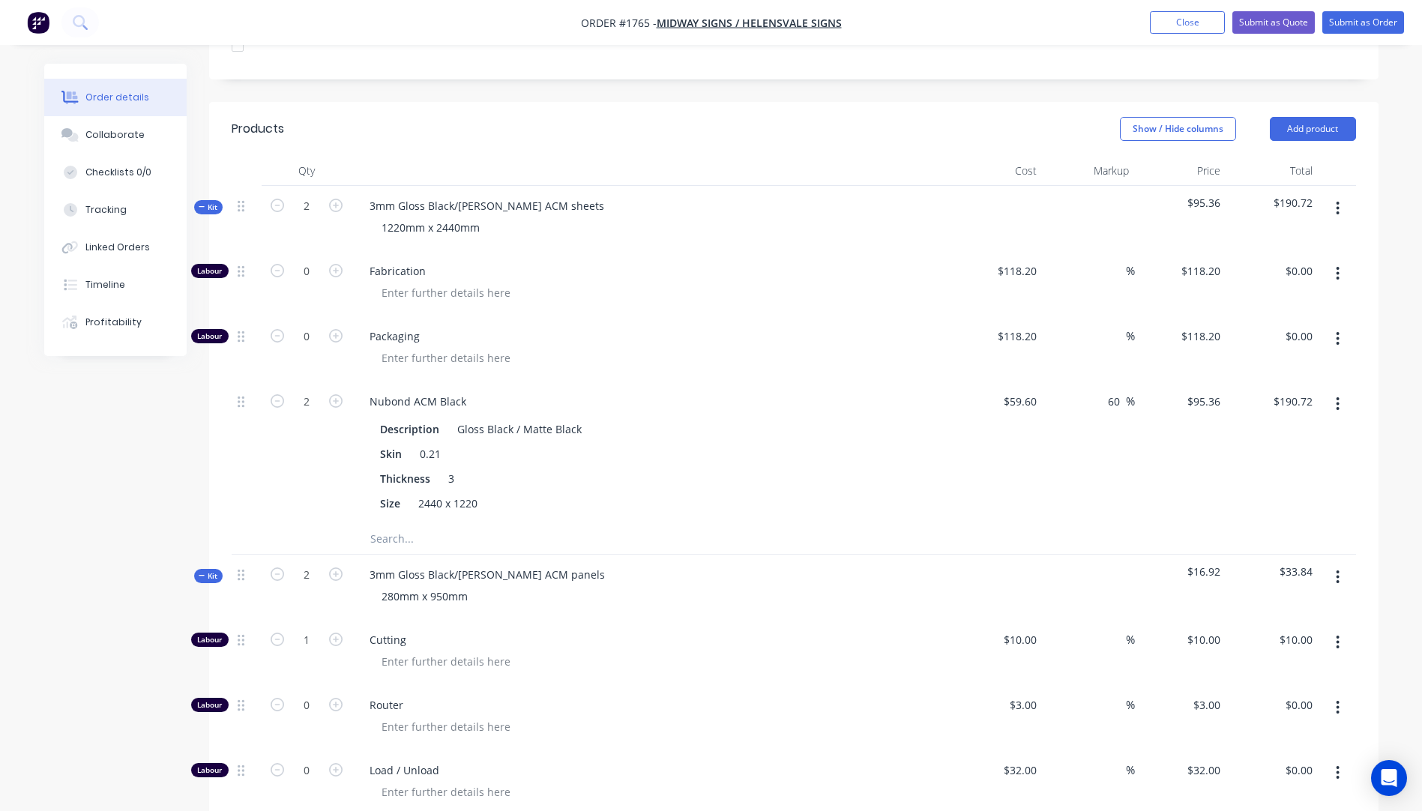
click at [1340, 265] on icon "button" at bounding box center [1338, 273] width 4 height 16
click at [1256, 362] on div "Delete" at bounding box center [1285, 373] width 115 height 22
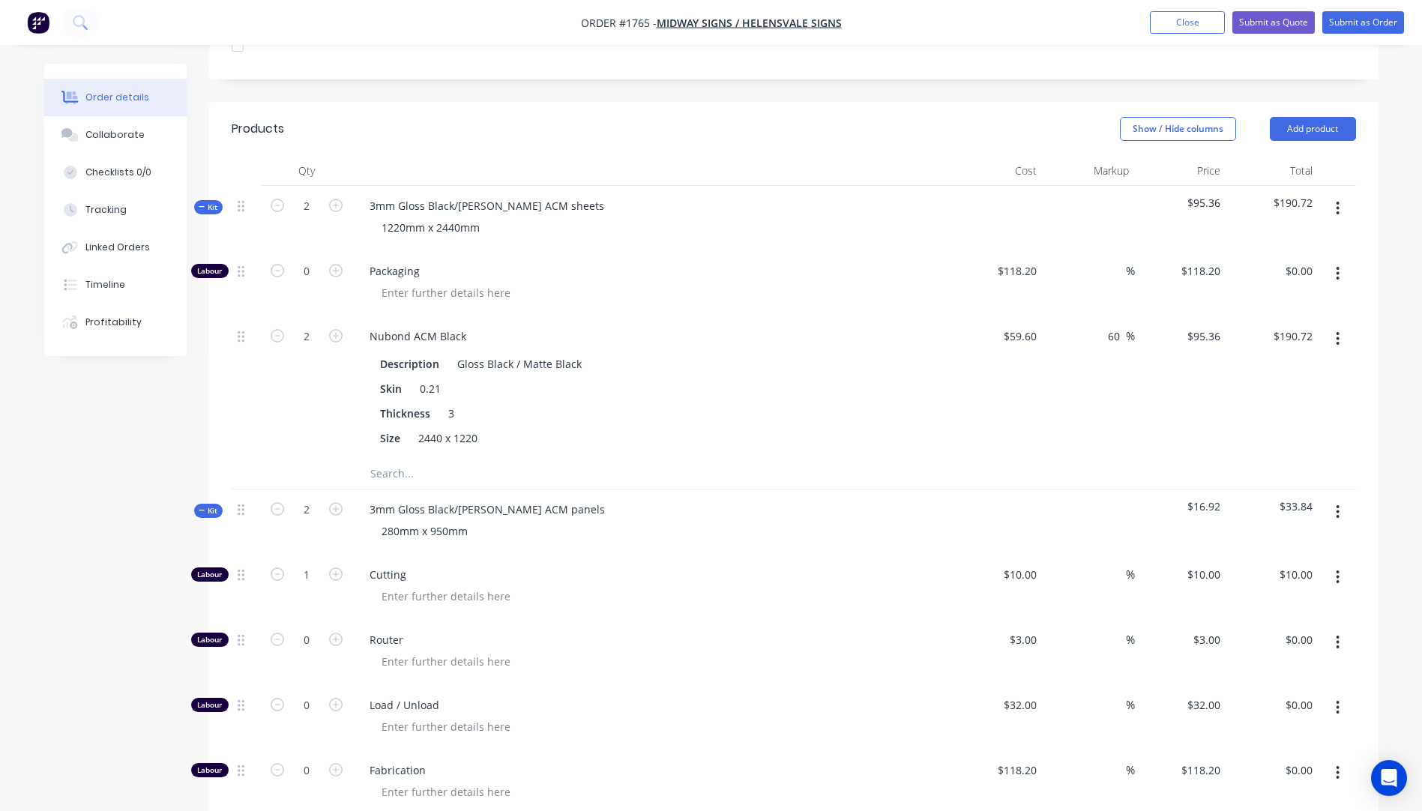
click at [1341, 260] on button "button" at bounding box center [1338, 273] width 35 height 27
click at [1255, 362] on div "Delete" at bounding box center [1285, 373] width 115 height 22
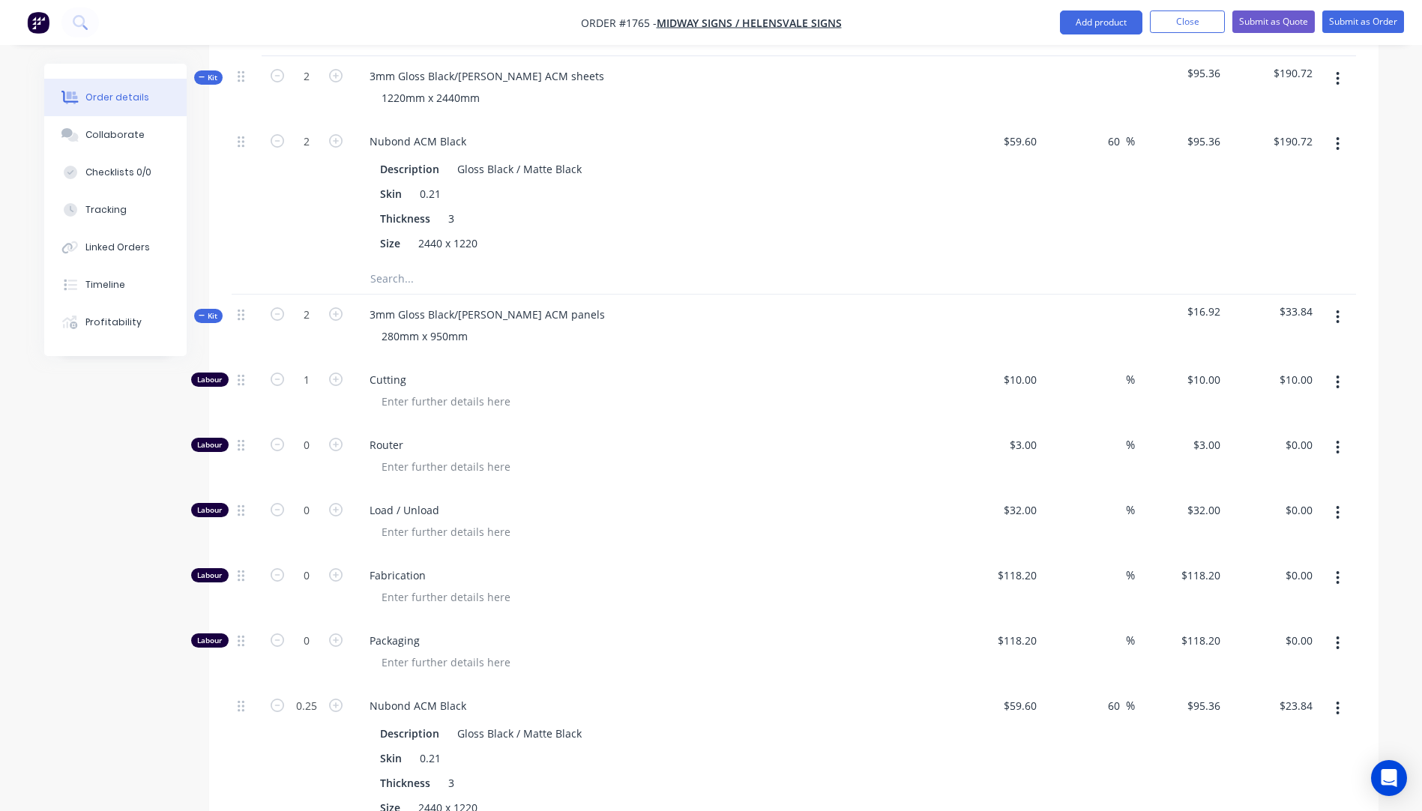
scroll to position [600, 0]
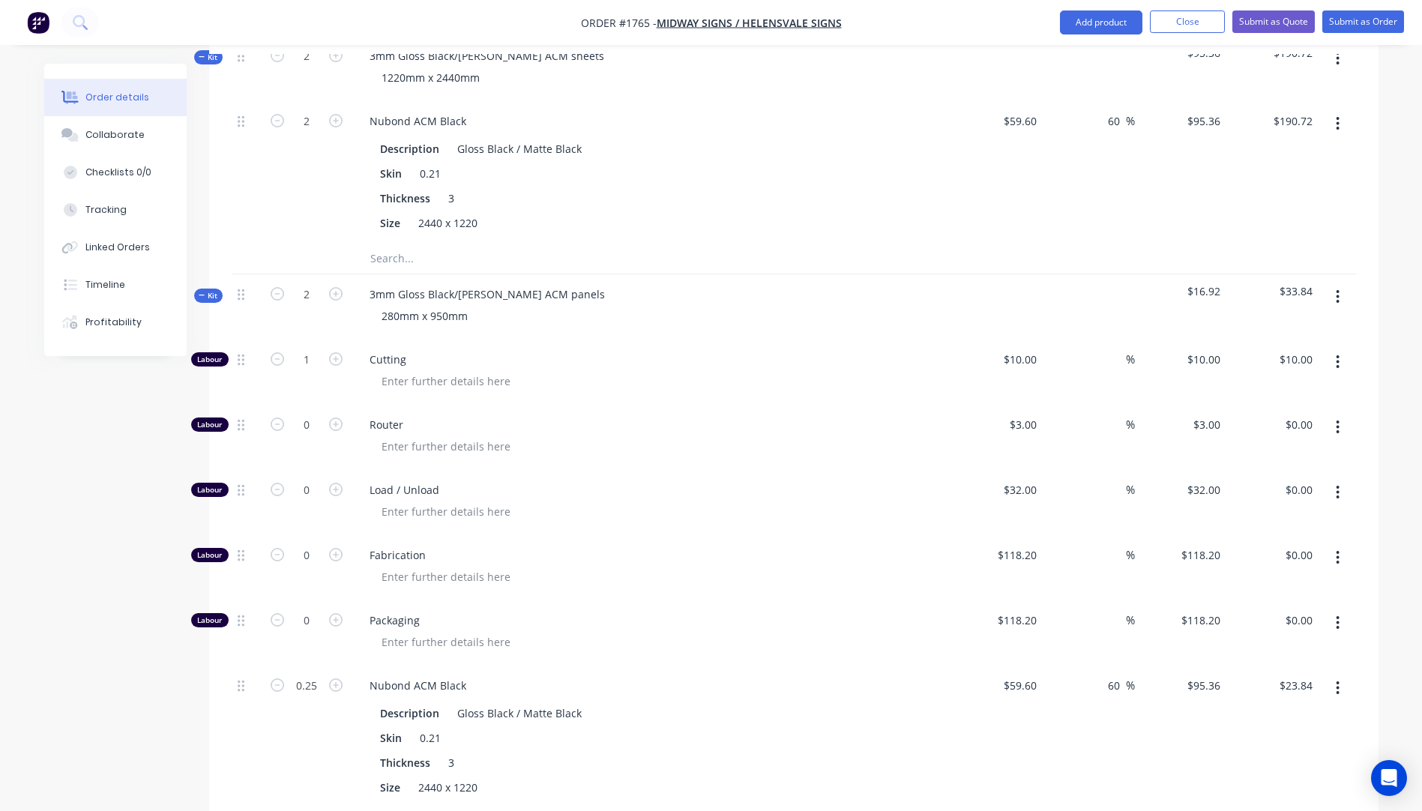
click at [1336, 419] on icon "button" at bounding box center [1338, 427] width 4 height 16
drag, startPoint x: 1245, startPoint y: 506, endPoint x: 1282, endPoint y: 472, distance: 50.9
click at [1246, 516] on div "Delete" at bounding box center [1285, 527] width 115 height 22
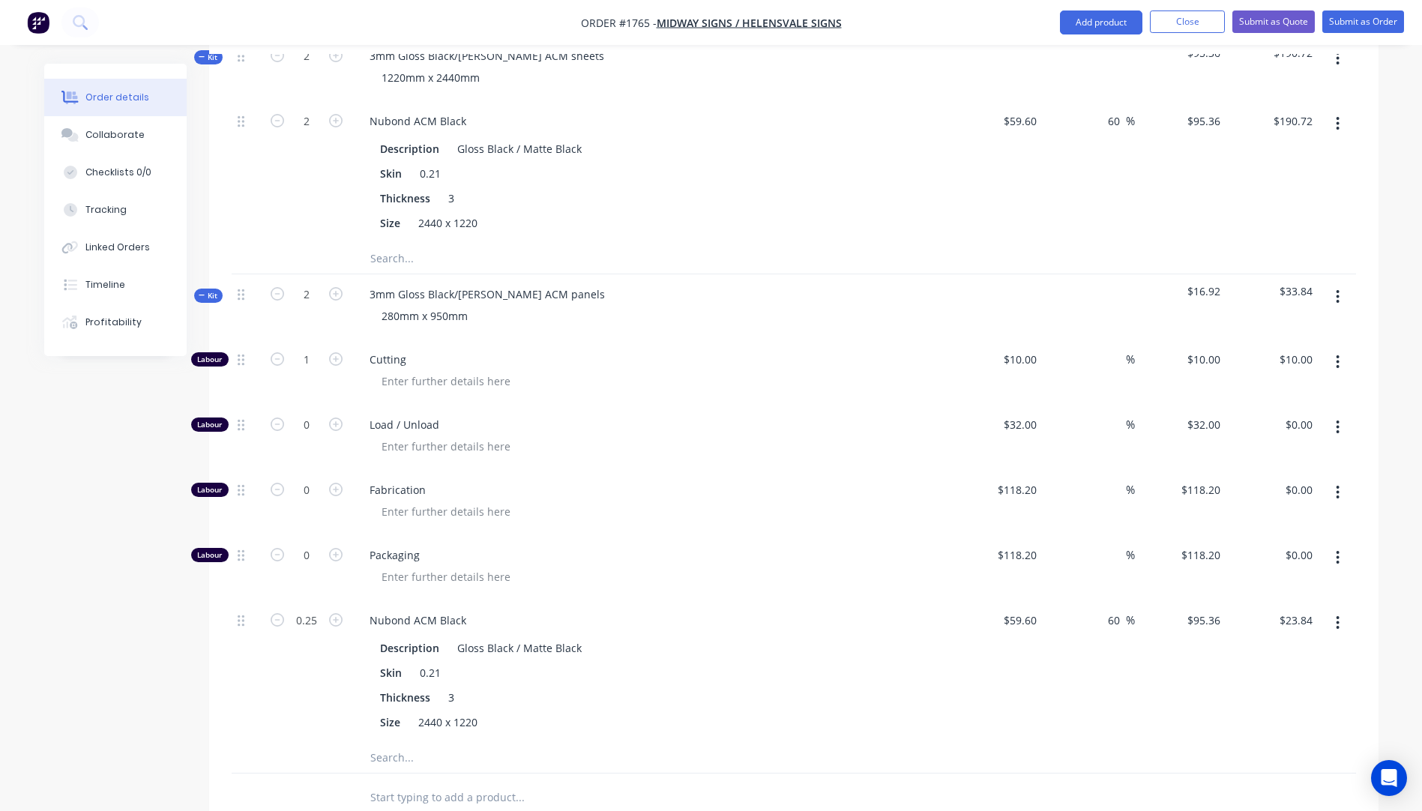
click at [1338, 419] on icon "button" at bounding box center [1338, 427] width 4 height 16
drag, startPoint x: 1260, startPoint y: 512, endPoint x: 1270, endPoint y: 500, distance: 15.9
click at [1261, 516] on div "Delete" at bounding box center [1285, 527] width 115 height 22
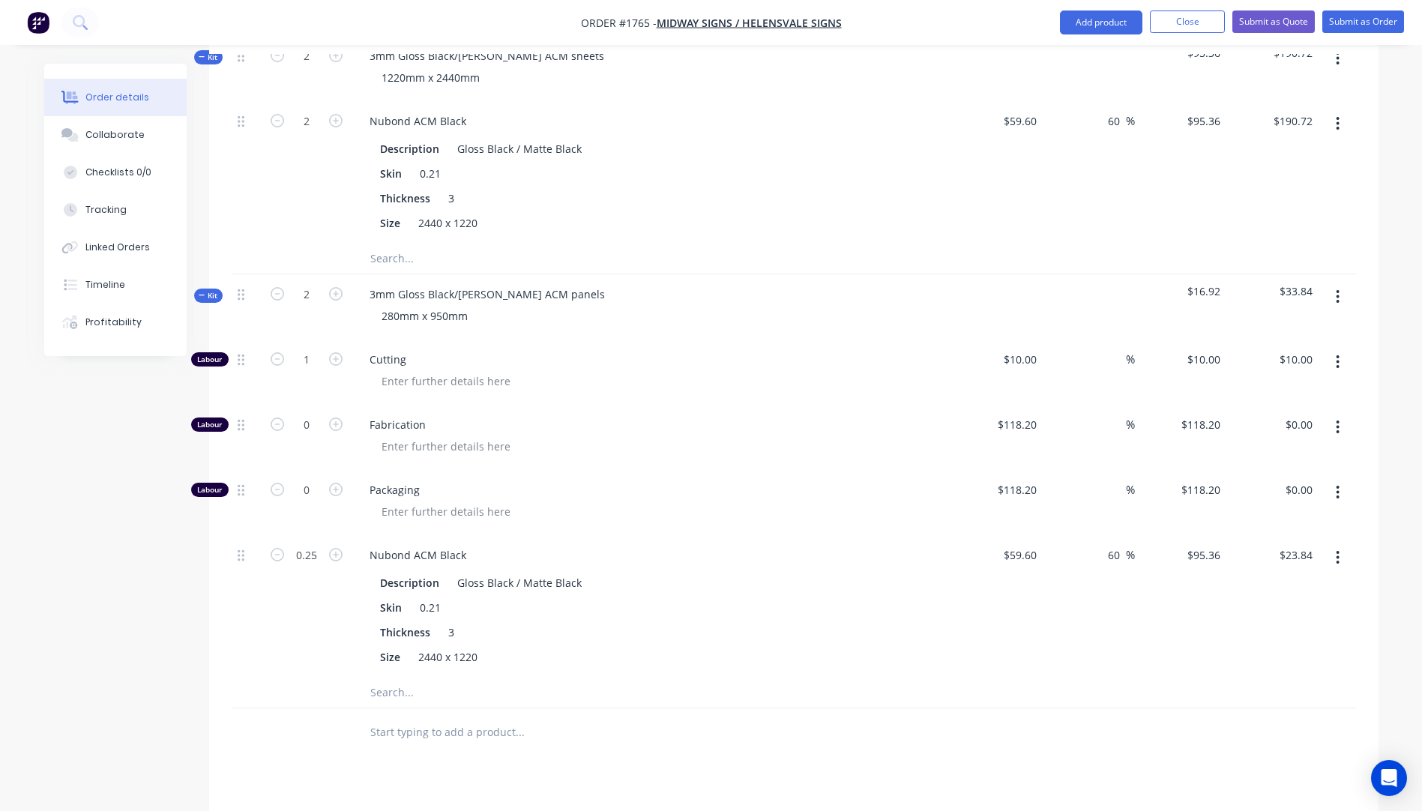
click at [1339, 421] on icon "button" at bounding box center [1338, 427] width 3 height 13
click at [1265, 516] on div "Delete" at bounding box center [1285, 527] width 115 height 22
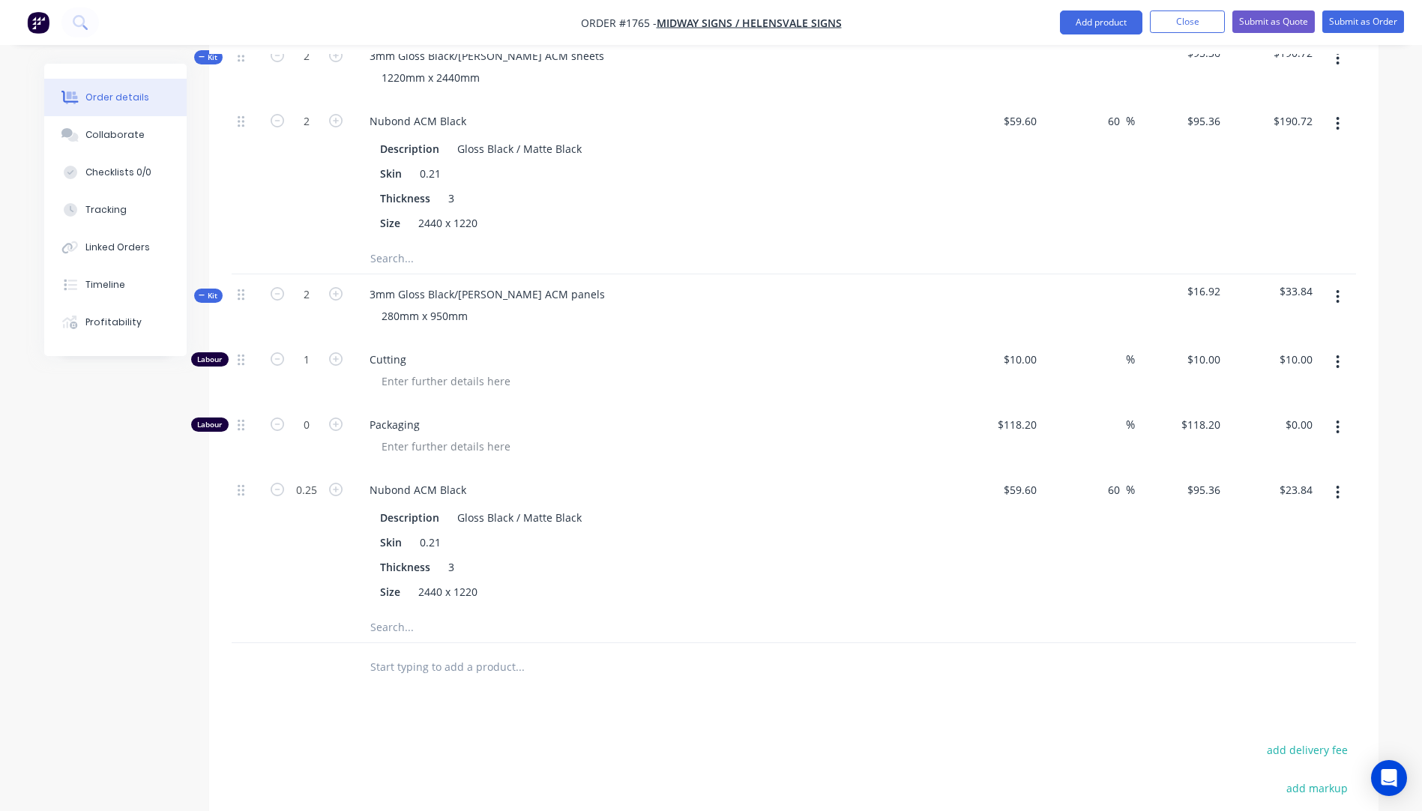
click at [1339, 421] on icon "button" at bounding box center [1338, 427] width 3 height 13
click at [1248, 516] on div "Delete" at bounding box center [1285, 527] width 115 height 22
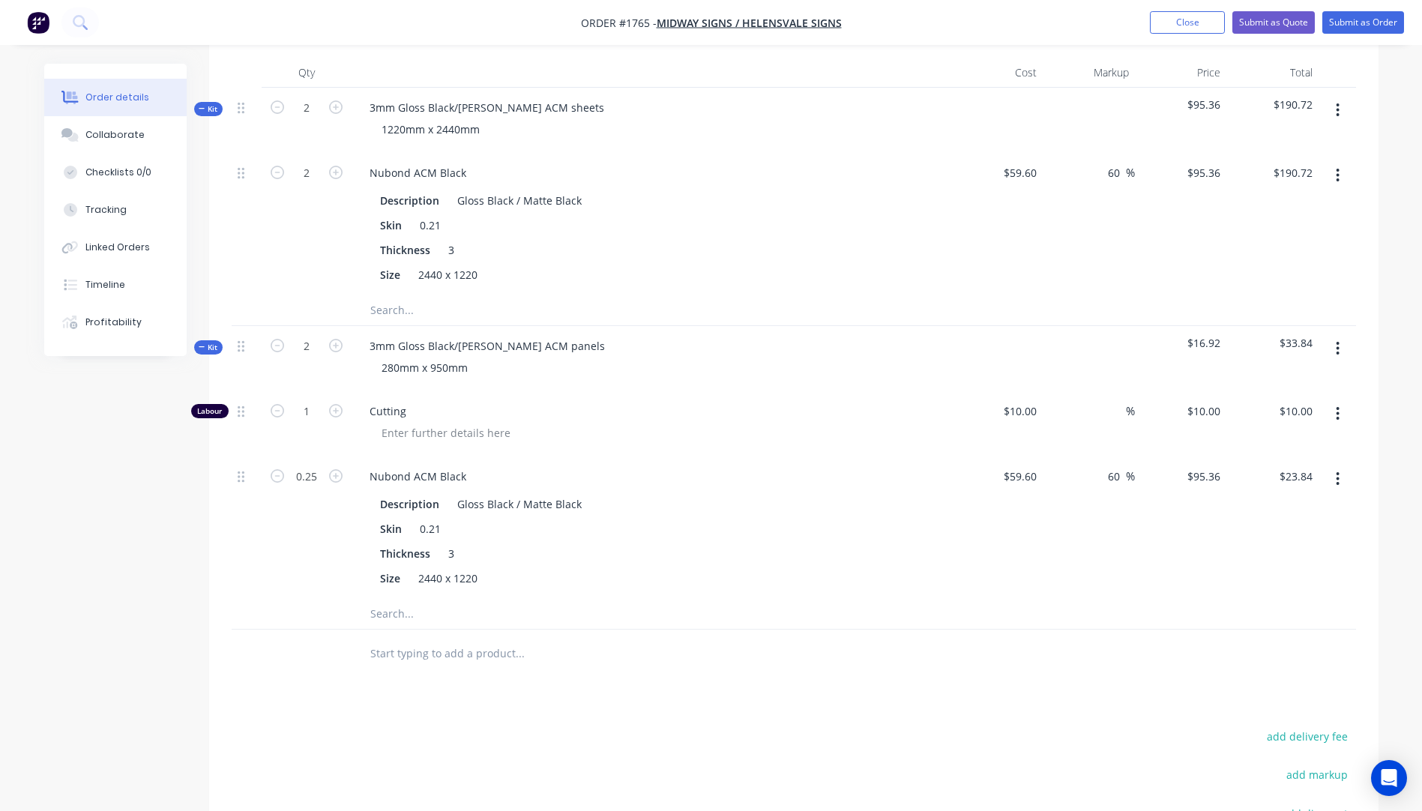
scroll to position [450, 0]
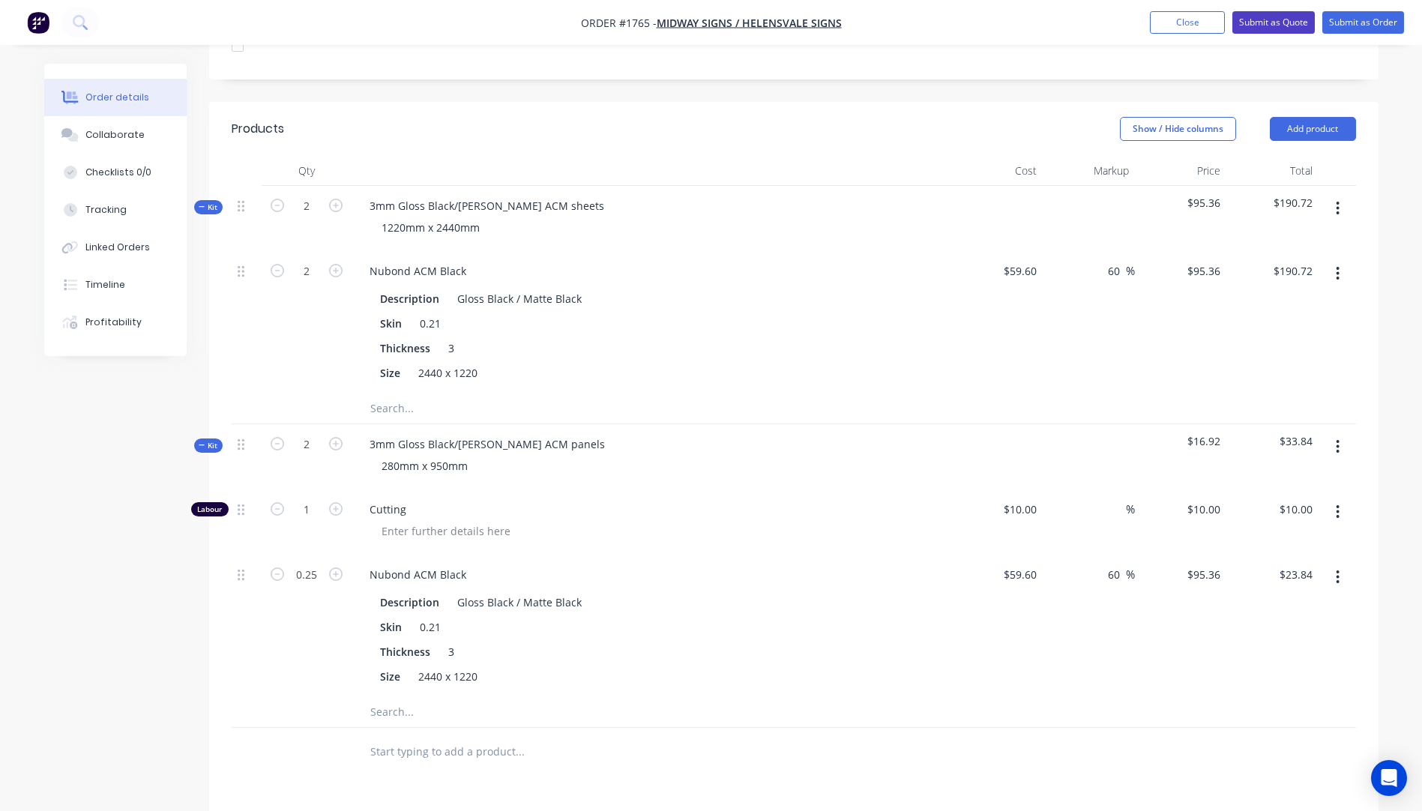
click at [1261, 31] on button "Submit as Quote" at bounding box center [1274, 22] width 82 height 22
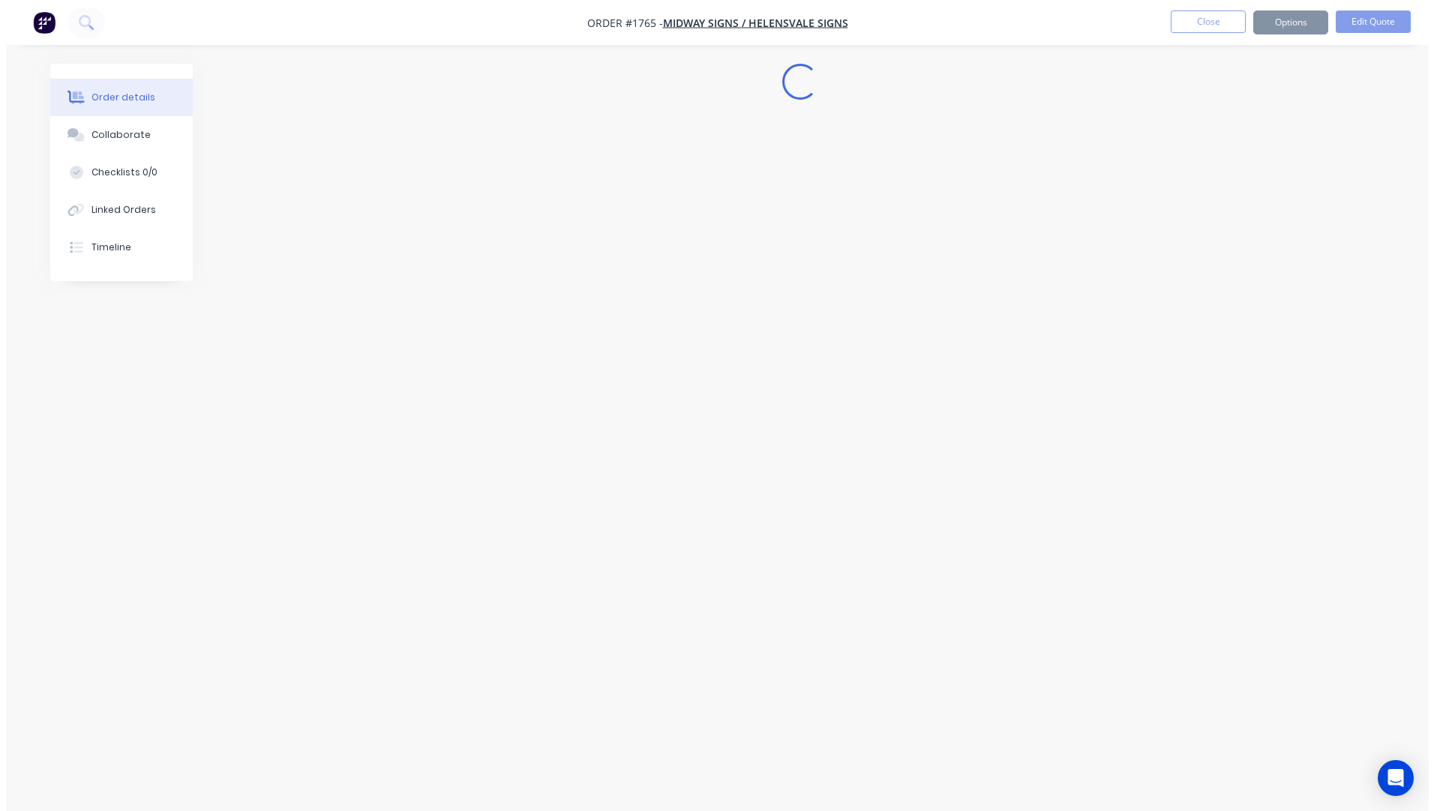
scroll to position [0, 0]
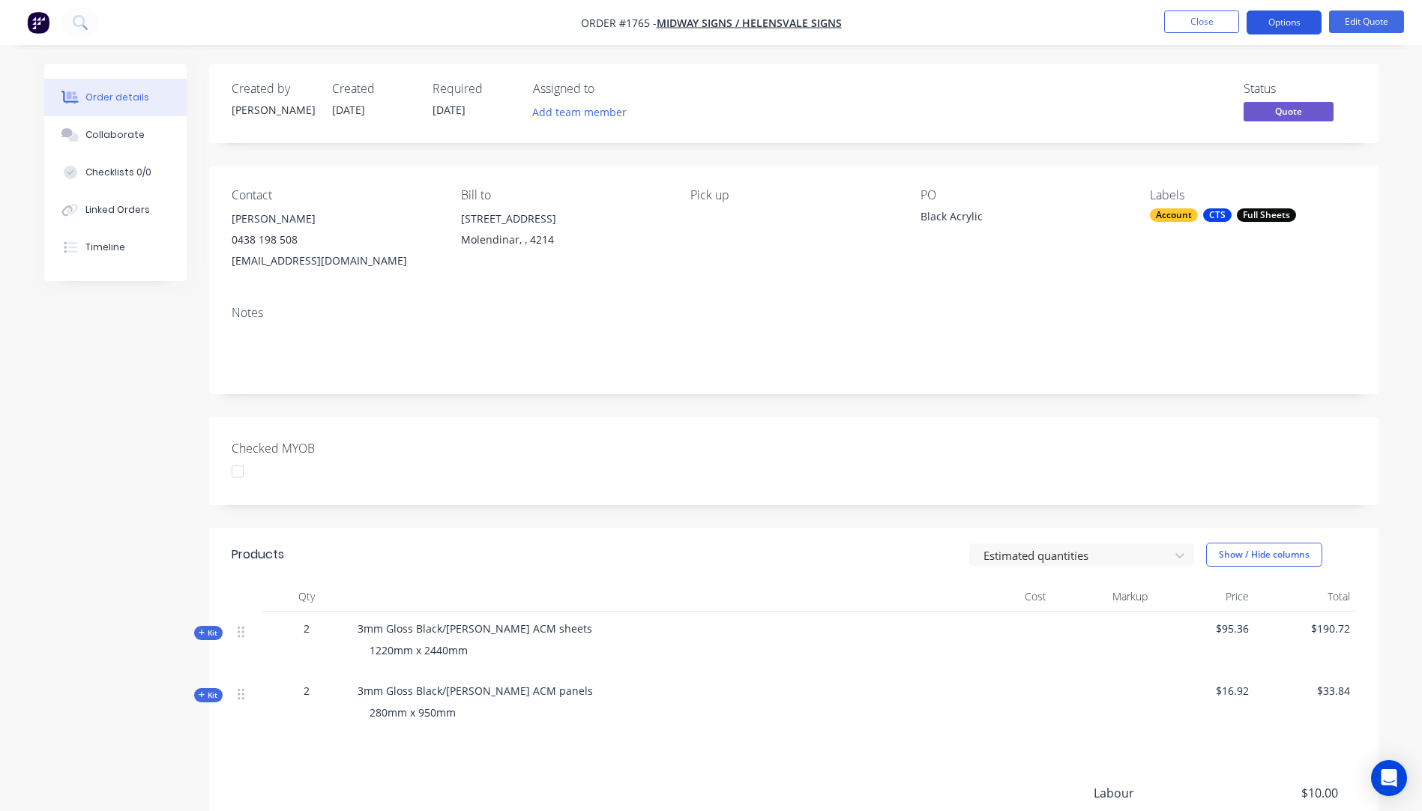
click at [1270, 22] on button "Options" at bounding box center [1284, 22] width 75 height 24
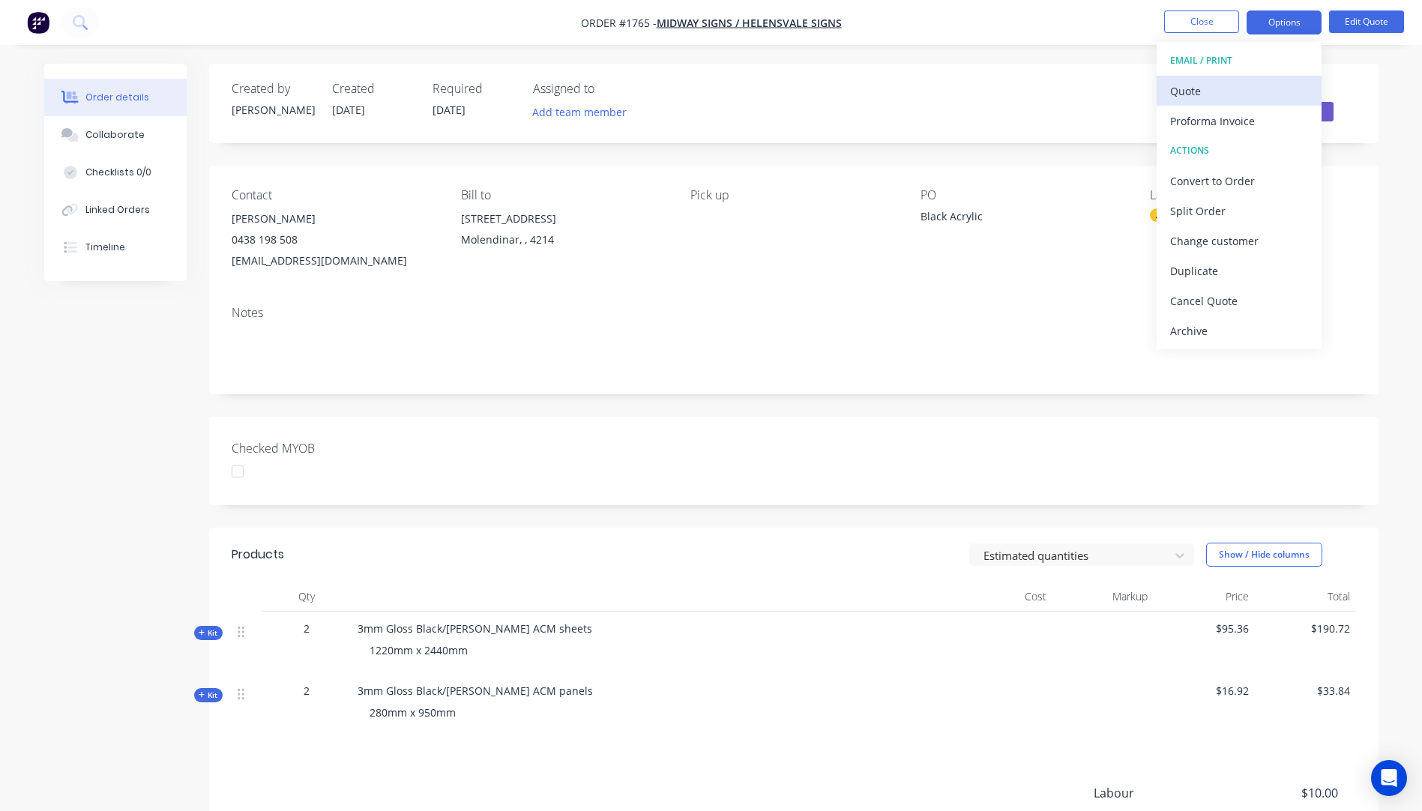
click at [1180, 98] on div "Quote" at bounding box center [1240, 91] width 138 height 22
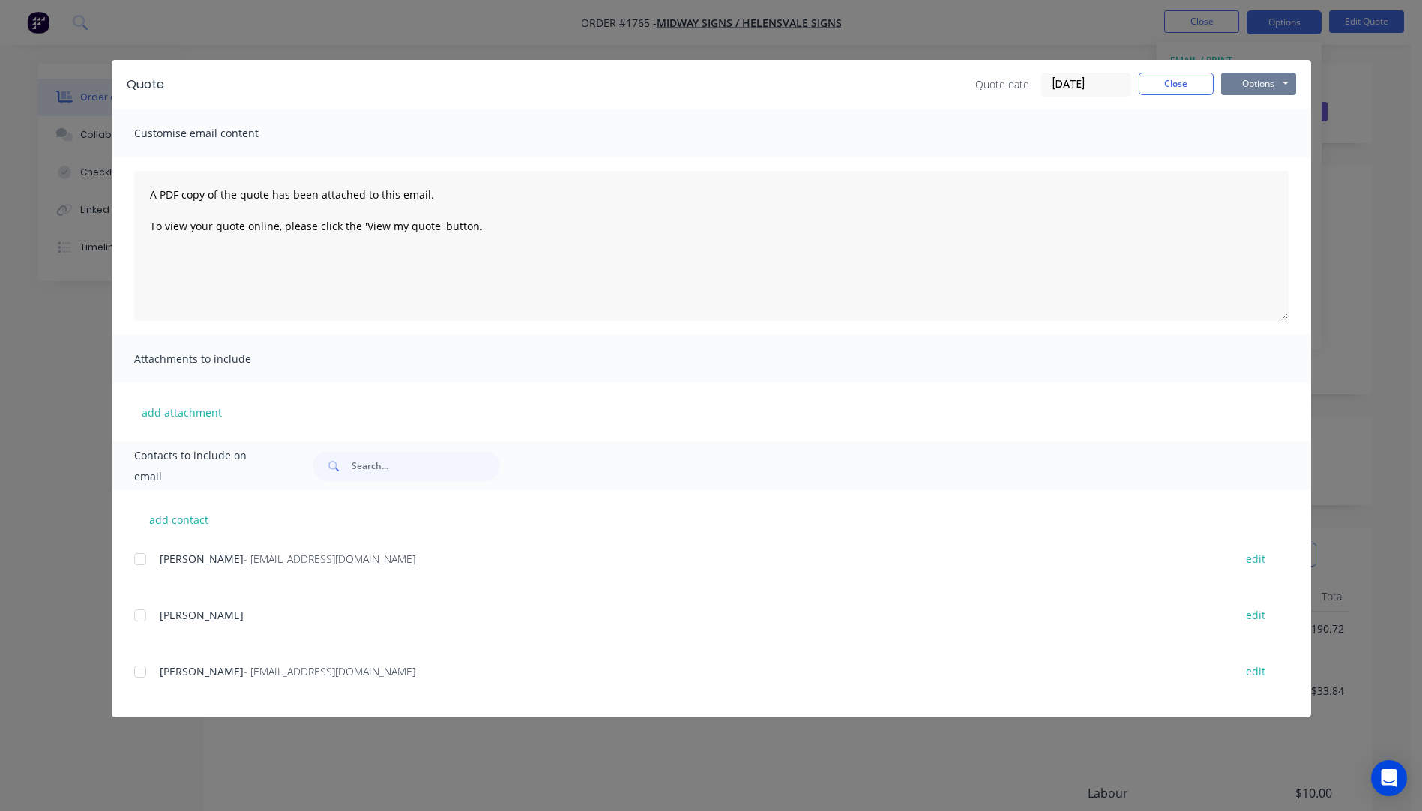
click at [1249, 90] on button "Options" at bounding box center [1259, 84] width 75 height 22
click at [1257, 111] on button "Preview" at bounding box center [1270, 110] width 96 height 25
click at [1173, 91] on button "Close" at bounding box center [1176, 84] width 75 height 22
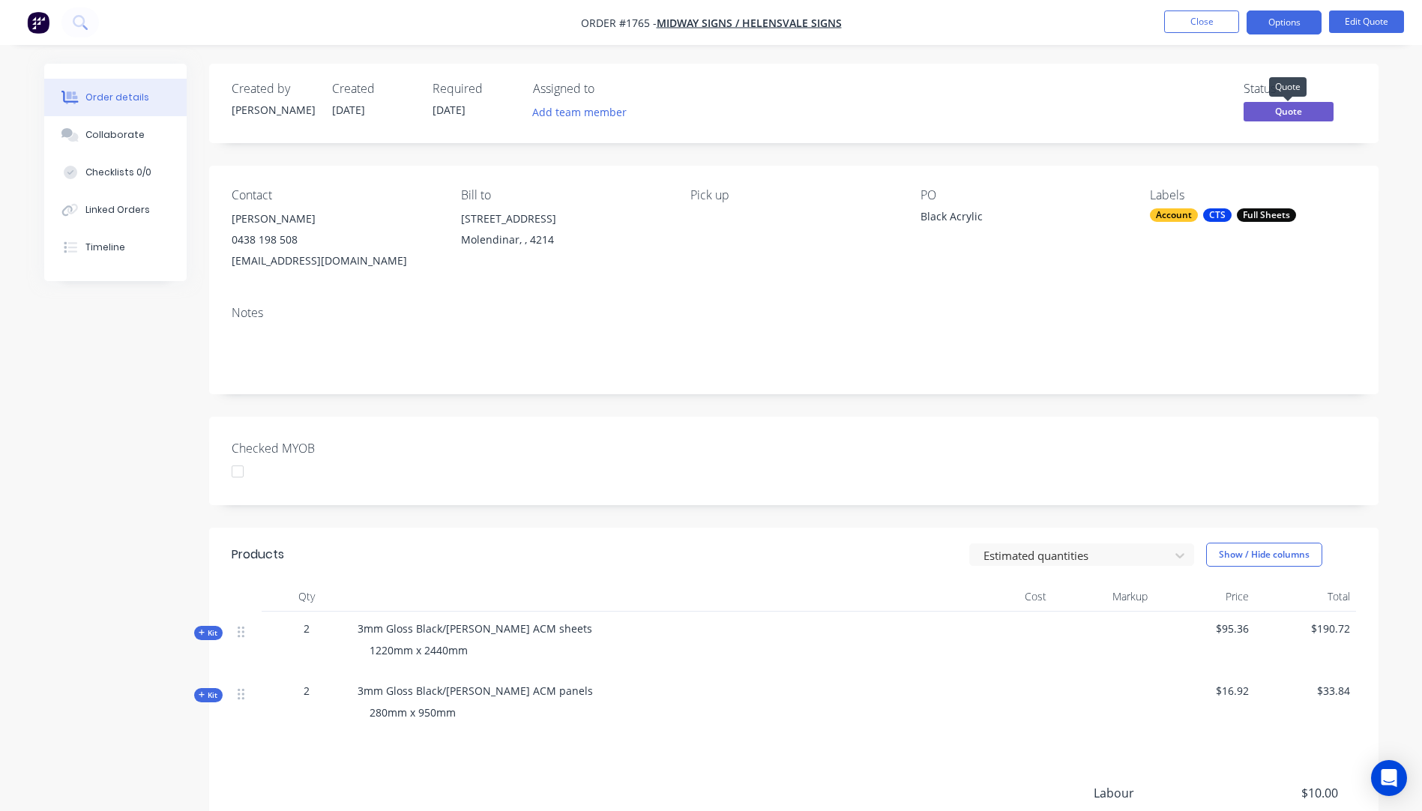
click at [1291, 115] on span "Quote" at bounding box center [1289, 111] width 90 height 19
click at [1156, 261] on div "Labels Account CTS Full Sheets" at bounding box center [1252, 229] width 205 height 83
drag, startPoint x: 1303, startPoint y: 108, endPoint x: 1327, endPoint y: 80, distance: 37.2
click at [1327, 80] on div "Created by [PERSON_NAME] Created [DATE] Required [DATE] Assigned to Add team me…" at bounding box center [794, 103] width 1170 height 79
click at [1306, 115] on span "Quote" at bounding box center [1289, 111] width 90 height 19
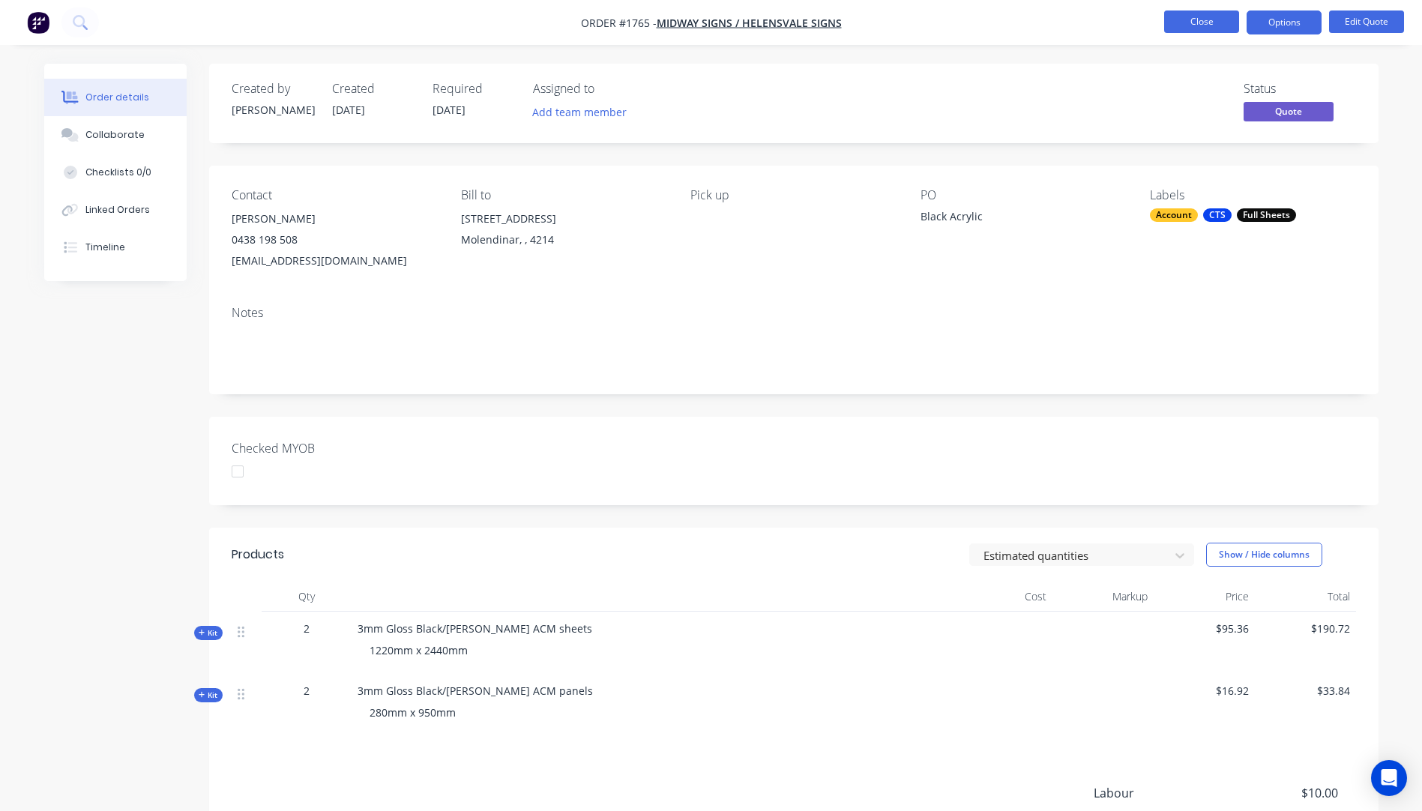
click at [1200, 25] on button "Close" at bounding box center [1202, 21] width 75 height 22
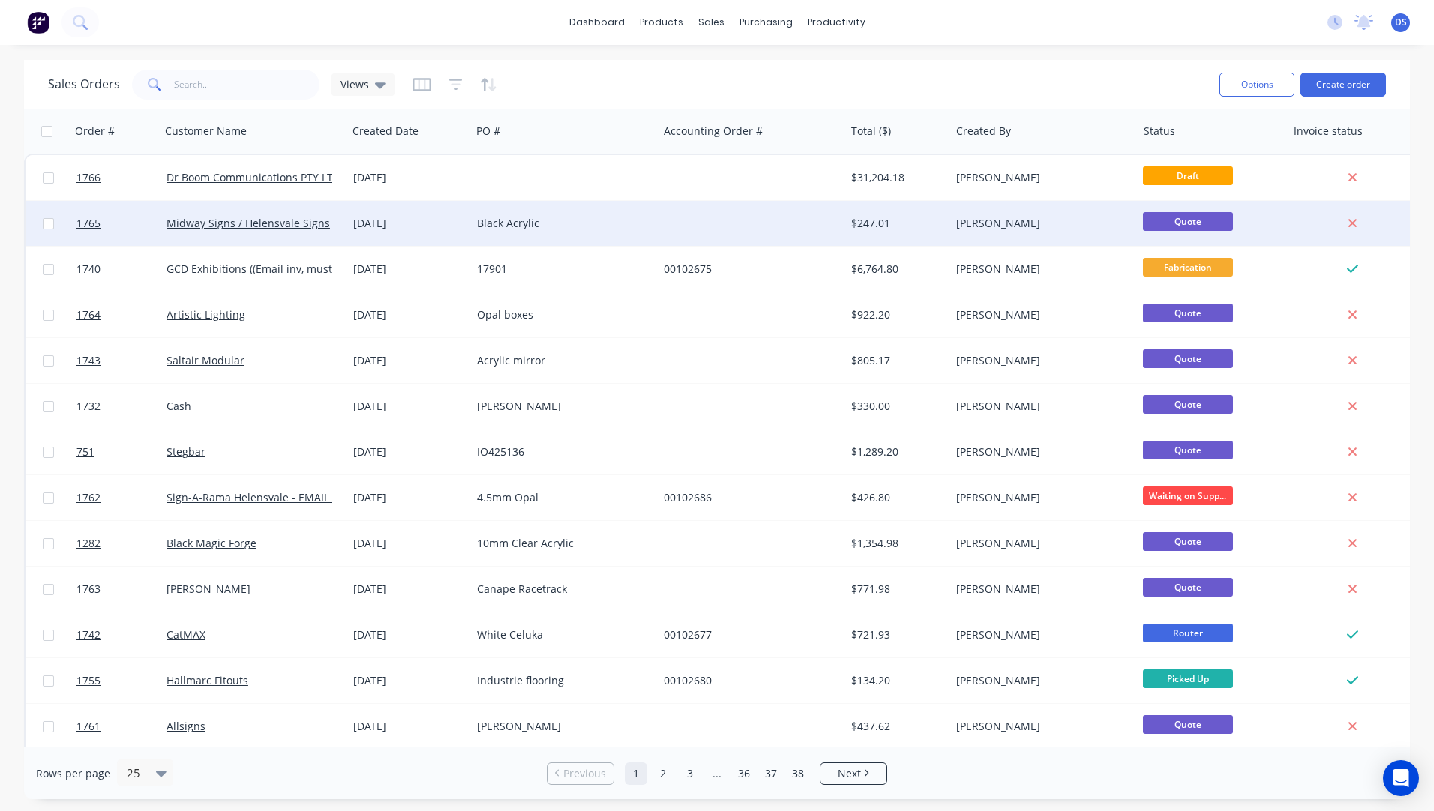
click at [973, 225] on div "[PERSON_NAME]" at bounding box center [1039, 223] width 166 height 15
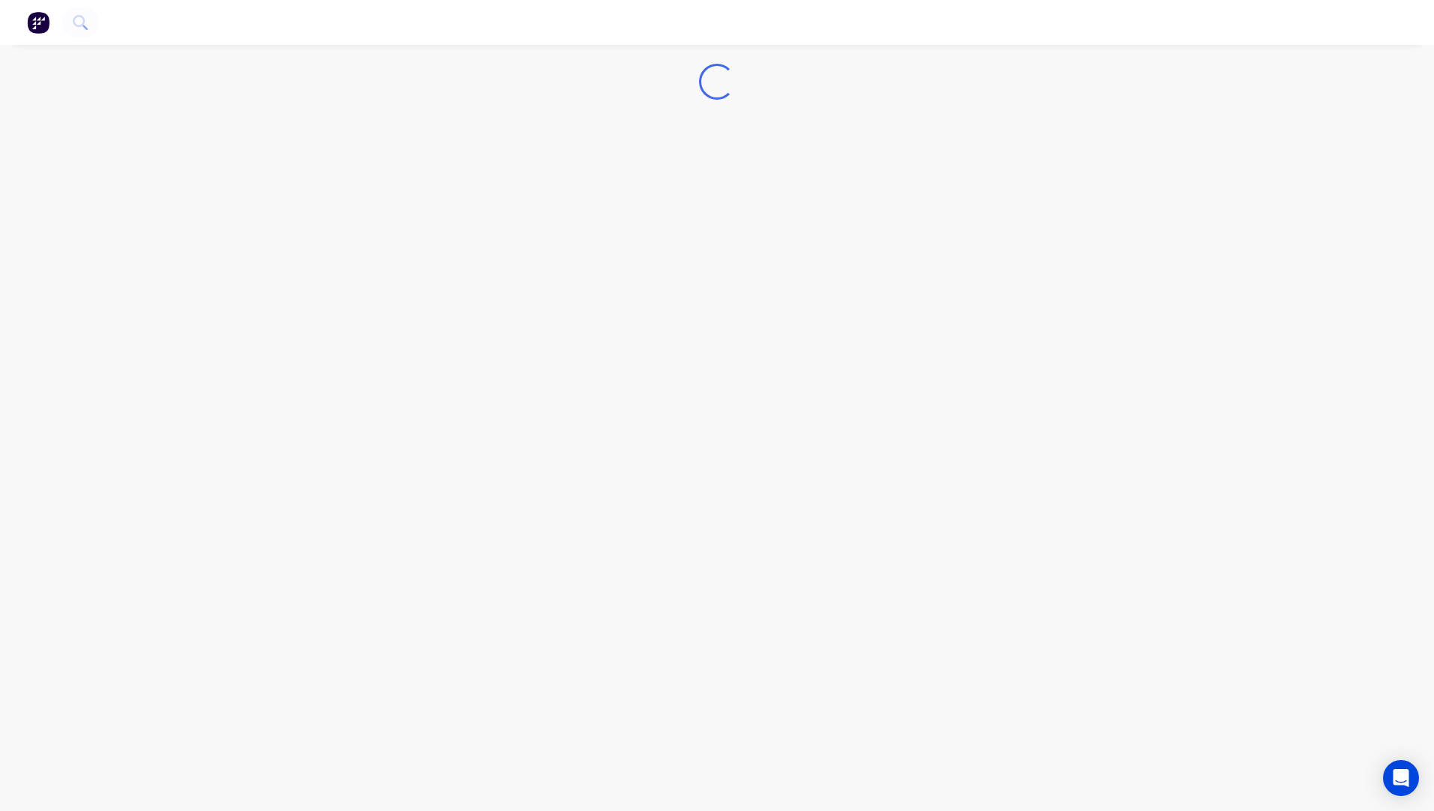
click at [973, 225] on div "Loading..." at bounding box center [717, 405] width 1434 height 811
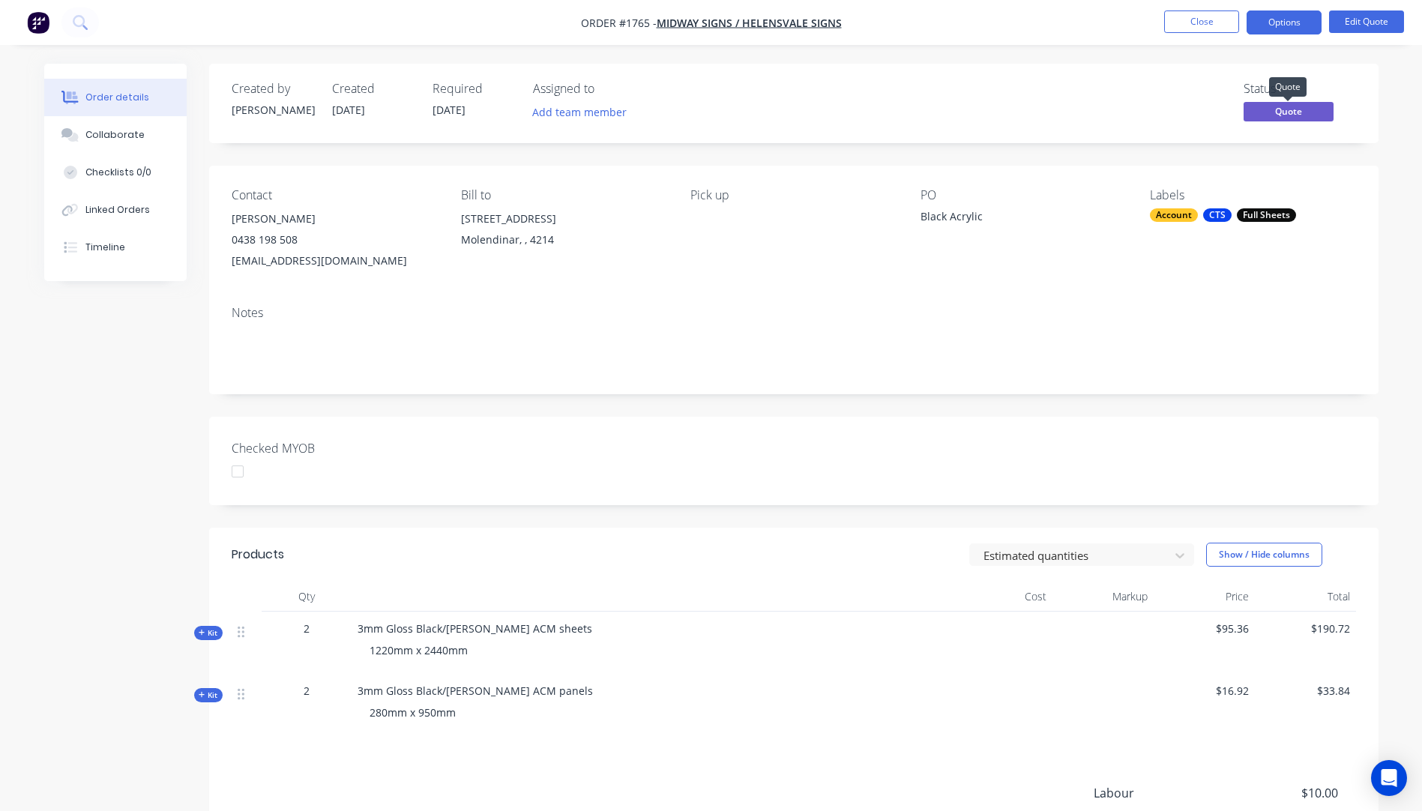
click at [1287, 115] on span "Quote" at bounding box center [1289, 111] width 90 height 19
click at [1182, 23] on button "Close" at bounding box center [1202, 21] width 75 height 22
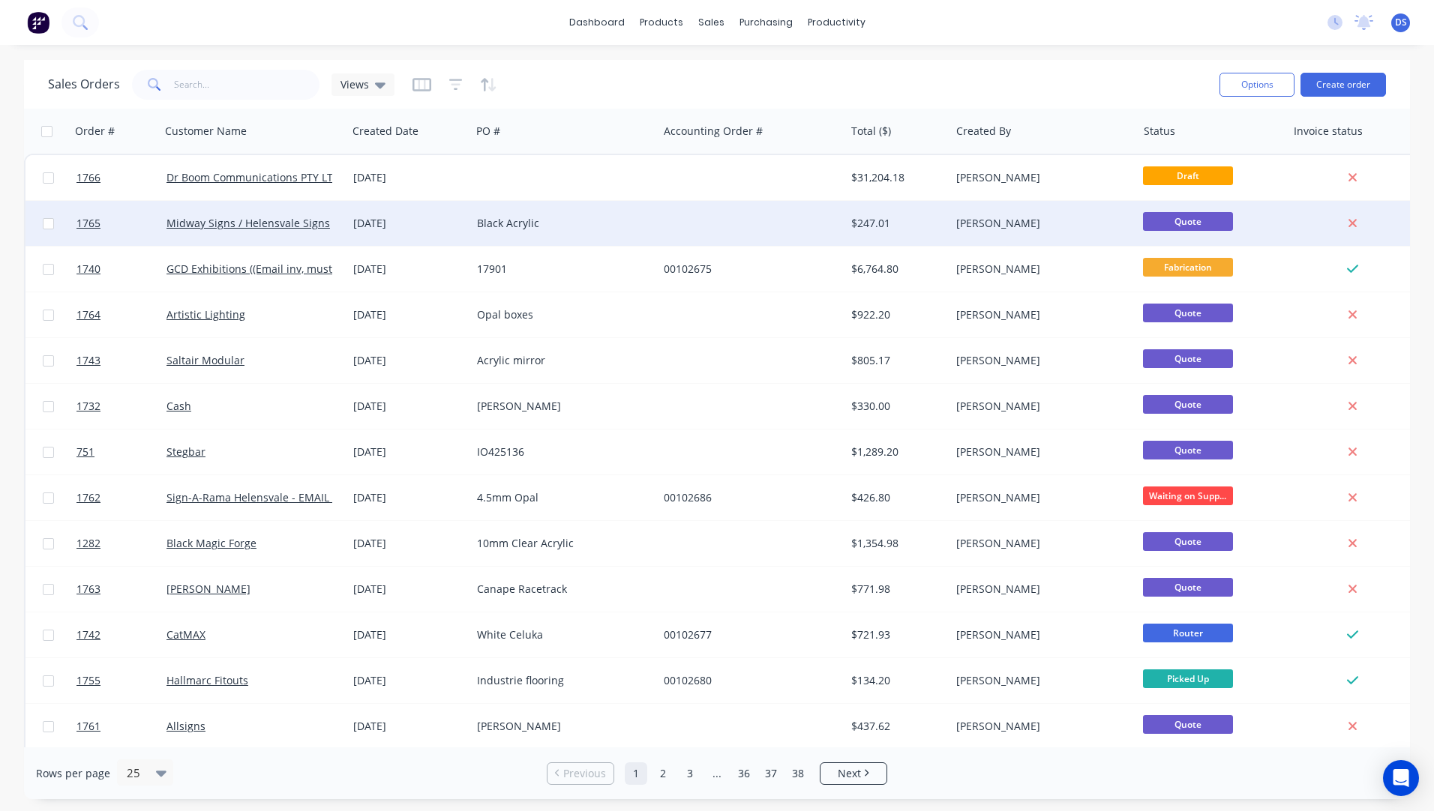
click at [1180, 223] on span "Quote" at bounding box center [1188, 221] width 90 height 19
click at [1159, 220] on span "Quote" at bounding box center [1188, 221] width 90 height 19
click at [511, 232] on div "Black Acrylic" at bounding box center [564, 223] width 187 height 45
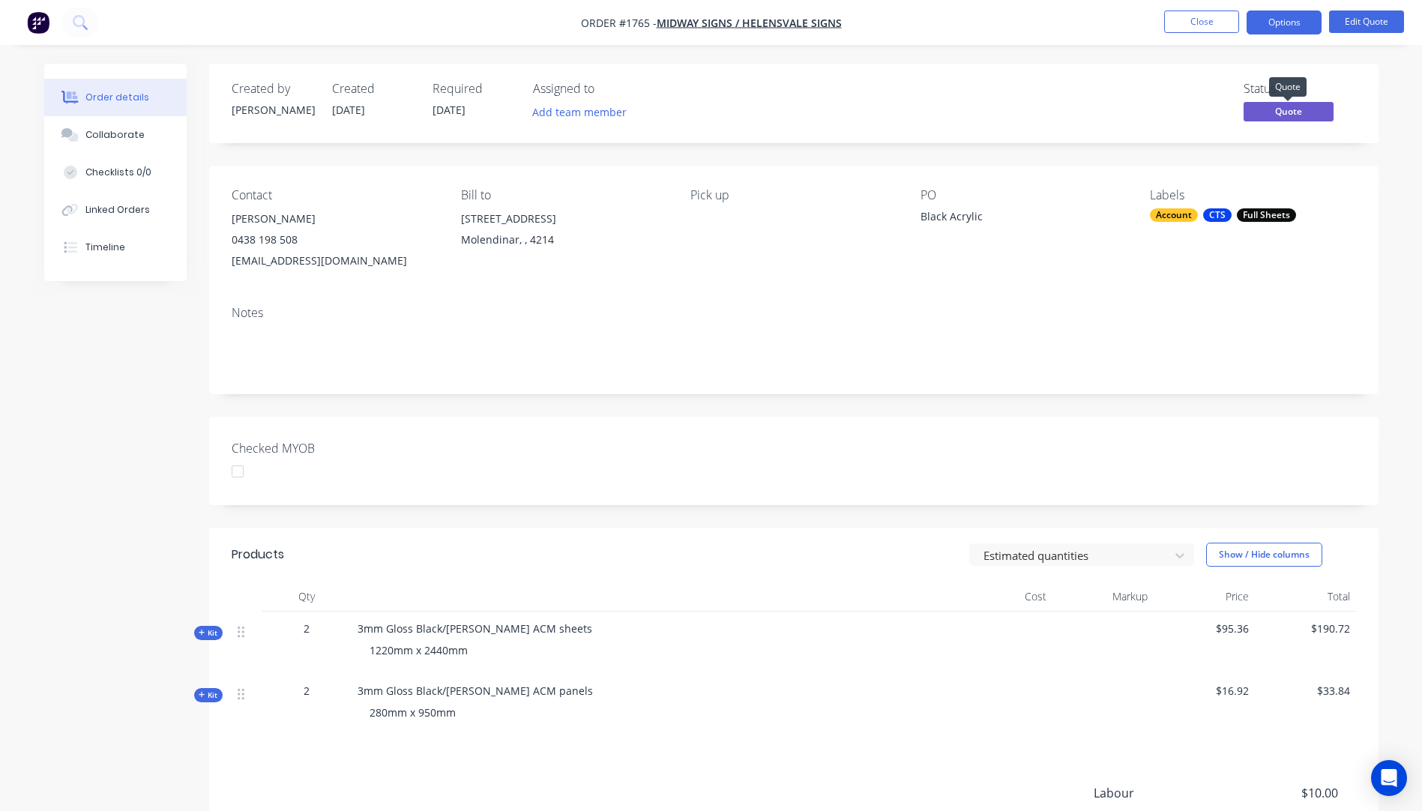
click at [1273, 115] on span "Quote" at bounding box center [1289, 111] width 90 height 19
click at [1346, 26] on button "Edit Quote" at bounding box center [1367, 21] width 75 height 22
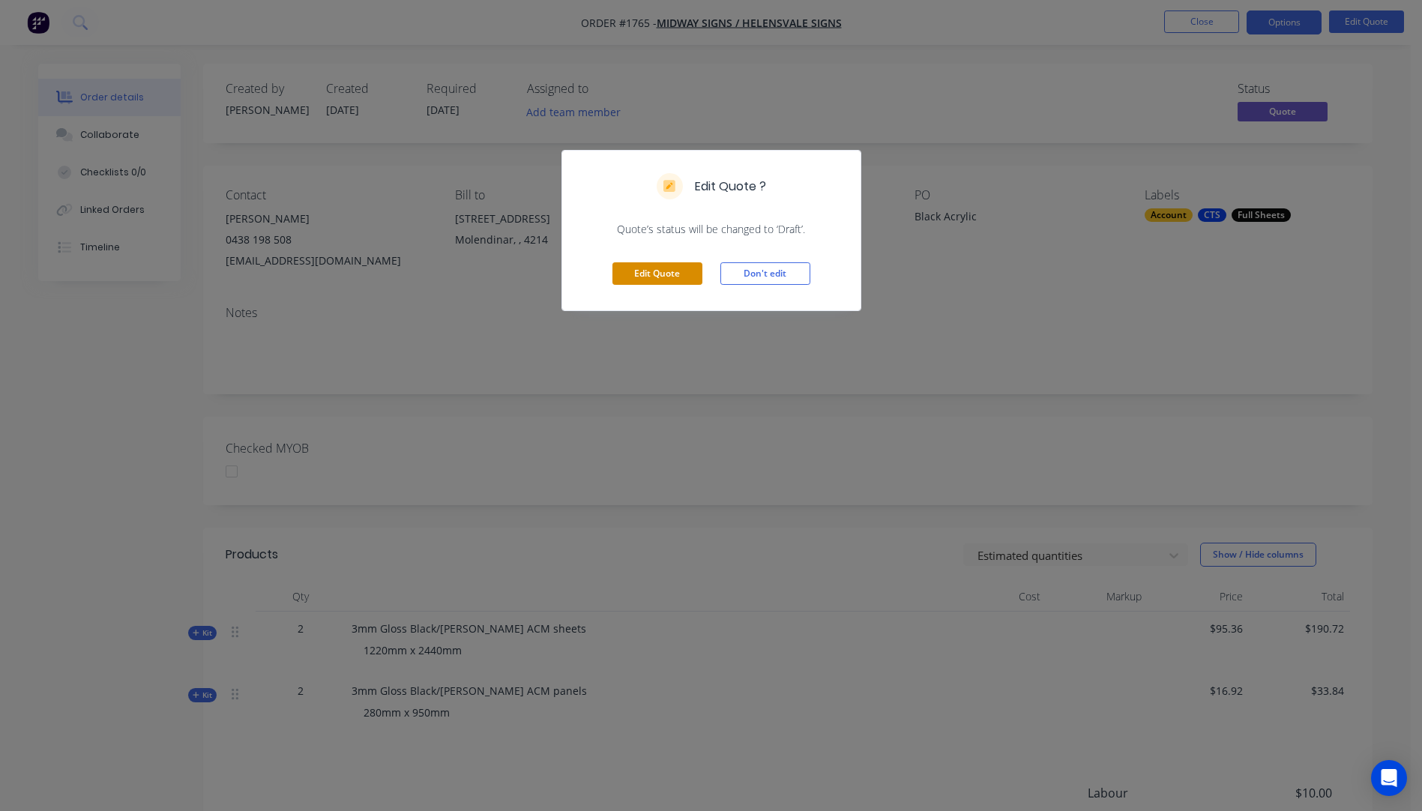
click at [667, 277] on button "Edit Quote" at bounding box center [658, 273] width 90 height 22
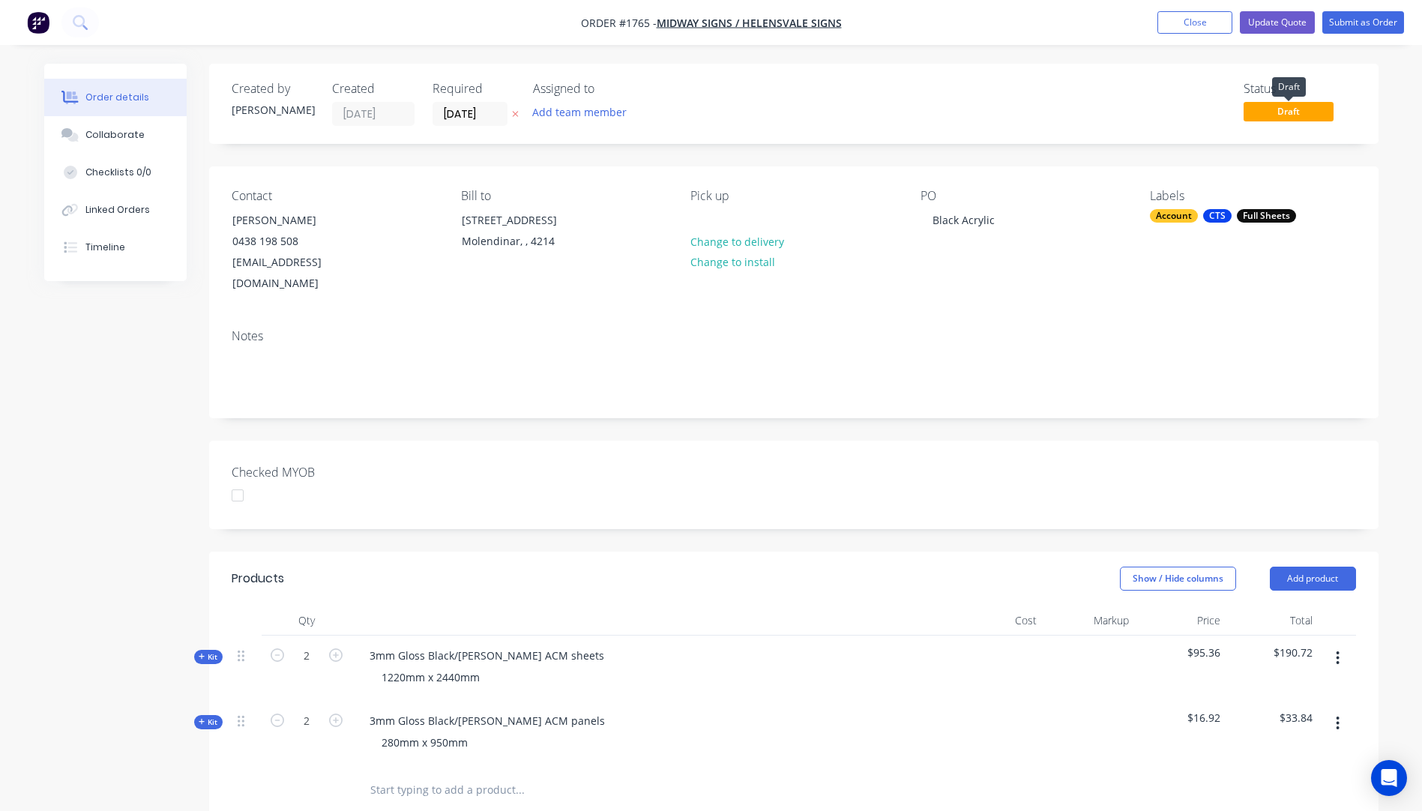
click at [1300, 115] on span "Draft" at bounding box center [1289, 111] width 90 height 19
click at [1269, 113] on span "Draft" at bounding box center [1289, 111] width 90 height 19
click at [1282, 28] on button "Update Quote" at bounding box center [1277, 22] width 75 height 22
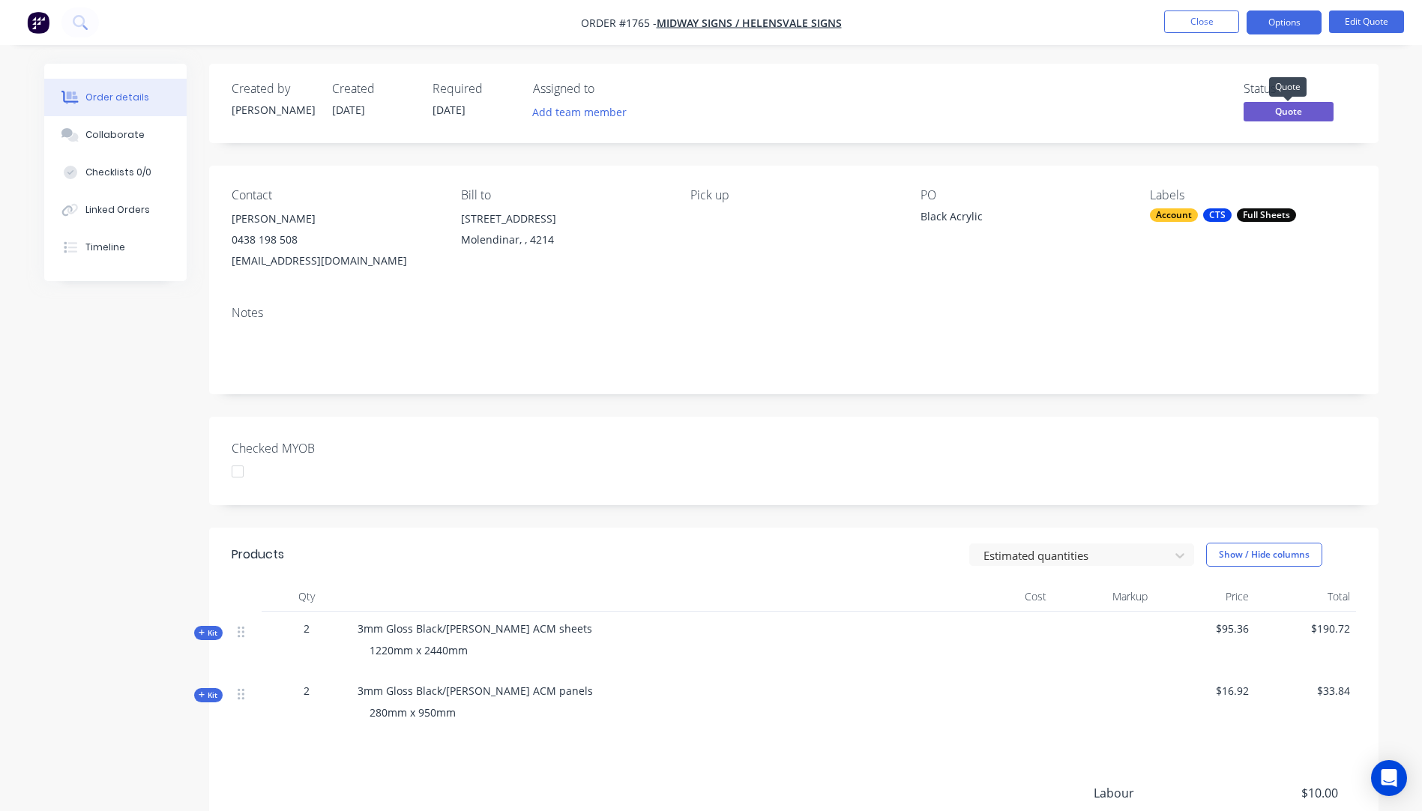
drag, startPoint x: 1288, startPoint y: 109, endPoint x: 1184, endPoint y: 75, distance: 108.8
click at [1182, 76] on div "Created by [PERSON_NAME] Created [DATE] Required [DATE] Assigned to Add team me…" at bounding box center [794, 103] width 1170 height 79
click at [1303, 110] on span "Quote" at bounding box center [1289, 111] width 90 height 19
click at [1201, 21] on button "Close" at bounding box center [1202, 21] width 75 height 22
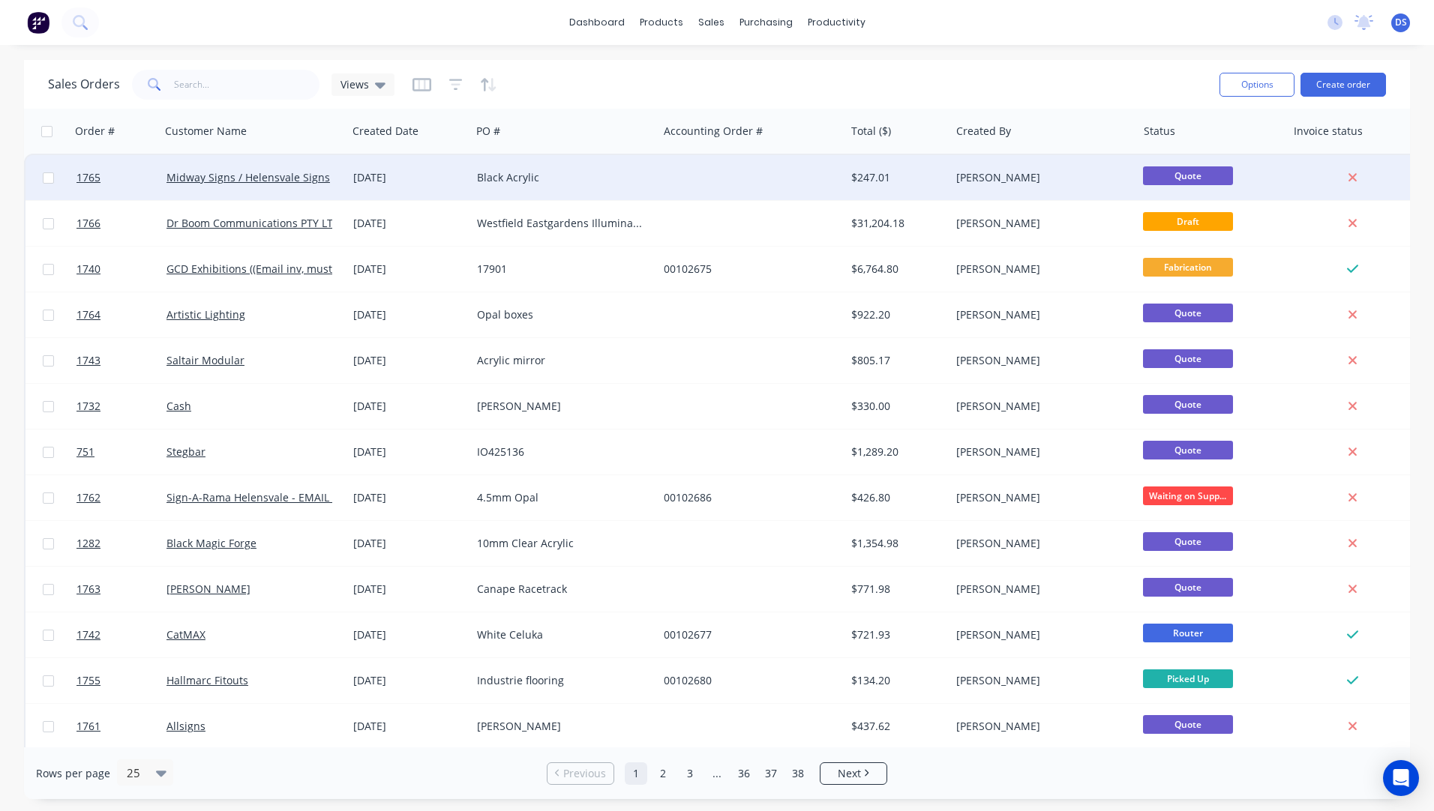
click at [1207, 172] on span "Quote" at bounding box center [1188, 175] width 90 height 19
click at [1192, 178] on span "Quote" at bounding box center [1188, 175] width 90 height 19
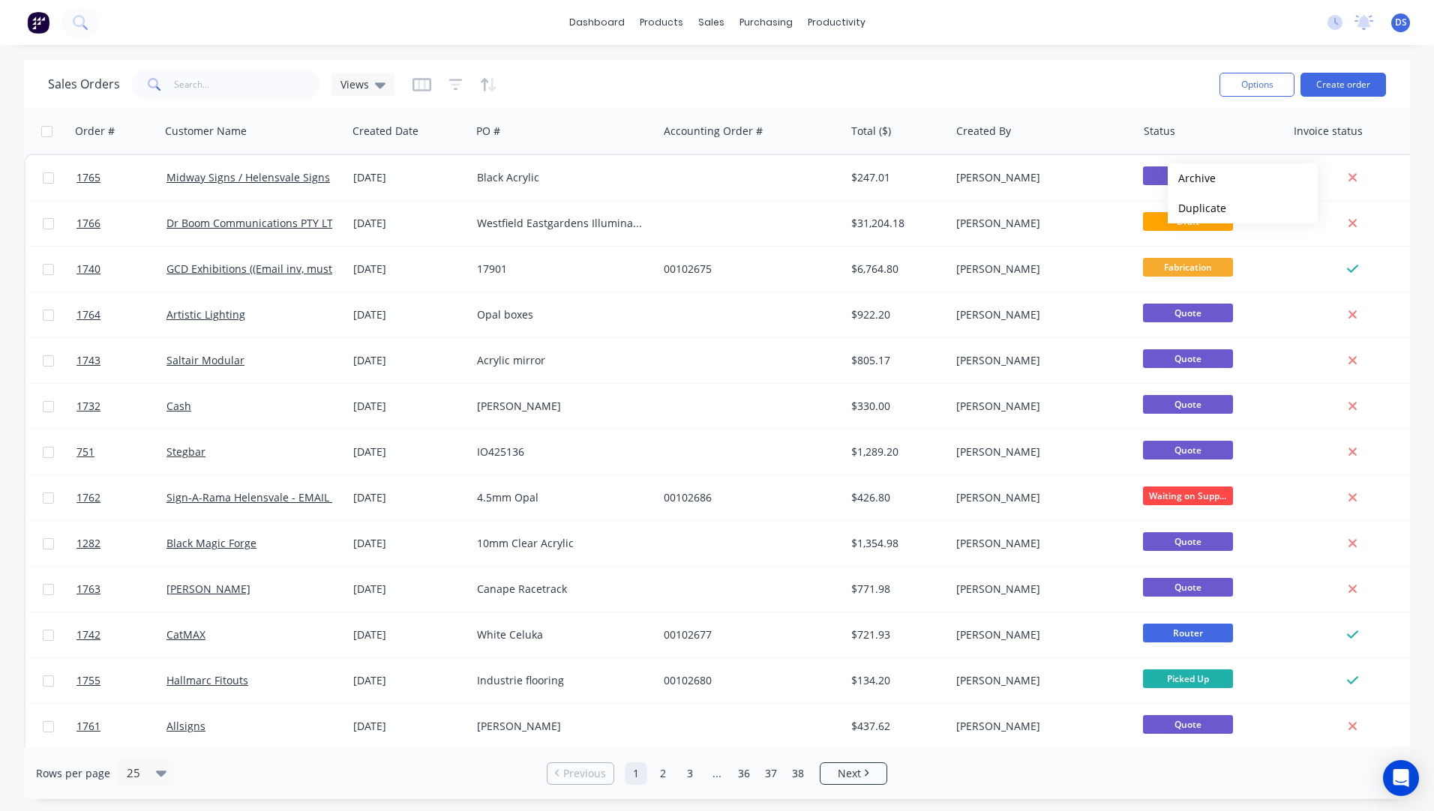
click at [1158, 73] on div "Sales Orders Views" at bounding box center [627, 84] width 1159 height 37
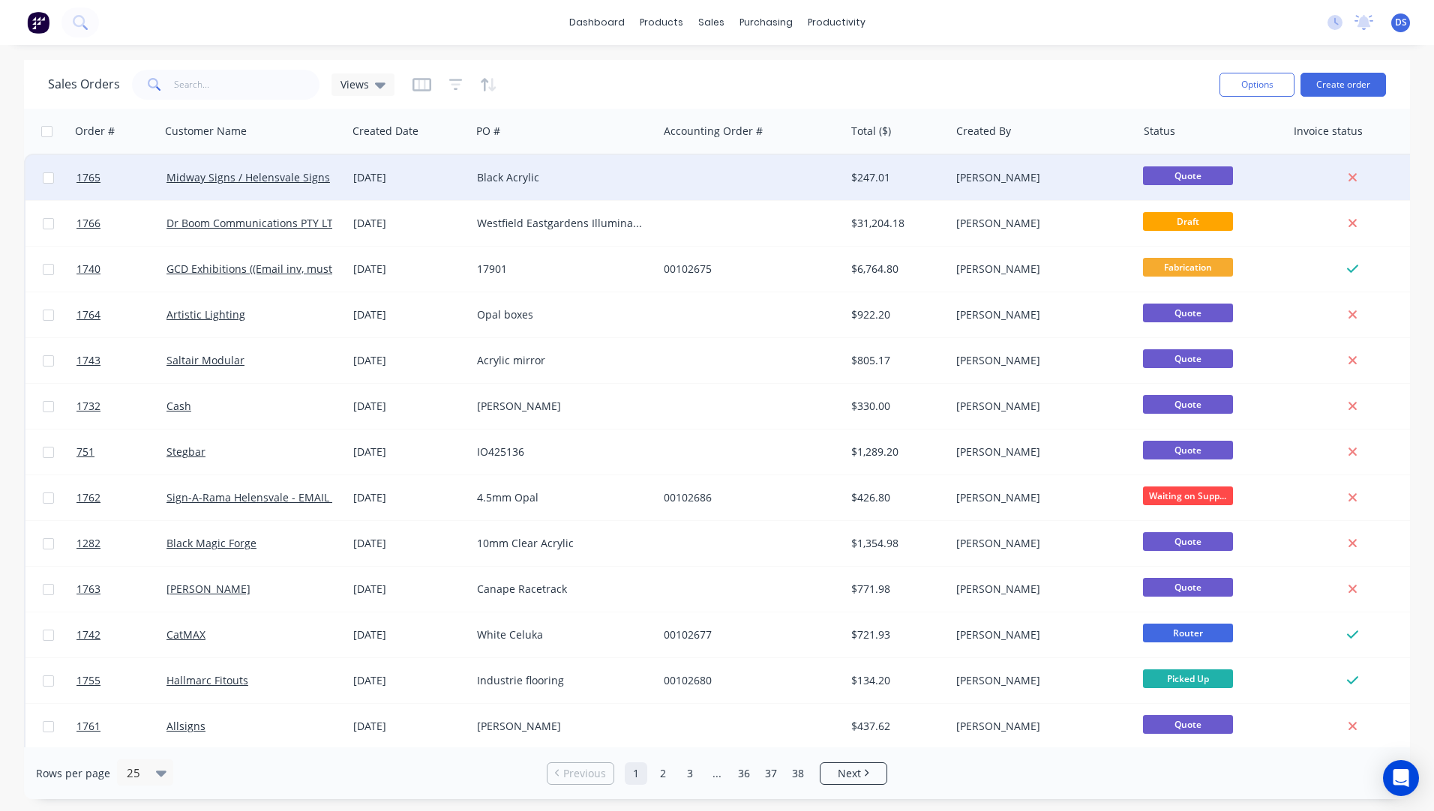
click at [1165, 171] on span "Quote" at bounding box center [1188, 175] width 90 height 19
click at [229, 176] on link "Midway Signs / Helensvale Signs" at bounding box center [247, 177] width 163 height 14
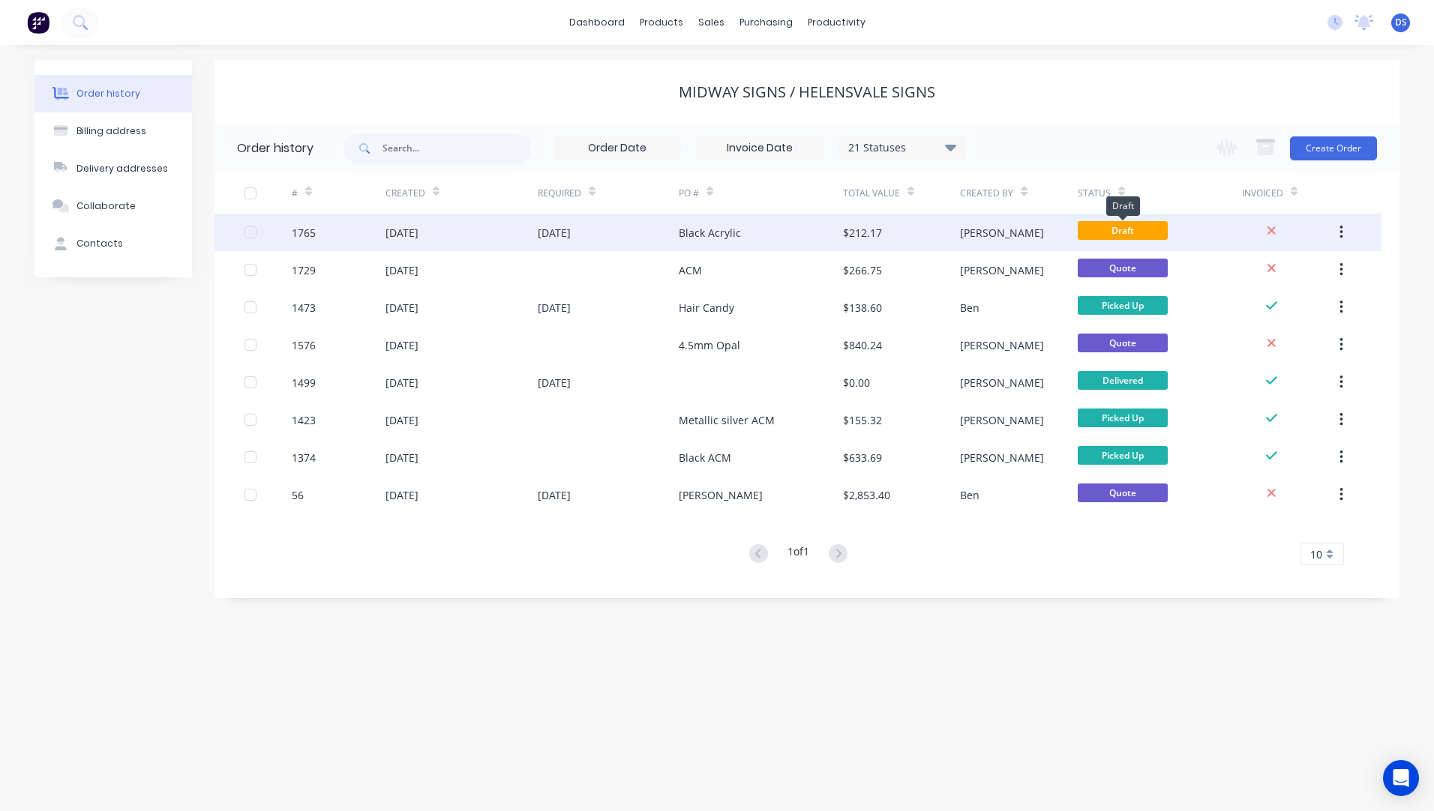
click at [1114, 227] on span "Draft" at bounding box center [1123, 230] width 90 height 19
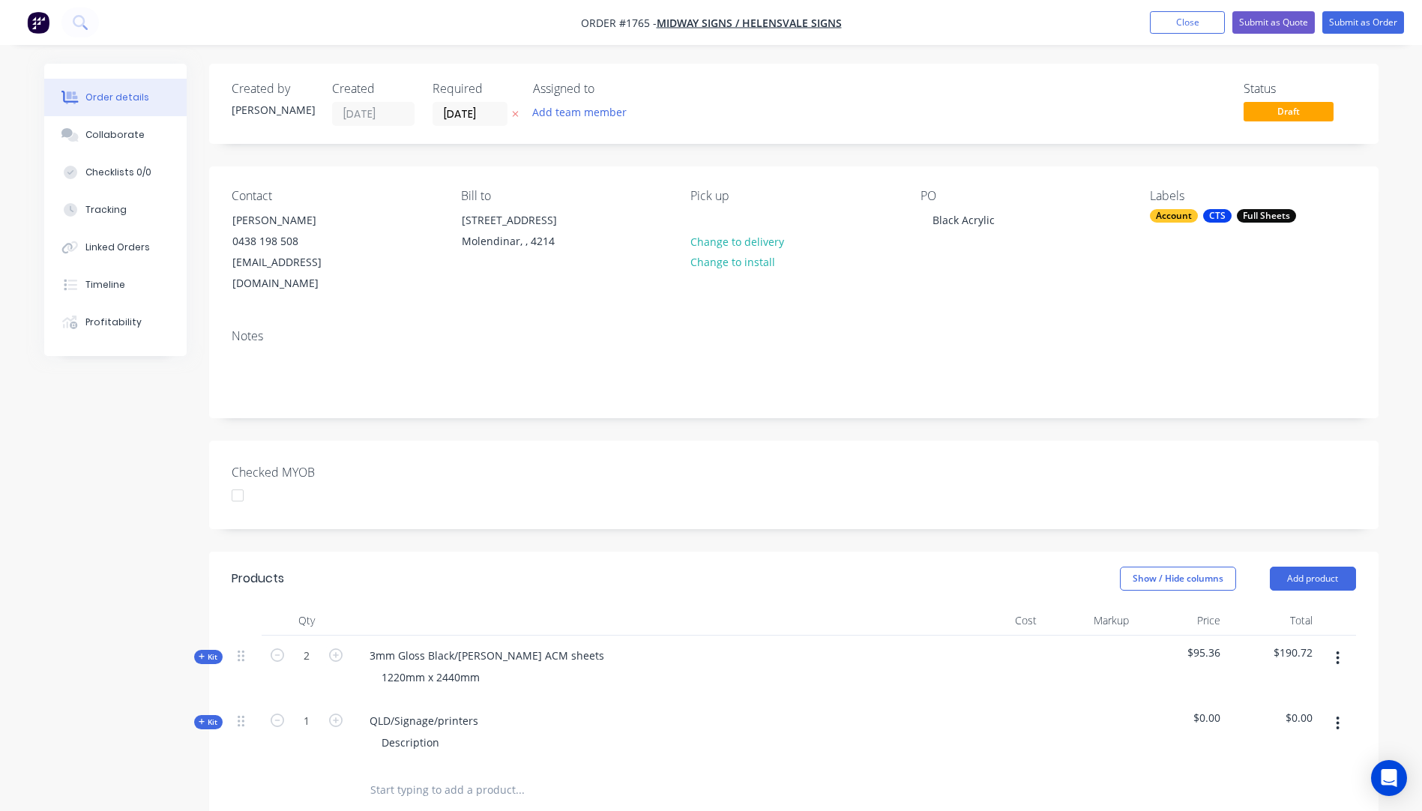
click at [516, 110] on icon "button" at bounding box center [515, 113] width 7 height 9
click at [1273, 22] on button "Submit as Quote" at bounding box center [1274, 22] width 82 height 22
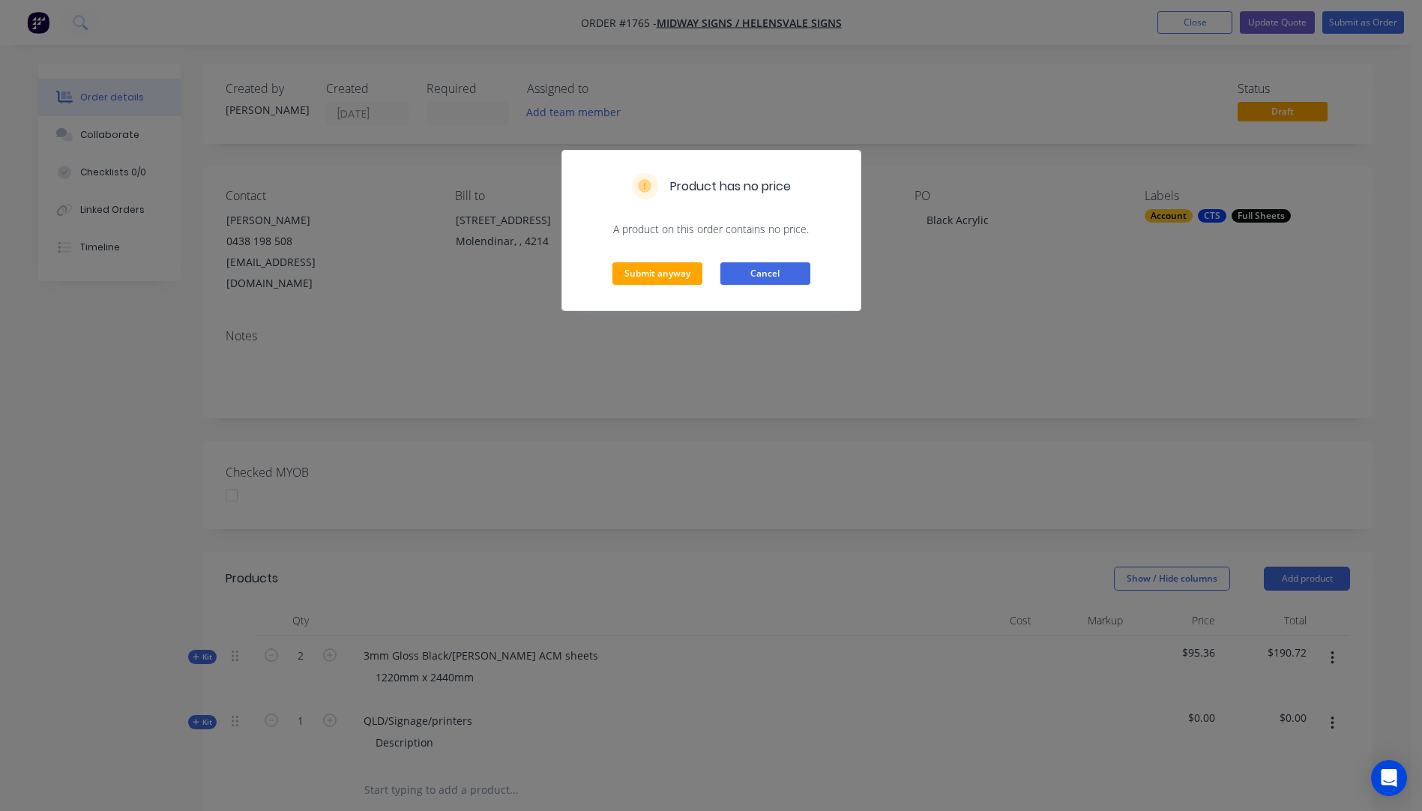
click at [762, 274] on button "Cancel" at bounding box center [766, 273] width 90 height 22
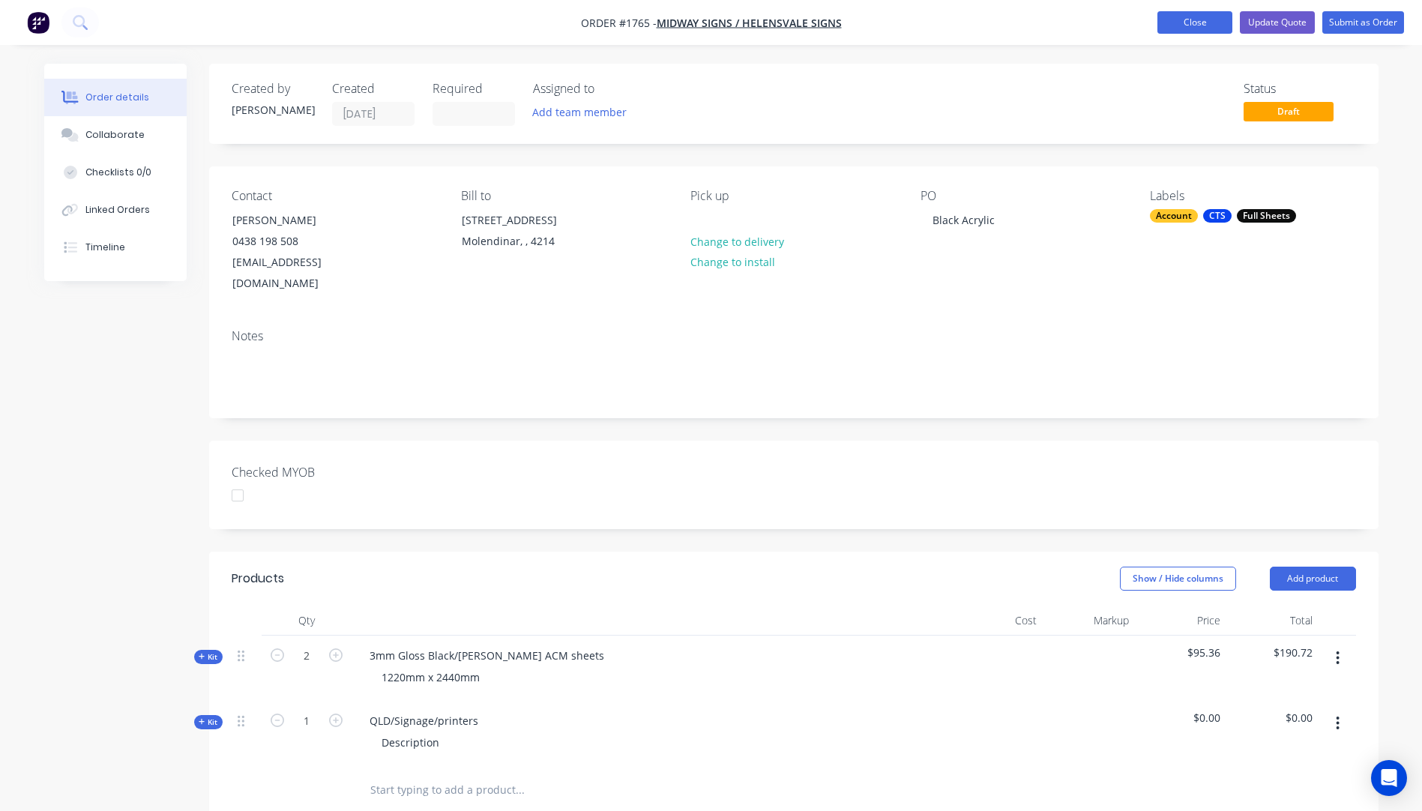
click at [1188, 22] on button "Close" at bounding box center [1195, 22] width 75 height 22
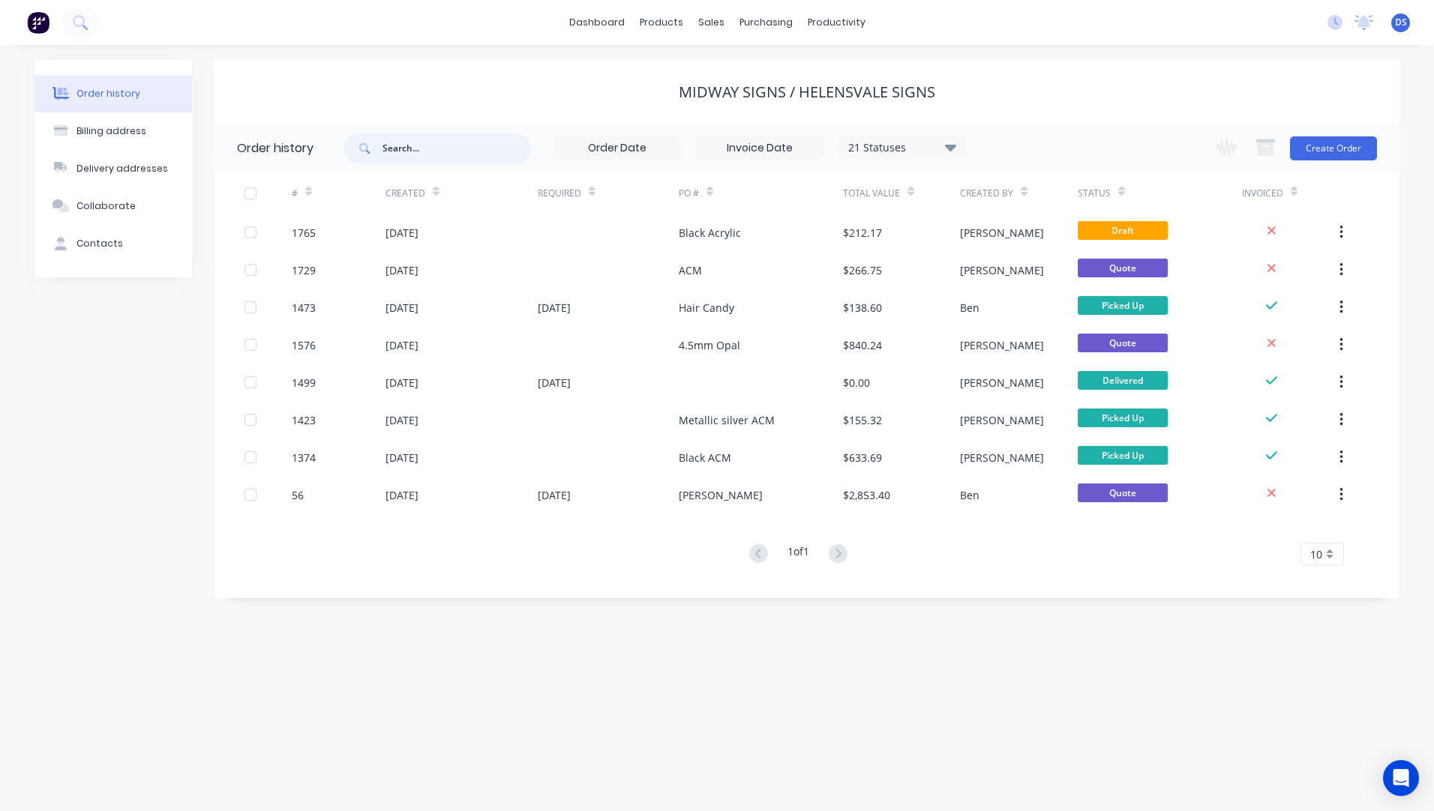
drag, startPoint x: 451, startPoint y: 145, endPoint x: 616, endPoint y: 130, distance: 165.6
click at [475, 138] on input "text" at bounding box center [456, 148] width 148 height 30
click at [746, 74] on div "Sales Orders" at bounding box center [766, 71] width 61 height 13
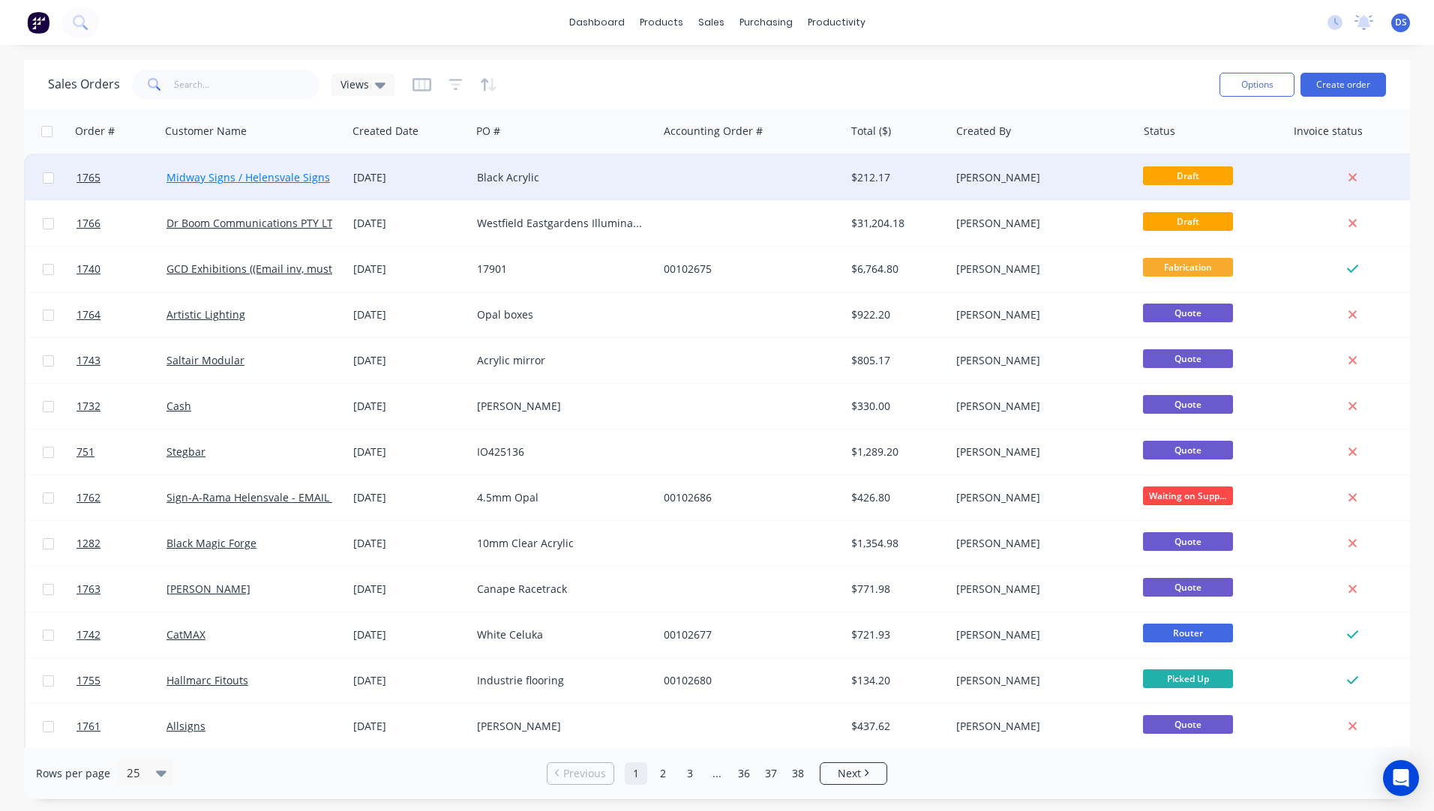
click at [268, 173] on link "Midway Signs / Helensvale Signs" at bounding box center [247, 177] width 163 height 14
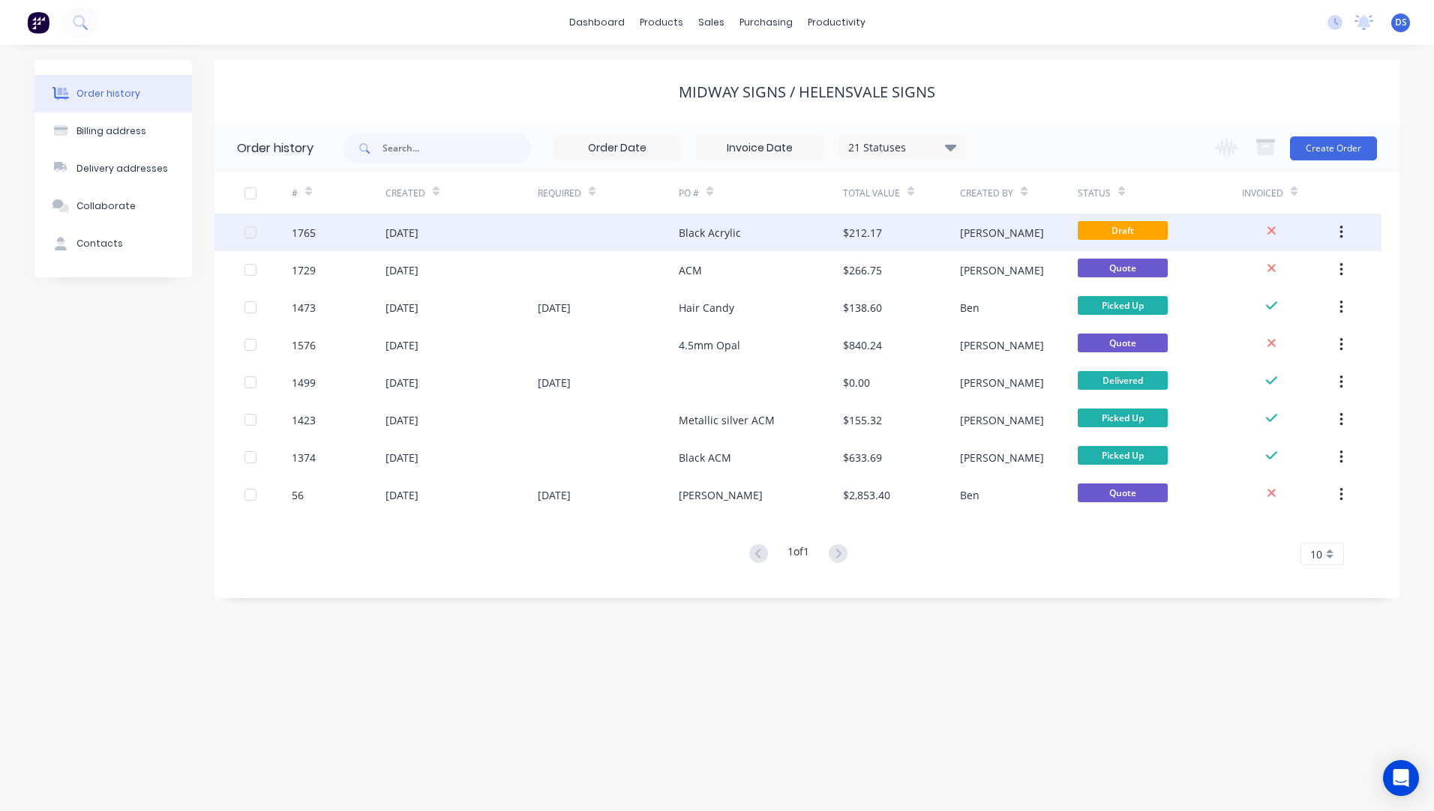
drag, startPoint x: 268, startPoint y: 173, endPoint x: 418, endPoint y: 232, distance: 161.0
click at [418, 232] on div "[DATE]" at bounding box center [401, 233] width 33 height 16
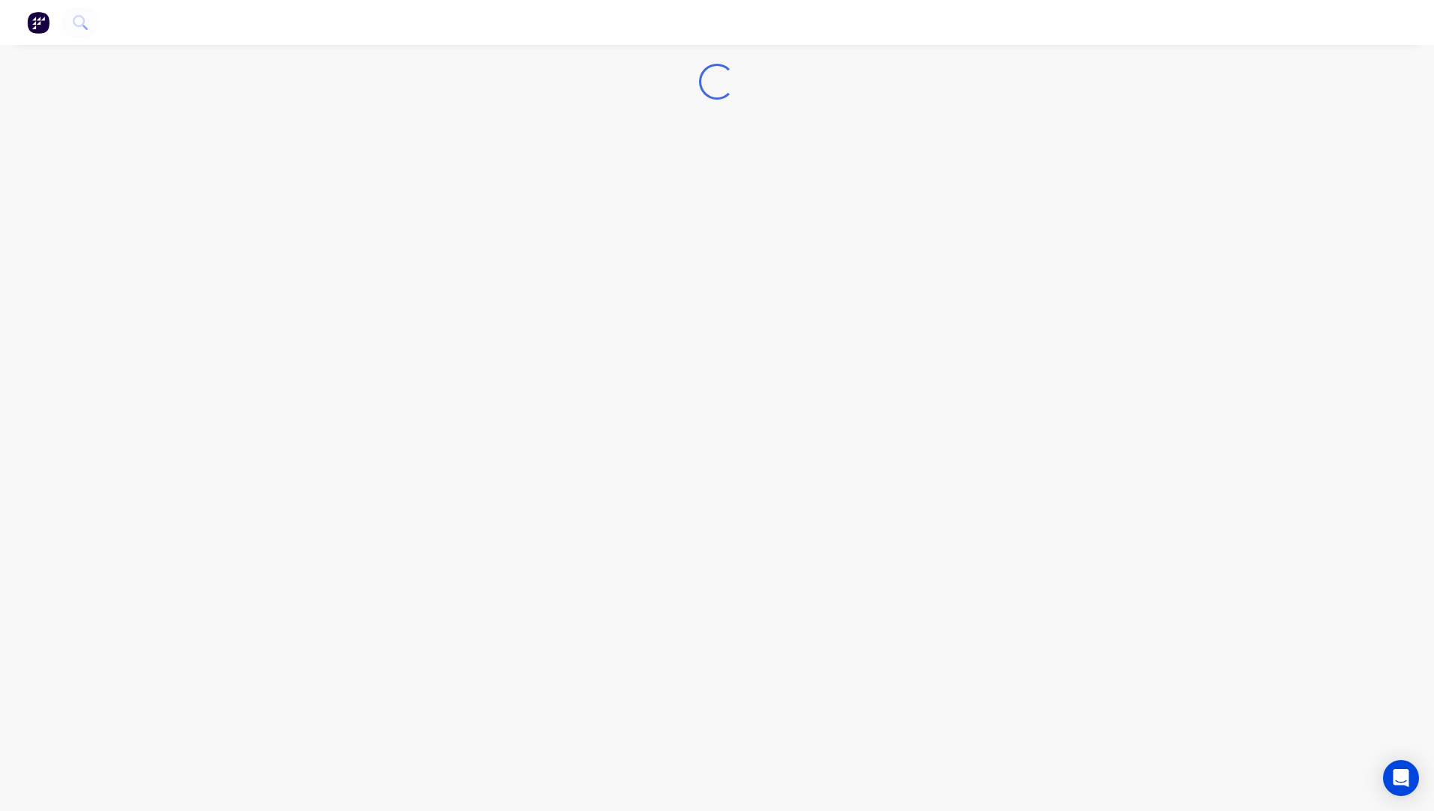
click at [418, 232] on div "Loading..." at bounding box center [717, 405] width 1434 height 811
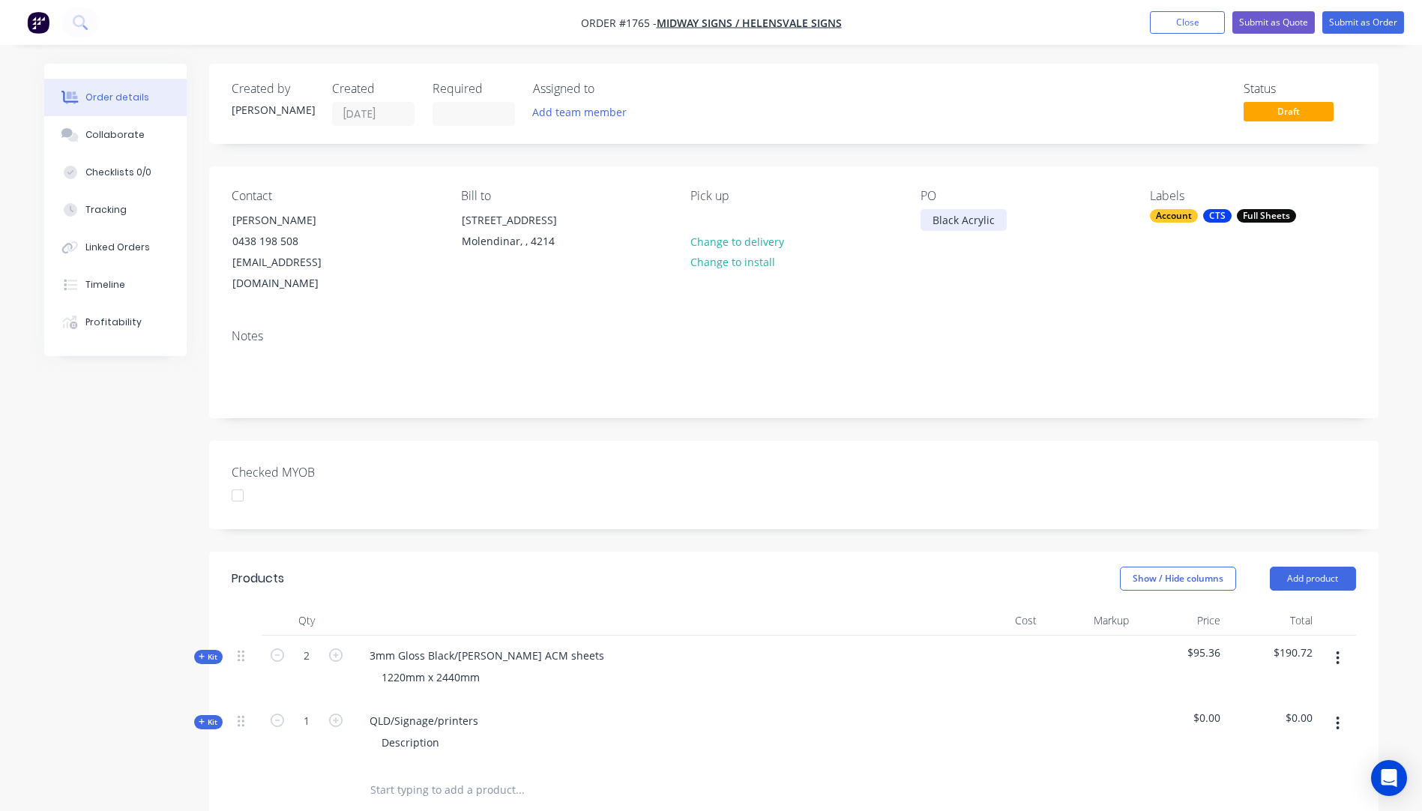
click at [994, 221] on div "Black Acrylic" at bounding box center [964, 220] width 86 height 22
click at [928, 278] on div "Contact [PERSON_NAME] [PHONE_NUMBER] [EMAIL_ADDRESS][DOMAIN_NAME] Bill to [STRE…" at bounding box center [794, 241] width 1170 height 151
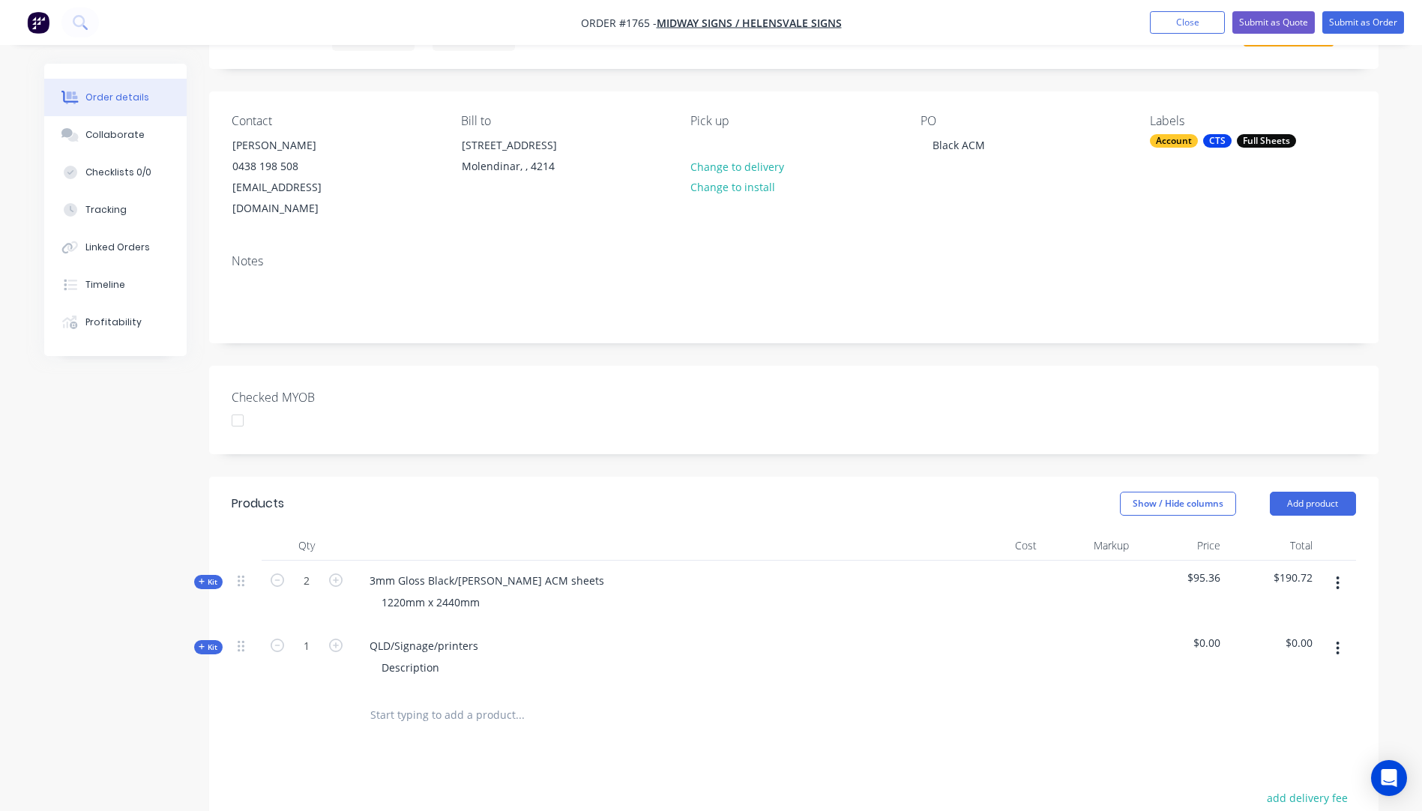
scroll to position [150, 0]
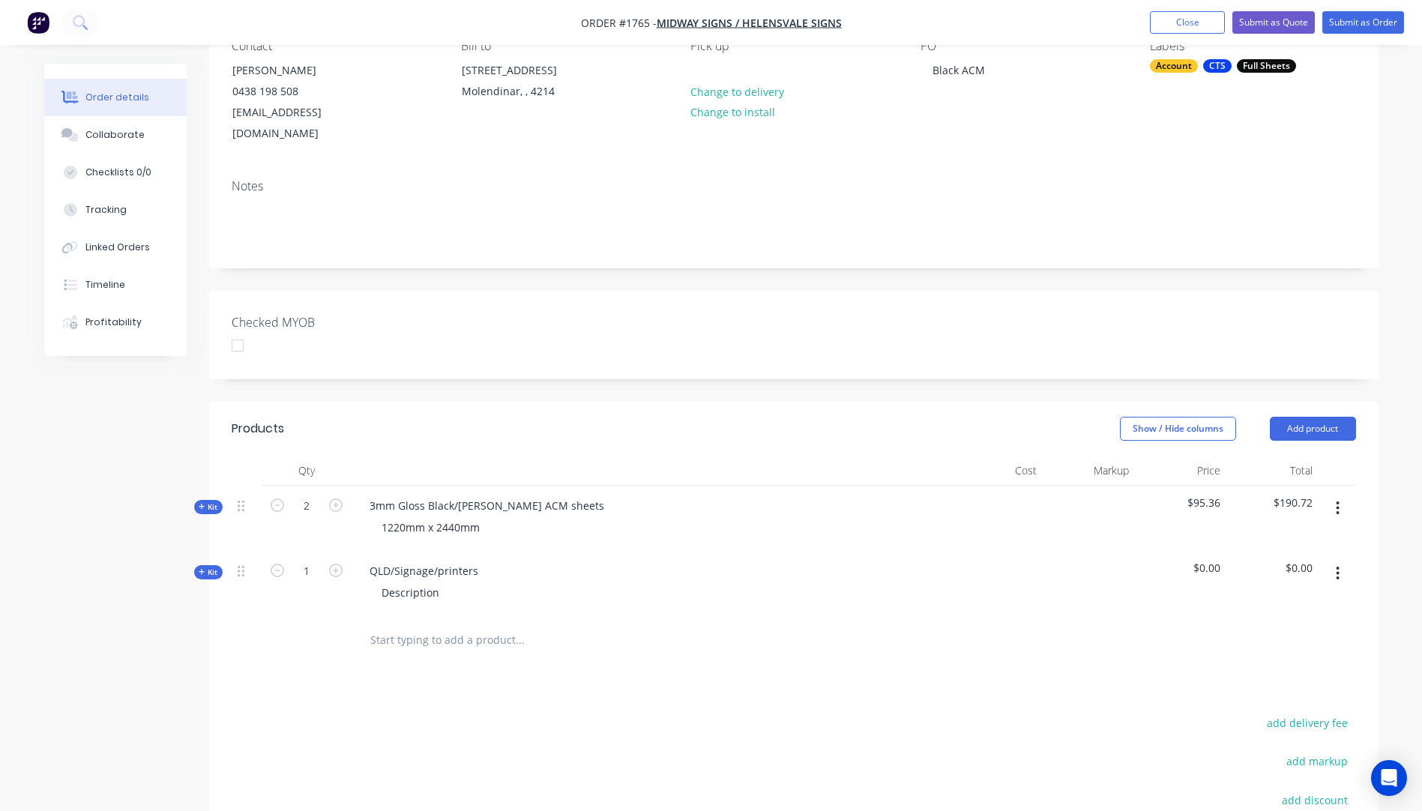
click at [200, 568] on icon "button" at bounding box center [202, 571] width 7 height 7
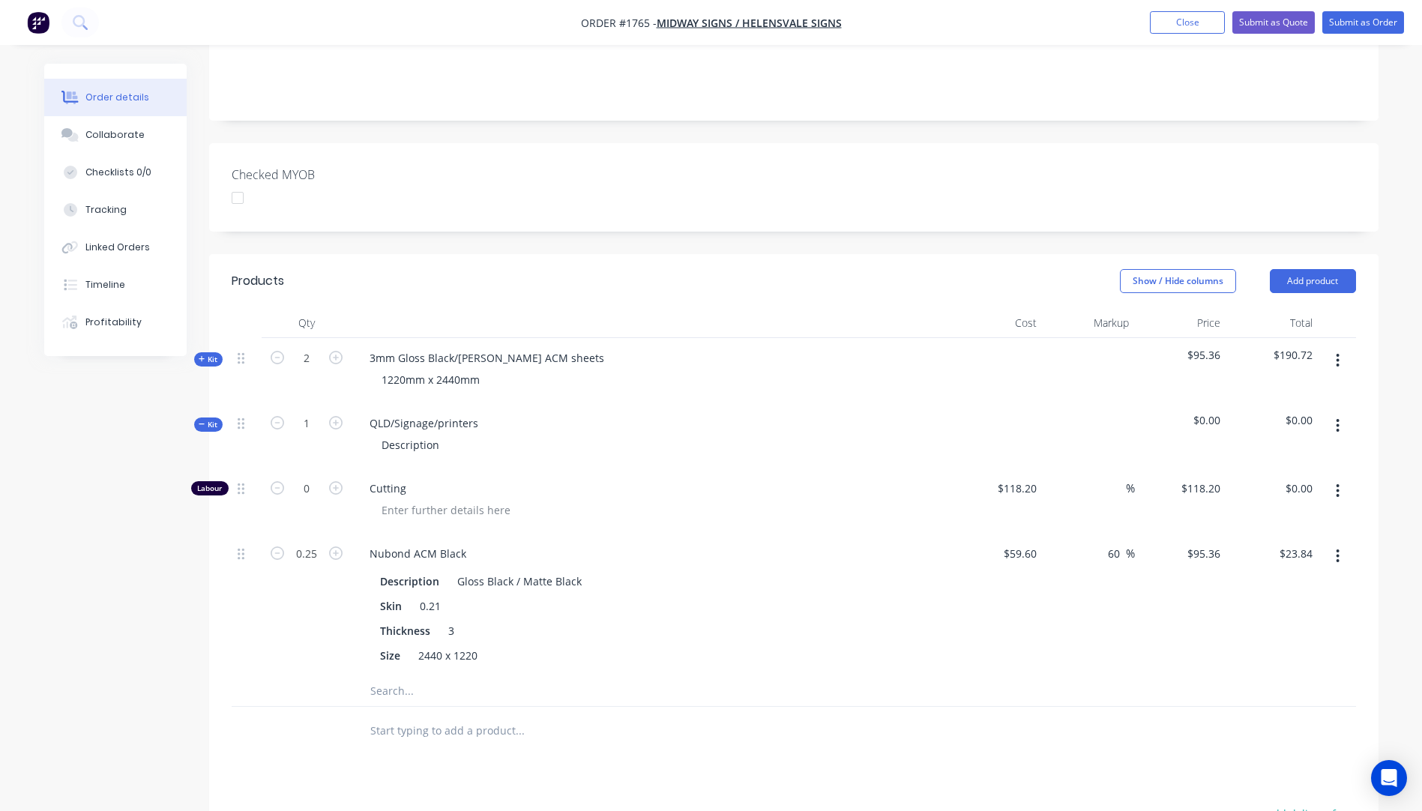
scroll to position [300, 0]
drag, startPoint x: 568, startPoint y: 334, endPoint x: 370, endPoint y: 331, distance: 198.7
click at [370, 345] on div "3mm Gloss Black/[PERSON_NAME] ACM sheets" at bounding box center [487, 356] width 259 height 22
copy div "3mm Gloss Black/[PERSON_NAME] ACM sheets"
drag, startPoint x: 475, startPoint y: 399, endPoint x: 380, endPoint y: 392, distance: 95.5
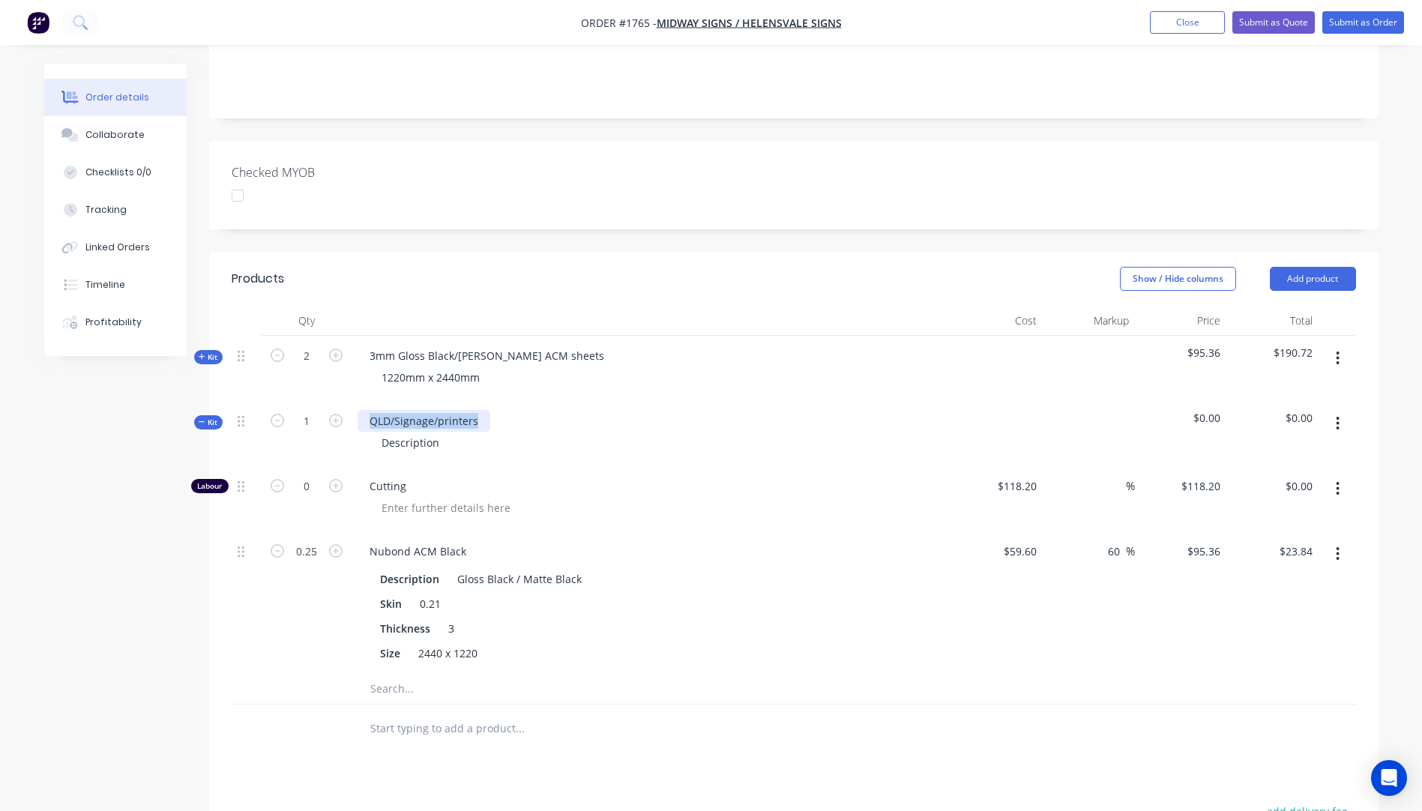
click at [370, 410] on div "QLD/Signage/printers" at bounding box center [424, 421] width 133 height 22
paste div
drag, startPoint x: 438, startPoint y: 422, endPoint x: 370, endPoint y: 416, distance: 67.8
click at [370, 432] on div "Description" at bounding box center [411, 443] width 82 height 22
click at [338, 414] on icon "button" at bounding box center [335, 420] width 13 height 13
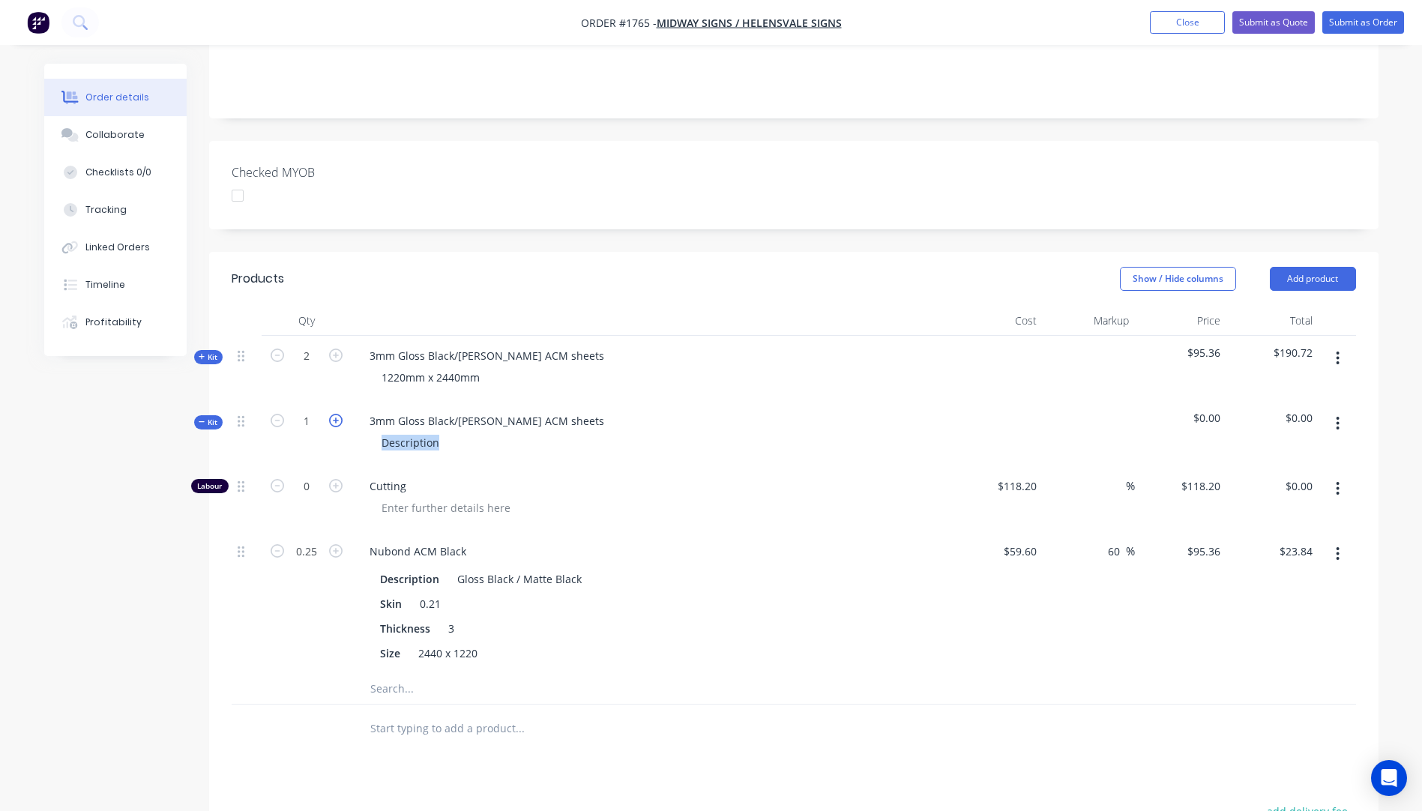
type input "2"
click at [202, 418] on icon "button" at bounding box center [202, 421] width 7 height 7
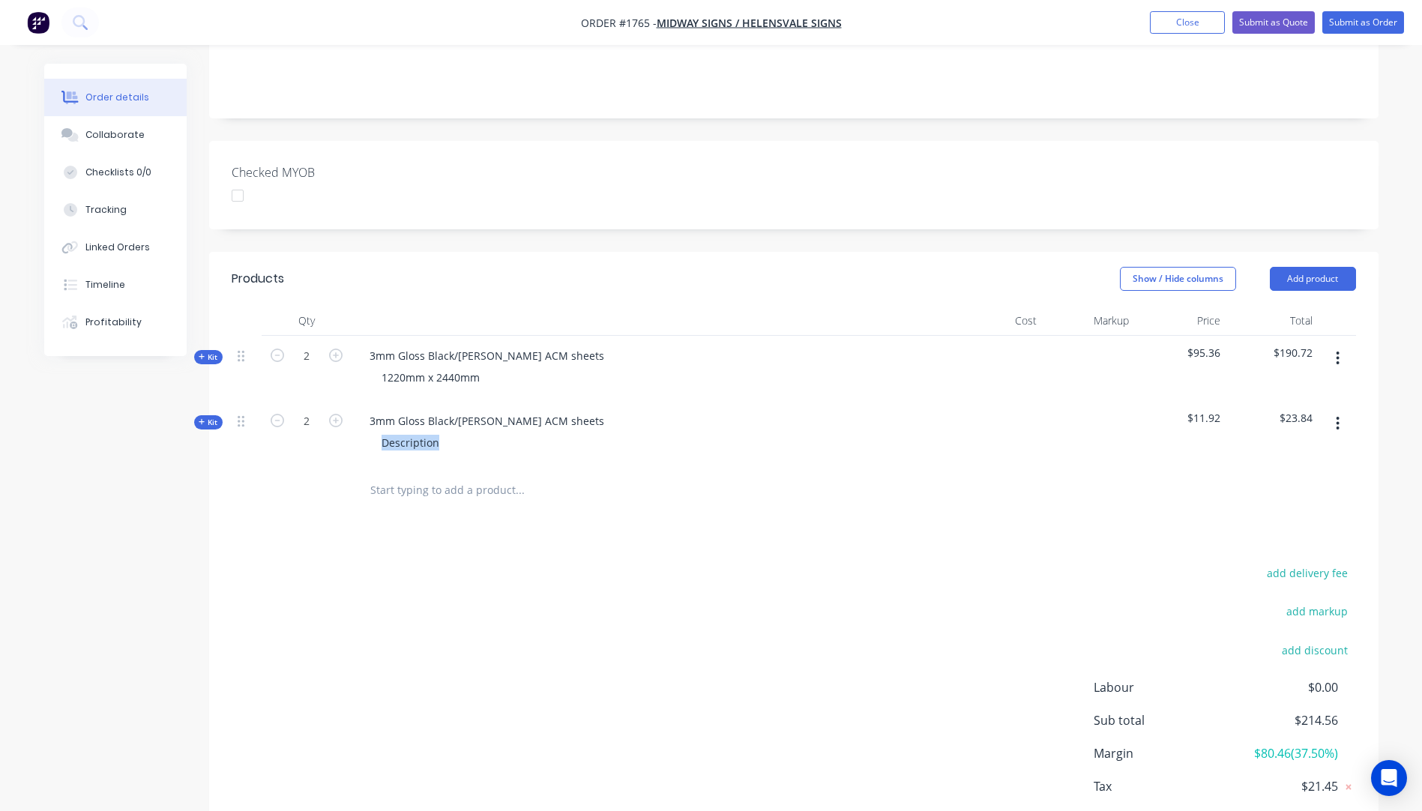
click at [202, 418] on icon "button" at bounding box center [202, 421] width 7 height 7
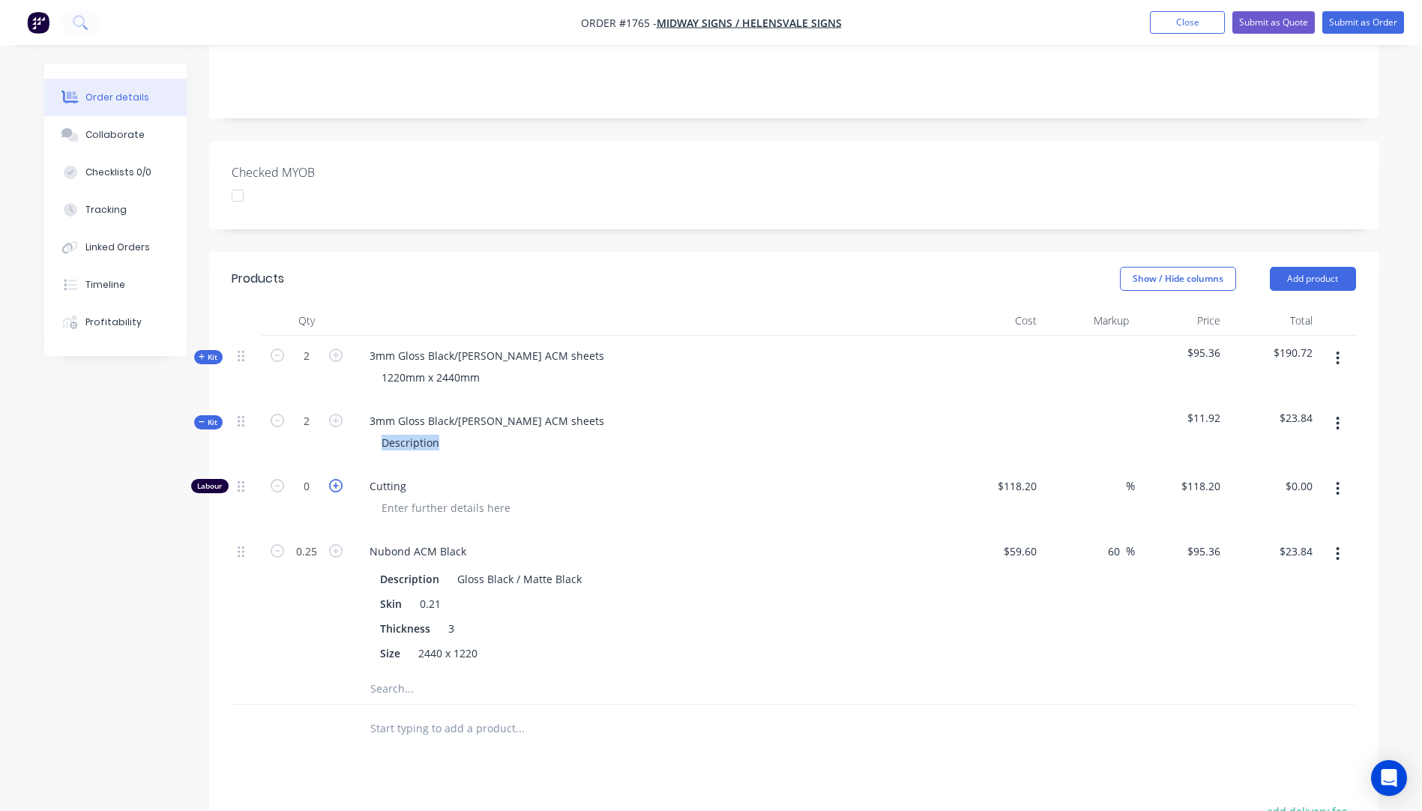
click at [340, 479] on icon "button" at bounding box center [335, 485] width 13 height 13
type input "1"
type input "$118.20"
click at [1035, 475] on input "118.2" at bounding box center [1020, 486] width 46 height 22
type input "$10.00"
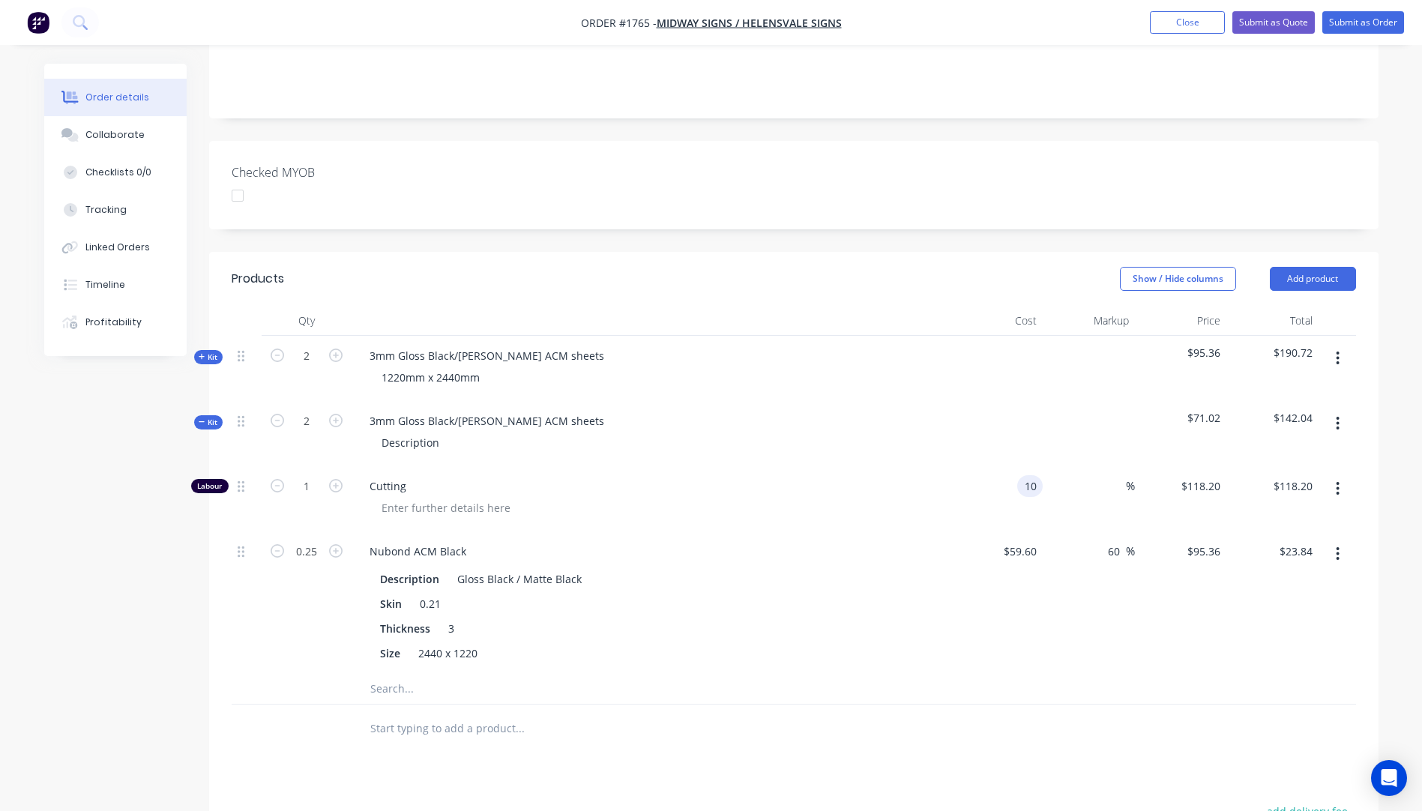
type input "$10.00"
click at [890, 497] on div at bounding box center [658, 508] width 576 height 22
drag, startPoint x: 445, startPoint y: 424, endPoint x: 363, endPoint y: 431, distance: 82.8
click at [363, 432] on div "Description" at bounding box center [652, 443] width 588 height 22
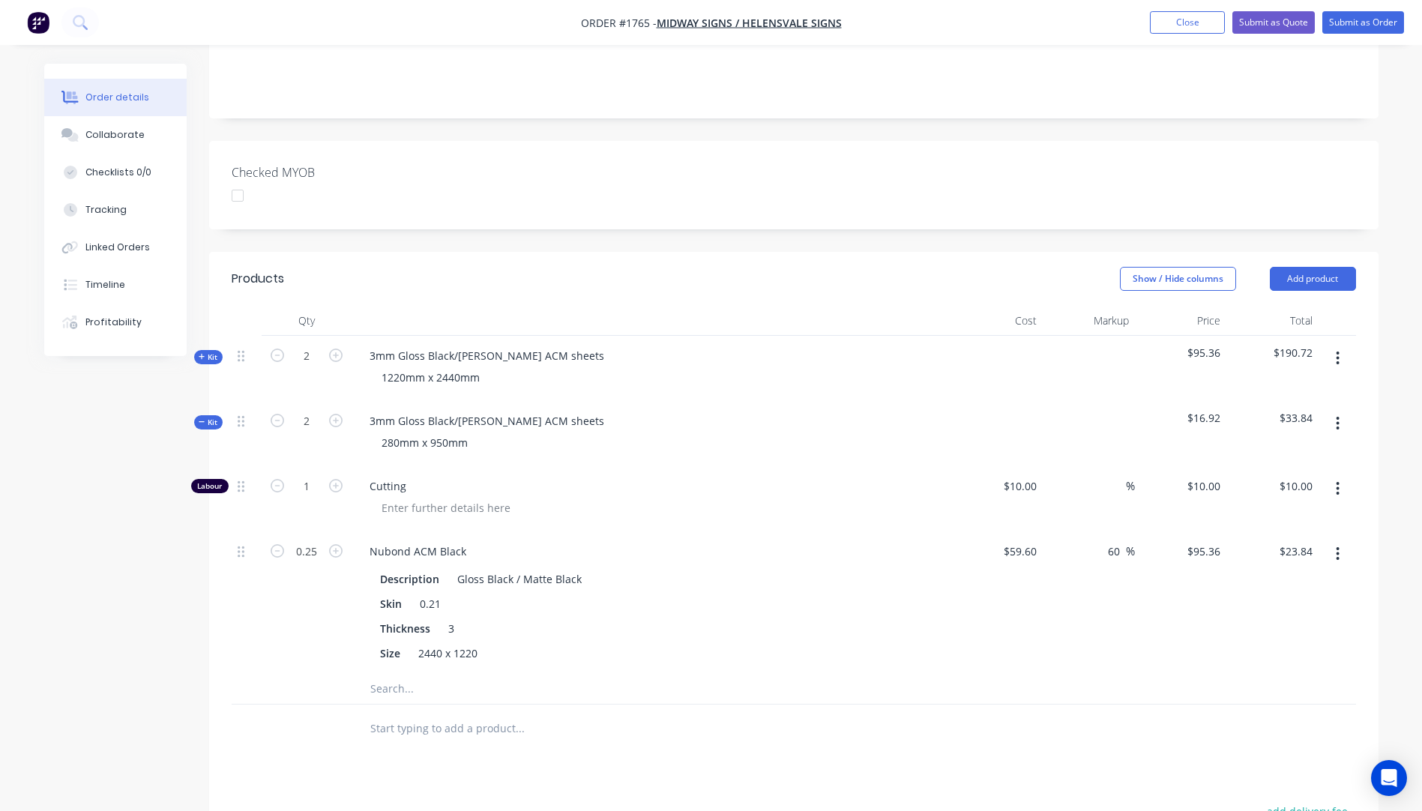
click at [768, 497] on div at bounding box center [658, 508] width 576 height 22
click at [199, 418] on icon "button" at bounding box center [202, 421] width 7 height 7
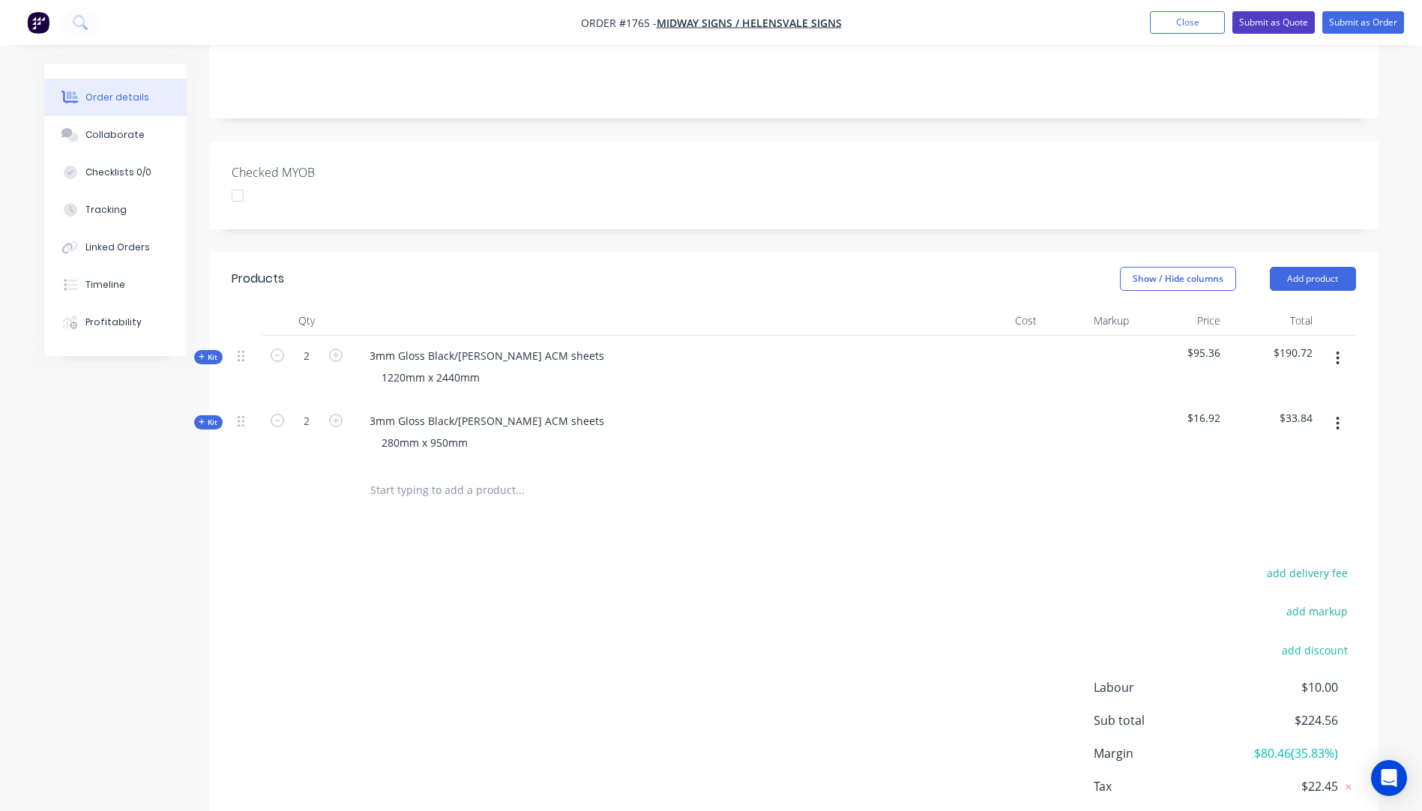
click at [1276, 27] on button "Submit as Quote" at bounding box center [1274, 22] width 82 height 22
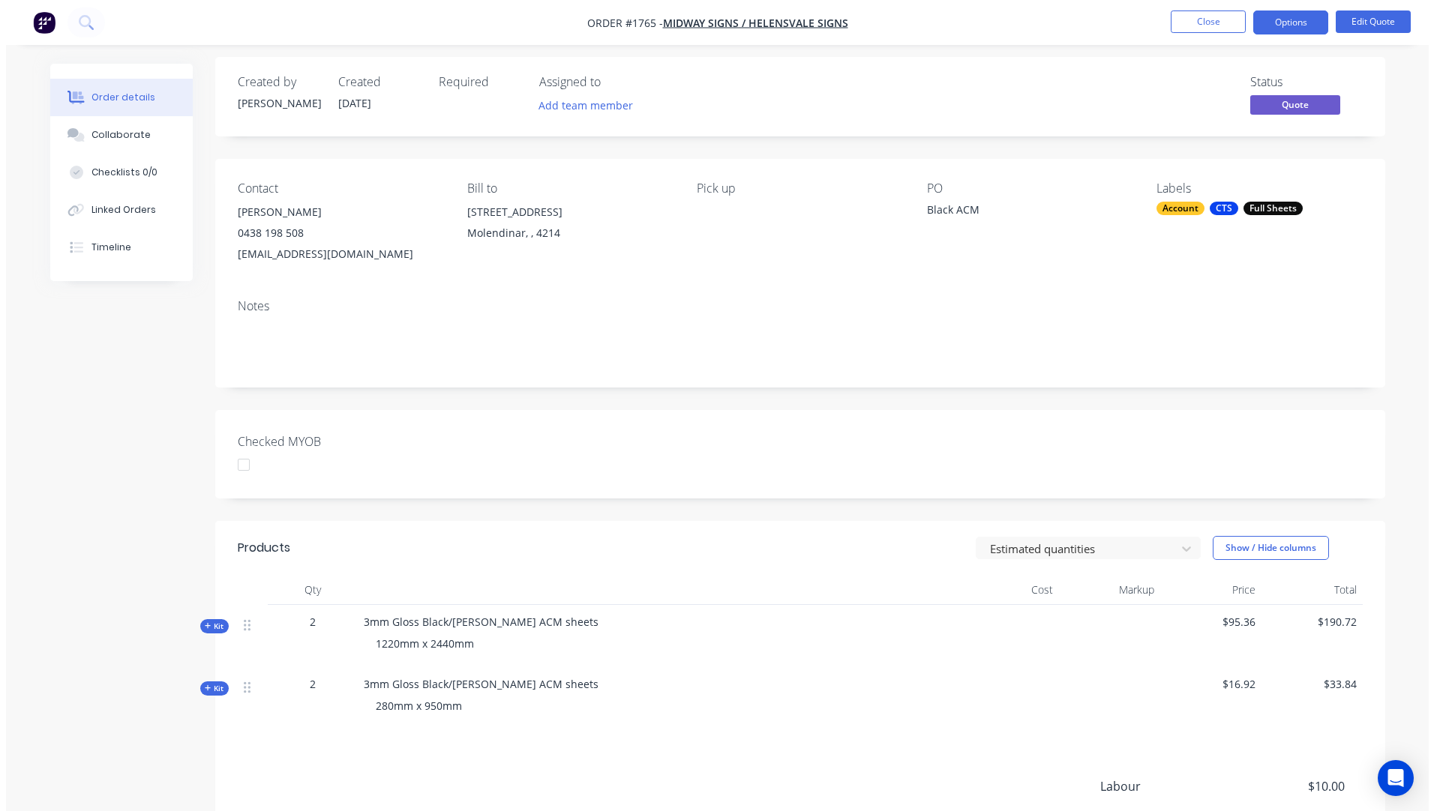
scroll to position [0, 0]
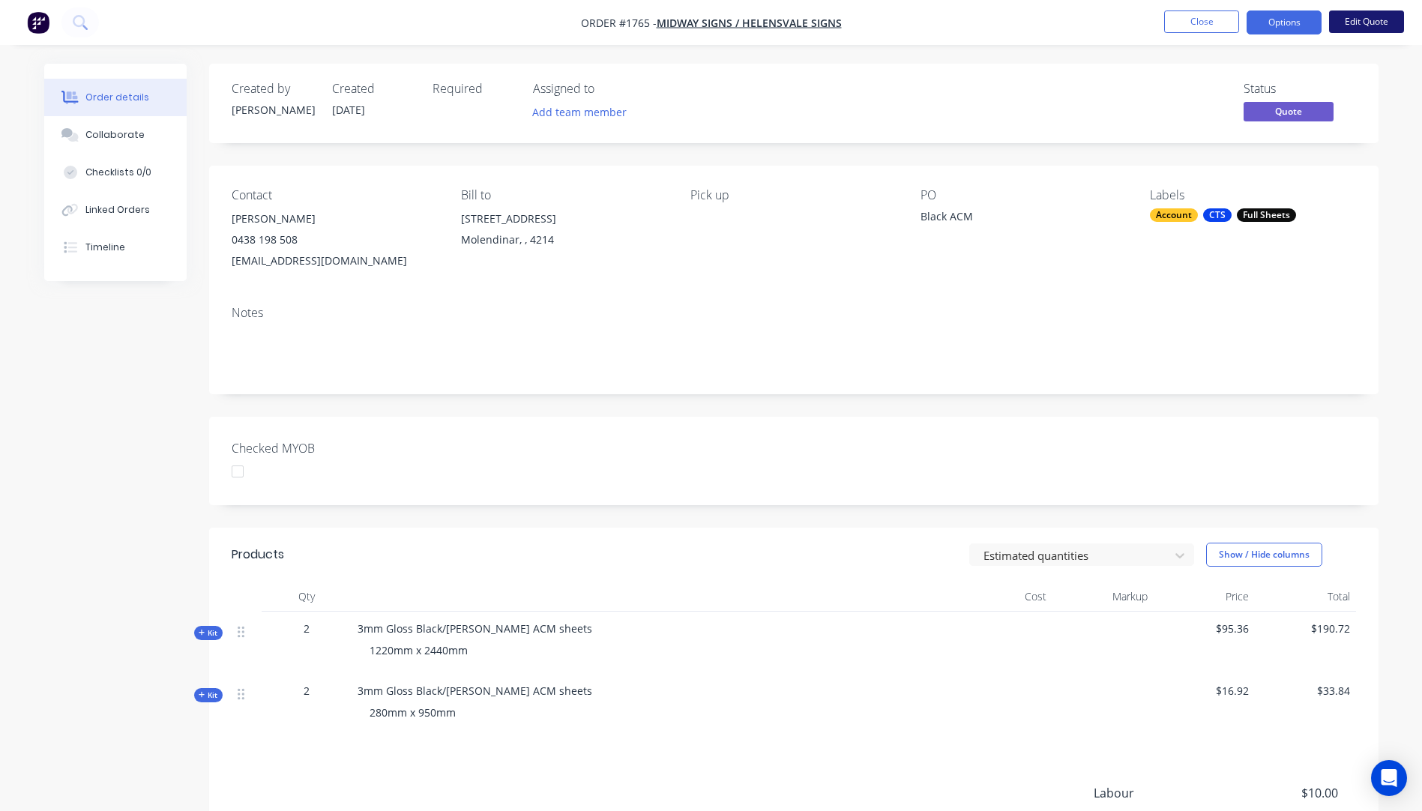
click at [1361, 21] on button "Edit Quote" at bounding box center [1367, 21] width 75 height 22
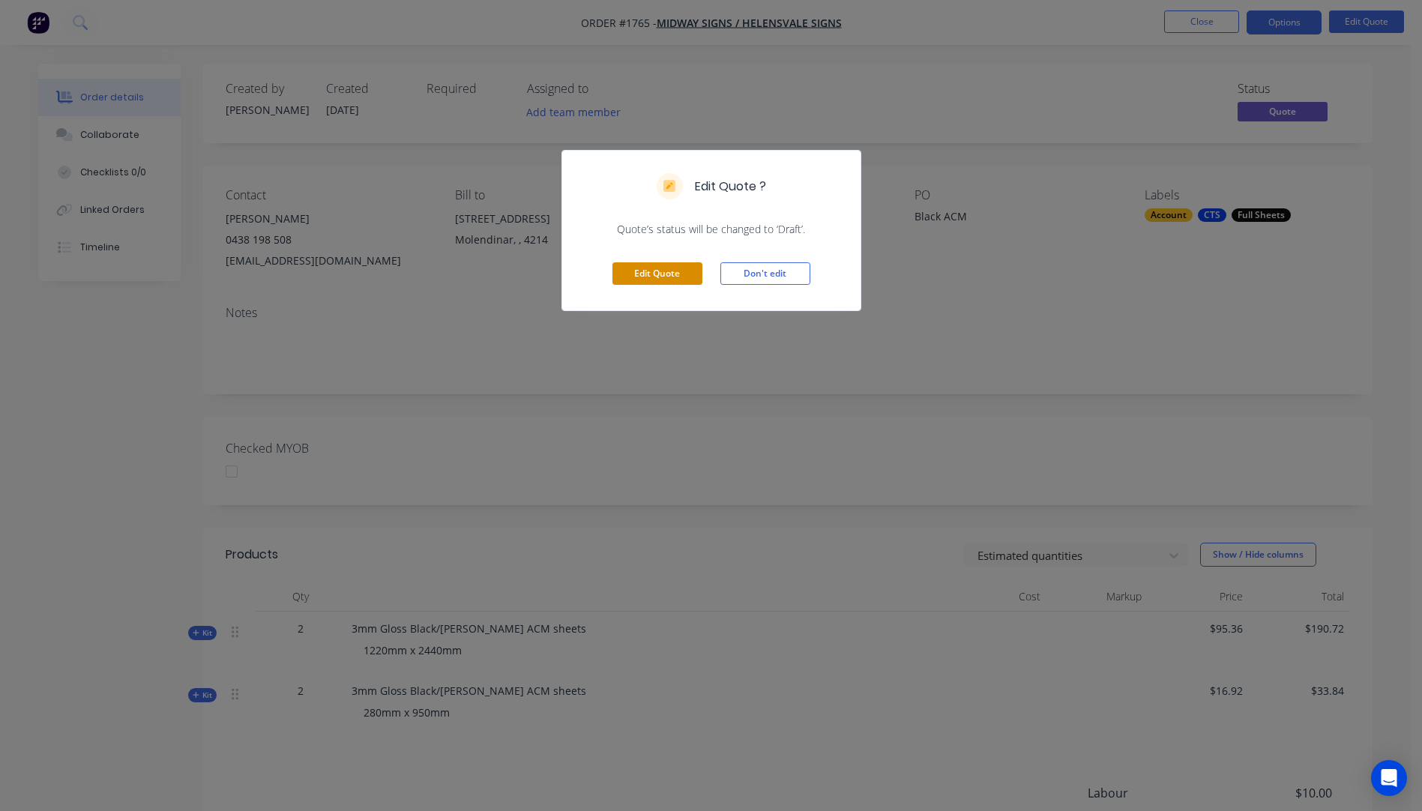
click at [673, 268] on button "Edit Quote" at bounding box center [658, 273] width 90 height 22
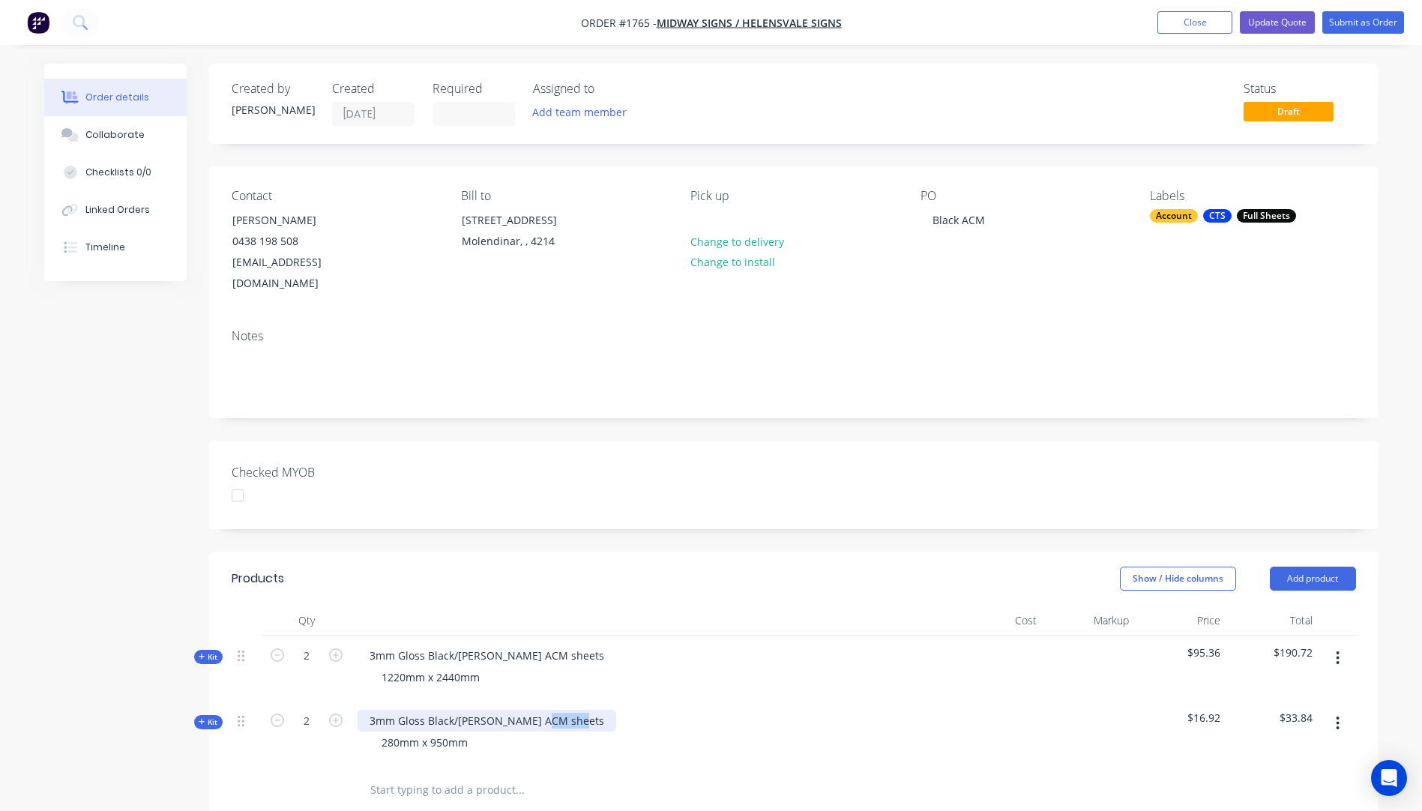
drag, startPoint x: 572, startPoint y: 699, endPoint x: 535, endPoint y: 705, distance: 38.0
click at [535, 710] on div "3mm Gloss Black/[PERSON_NAME] ACM sheets" at bounding box center [487, 721] width 259 height 22
click at [695, 701] on div "3mm Gloss Black/[PERSON_NAME] ACM panels 280mm x 950mm" at bounding box center [652, 733] width 600 height 65
click at [1285, 28] on button "Update Quote" at bounding box center [1277, 22] width 75 height 22
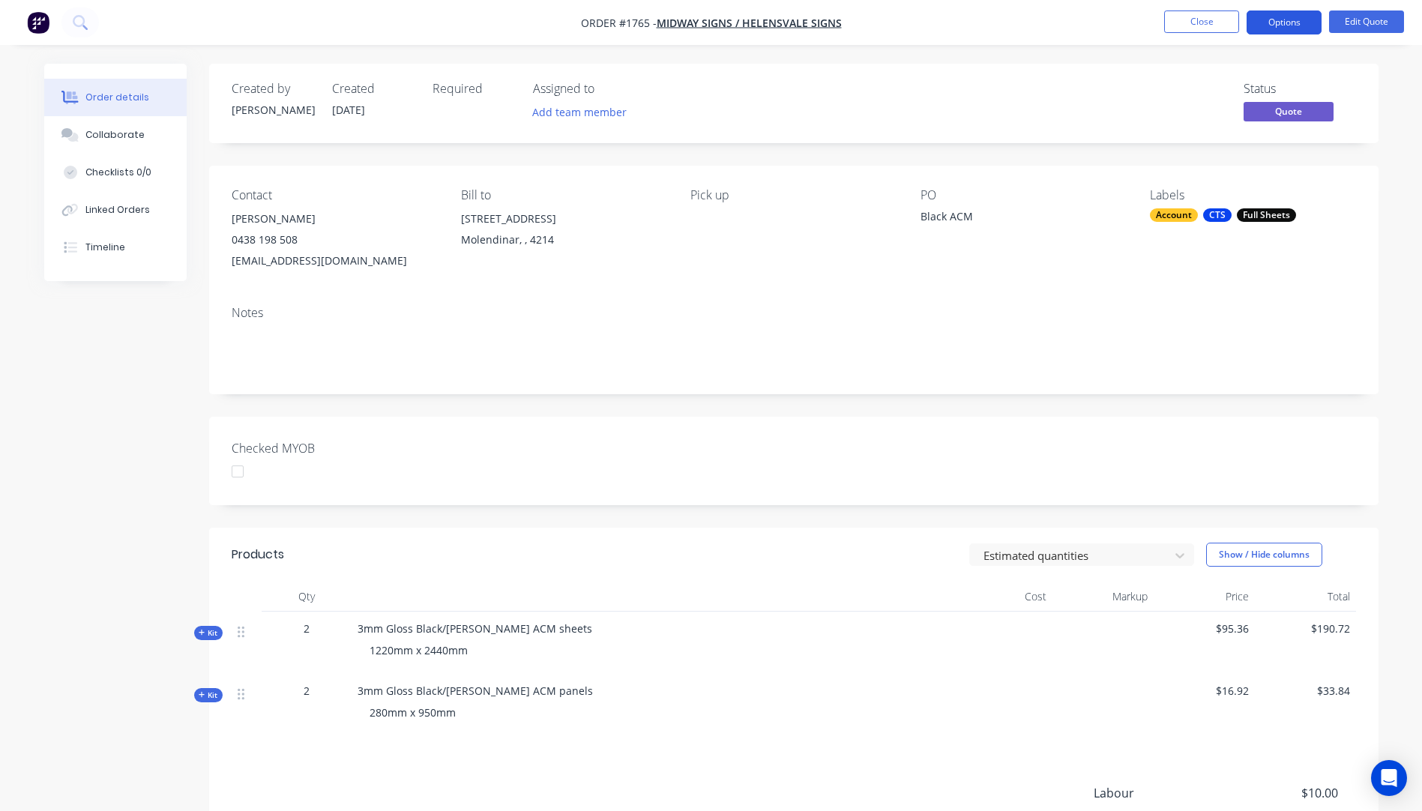
click at [1273, 27] on button "Options" at bounding box center [1284, 22] width 75 height 24
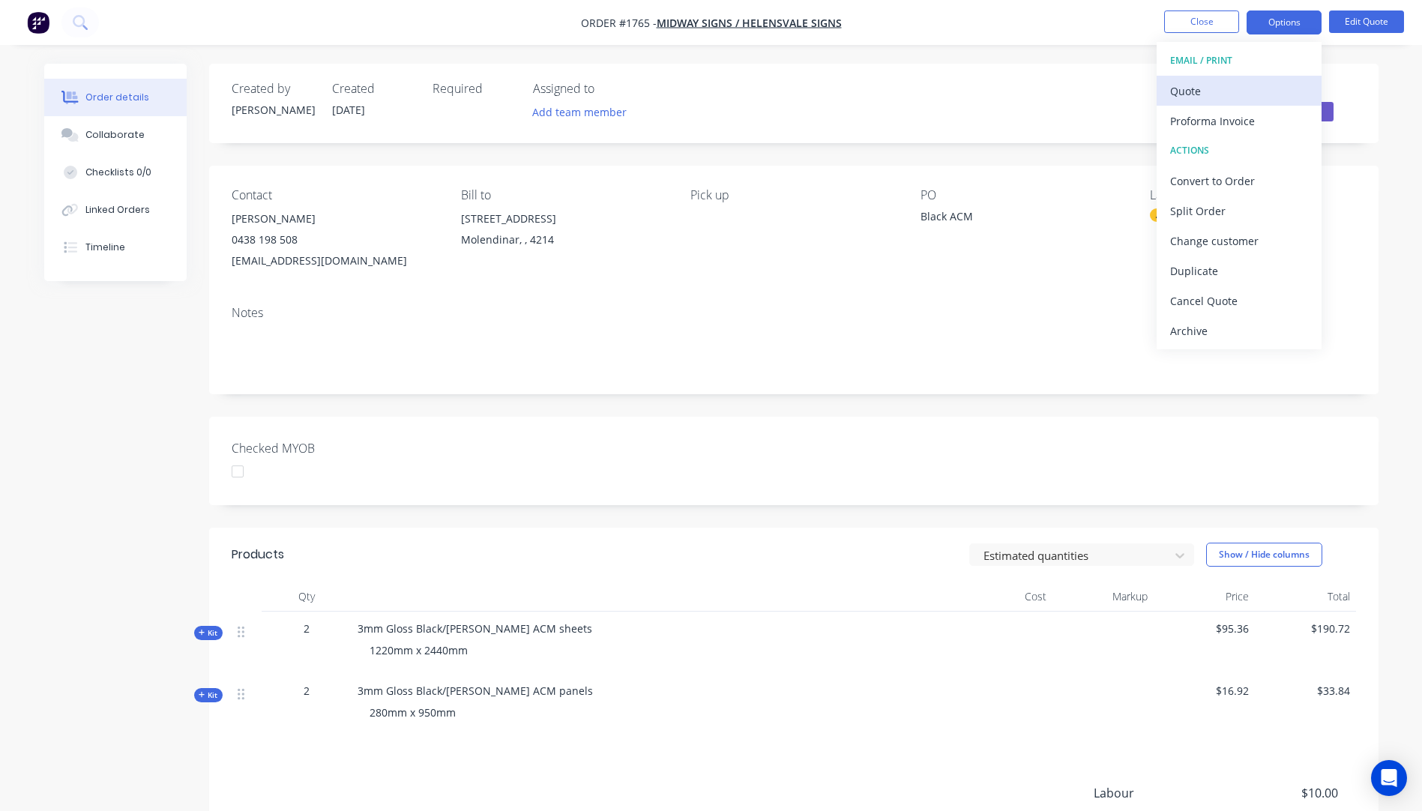
click at [1187, 93] on div "Quote" at bounding box center [1240, 91] width 138 height 22
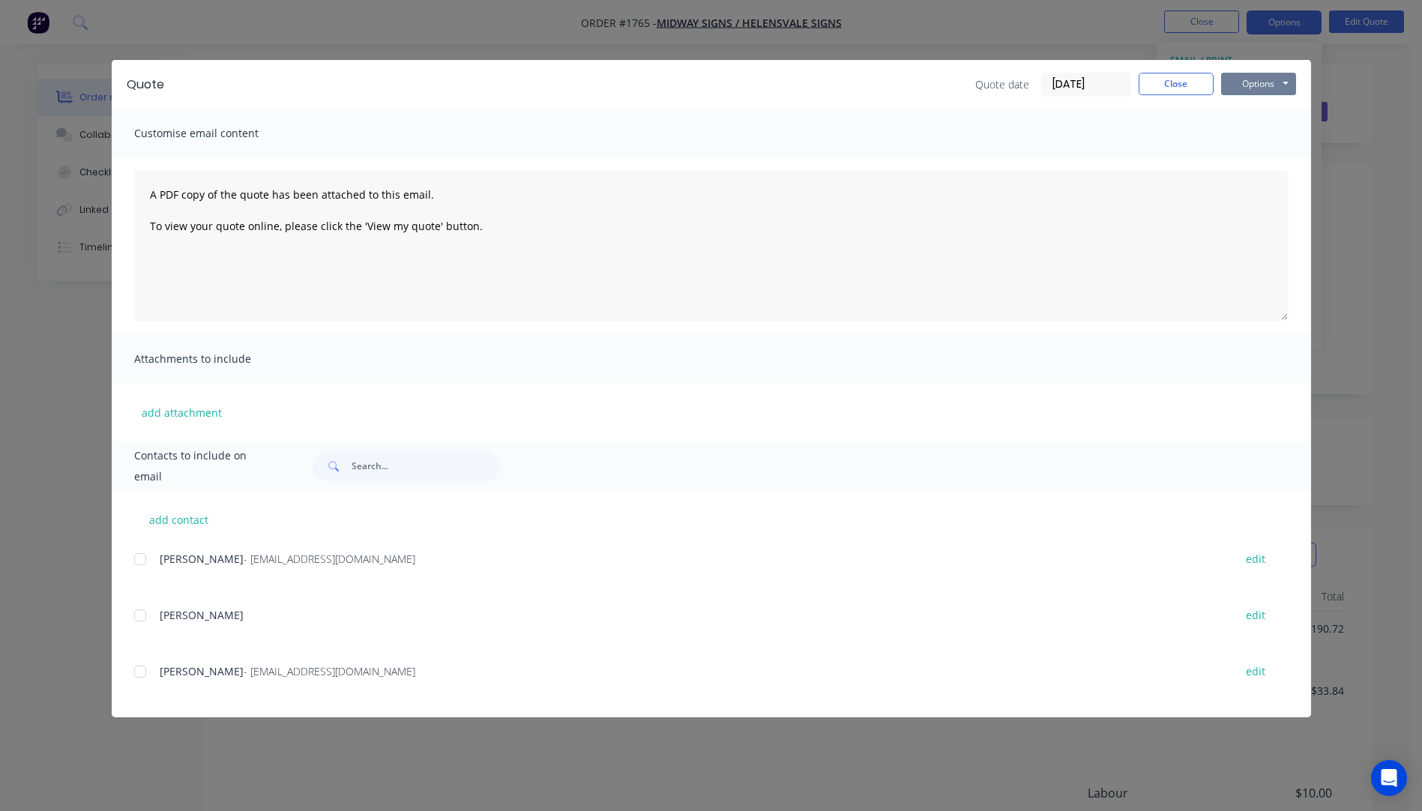
click at [1255, 87] on button "Options" at bounding box center [1259, 84] width 75 height 22
click at [1258, 113] on button "Preview" at bounding box center [1270, 110] width 96 height 25
click at [1180, 86] on button "Close" at bounding box center [1176, 84] width 75 height 22
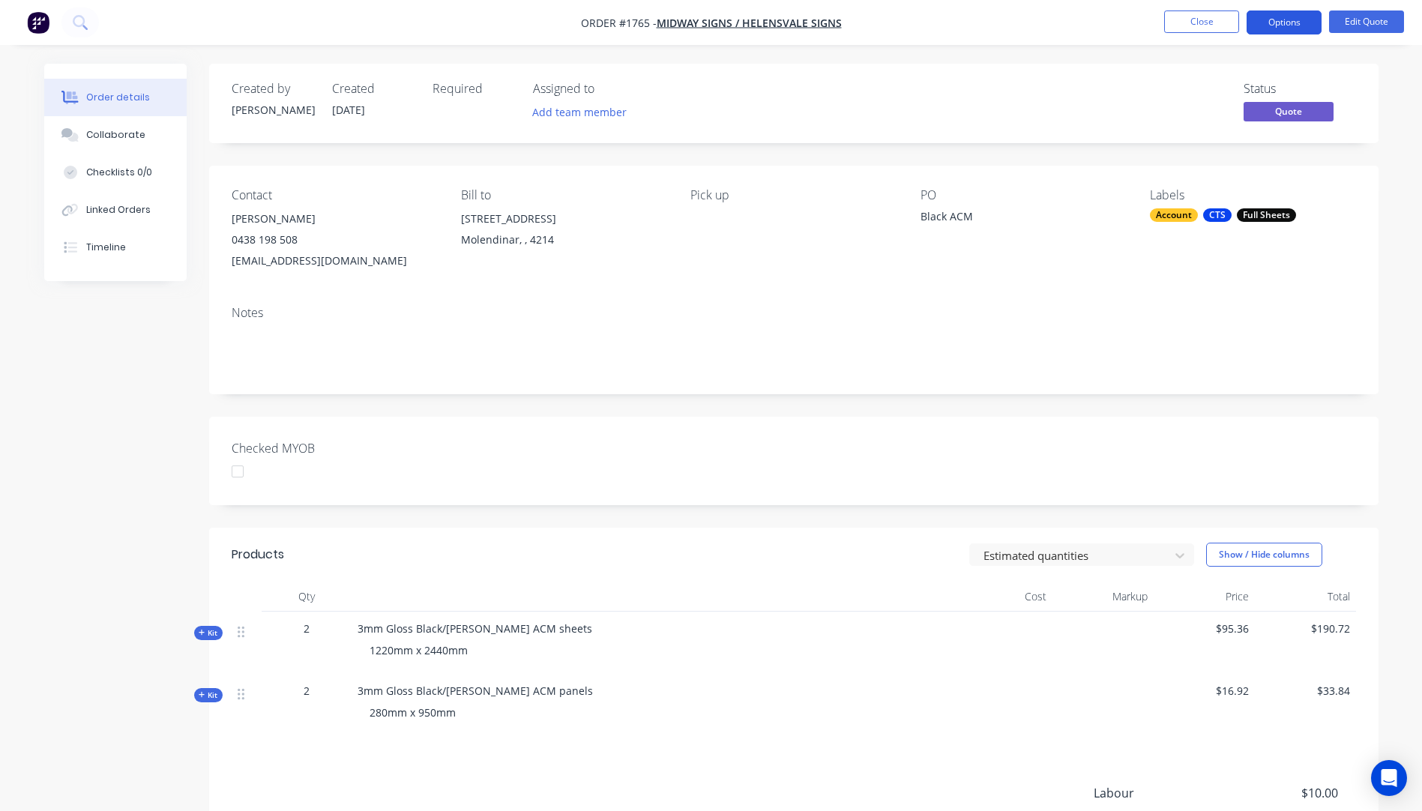
click at [1266, 16] on button "Options" at bounding box center [1284, 22] width 75 height 24
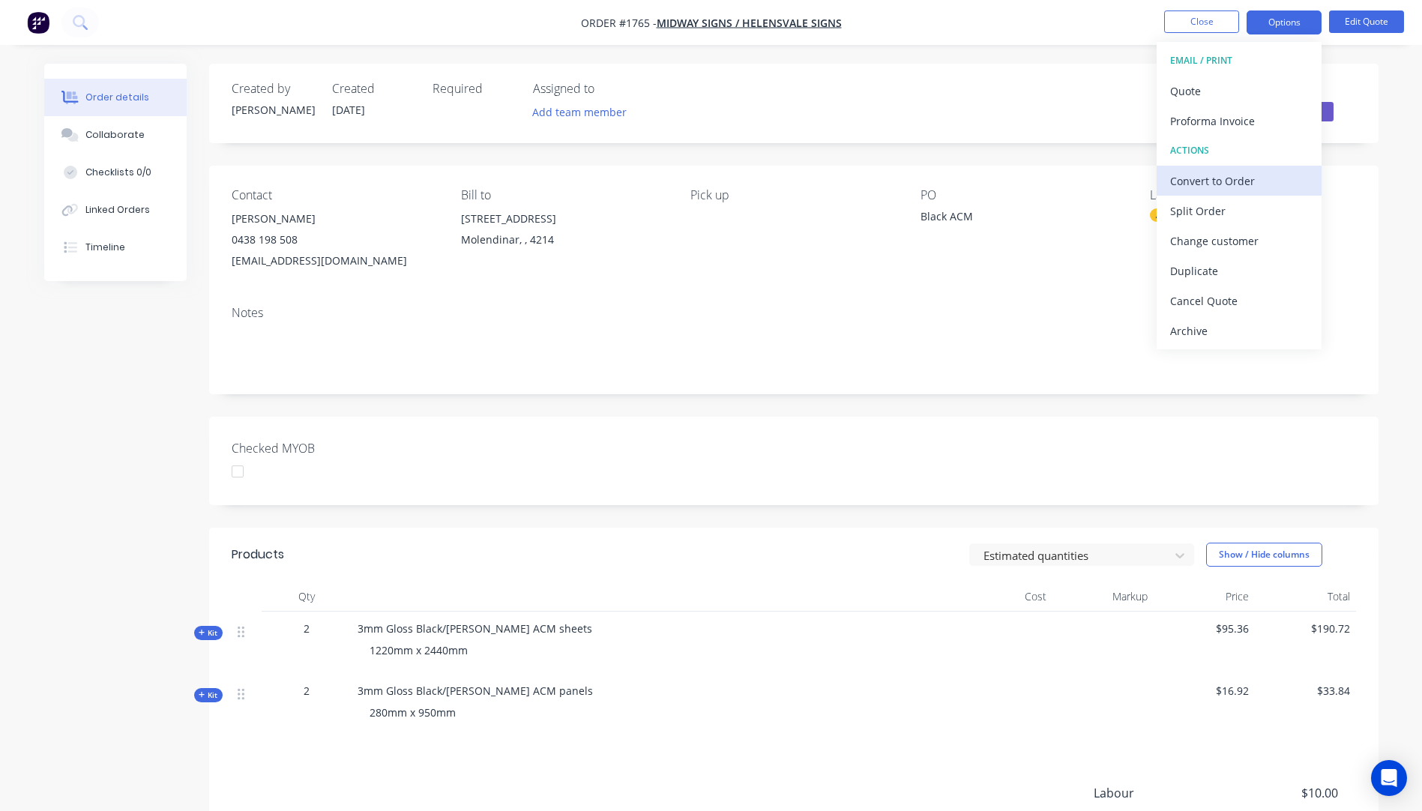
click at [1216, 185] on div "Convert to Order" at bounding box center [1240, 181] width 138 height 22
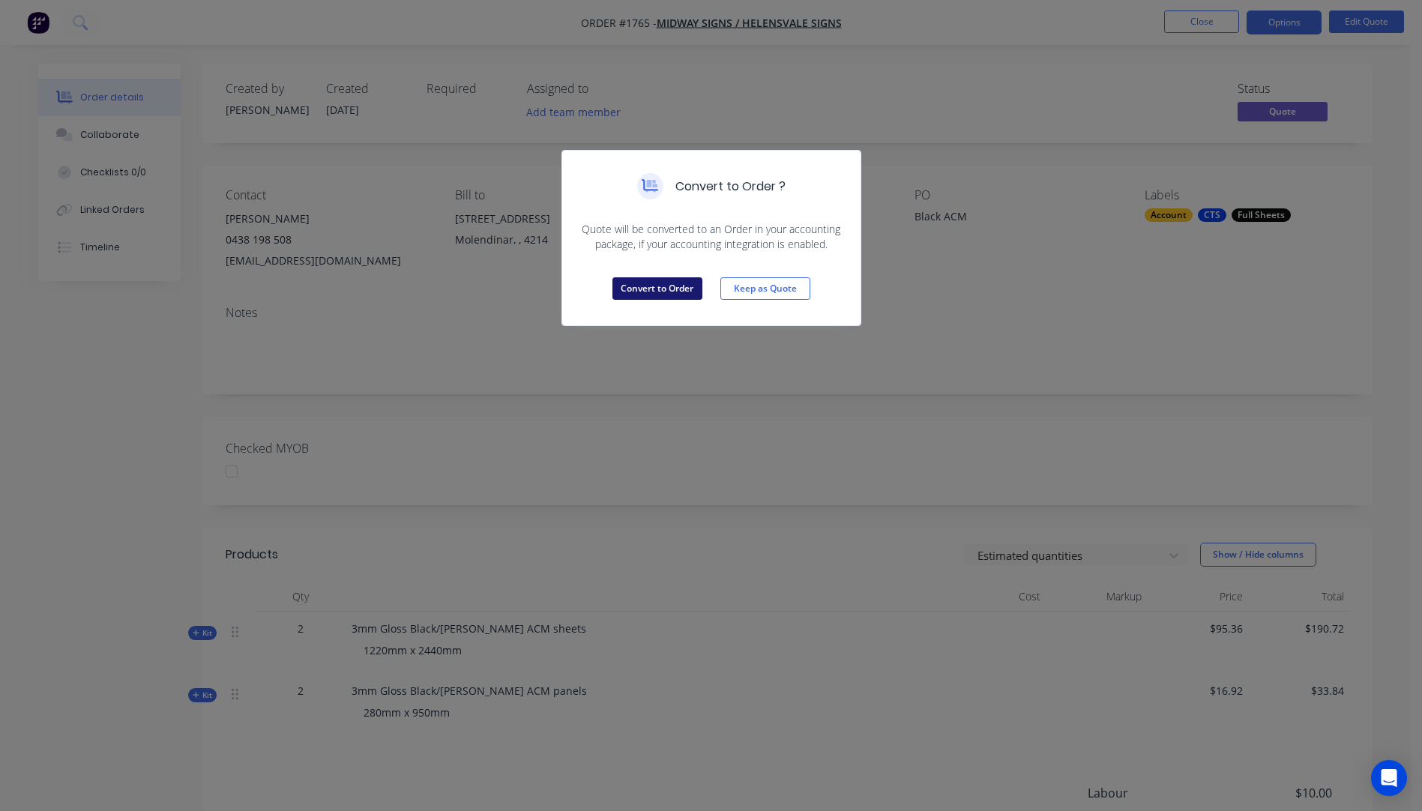
click at [667, 288] on button "Convert to Order" at bounding box center [658, 288] width 90 height 22
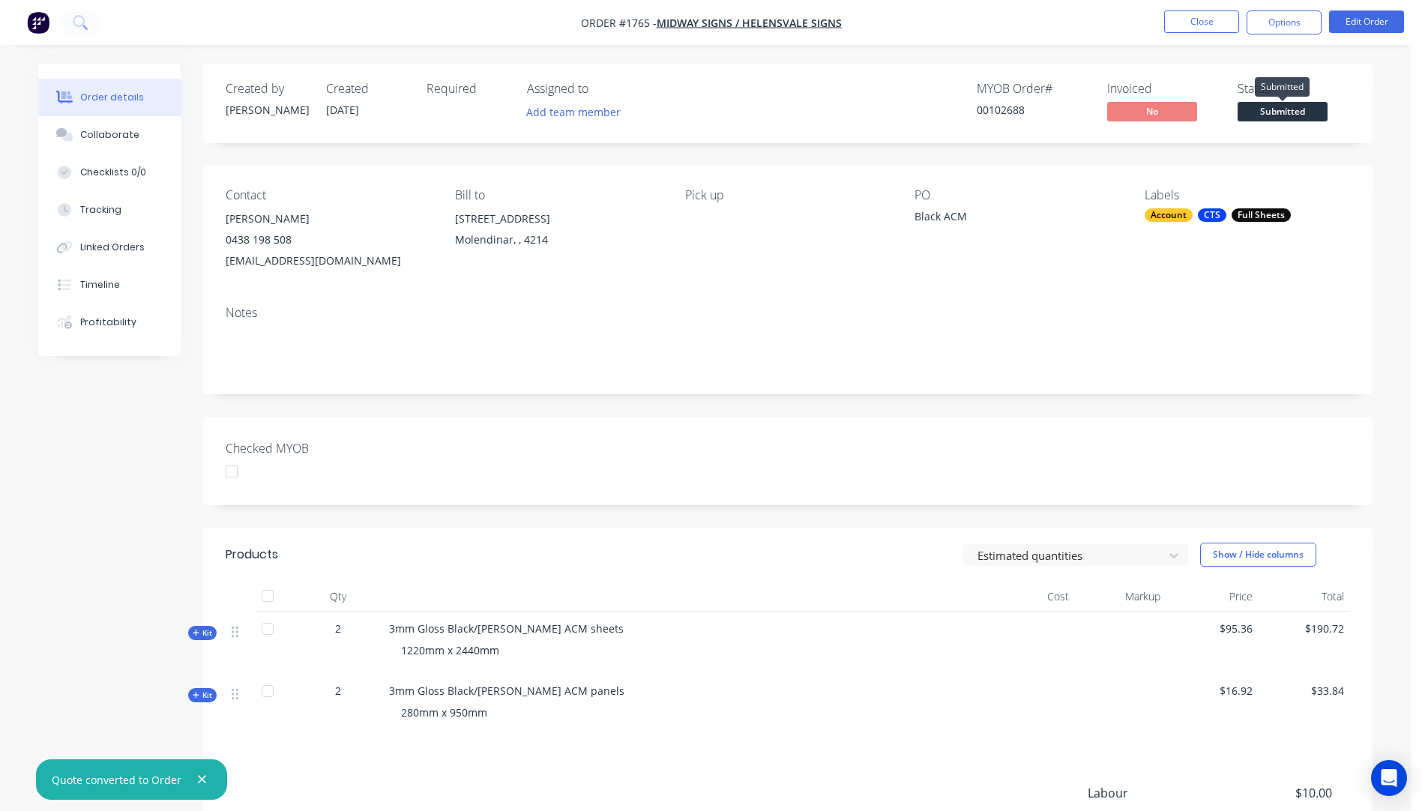
click at [1254, 109] on span "Submitted" at bounding box center [1283, 111] width 90 height 19
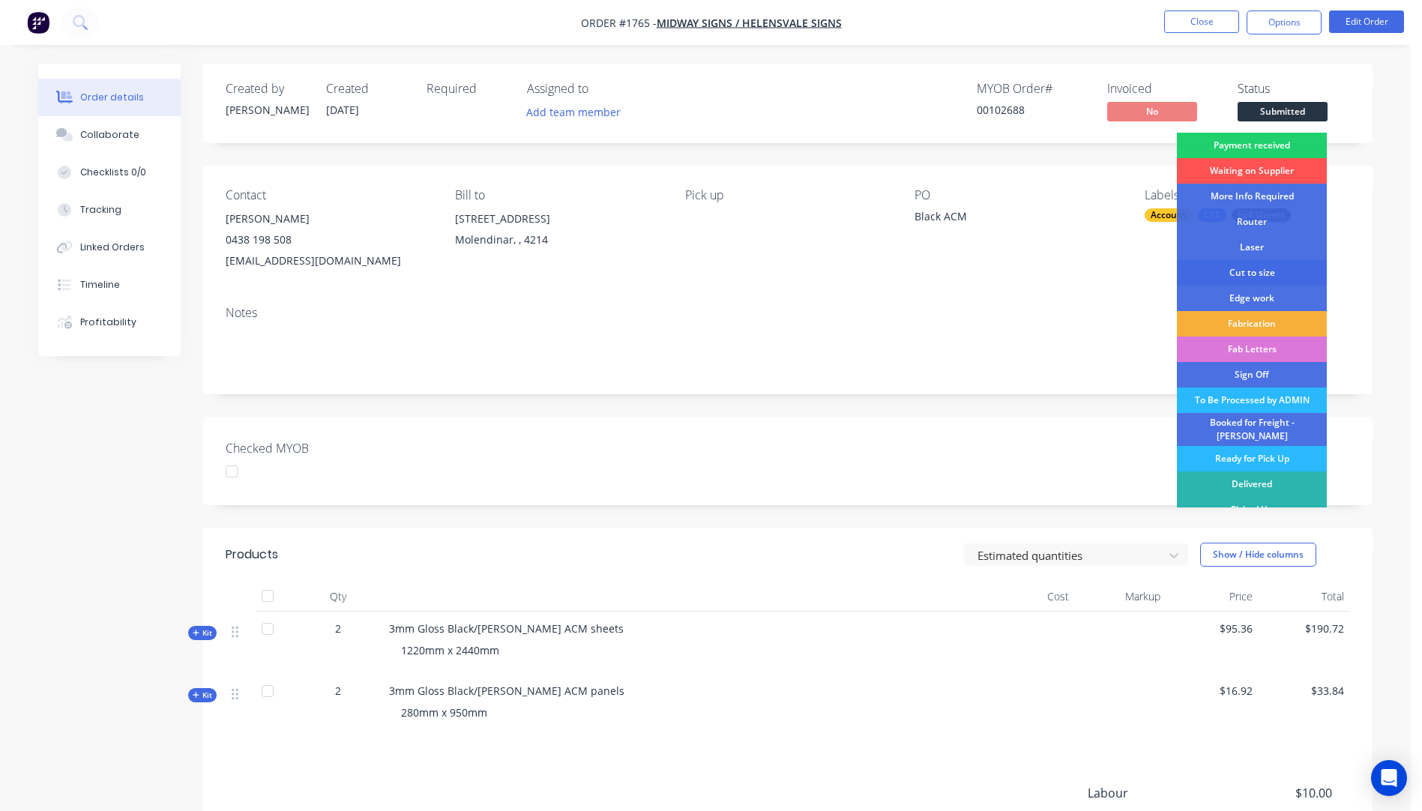
click at [1259, 271] on div "Cut to size" at bounding box center [1252, 272] width 150 height 25
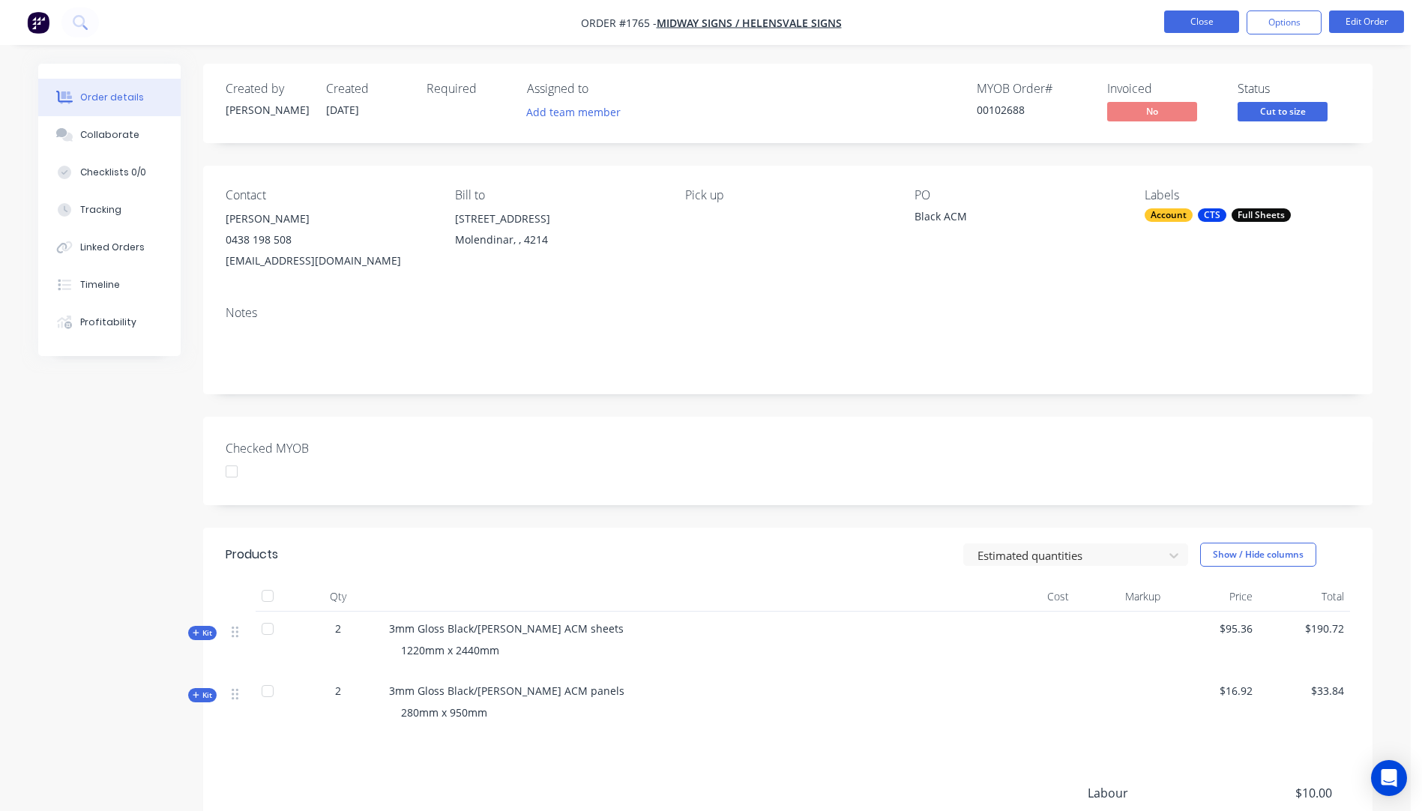
click at [1208, 25] on button "Close" at bounding box center [1202, 21] width 75 height 22
